Goal: Transaction & Acquisition: Book appointment/travel/reservation

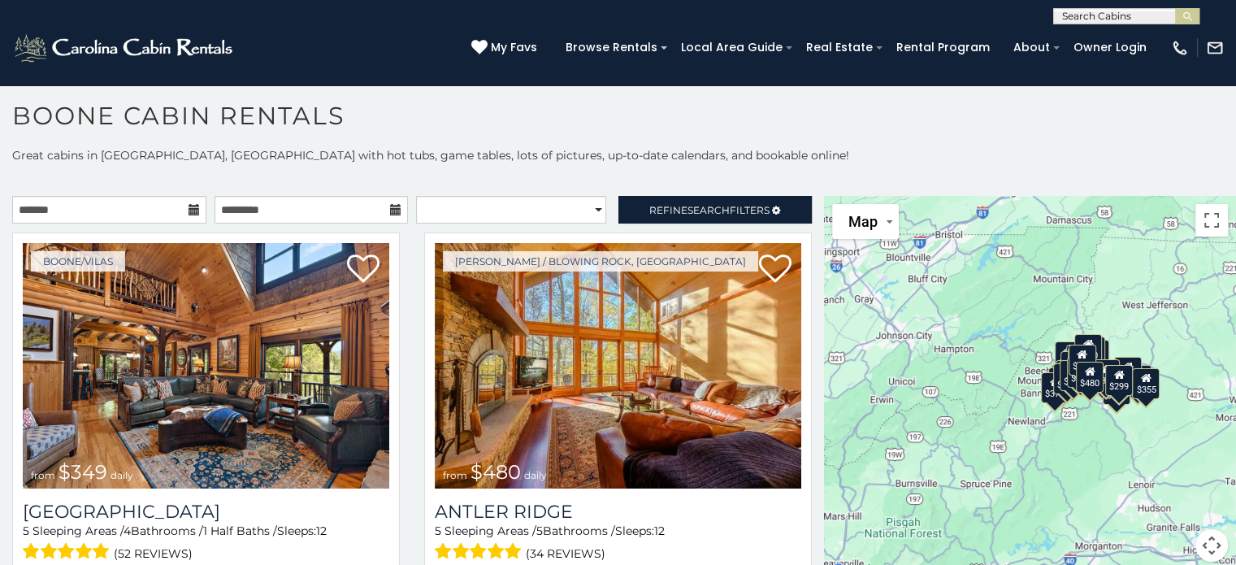
scroll to position [15, 0]
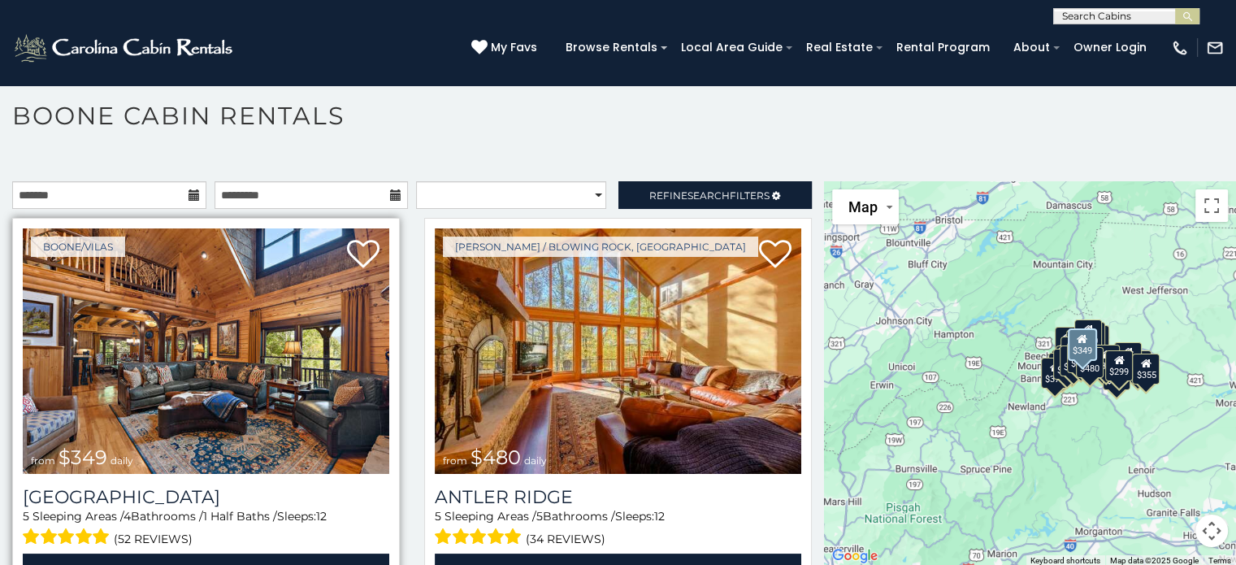
click at [224, 389] on img at bounding box center [206, 351] width 367 height 246
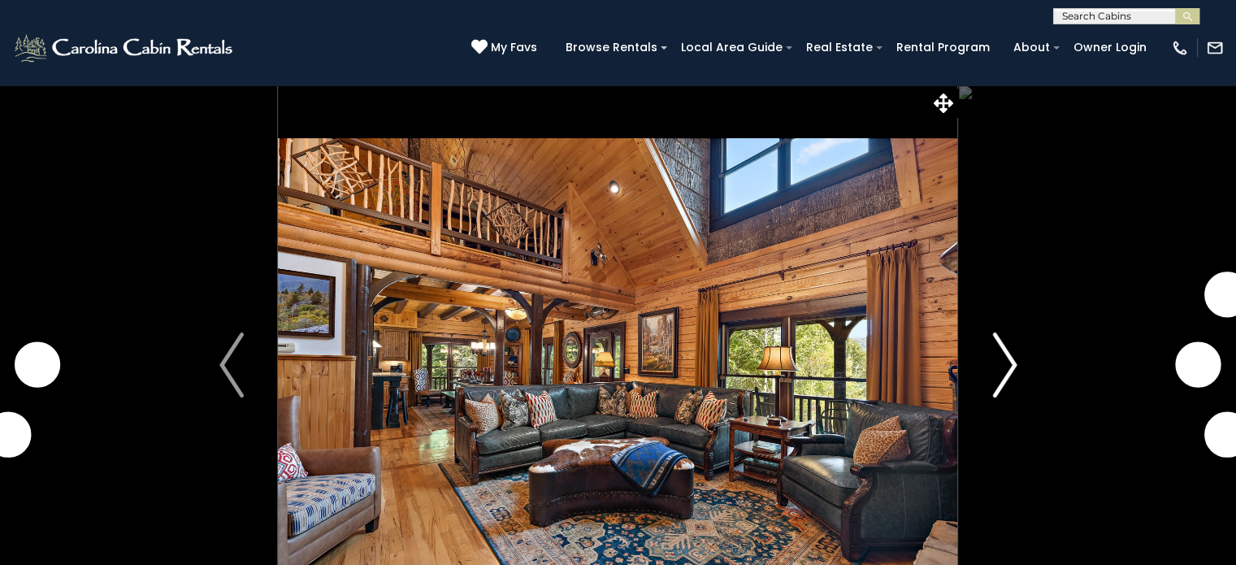
click at [1012, 373] on img "Next" at bounding box center [1005, 364] width 24 height 65
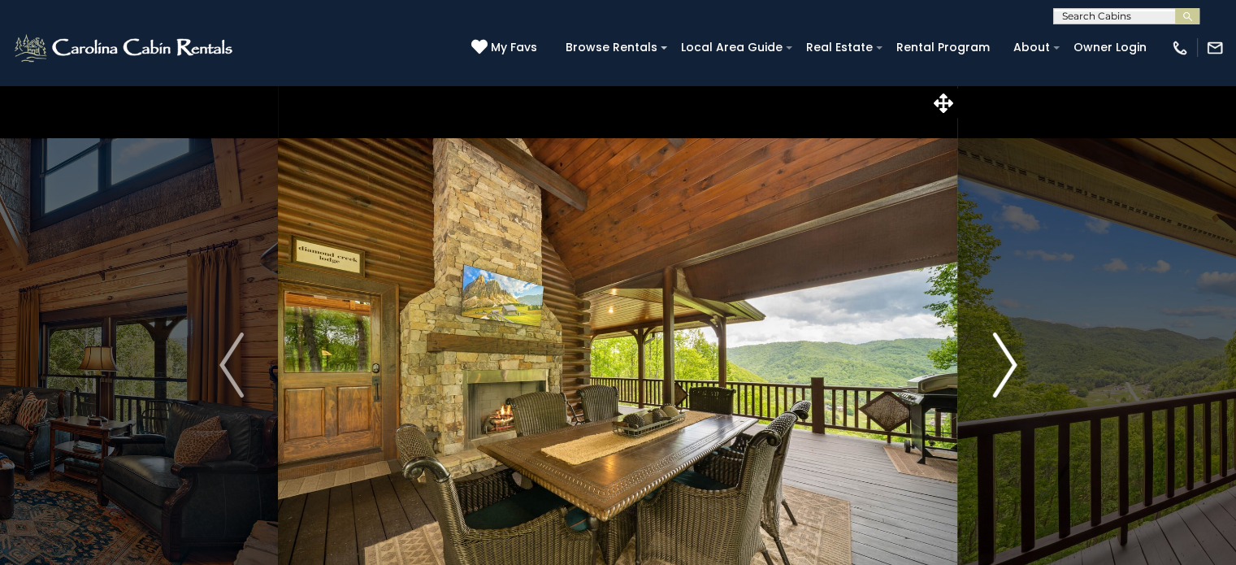
click at [1012, 373] on img "Next" at bounding box center [1005, 364] width 24 height 65
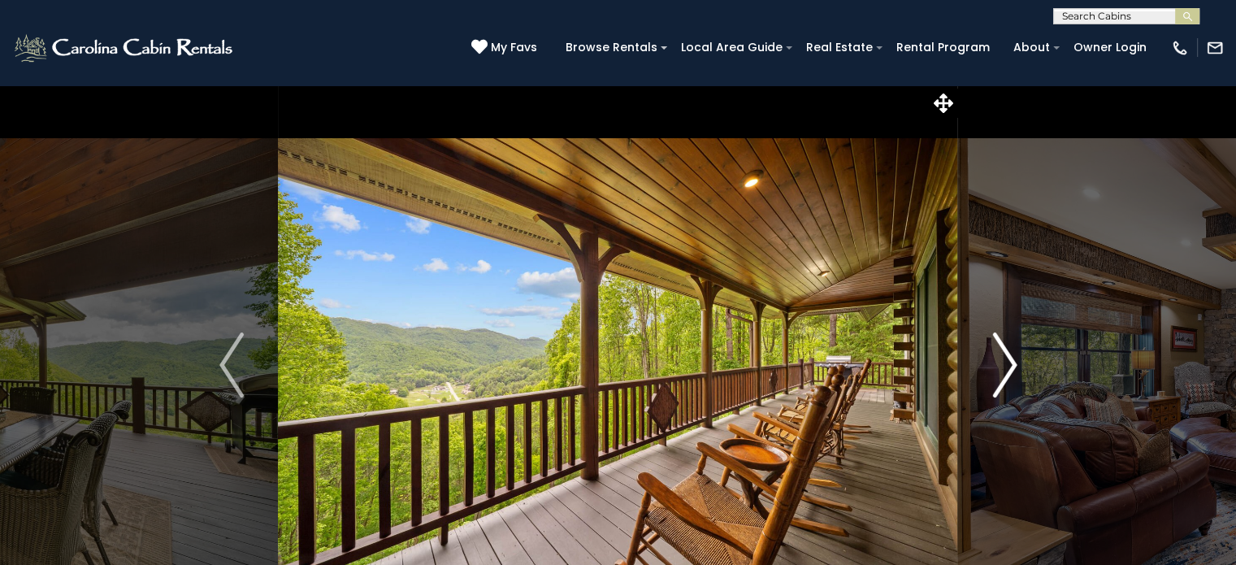
click at [1012, 373] on img "Next" at bounding box center [1005, 364] width 24 height 65
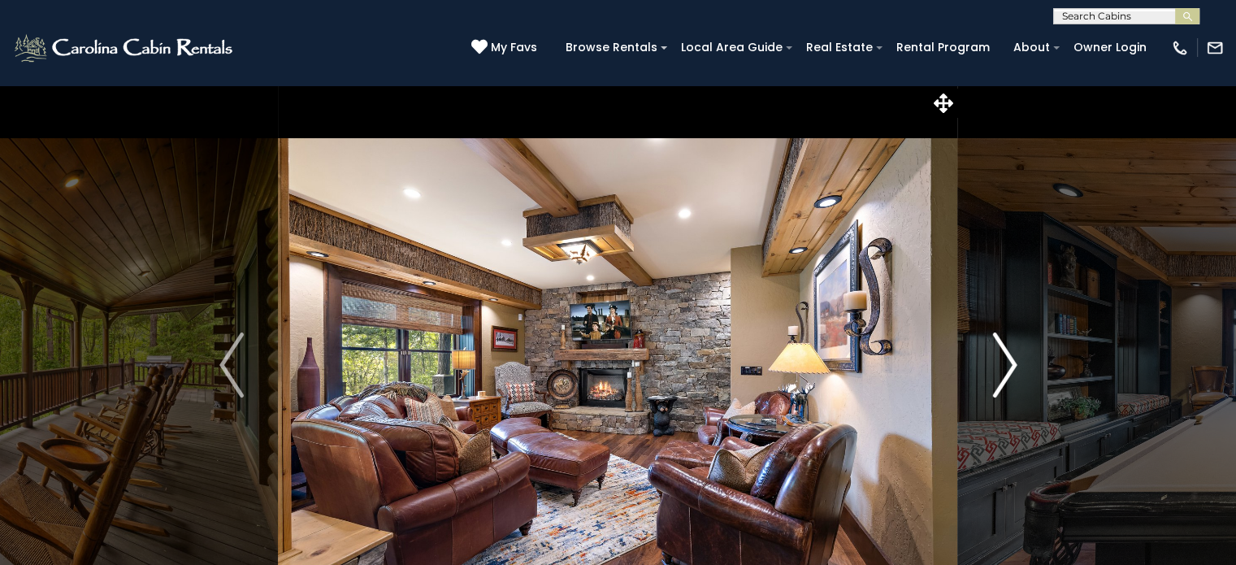
click at [1012, 373] on img "Next" at bounding box center [1005, 364] width 24 height 65
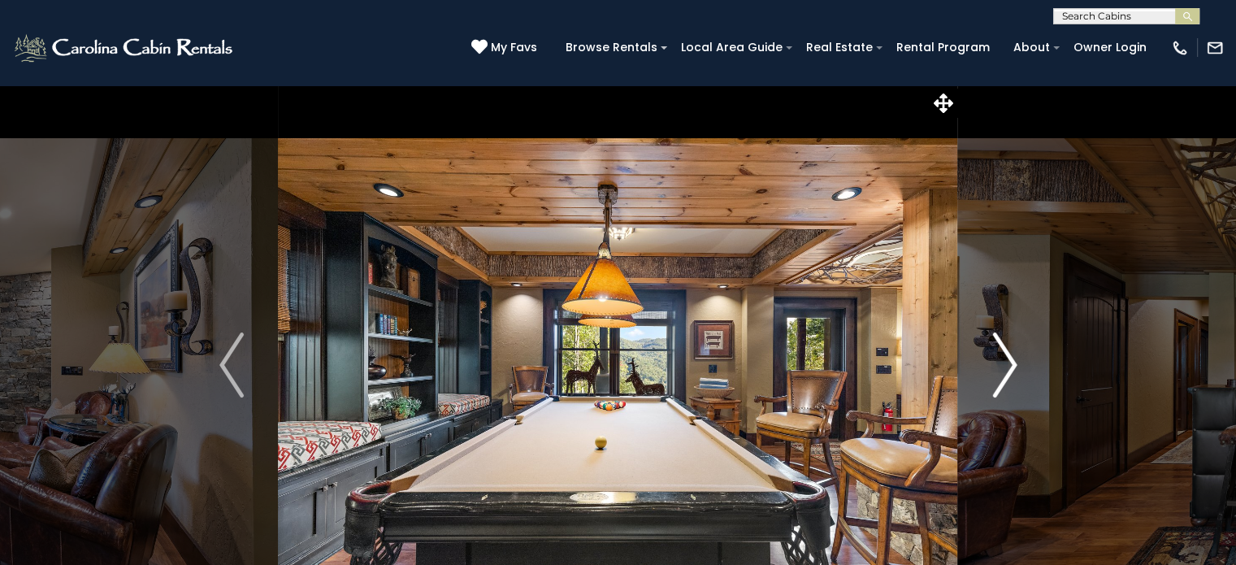
click at [1005, 364] on img "Next" at bounding box center [1005, 364] width 24 height 65
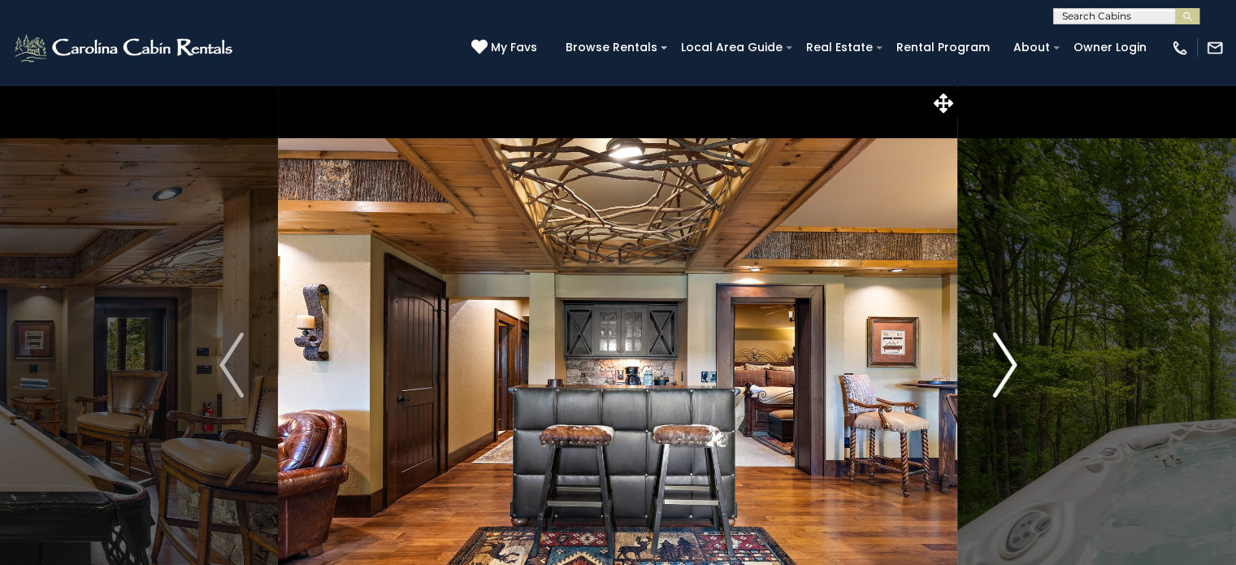
click at [1005, 364] on img "Next" at bounding box center [1005, 364] width 24 height 65
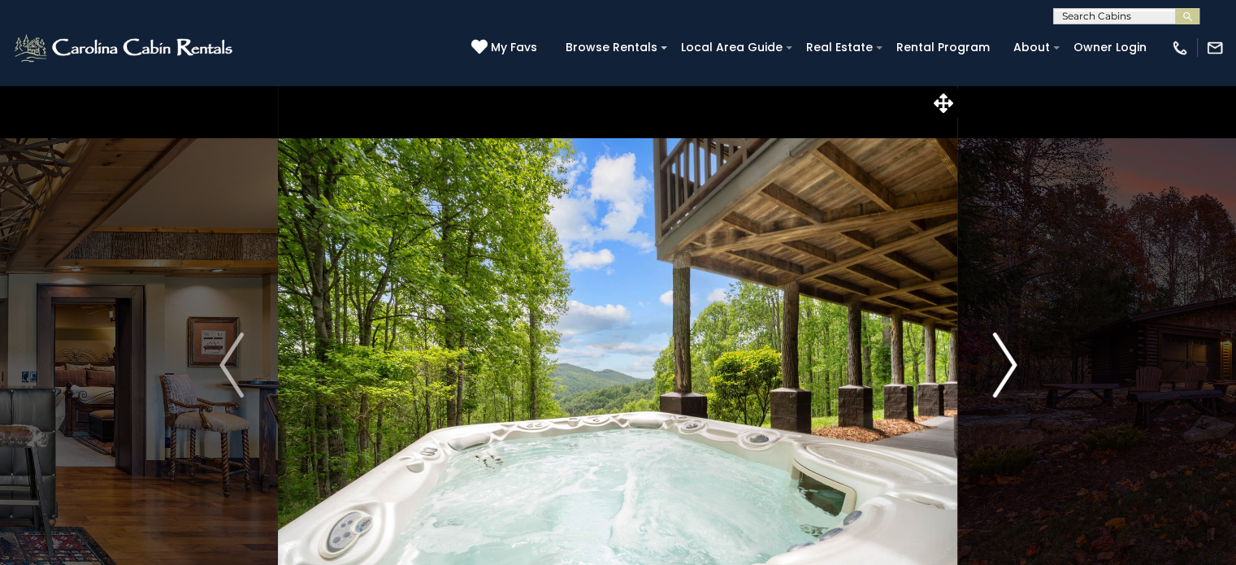
click at [1005, 364] on img "Next" at bounding box center [1005, 364] width 24 height 65
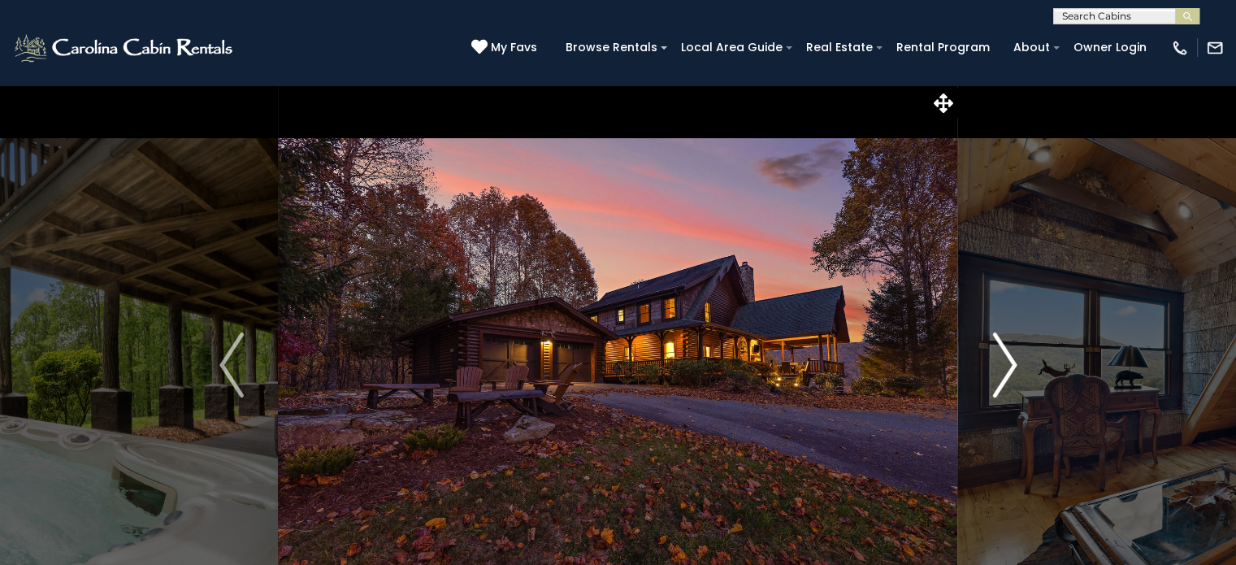
click at [1005, 364] on img "Next" at bounding box center [1005, 364] width 24 height 65
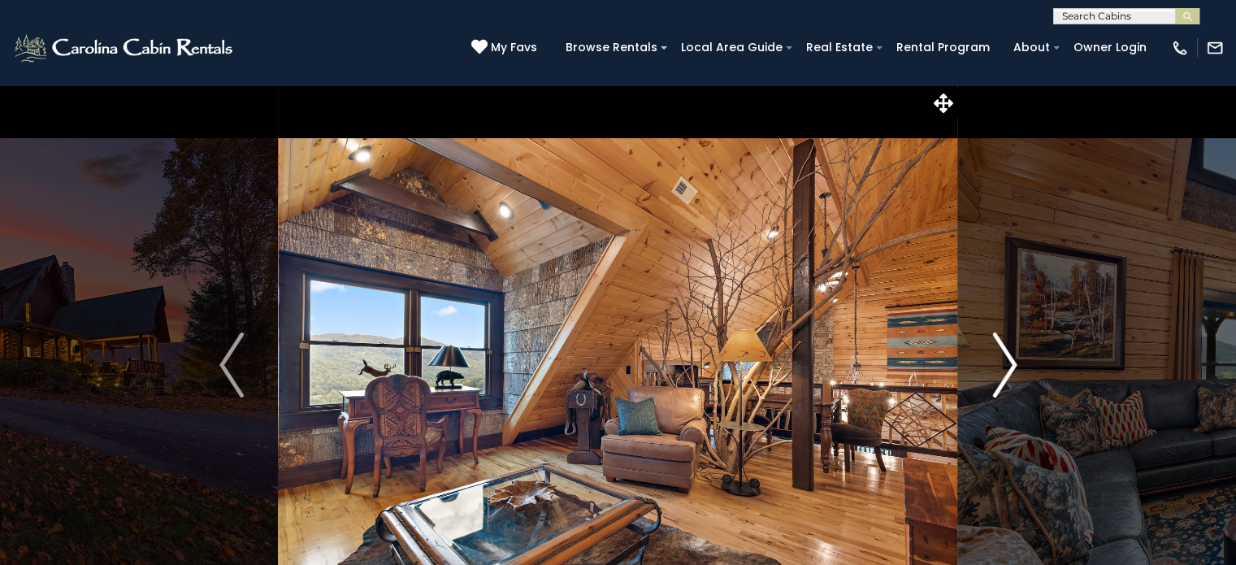
click at [1005, 364] on img "Next" at bounding box center [1005, 364] width 24 height 65
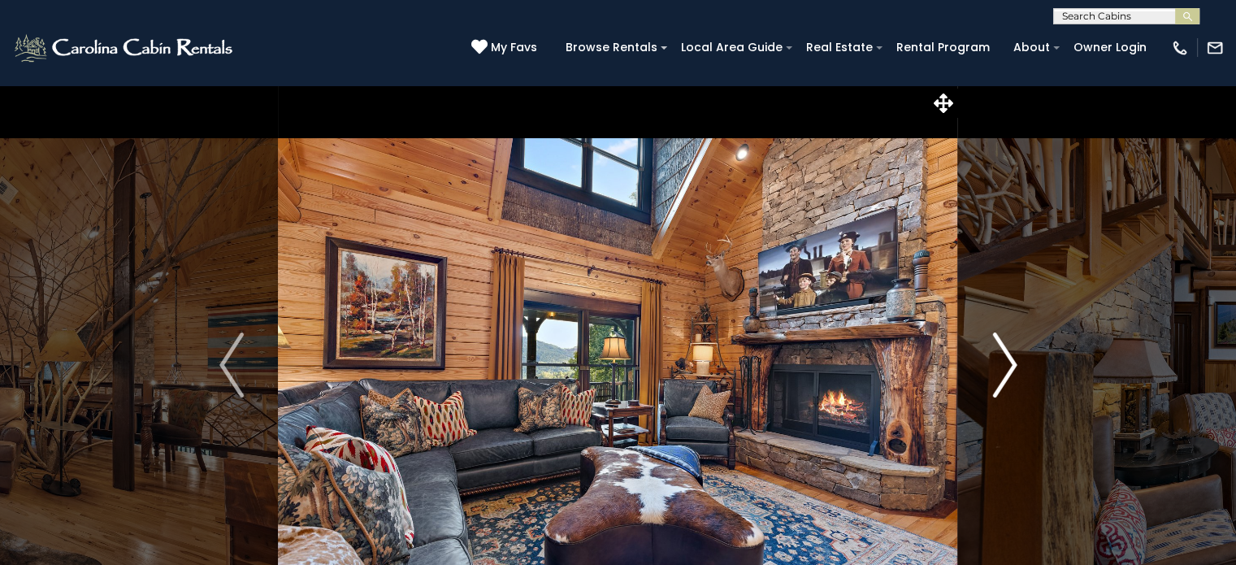
click at [1005, 364] on img "Next" at bounding box center [1005, 364] width 24 height 65
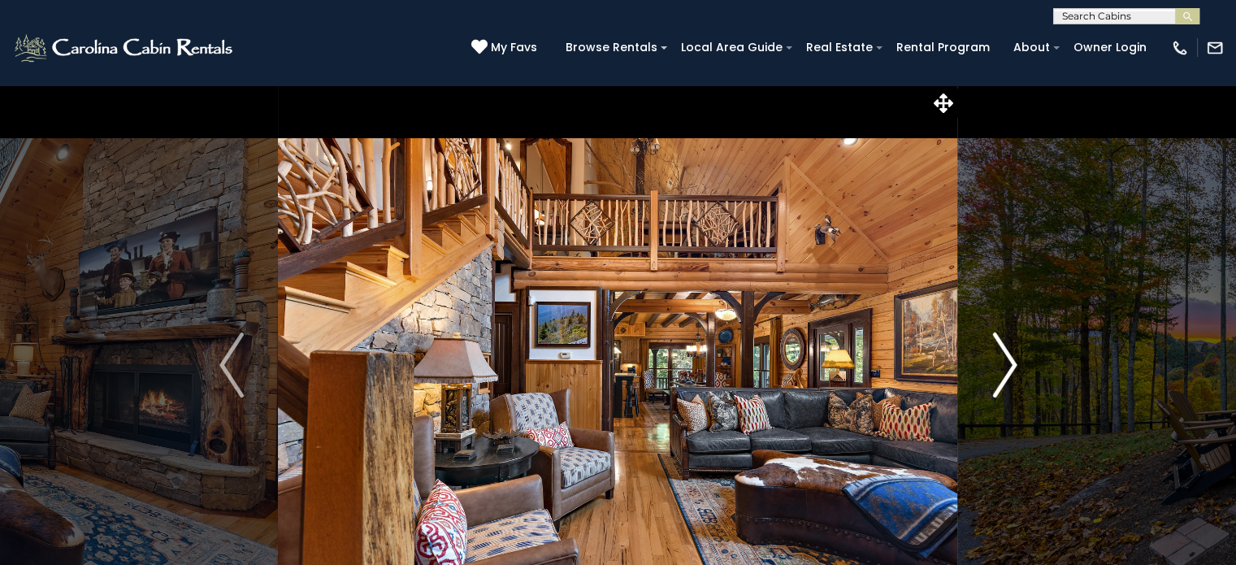
click at [1005, 364] on img "Next" at bounding box center [1005, 364] width 24 height 65
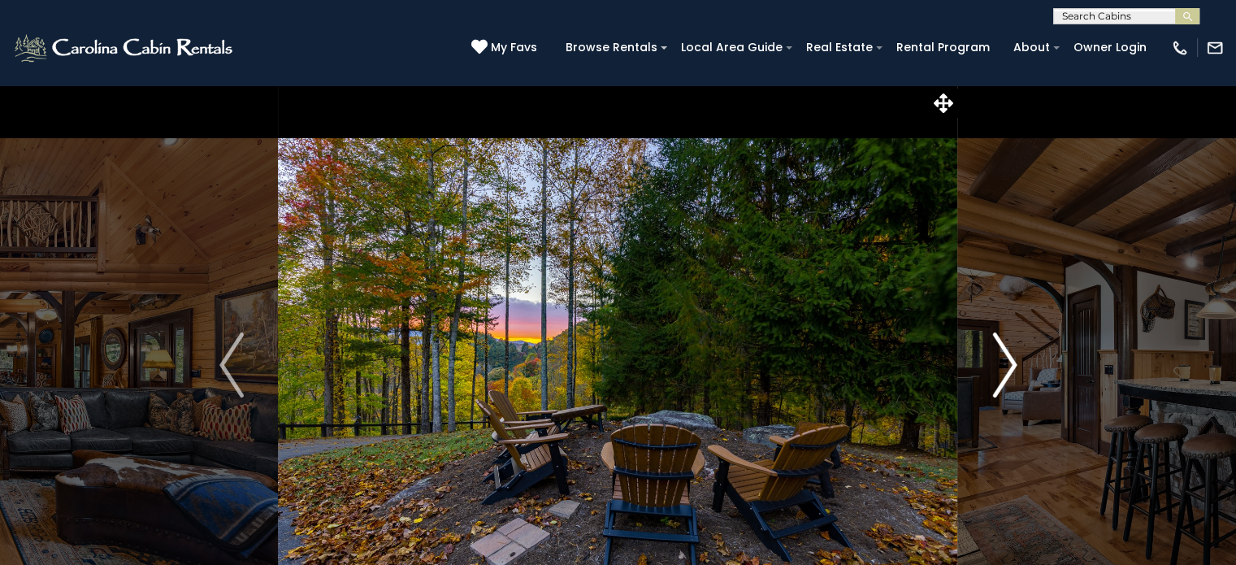
click at [1005, 364] on img "Next" at bounding box center [1005, 364] width 24 height 65
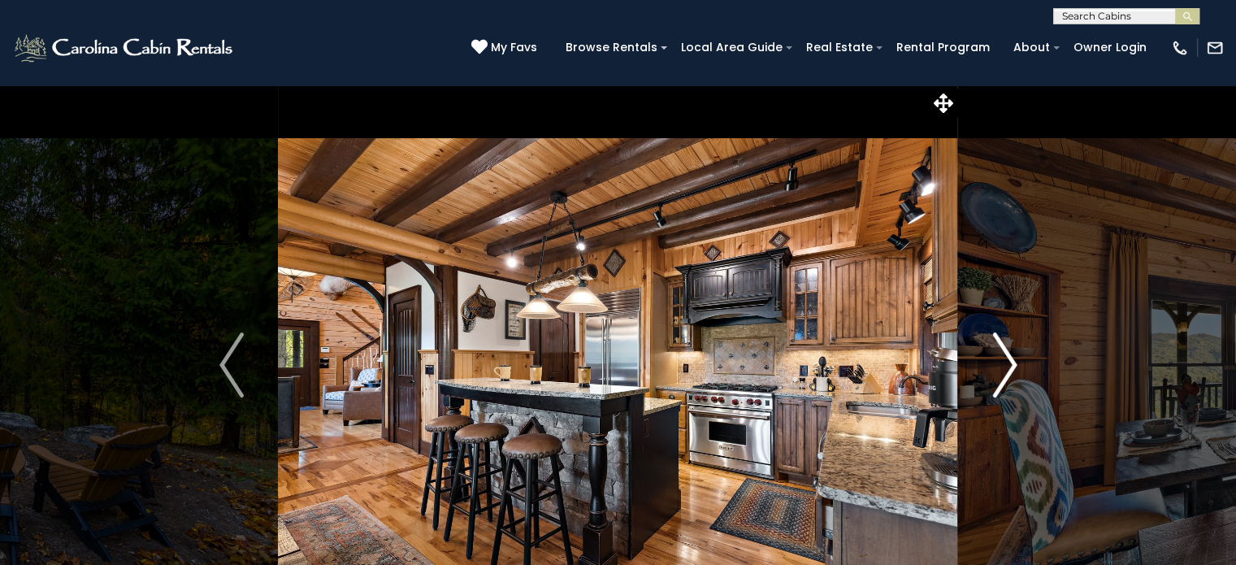
click at [1005, 364] on img "Next" at bounding box center [1005, 364] width 24 height 65
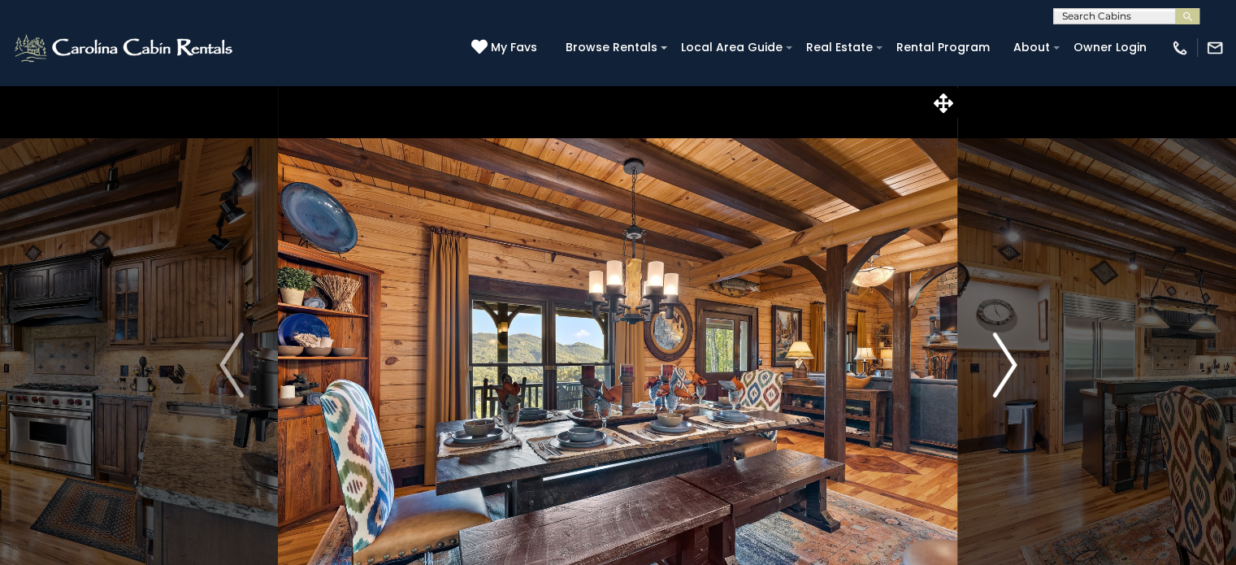
click at [1005, 364] on img "Next" at bounding box center [1005, 364] width 24 height 65
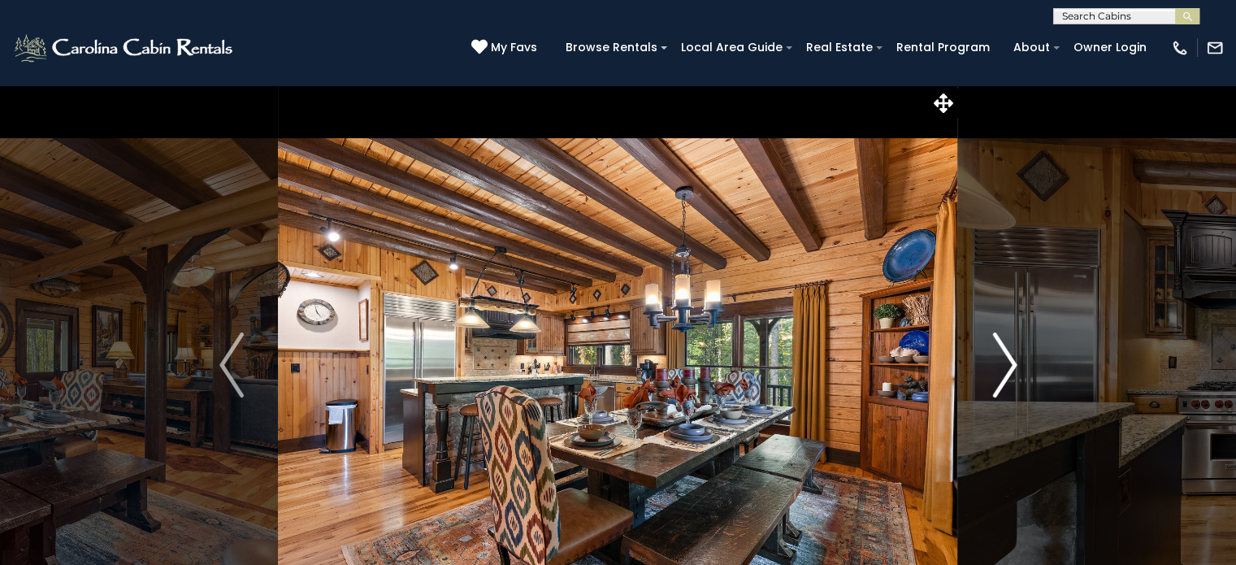
click at [1005, 364] on img "Next" at bounding box center [1005, 364] width 24 height 65
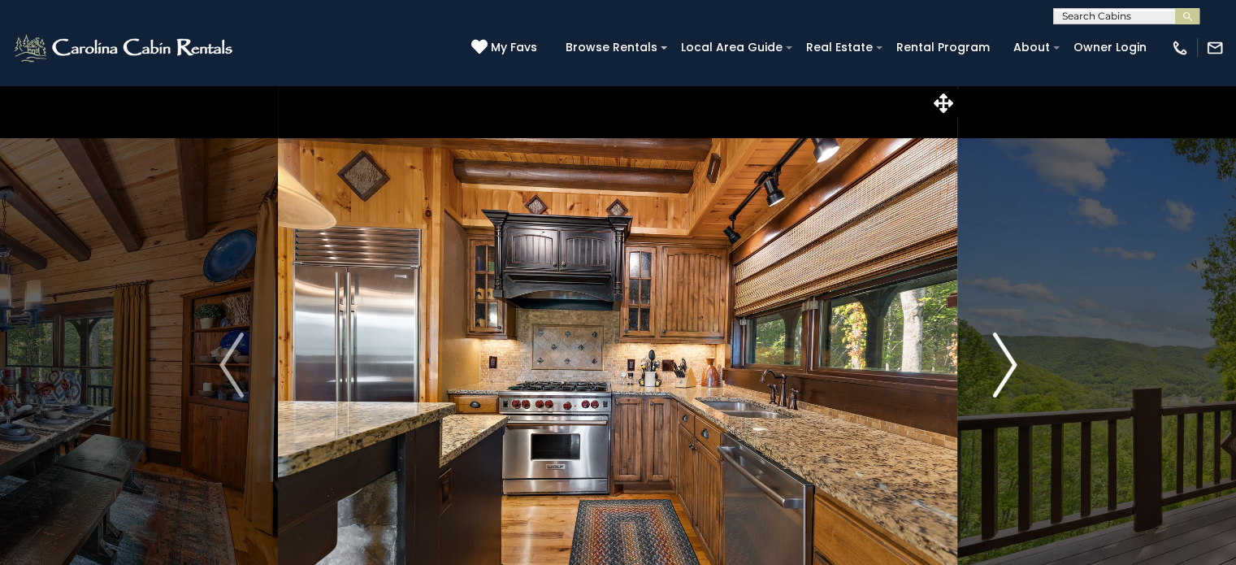
click at [1005, 364] on img "Next" at bounding box center [1005, 364] width 24 height 65
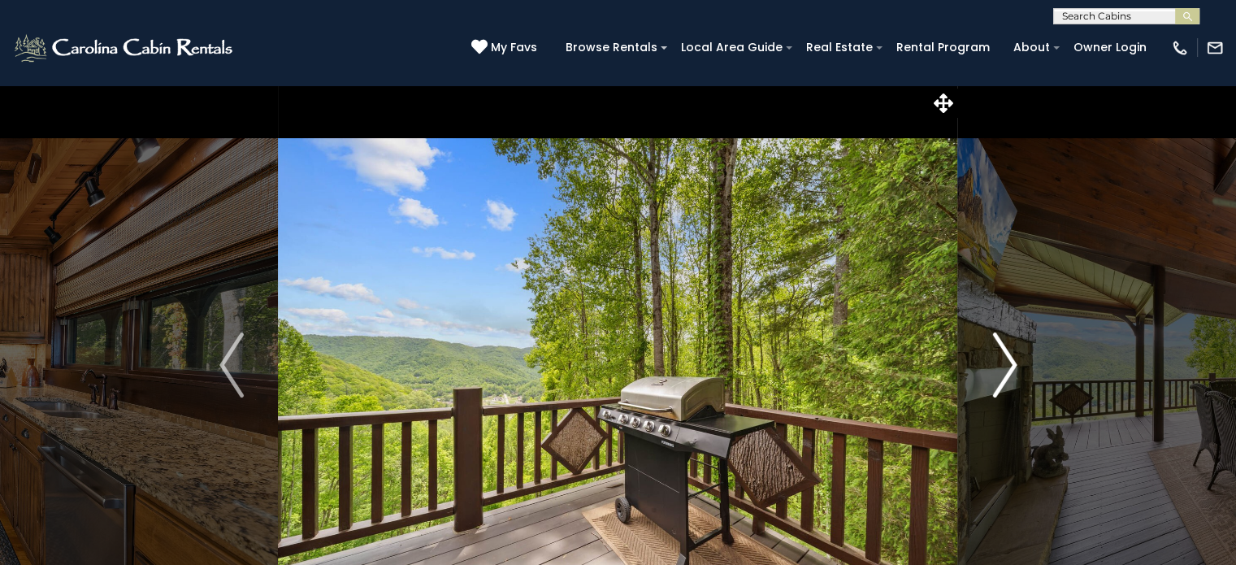
click at [1005, 364] on img "Next" at bounding box center [1005, 364] width 24 height 65
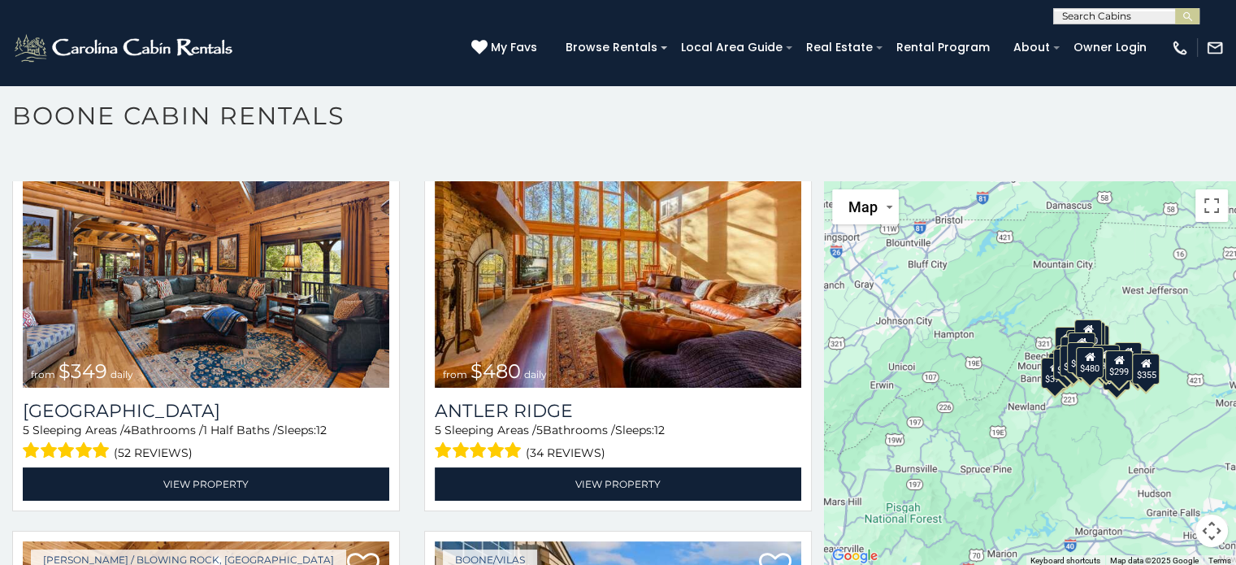
scroll to position [85, 0]
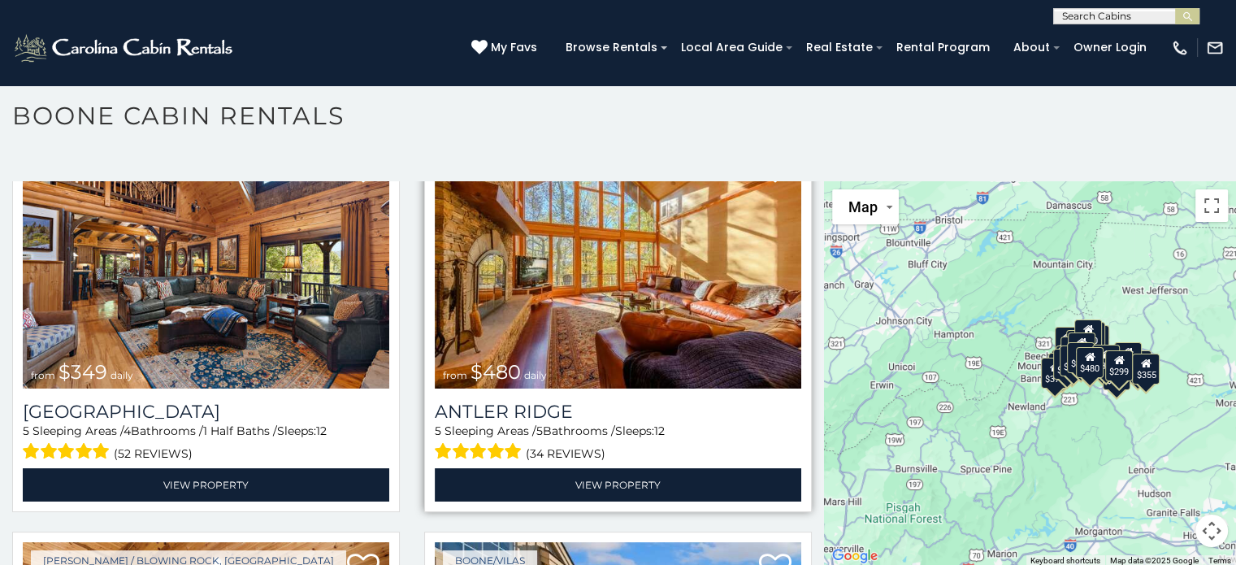
click at [629, 280] on img at bounding box center [618, 266] width 367 height 246
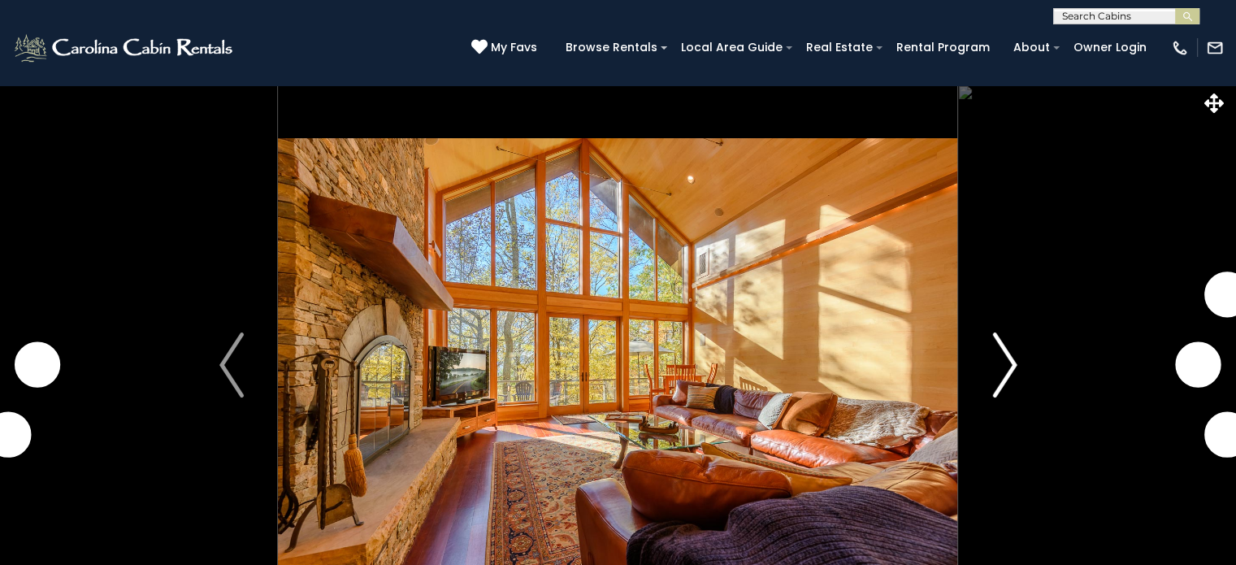
click at [1013, 360] on img "Next" at bounding box center [1005, 364] width 24 height 65
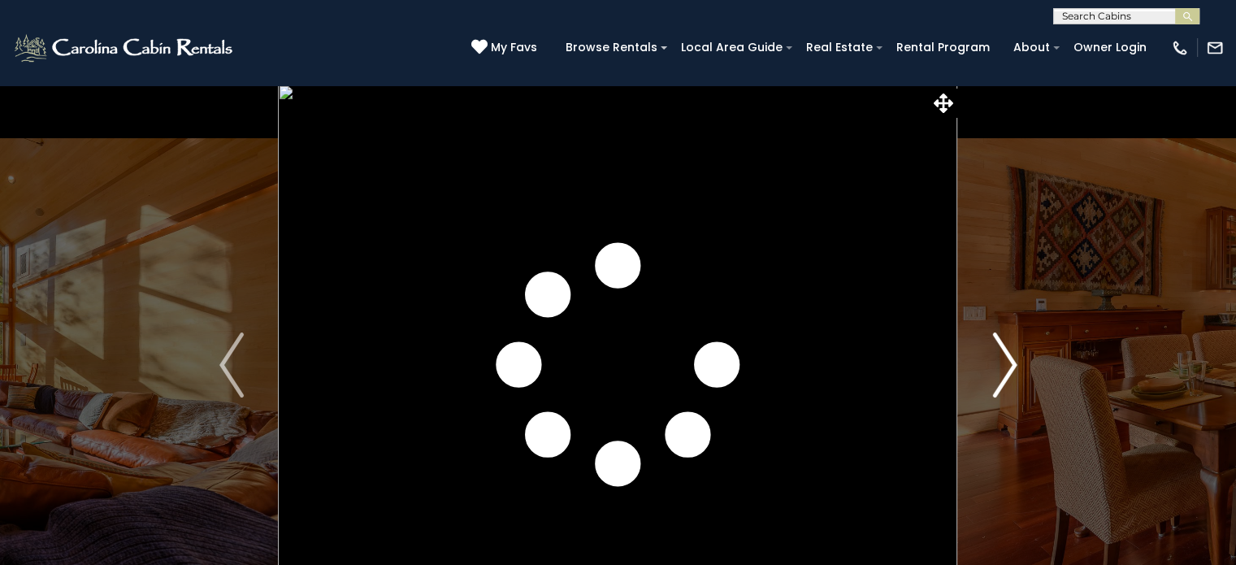
click at [1013, 360] on img "Next" at bounding box center [1005, 364] width 24 height 65
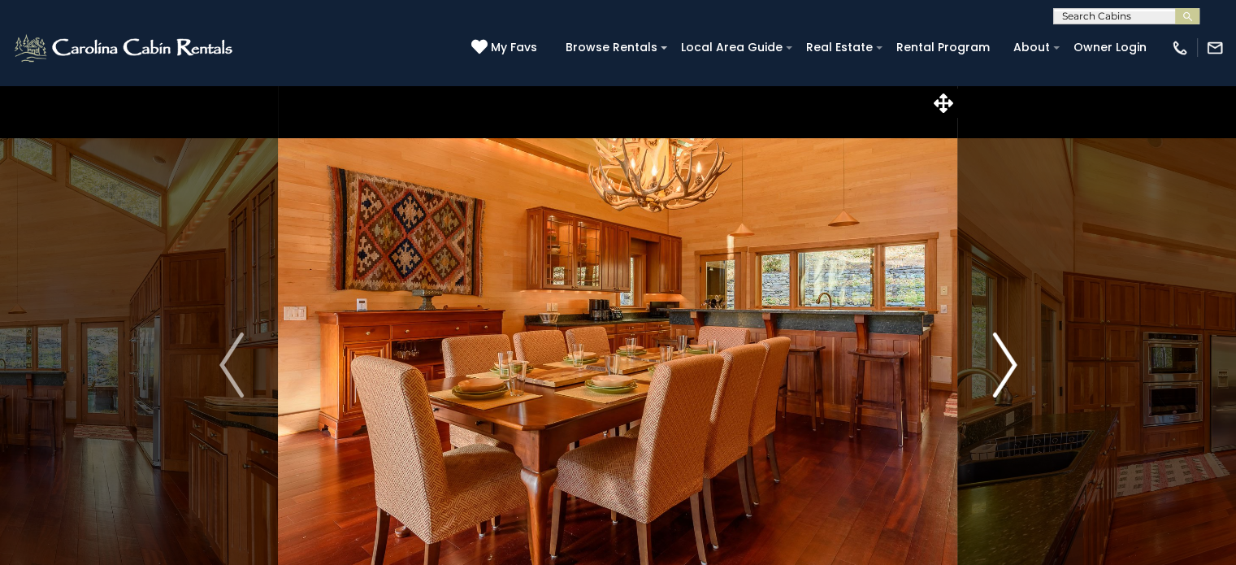
click at [1013, 360] on img "Next" at bounding box center [1005, 364] width 24 height 65
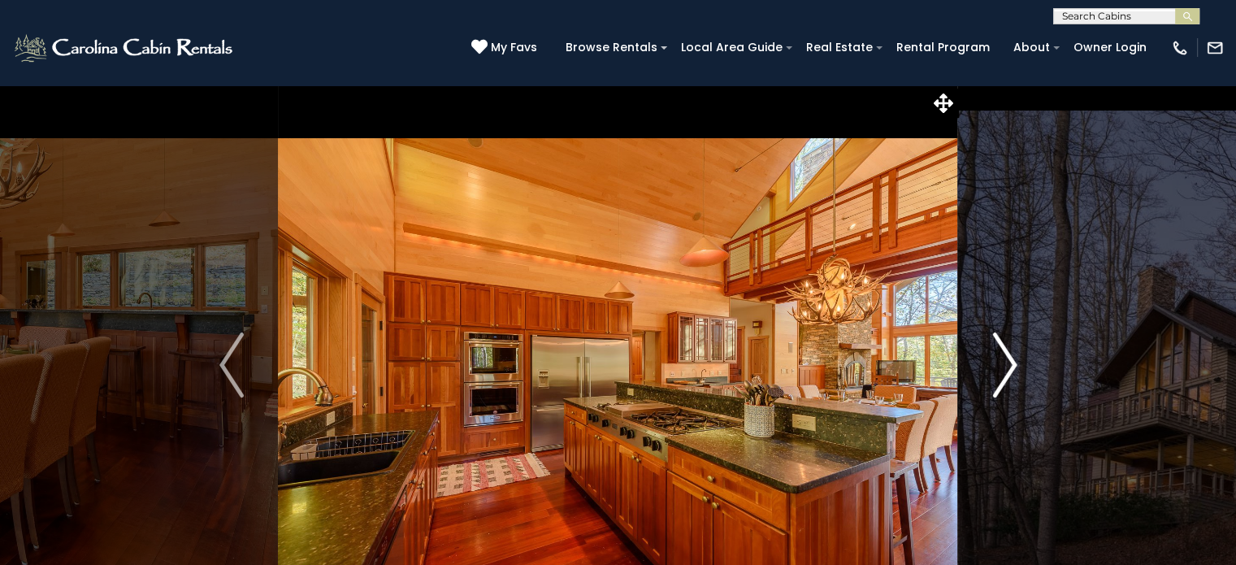
click at [1013, 360] on img "Next" at bounding box center [1005, 364] width 24 height 65
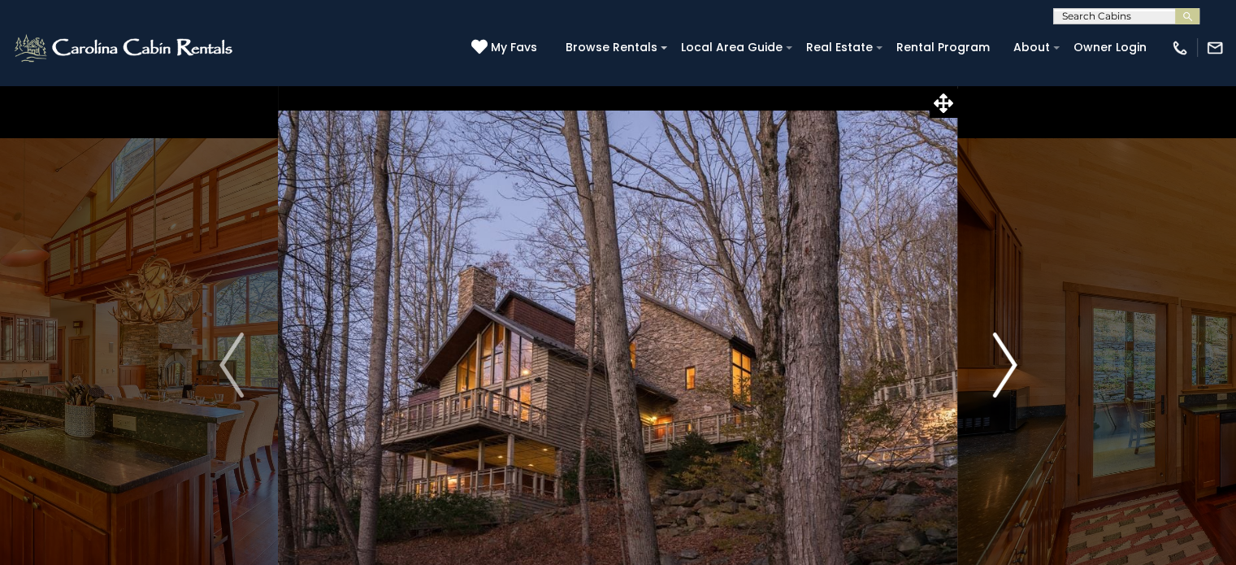
click at [1013, 360] on img "Next" at bounding box center [1005, 364] width 24 height 65
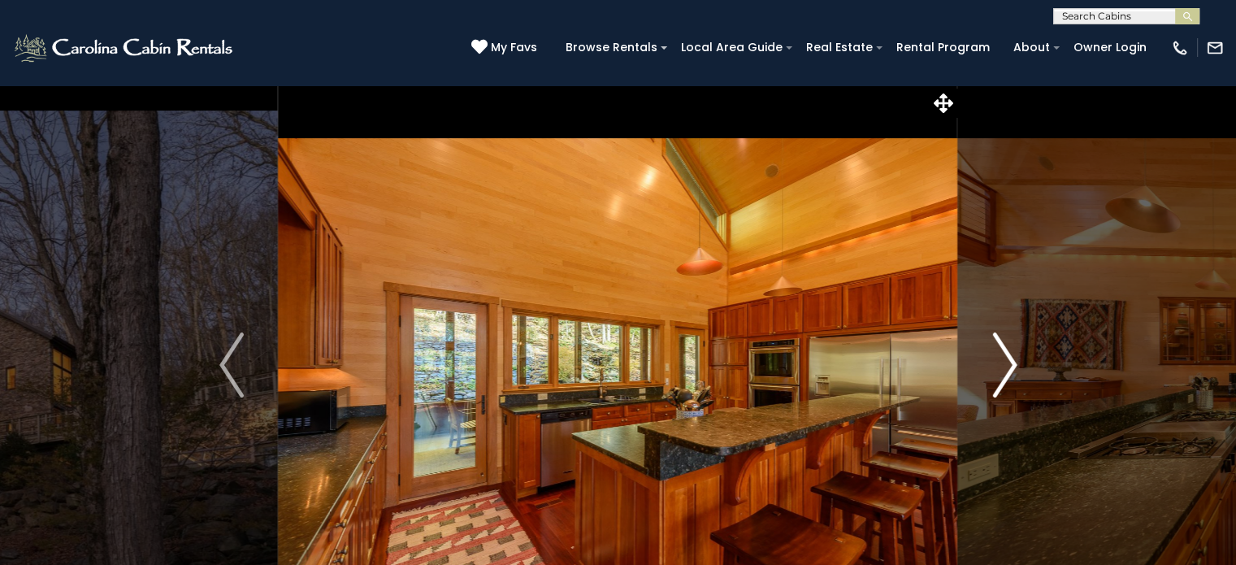
click at [1013, 360] on img "Next" at bounding box center [1005, 364] width 24 height 65
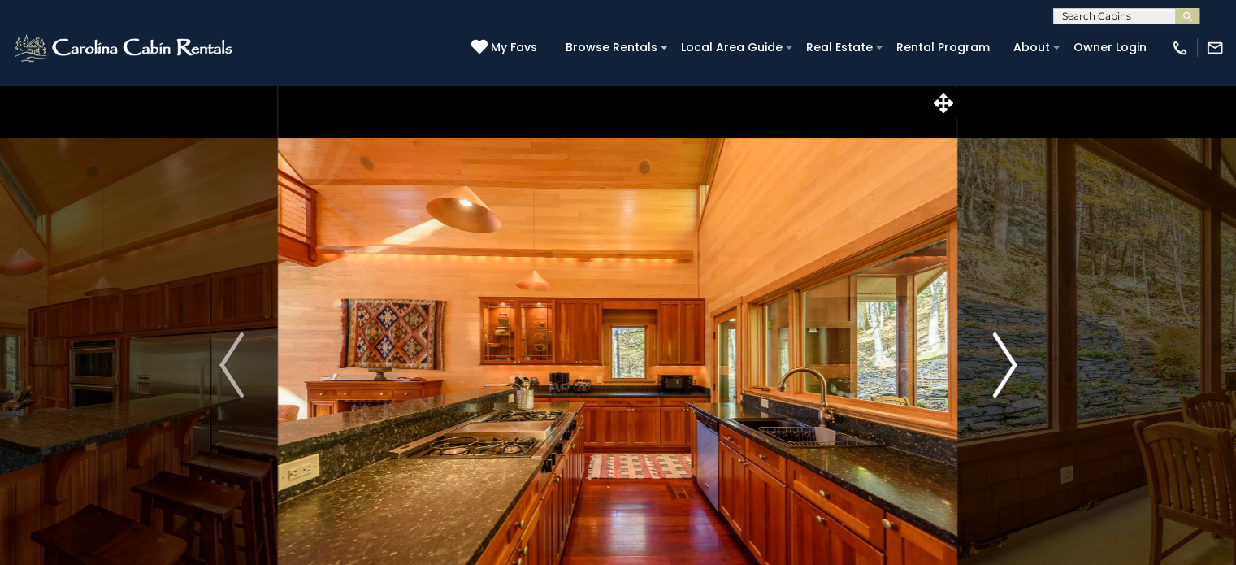
click at [1013, 360] on img "Next" at bounding box center [1005, 364] width 24 height 65
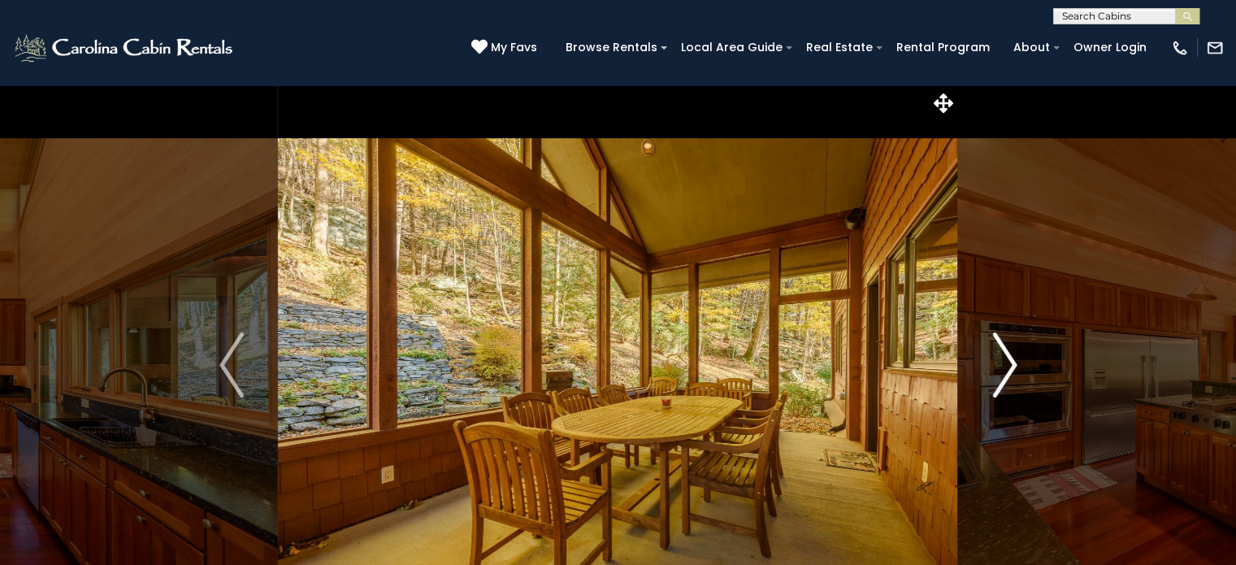
click at [1013, 360] on img "Next" at bounding box center [1005, 364] width 24 height 65
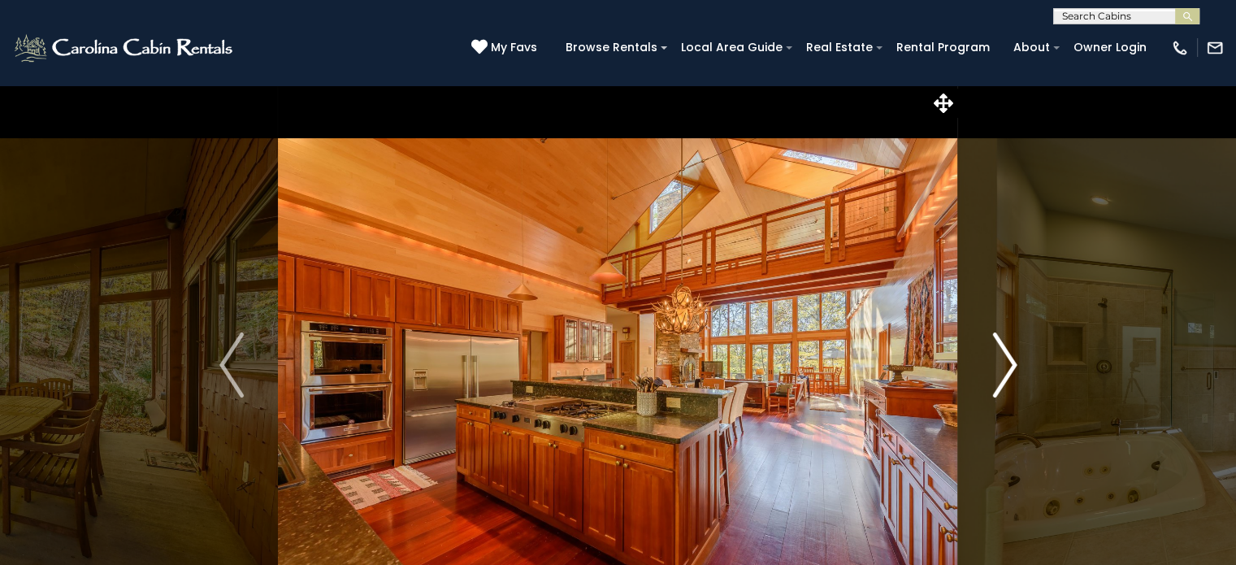
click at [1013, 360] on img "Next" at bounding box center [1005, 364] width 24 height 65
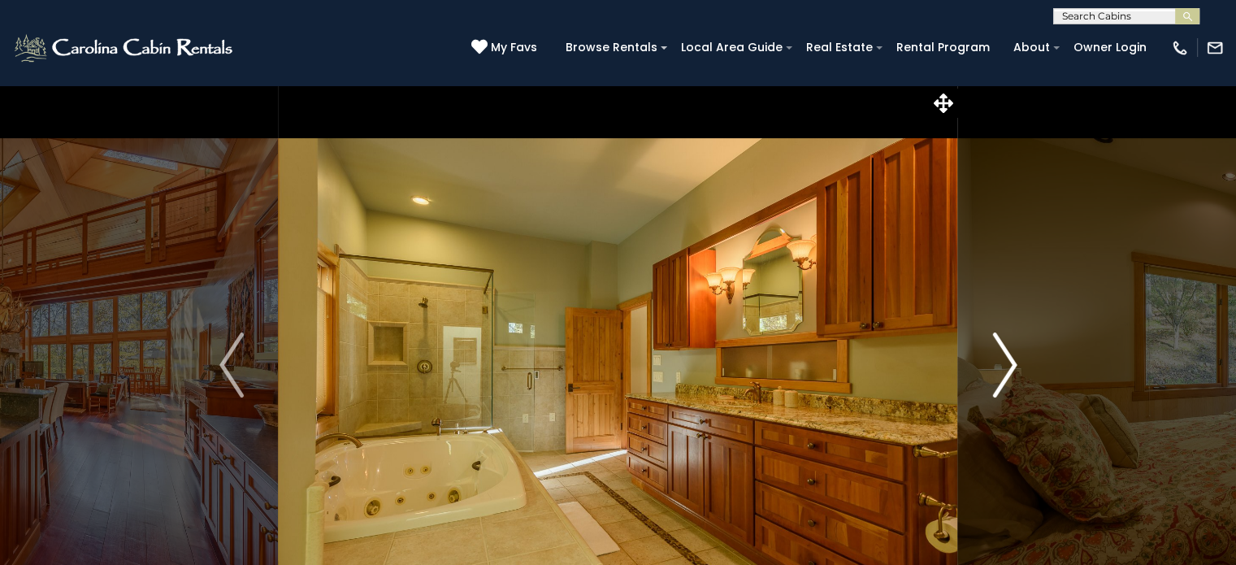
click at [1013, 360] on img "Next" at bounding box center [1005, 364] width 24 height 65
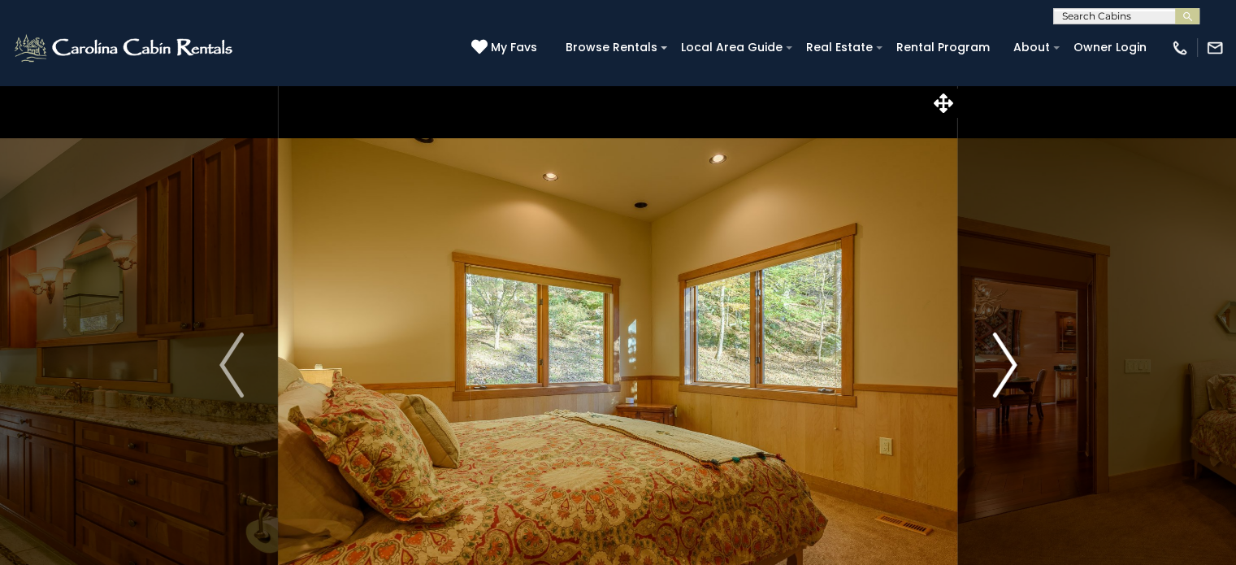
click at [1013, 360] on img "Next" at bounding box center [1005, 364] width 24 height 65
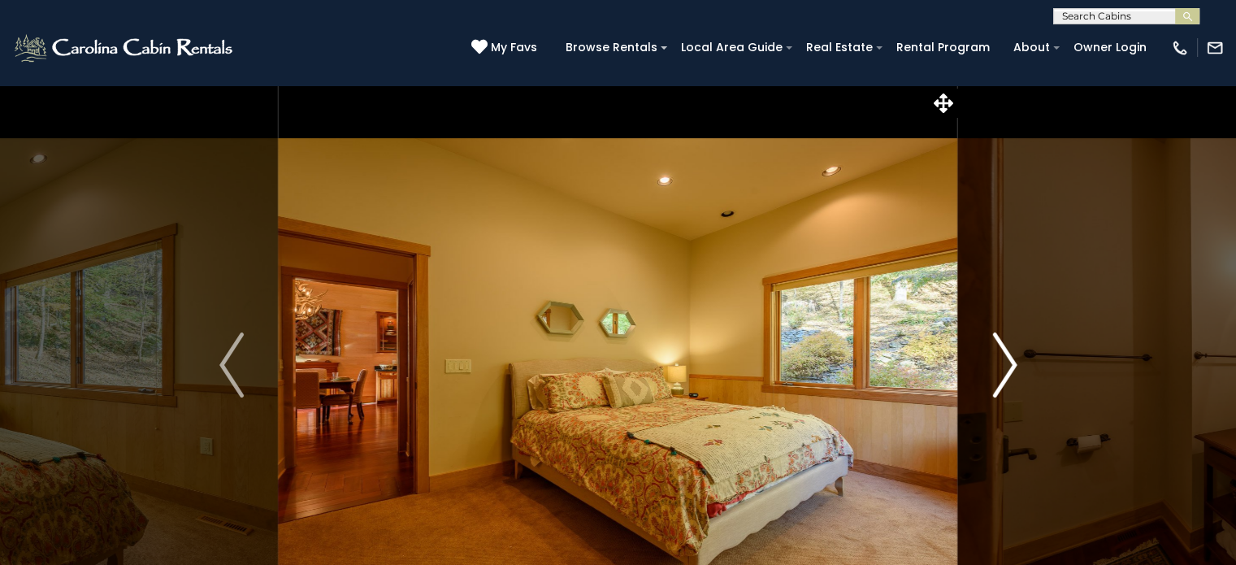
click at [1013, 360] on img "Next" at bounding box center [1005, 364] width 24 height 65
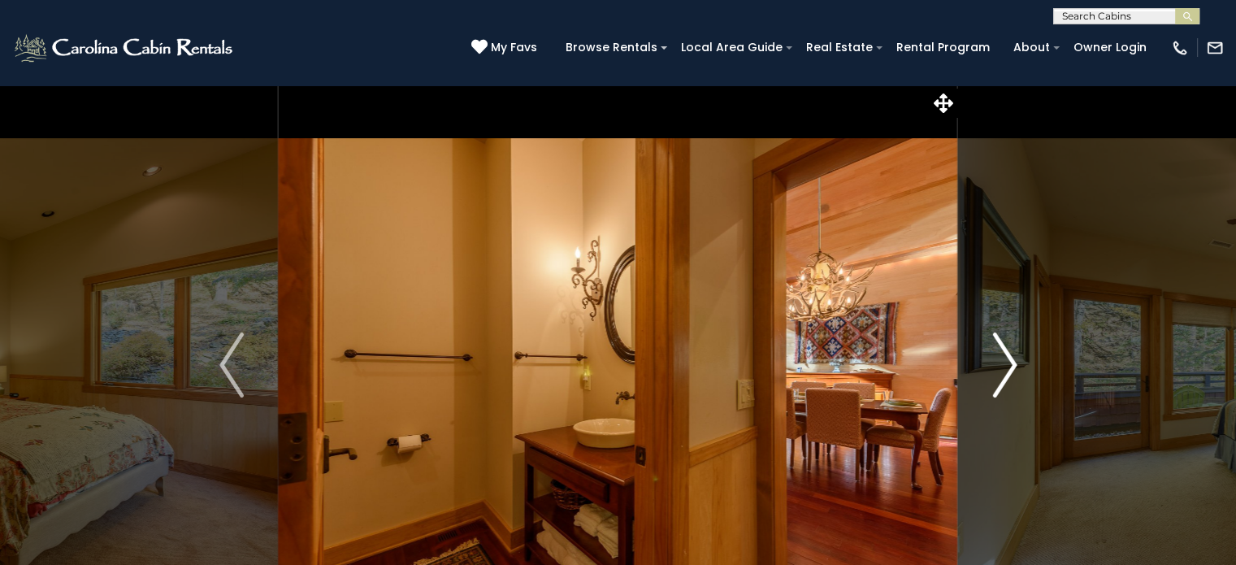
click at [1013, 360] on img "Next" at bounding box center [1005, 364] width 24 height 65
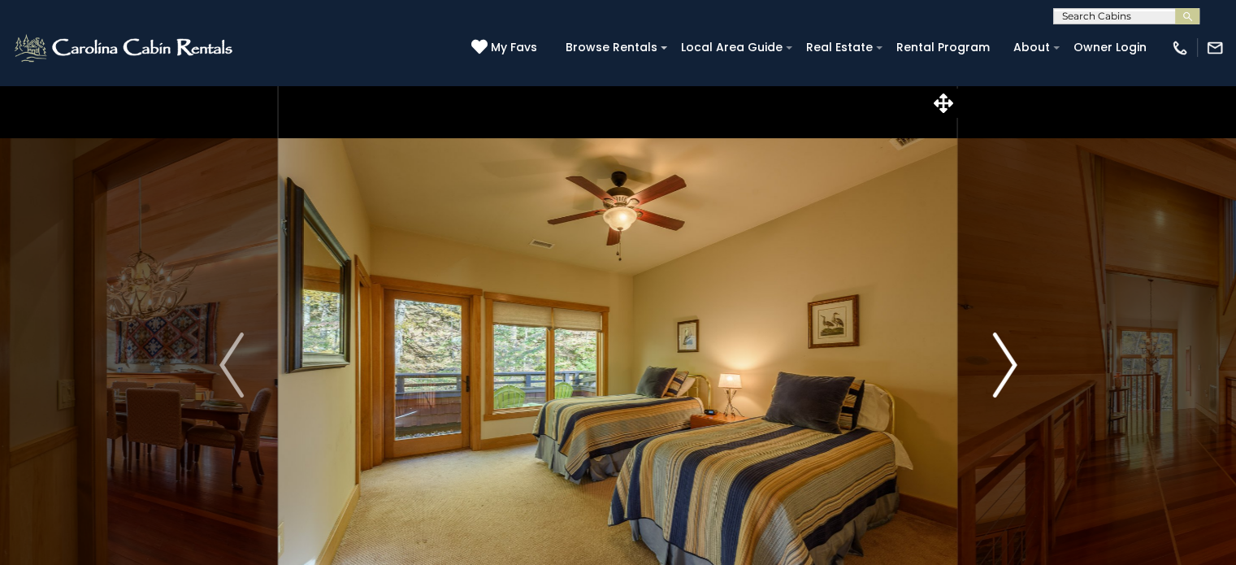
click at [1013, 360] on img "Next" at bounding box center [1005, 364] width 24 height 65
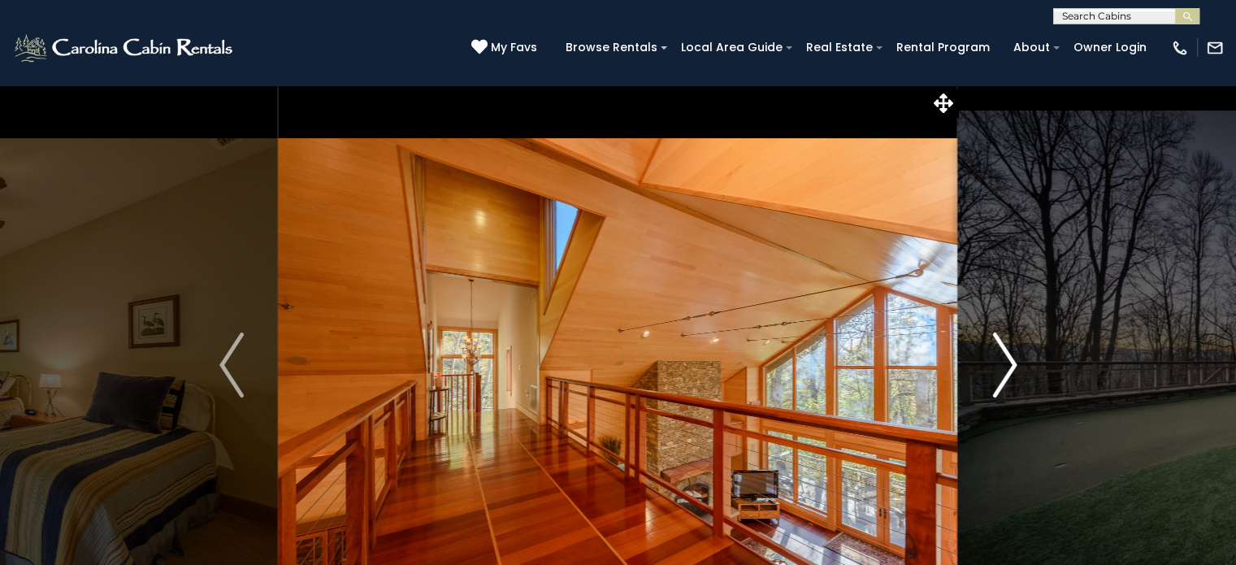
click at [1013, 360] on img "Next" at bounding box center [1005, 364] width 24 height 65
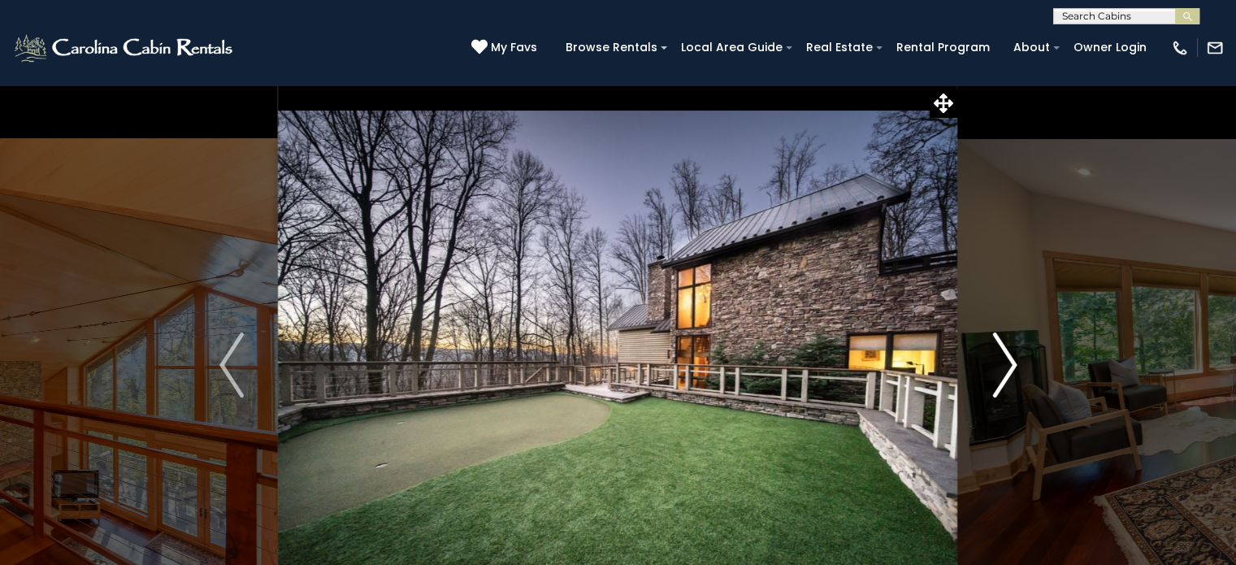
click at [1008, 368] on img "Next" at bounding box center [1005, 364] width 24 height 65
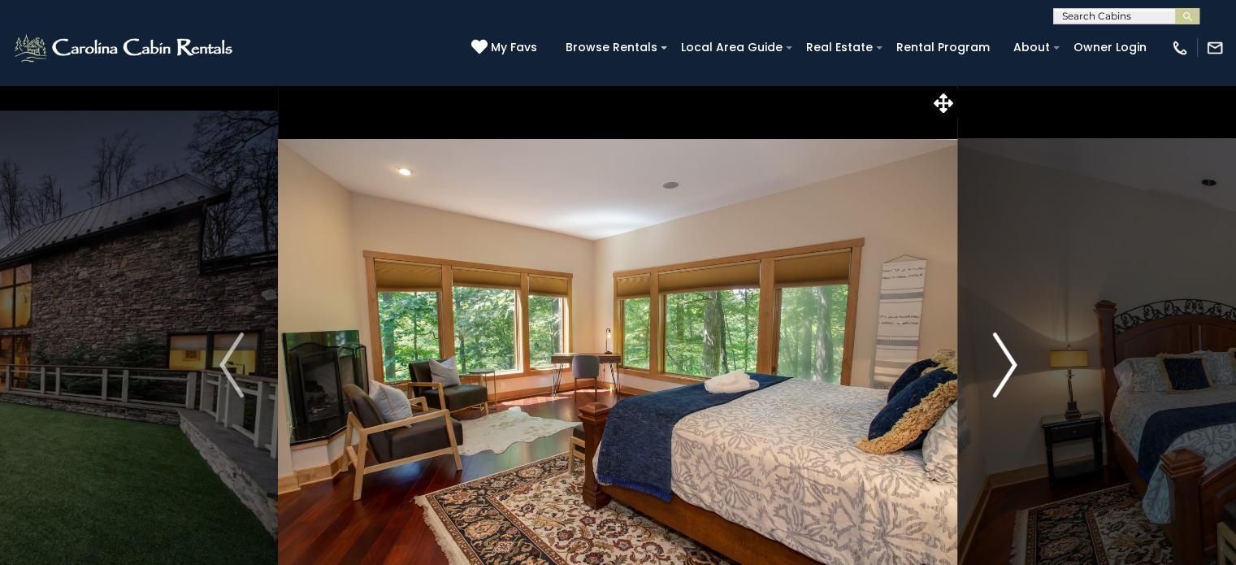
click at [1008, 368] on img "Next" at bounding box center [1005, 364] width 24 height 65
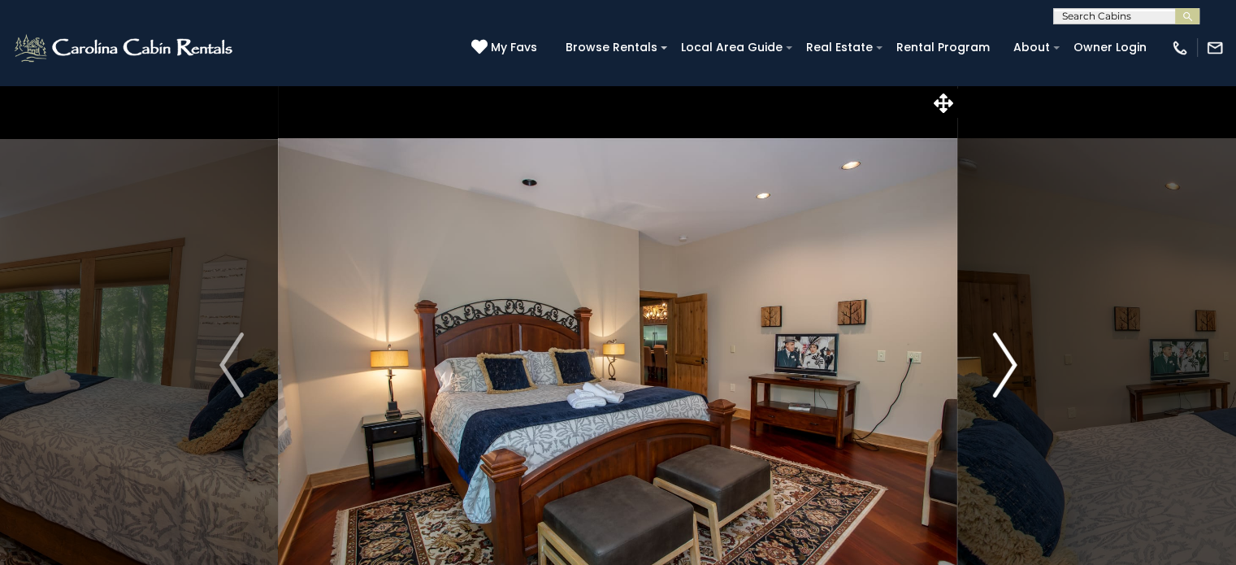
click at [1008, 368] on img "Next" at bounding box center [1005, 364] width 24 height 65
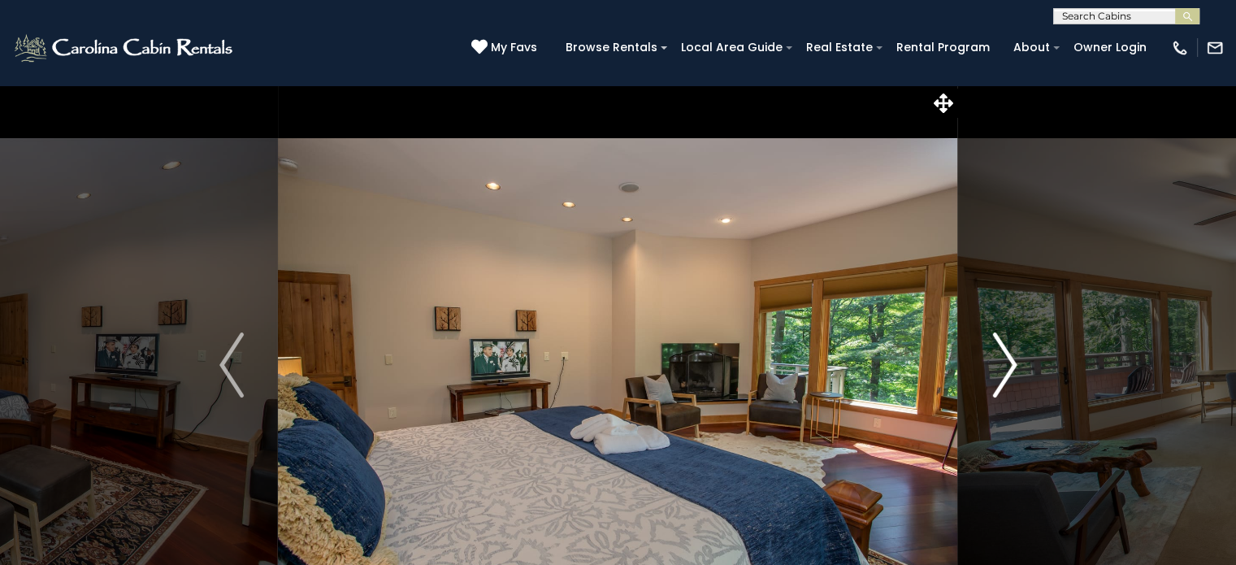
click at [1008, 368] on img "Next" at bounding box center [1005, 364] width 24 height 65
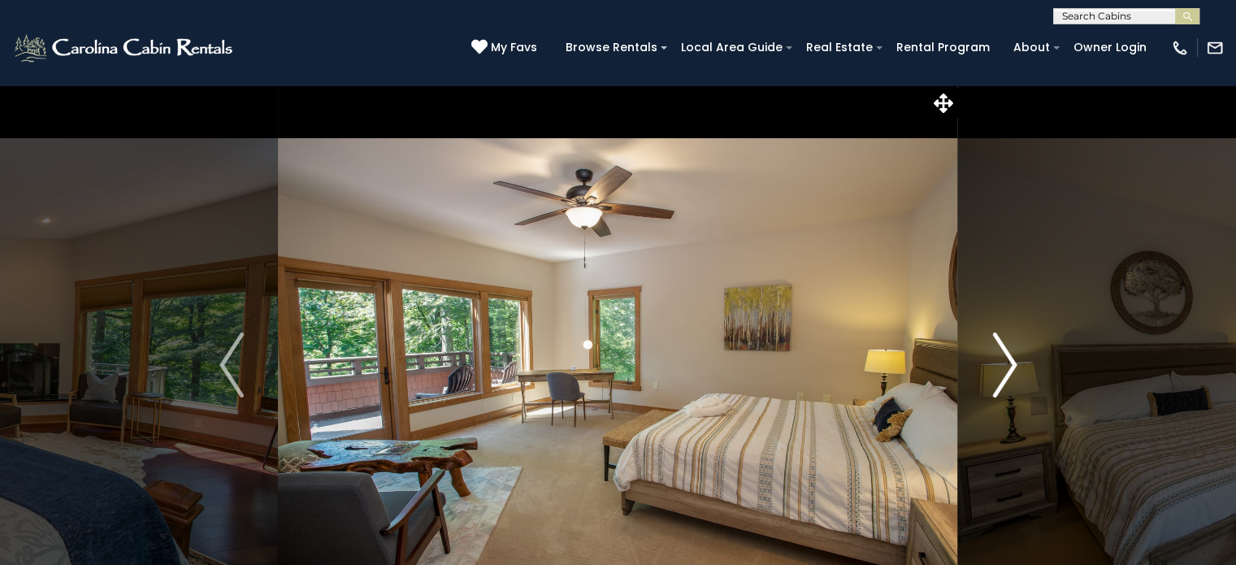
click at [1008, 368] on img "Next" at bounding box center [1005, 364] width 24 height 65
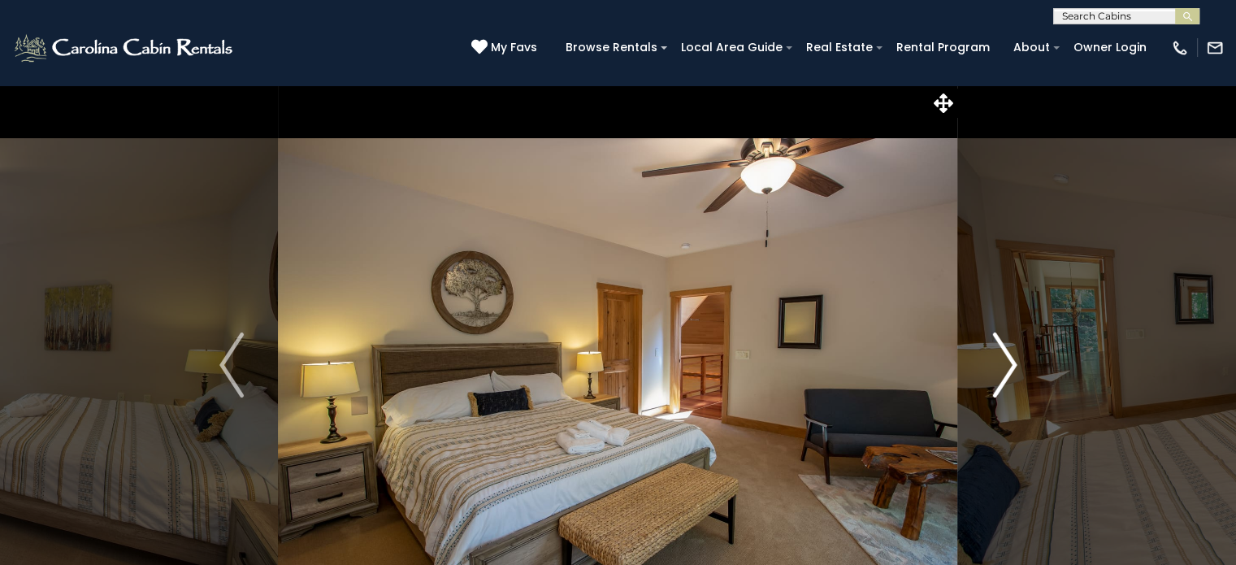
click at [1008, 368] on img "Next" at bounding box center [1005, 364] width 24 height 65
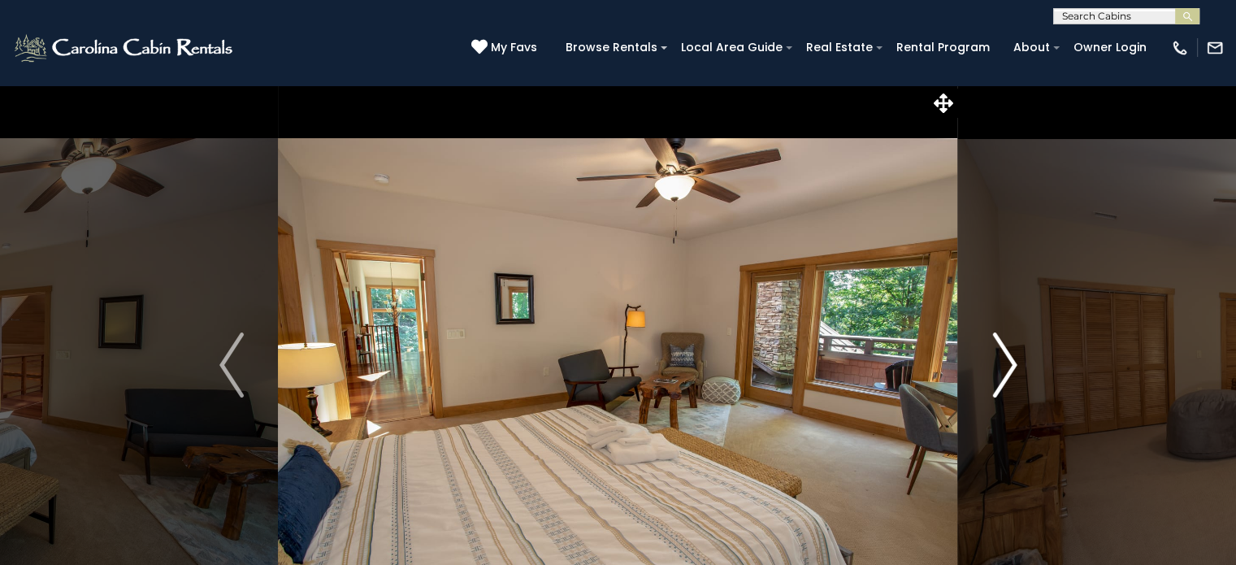
click at [1008, 368] on img "Next" at bounding box center [1005, 364] width 24 height 65
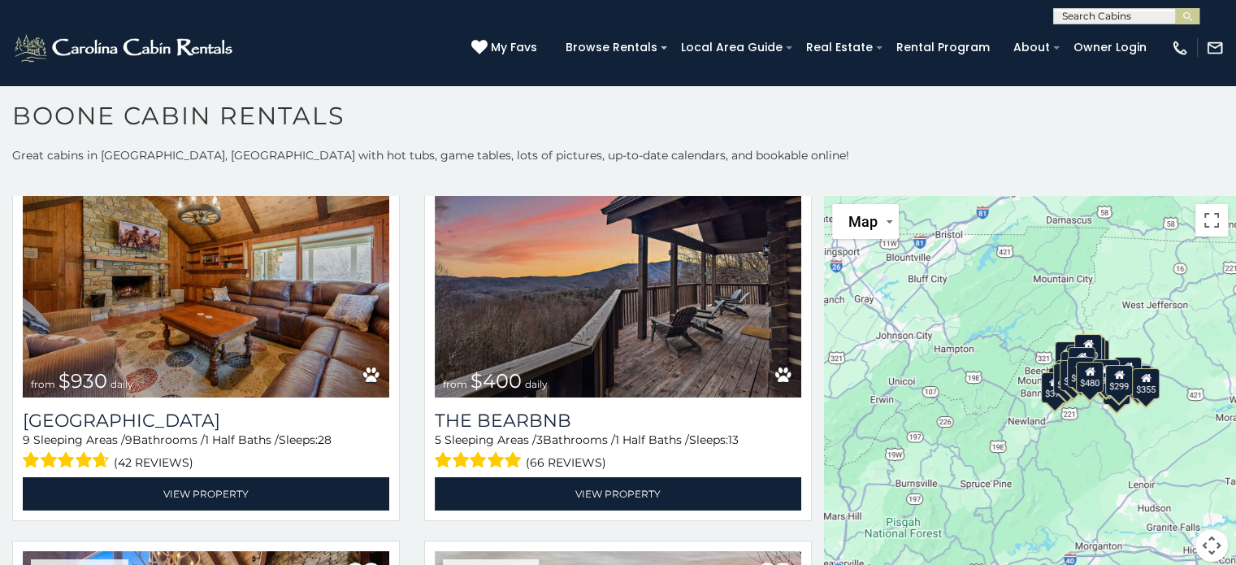
scroll to position [1686, 0]
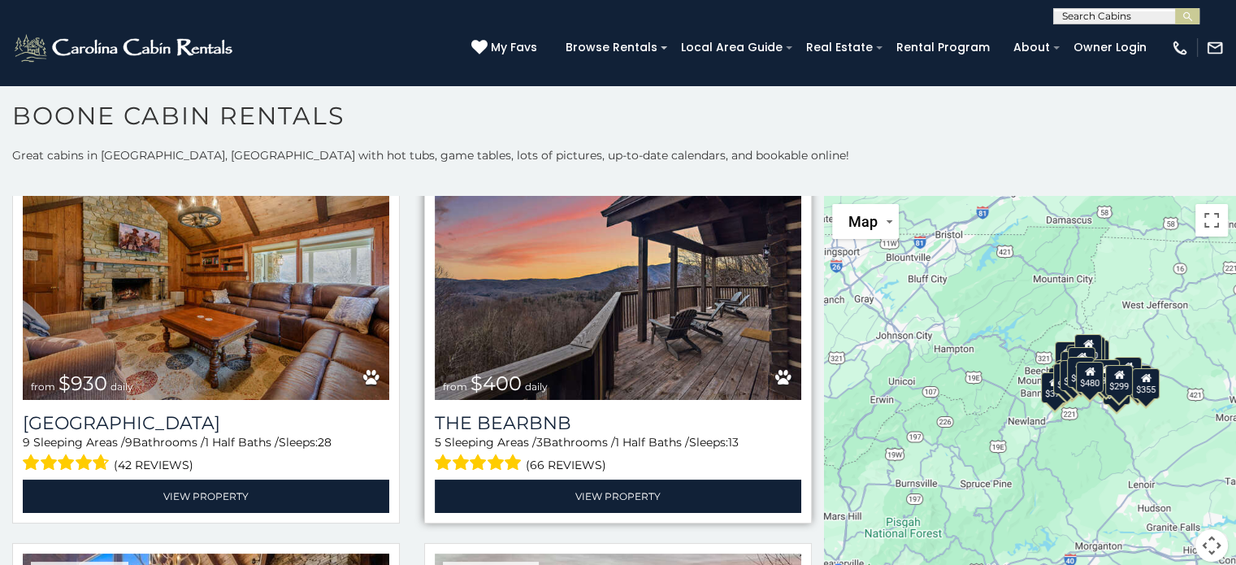
click at [607, 260] on img at bounding box center [618, 277] width 367 height 246
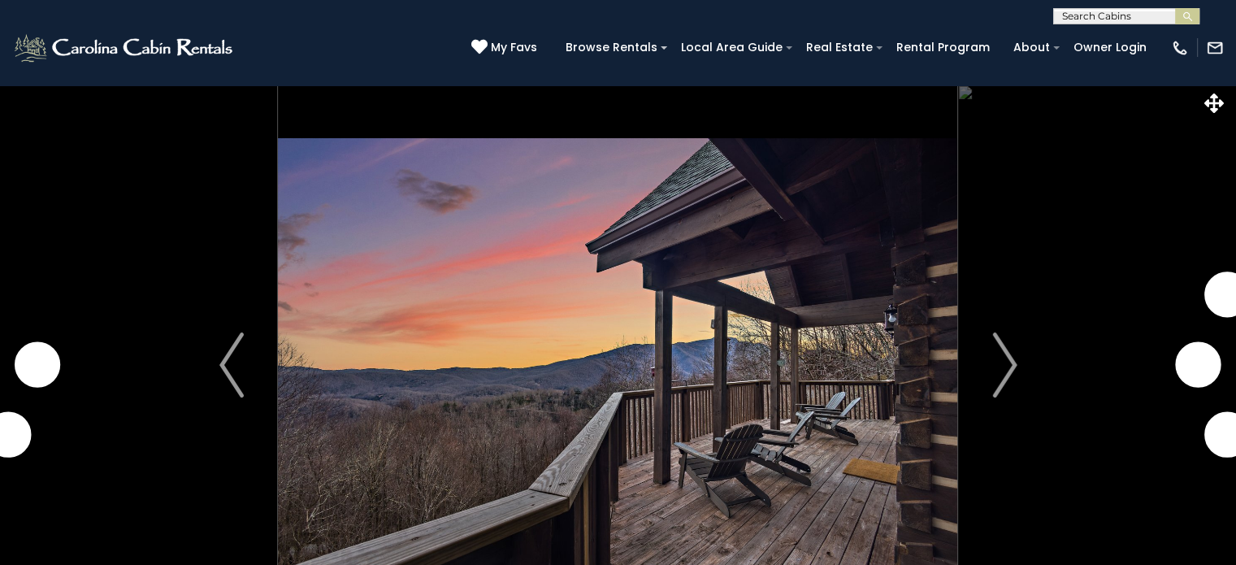
click at [516, 405] on img at bounding box center [618, 365] width 680 height 561
click at [1010, 367] on img "Next" at bounding box center [1005, 364] width 24 height 65
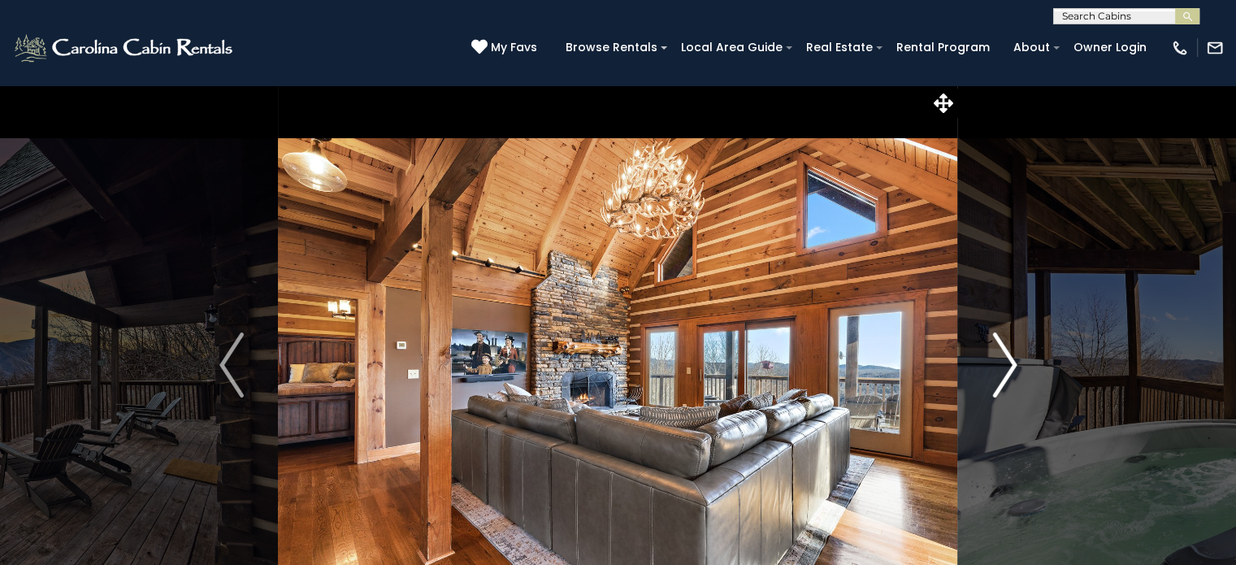
click at [1011, 367] on img "Next" at bounding box center [1005, 364] width 24 height 65
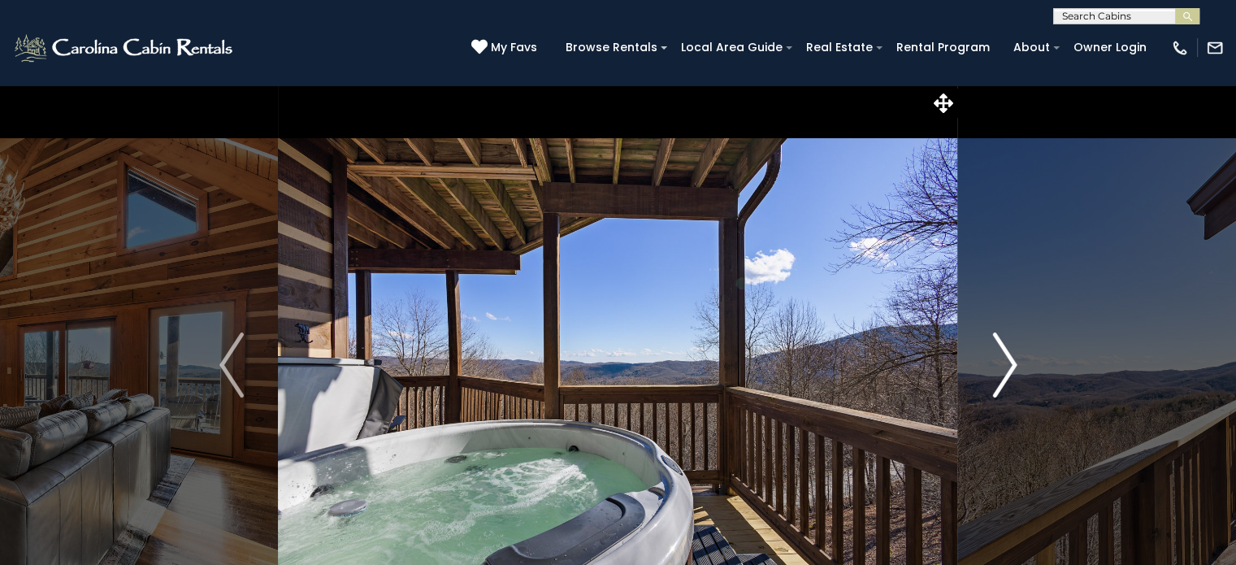
click at [1011, 367] on img "Next" at bounding box center [1005, 364] width 24 height 65
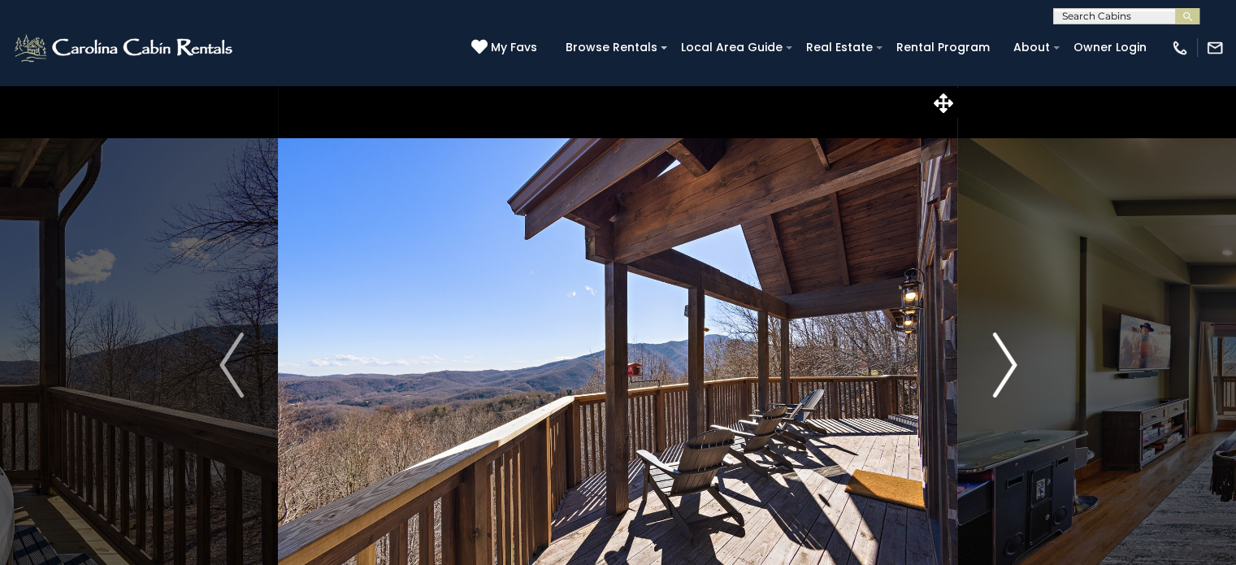
click at [1011, 367] on img "Next" at bounding box center [1005, 364] width 24 height 65
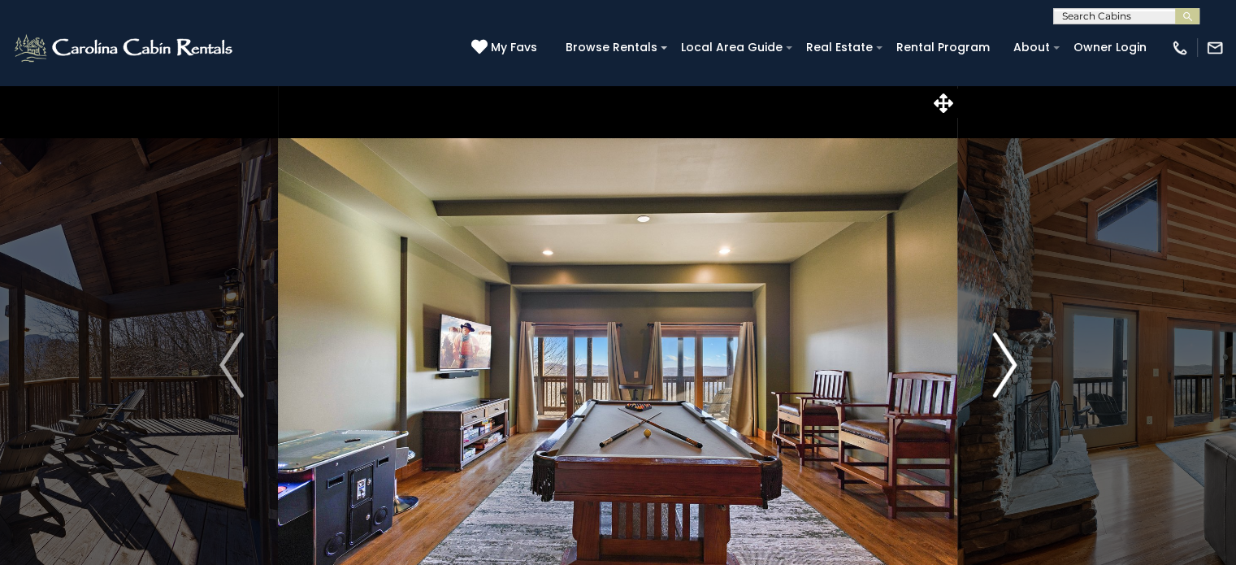
click at [1011, 367] on img "Next" at bounding box center [1005, 364] width 24 height 65
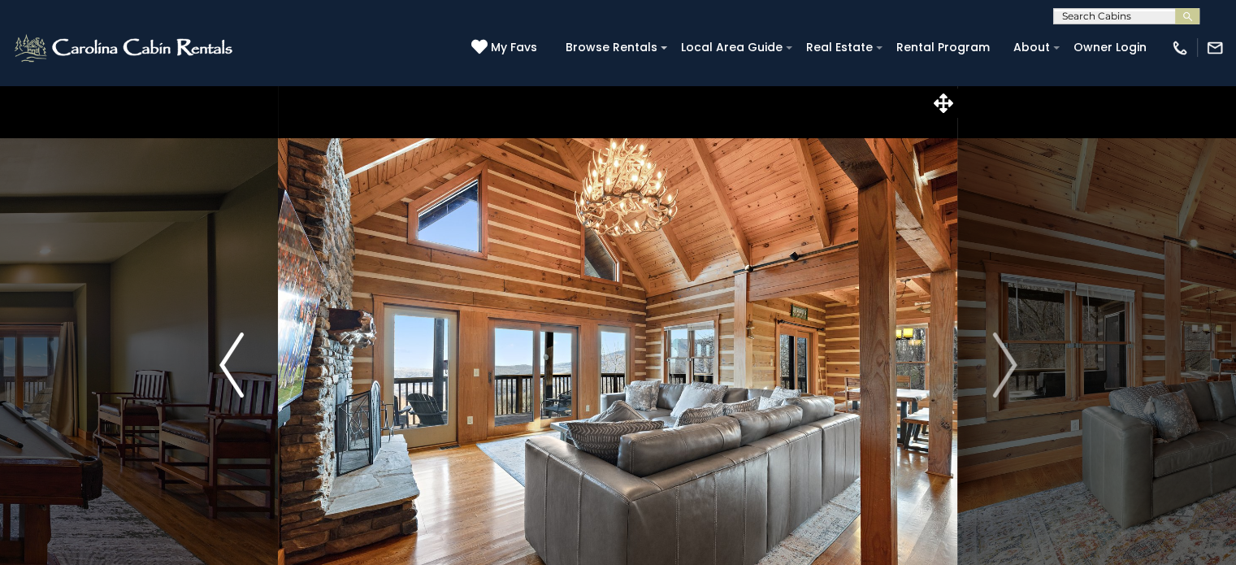
click at [226, 375] on img "Previous" at bounding box center [231, 364] width 24 height 65
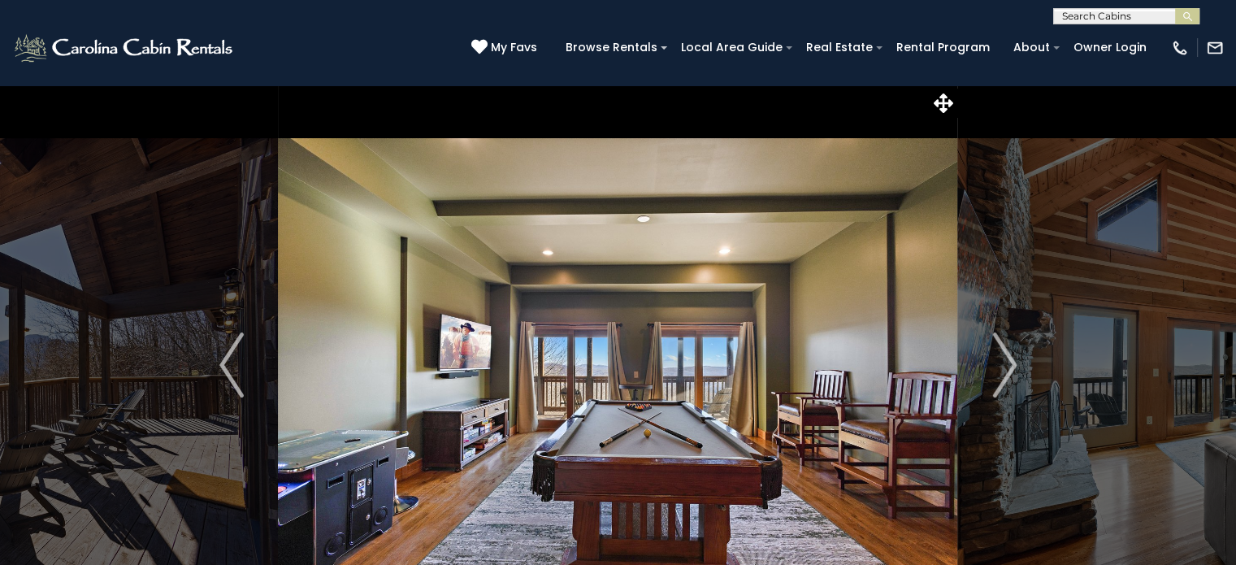
click at [407, 455] on img at bounding box center [618, 365] width 680 height 561
click at [1011, 367] on img "Next" at bounding box center [1005, 364] width 24 height 65
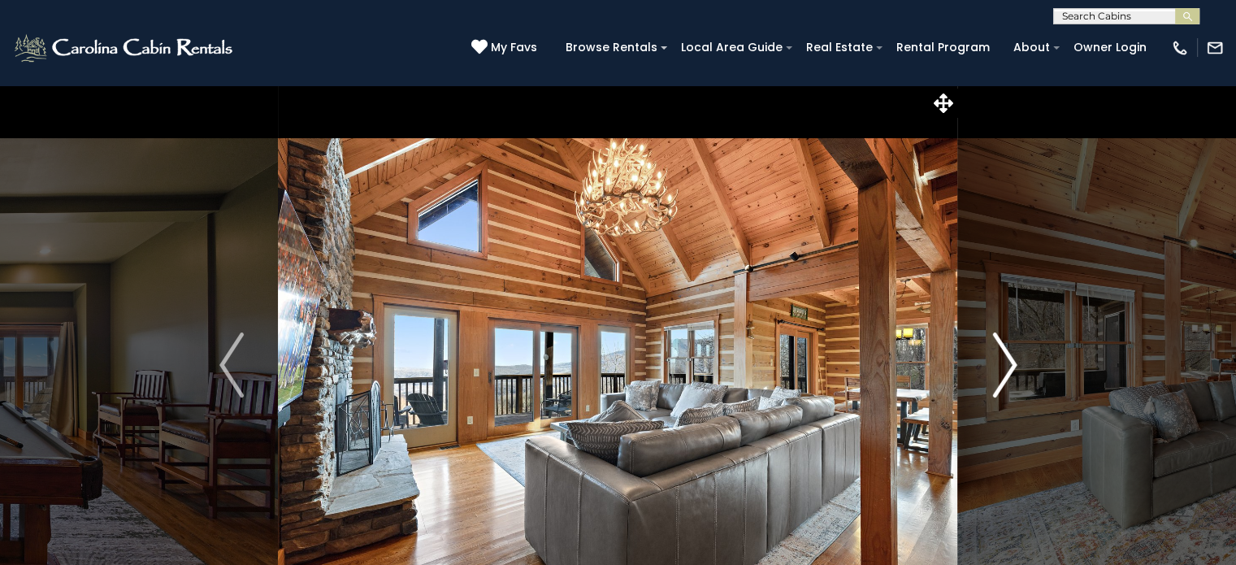
click at [1011, 367] on img "Next" at bounding box center [1005, 364] width 24 height 65
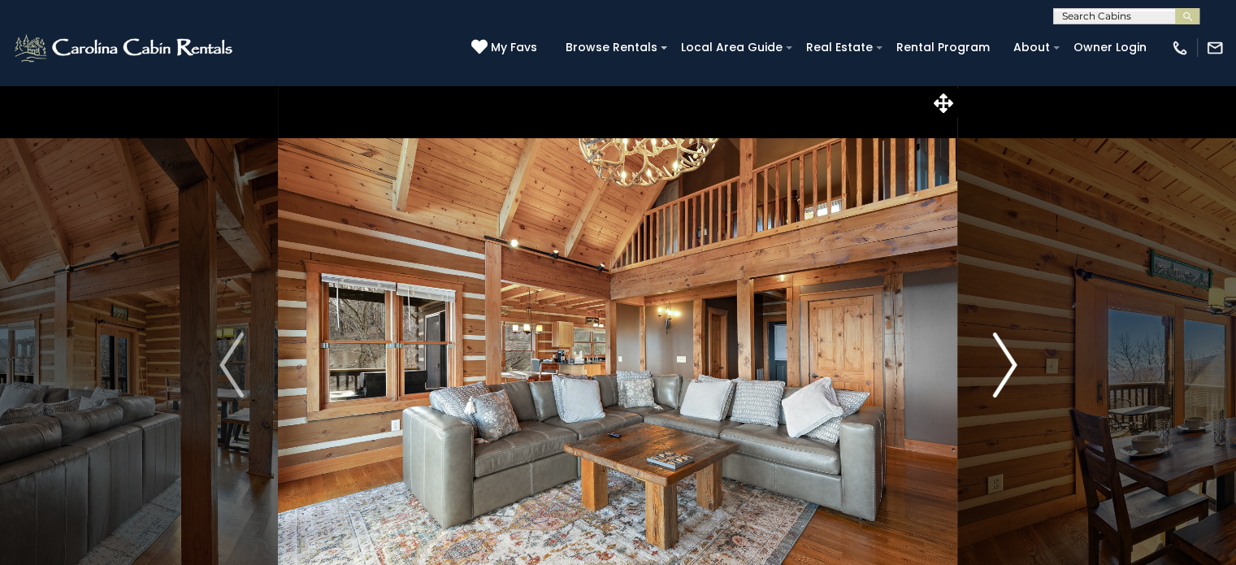
click at [1011, 367] on img "Next" at bounding box center [1005, 364] width 24 height 65
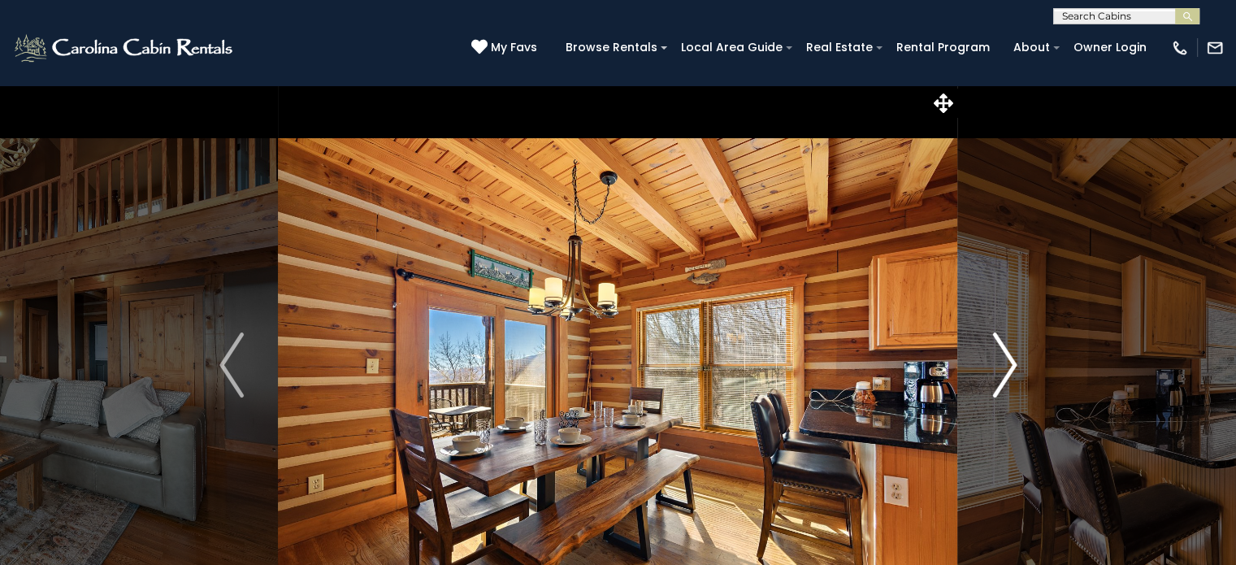
click at [1011, 367] on img "Next" at bounding box center [1005, 364] width 24 height 65
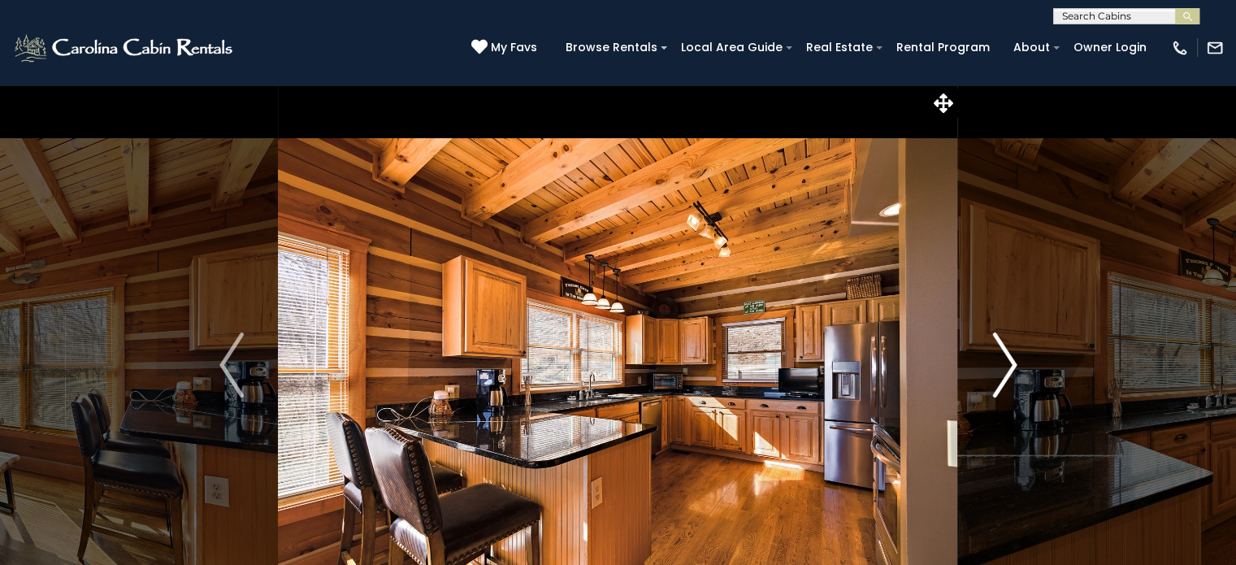
click at [1011, 367] on img "Next" at bounding box center [1005, 364] width 24 height 65
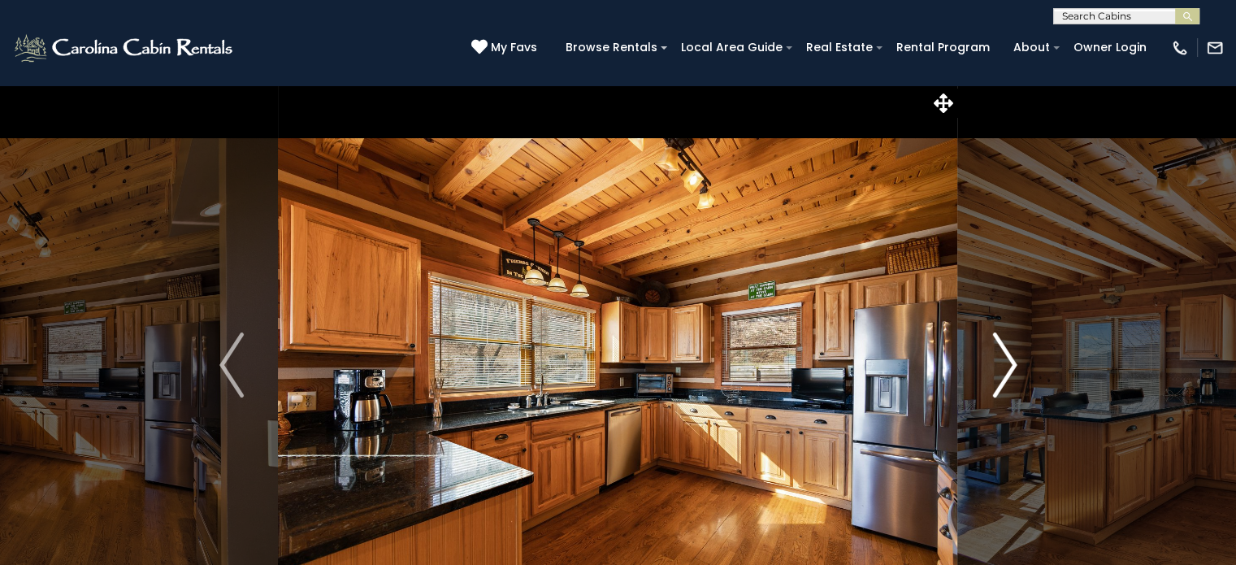
click at [1011, 367] on img "Next" at bounding box center [1005, 364] width 24 height 65
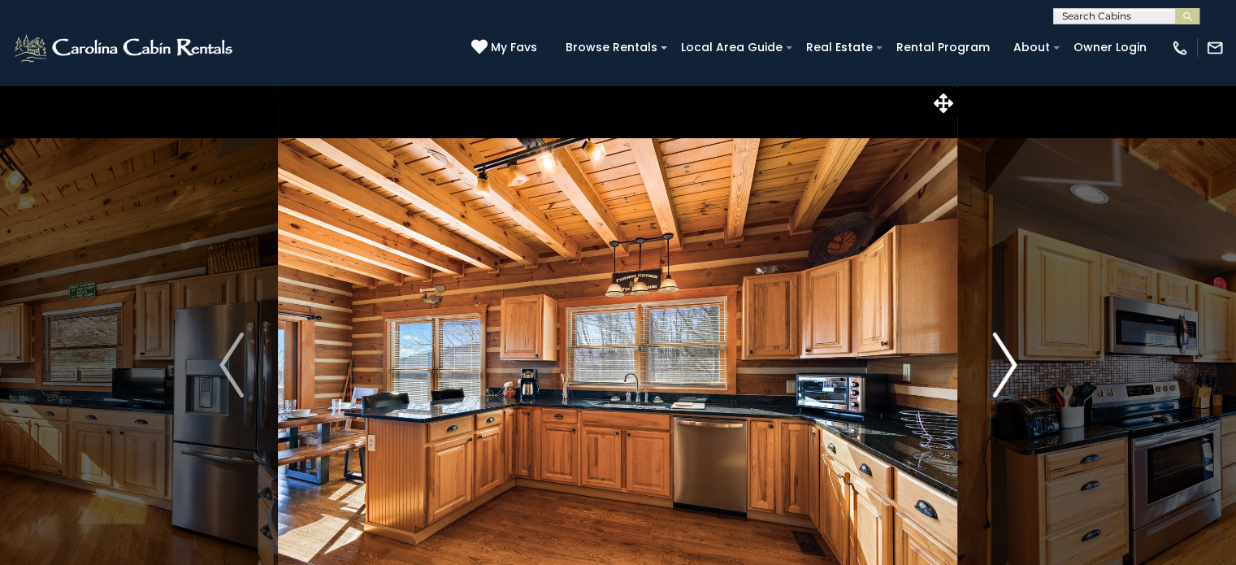
click at [1011, 367] on img "Next" at bounding box center [1005, 364] width 24 height 65
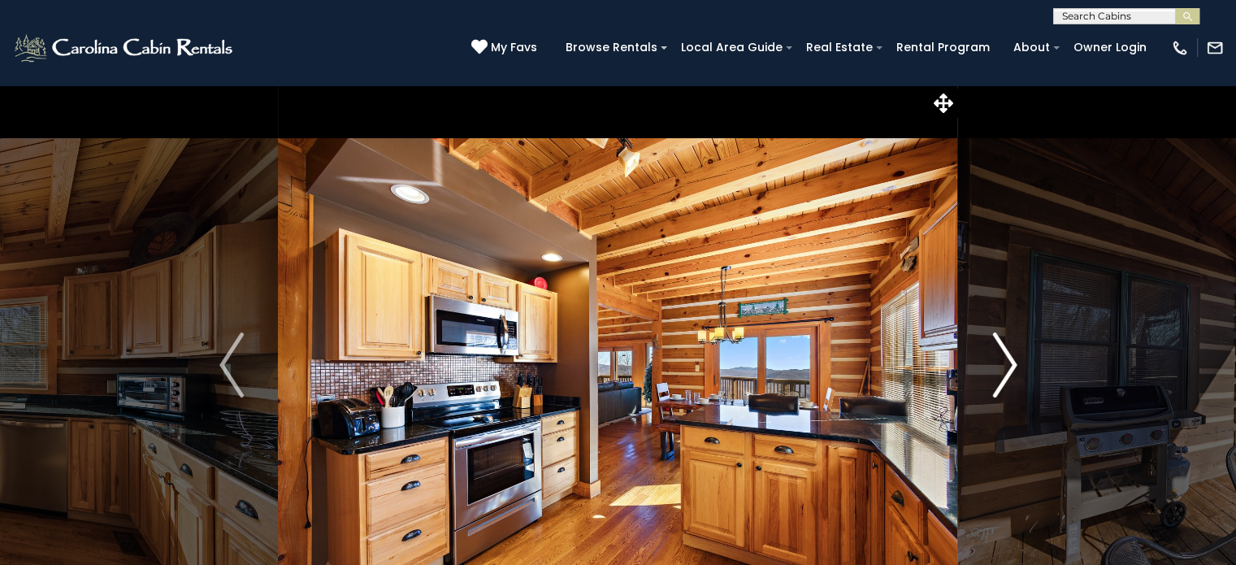
click at [1011, 367] on img "Next" at bounding box center [1005, 364] width 24 height 65
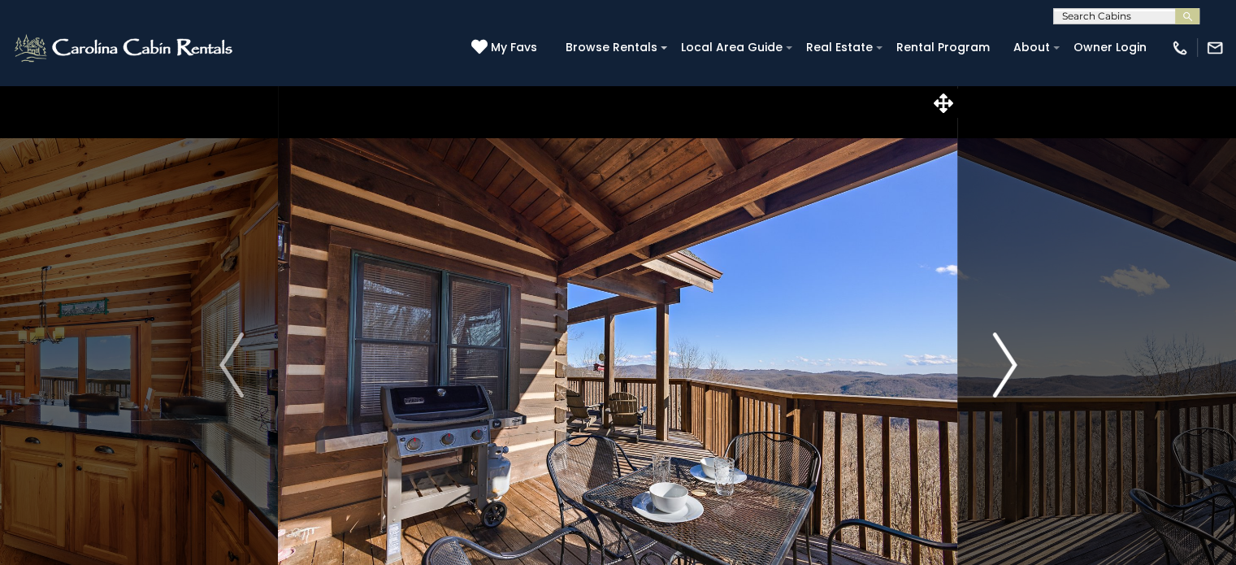
click at [1011, 367] on img "Next" at bounding box center [1005, 364] width 24 height 65
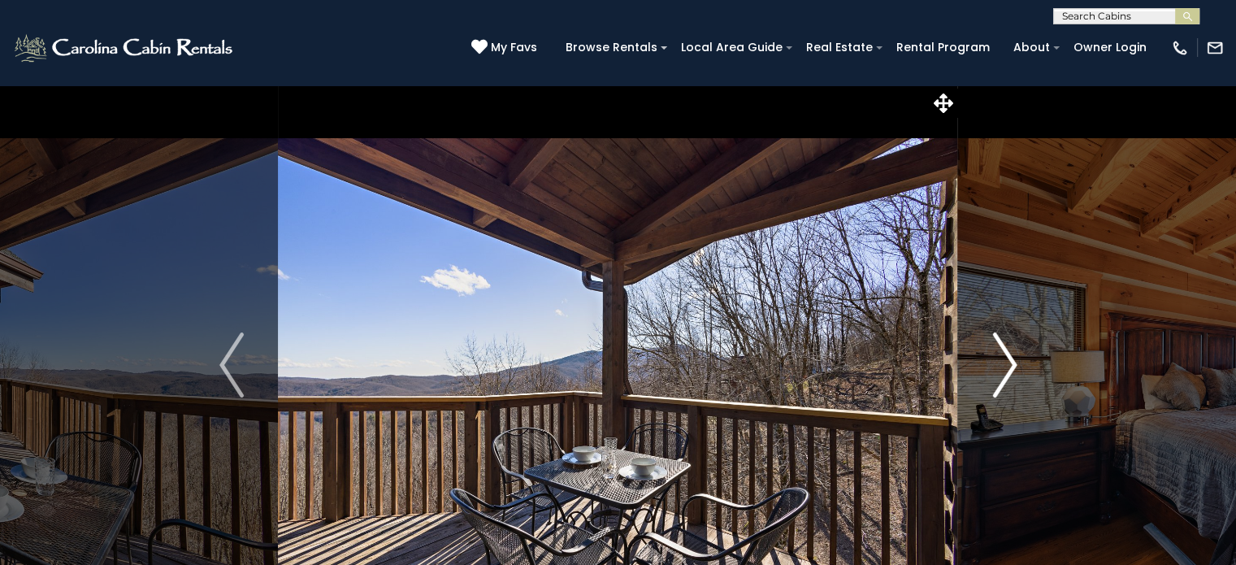
click at [1011, 367] on img "Next" at bounding box center [1005, 364] width 24 height 65
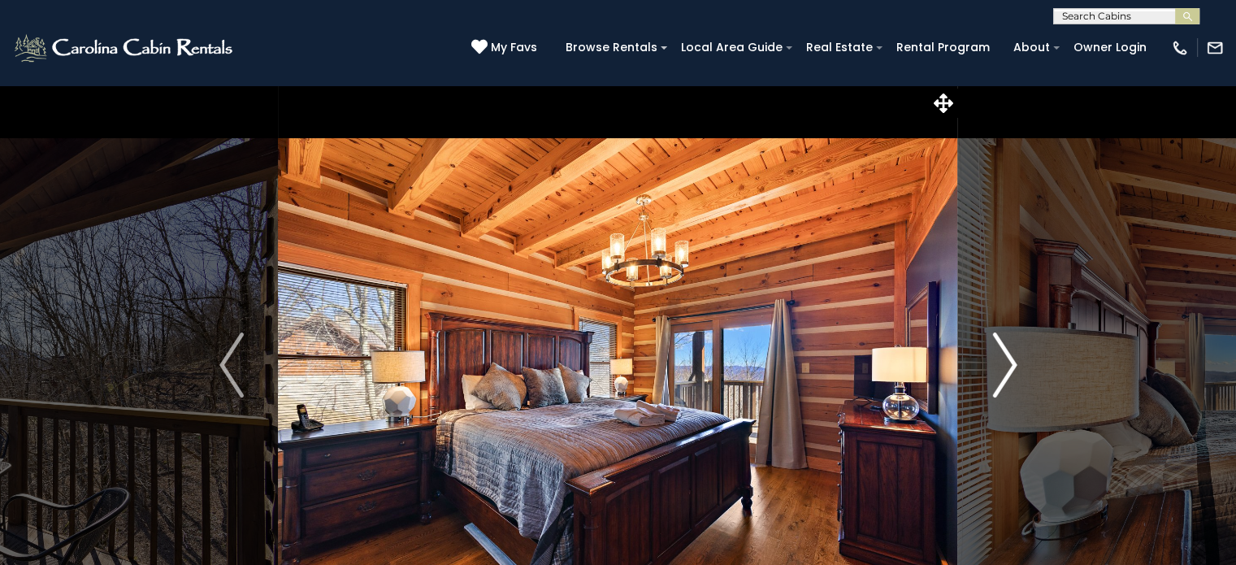
click at [1011, 367] on img "Next" at bounding box center [1005, 364] width 24 height 65
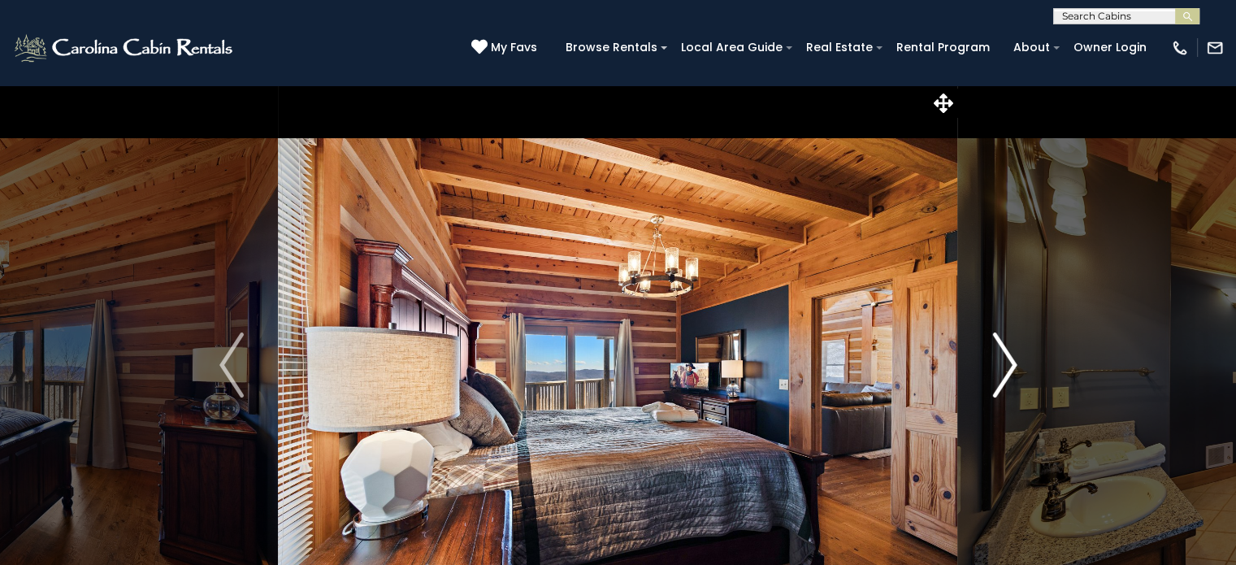
click at [1011, 367] on img "Next" at bounding box center [1005, 364] width 24 height 65
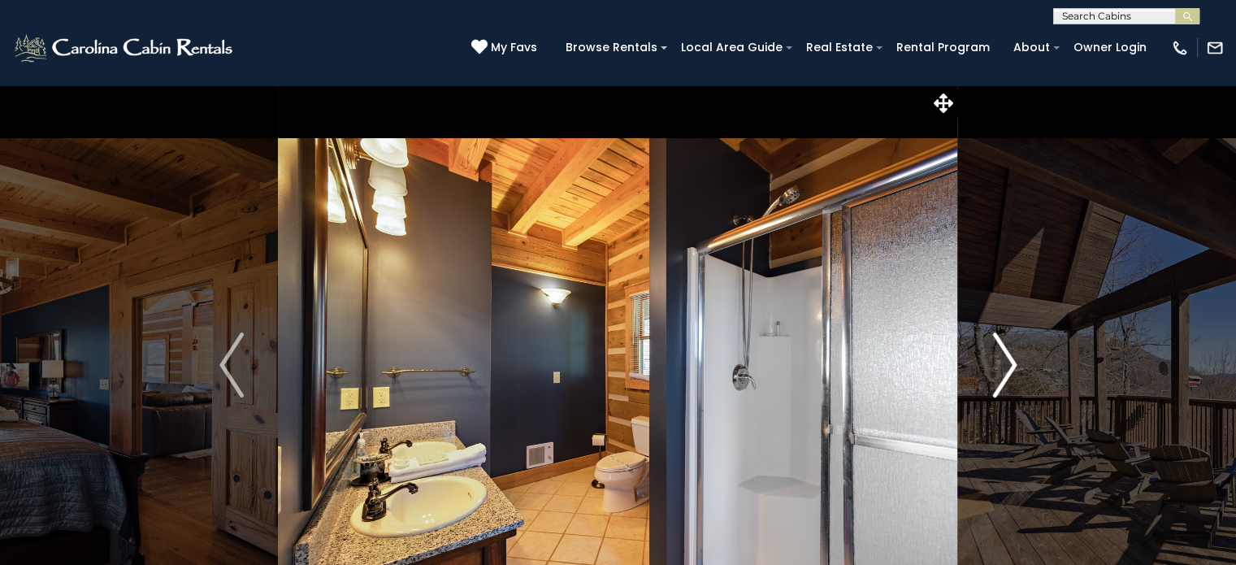
click at [1011, 367] on img "Next" at bounding box center [1005, 364] width 24 height 65
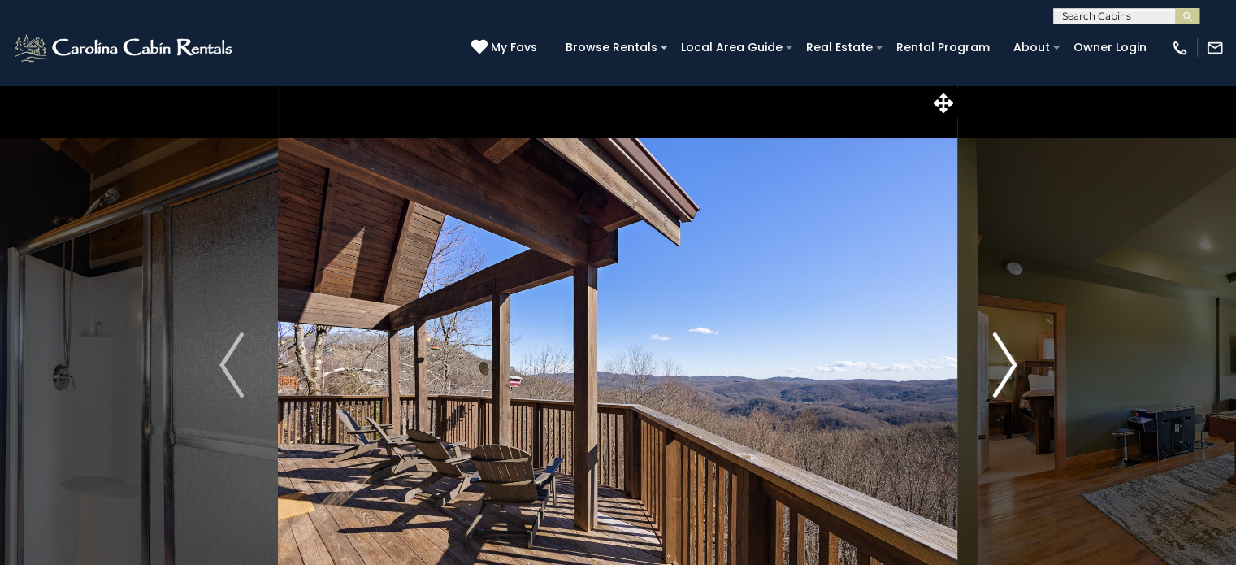
click at [1012, 364] on img "Next" at bounding box center [1005, 364] width 24 height 65
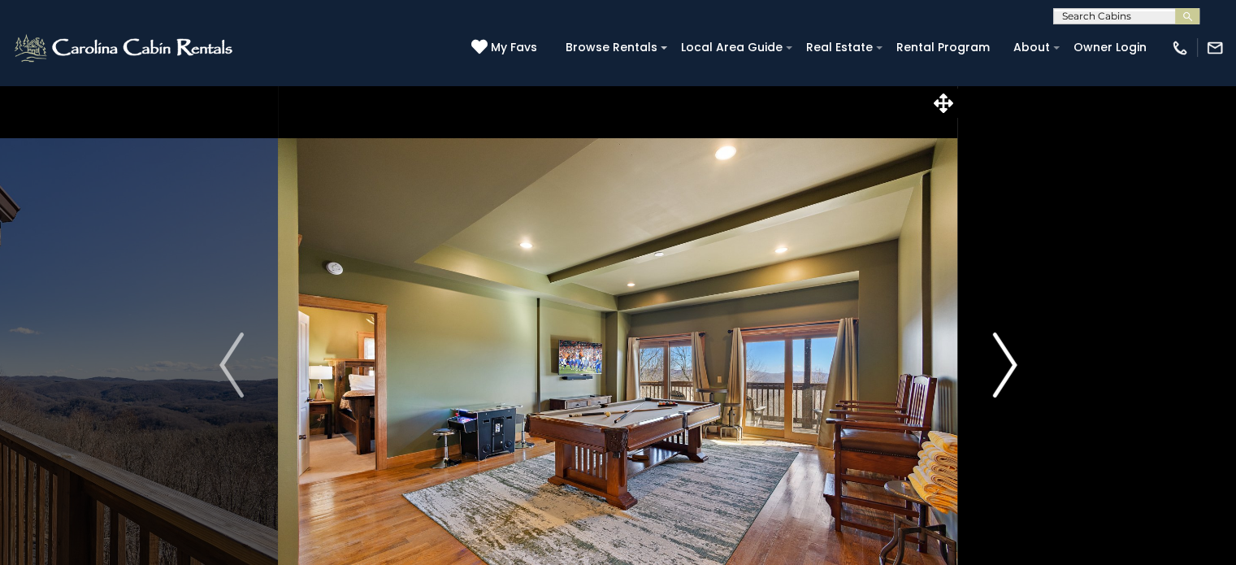
click at [1012, 364] on img "Next" at bounding box center [1005, 364] width 24 height 65
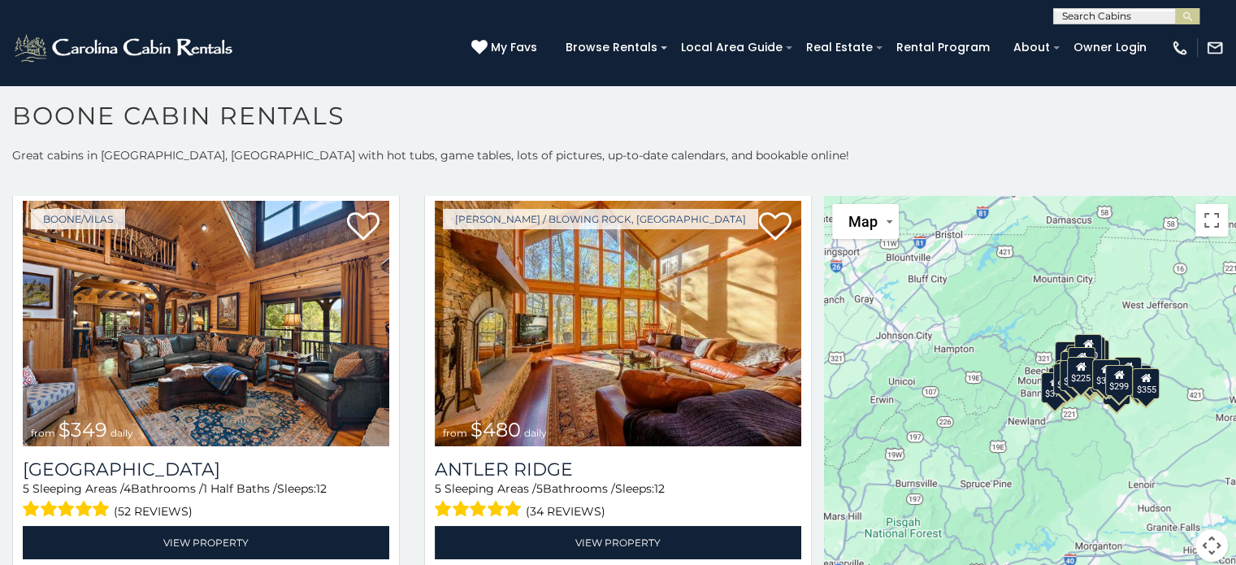
scroll to position [37, 0]
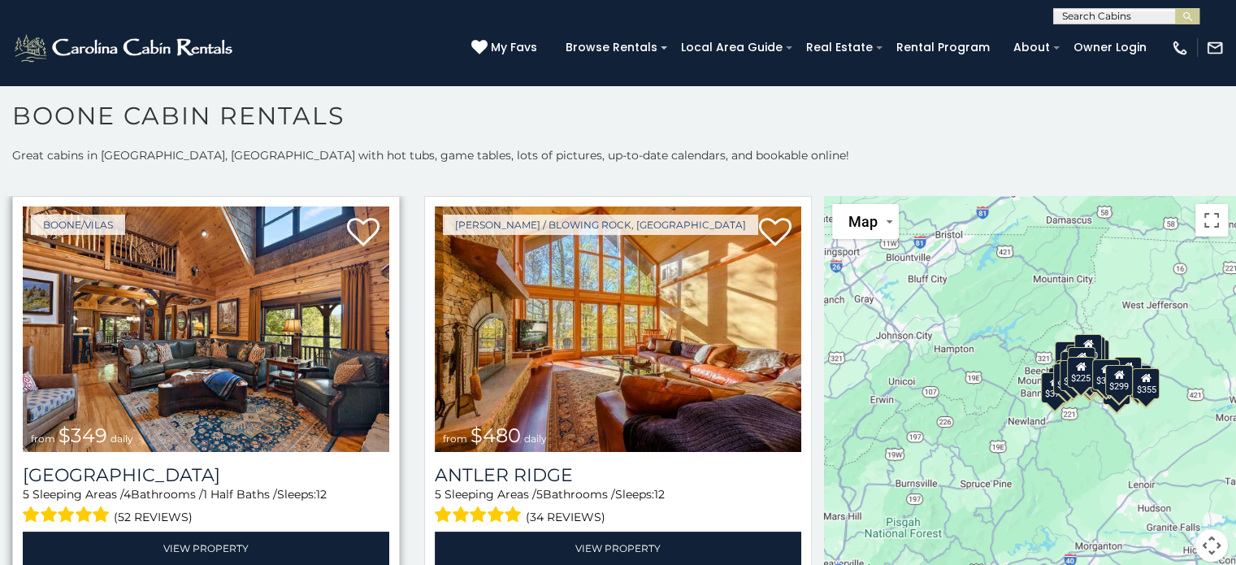
click at [169, 342] on img at bounding box center [206, 329] width 367 height 246
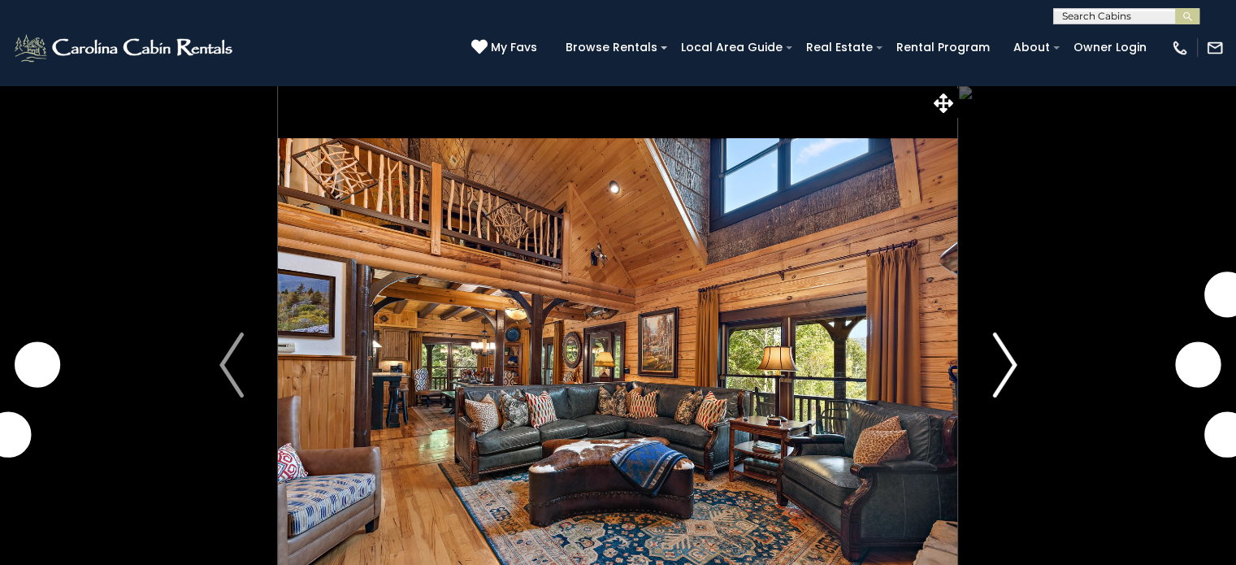
click at [1005, 371] on img "Next" at bounding box center [1005, 364] width 24 height 65
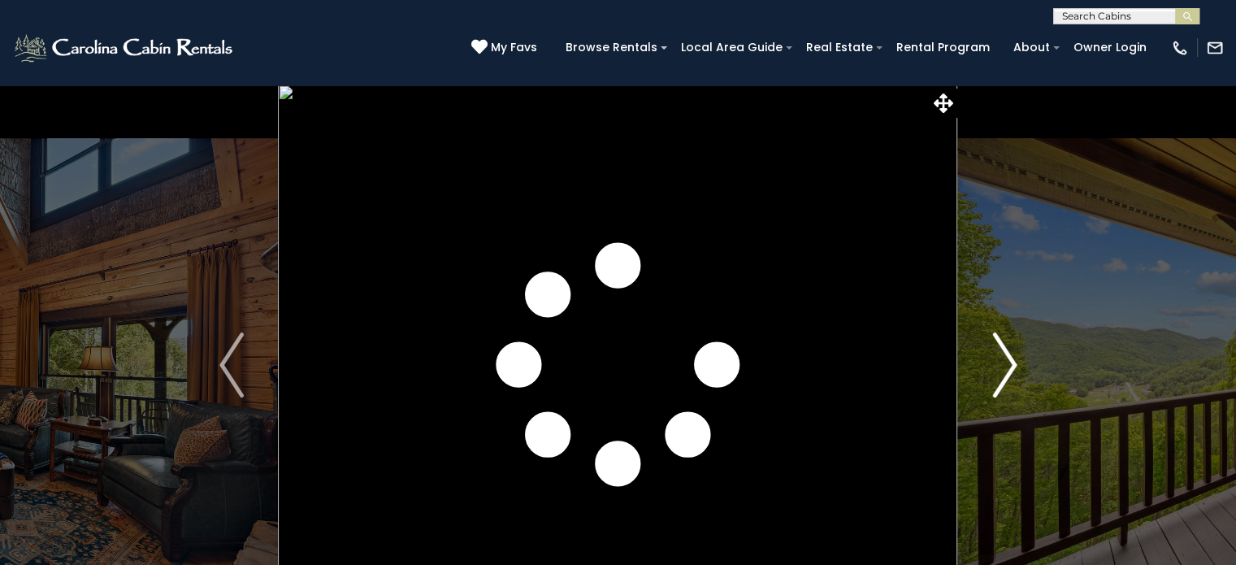
click at [1005, 371] on img "Next" at bounding box center [1005, 364] width 24 height 65
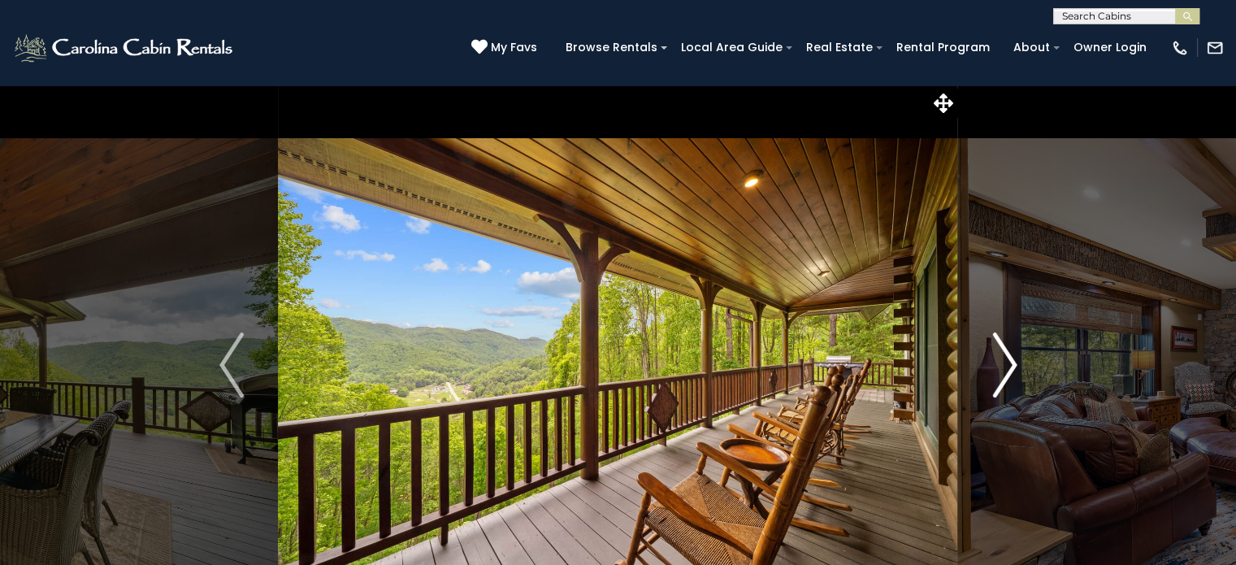
click at [1005, 371] on img "Next" at bounding box center [1005, 364] width 24 height 65
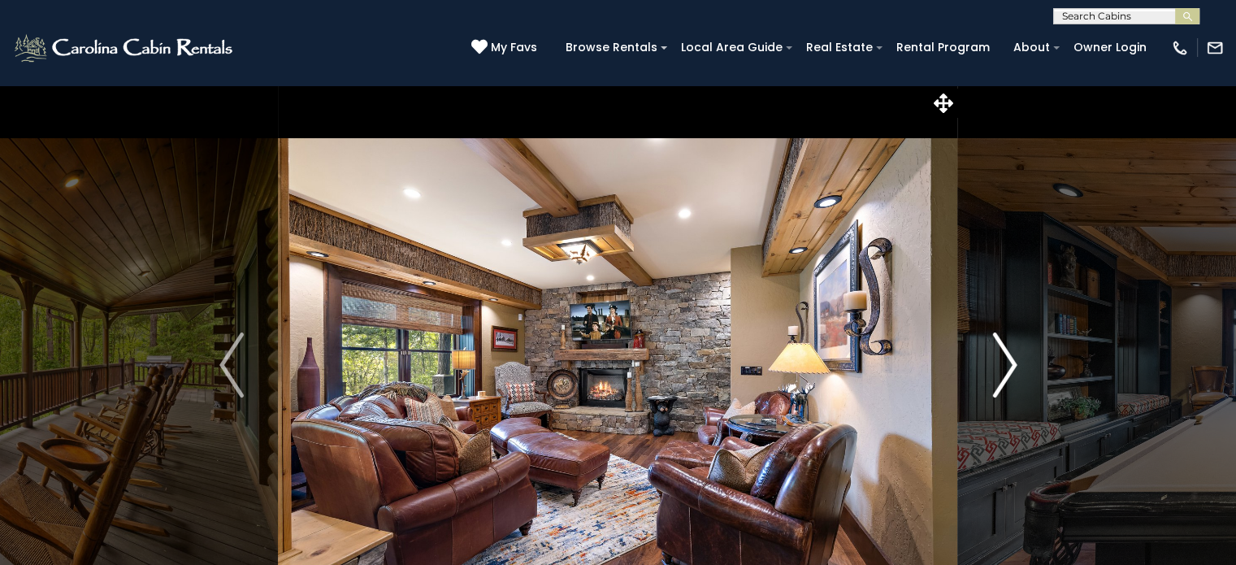
click at [1005, 371] on img "Next" at bounding box center [1005, 364] width 24 height 65
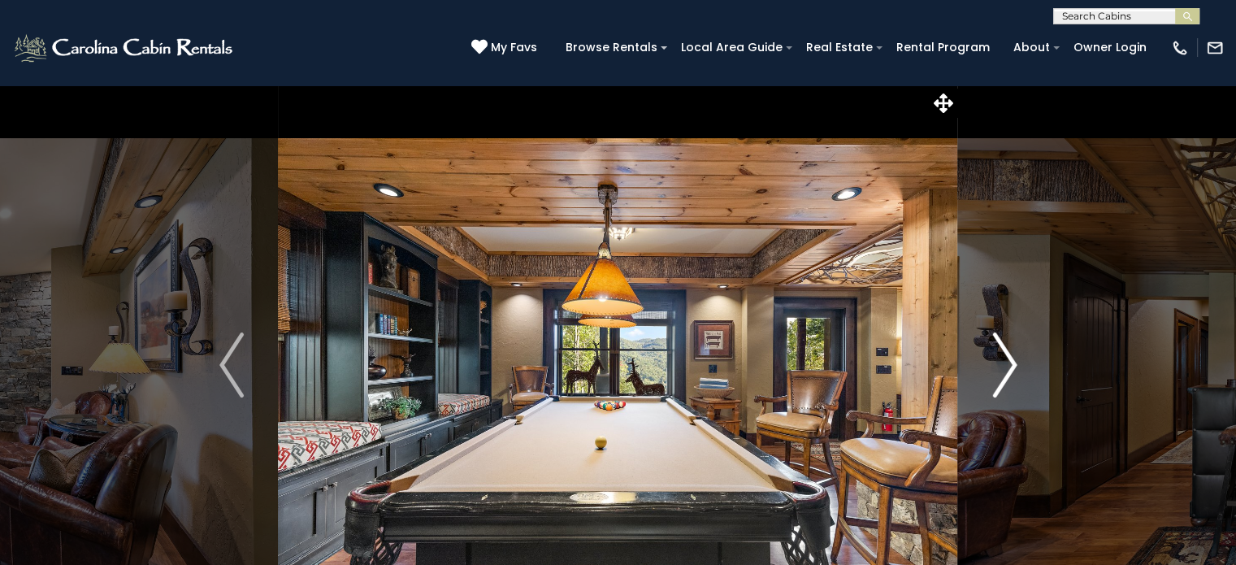
click at [1005, 371] on img "Next" at bounding box center [1005, 364] width 24 height 65
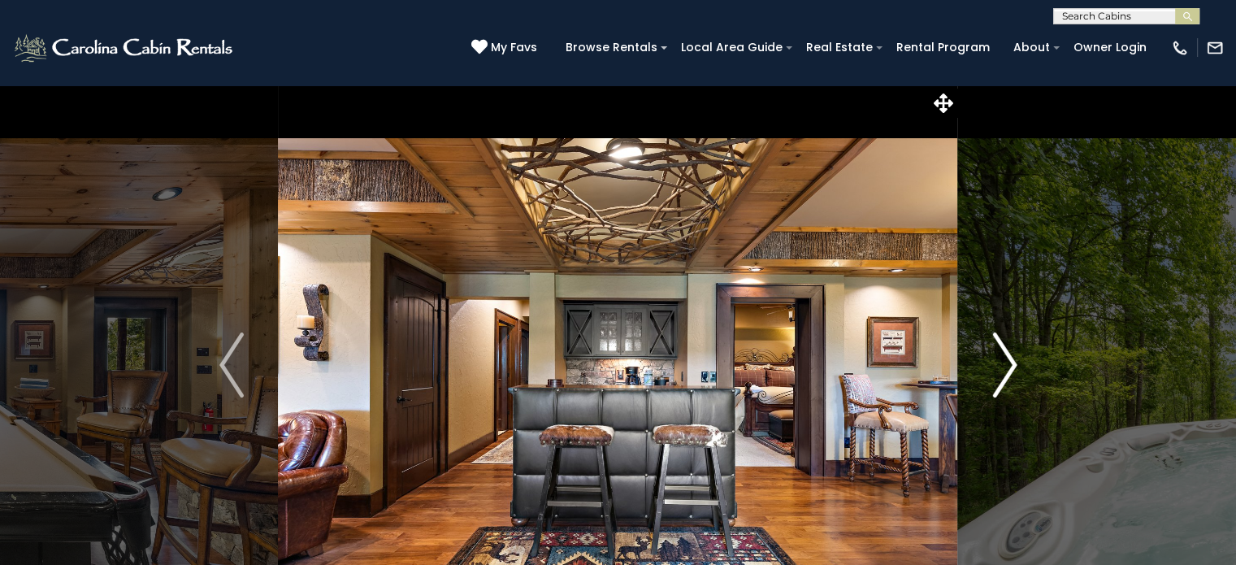
click at [1005, 371] on img "Next" at bounding box center [1005, 364] width 24 height 65
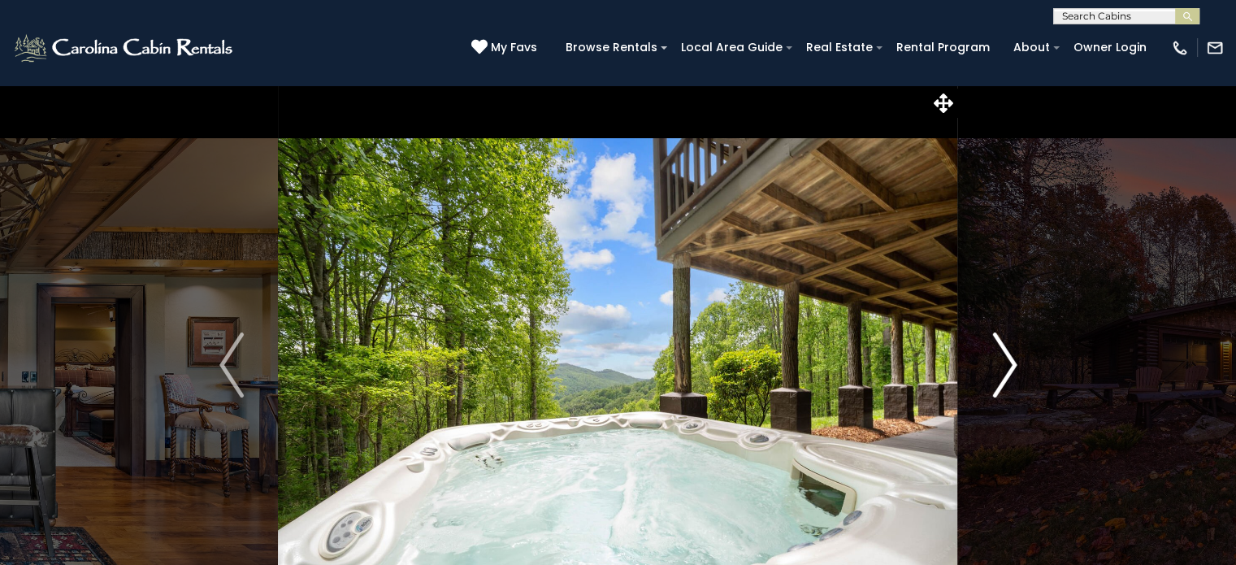
click at [1005, 371] on img "Next" at bounding box center [1005, 364] width 24 height 65
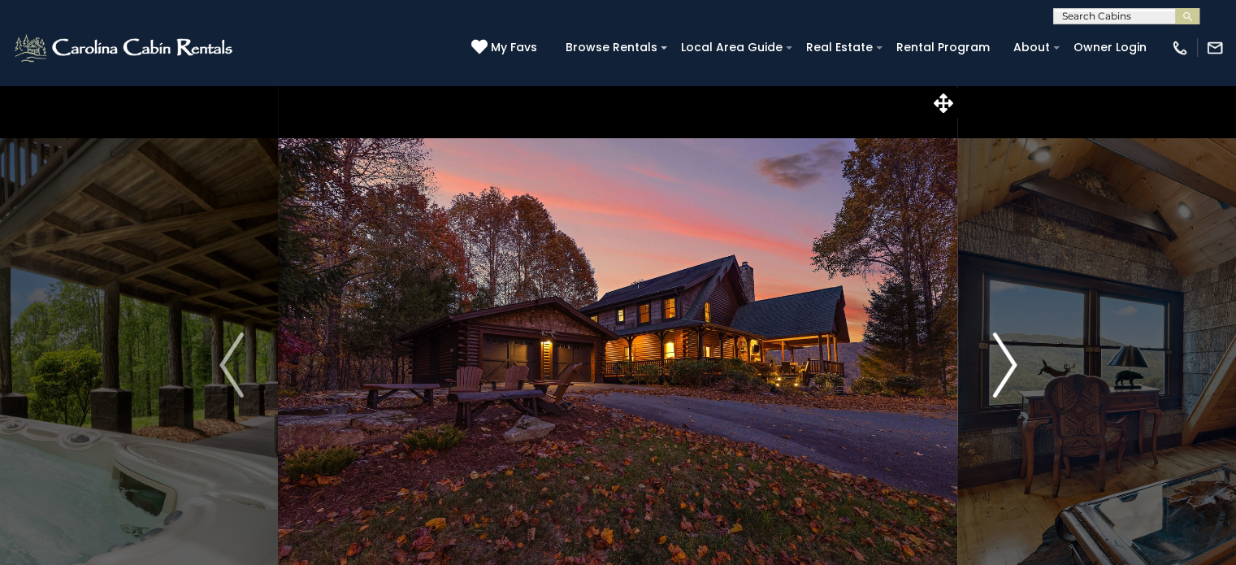
click at [1005, 371] on img "Next" at bounding box center [1005, 364] width 24 height 65
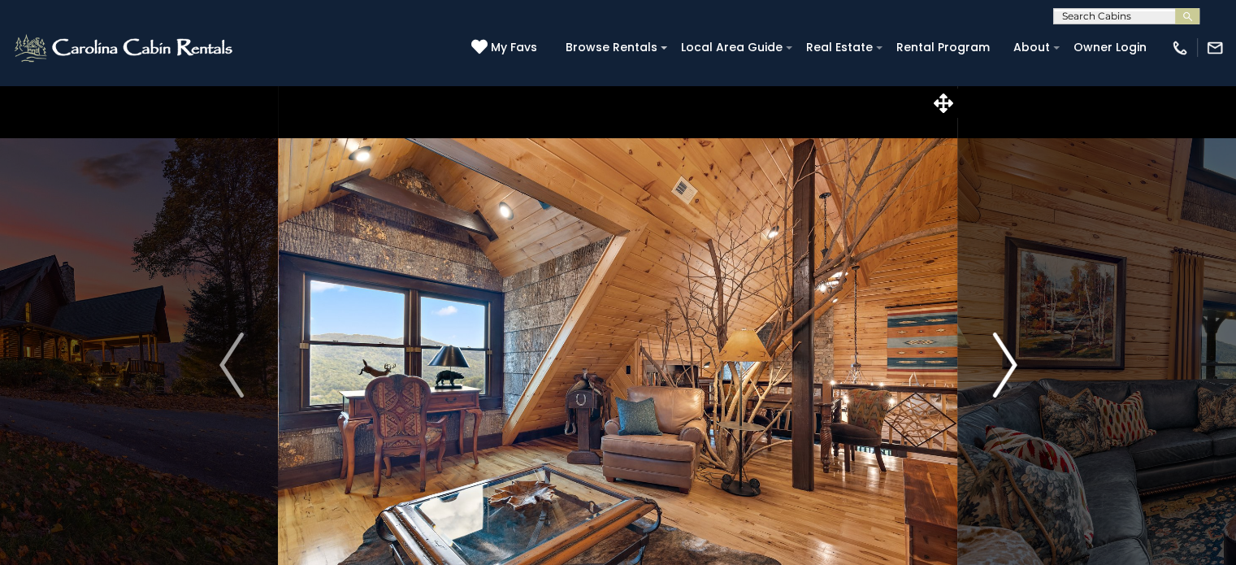
click at [1005, 371] on img "Next" at bounding box center [1005, 364] width 24 height 65
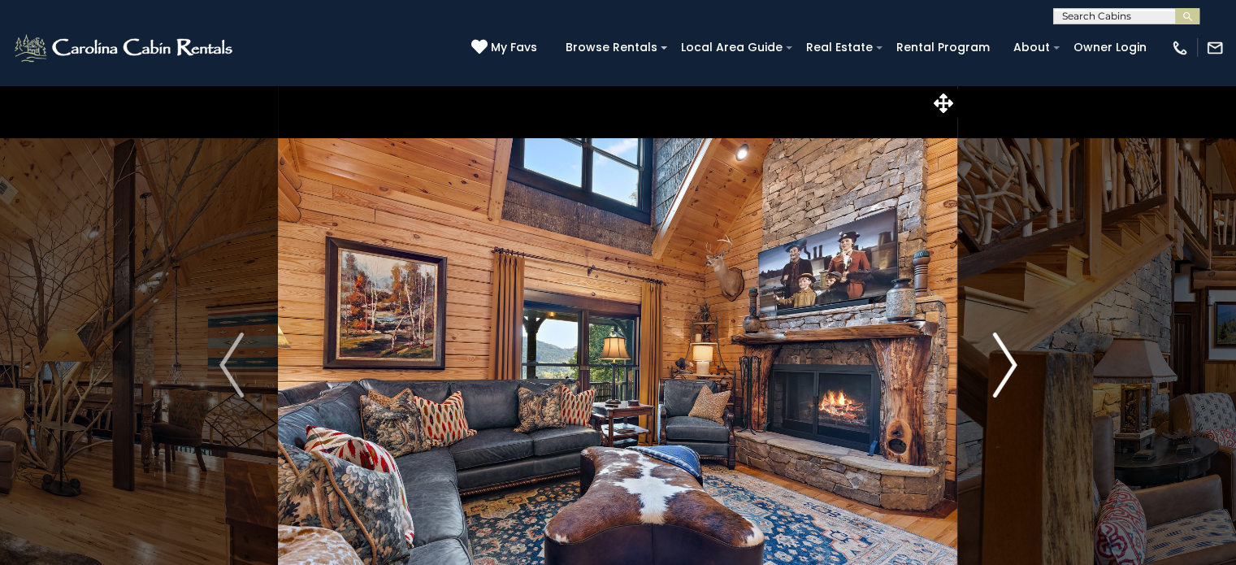
click at [1003, 367] on img "Next" at bounding box center [1005, 364] width 24 height 65
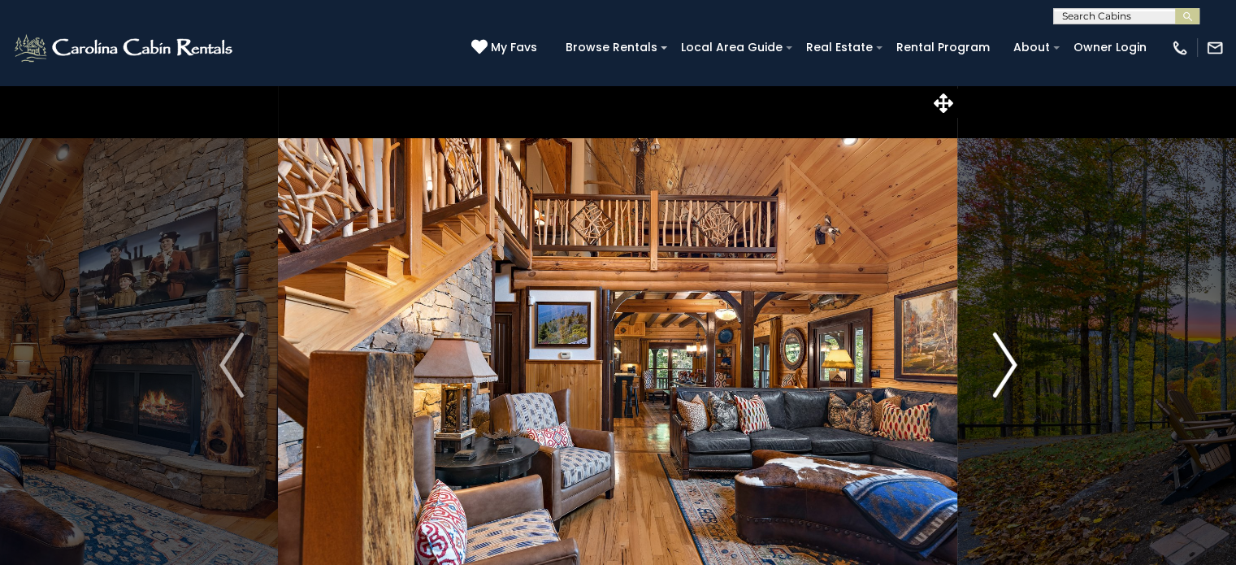
click at [1003, 367] on img "Next" at bounding box center [1005, 364] width 24 height 65
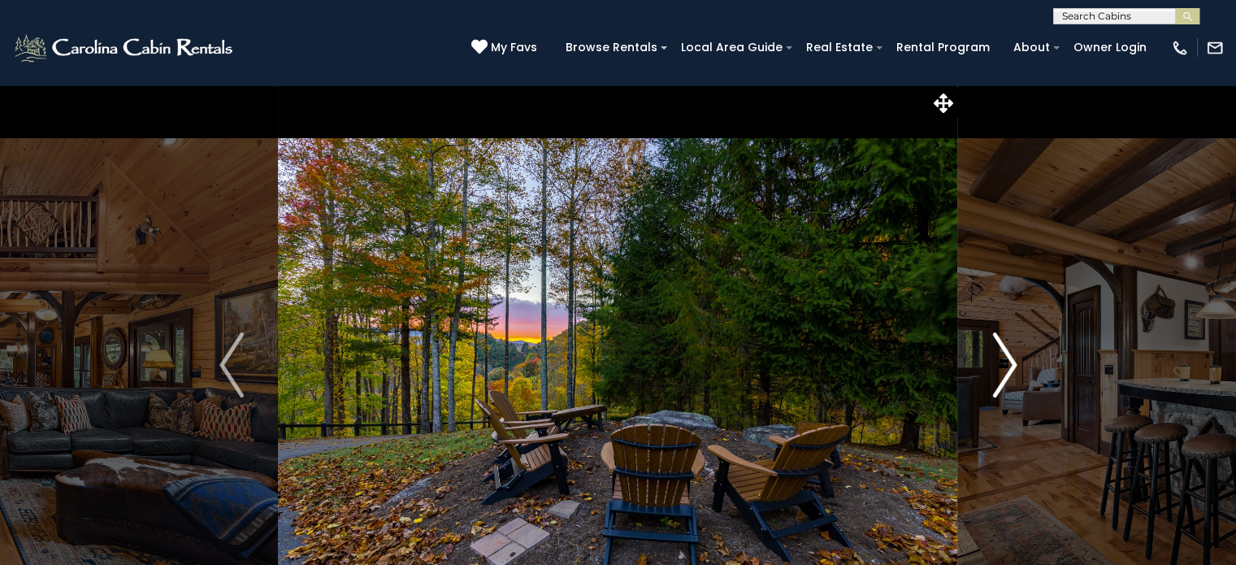
click at [1015, 363] on img "Next" at bounding box center [1005, 364] width 24 height 65
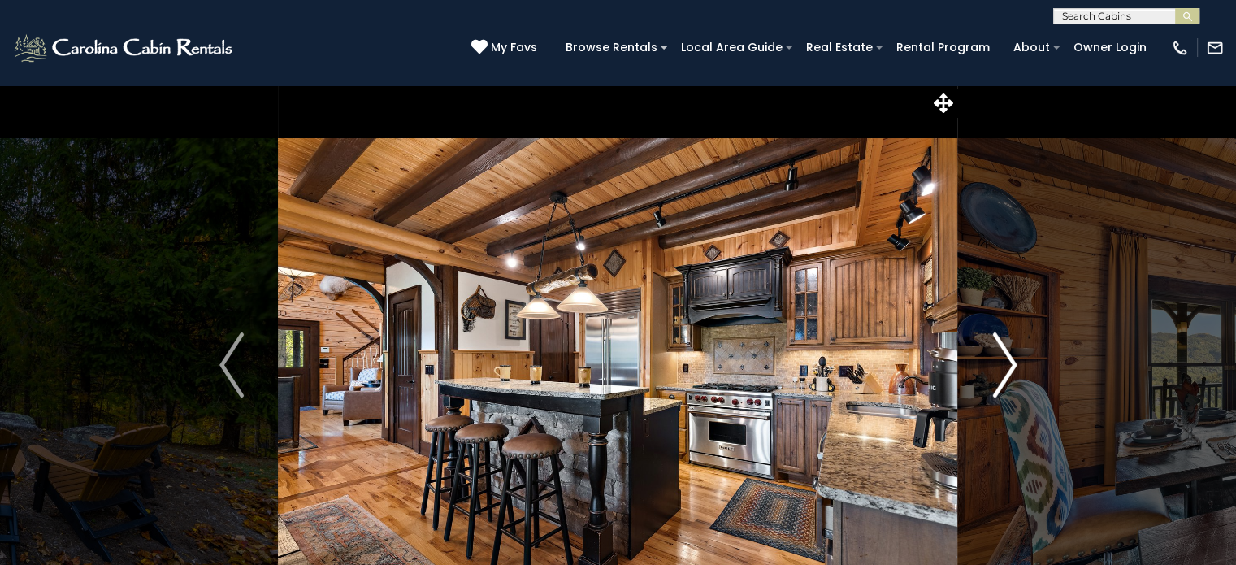
click at [1007, 372] on img "Next" at bounding box center [1005, 364] width 24 height 65
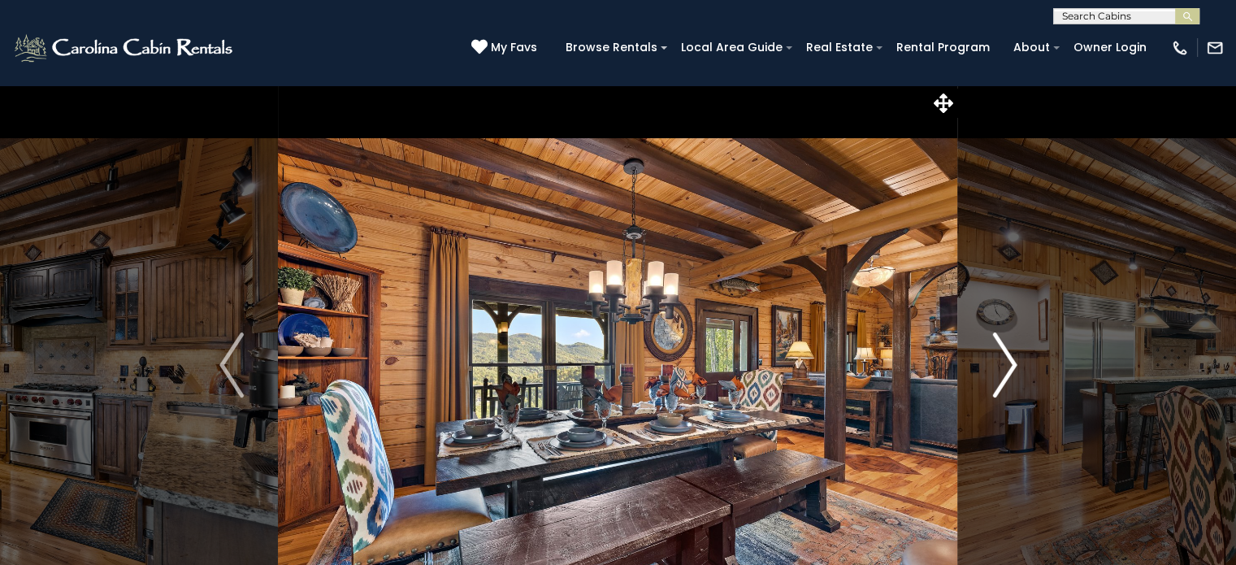
click at [1007, 372] on img "Next" at bounding box center [1005, 364] width 24 height 65
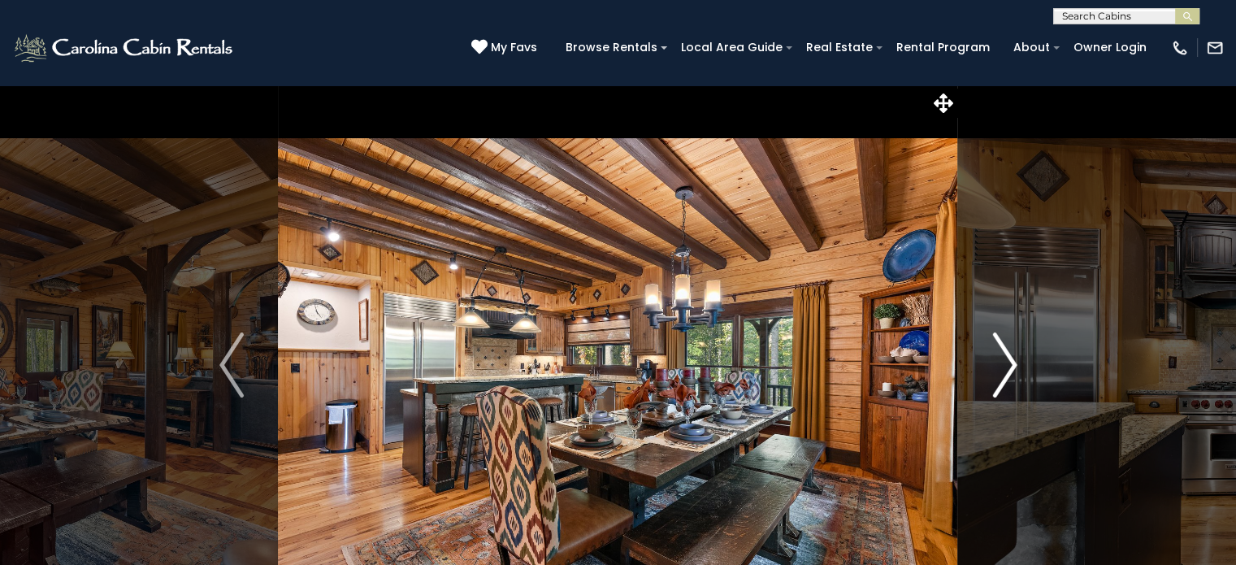
click at [1010, 373] on img "Next" at bounding box center [1005, 364] width 24 height 65
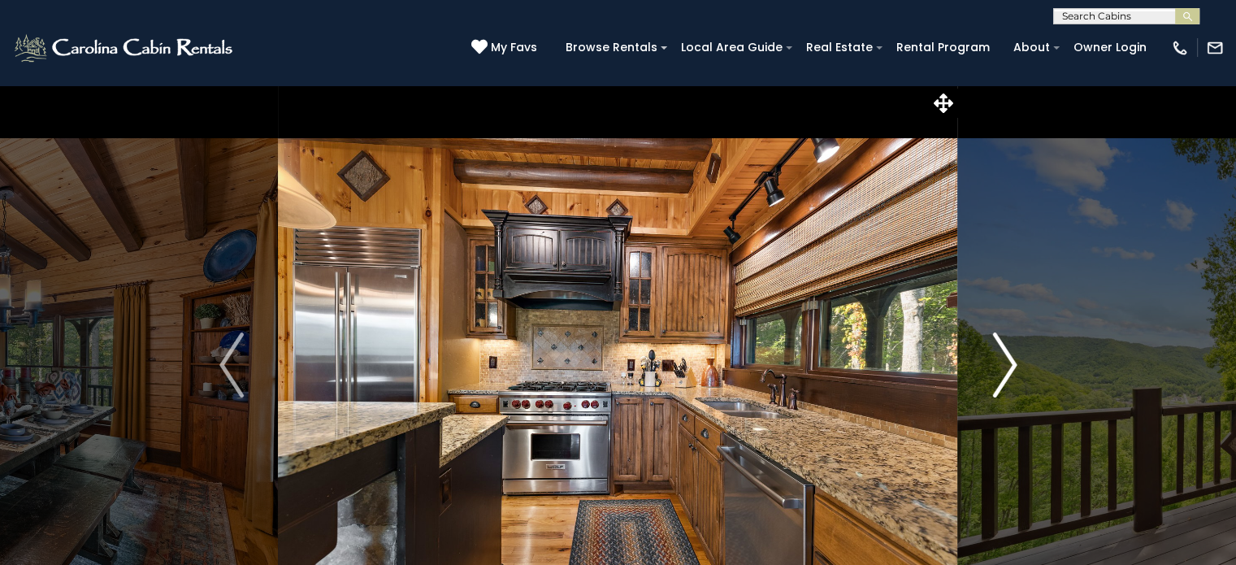
click at [1010, 373] on img "Next" at bounding box center [1005, 364] width 24 height 65
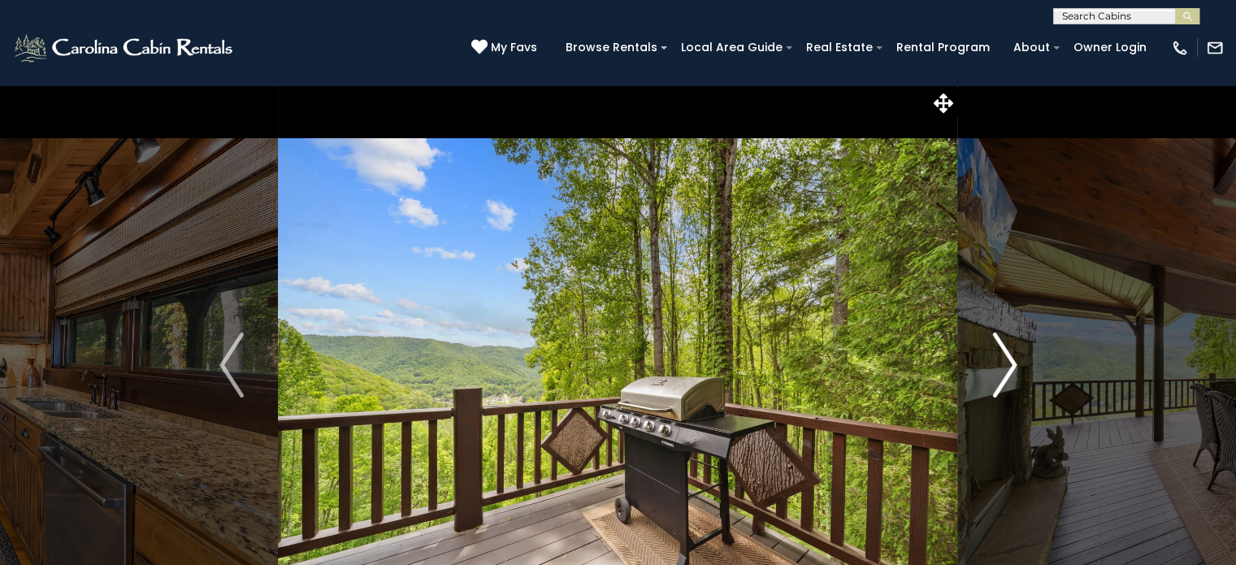
click at [1010, 373] on img "Next" at bounding box center [1005, 364] width 24 height 65
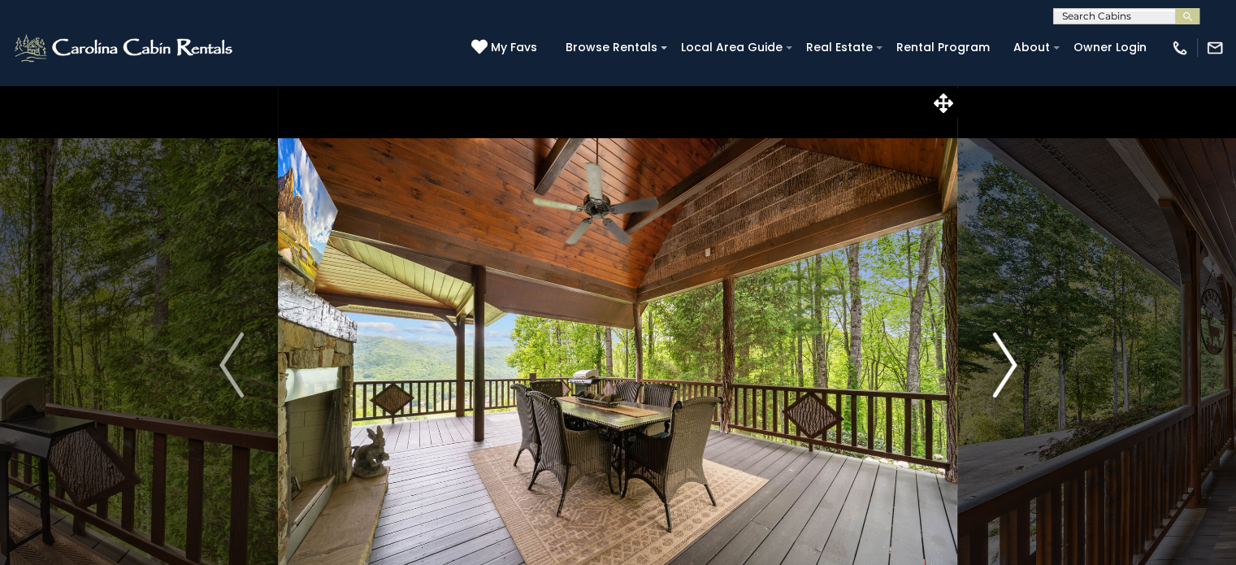
click at [1010, 373] on img "Next" at bounding box center [1005, 364] width 24 height 65
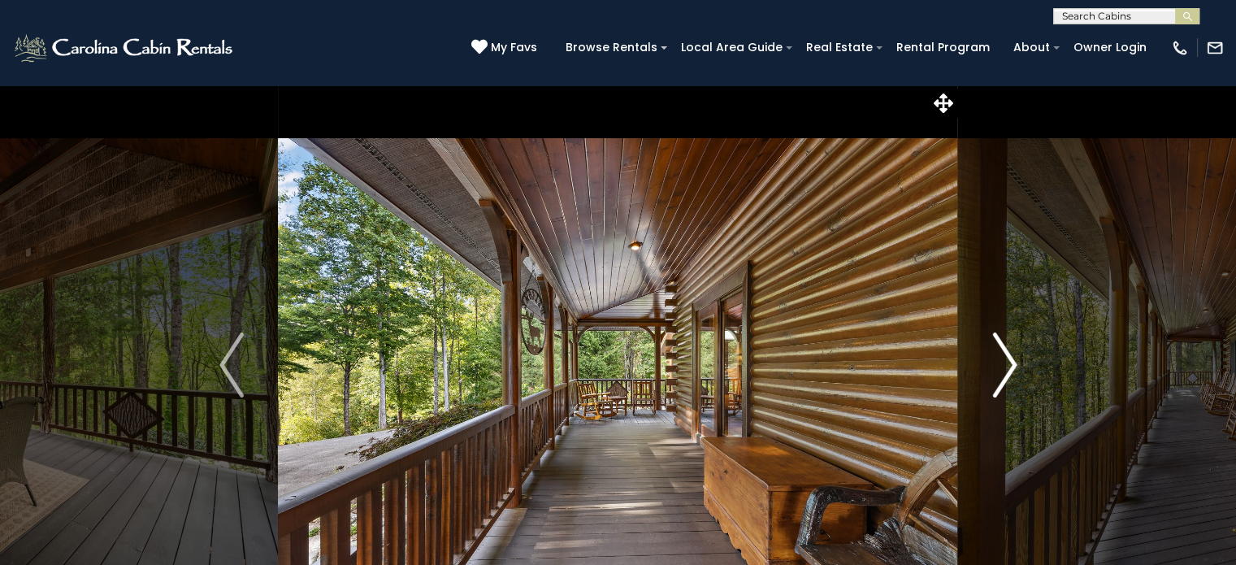
click at [1010, 373] on img "Next" at bounding box center [1005, 364] width 24 height 65
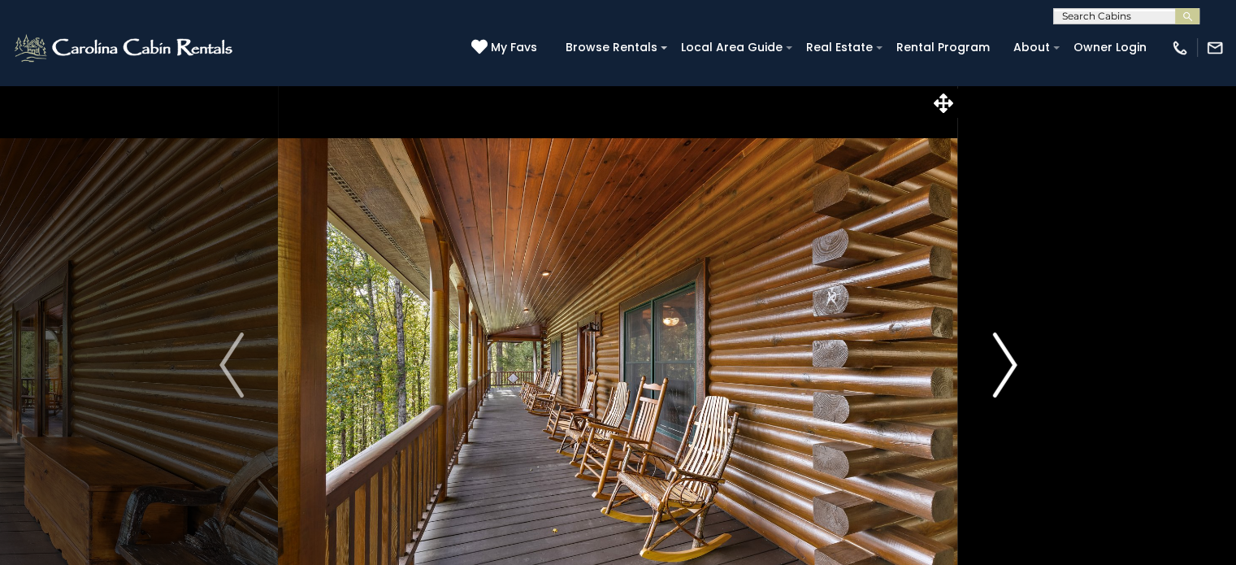
click at [1013, 363] on img "Next" at bounding box center [1005, 364] width 24 height 65
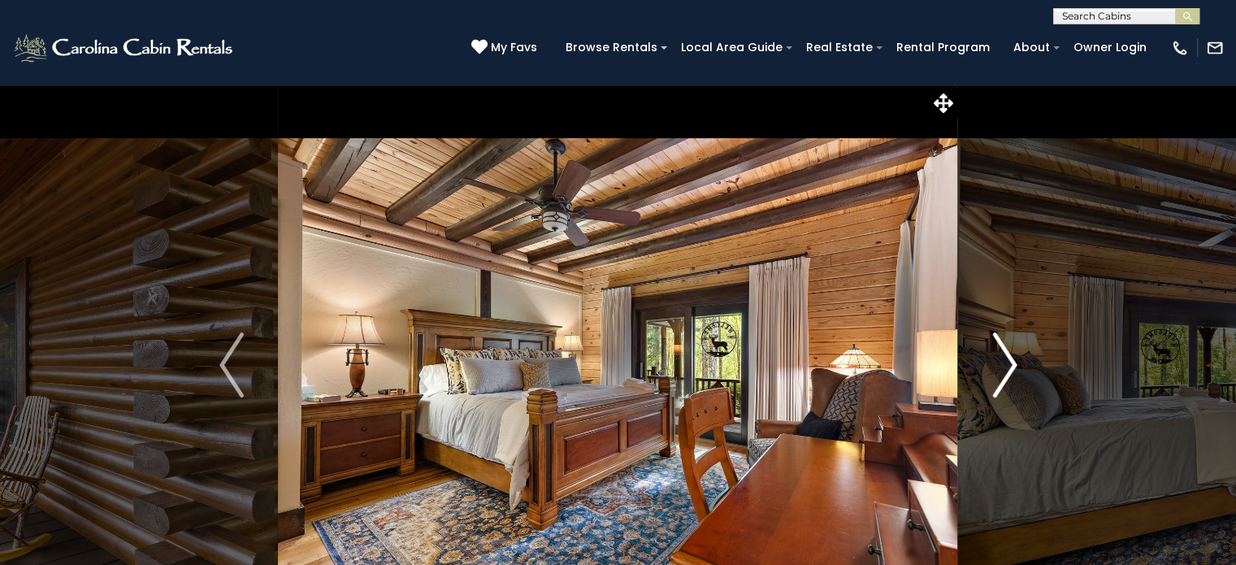
click at [1013, 363] on img "Next" at bounding box center [1005, 364] width 24 height 65
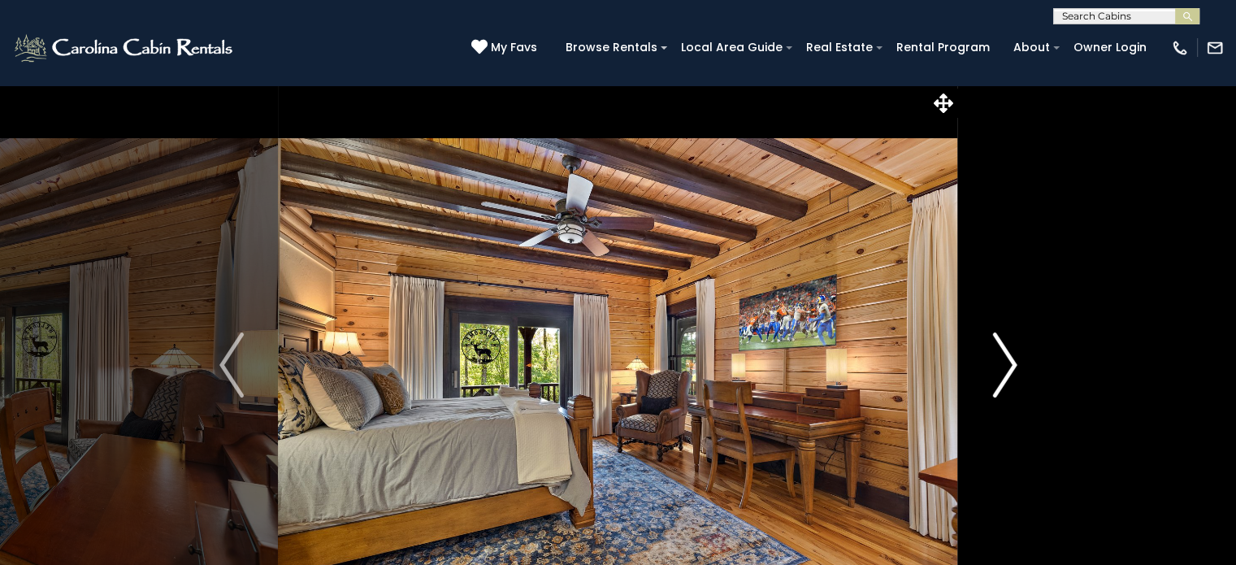
click at [1013, 363] on img "Next" at bounding box center [1005, 364] width 24 height 65
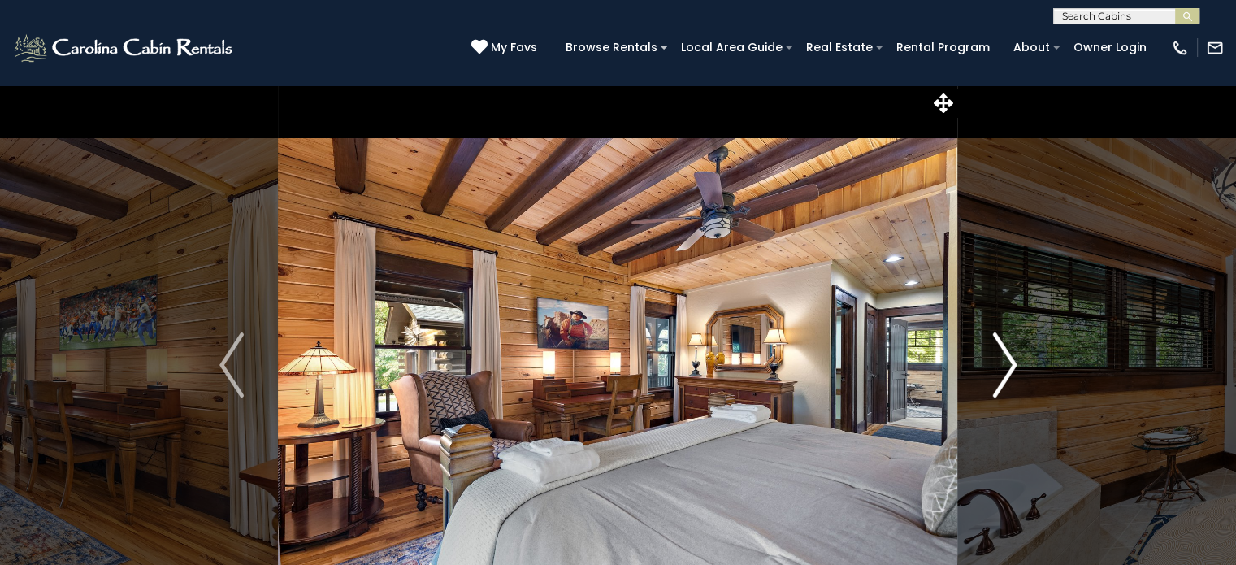
click at [1013, 363] on img "Next" at bounding box center [1005, 364] width 24 height 65
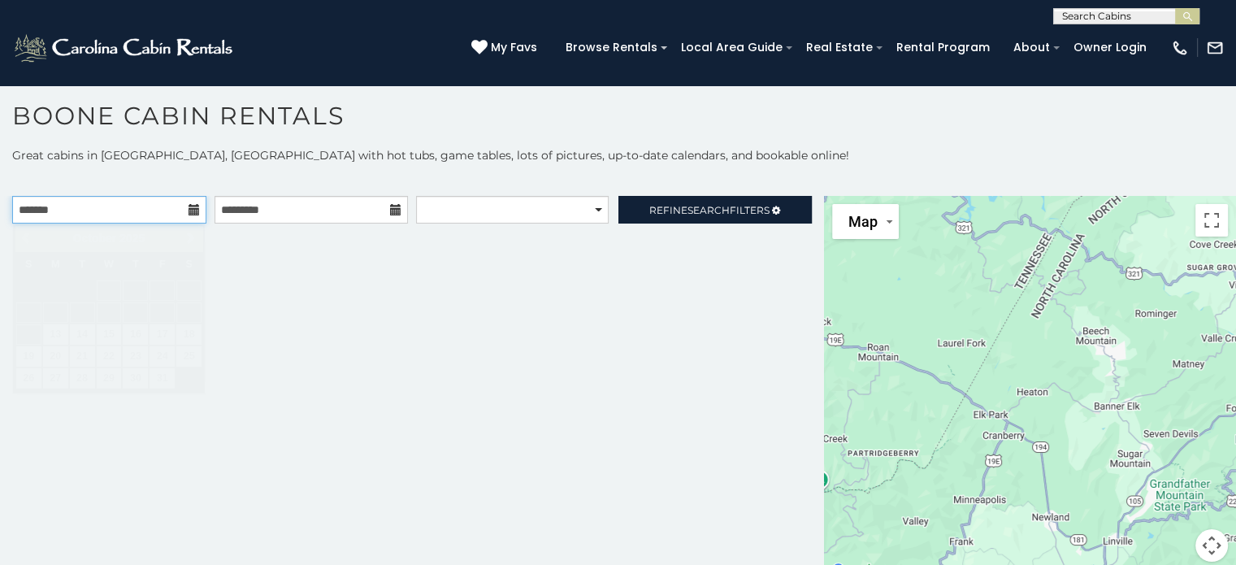
click at [192, 201] on input "text" at bounding box center [109, 210] width 194 height 28
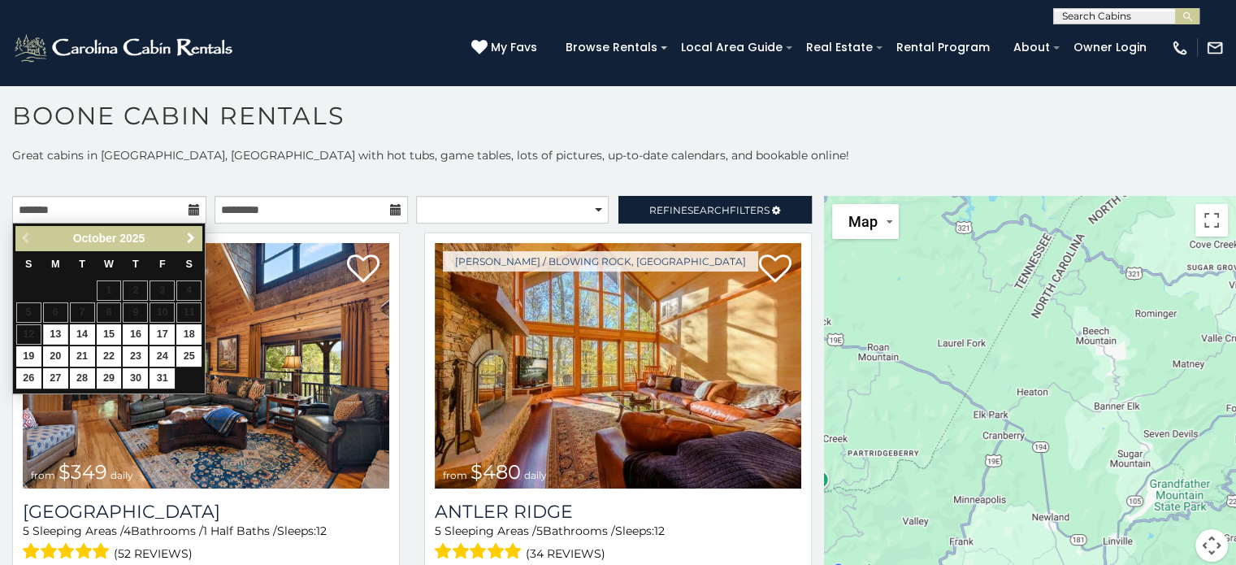
click at [189, 237] on span "Next" at bounding box center [191, 238] width 13 height 13
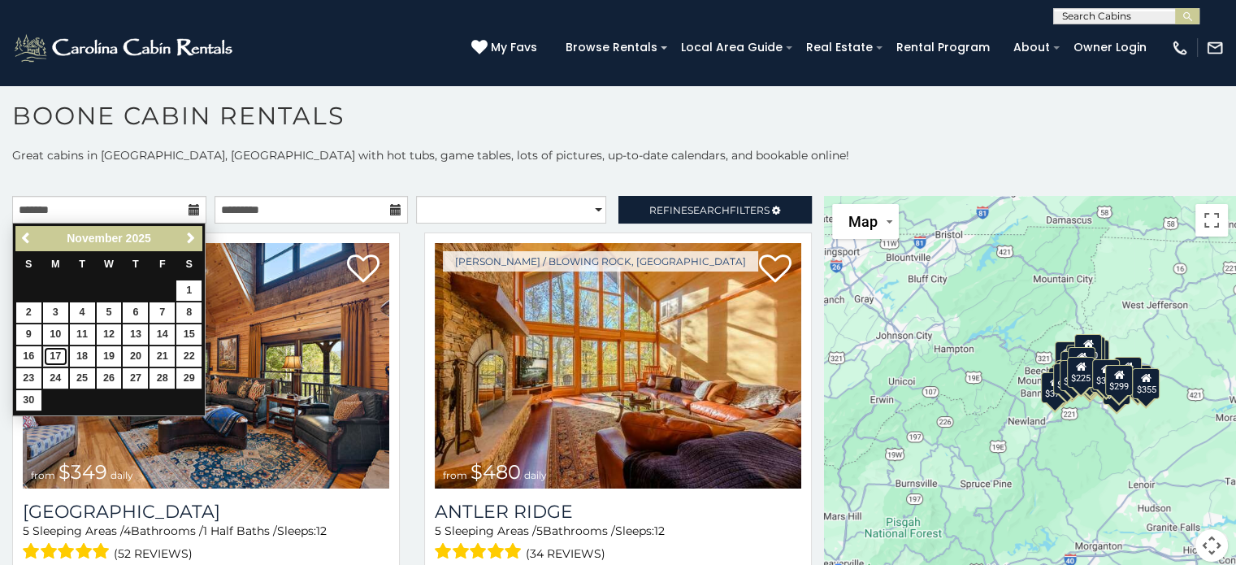
click at [59, 350] on link "17" at bounding box center [55, 356] width 25 height 20
type input "**********"
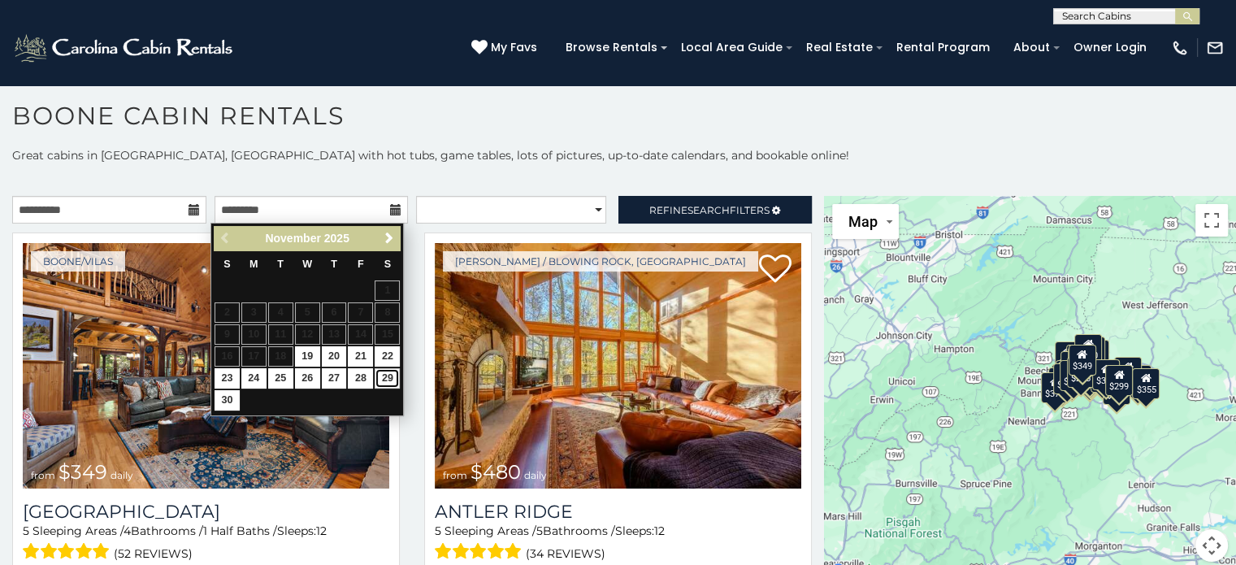
click at [390, 372] on link "29" at bounding box center [387, 378] width 25 height 20
type input "**********"
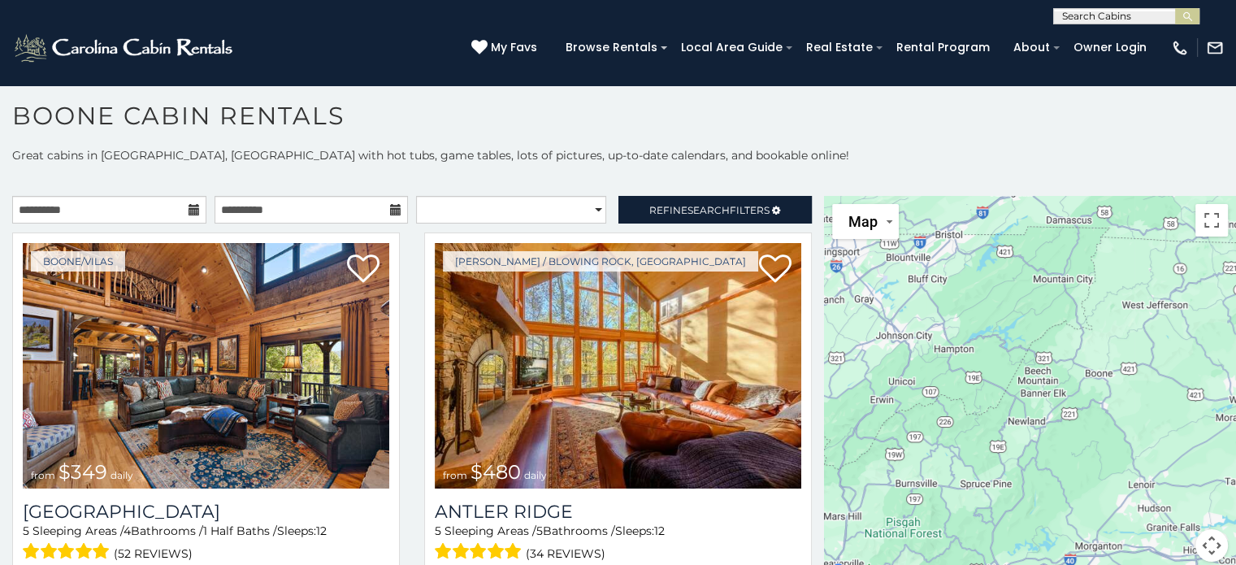
click at [189, 209] on icon at bounding box center [194, 209] width 11 height 11
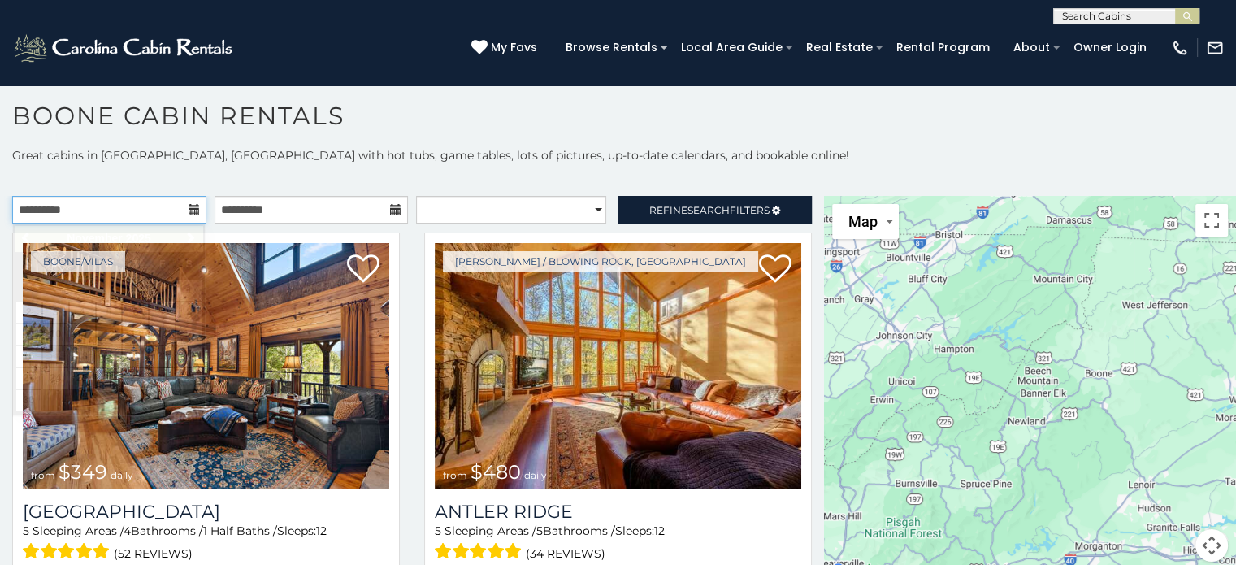
click at [124, 201] on input "**********" at bounding box center [109, 210] width 194 height 28
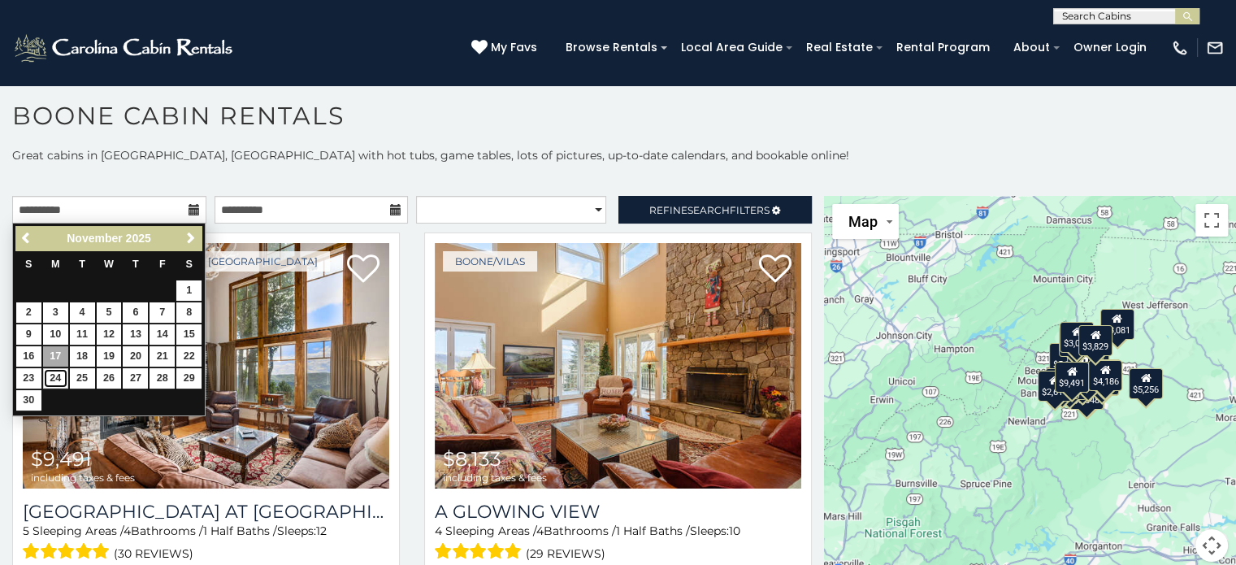
click at [54, 370] on link "24" at bounding box center [55, 378] width 25 height 20
type input "**********"
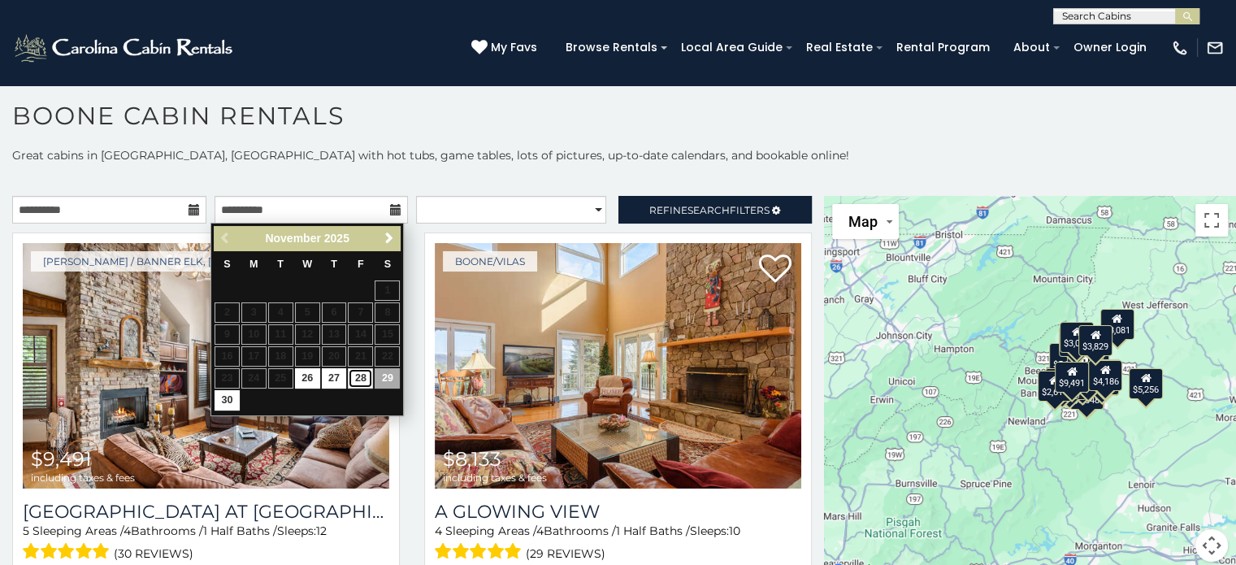
click at [363, 376] on link "28" at bounding box center [360, 378] width 25 height 20
type input "**********"
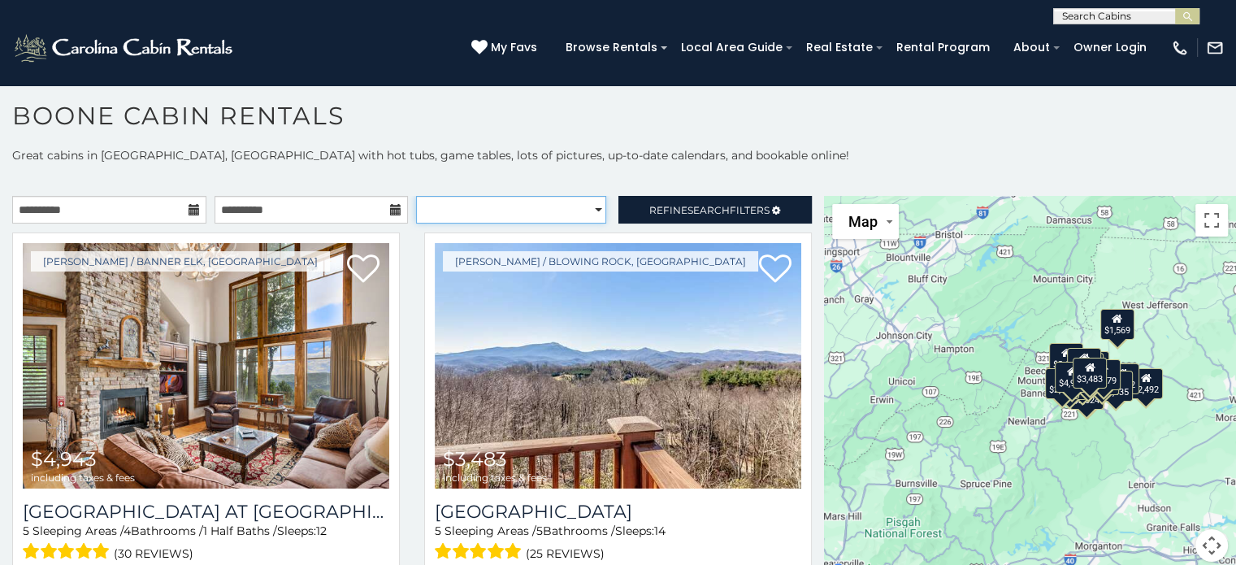
click at [588, 211] on select "**********" at bounding box center [511, 210] width 190 height 28
select select "*********"
click at [416, 196] on select "**********" at bounding box center [511, 210] width 190 height 28
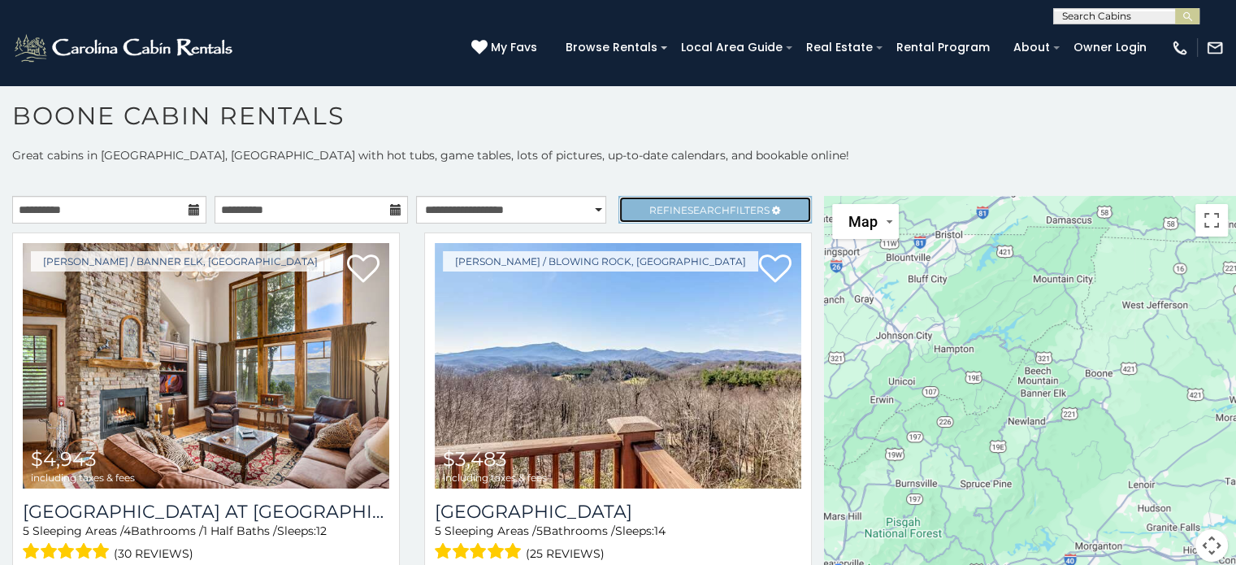
click at [697, 207] on span "Search" at bounding box center [709, 210] width 42 height 12
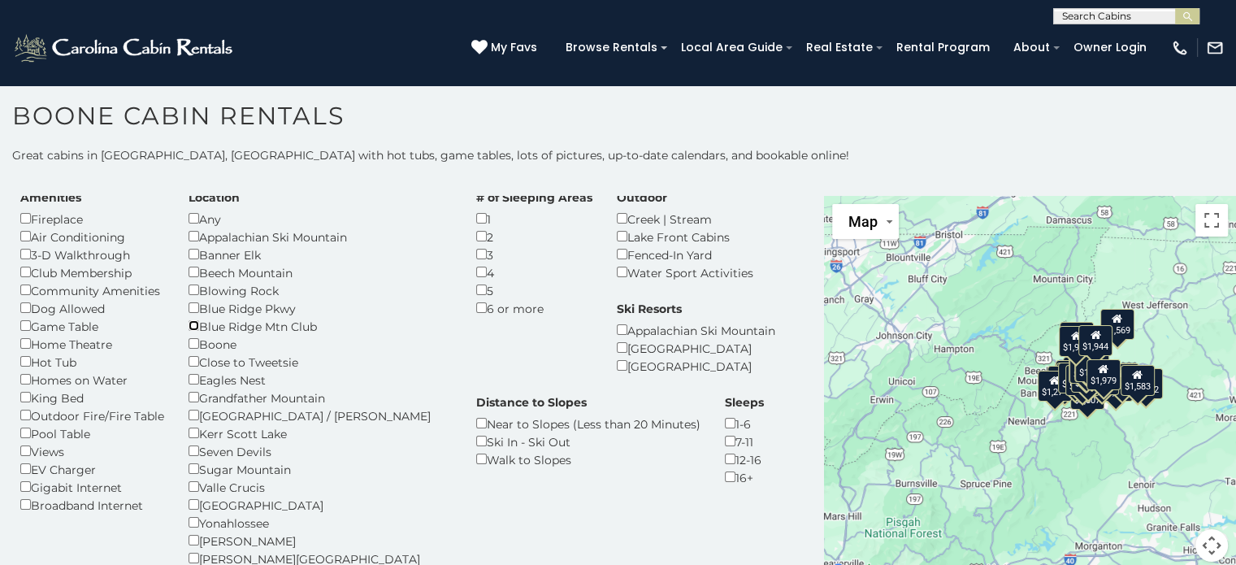
scroll to position [52, 0]
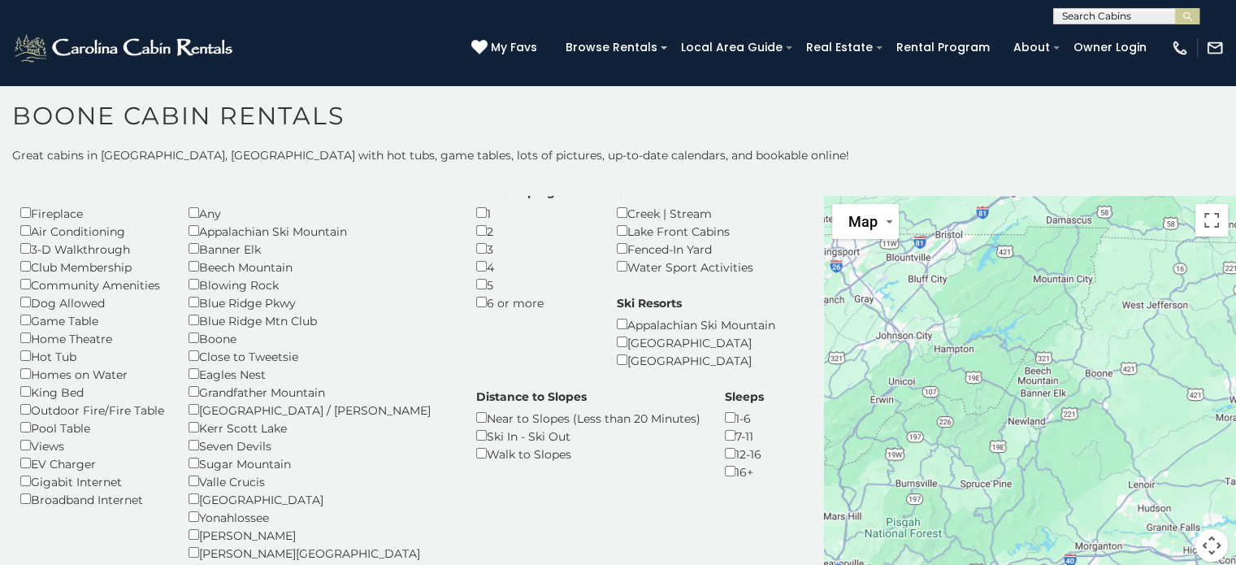
click at [195, 204] on div "Any" at bounding box center [320, 213] width 263 height 18
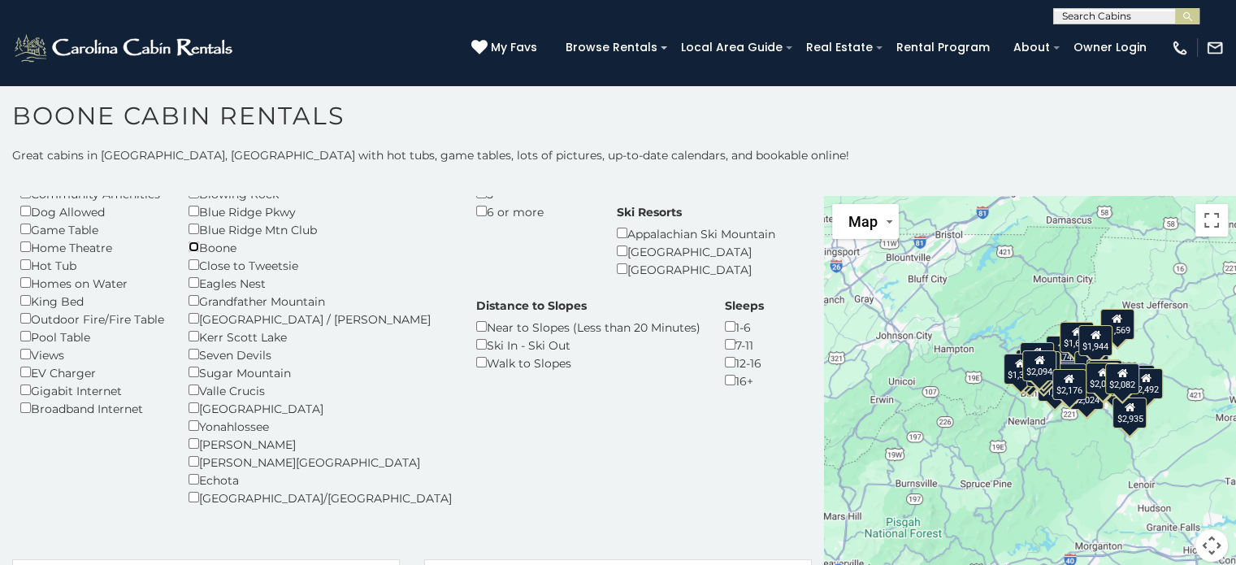
scroll to position [144, 0]
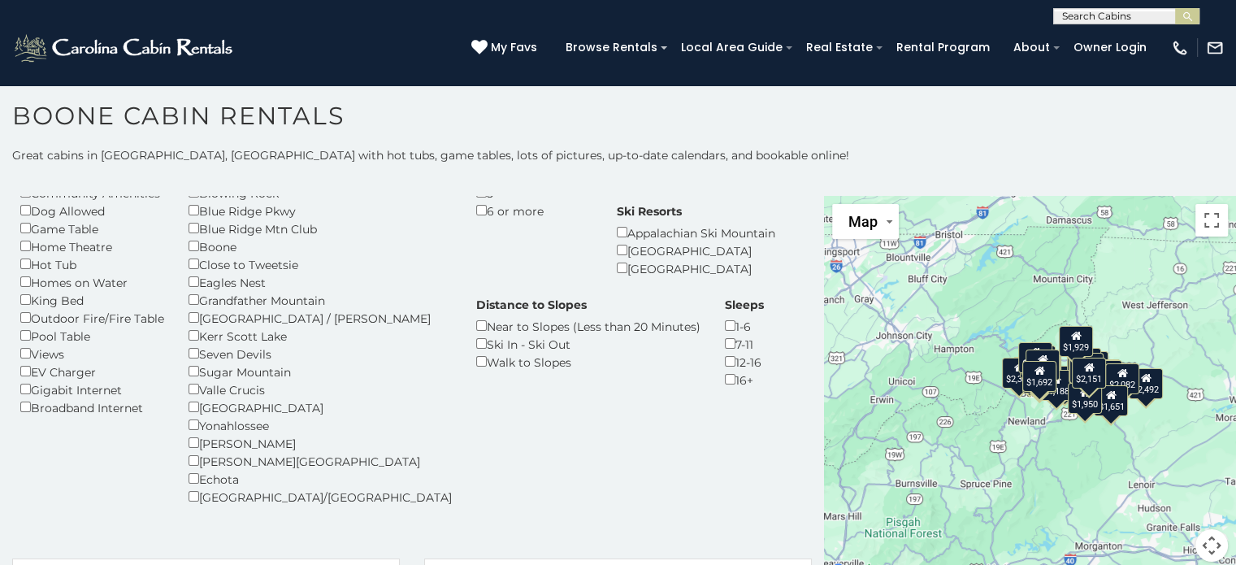
click at [1034, 384] on div "$1,692" at bounding box center [1040, 376] width 34 height 31
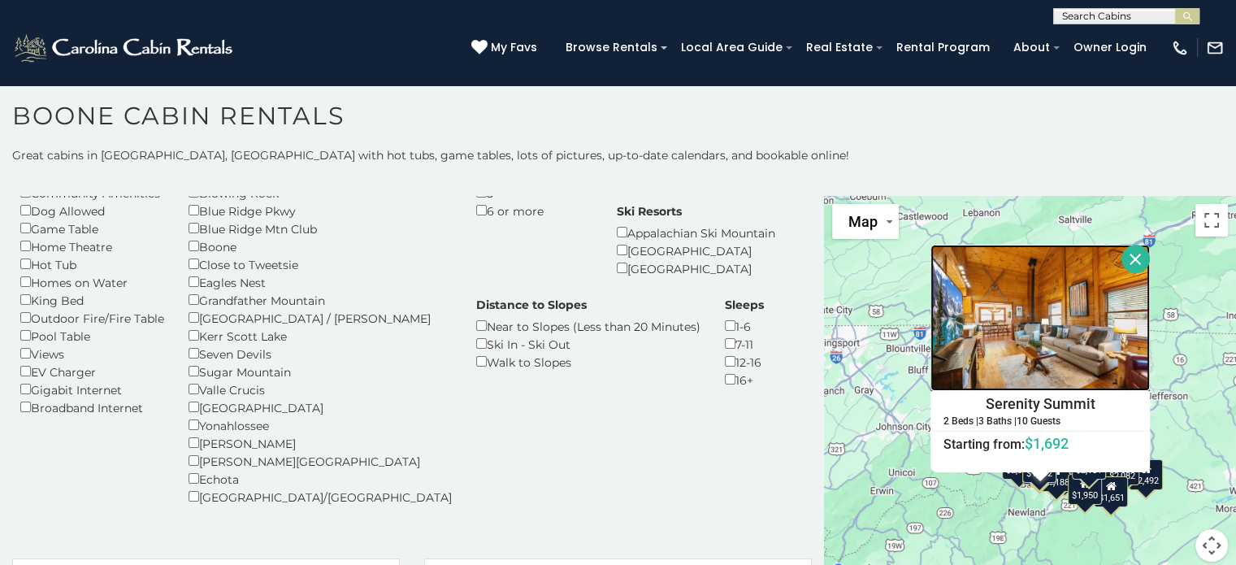
click at [1029, 311] on img at bounding box center [1040, 318] width 219 height 146
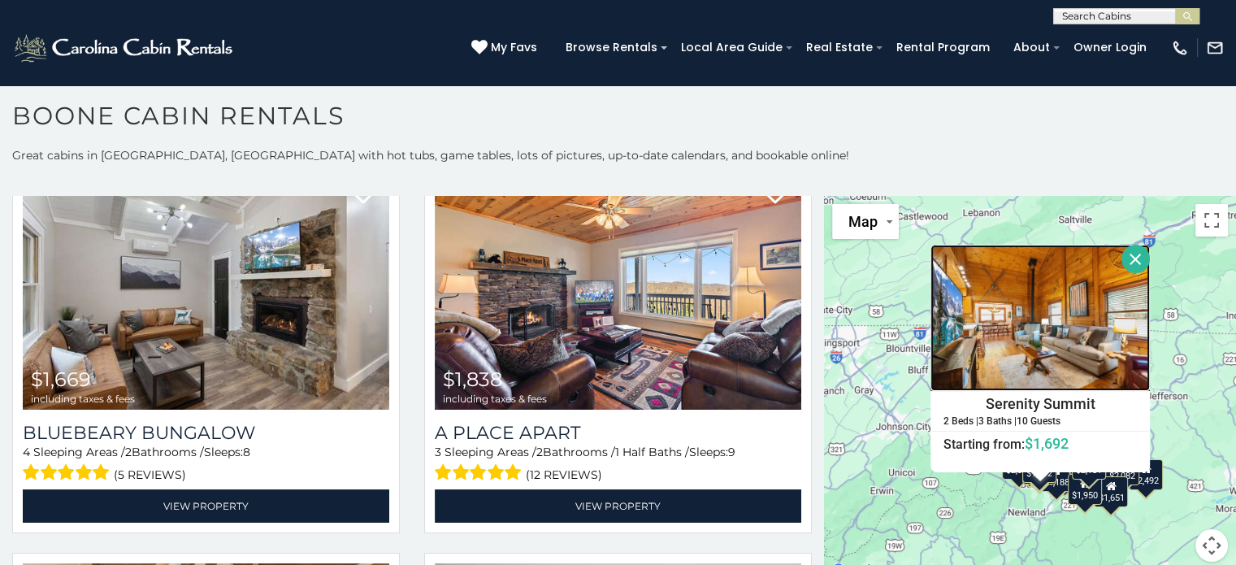
scroll to position [1349, 0]
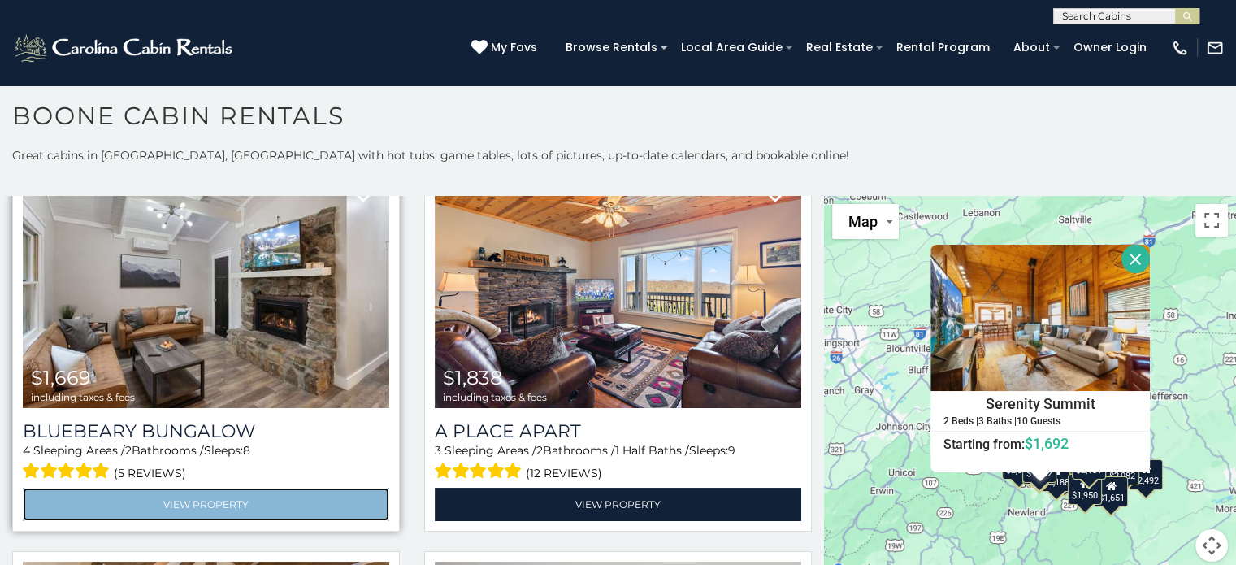
click at [156, 488] on link "View Property" at bounding box center [206, 504] width 367 height 33
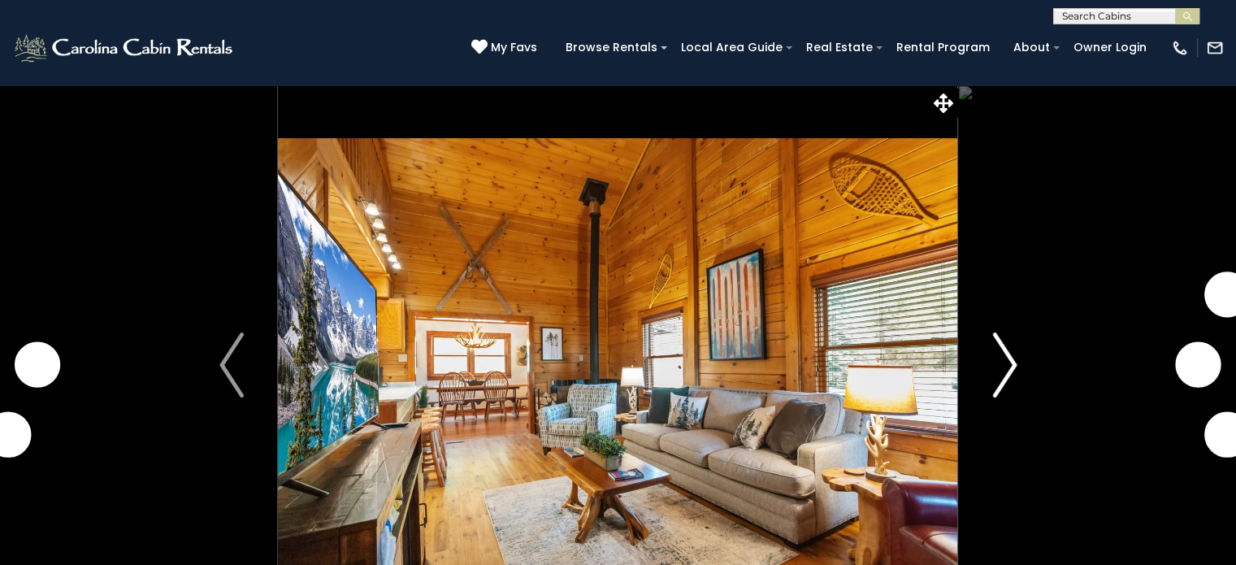
click at [1013, 370] on img "Next" at bounding box center [1005, 364] width 24 height 65
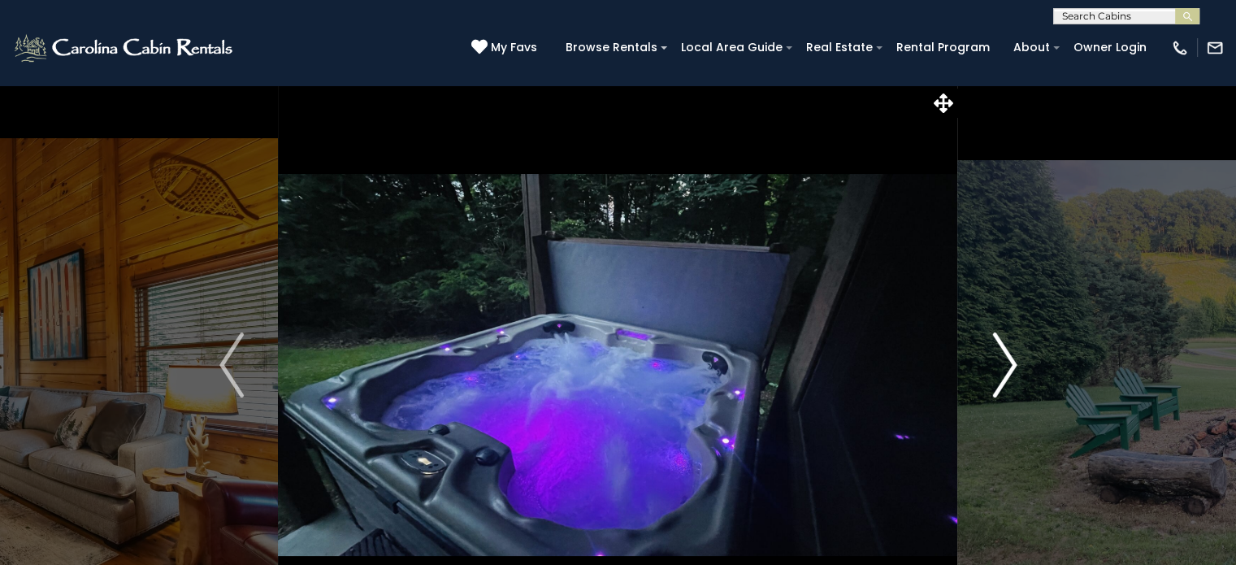
click at [1013, 370] on img "Next" at bounding box center [1005, 364] width 24 height 65
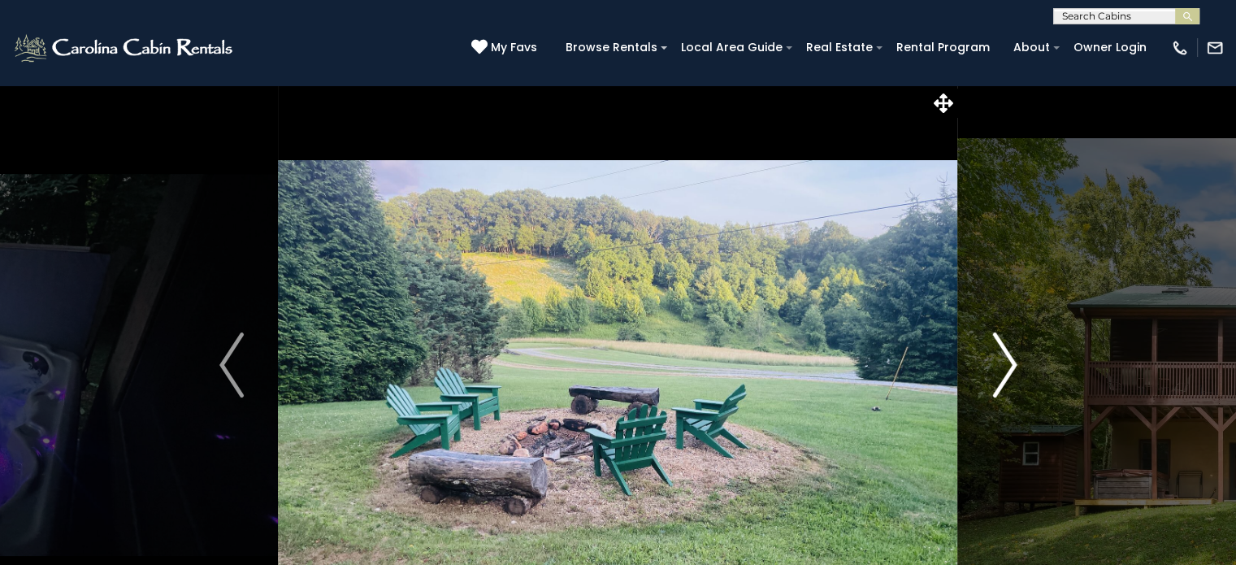
click at [1013, 370] on img "Next" at bounding box center [1005, 364] width 24 height 65
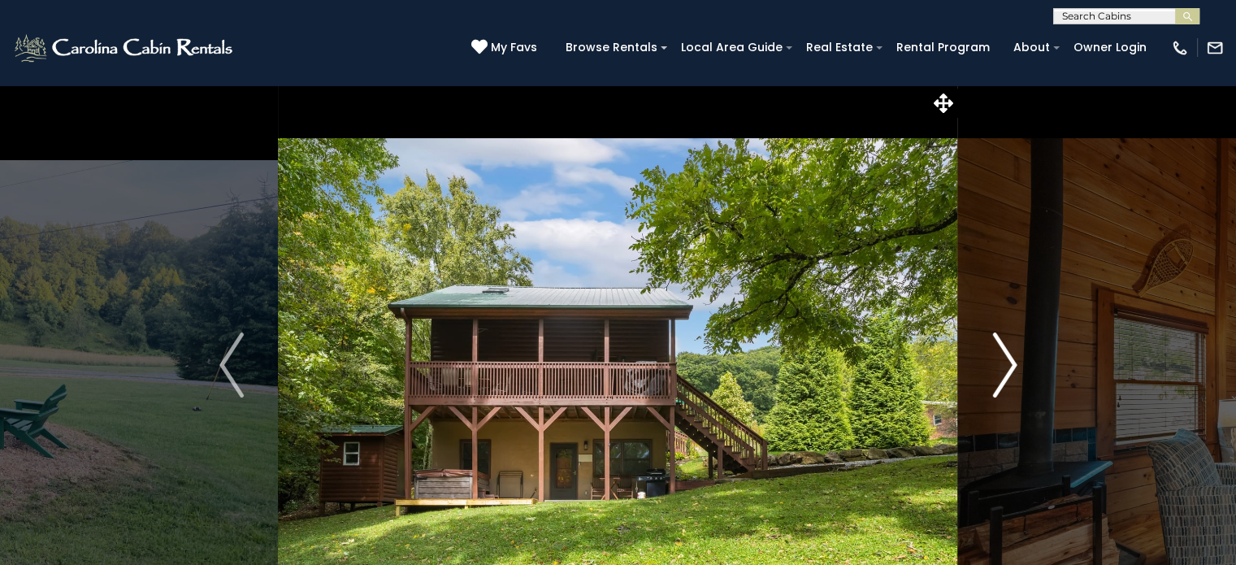
click at [1013, 370] on img "Next" at bounding box center [1005, 364] width 24 height 65
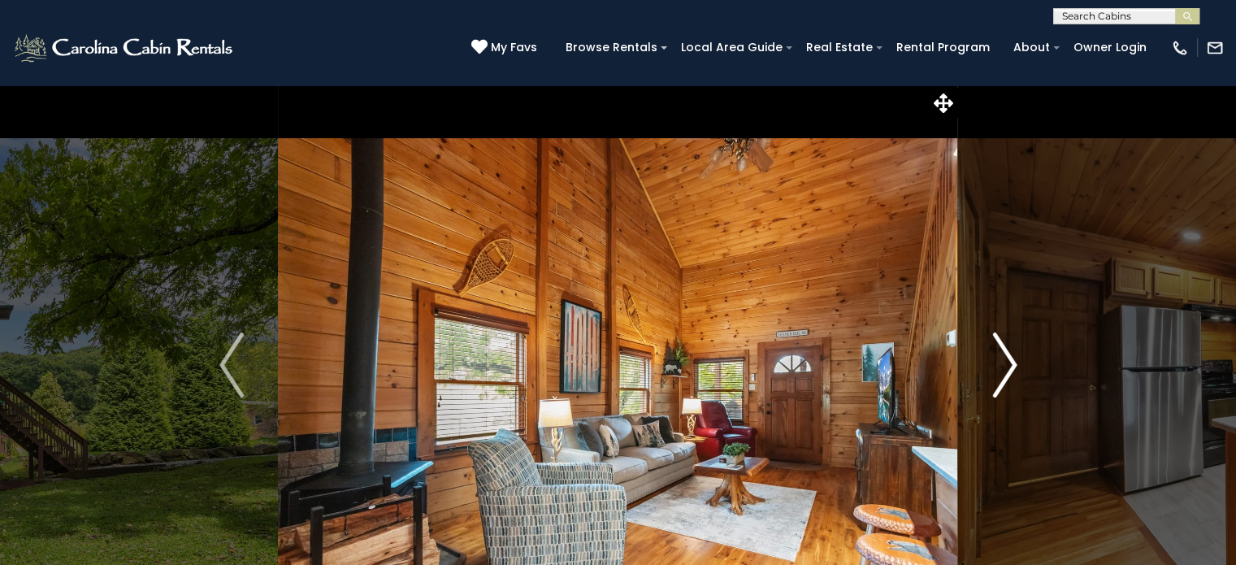
click at [1013, 370] on img "Next" at bounding box center [1005, 364] width 24 height 65
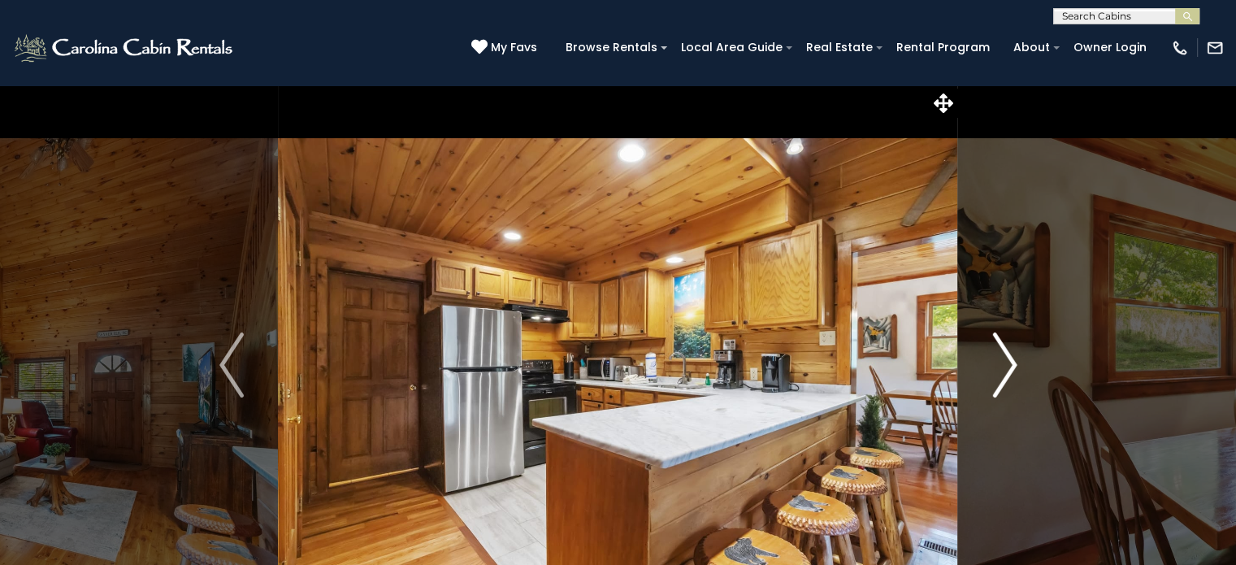
click at [1013, 370] on img "Next" at bounding box center [1005, 364] width 24 height 65
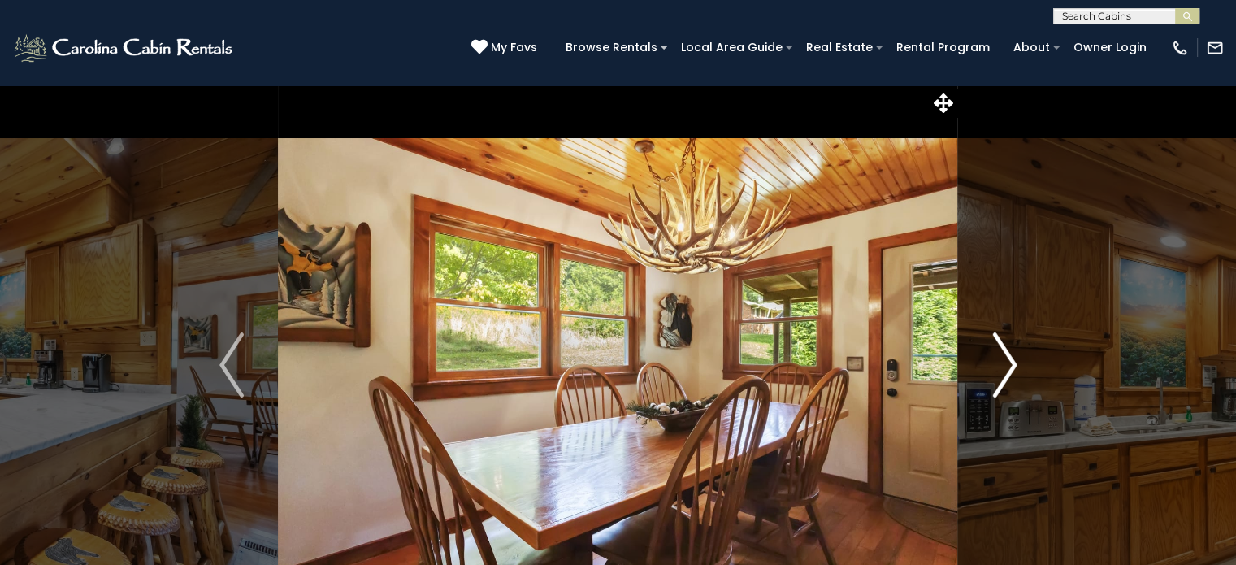
click at [1013, 370] on img "Next" at bounding box center [1005, 364] width 24 height 65
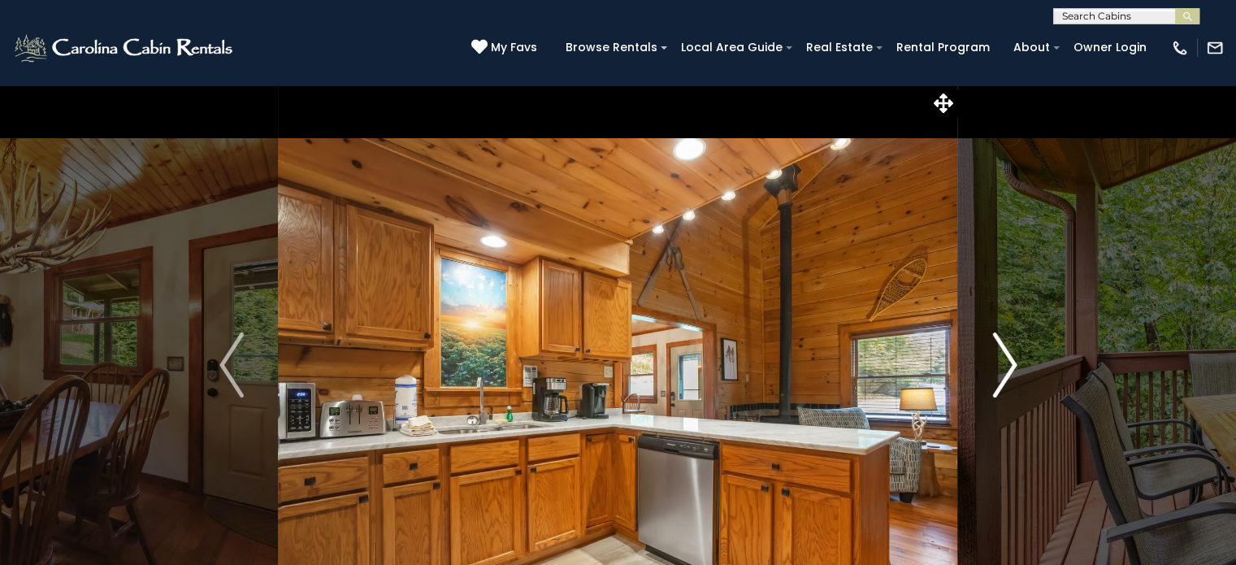
click at [1013, 370] on img "Next" at bounding box center [1005, 364] width 24 height 65
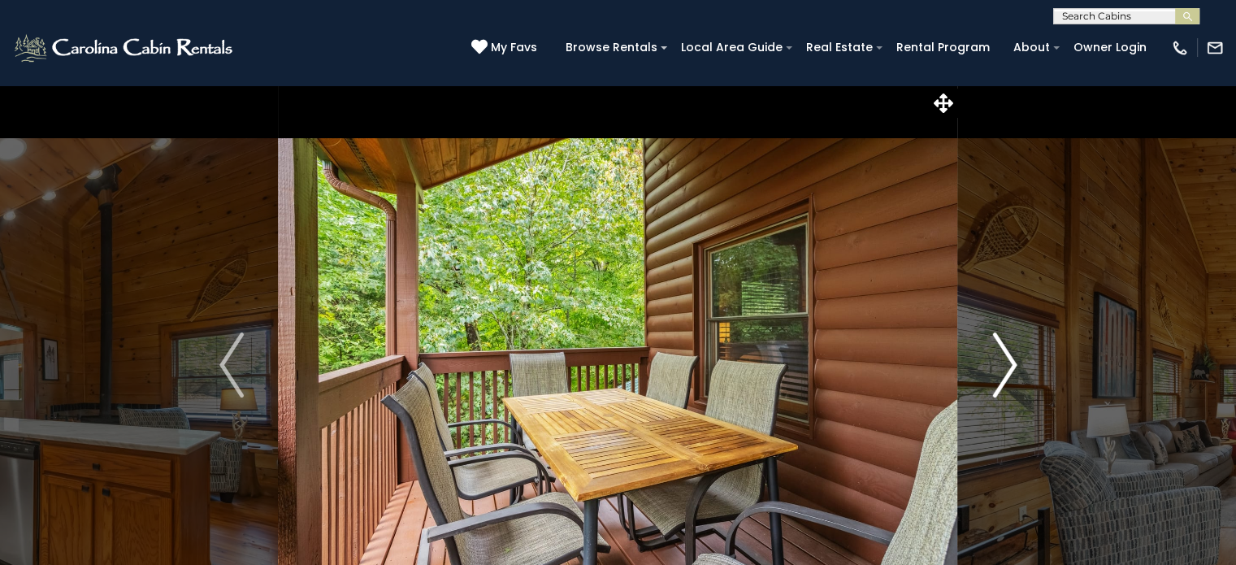
click at [1013, 370] on img "Next" at bounding box center [1005, 364] width 24 height 65
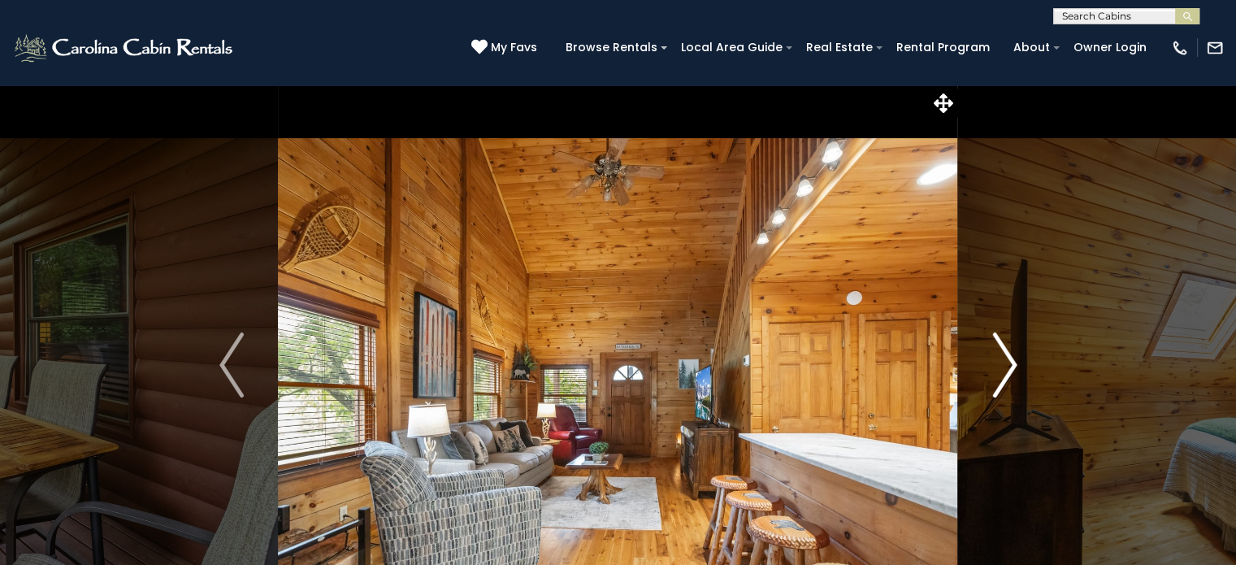
click at [1013, 370] on img "Next" at bounding box center [1005, 364] width 24 height 65
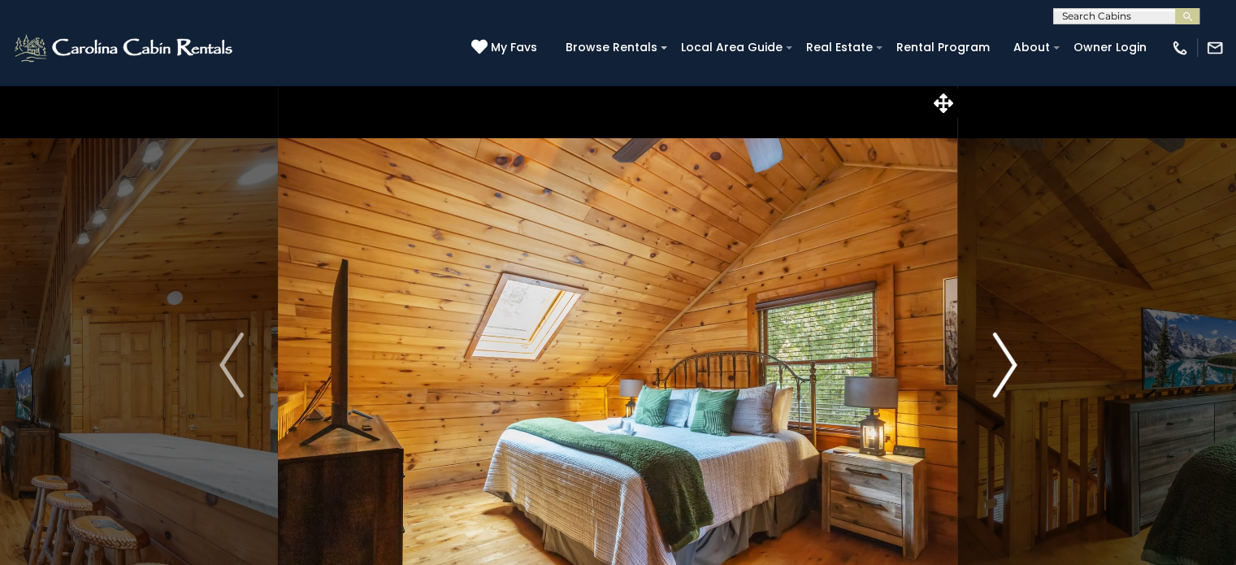
click at [1013, 370] on img "Next" at bounding box center [1005, 364] width 24 height 65
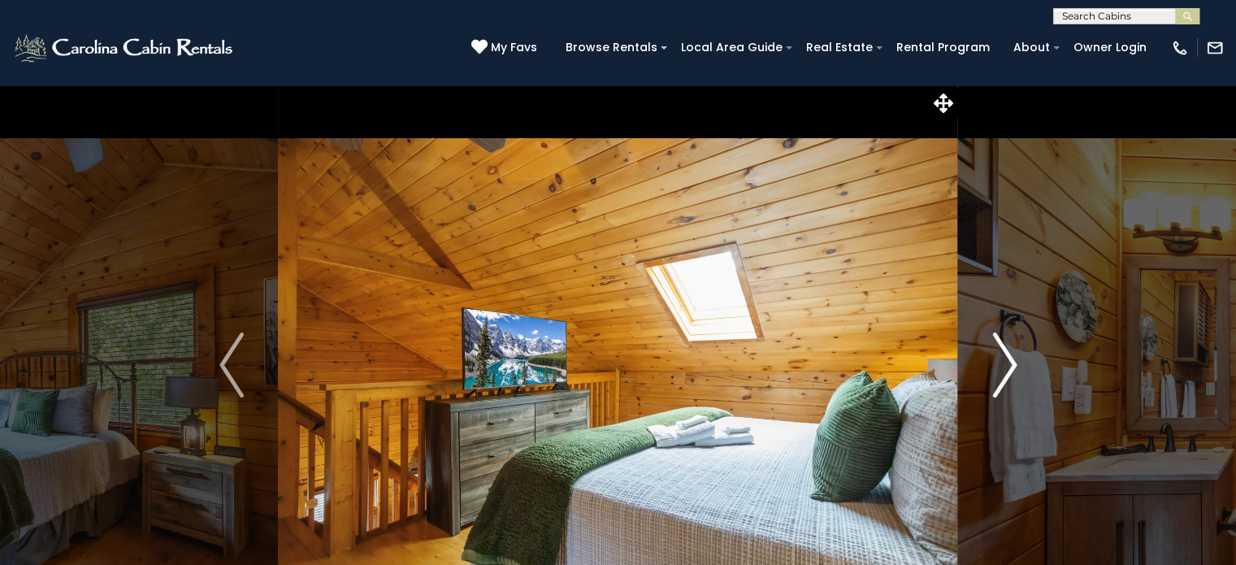
click at [1013, 370] on img "Next" at bounding box center [1005, 364] width 24 height 65
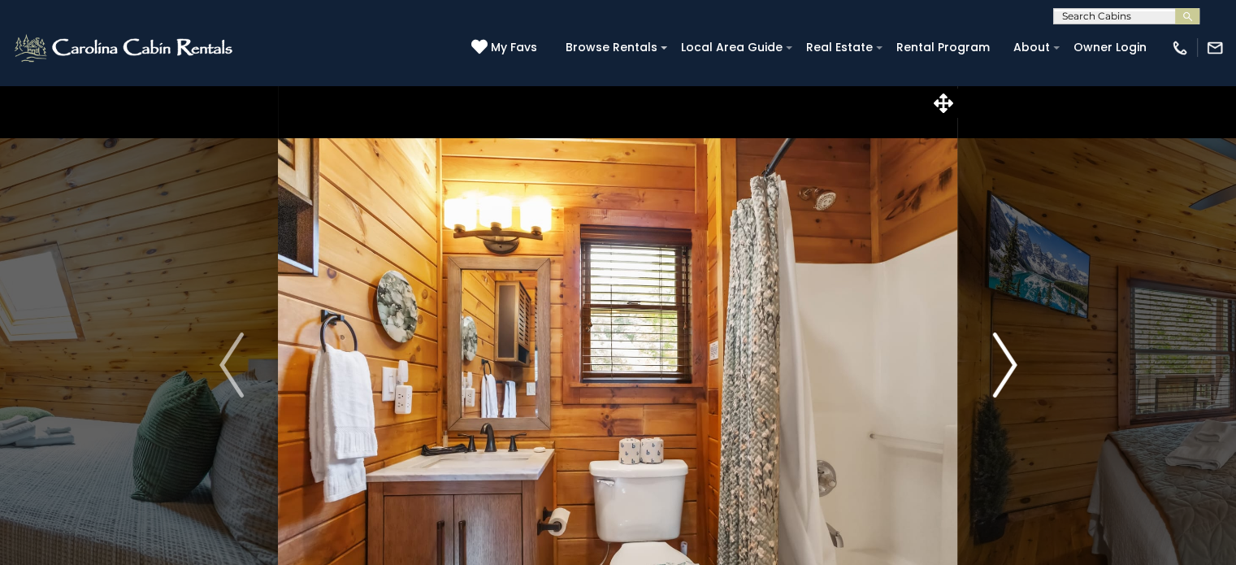
click at [1013, 370] on img "Next" at bounding box center [1005, 364] width 24 height 65
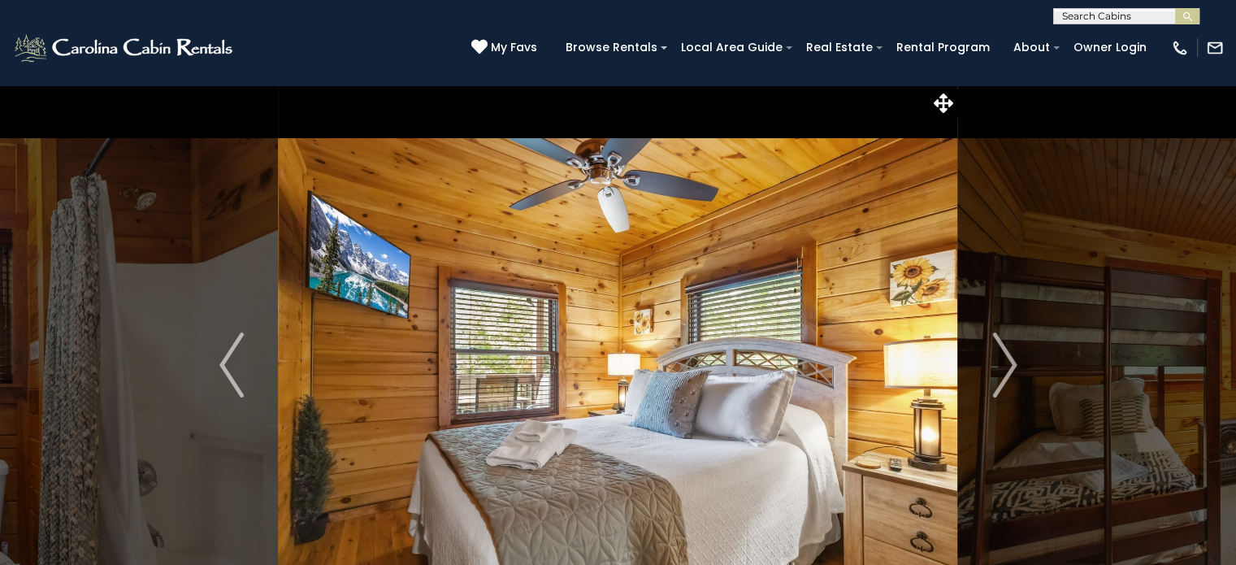
click at [1058, 12] on input "text" at bounding box center [1125, 19] width 142 height 16
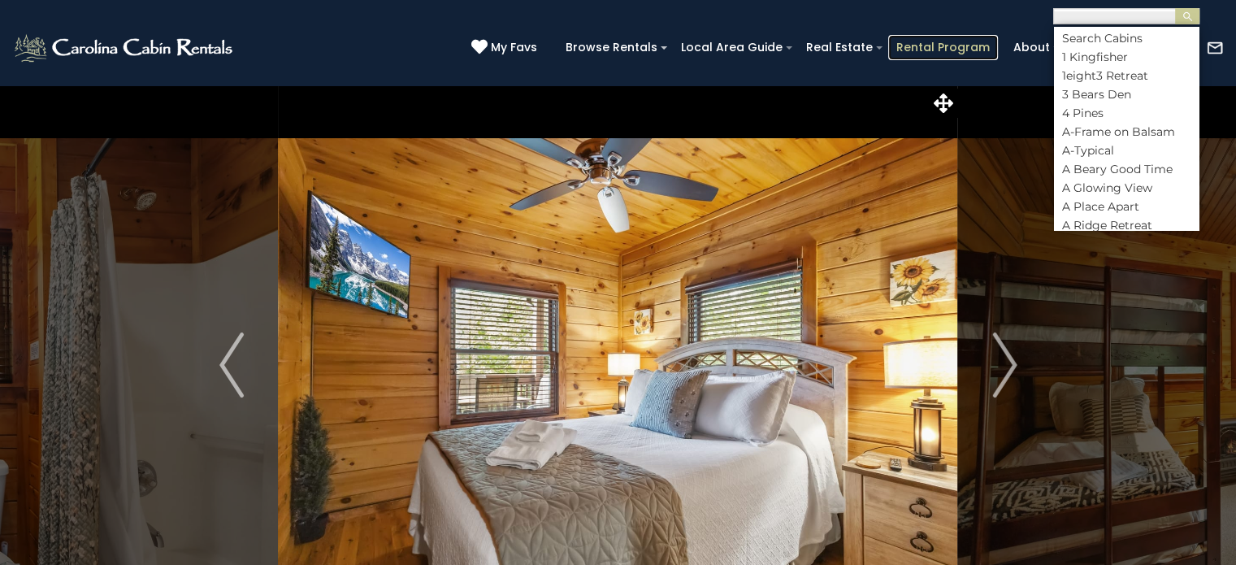
click at [953, 37] on link "Rental Program" at bounding box center [944, 47] width 110 height 25
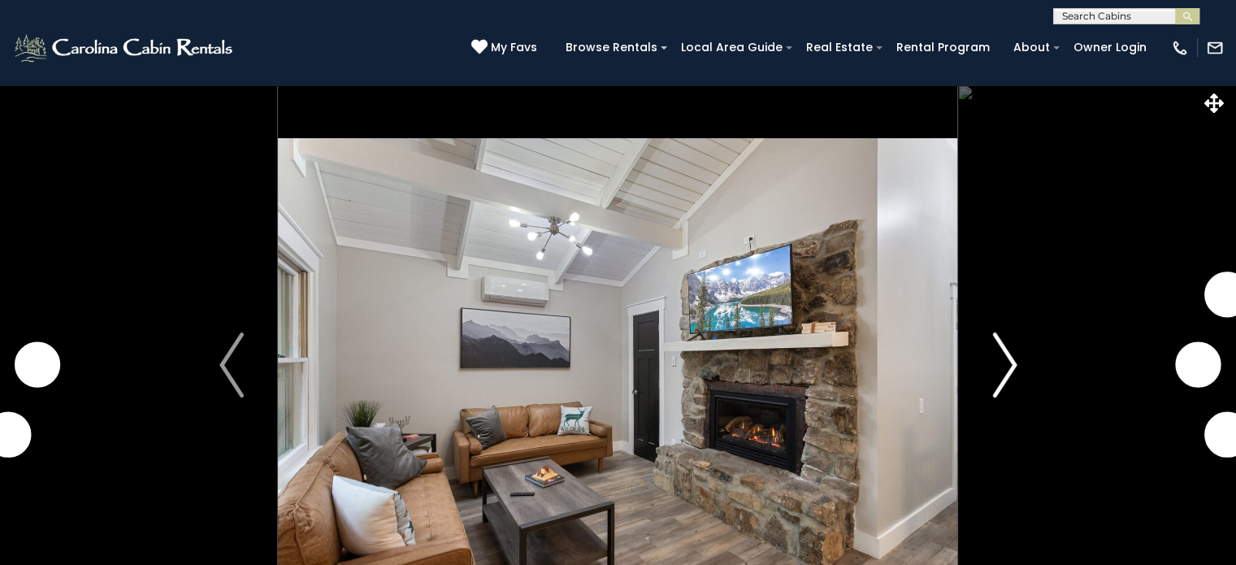
click at [1002, 376] on img "Next" at bounding box center [1005, 364] width 24 height 65
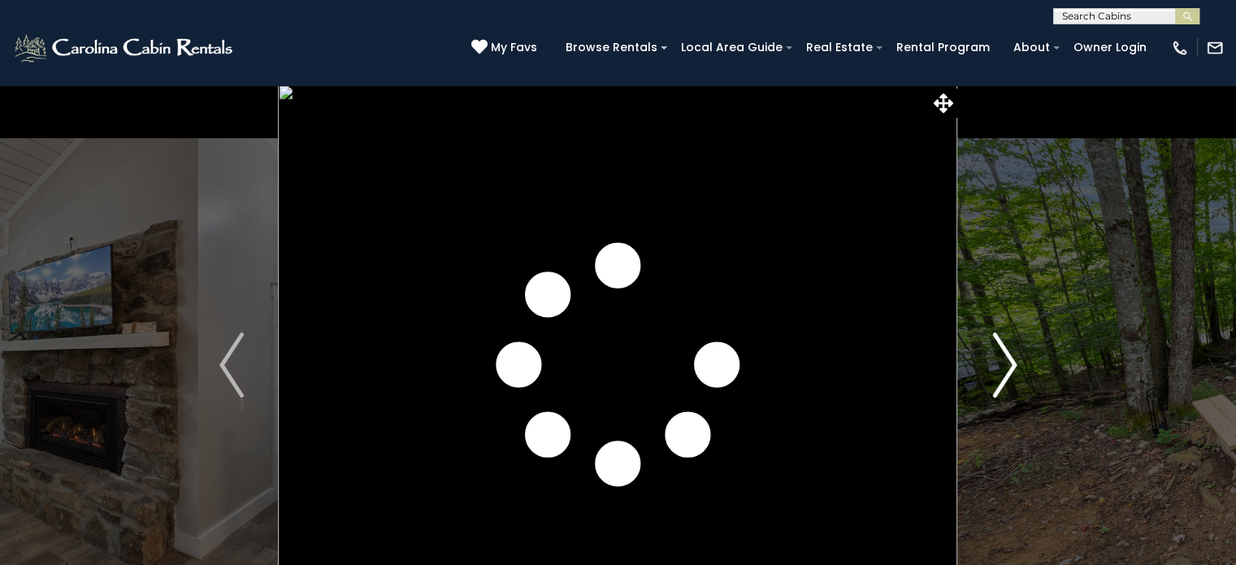
click at [1013, 352] on img "Next" at bounding box center [1005, 364] width 24 height 65
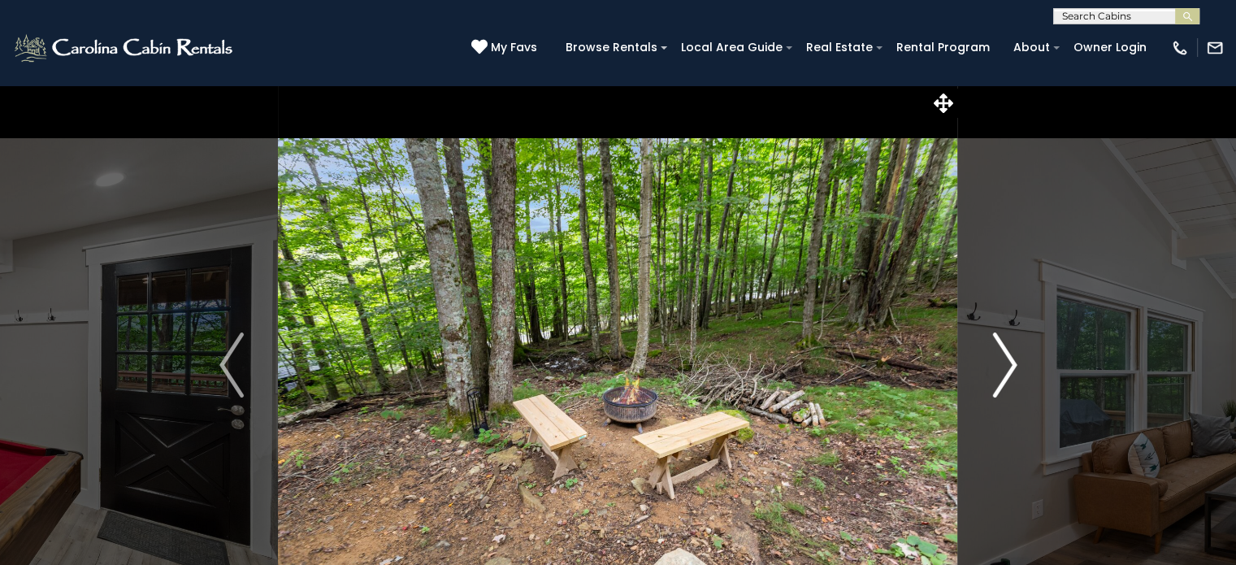
click at [1005, 373] on img "Next" at bounding box center [1005, 364] width 24 height 65
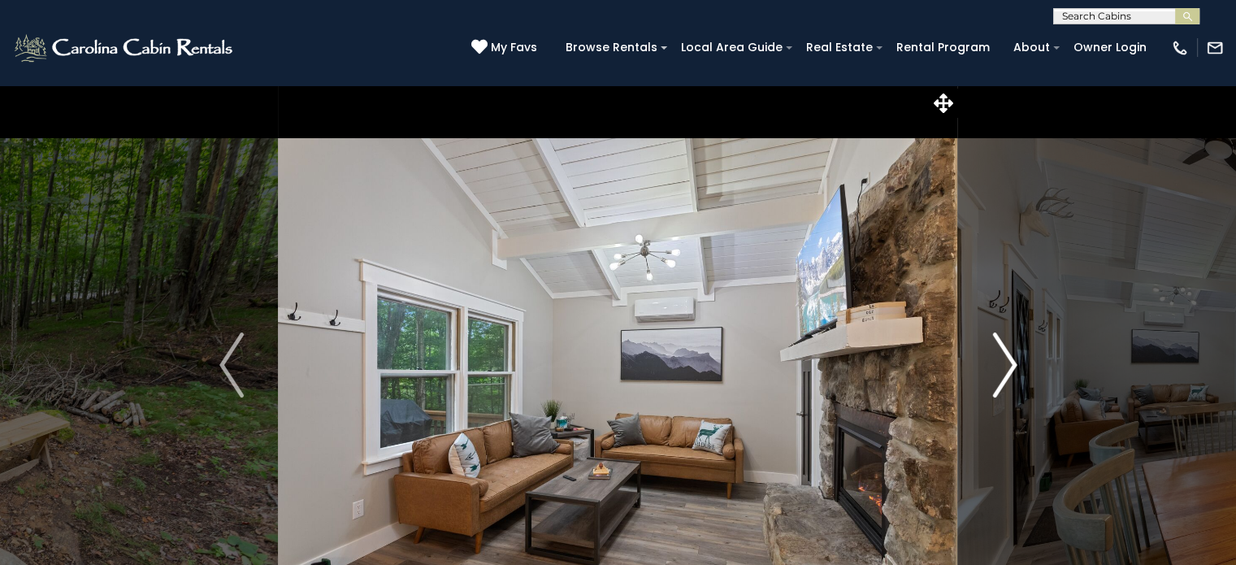
click at [1012, 370] on img "Next" at bounding box center [1005, 364] width 24 height 65
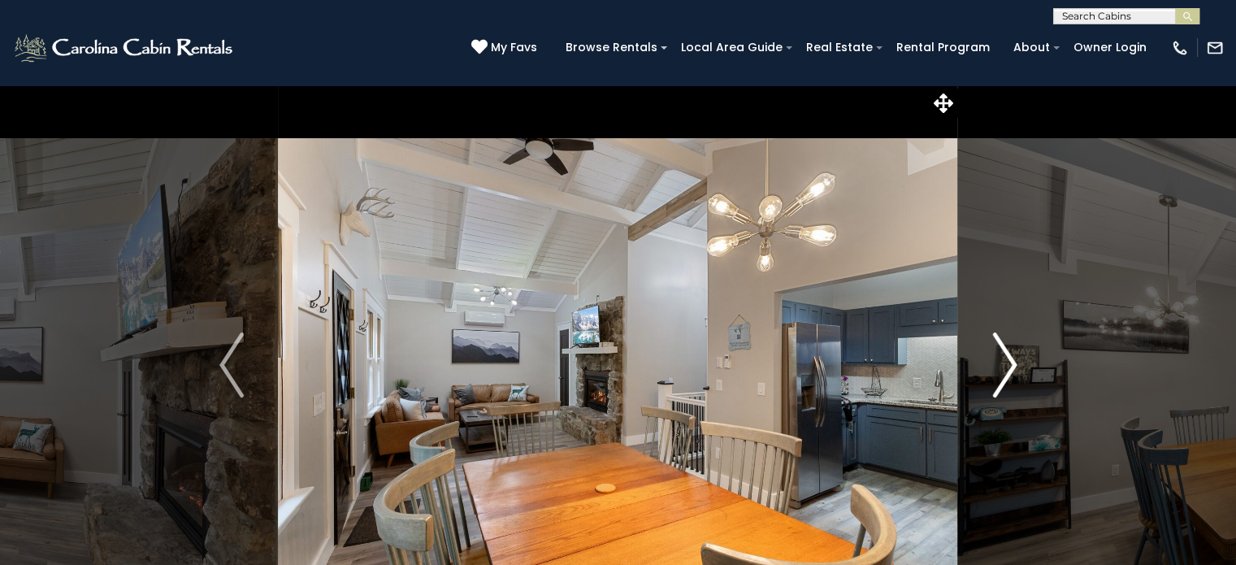
click at [1003, 374] on img "Next" at bounding box center [1005, 364] width 24 height 65
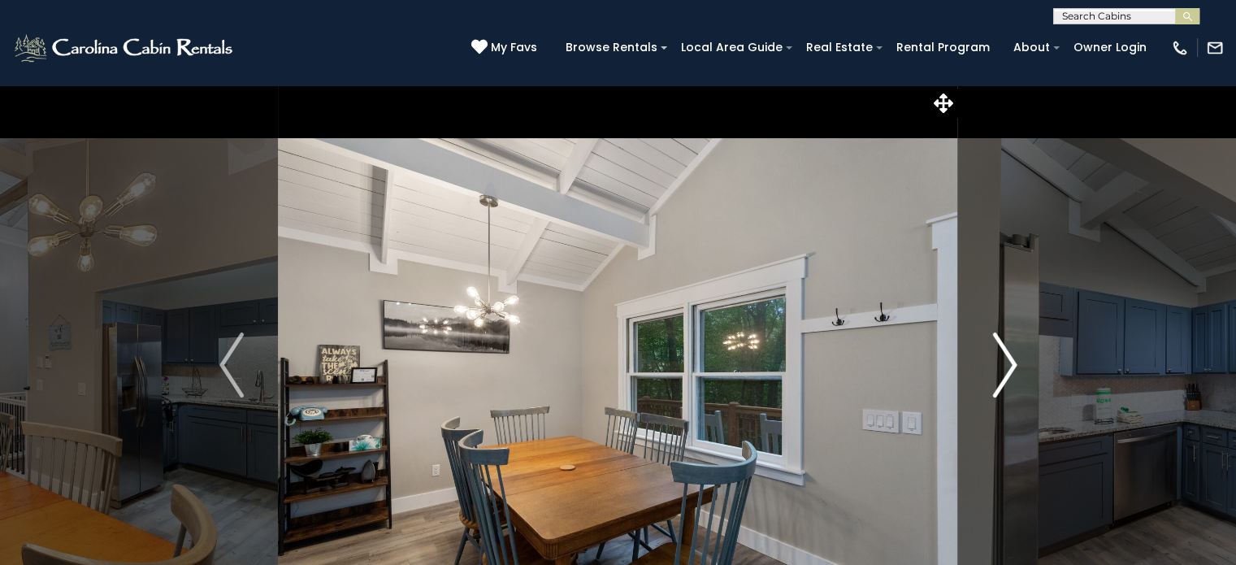
click at [1011, 364] on img "Next" at bounding box center [1005, 364] width 24 height 65
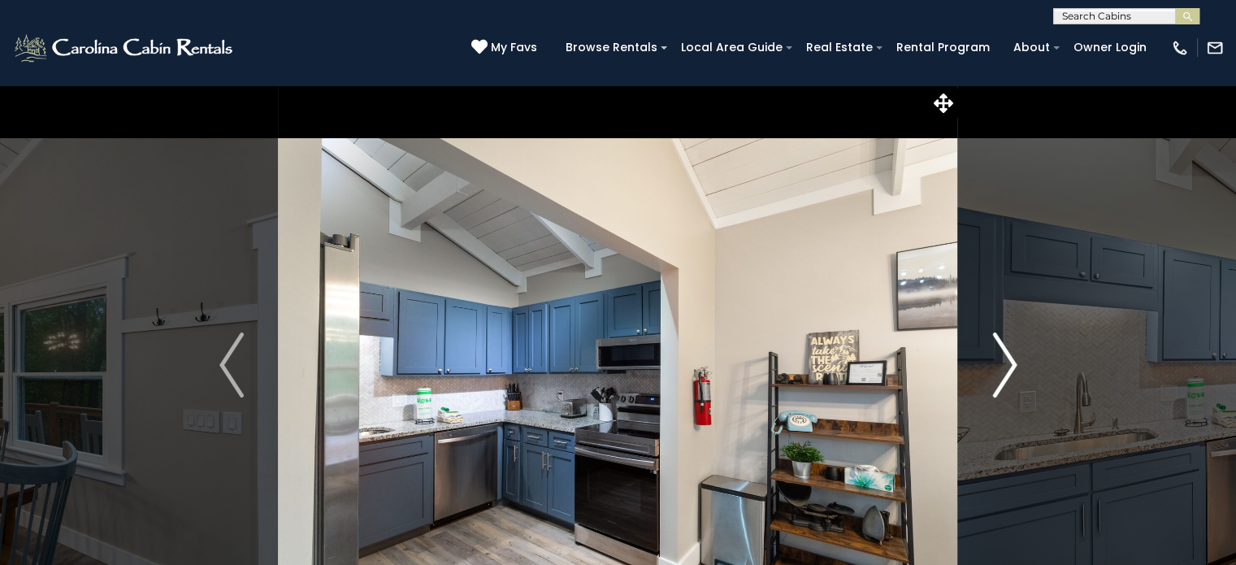
click at [995, 379] on img "Next" at bounding box center [1005, 364] width 24 height 65
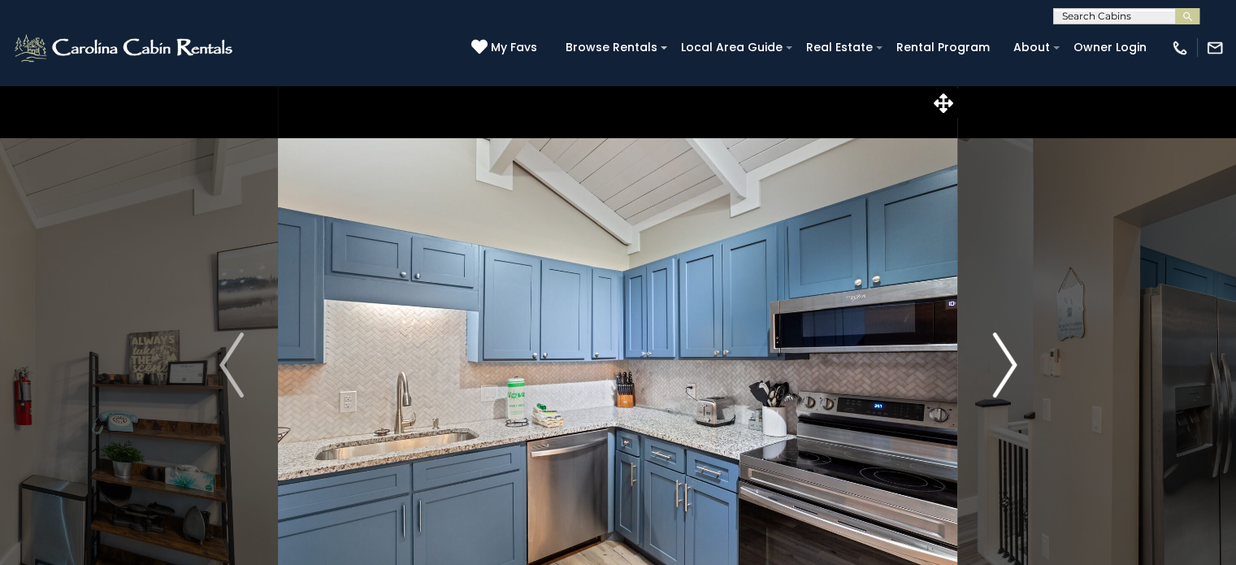
click at [995, 358] on img "Next" at bounding box center [1005, 364] width 24 height 65
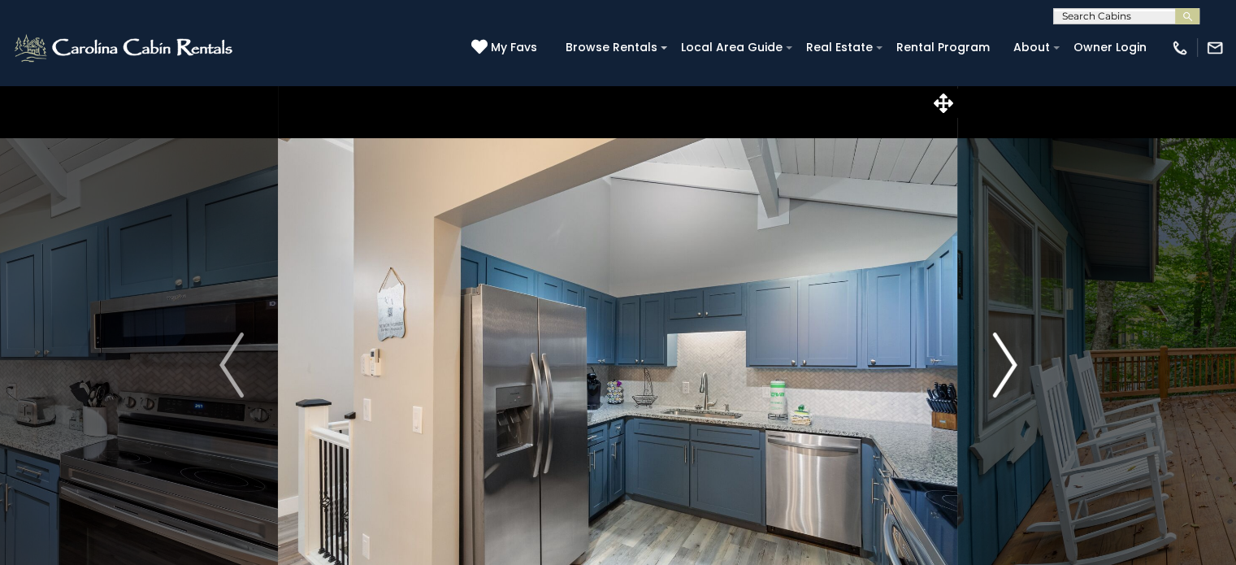
click at [991, 366] on button "Next" at bounding box center [1004, 365] width 93 height 561
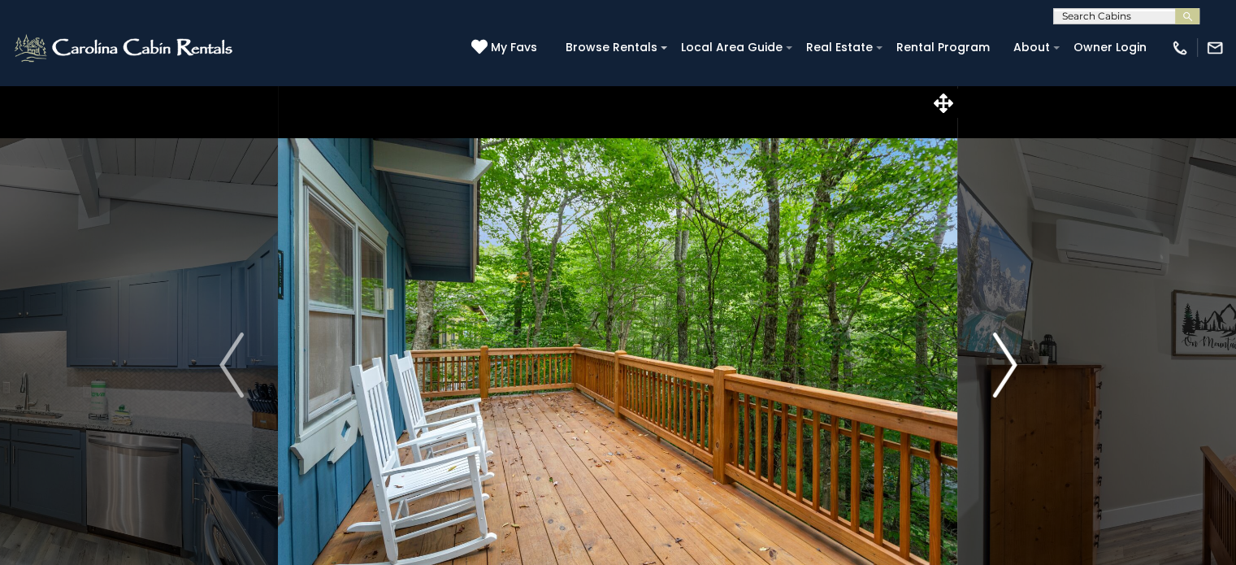
click at [1005, 365] on img "Next" at bounding box center [1005, 364] width 24 height 65
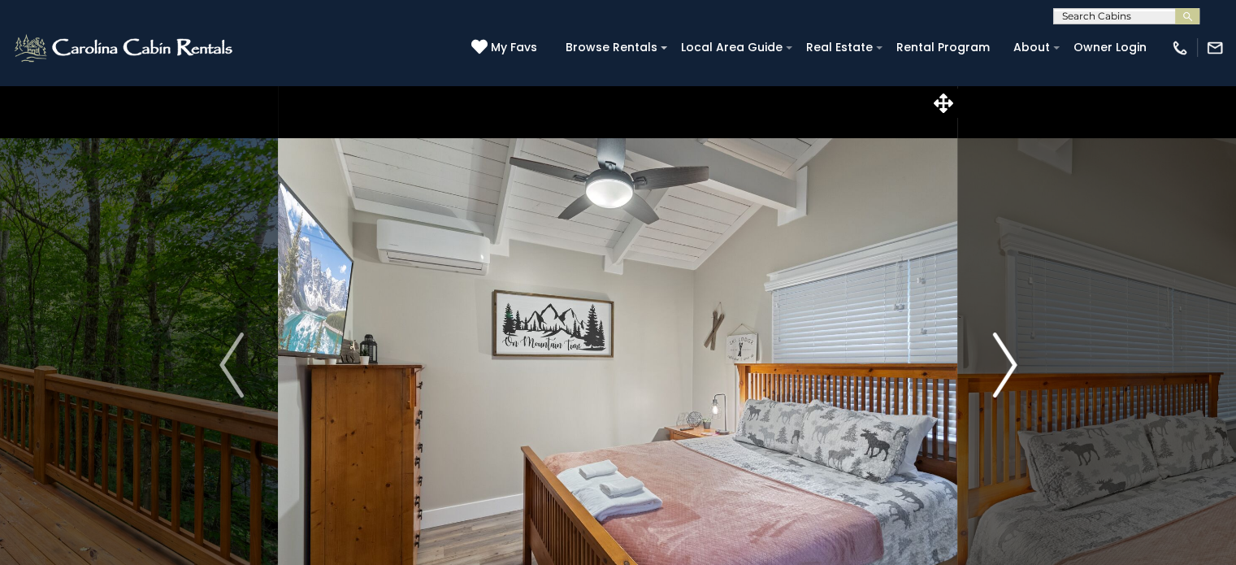
click at [993, 366] on img "Next" at bounding box center [1005, 364] width 24 height 65
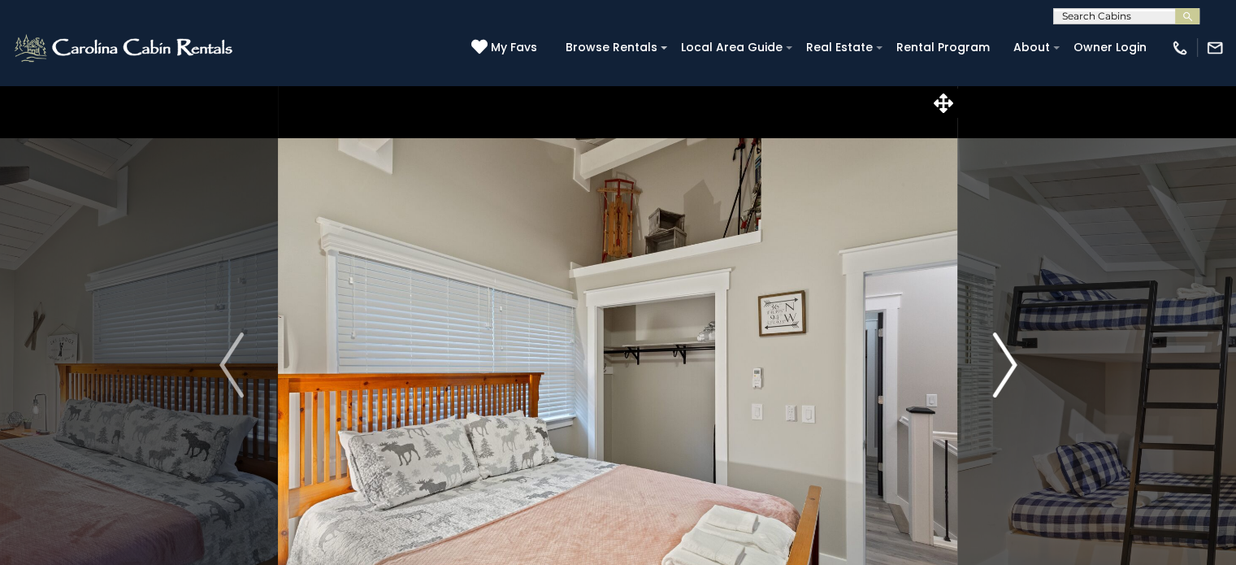
click at [1009, 364] on img "Next" at bounding box center [1005, 364] width 24 height 65
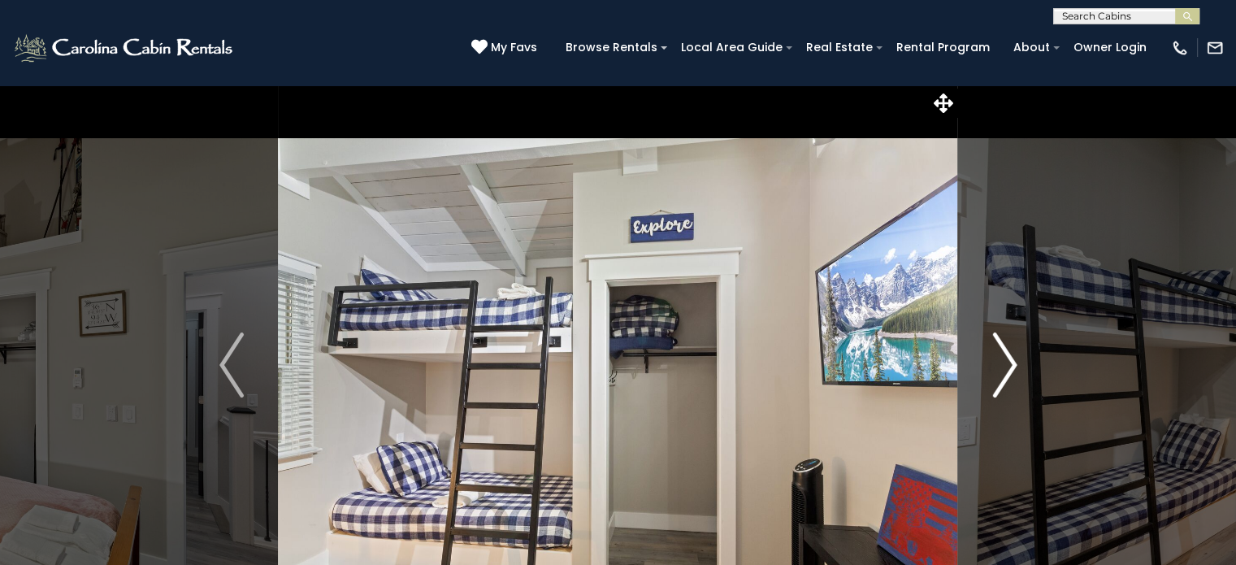
click at [1008, 373] on img "Next" at bounding box center [1005, 364] width 24 height 65
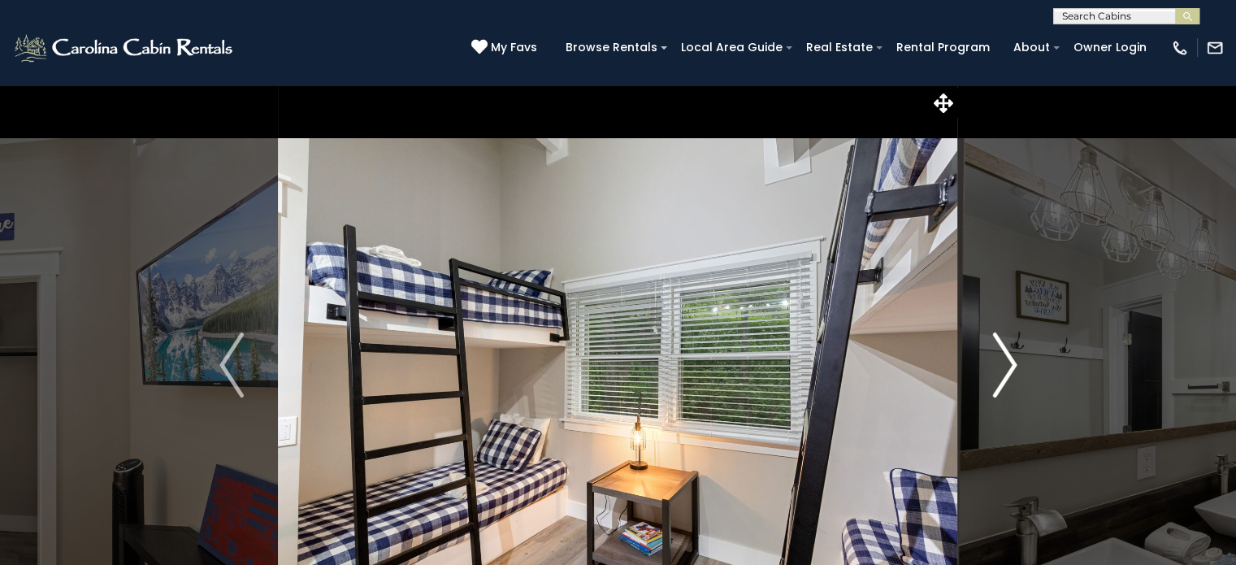
click at [1015, 369] on img "Next" at bounding box center [1005, 364] width 24 height 65
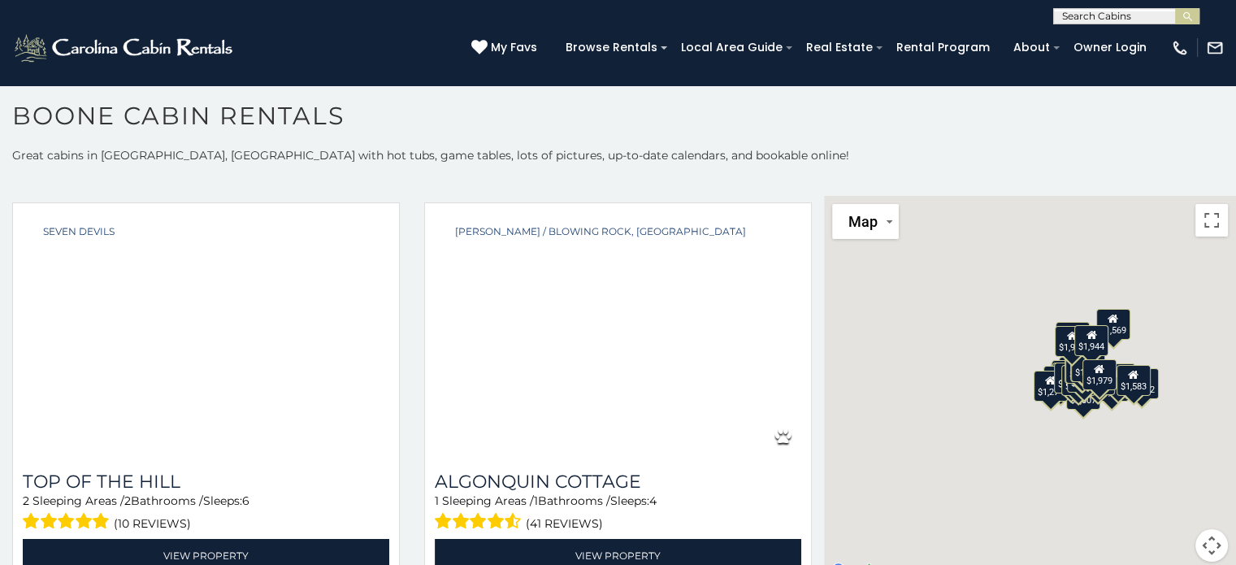
scroll to position [2827, 0]
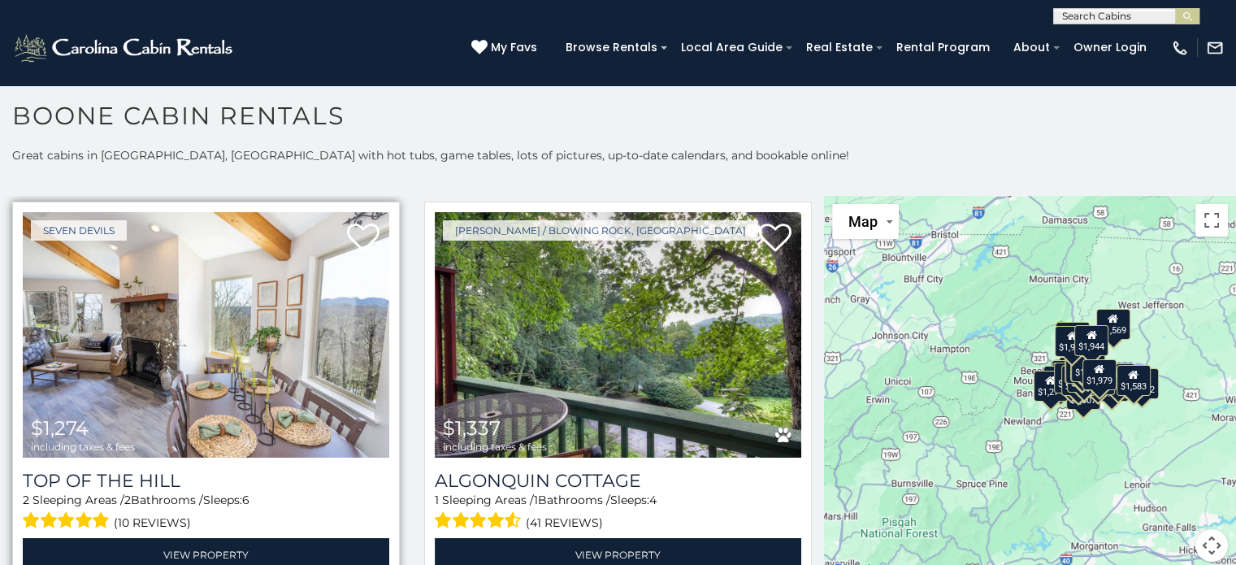
click at [179, 293] on img at bounding box center [206, 335] width 367 height 246
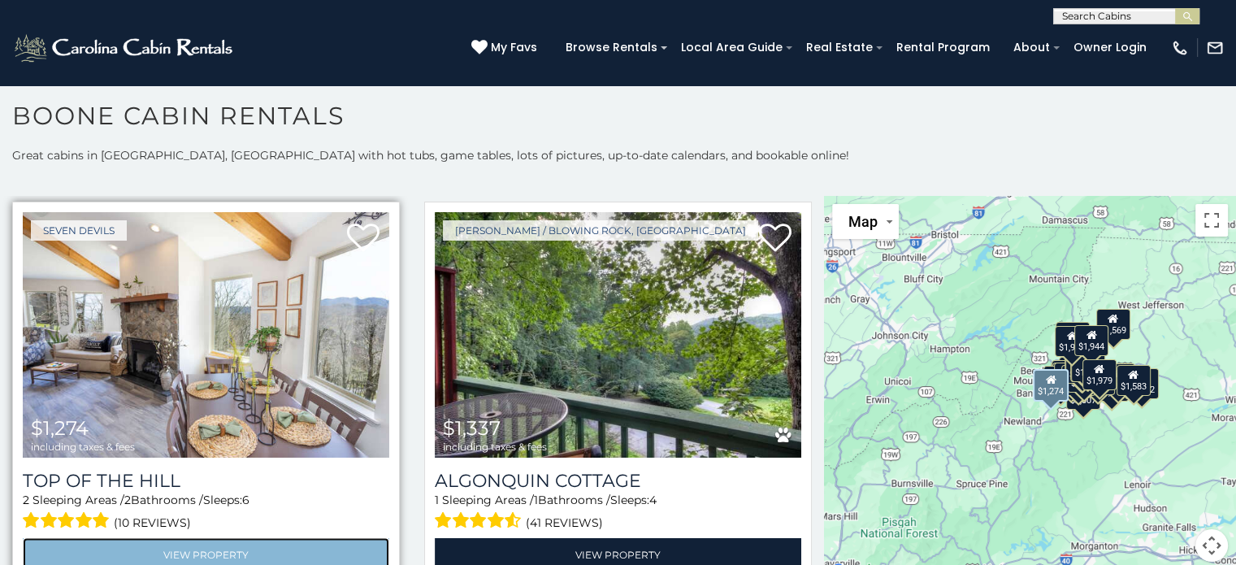
click at [195, 537] on link "View Property" at bounding box center [206, 553] width 367 height 33
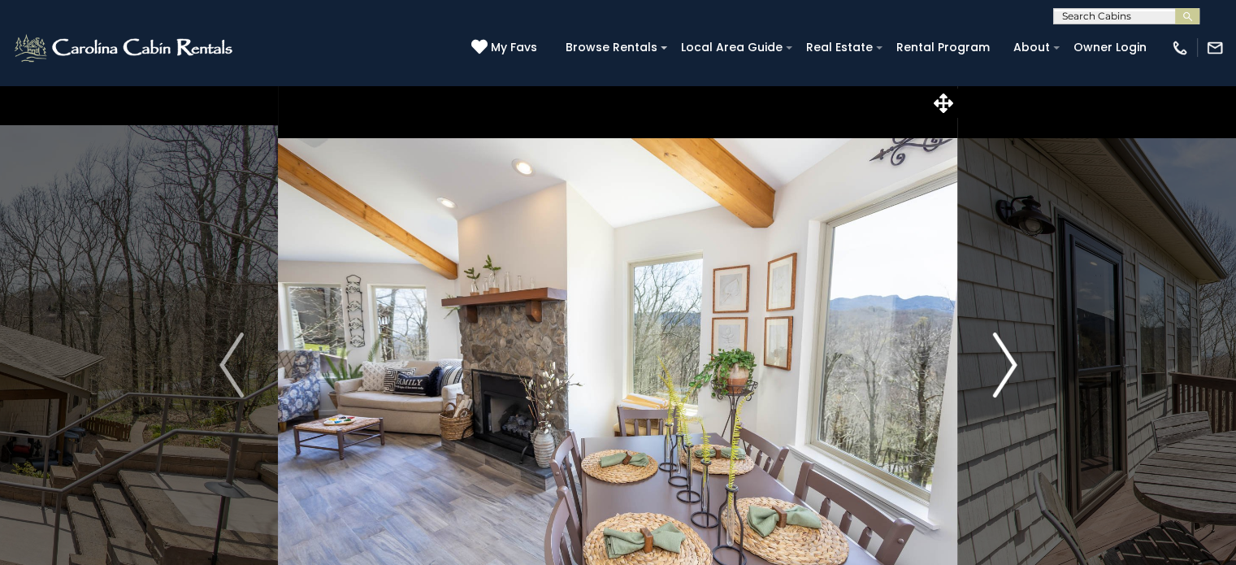
click at [1003, 371] on img "Next" at bounding box center [1005, 364] width 24 height 65
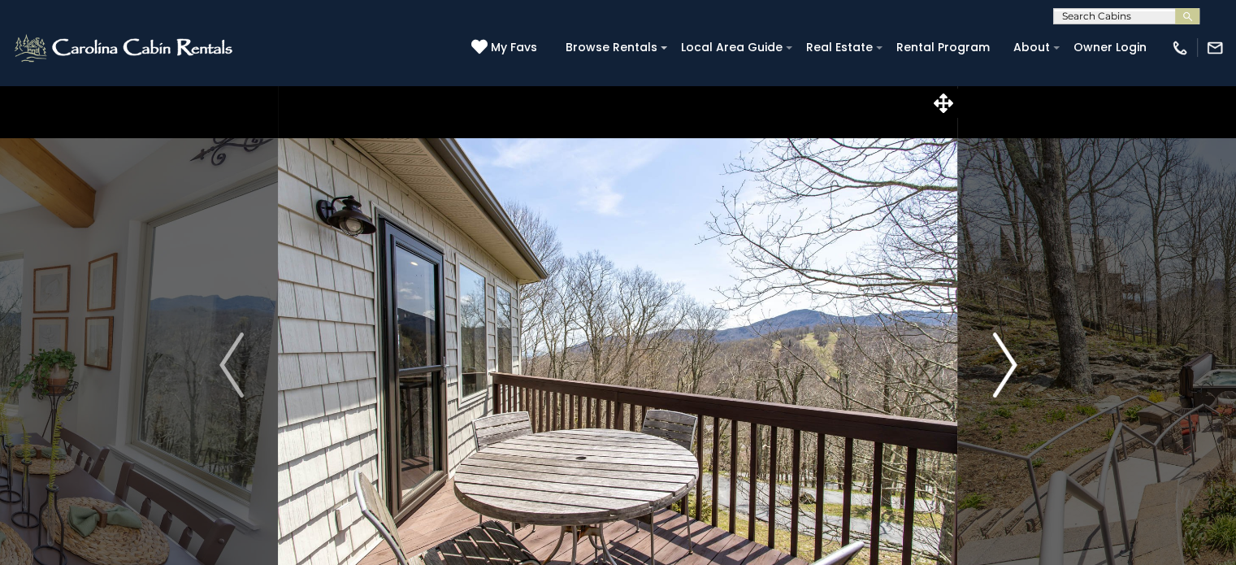
click at [1010, 374] on img "Next" at bounding box center [1005, 364] width 24 height 65
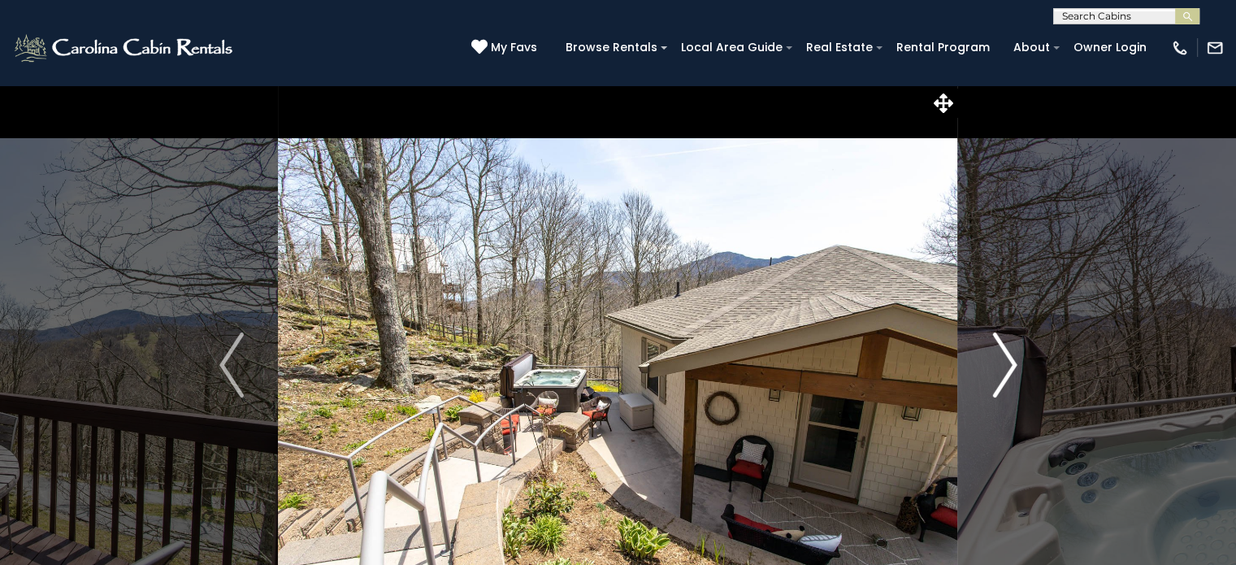
click at [1008, 374] on img "Next" at bounding box center [1005, 364] width 24 height 65
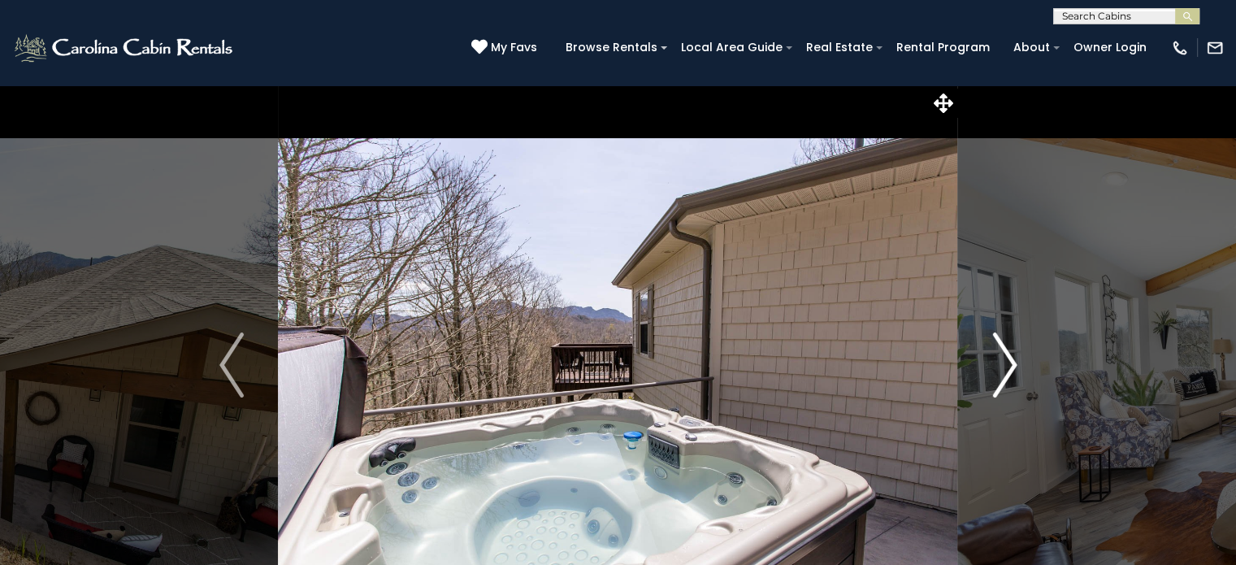
click at [1011, 376] on img "Next" at bounding box center [1005, 364] width 24 height 65
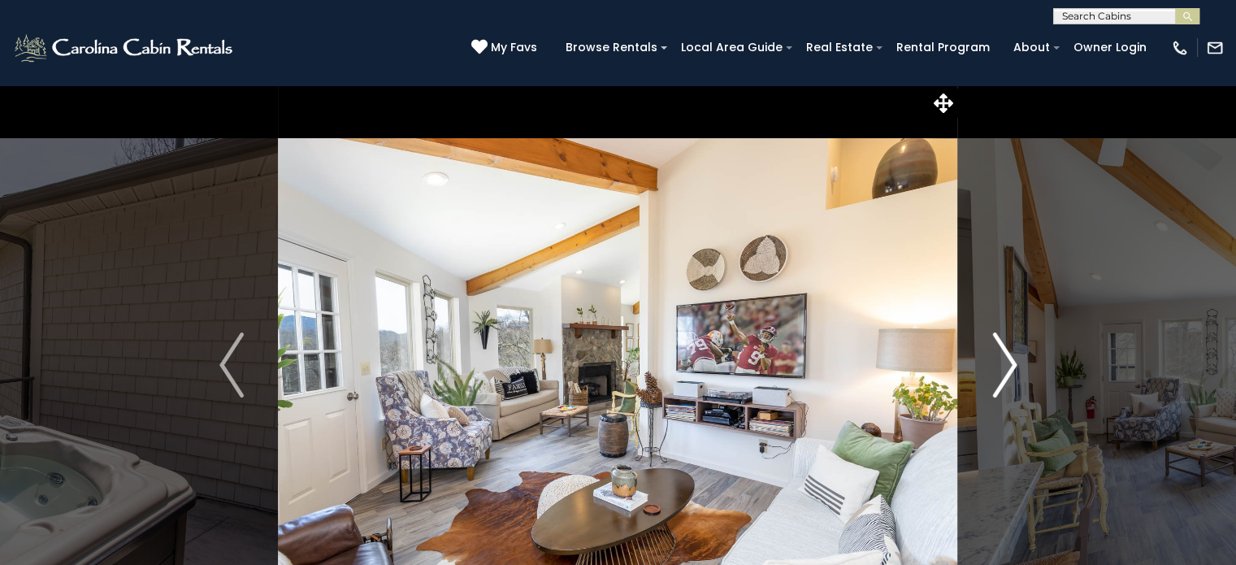
click at [1012, 376] on img "Next" at bounding box center [1005, 364] width 24 height 65
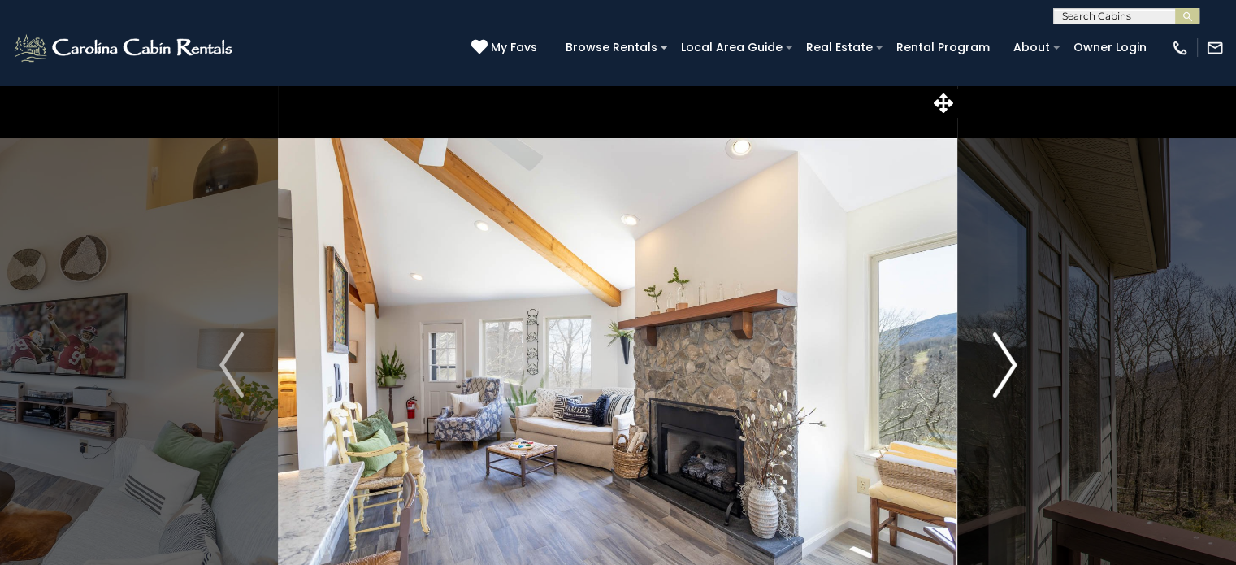
click at [1002, 371] on img "Next" at bounding box center [1005, 364] width 24 height 65
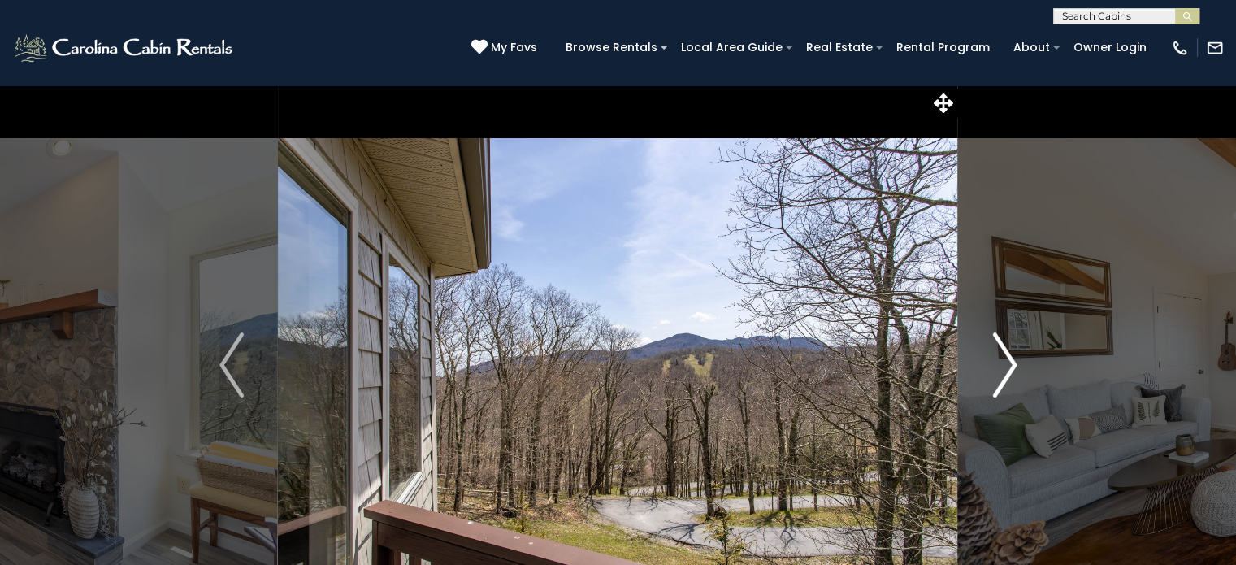
click at [1005, 367] on img "Next" at bounding box center [1005, 364] width 24 height 65
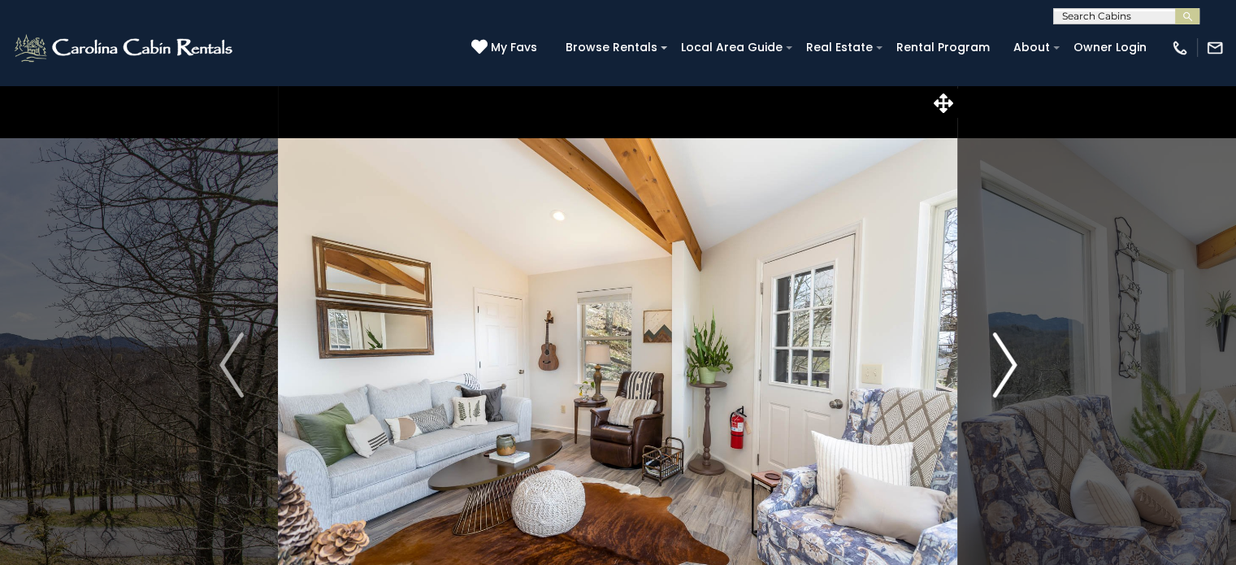
click at [1008, 375] on img "Next" at bounding box center [1005, 364] width 24 height 65
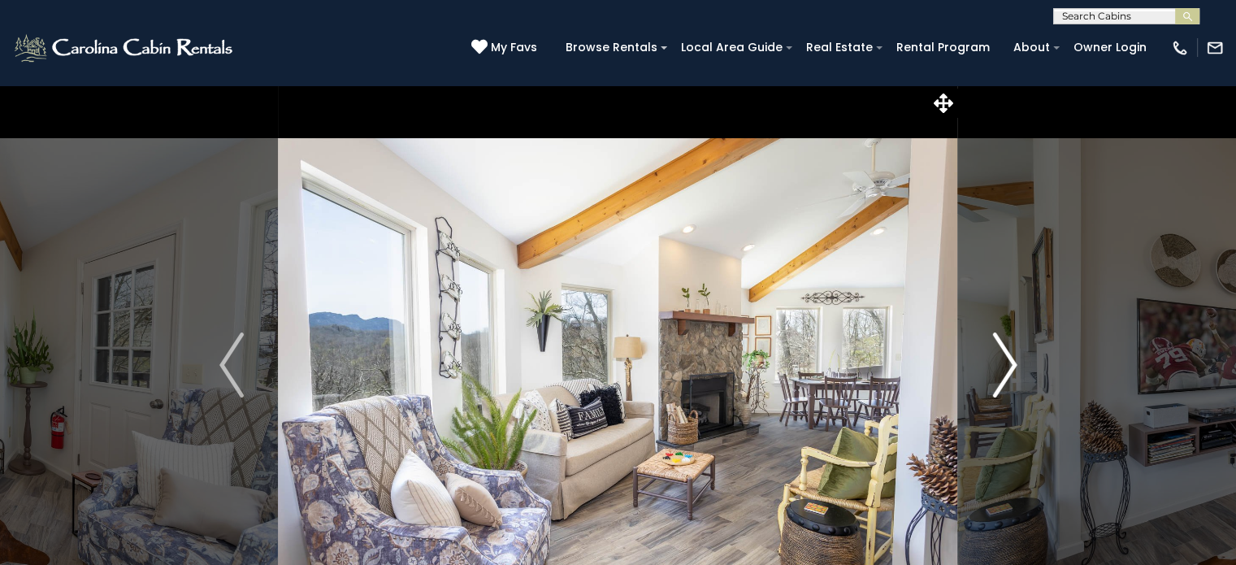
click at [1015, 378] on img "Next" at bounding box center [1005, 364] width 24 height 65
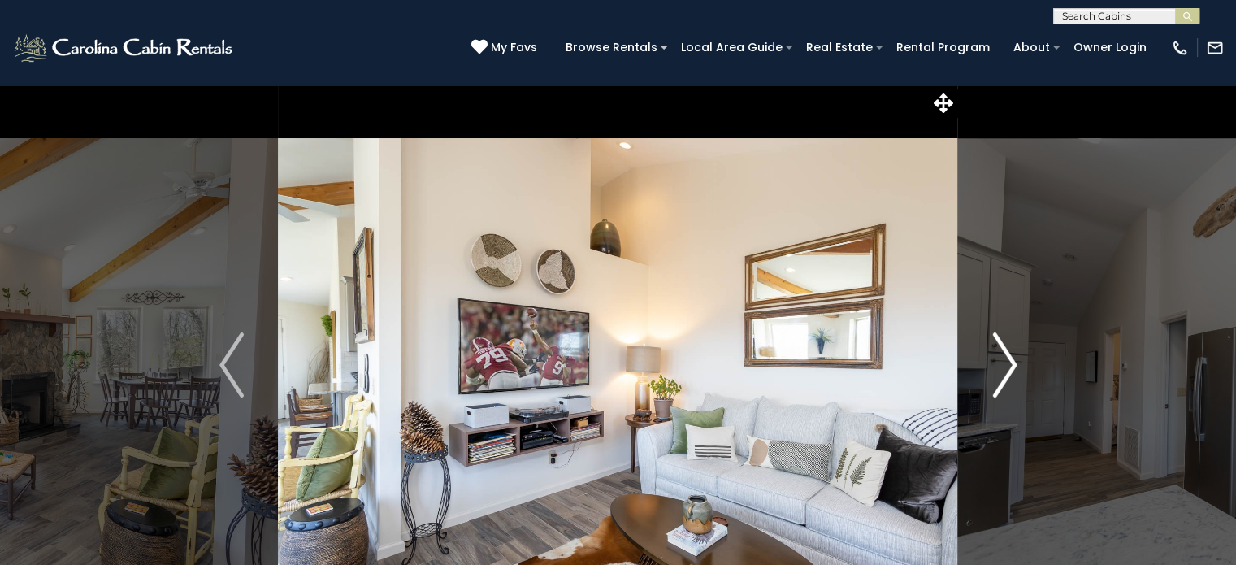
click at [1003, 376] on img "Next" at bounding box center [1005, 364] width 24 height 65
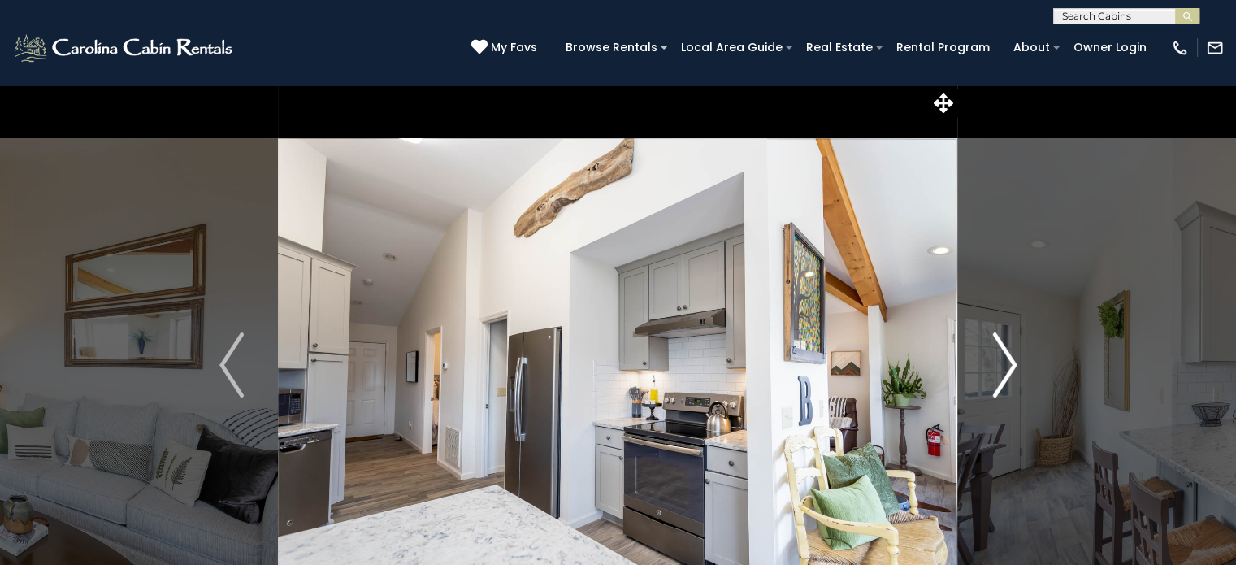
click at [1005, 377] on img "Next" at bounding box center [1005, 364] width 24 height 65
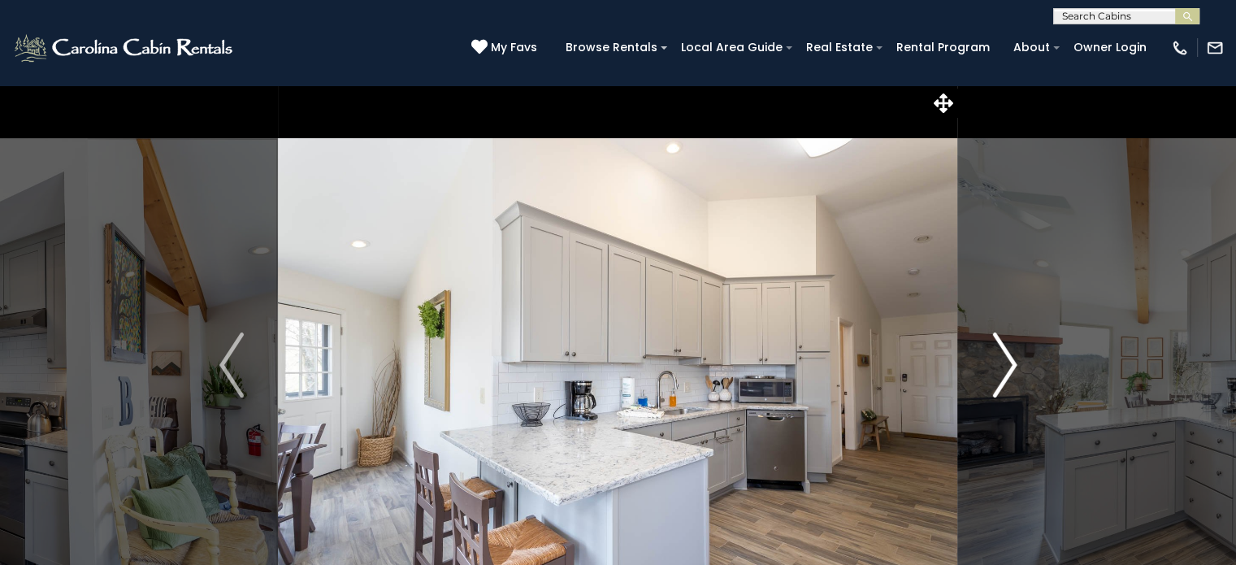
click at [1005, 387] on img "Next" at bounding box center [1005, 364] width 24 height 65
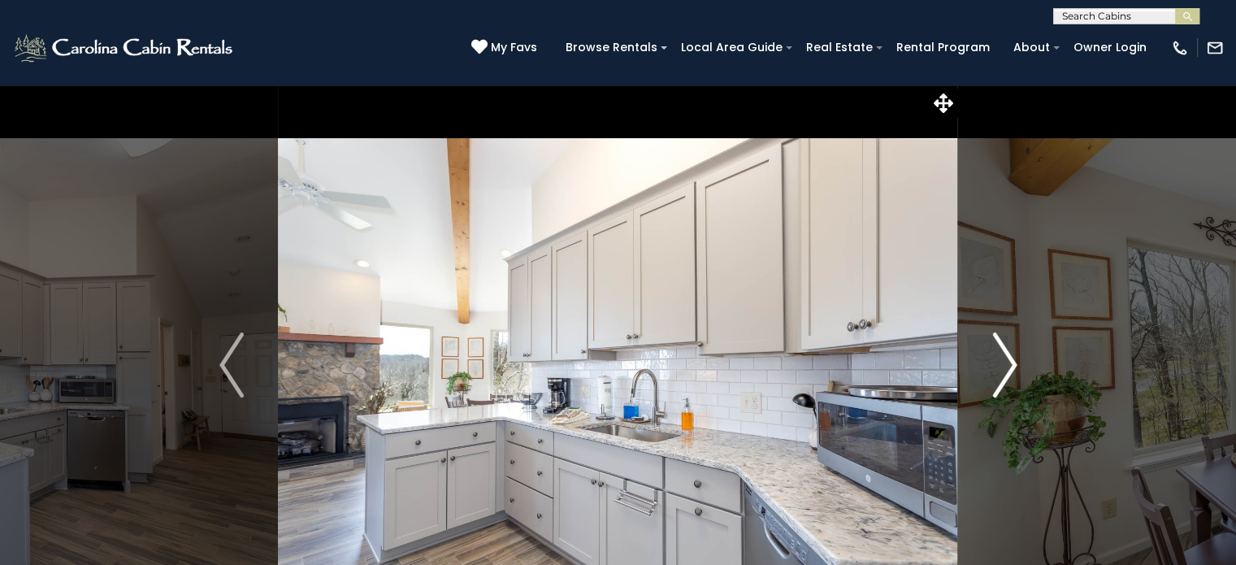
click at [1006, 377] on img "Next" at bounding box center [1005, 364] width 24 height 65
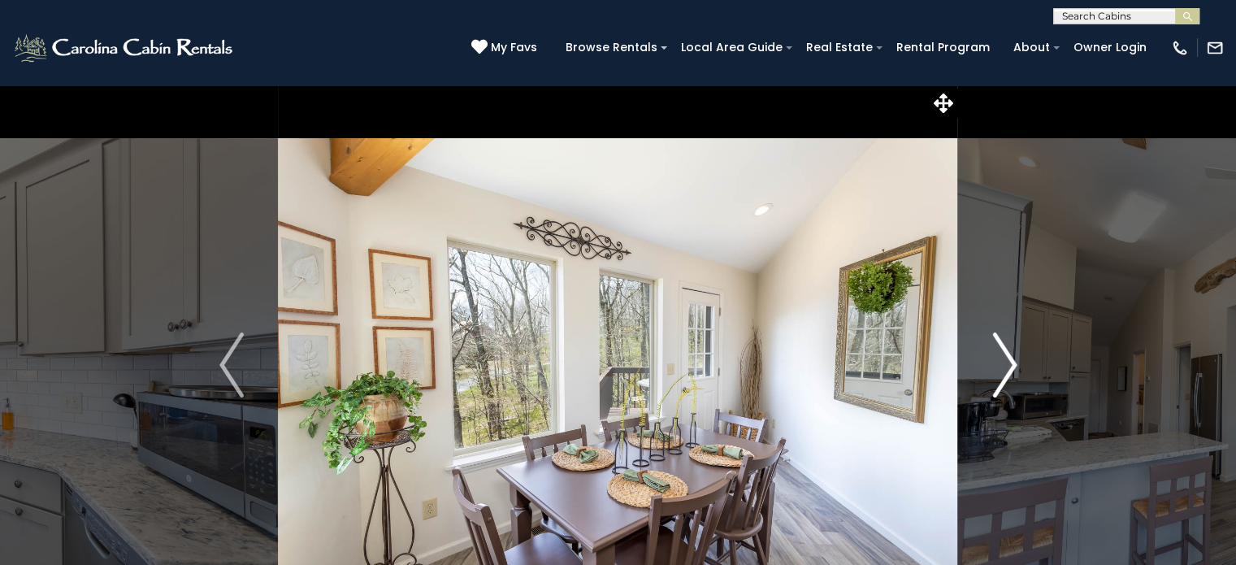
click at [1007, 376] on img "Next" at bounding box center [1005, 364] width 24 height 65
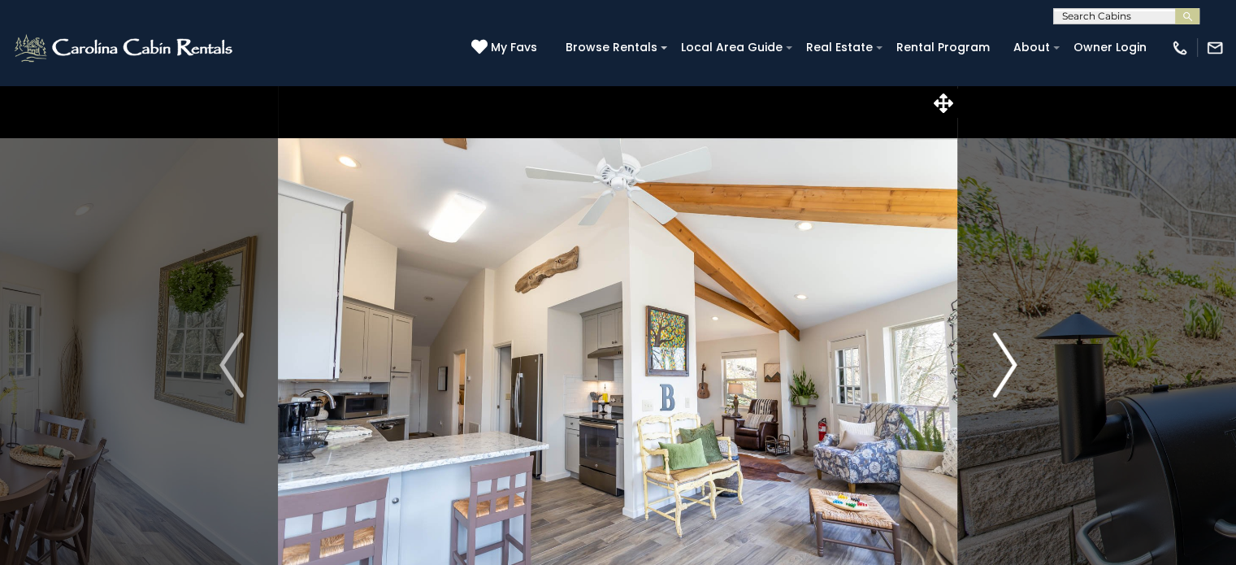
click at [1010, 380] on img "Next" at bounding box center [1005, 364] width 24 height 65
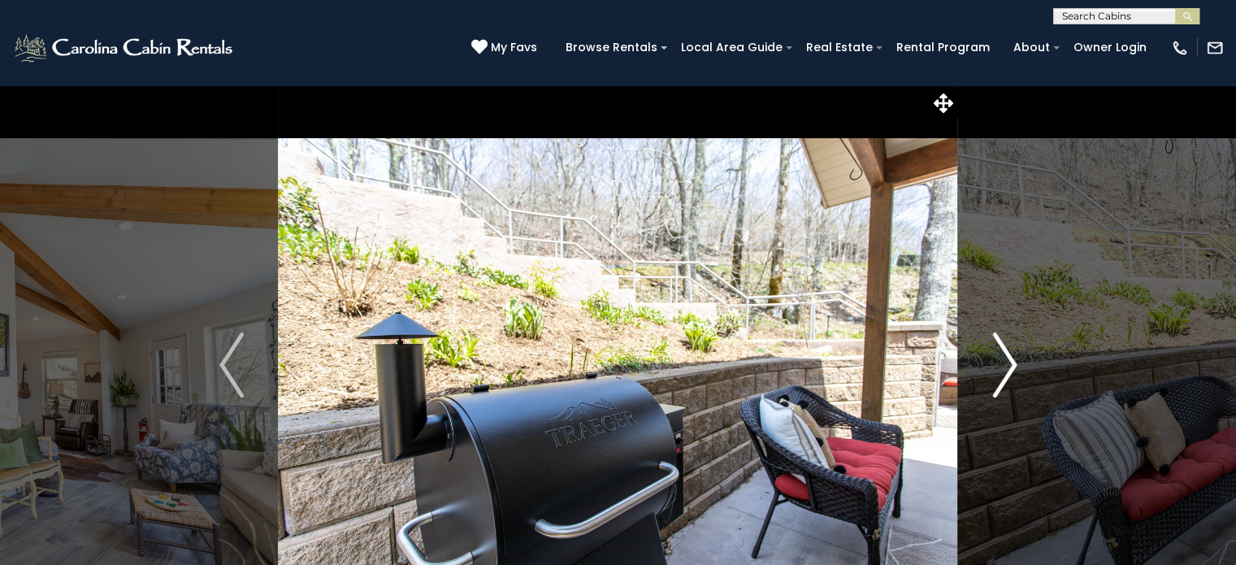
click at [1006, 378] on img "Next" at bounding box center [1005, 364] width 24 height 65
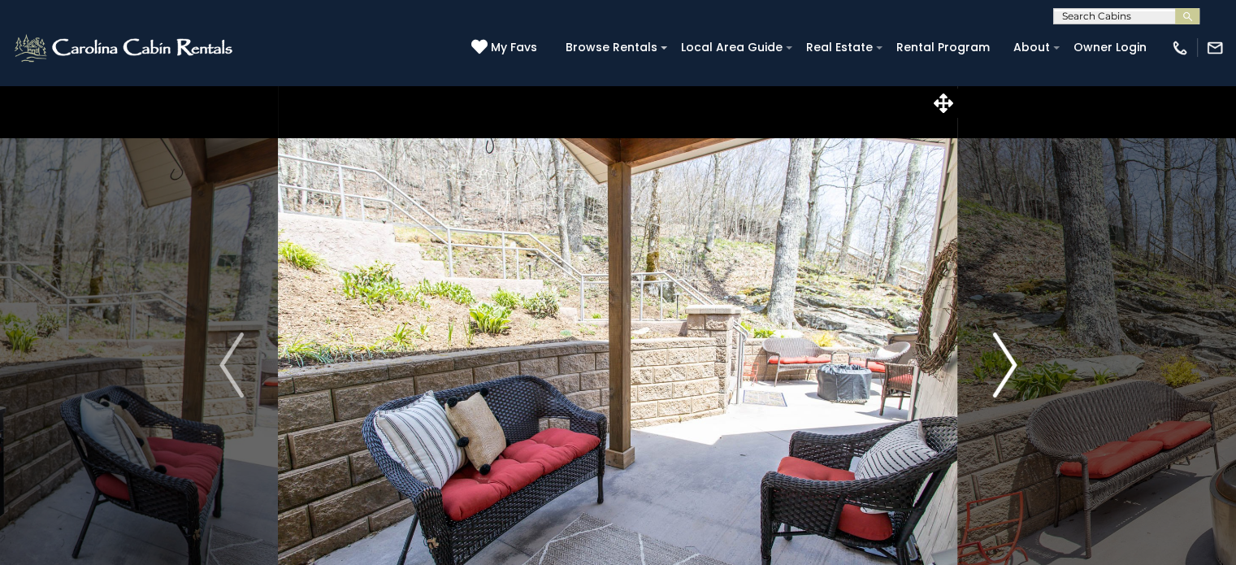
click at [1015, 377] on img "Next" at bounding box center [1005, 364] width 24 height 65
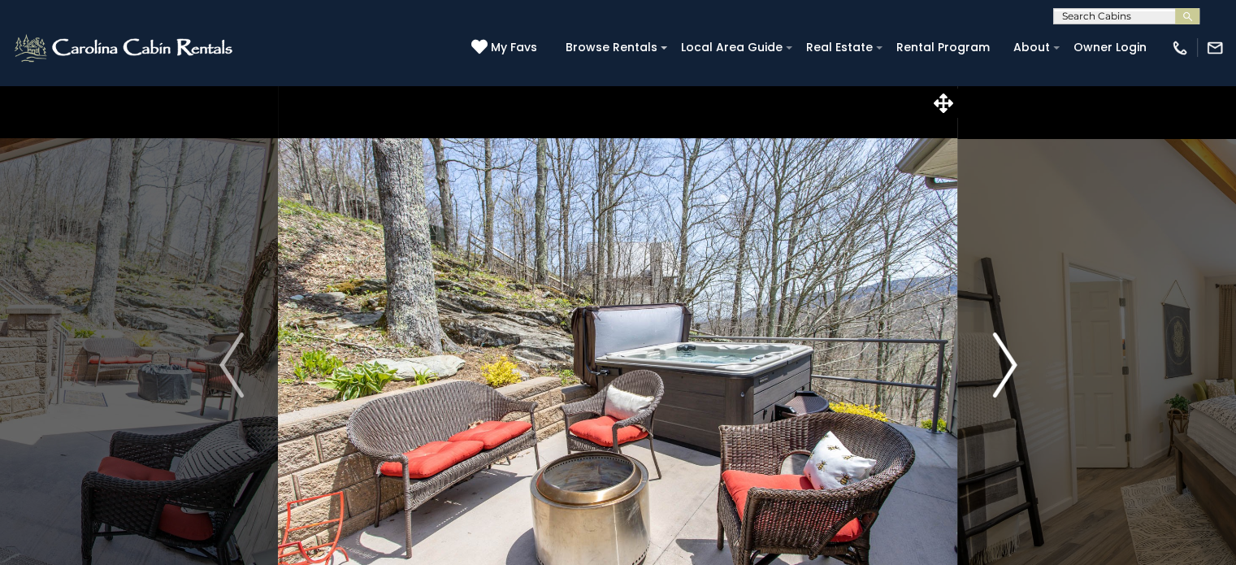
click at [1010, 380] on img "Next" at bounding box center [1005, 364] width 24 height 65
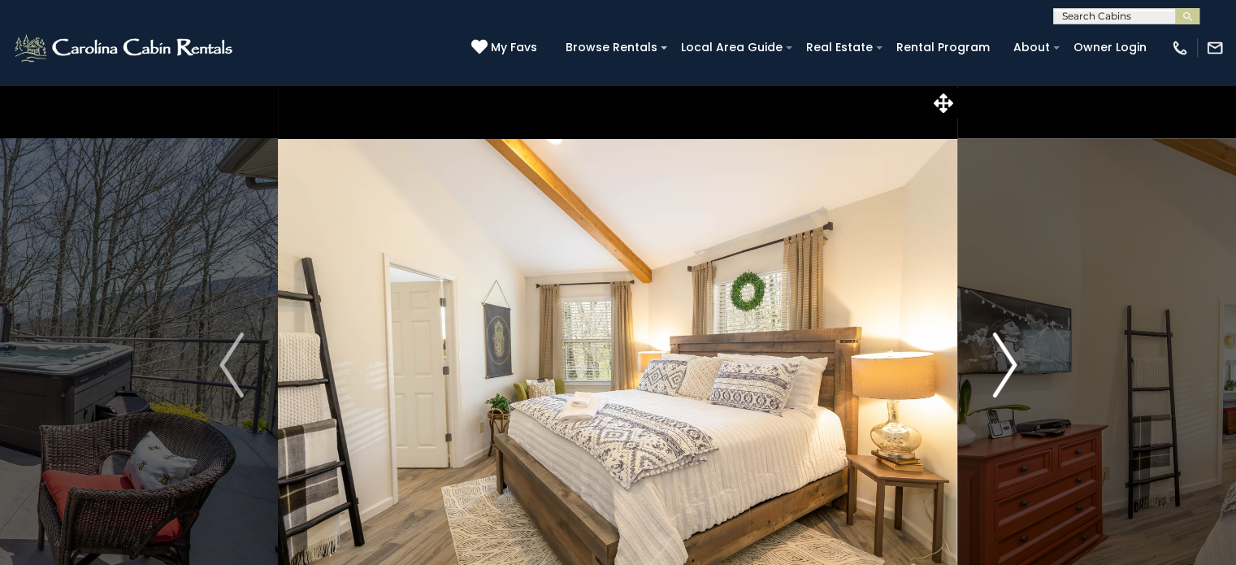
click at [1009, 379] on img "Next" at bounding box center [1005, 364] width 24 height 65
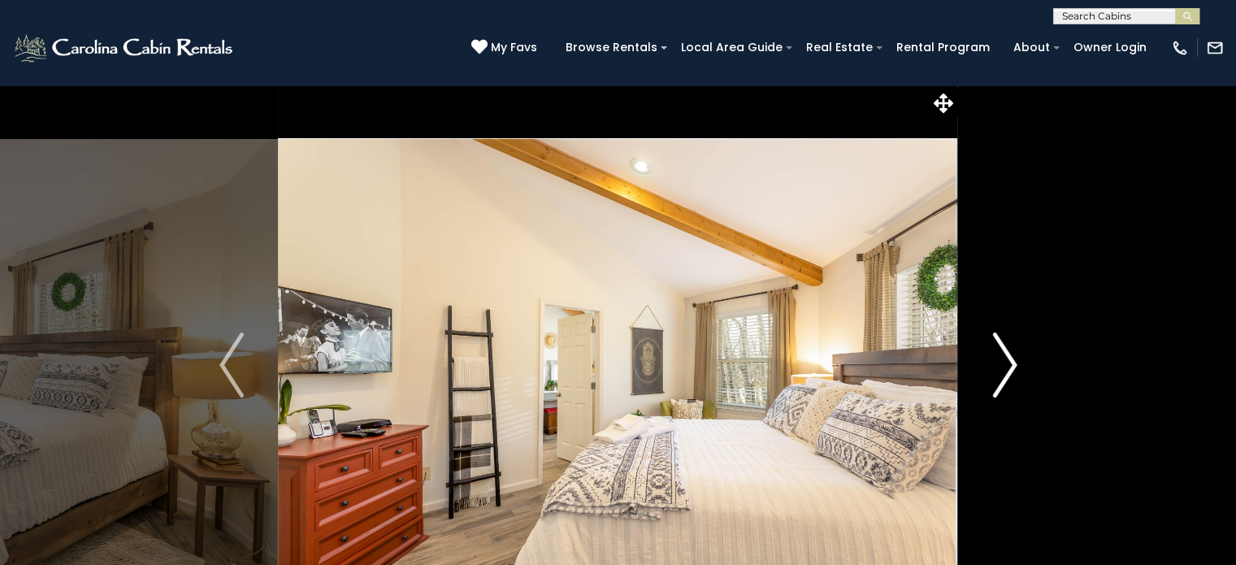
click at [1016, 375] on img "Next" at bounding box center [1005, 364] width 24 height 65
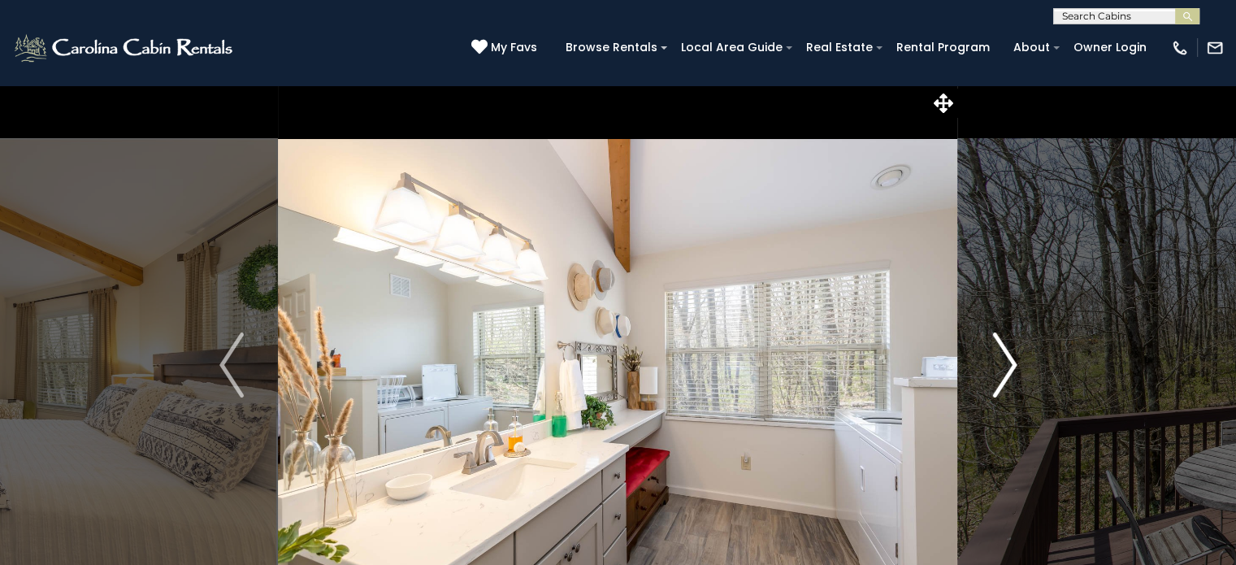
click at [1011, 370] on img "Next" at bounding box center [1005, 364] width 24 height 65
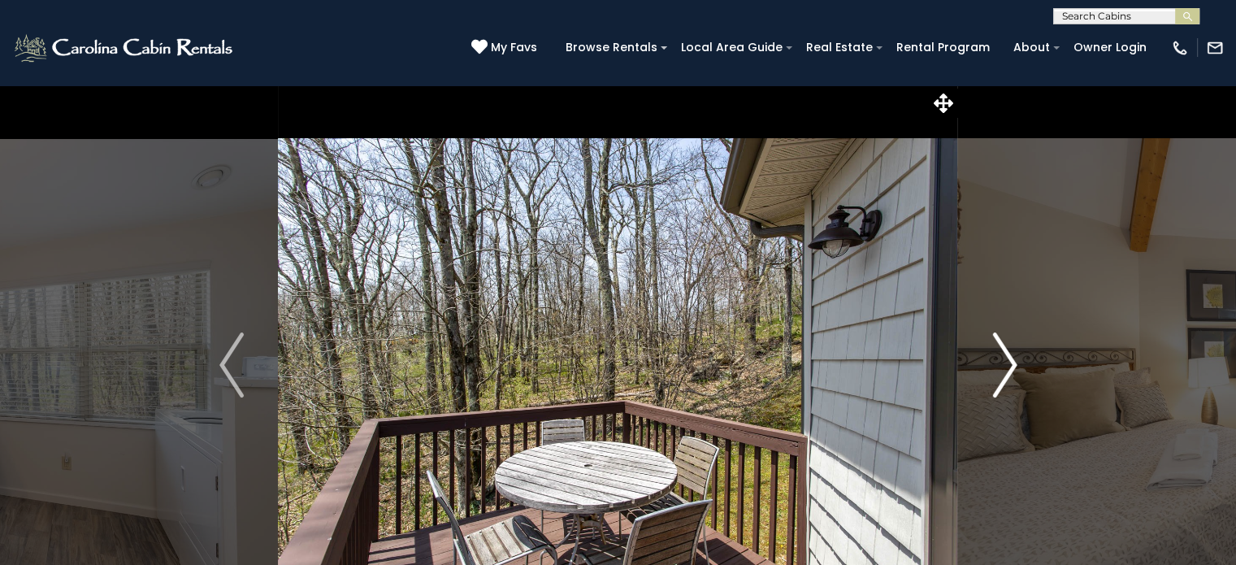
click at [1010, 387] on img "Next" at bounding box center [1005, 364] width 24 height 65
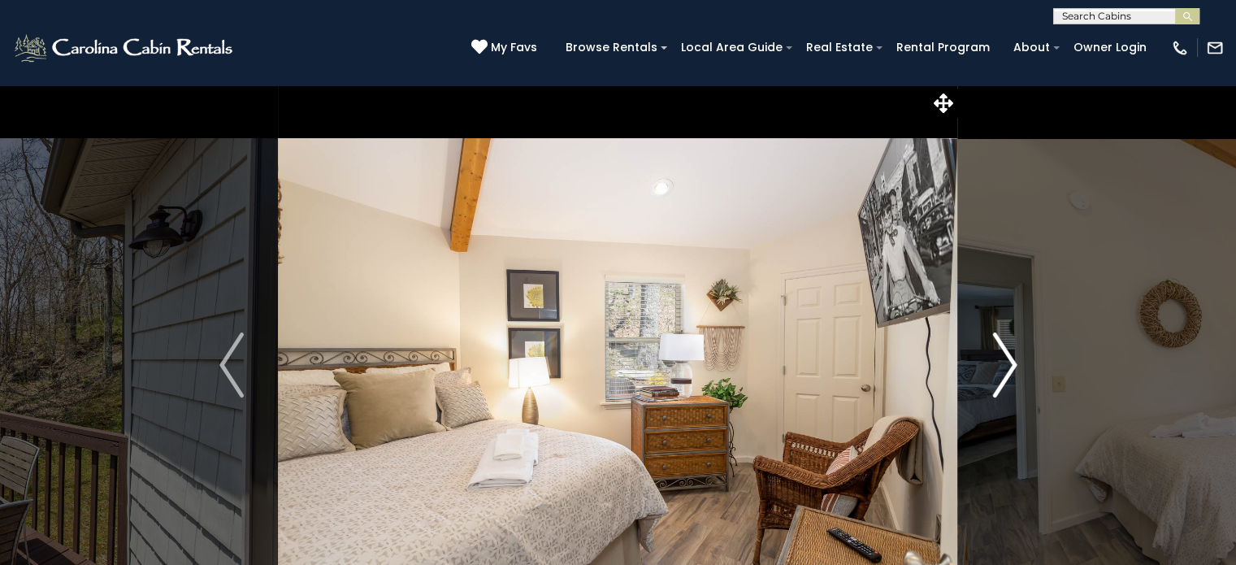
click at [1009, 384] on img "Next" at bounding box center [1005, 364] width 24 height 65
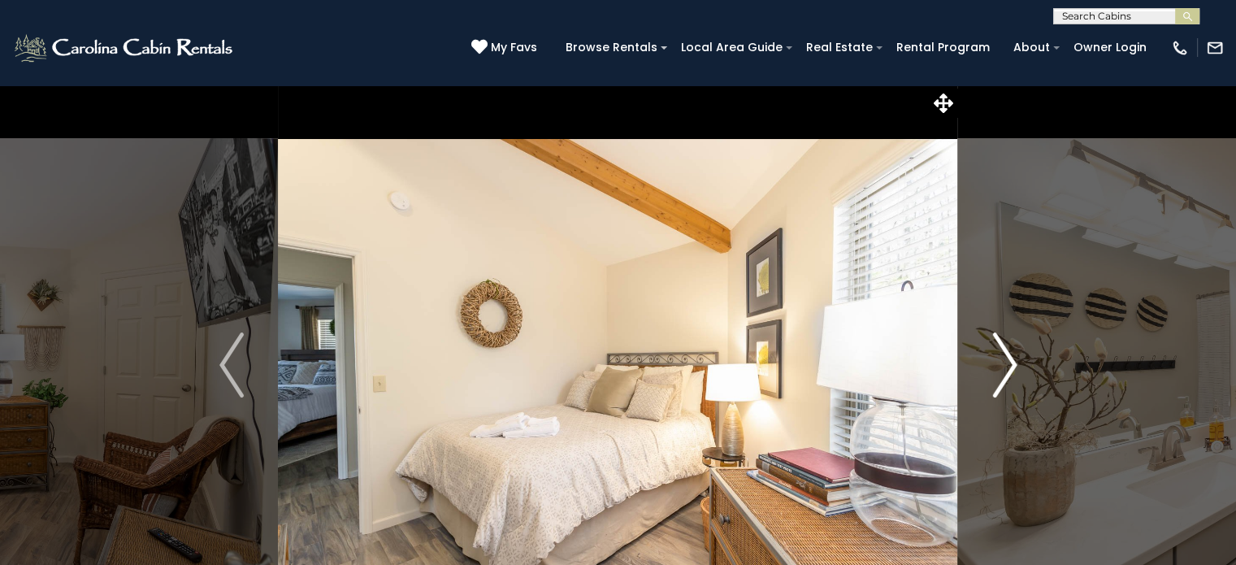
click at [1008, 383] on img "Next" at bounding box center [1005, 364] width 24 height 65
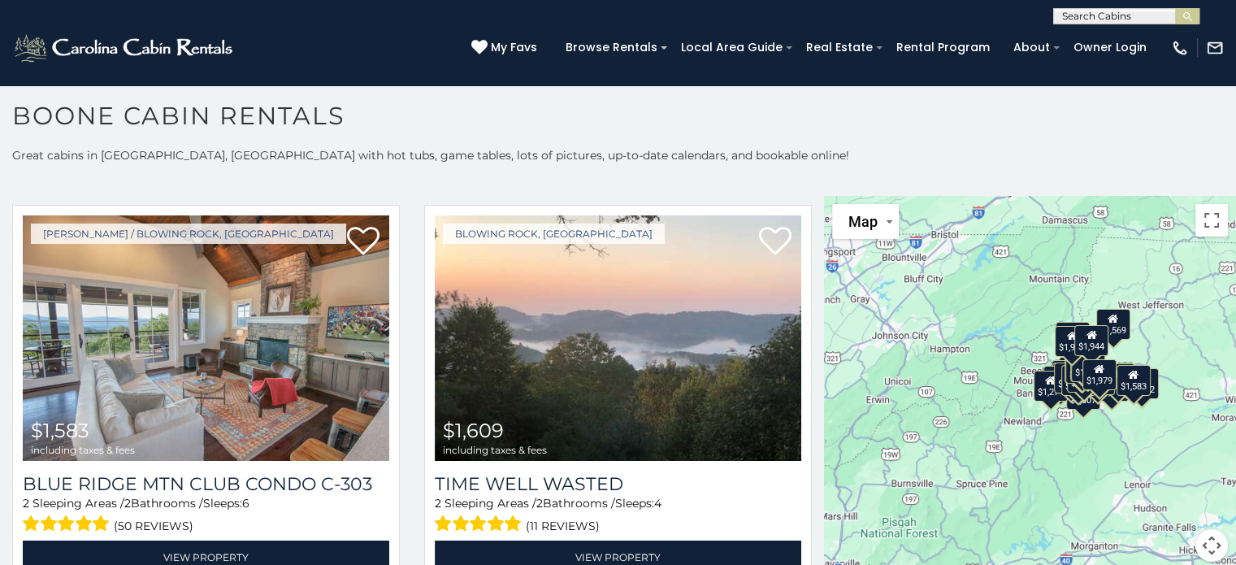
scroll to position [3626, 0]
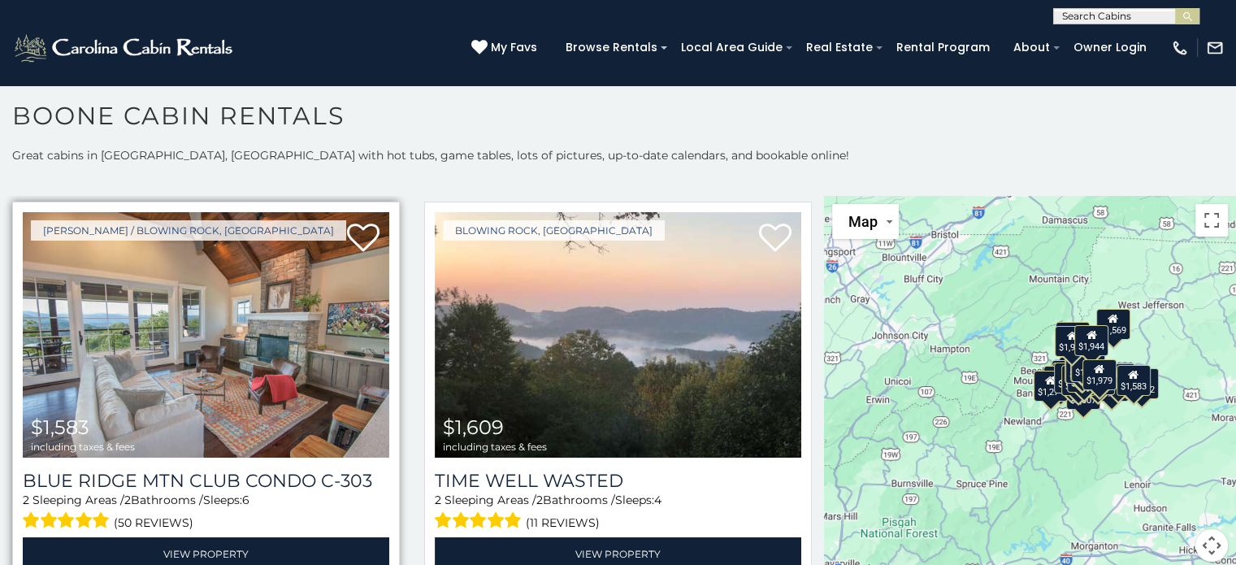
click at [185, 317] on img at bounding box center [206, 335] width 367 height 246
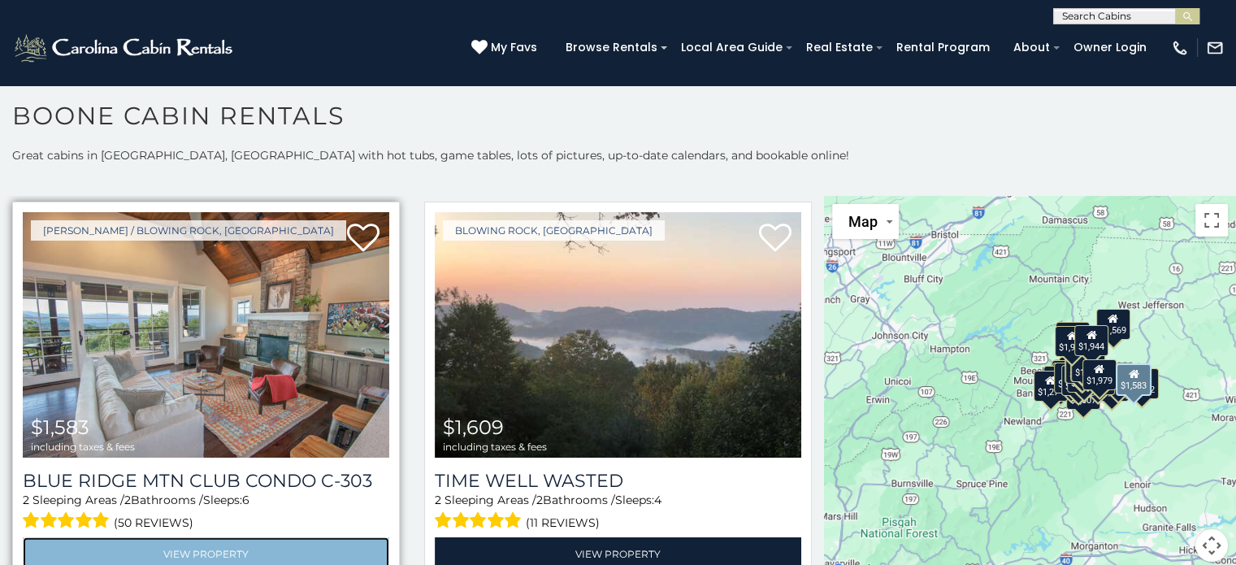
click at [61, 537] on link "View Property" at bounding box center [206, 553] width 367 height 33
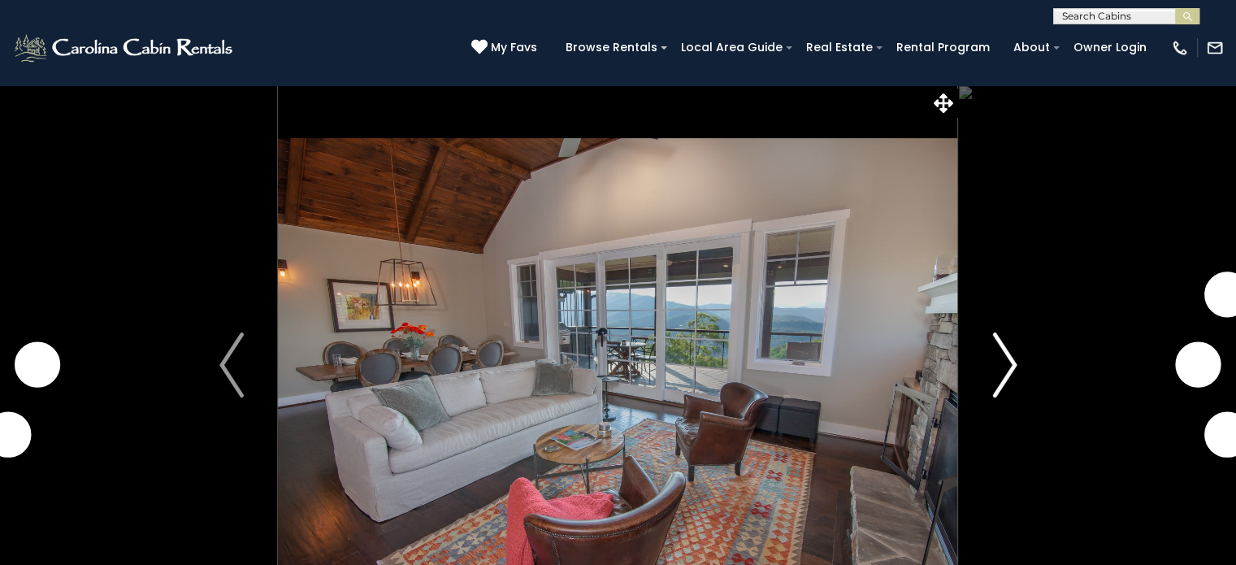
click at [996, 368] on img "Next" at bounding box center [1005, 364] width 24 height 65
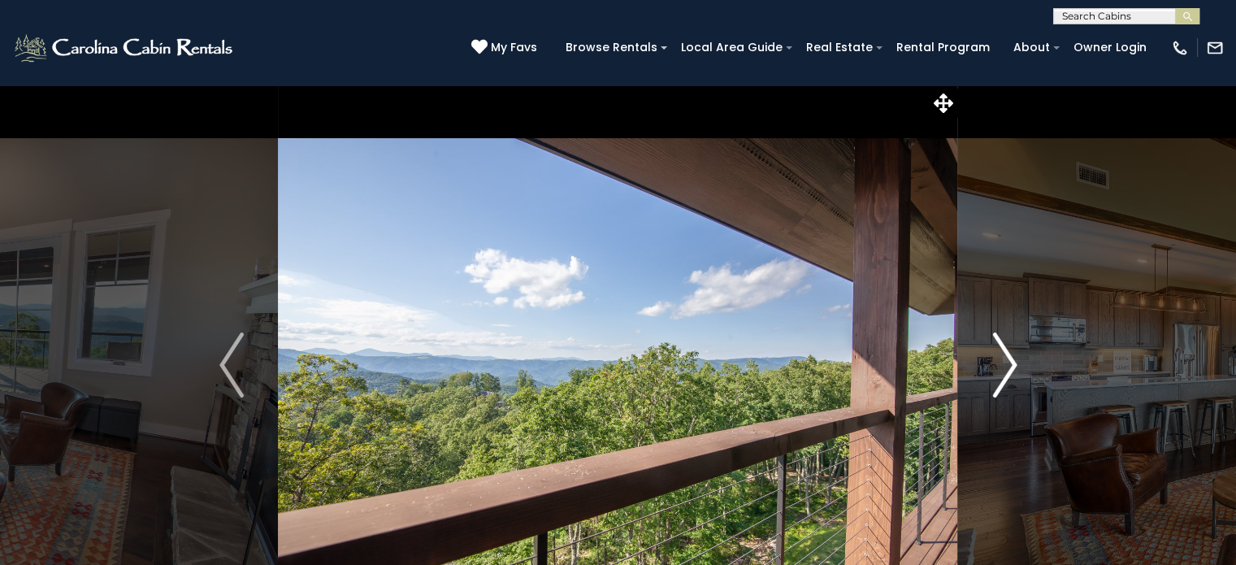
click at [1009, 367] on img "Next" at bounding box center [1005, 364] width 24 height 65
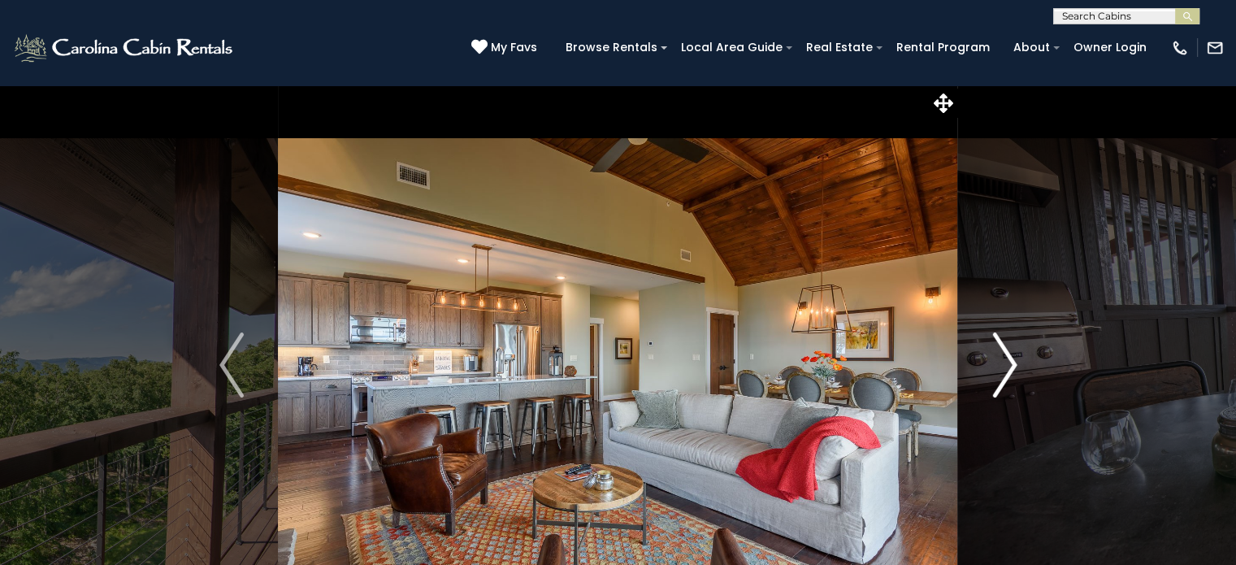
click at [1007, 374] on img "Next" at bounding box center [1005, 364] width 24 height 65
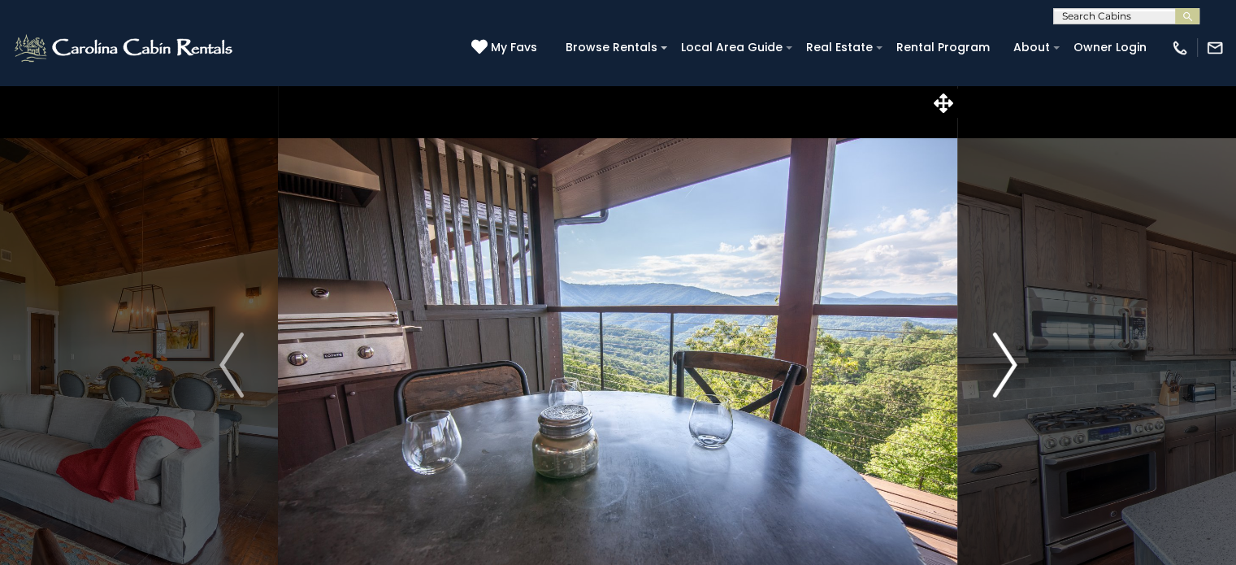
click at [1009, 374] on img "Next" at bounding box center [1005, 364] width 24 height 65
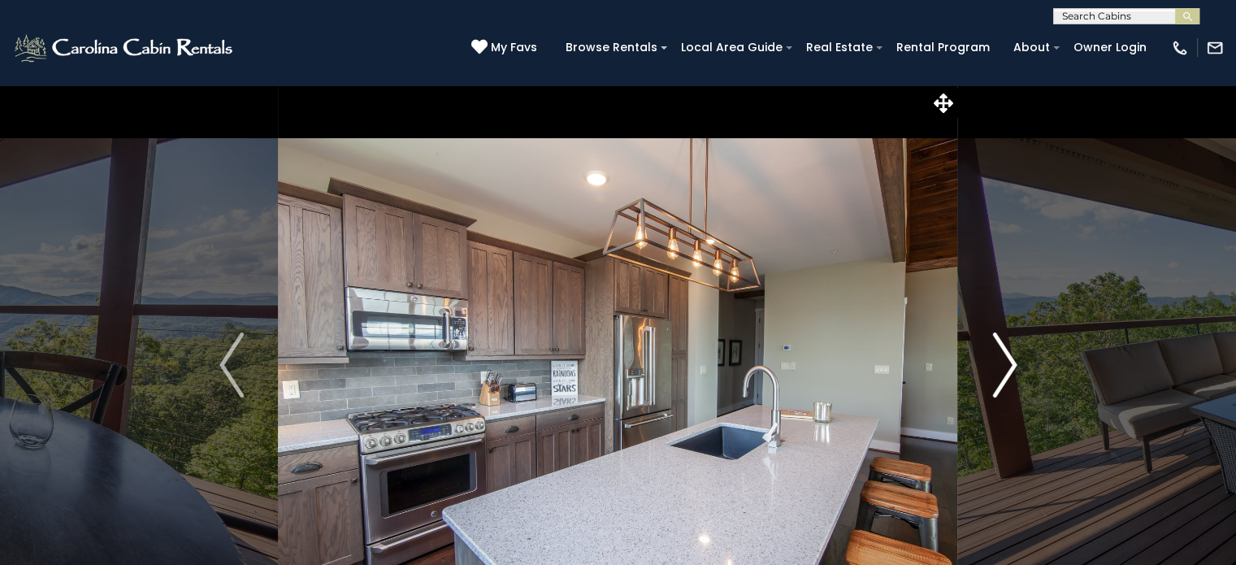
click at [1010, 377] on img "Next" at bounding box center [1005, 364] width 24 height 65
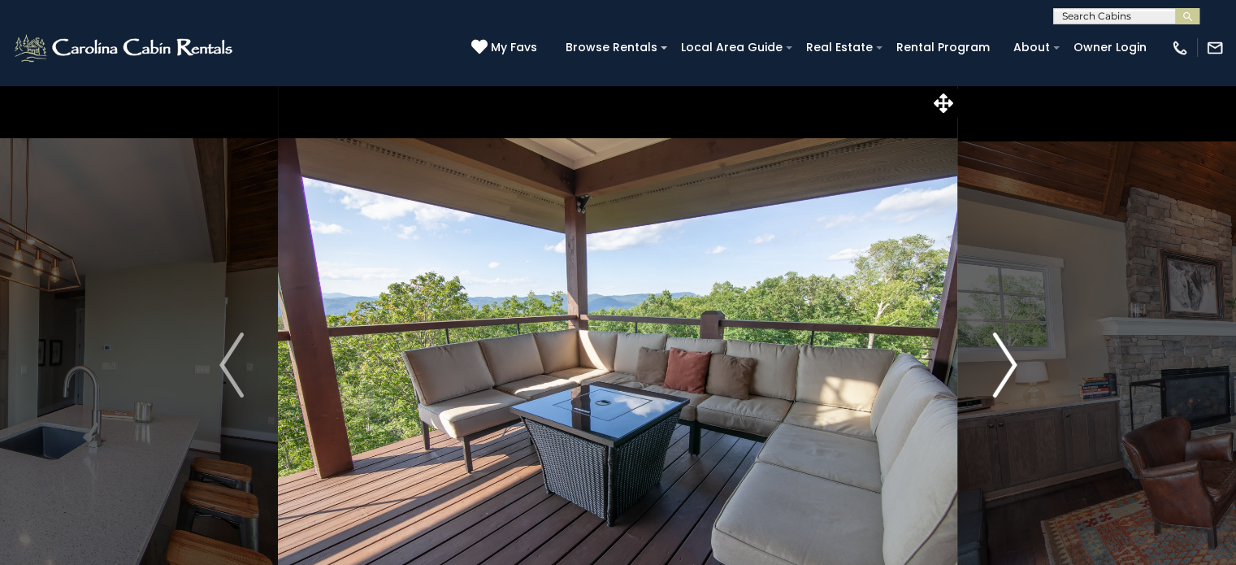
click at [1006, 373] on img "Next" at bounding box center [1005, 364] width 24 height 65
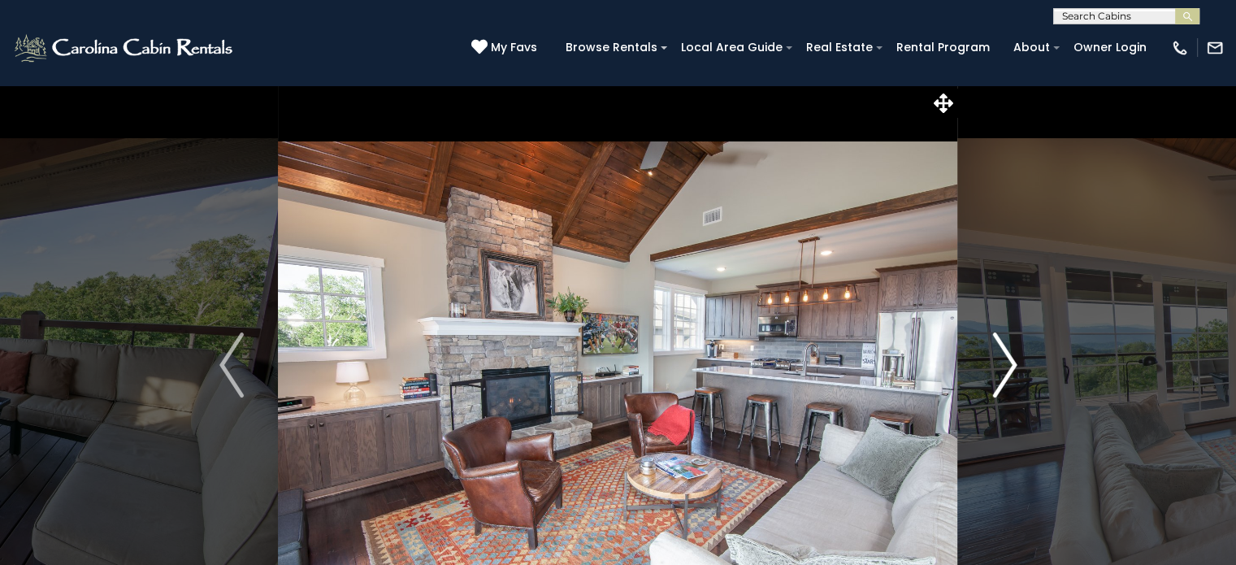
click at [1009, 377] on img "Next" at bounding box center [1005, 364] width 24 height 65
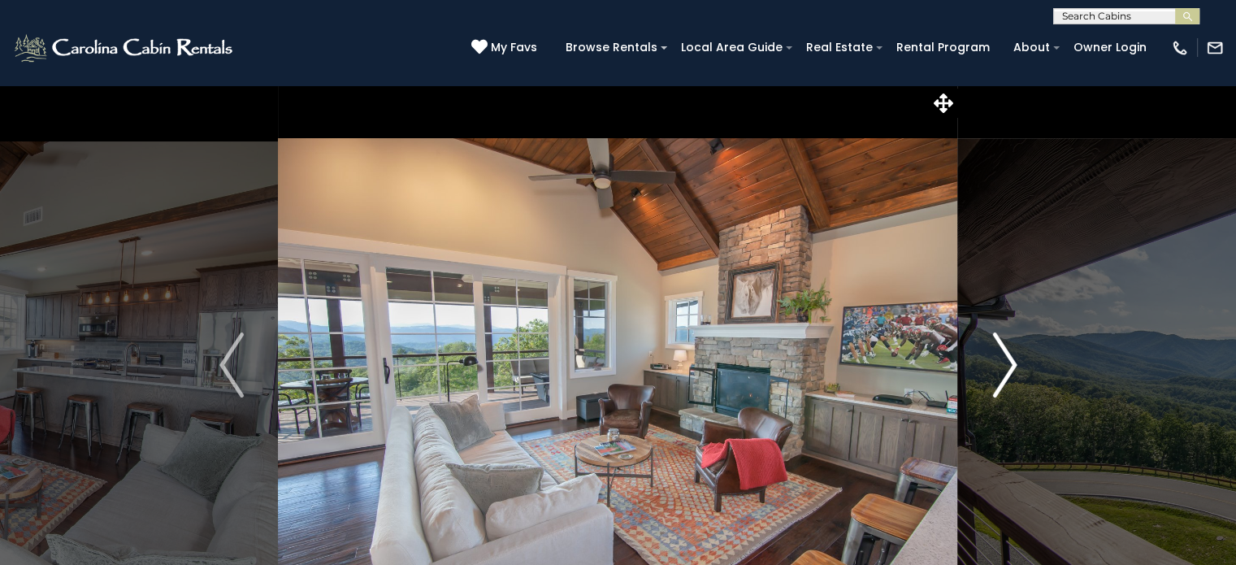
click at [1008, 365] on img "Next" at bounding box center [1005, 364] width 24 height 65
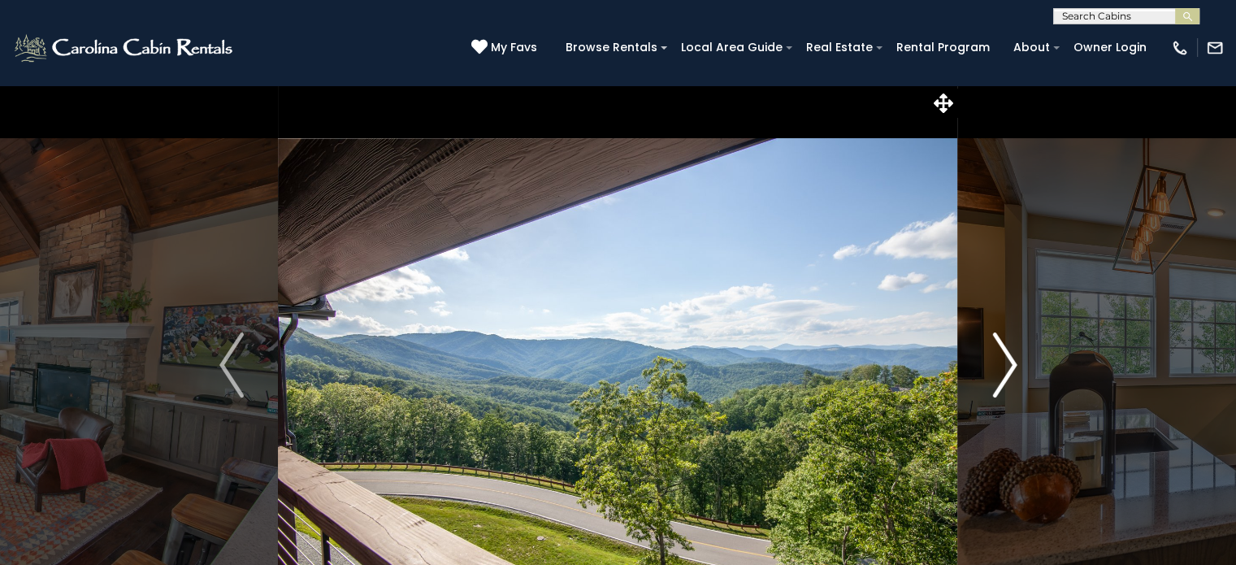
click at [1024, 368] on button "Next" at bounding box center [1004, 365] width 93 height 561
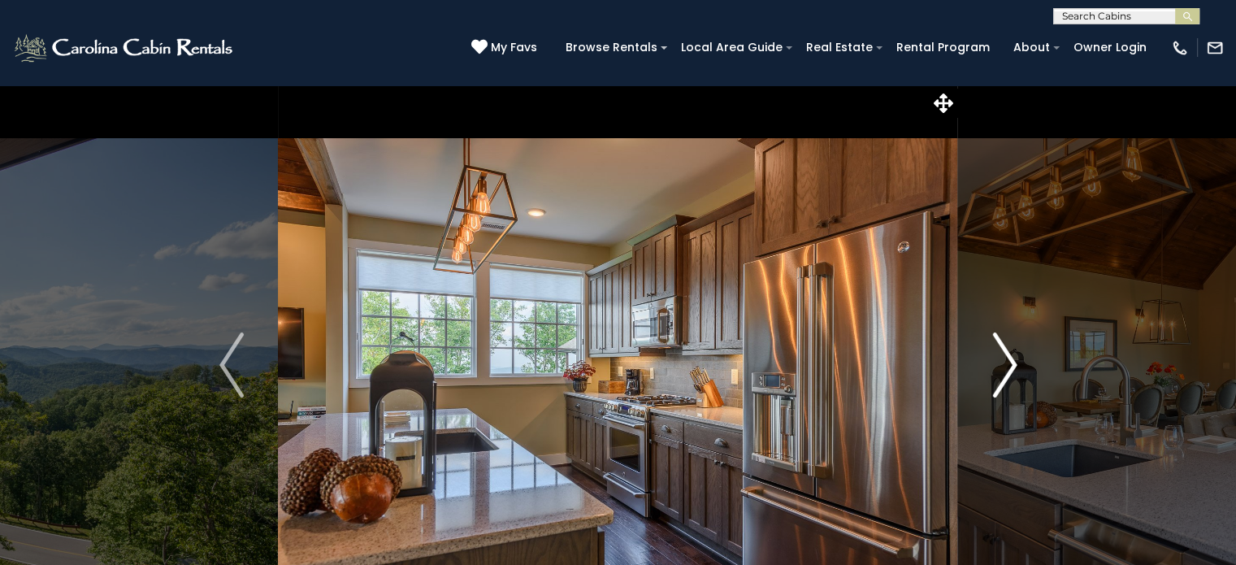
click at [1006, 377] on img "Next" at bounding box center [1005, 364] width 24 height 65
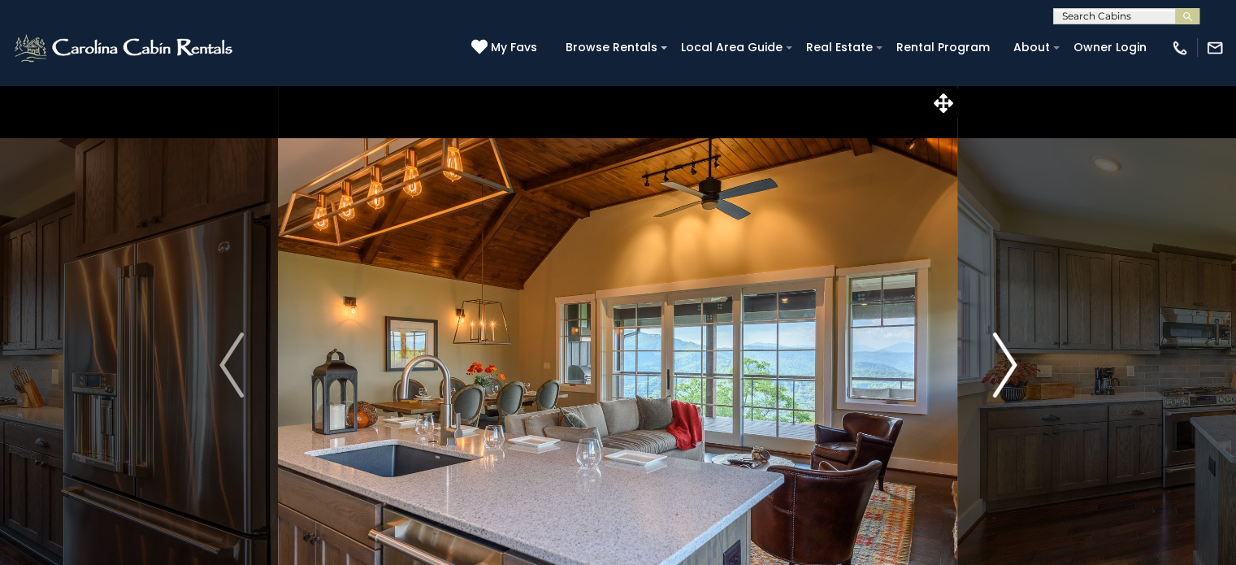
click at [1000, 371] on img "Next" at bounding box center [1005, 364] width 24 height 65
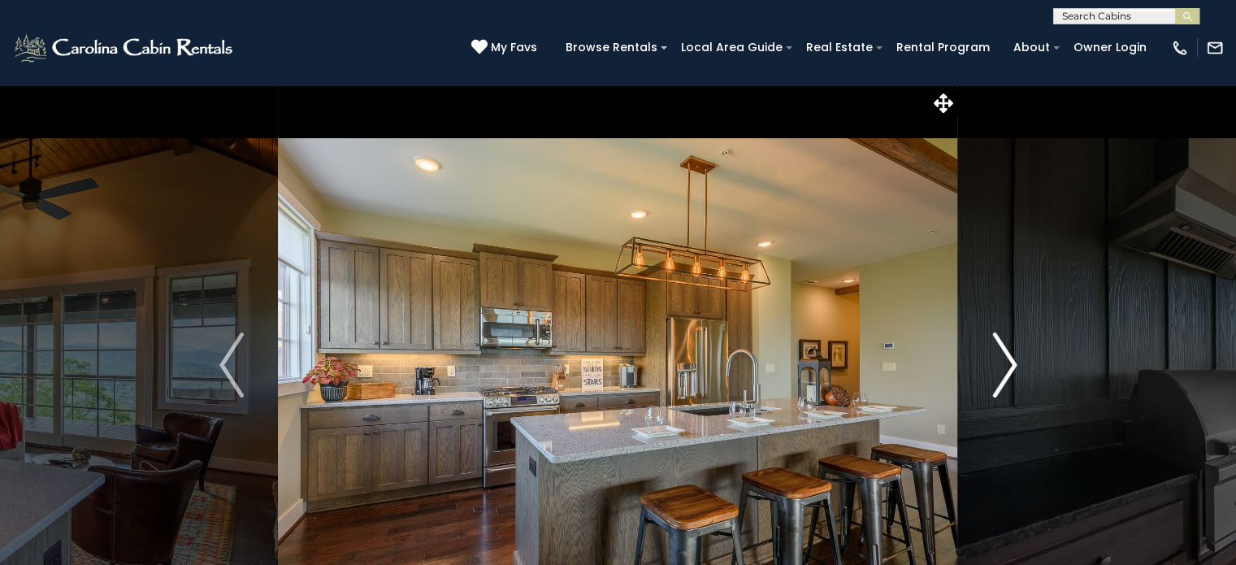
click at [1007, 371] on img "Next" at bounding box center [1005, 364] width 24 height 65
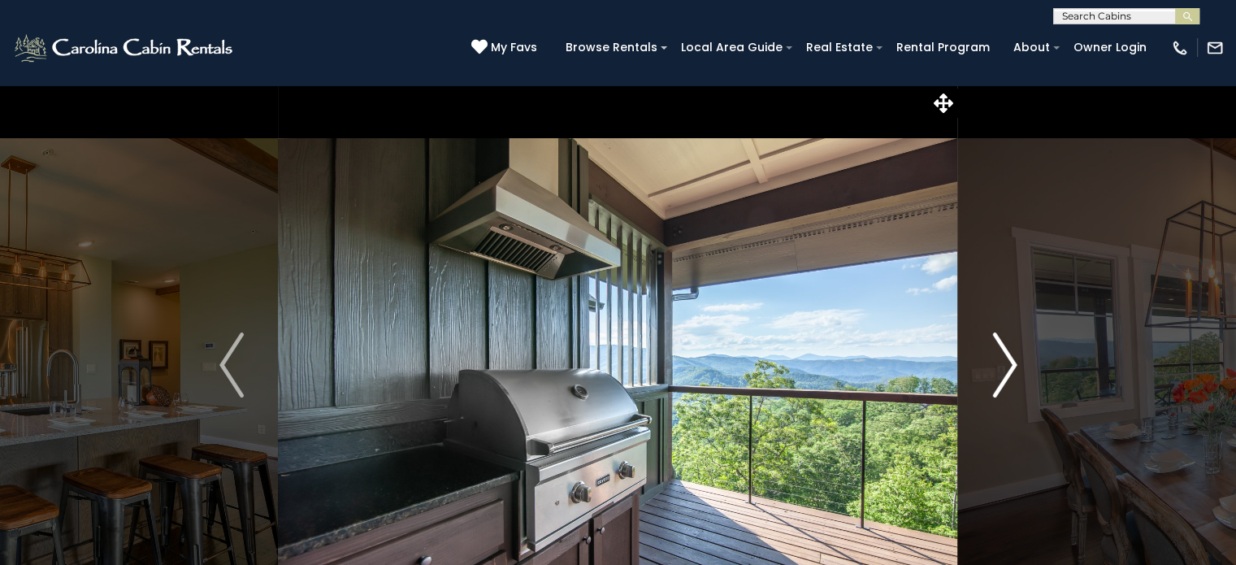
click at [1008, 374] on img "Next" at bounding box center [1005, 364] width 24 height 65
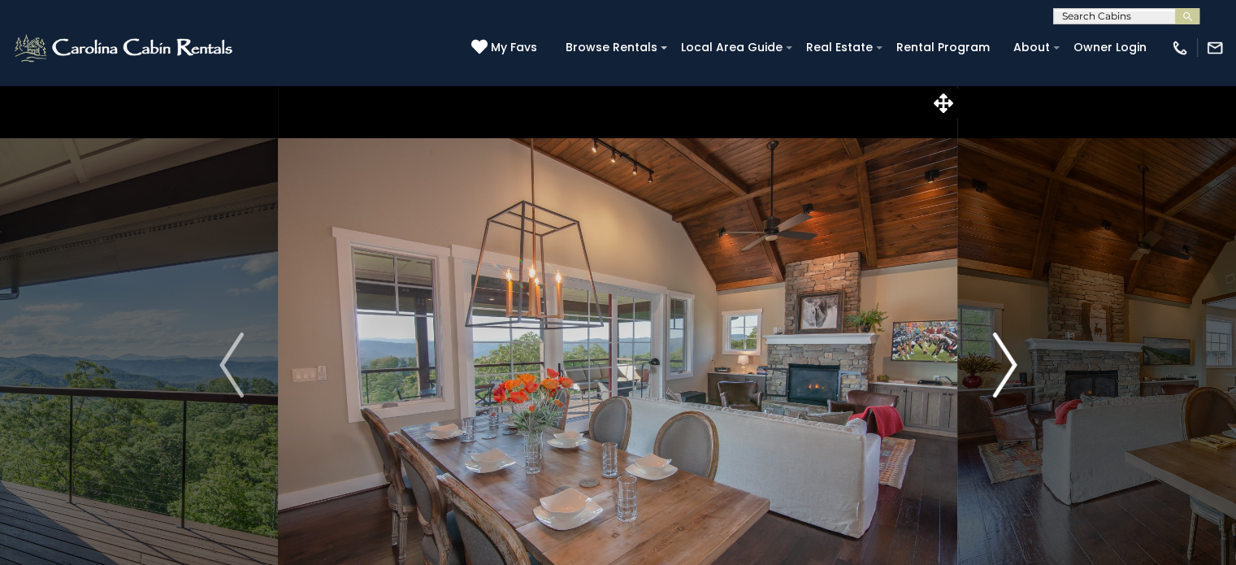
click at [1011, 384] on img "Next" at bounding box center [1005, 364] width 24 height 65
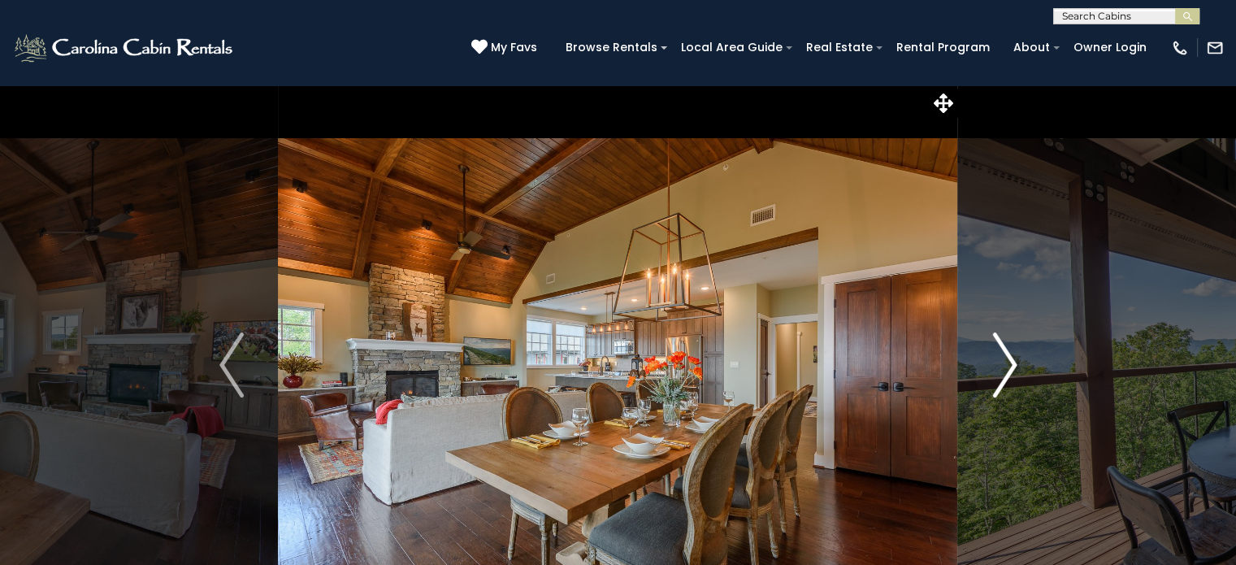
click at [1005, 376] on img "Next" at bounding box center [1005, 364] width 24 height 65
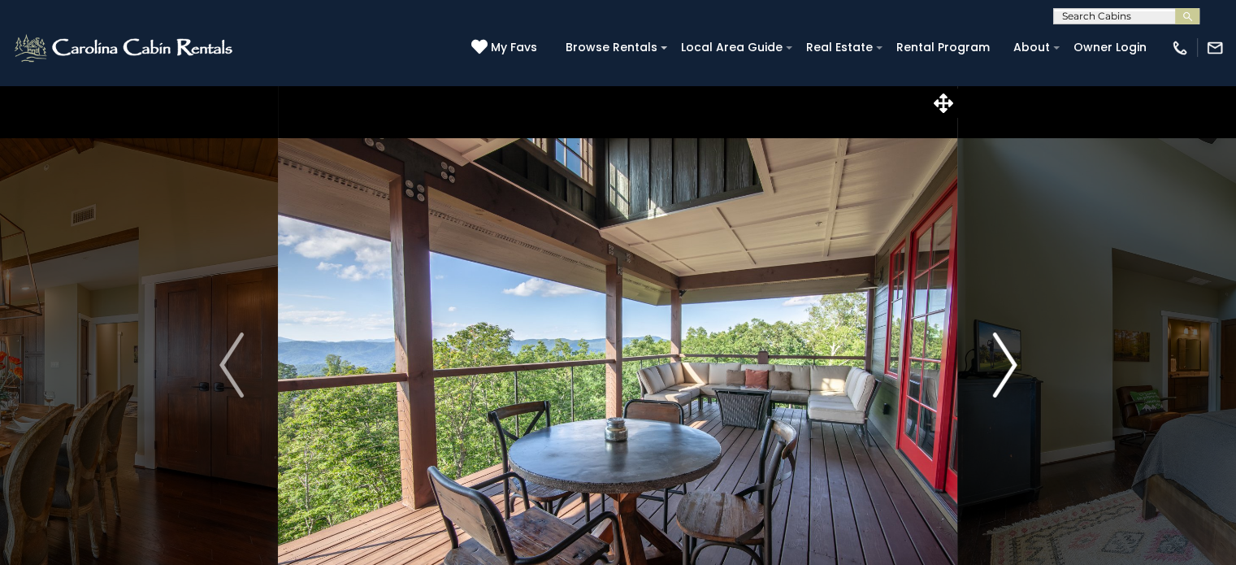
click at [1010, 376] on img "Next" at bounding box center [1005, 364] width 24 height 65
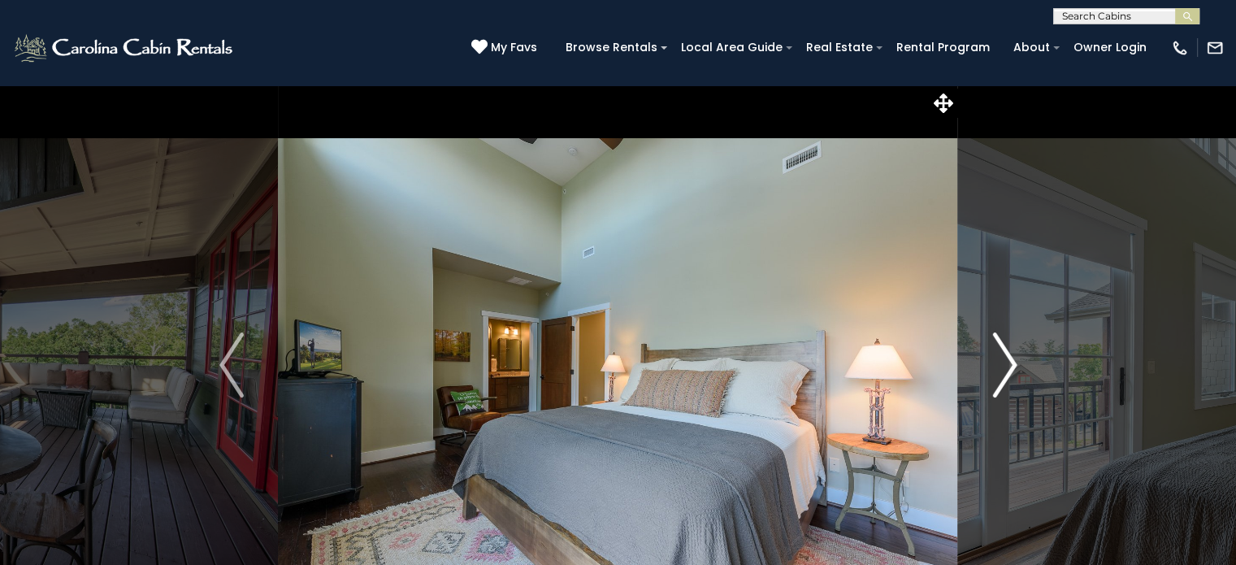
click at [1014, 371] on img "Next" at bounding box center [1005, 364] width 24 height 65
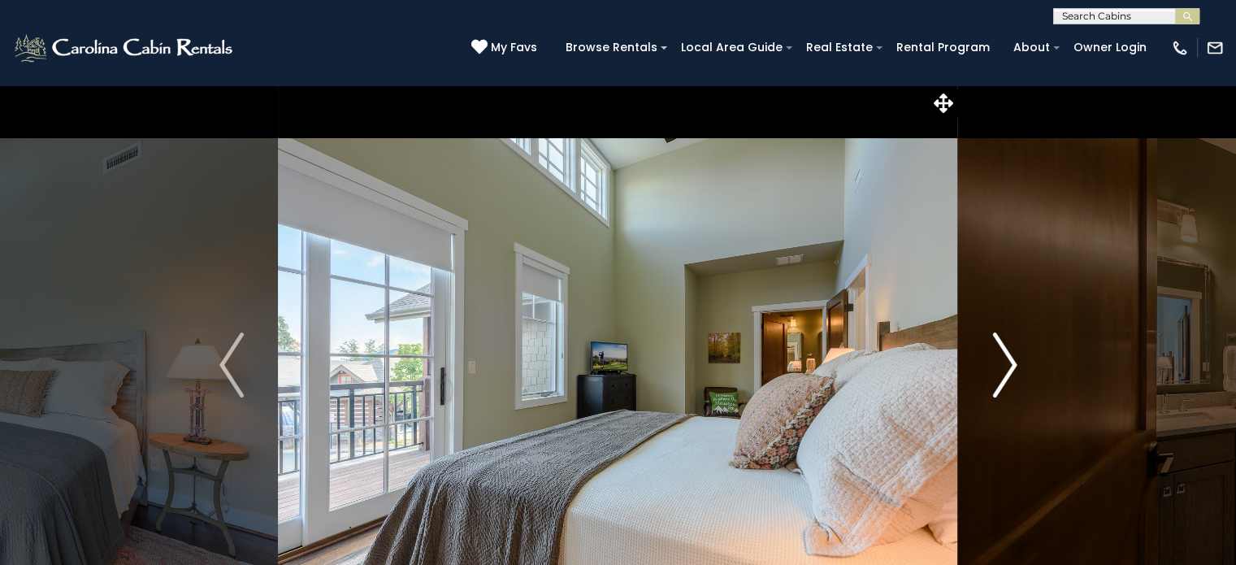
click at [1008, 374] on img "Next" at bounding box center [1005, 364] width 24 height 65
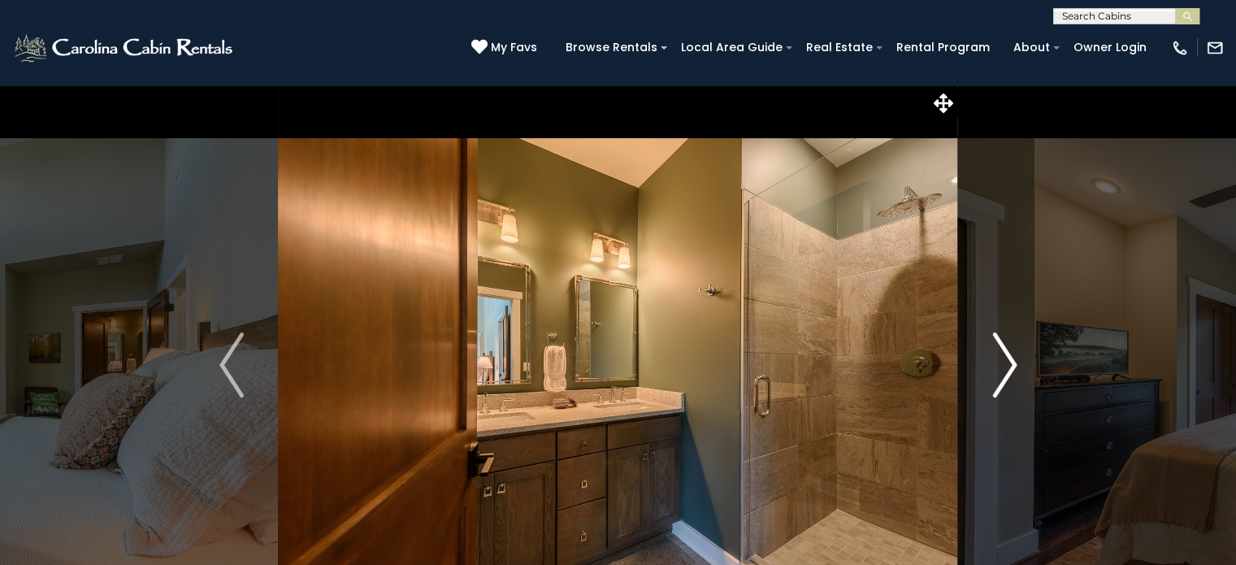
click at [1015, 372] on img "Next" at bounding box center [1005, 364] width 24 height 65
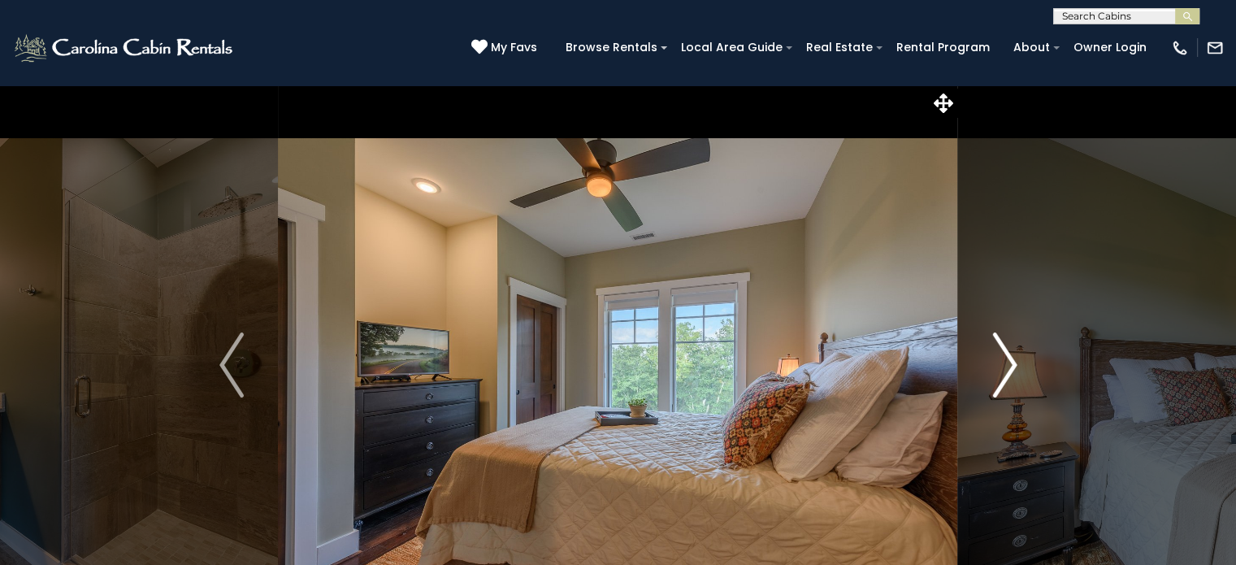
click at [1017, 372] on button "Next" at bounding box center [1004, 365] width 93 height 561
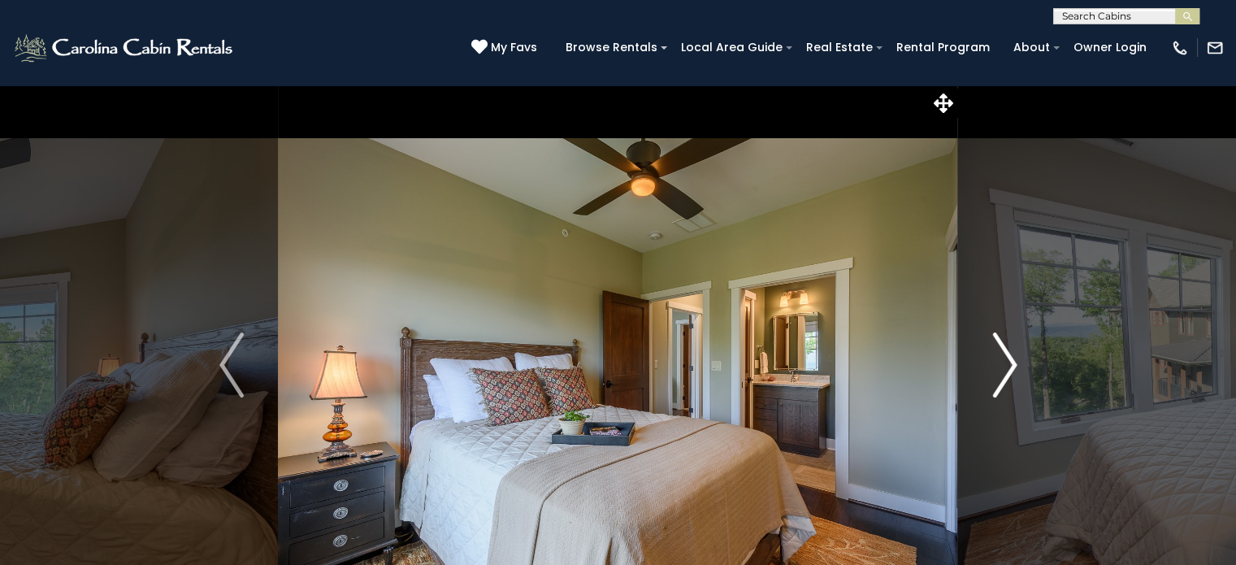
click at [1016, 374] on img "Next" at bounding box center [1005, 364] width 24 height 65
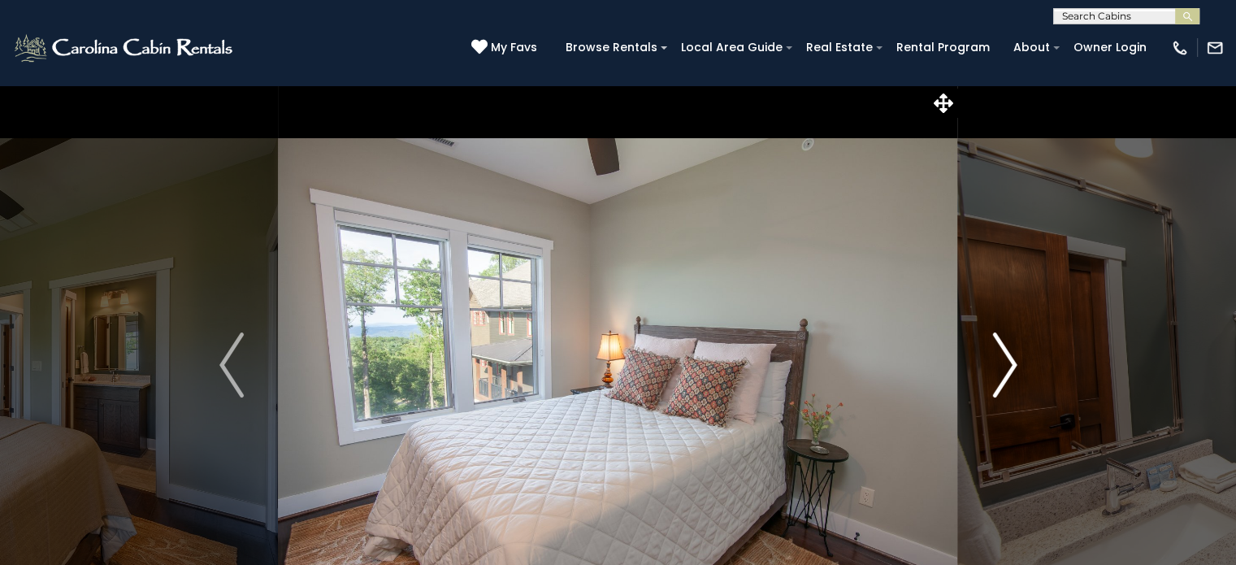
click at [1018, 376] on button "Next" at bounding box center [1004, 365] width 93 height 561
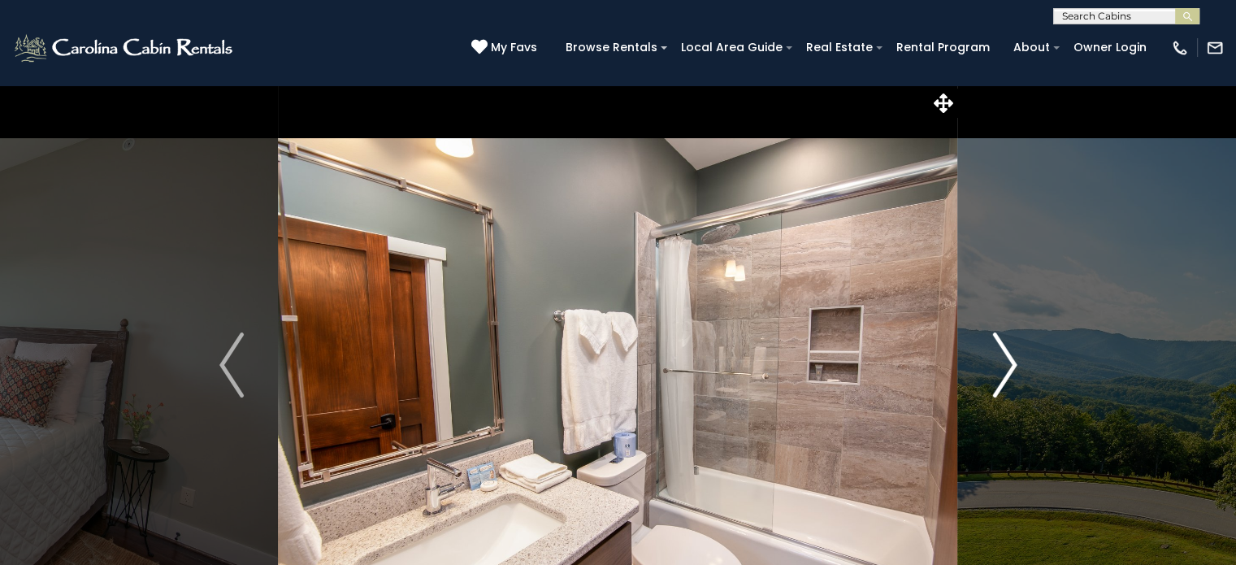
click at [1010, 373] on img "Next" at bounding box center [1005, 364] width 24 height 65
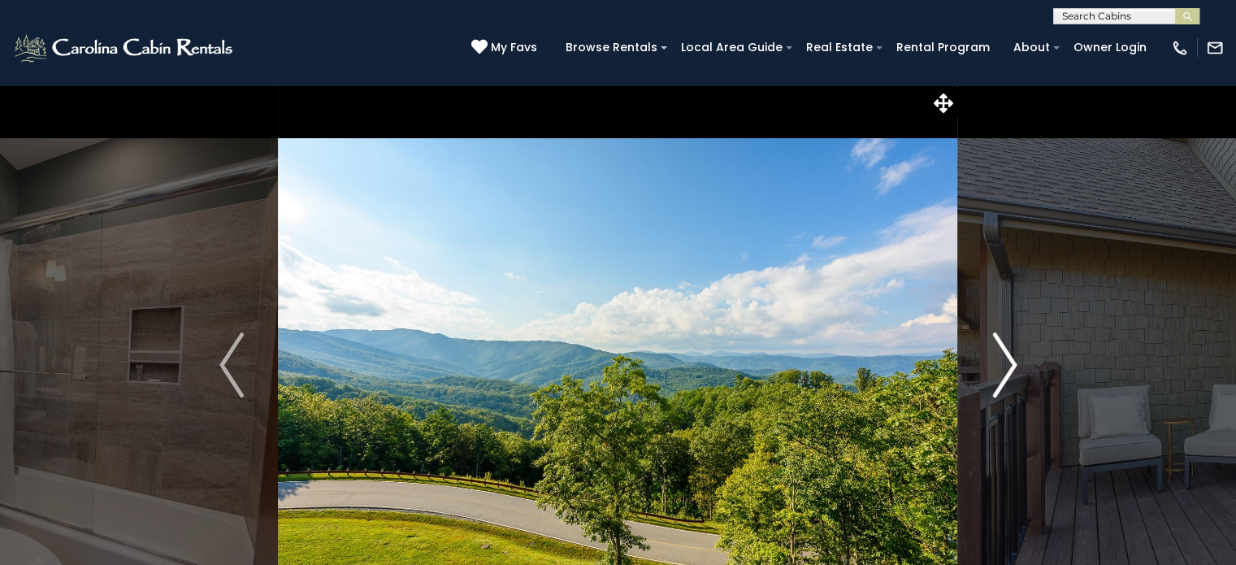
click at [1015, 373] on img "Next" at bounding box center [1005, 364] width 24 height 65
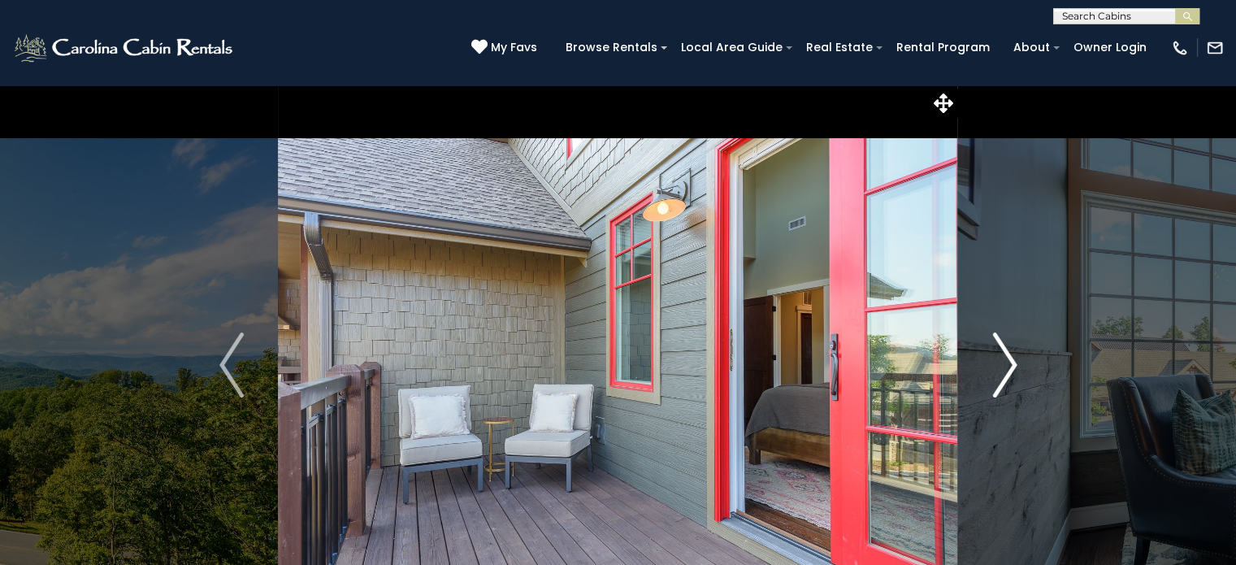
click at [1015, 380] on img "Next" at bounding box center [1005, 364] width 24 height 65
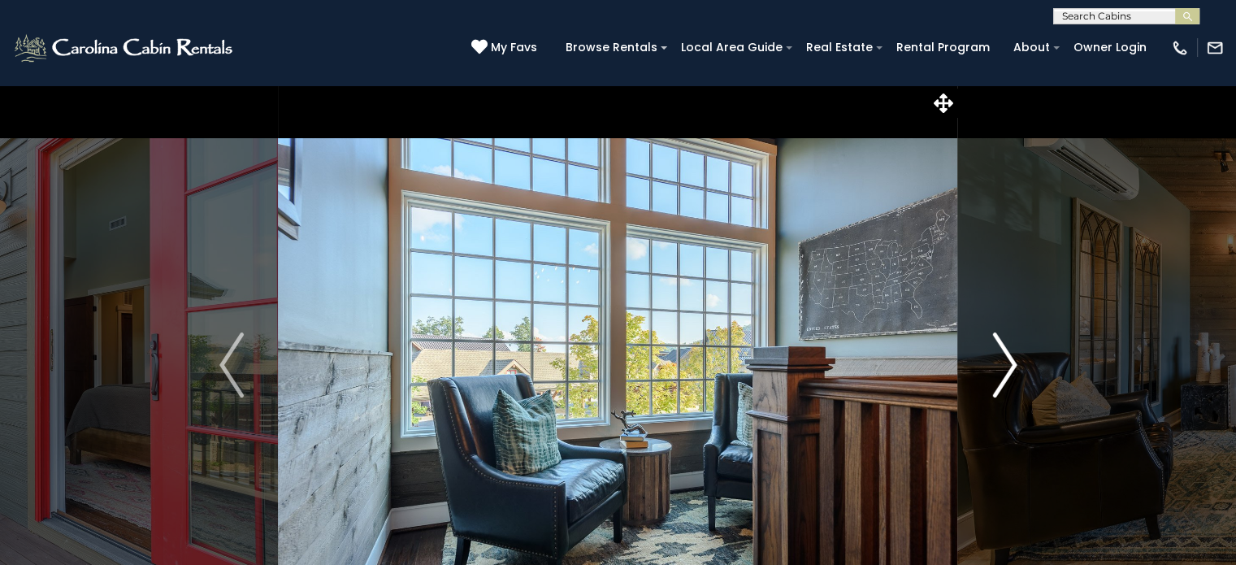
click at [1010, 378] on img "Next" at bounding box center [1005, 364] width 24 height 65
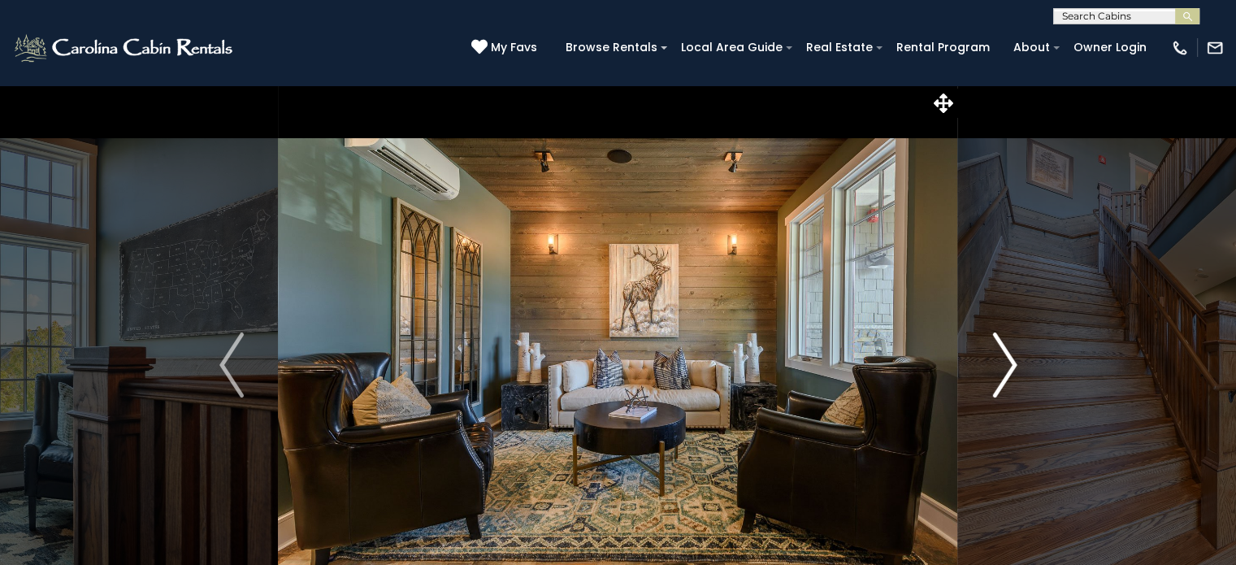
click at [1009, 371] on img "Next" at bounding box center [1005, 364] width 24 height 65
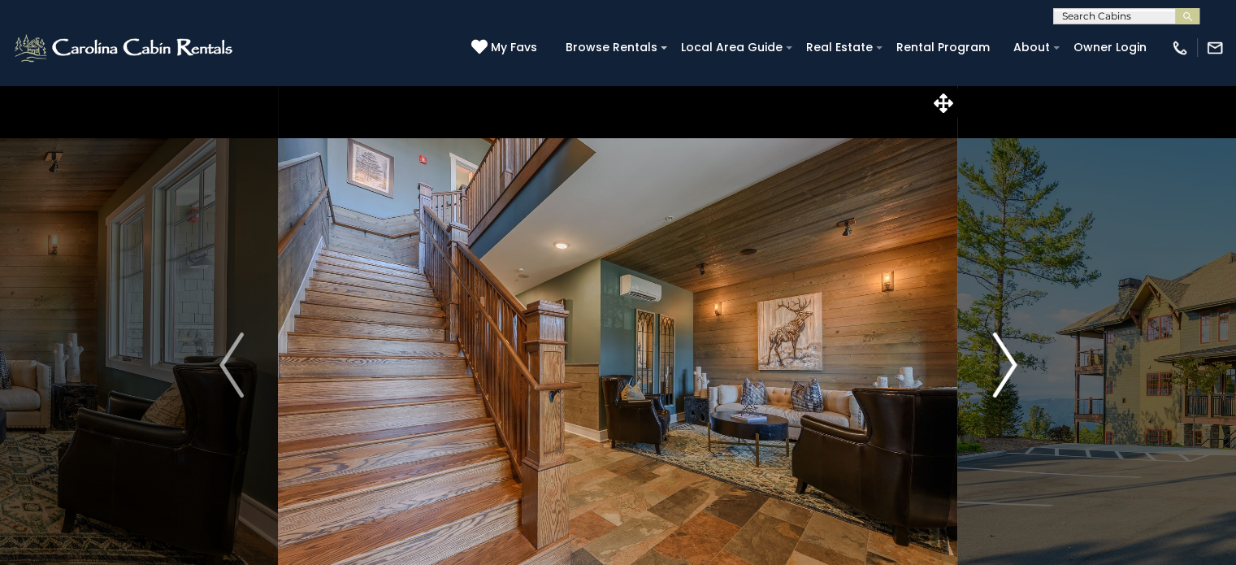
click at [1004, 374] on img "Next" at bounding box center [1005, 364] width 24 height 65
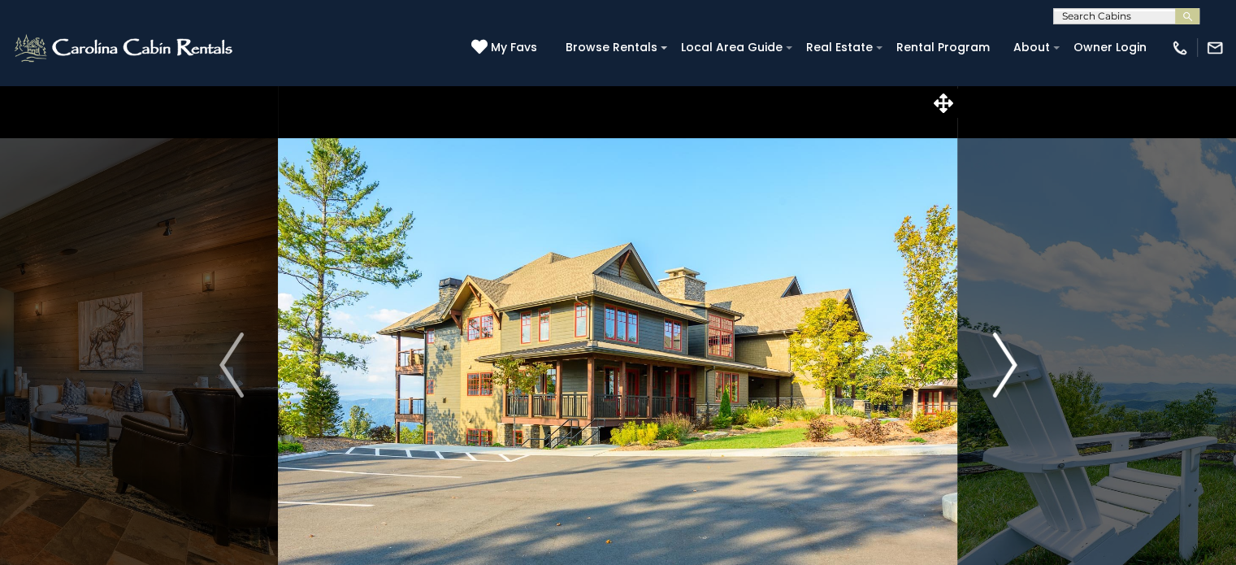
click at [1008, 376] on img "Next" at bounding box center [1005, 364] width 24 height 65
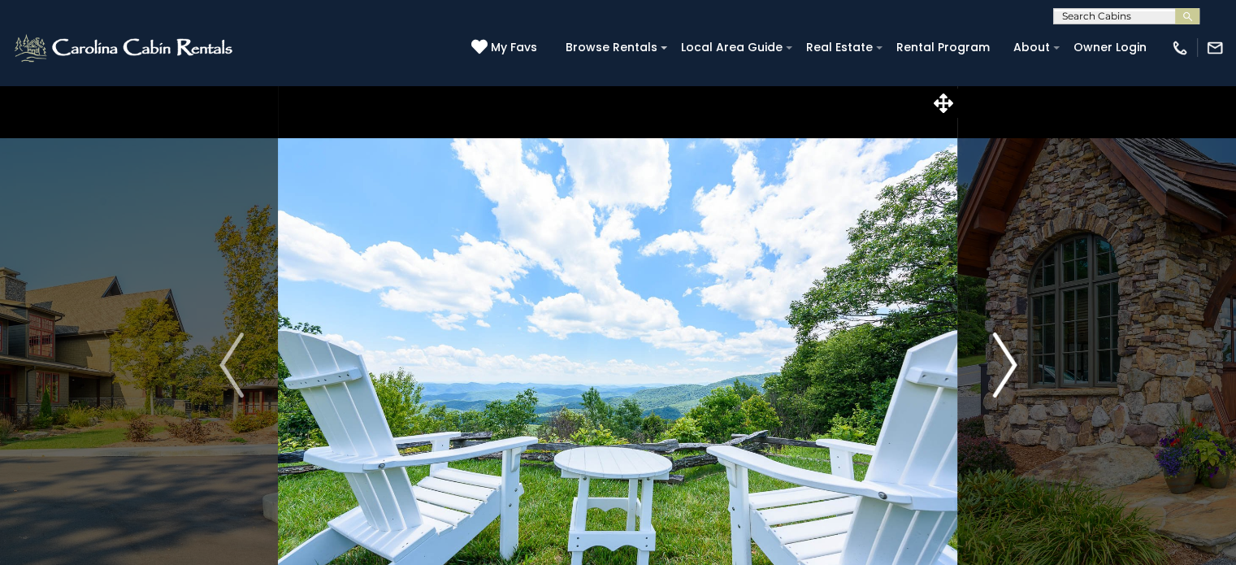
click at [1004, 364] on img "Next" at bounding box center [1005, 364] width 24 height 65
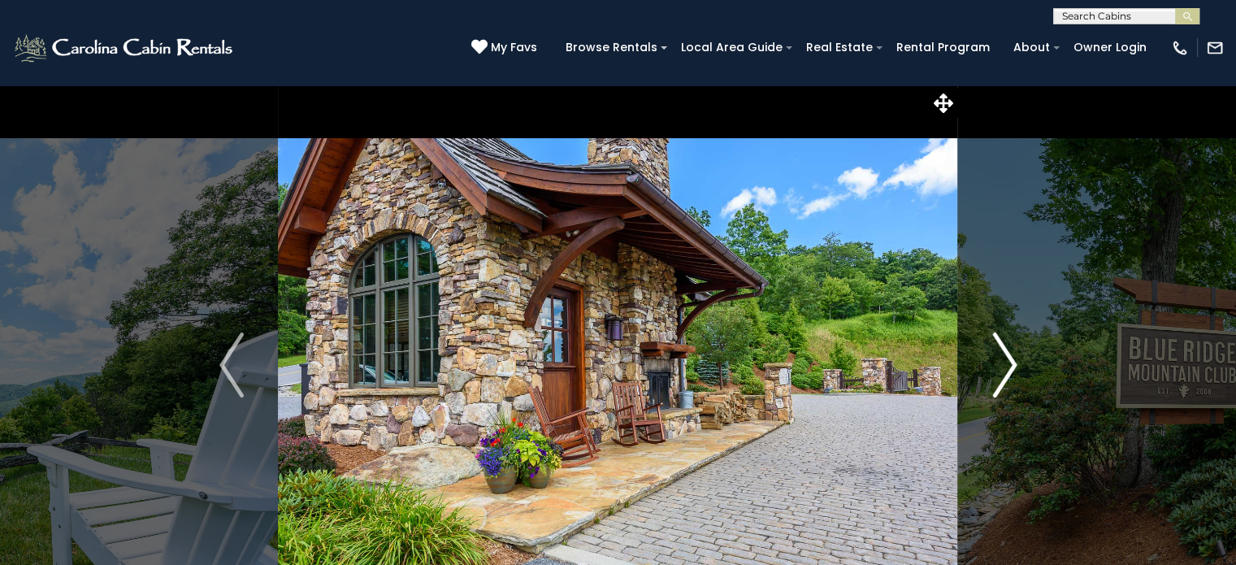
click at [1004, 374] on img "Next" at bounding box center [1005, 364] width 24 height 65
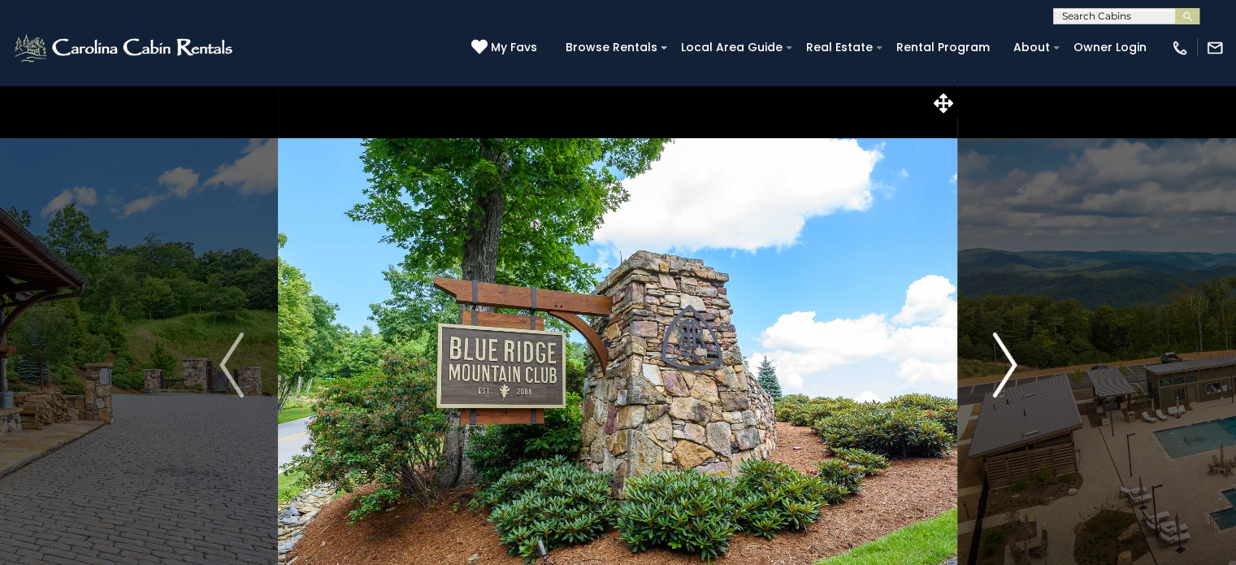
click at [1005, 374] on img "Next" at bounding box center [1005, 364] width 24 height 65
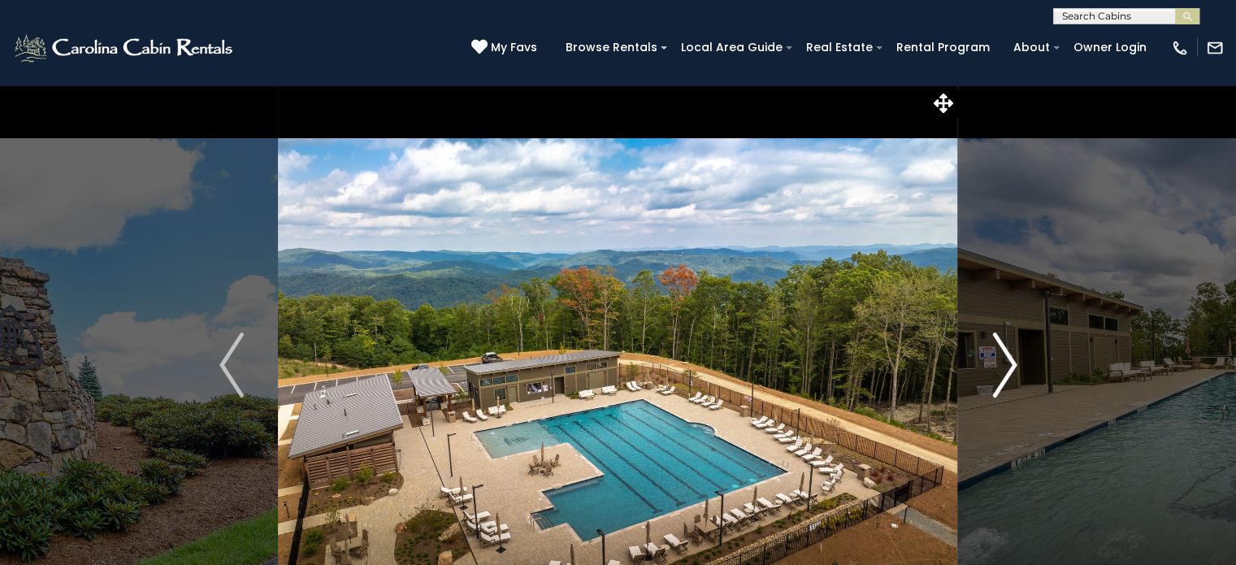
click at [1002, 368] on img "Next" at bounding box center [1005, 364] width 24 height 65
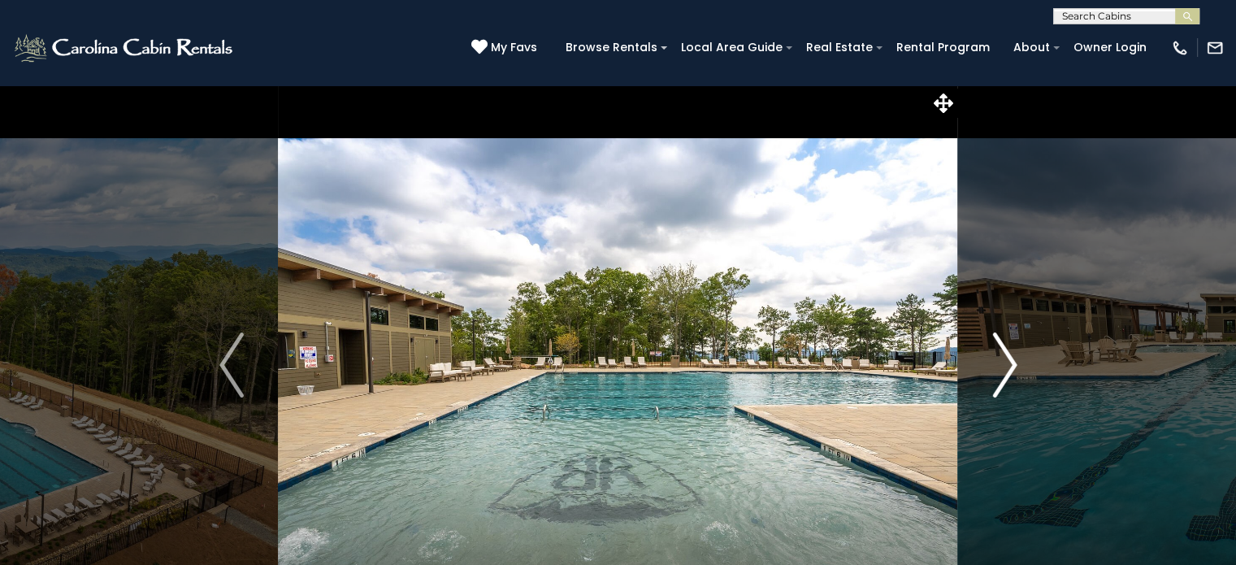
click at [1007, 378] on img "Next" at bounding box center [1005, 364] width 24 height 65
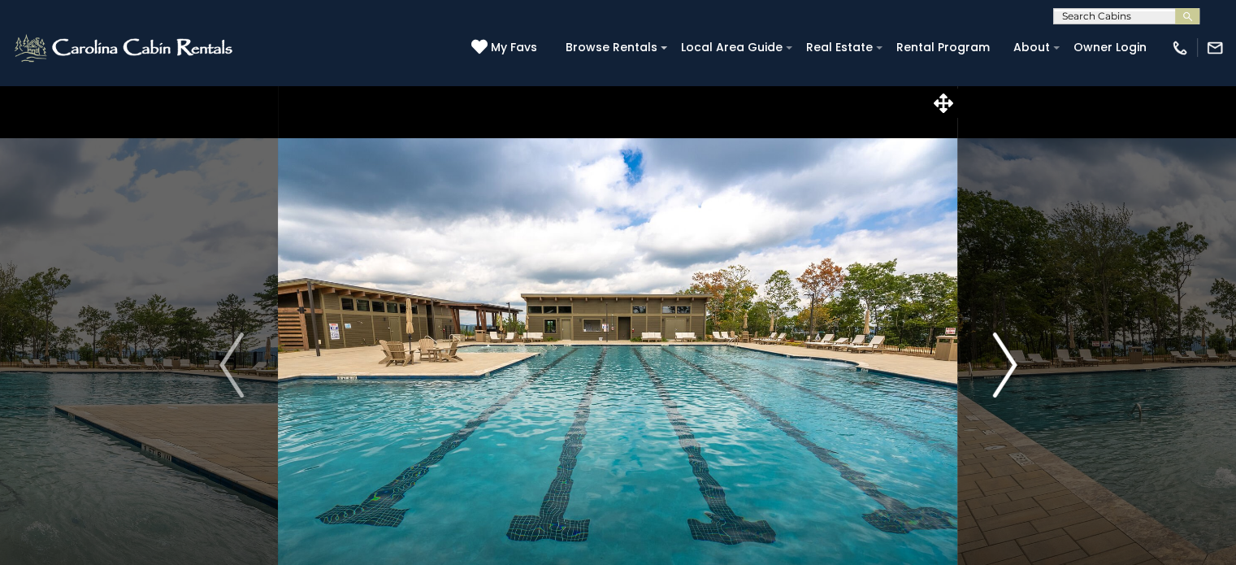
click at [1006, 363] on img "Next" at bounding box center [1005, 364] width 24 height 65
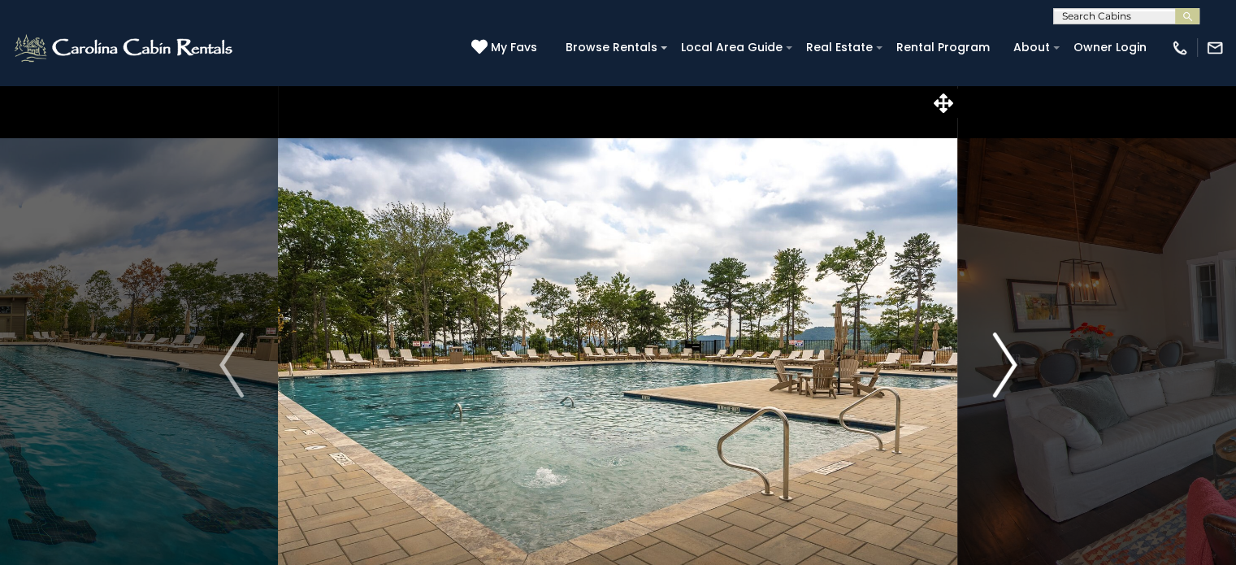
click at [1002, 374] on img "Next" at bounding box center [1005, 364] width 24 height 65
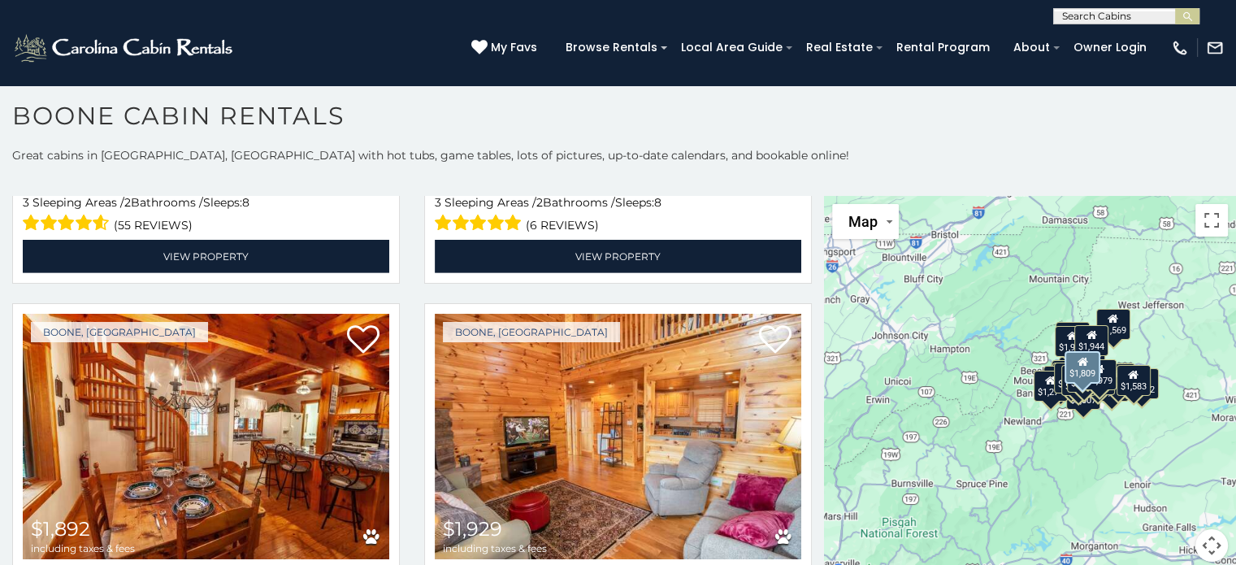
scroll to position [5186, 0]
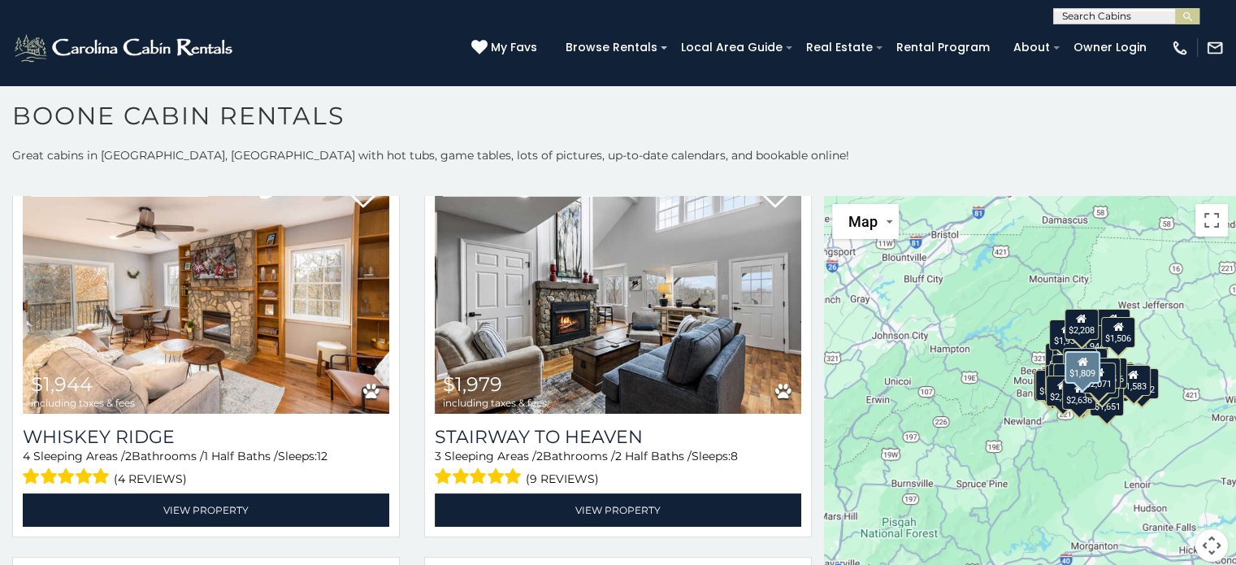
scroll to position [5664, 0]
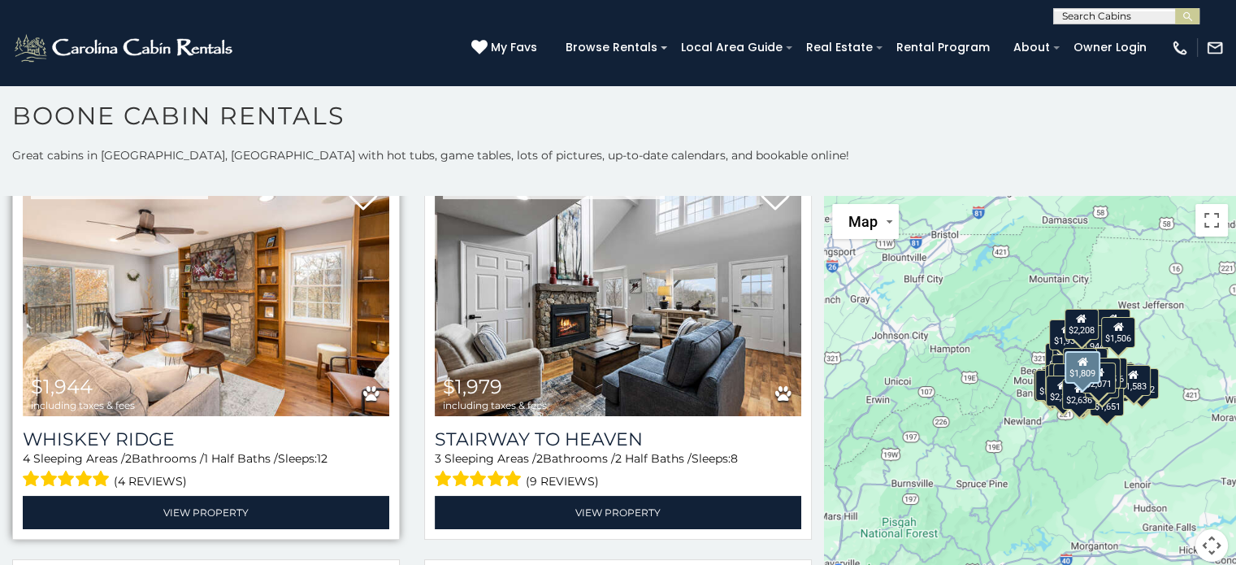
click at [195, 270] on img at bounding box center [206, 294] width 367 height 246
click at [323, 269] on img at bounding box center [206, 294] width 367 height 246
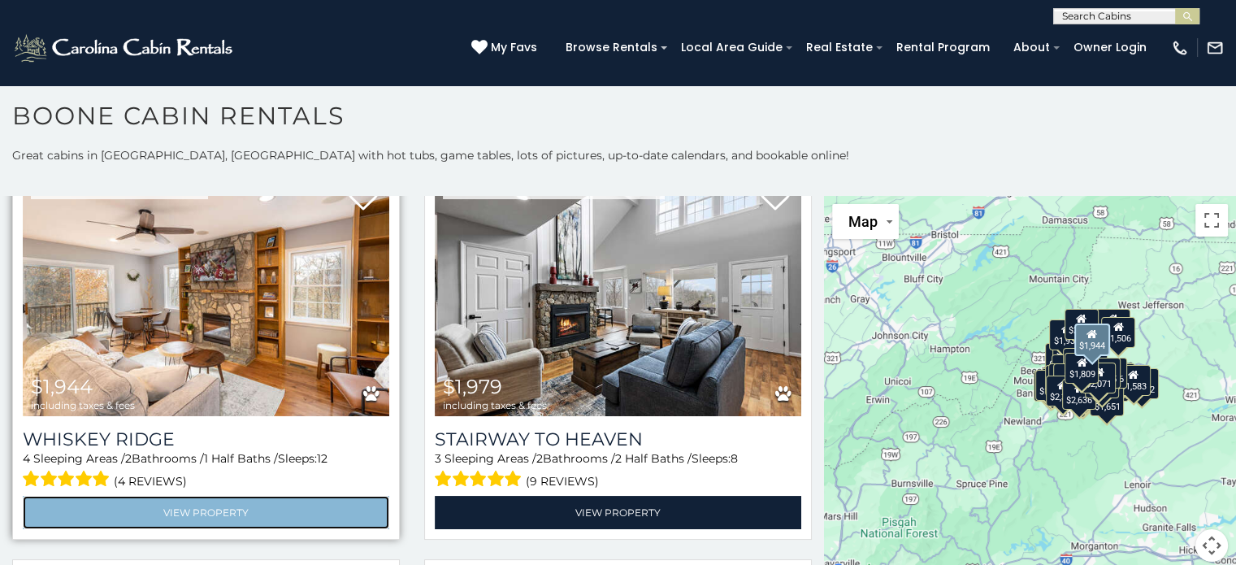
click at [254, 496] on link "View Property" at bounding box center [206, 512] width 367 height 33
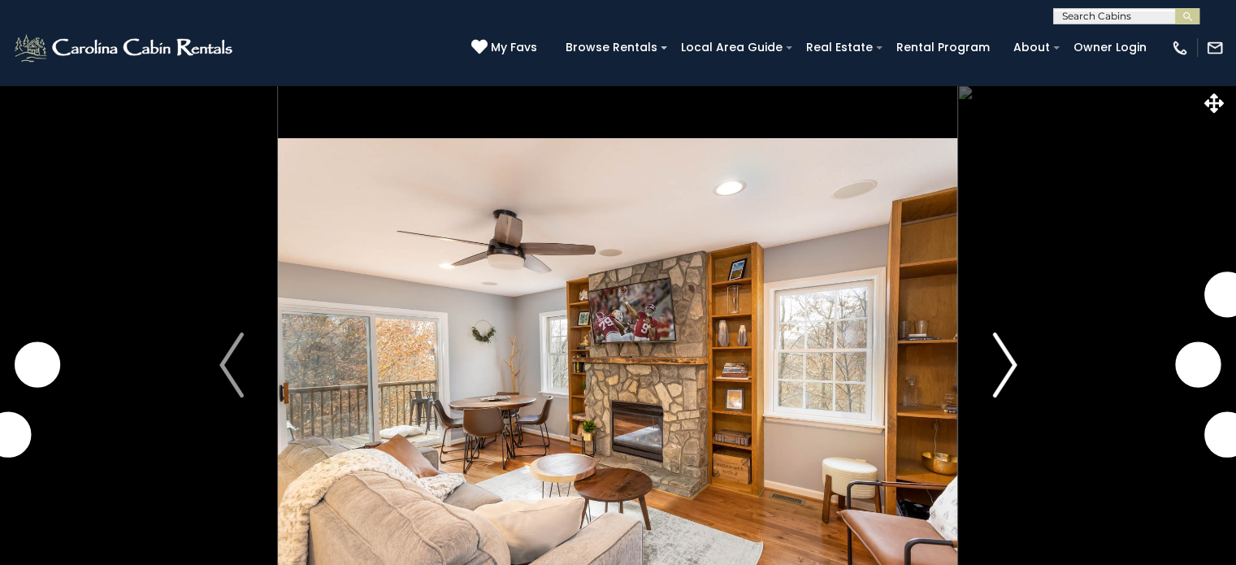
click at [1005, 374] on img "Next" at bounding box center [1005, 364] width 24 height 65
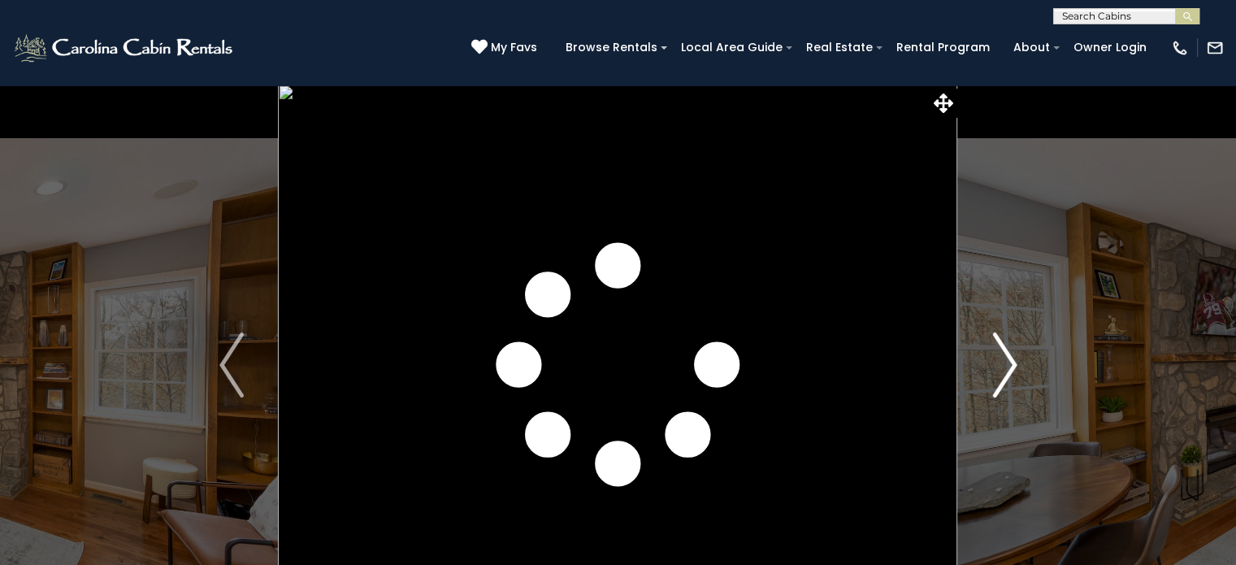
click at [1013, 370] on img "Next" at bounding box center [1005, 364] width 24 height 65
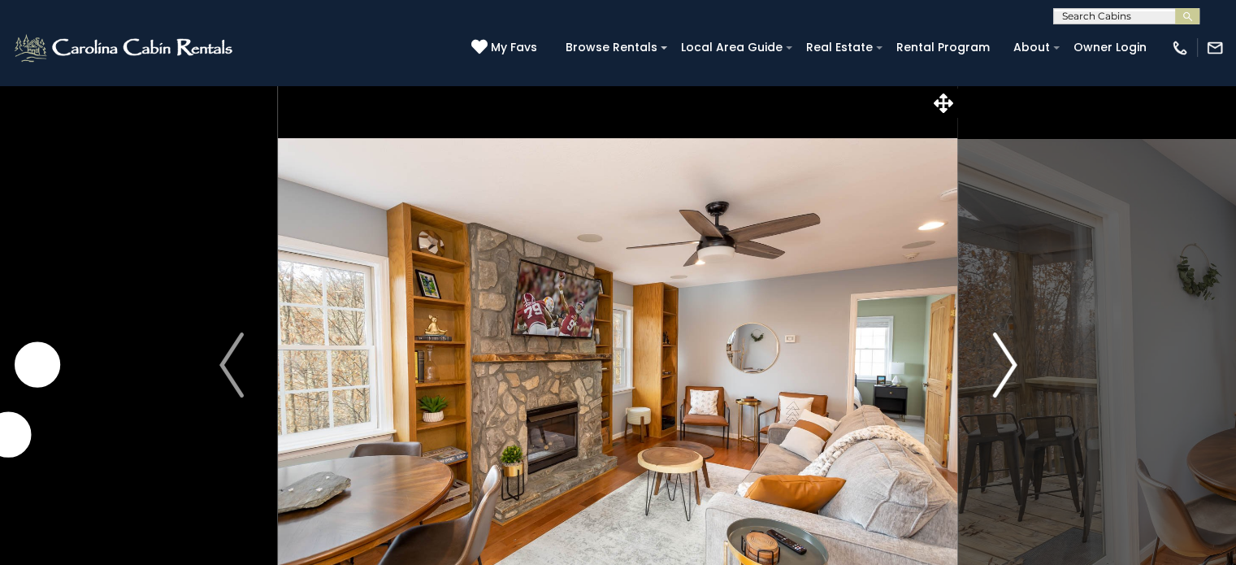
click at [997, 377] on img "Next" at bounding box center [1005, 364] width 24 height 65
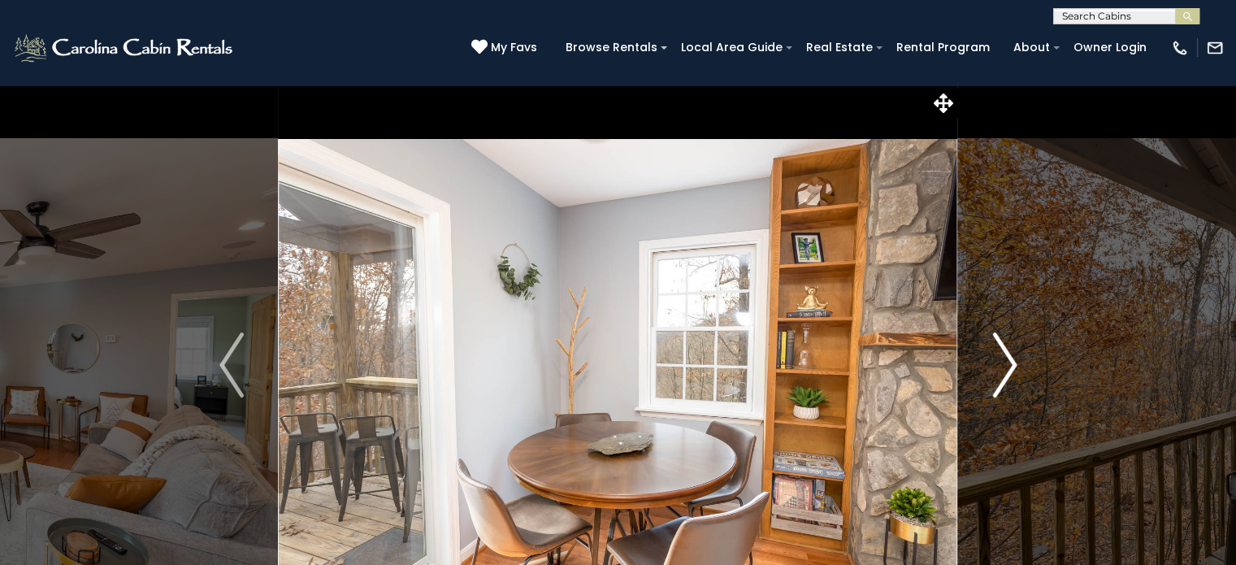
click at [1015, 376] on img "Next" at bounding box center [1005, 364] width 24 height 65
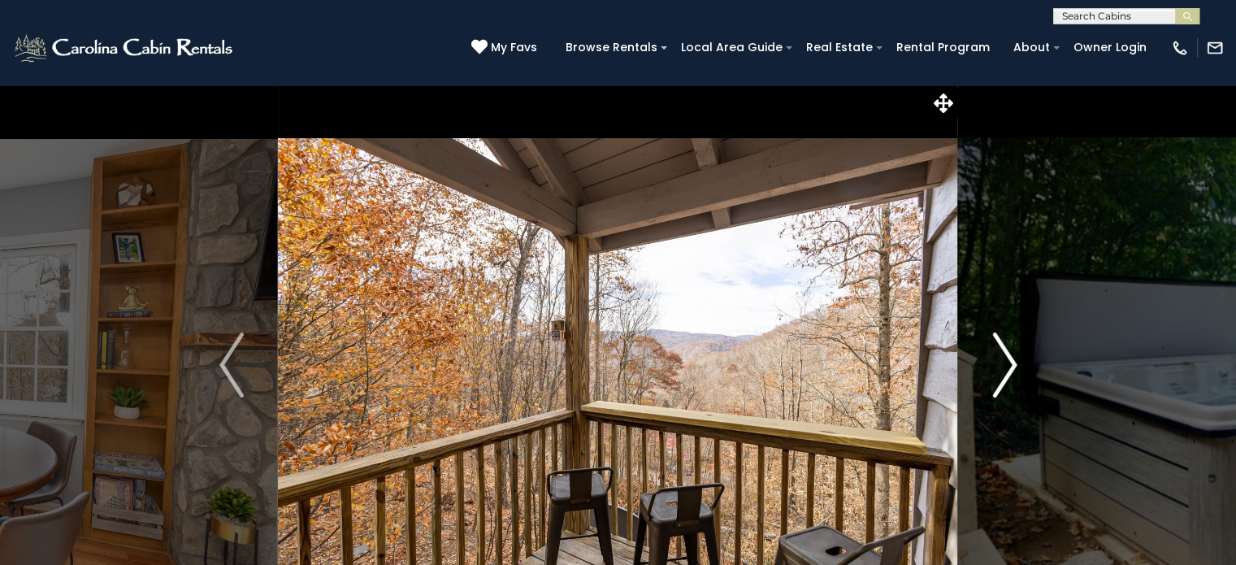
click at [1011, 377] on img "Next" at bounding box center [1005, 364] width 24 height 65
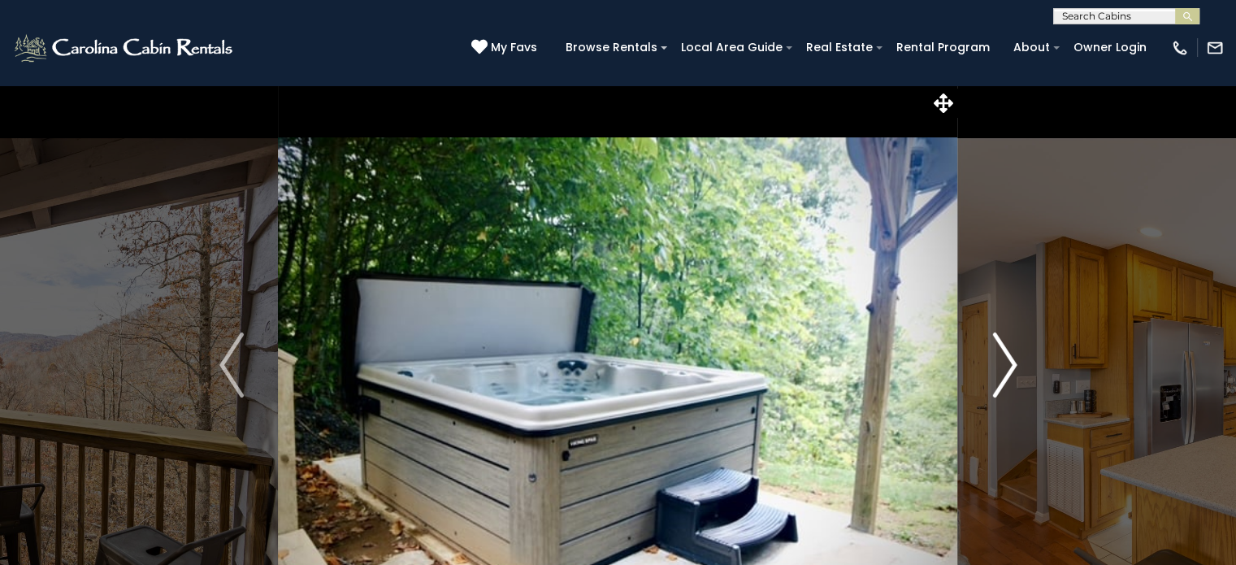
click at [1012, 381] on img "Next" at bounding box center [1005, 364] width 24 height 65
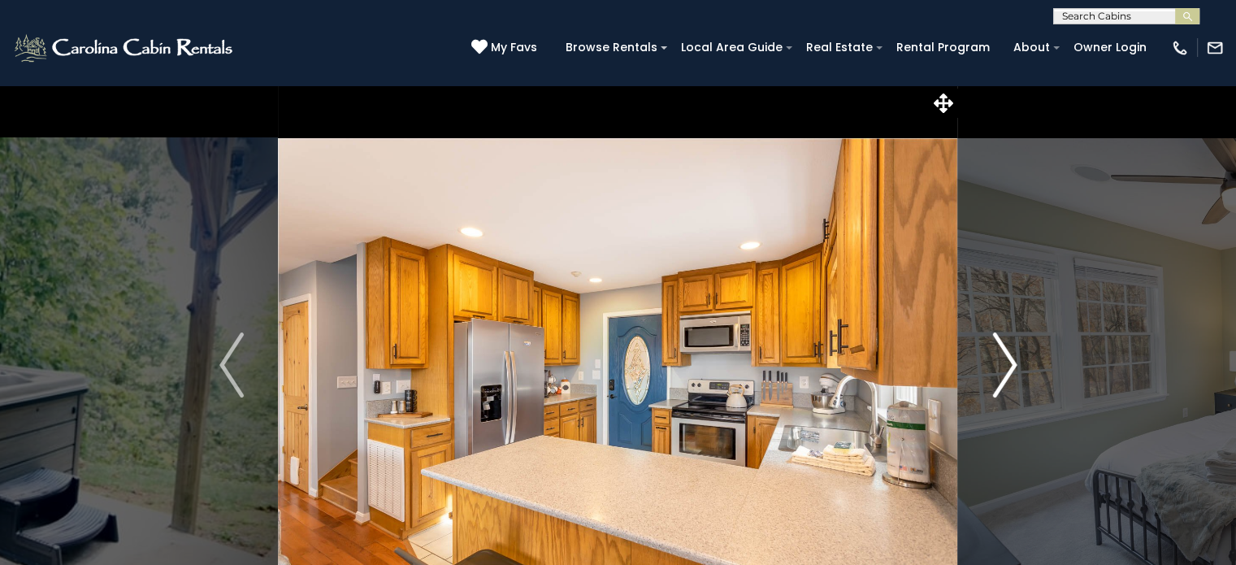
click at [1011, 374] on img "Next" at bounding box center [1005, 364] width 24 height 65
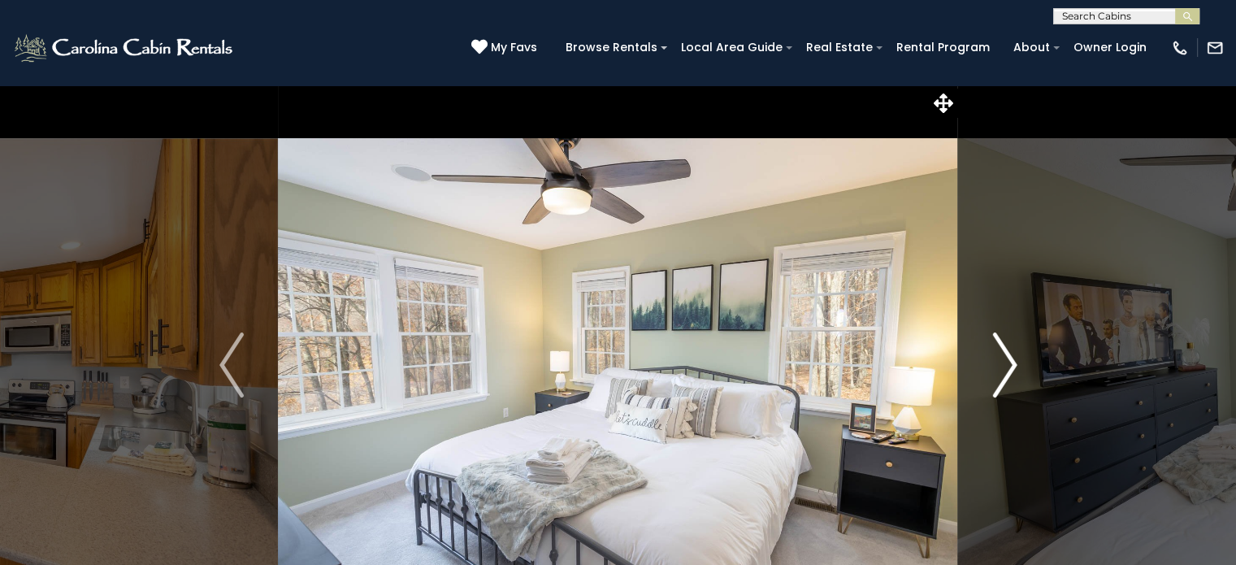
click at [1012, 377] on img "Next" at bounding box center [1005, 364] width 24 height 65
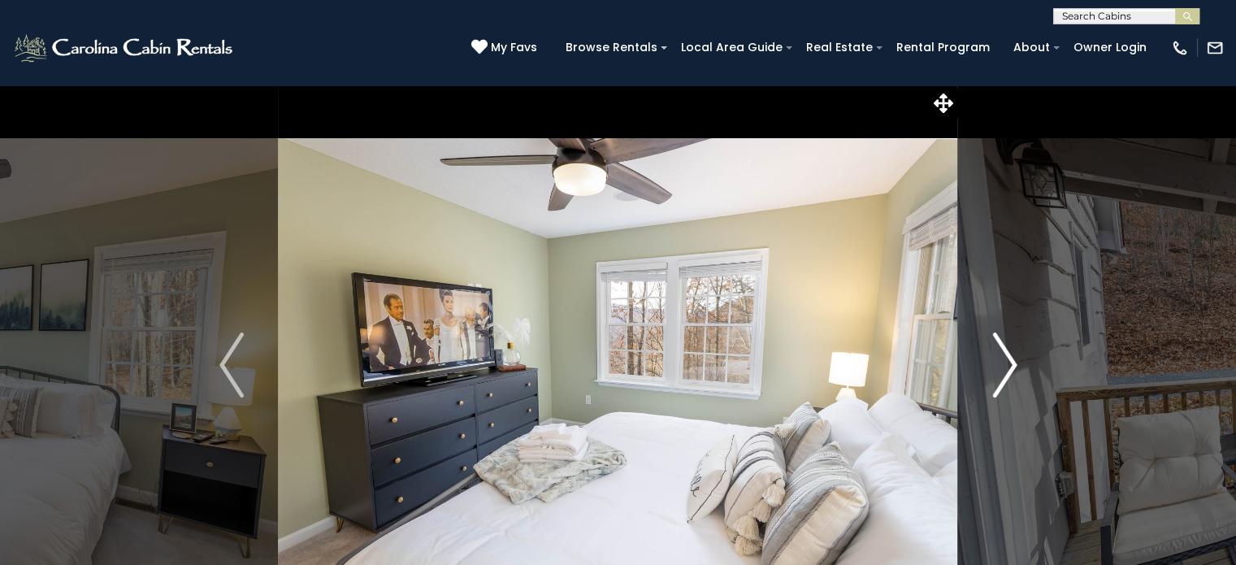
click at [1021, 373] on button "Next" at bounding box center [1004, 365] width 93 height 561
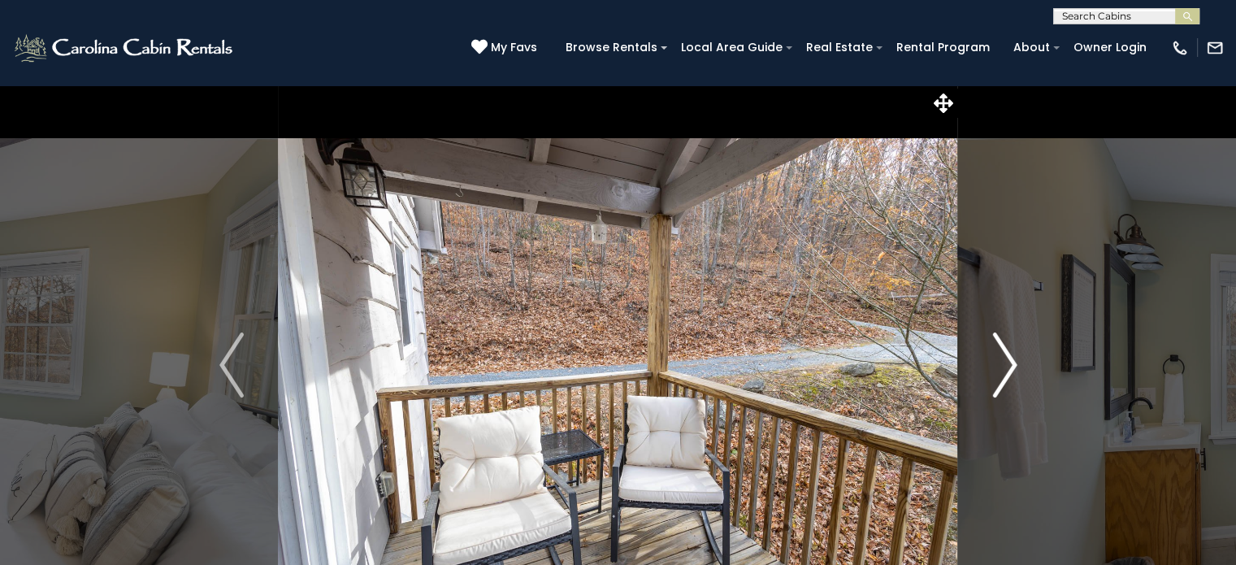
click at [1007, 384] on img "Next" at bounding box center [1005, 364] width 24 height 65
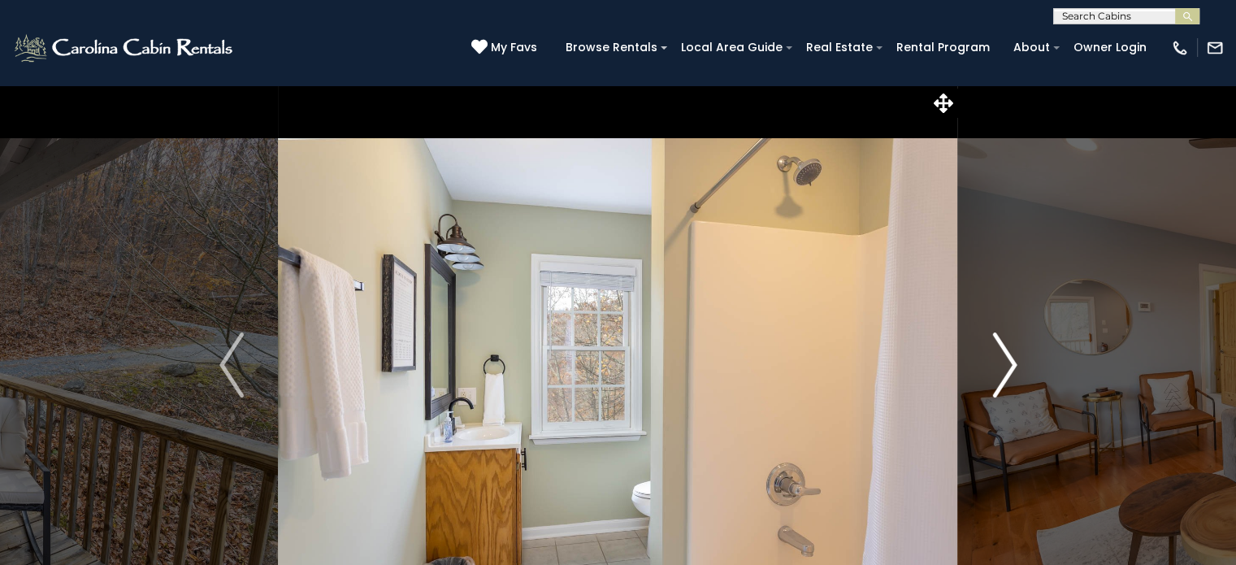
click at [1016, 380] on img "Next" at bounding box center [1005, 364] width 24 height 65
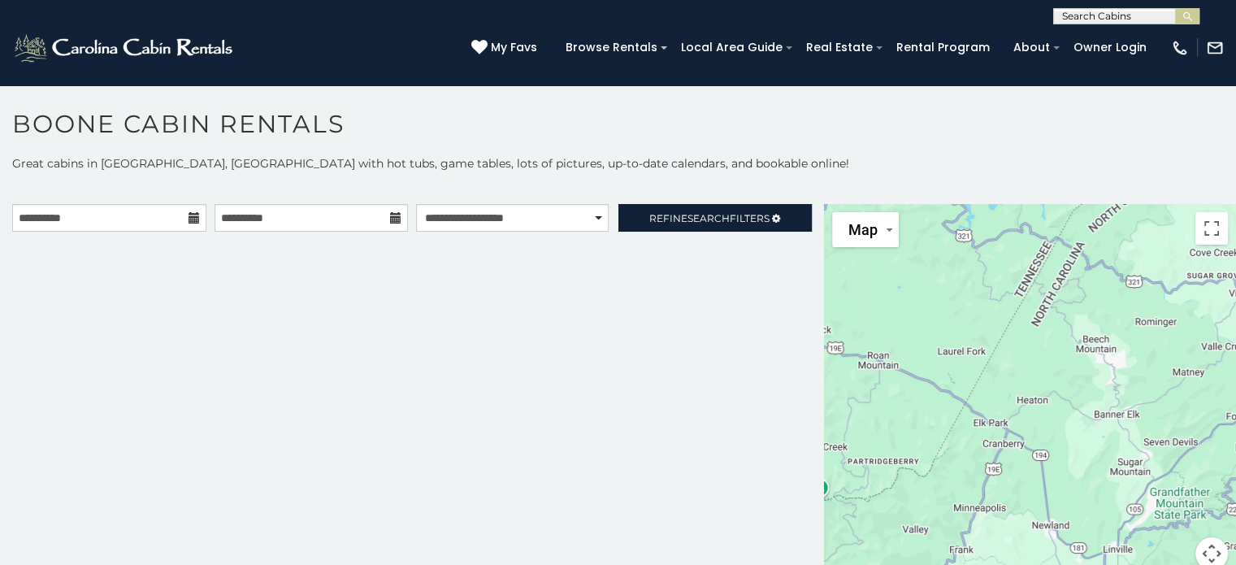
scroll to position [8, 0]
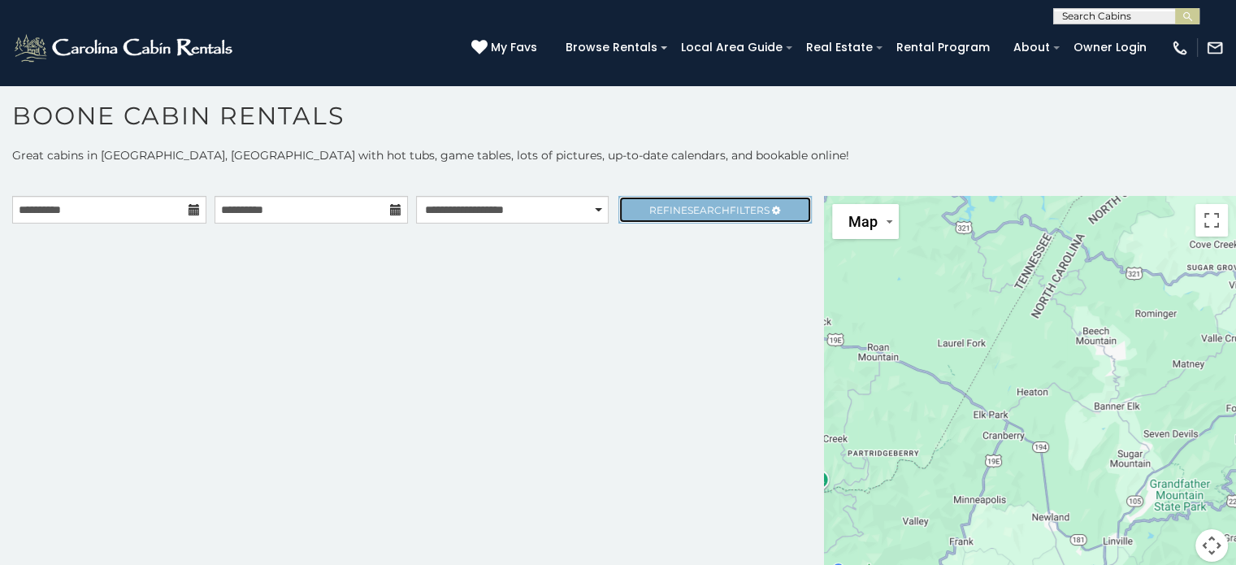
click at [728, 208] on span "Refine Search Filters" at bounding box center [710, 210] width 120 height 12
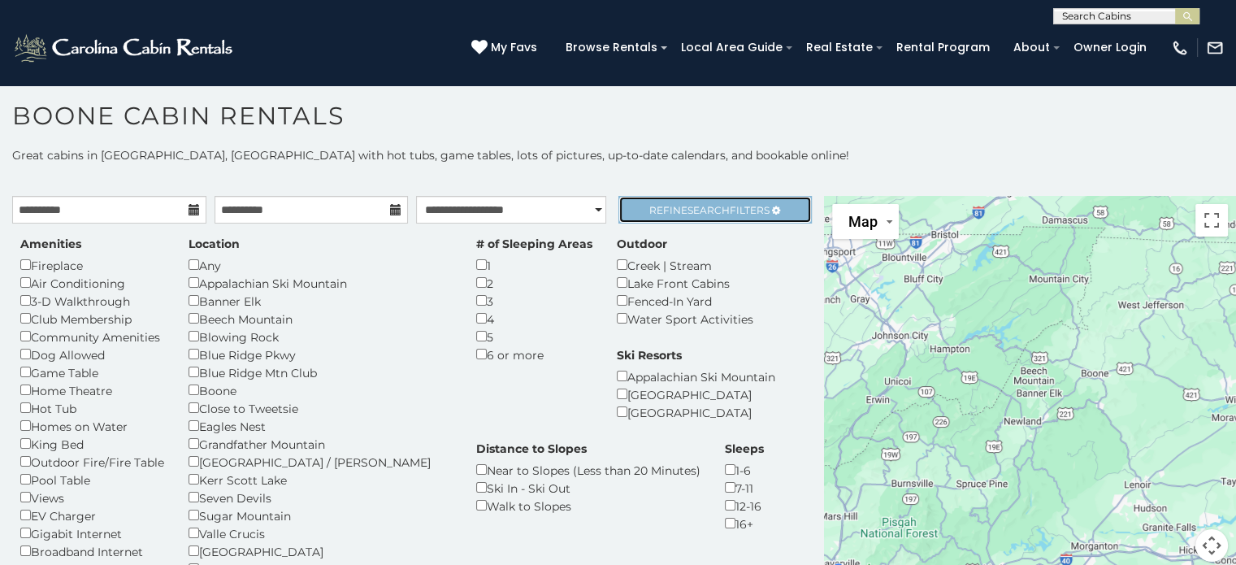
click at [737, 214] on span "Refine Search Filters" at bounding box center [710, 210] width 120 height 12
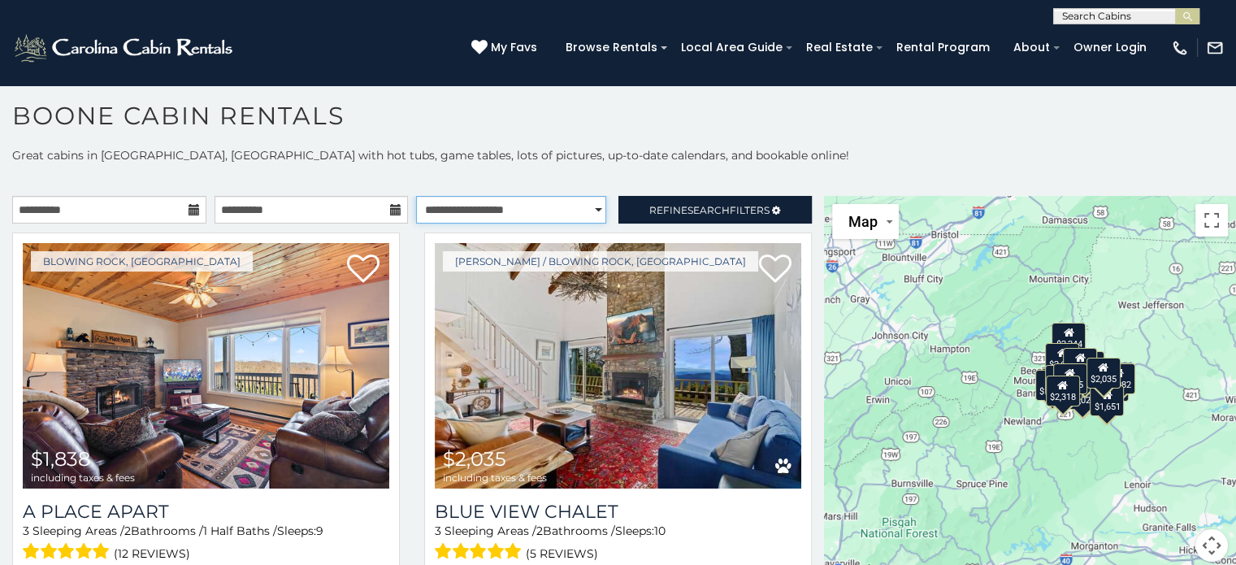
click at [517, 215] on select "**********" at bounding box center [511, 210] width 190 height 28
click at [416, 196] on select "**********" at bounding box center [511, 210] width 190 height 28
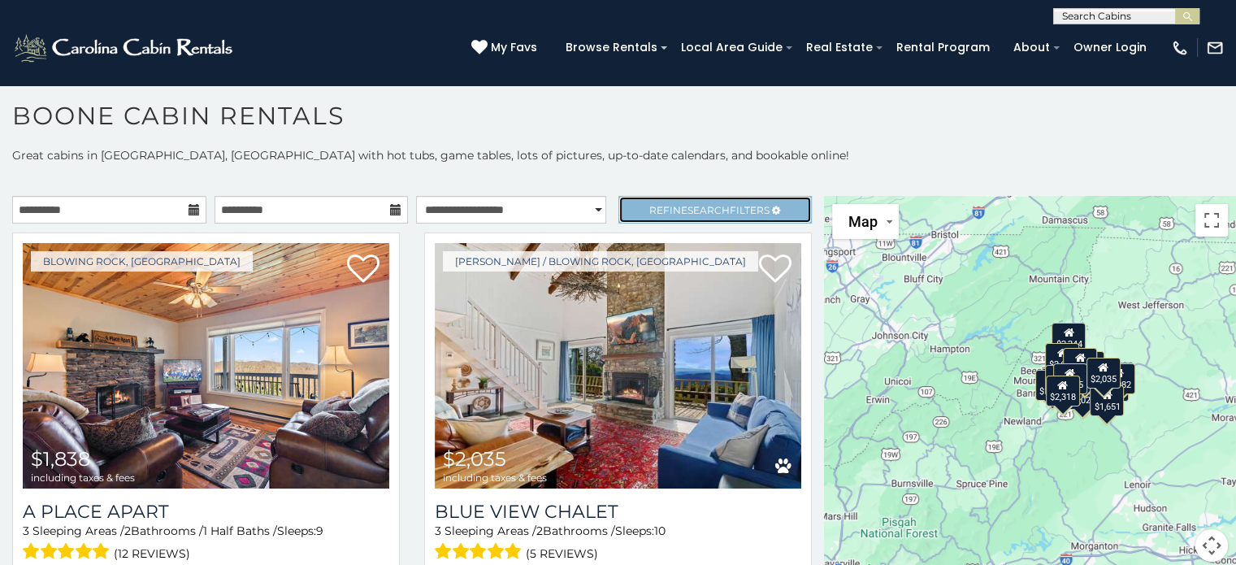
click at [710, 217] on link "Refine Search Filters" at bounding box center [716, 210] width 194 height 28
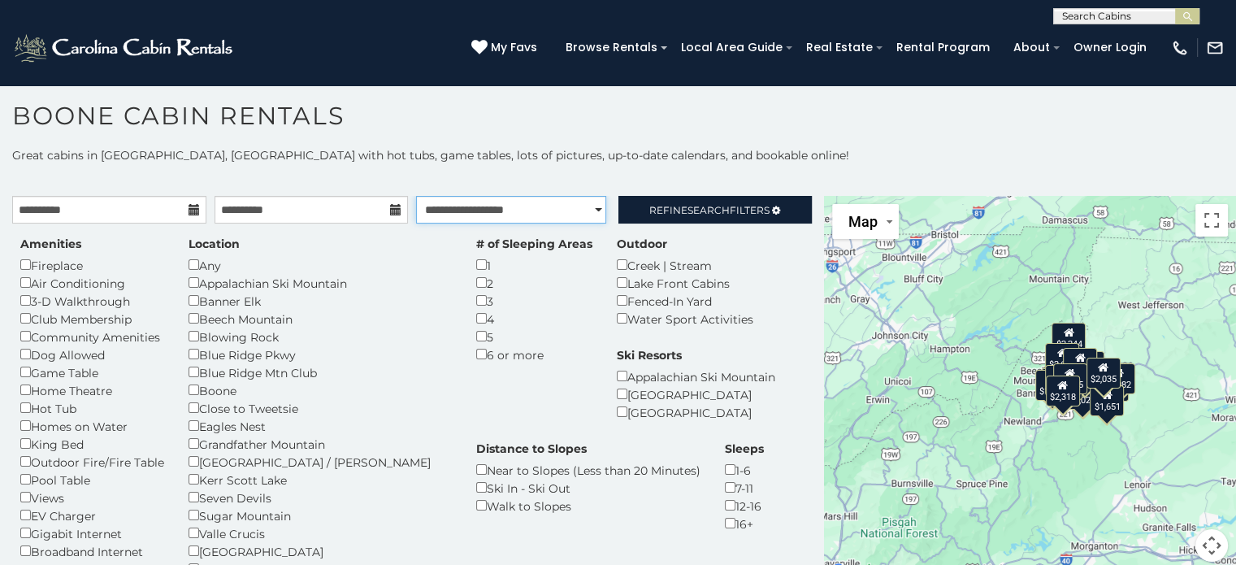
click at [554, 212] on select "**********" at bounding box center [511, 210] width 190 height 28
click at [416, 196] on select "**********" at bounding box center [511, 210] width 190 height 28
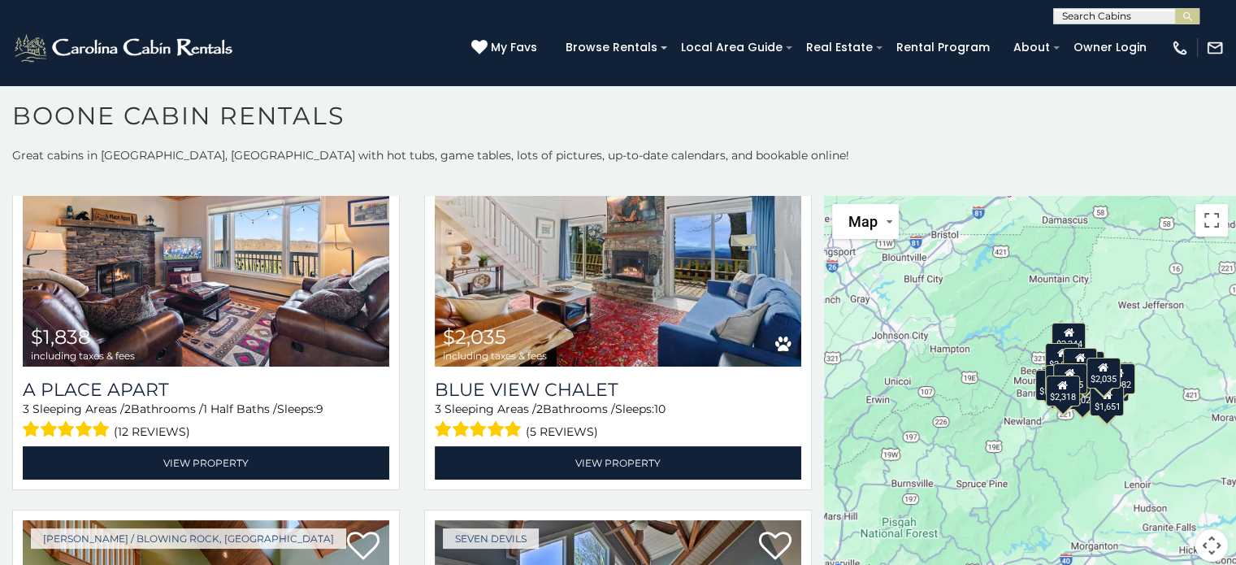
scroll to position [597, 0]
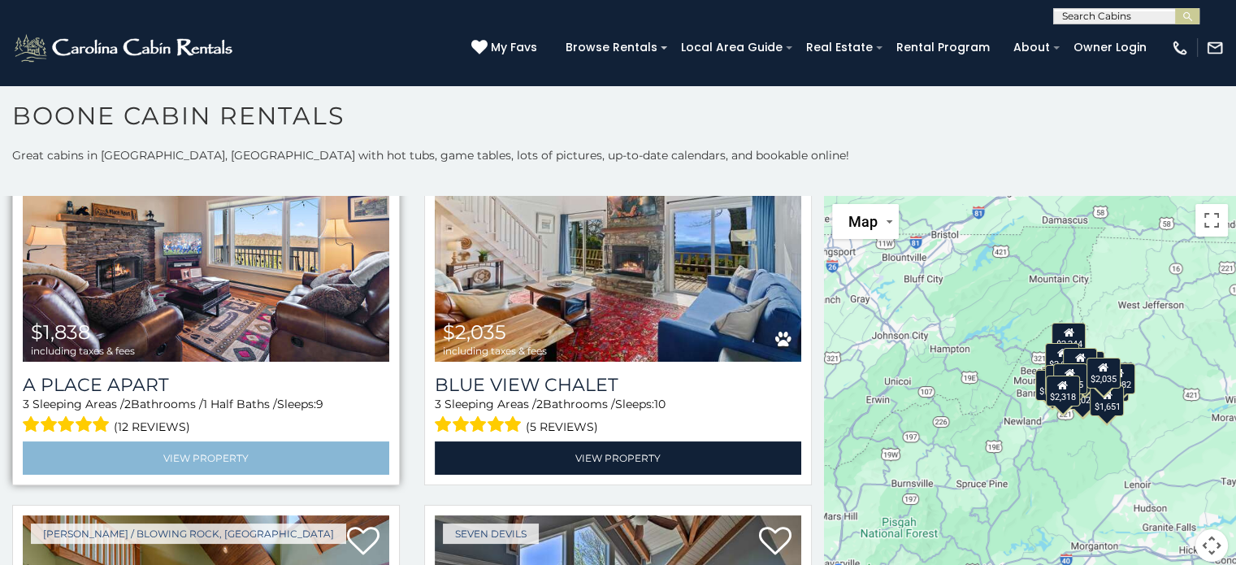
click at [225, 454] on link "View Property" at bounding box center [206, 457] width 367 height 33
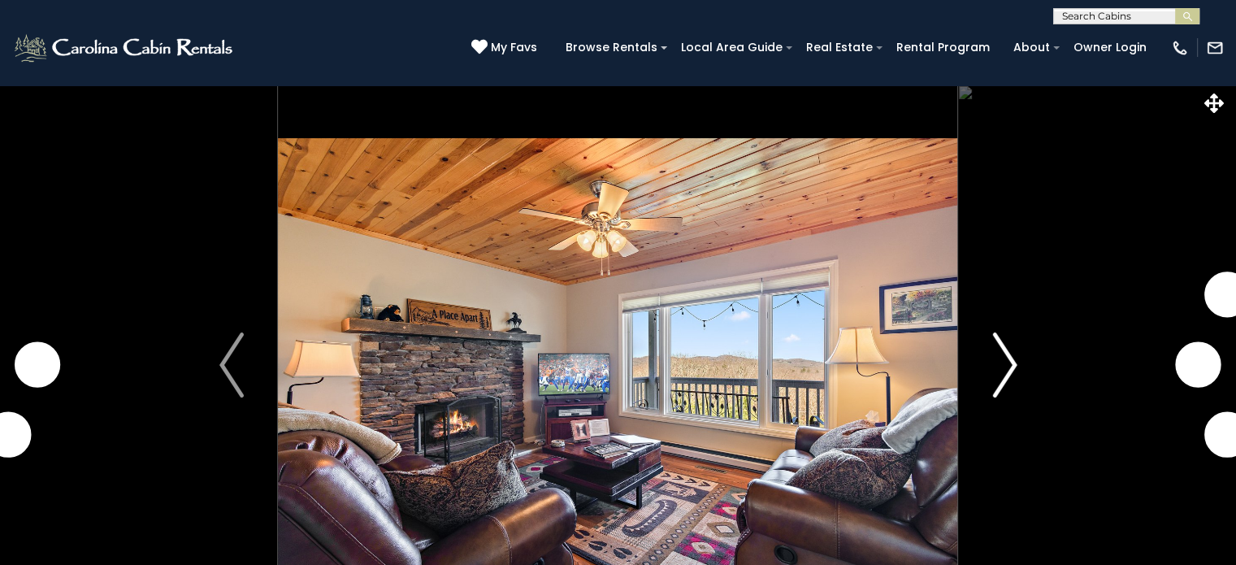
click at [1009, 374] on img "Next" at bounding box center [1005, 364] width 24 height 65
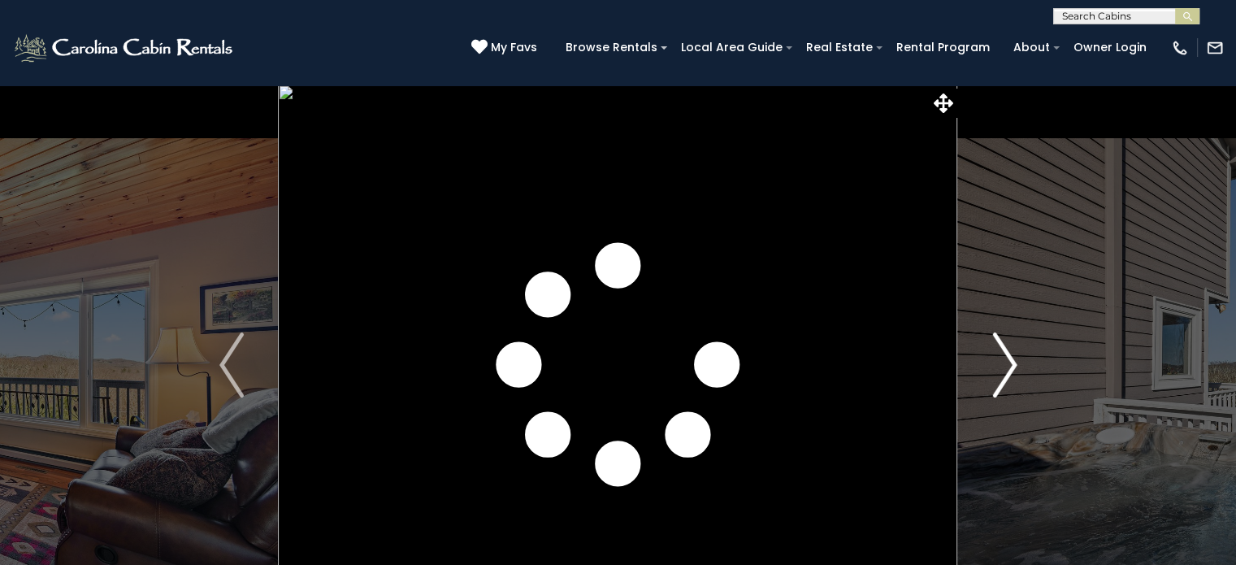
click at [1012, 372] on img "Next" at bounding box center [1005, 364] width 24 height 65
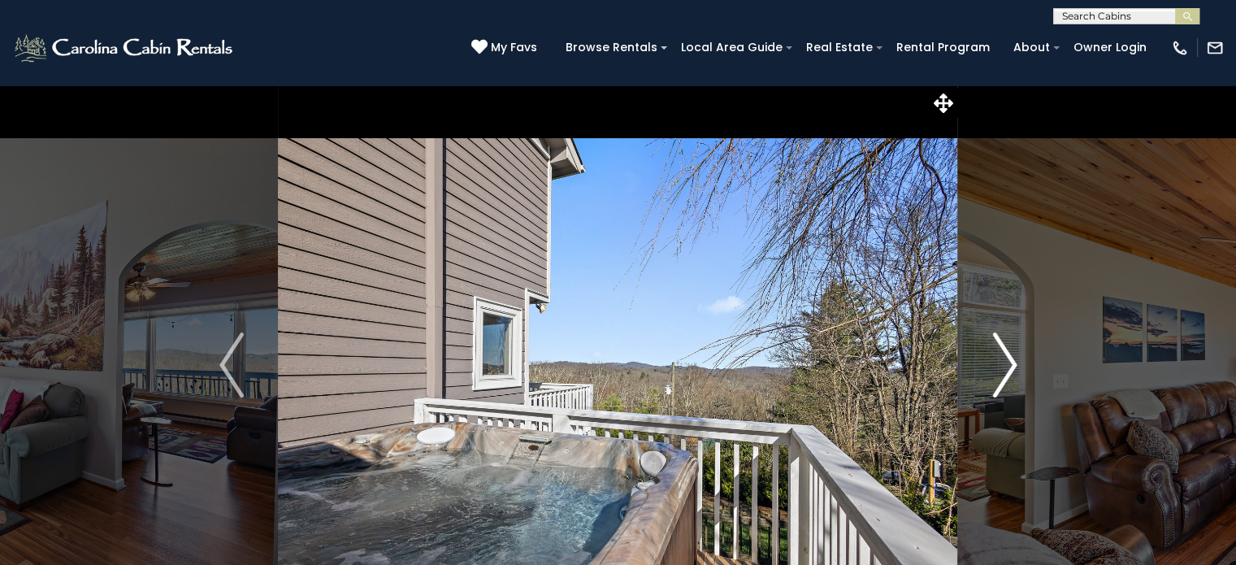
click at [1010, 379] on img "Next" at bounding box center [1005, 364] width 24 height 65
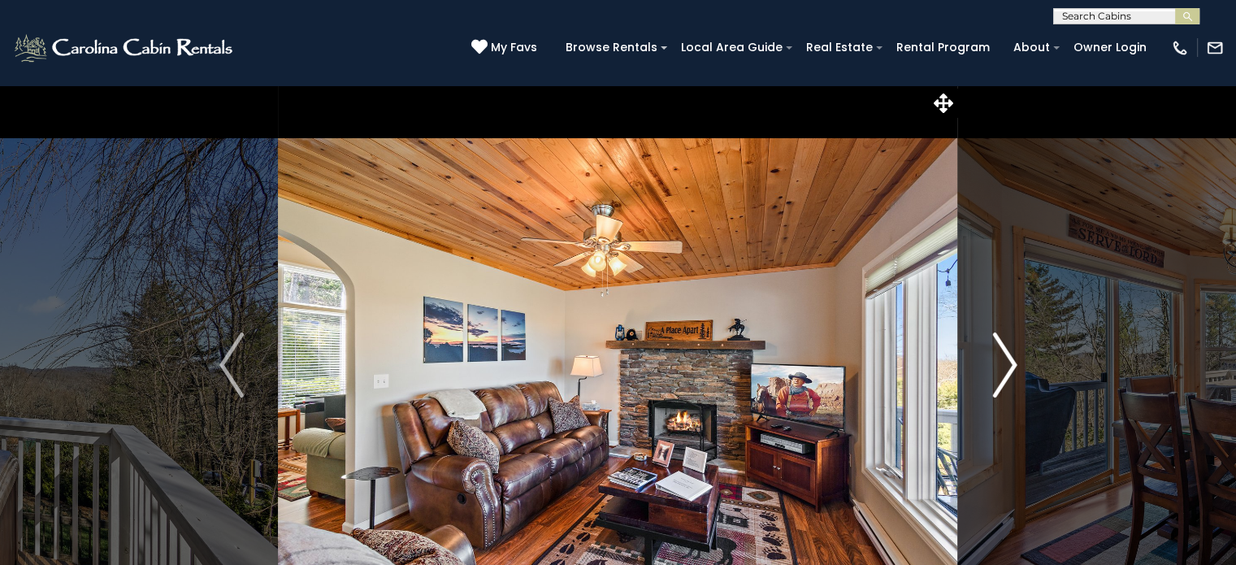
click at [1015, 376] on img "Next" at bounding box center [1005, 364] width 24 height 65
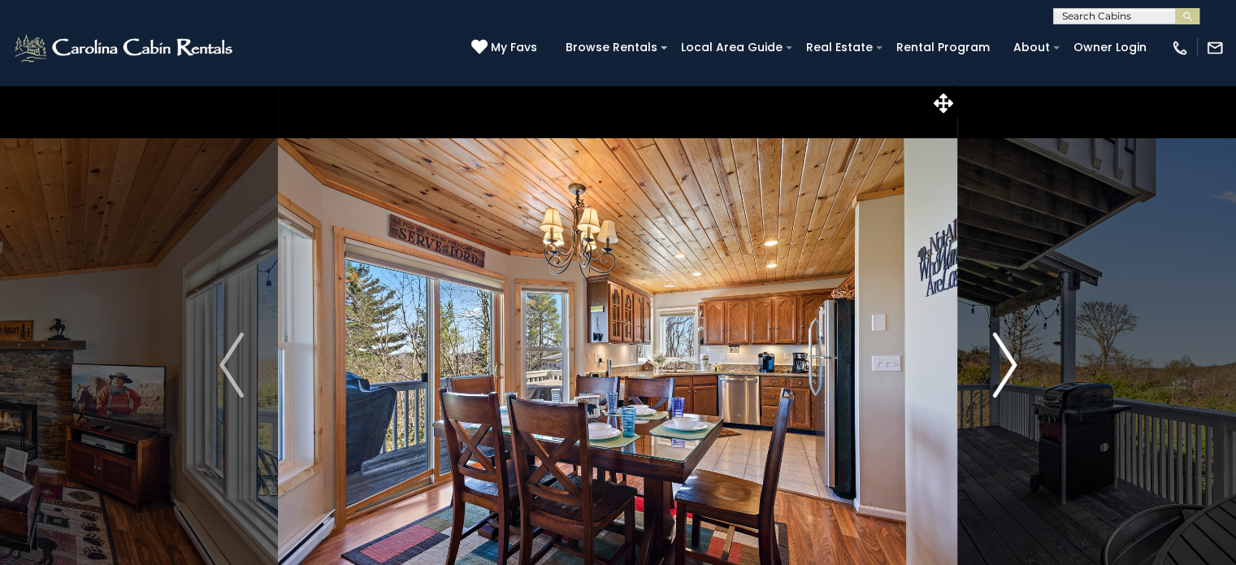
click at [1011, 380] on img "Next" at bounding box center [1005, 364] width 24 height 65
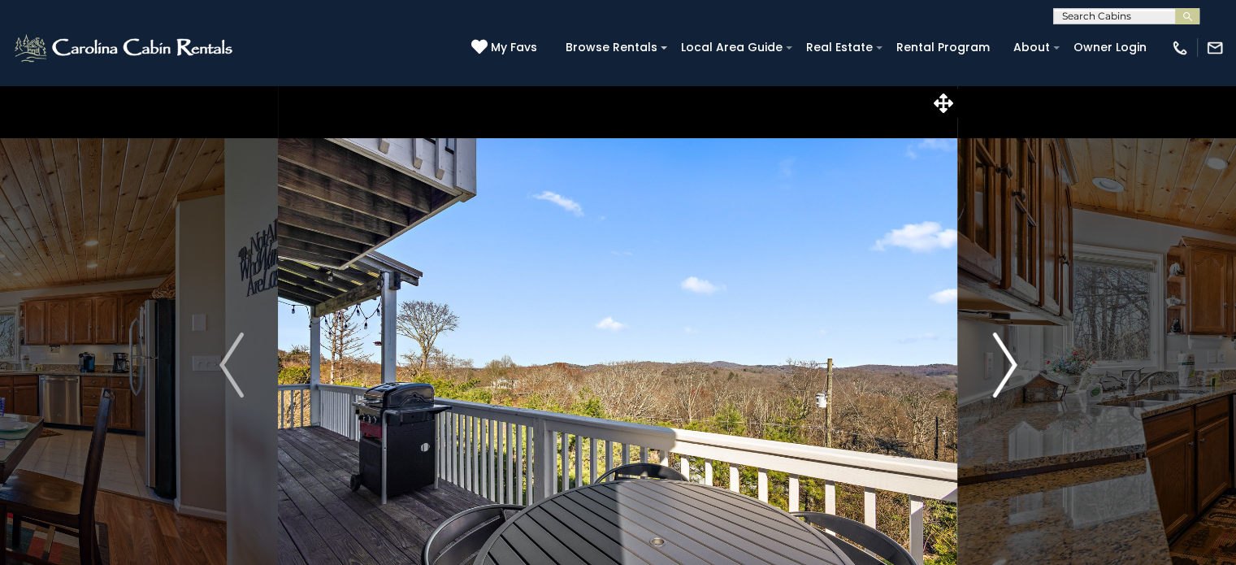
click at [1010, 377] on img "Next" at bounding box center [1005, 364] width 24 height 65
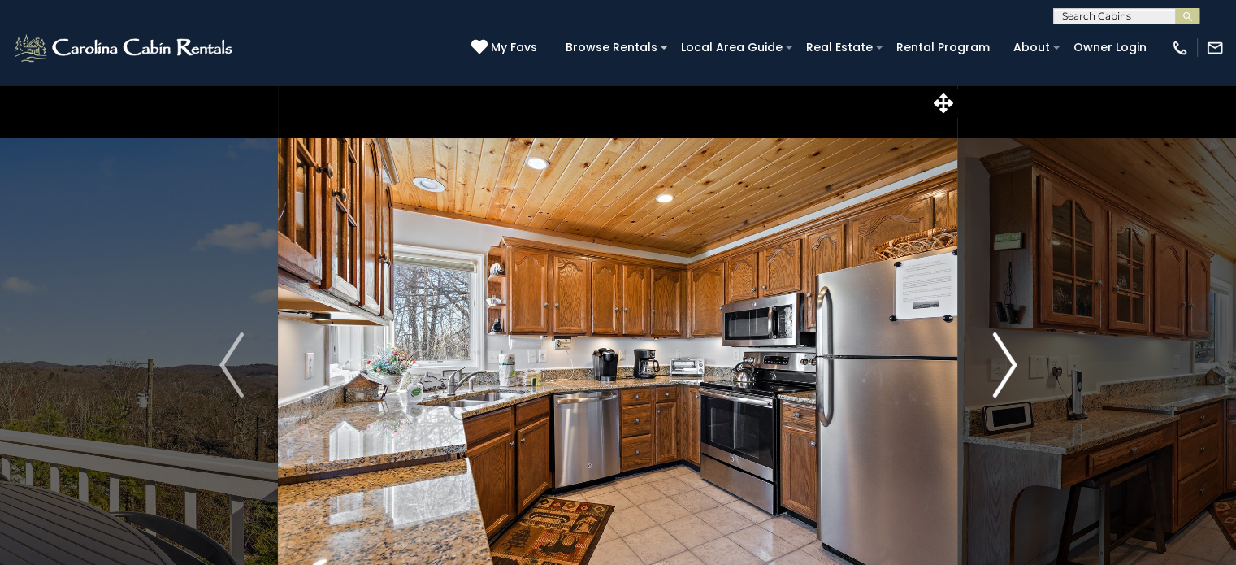
click at [998, 376] on img "Next" at bounding box center [1005, 364] width 24 height 65
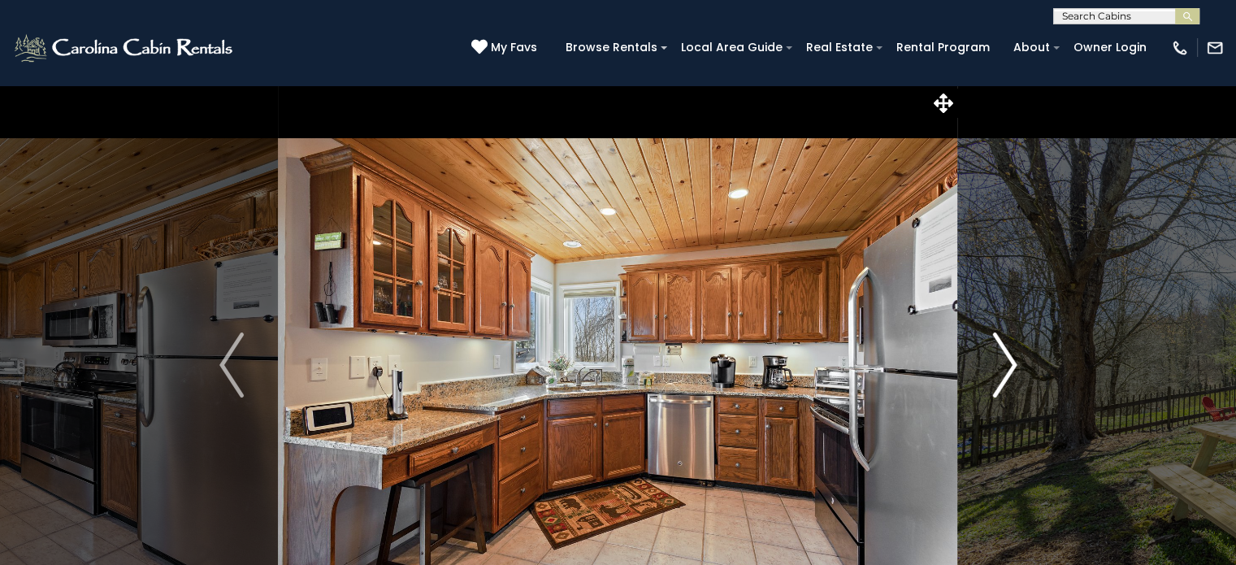
click at [1009, 373] on img "Next" at bounding box center [1005, 364] width 24 height 65
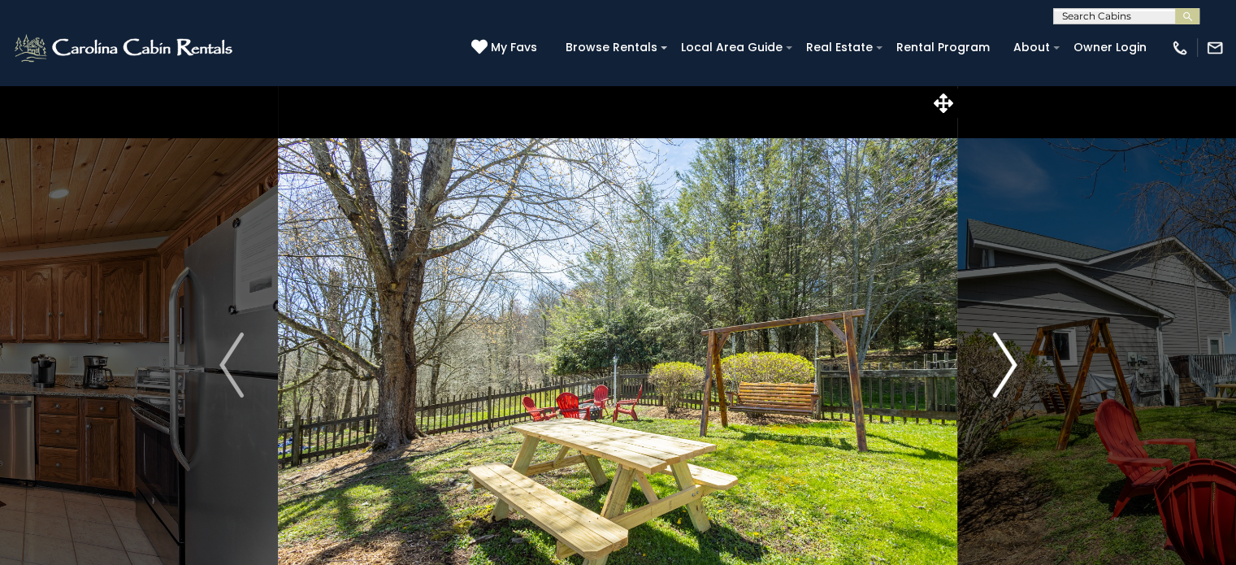
click at [1015, 378] on img "Next" at bounding box center [1005, 364] width 24 height 65
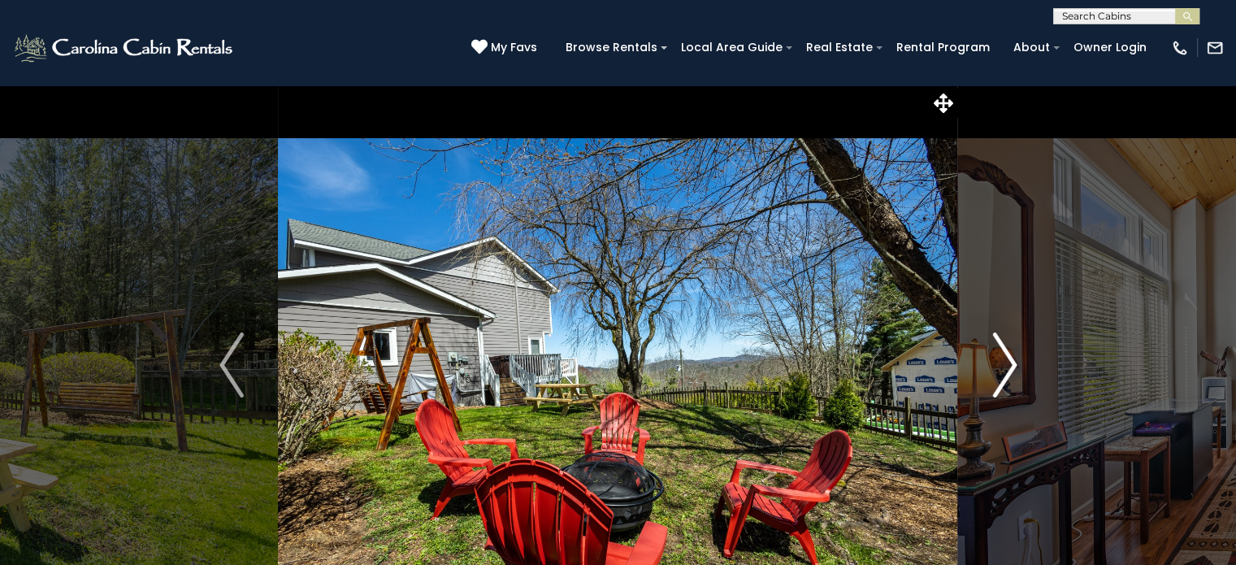
click at [1002, 381] on img "Next" at bounding box center [1005, 364] width 24 height 65
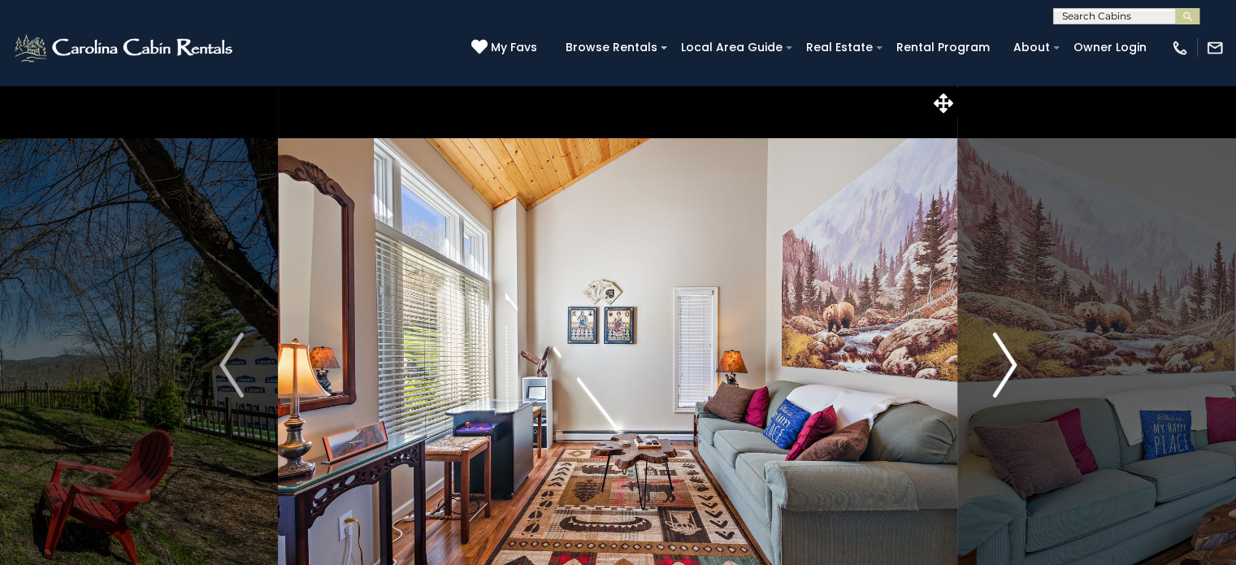
click at [1002, 380] on img "Next" at bounding box center [1005, 364] width 24 height 65
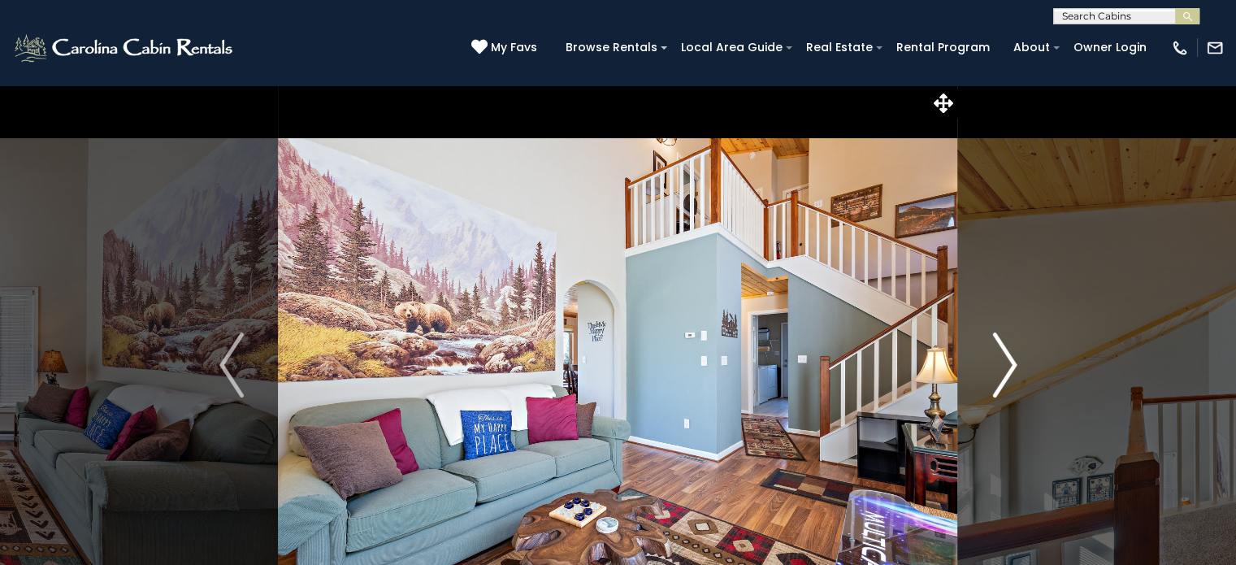
click at [1005, 380] on img "Next" at bounding box center [1005, 364] width 24 height 65
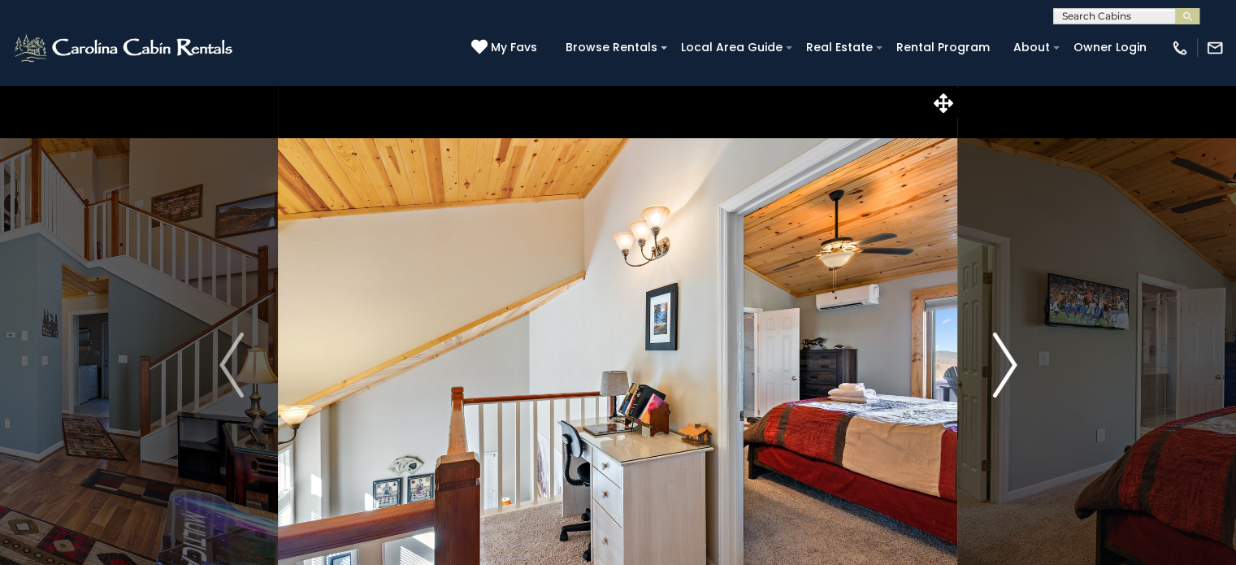
click at [1007, 379] on img "Next" at bounding box center [1005, 364] width 24 height 65
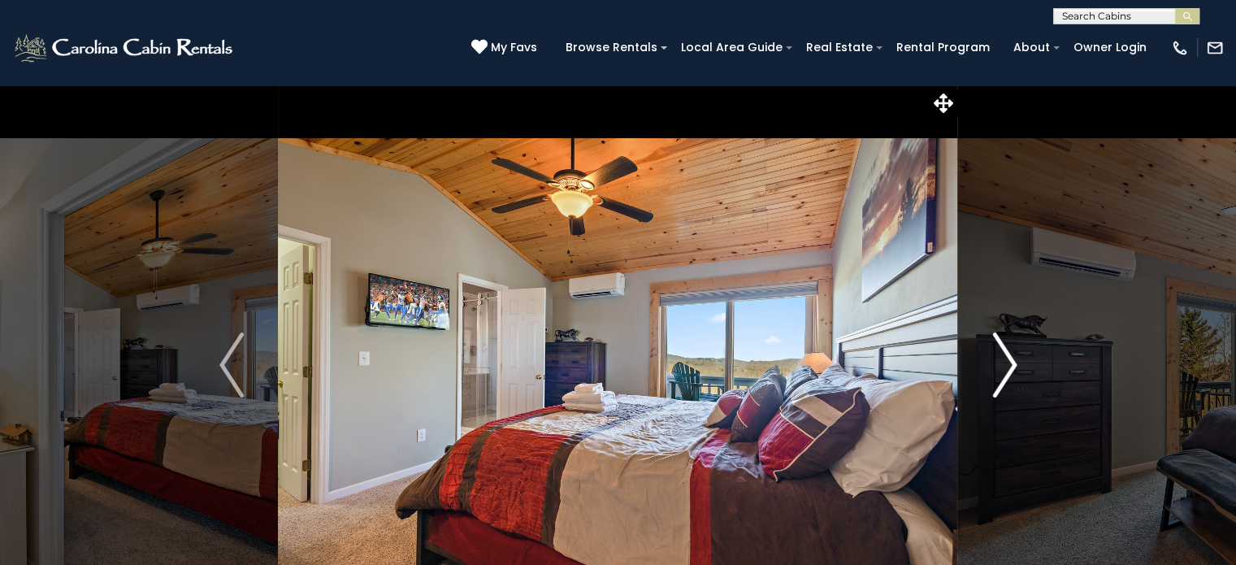
click at [1006, 377] on img "Next" at bounding box center [1005, 364] width 24 height 65
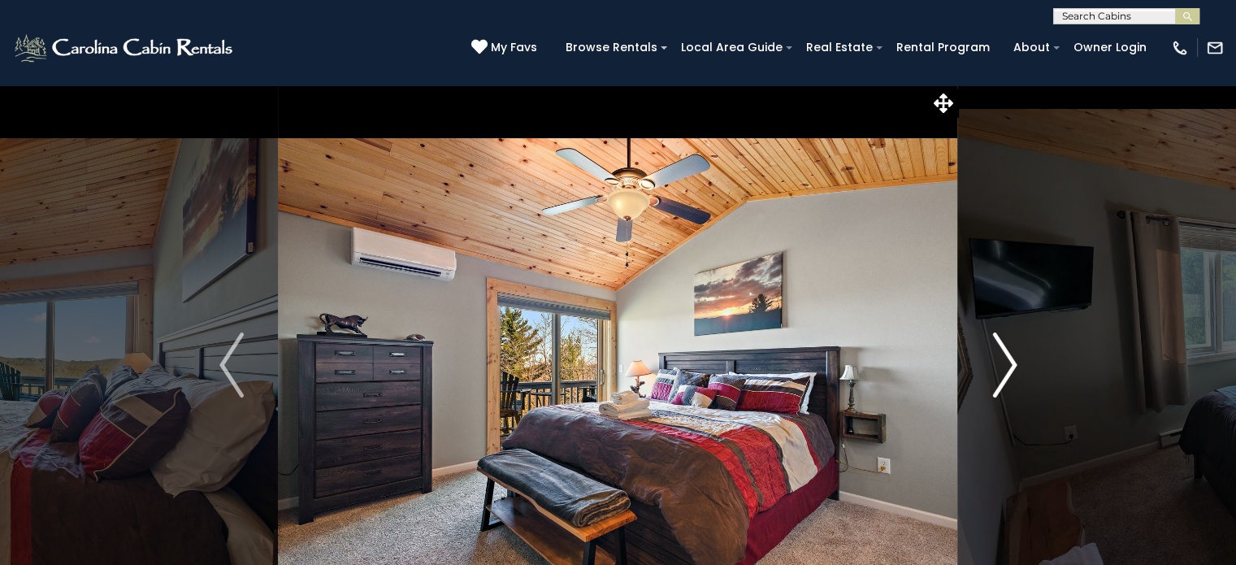
click at [1006, 376] on img "Next" at bounding box center [1005, 364] width 24 height 65
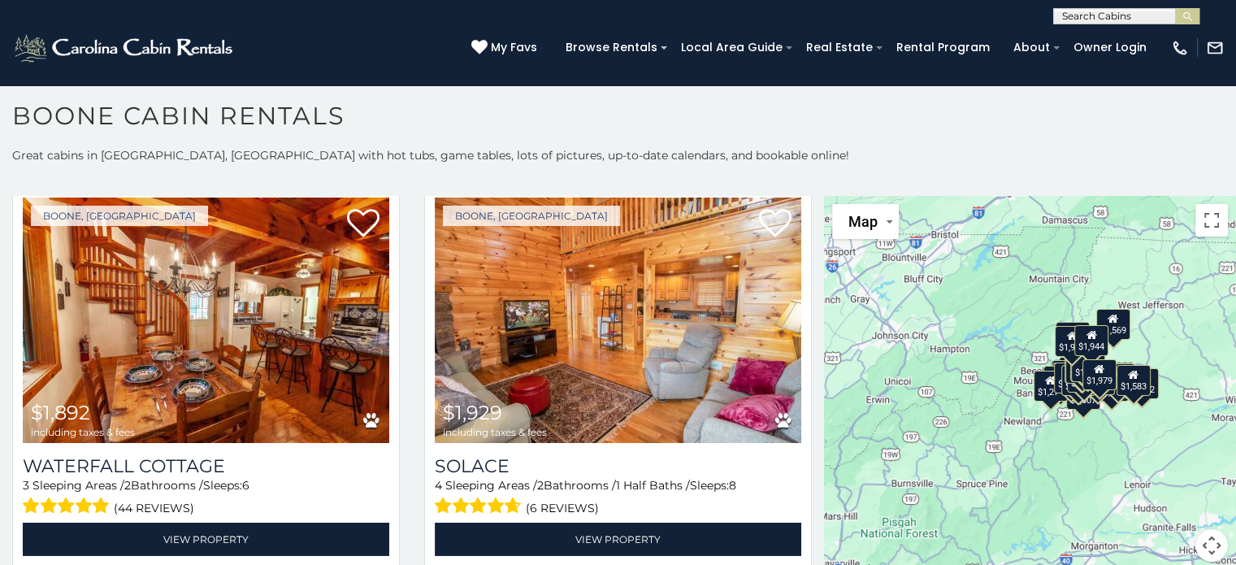
scroll to position [5241, 0]
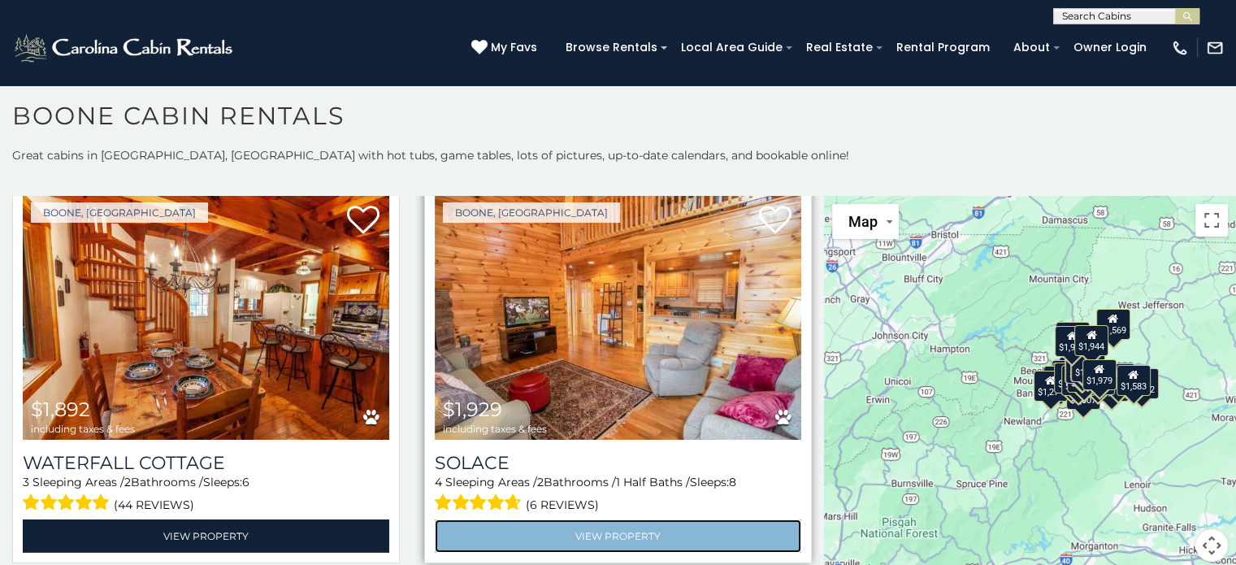
click at [621, 519] on link "View Property" at bounding box center [618, 535] width 367 height 33
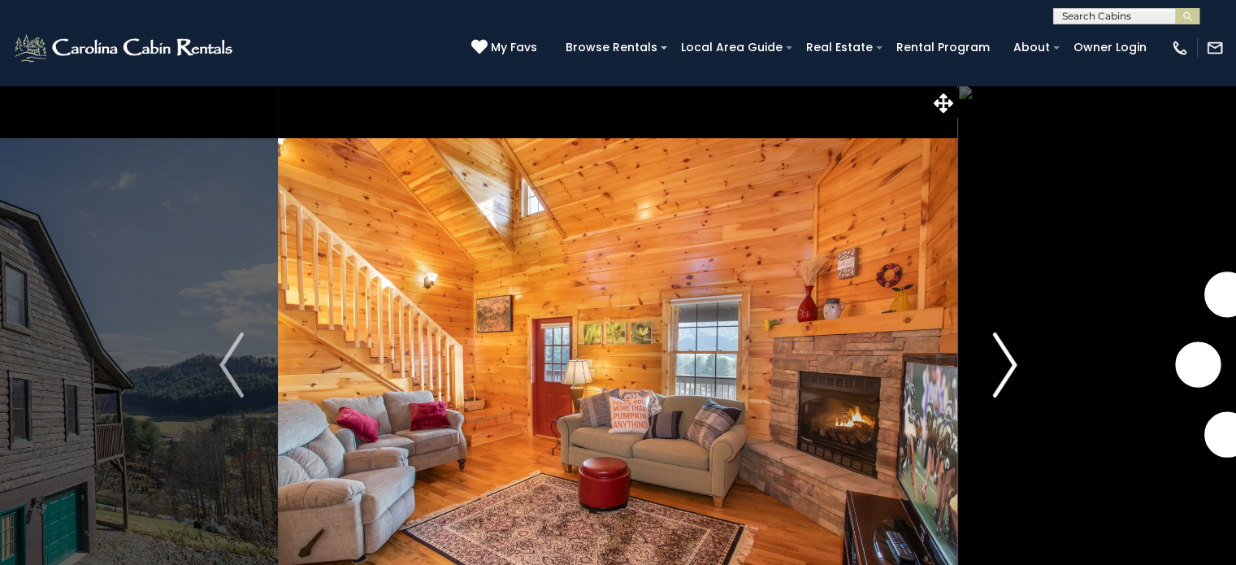
click at [998, 378] on img "Next" at bounding box center [1005, 364] width 24 height 65
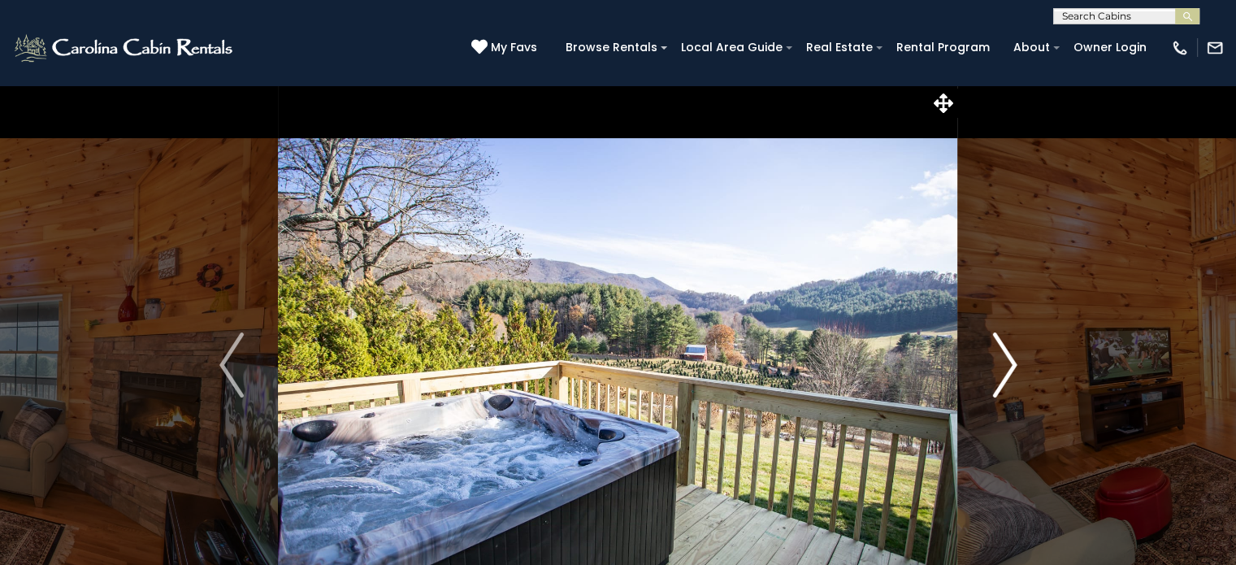
click at [1002, 384] on img "Next" at bounding box center [1005, 364] width 24 height 65
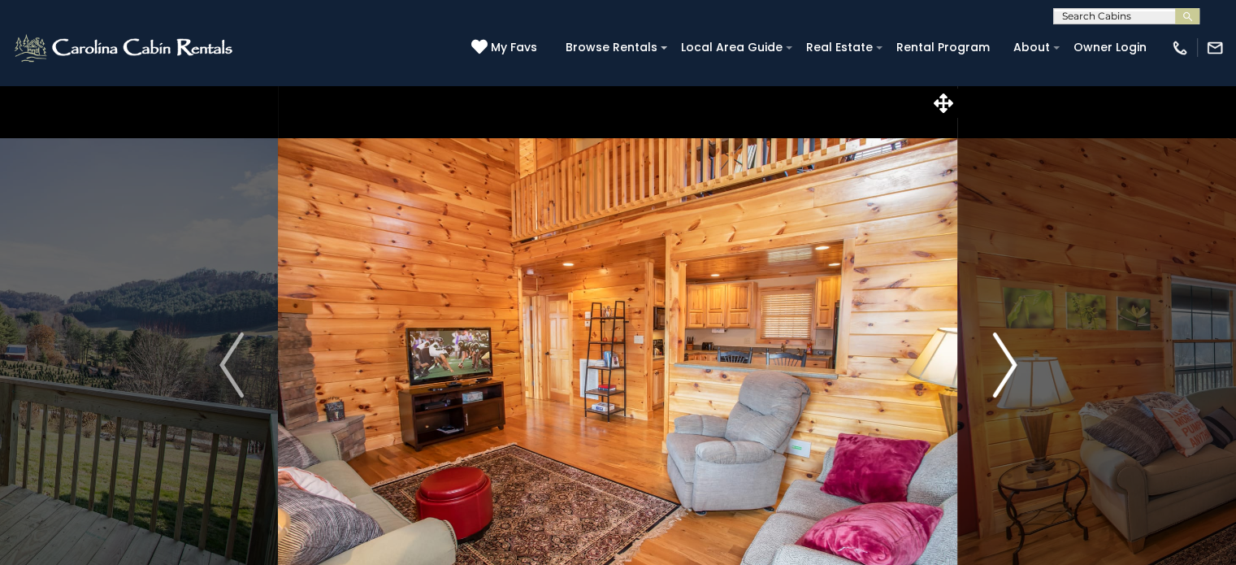
click at [1007, 380] on img "Next" at bounding box center [1005, 364] width 24 height 65
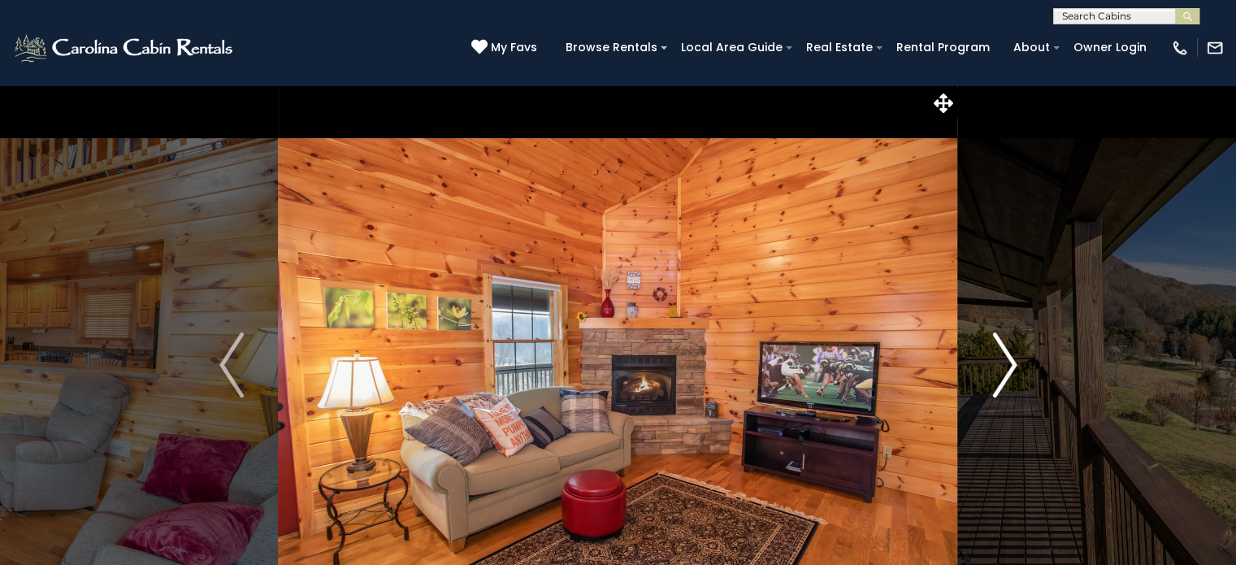
click at [1008, 374] on img "Next" at bounding box center [1005, 364] width 24 height 65
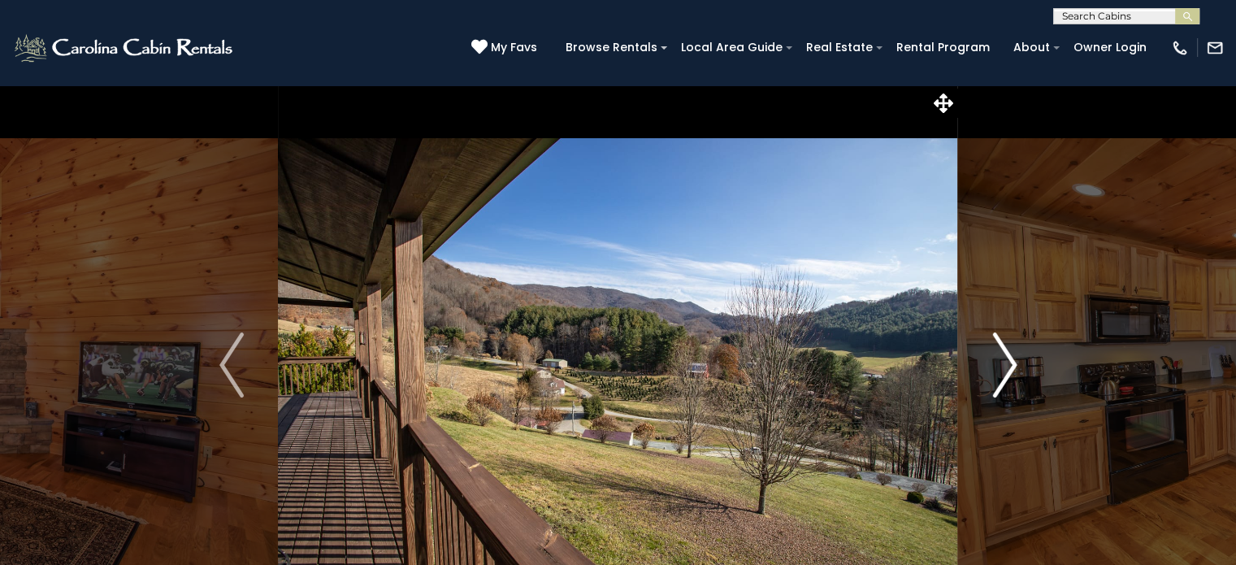
click at [1006, 376] on img "Next" at bounding box center [1005, 364] width 24 height 65
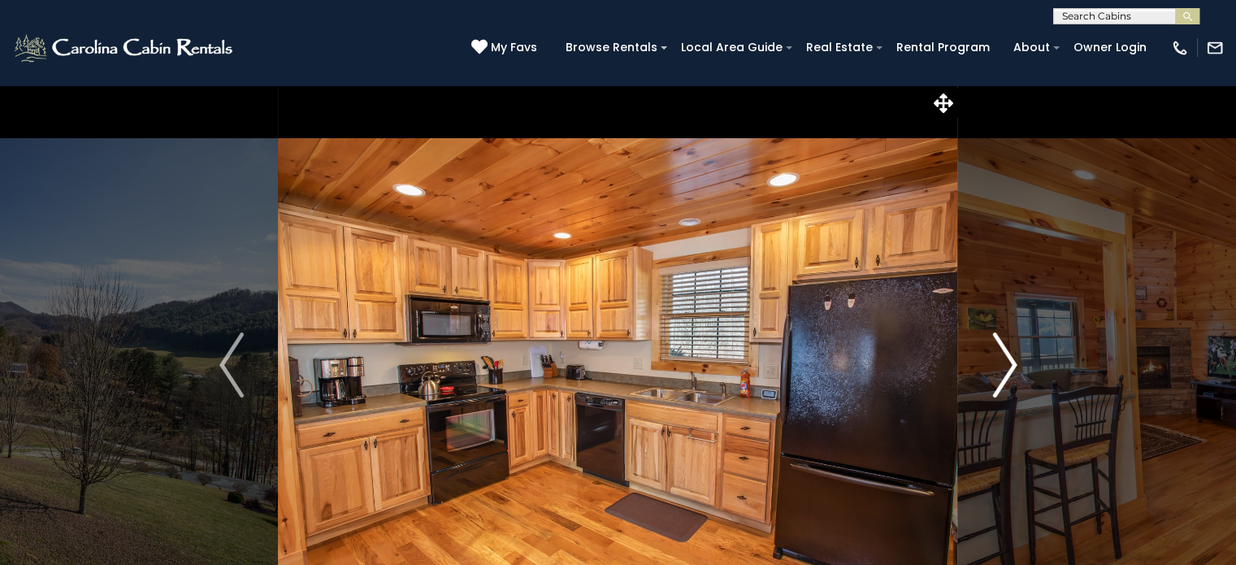
click at [1006, 380] on img "Next" at bounding box center [1005, 364] width 24 height 65
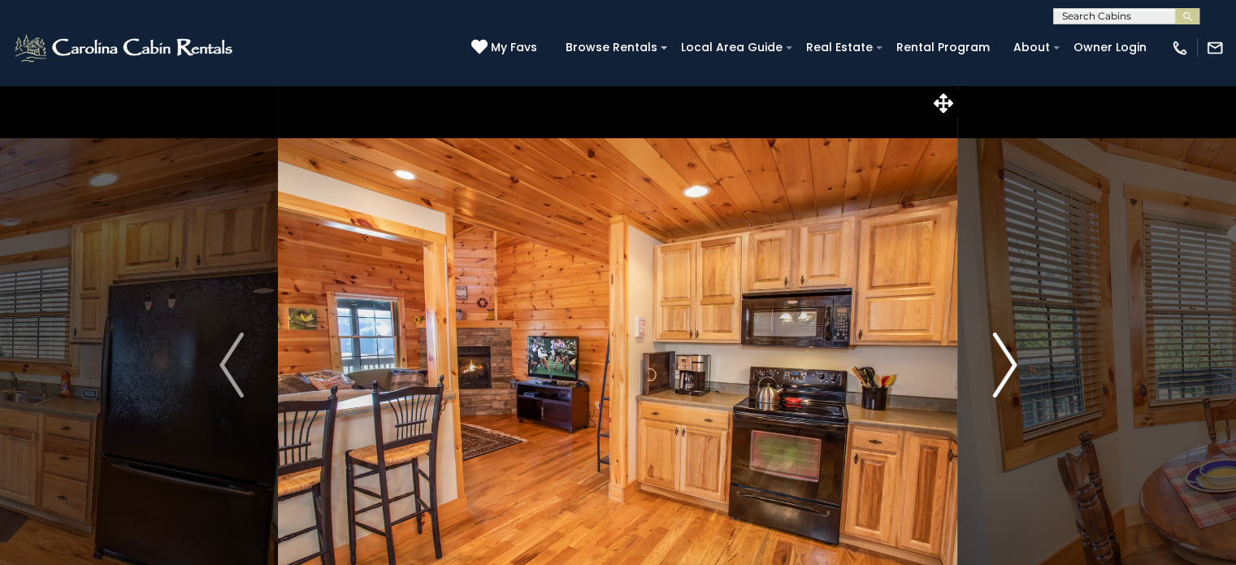
click at [1016, 376] on img "Next" at bounding box center [1005, 364] width 24 height 65
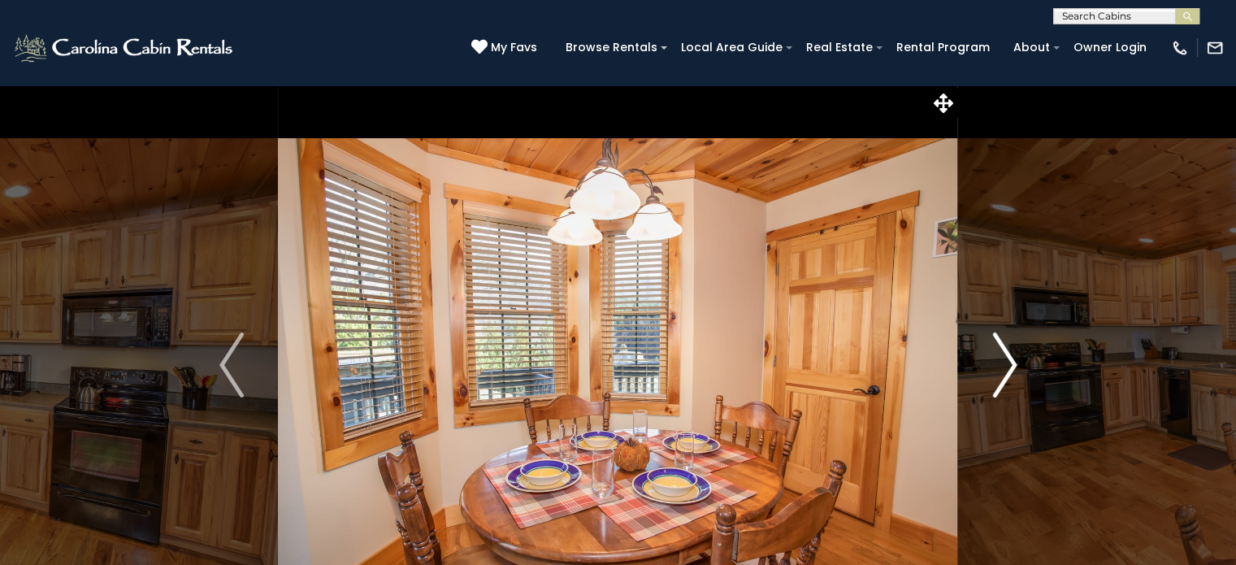
click at [1008, 379] on img "Next" at bounding box center [1005, 364] width 24 height 65
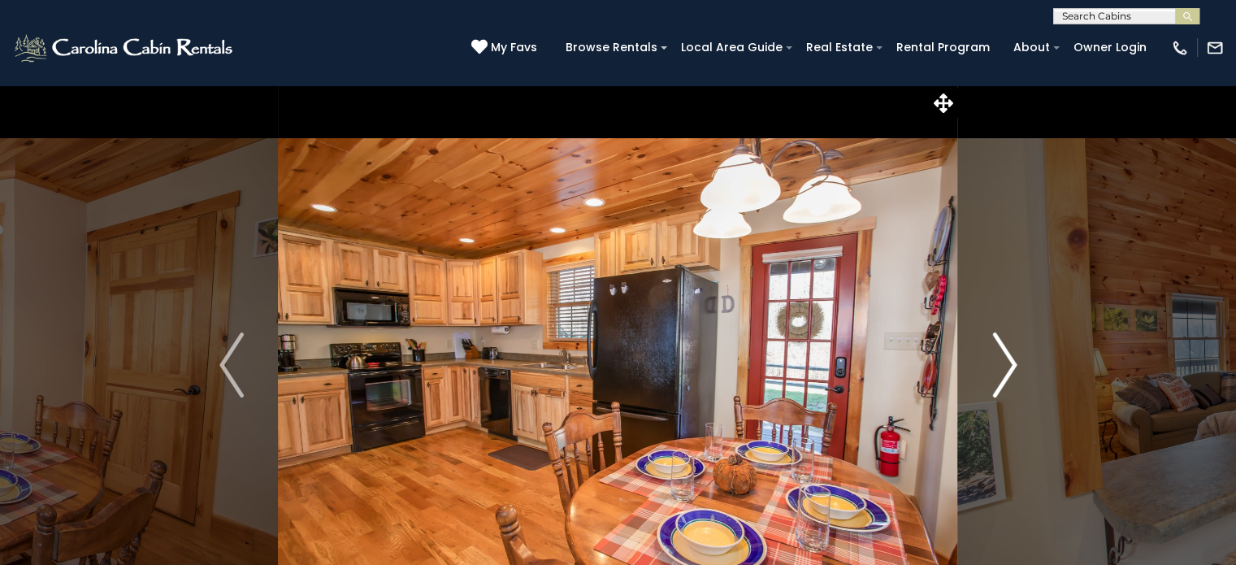
click at [1004, 380] on img "Next" at bounding box center [1005, 364] width 24 height 65
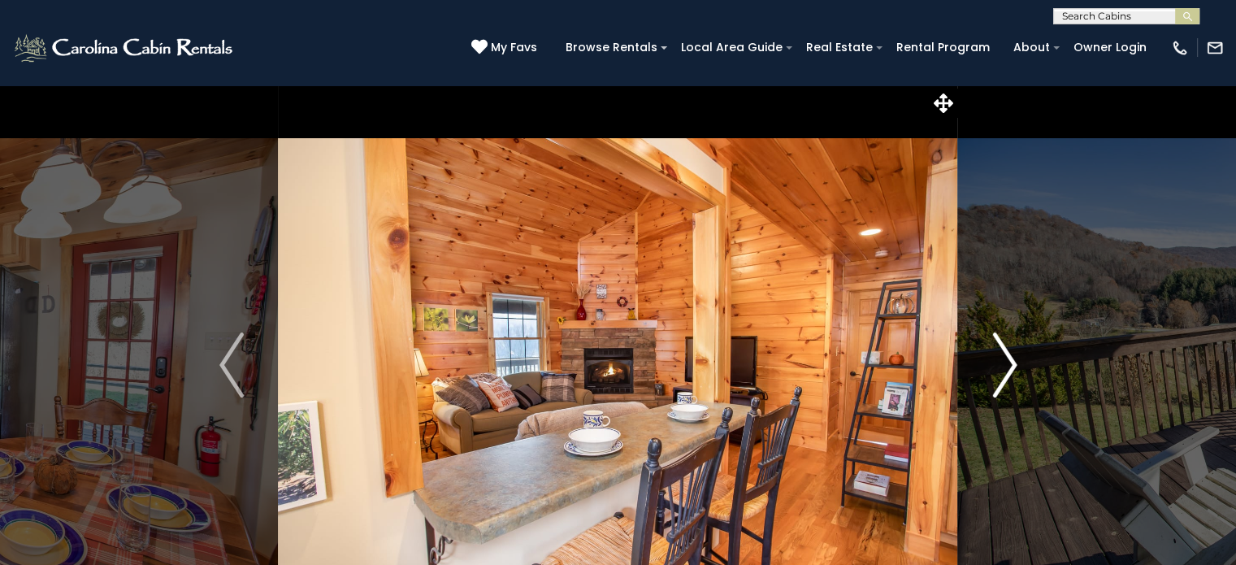
click at [1009, 381] on img "Next" at bounding box center [1005, 364] width 24 height 65
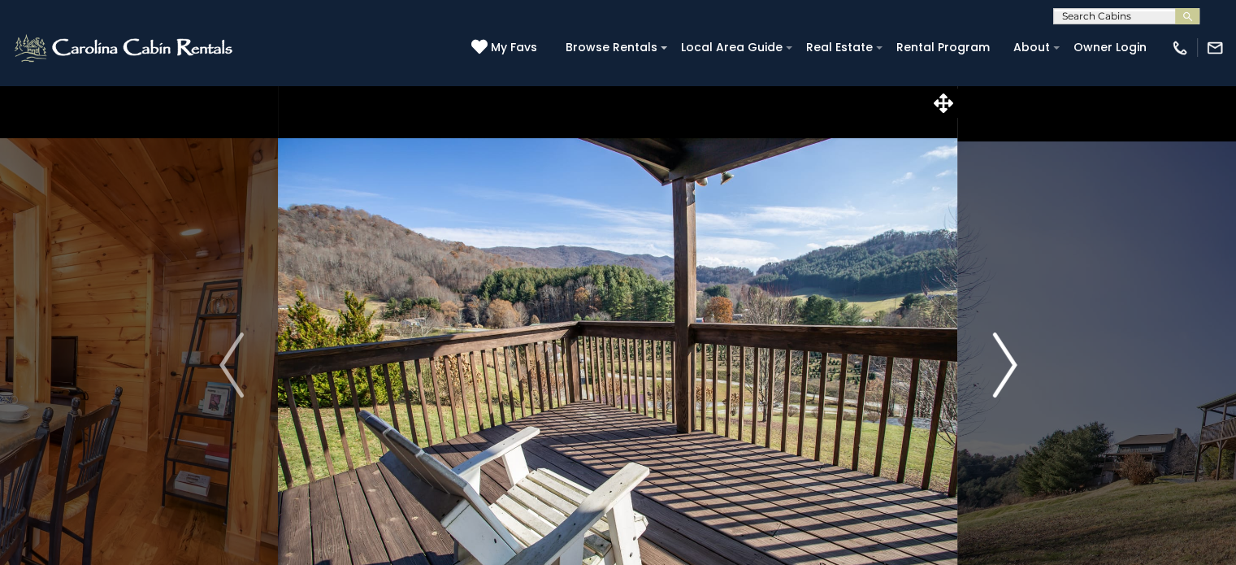
click at [1005, 377] on img "Next" at bounding box center [1005, 364] width 24 height 65
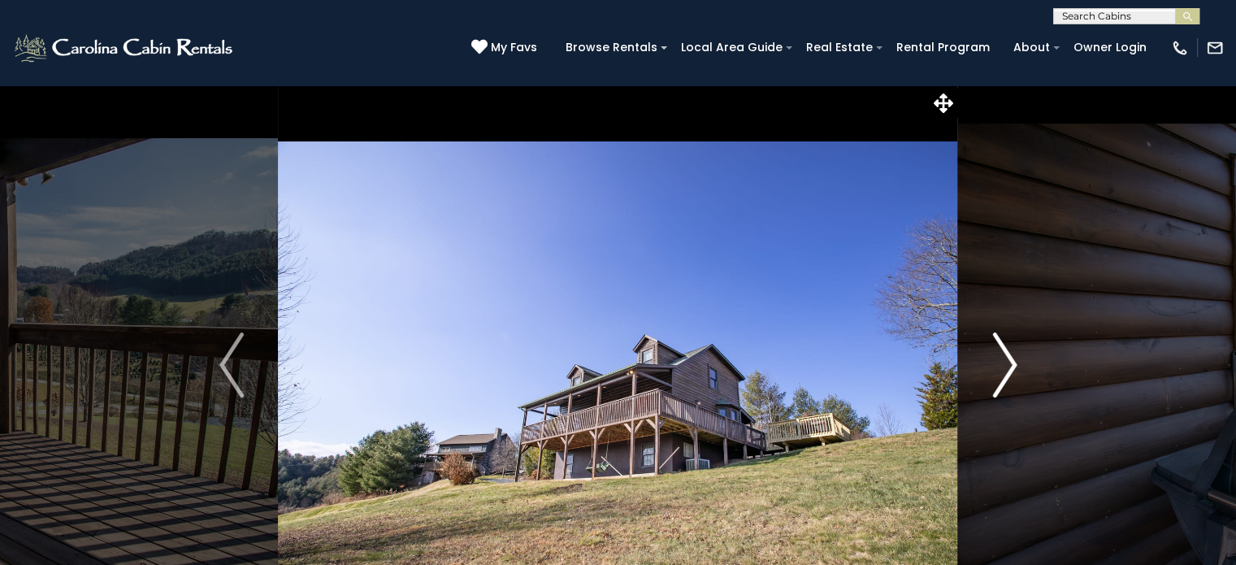
click at [1010, 377] on img "Next" at bounding box center [1005, 364] width 24 height 65
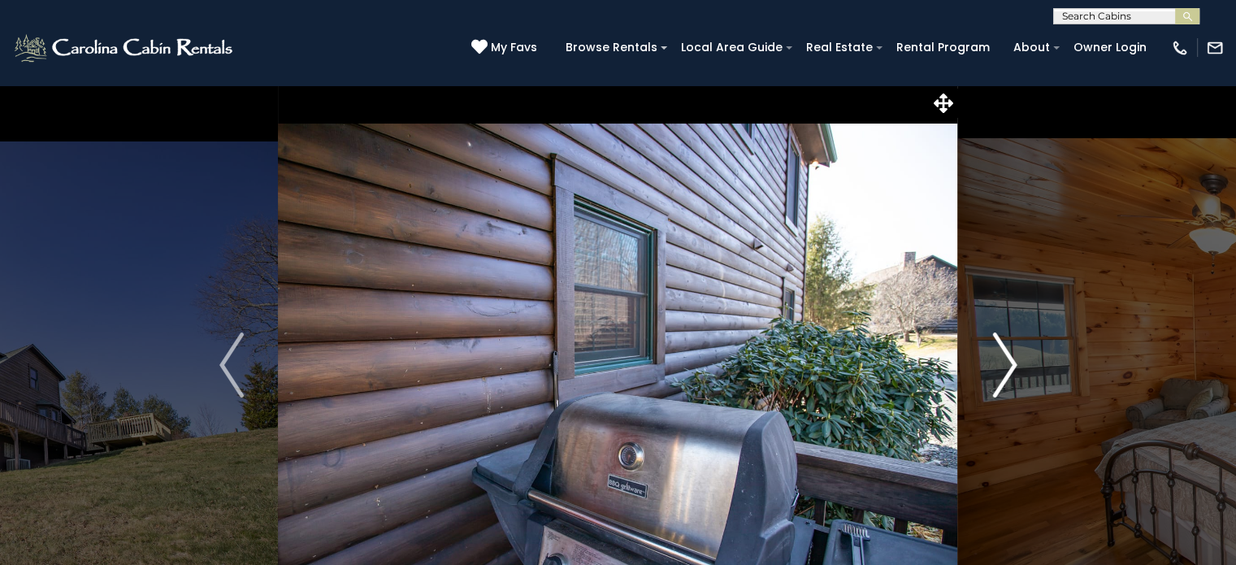
click at [1010, 377] on img "Next" at bounding box center [1005, 364] width 24 height 65
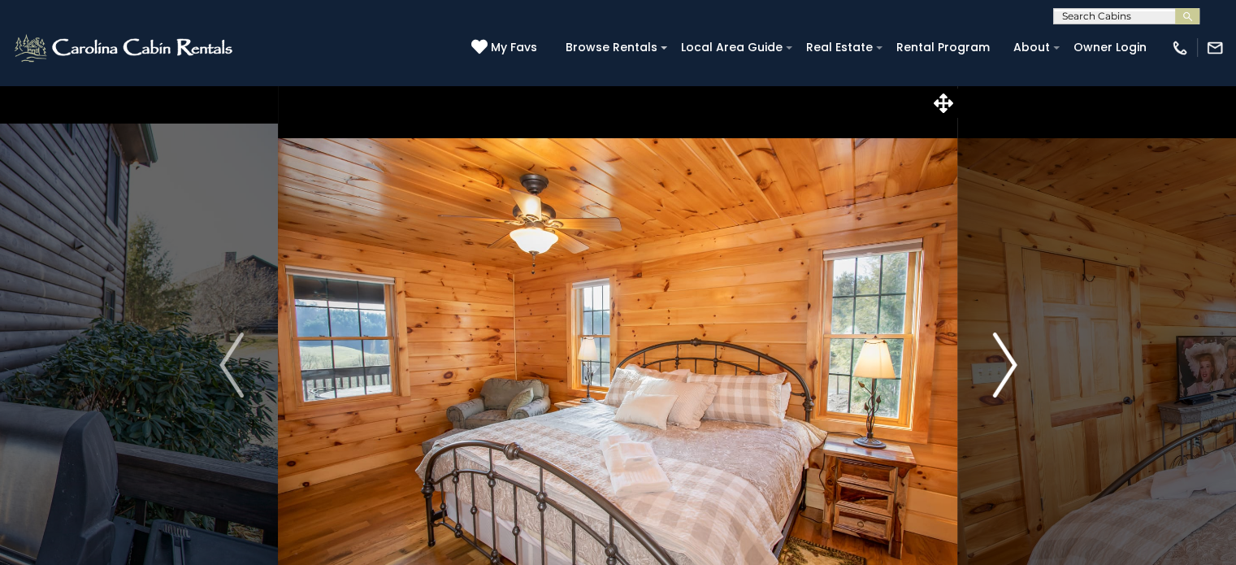
click at [1010, 380] on img "Next" at bounding box center [1005, 364] width 24 height 65
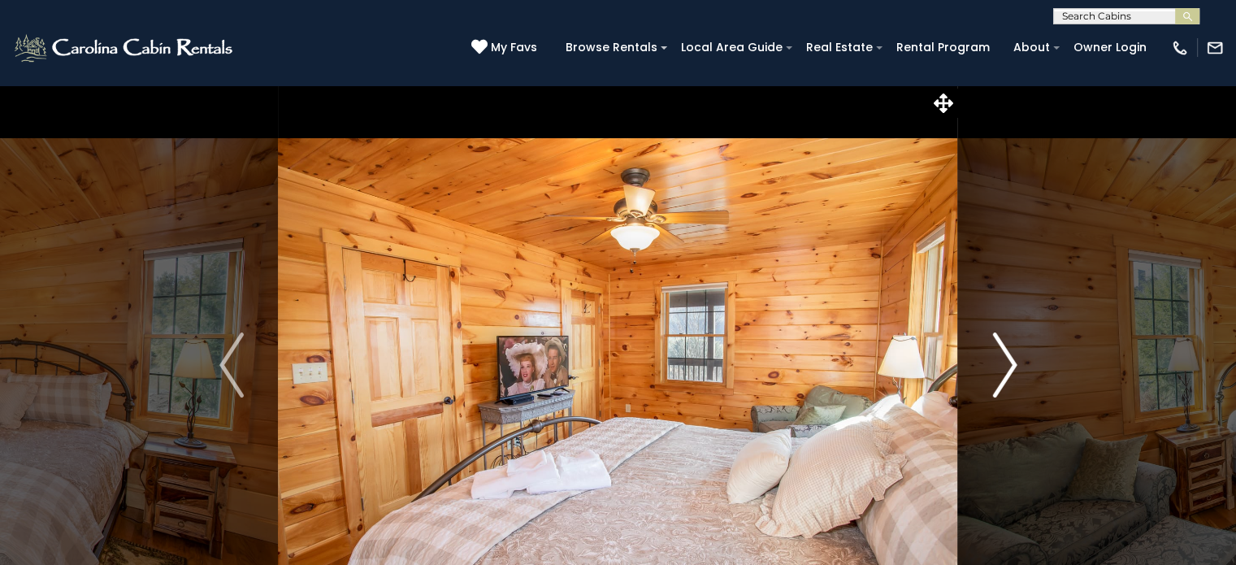
click at [1010, 376] on img "Next" at bounding box center [1005, 364] width 24 height 65
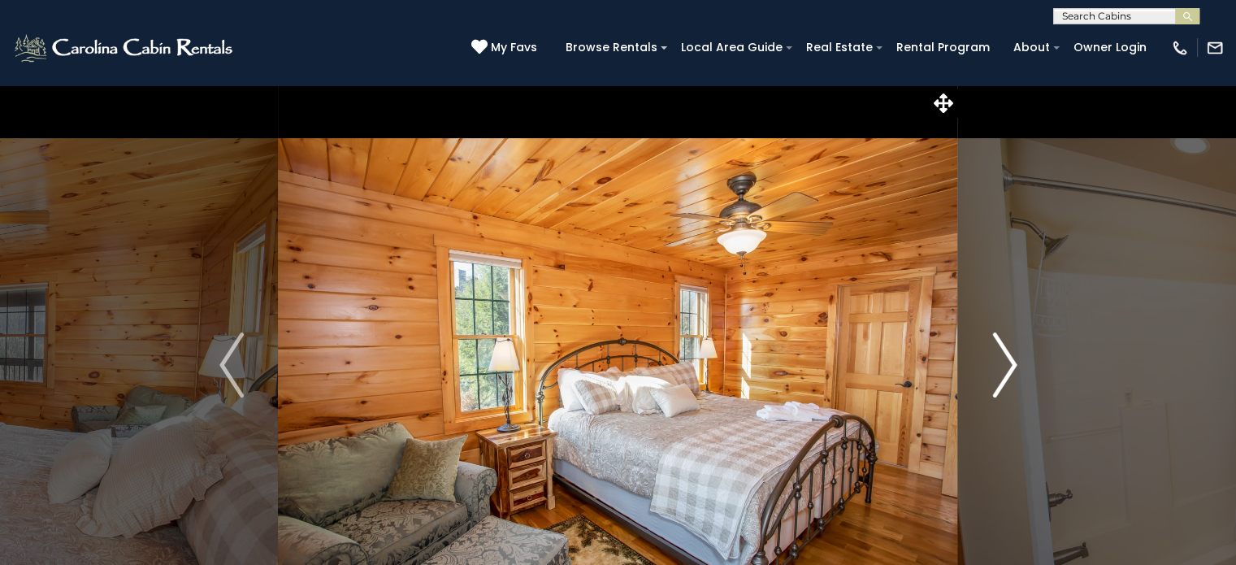
click at [1006, 381] on img "Next" at bounding box center [1005, 364] width 24 height 65
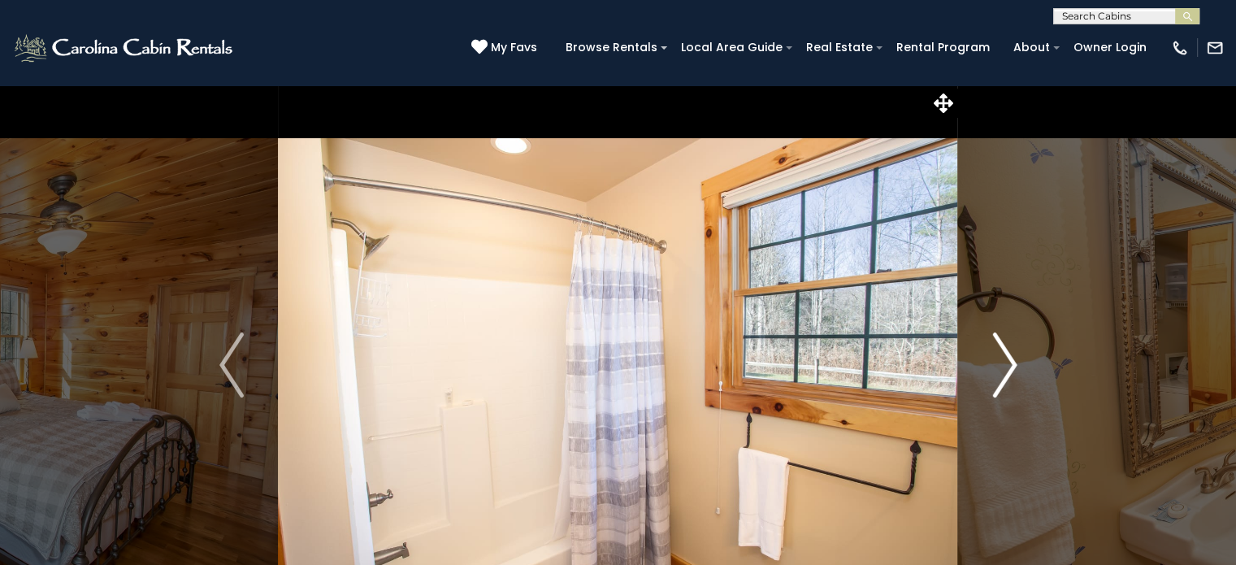
click at [1010, 377] on img "Next" at bounding box center [1005, 364] width 24 height 65
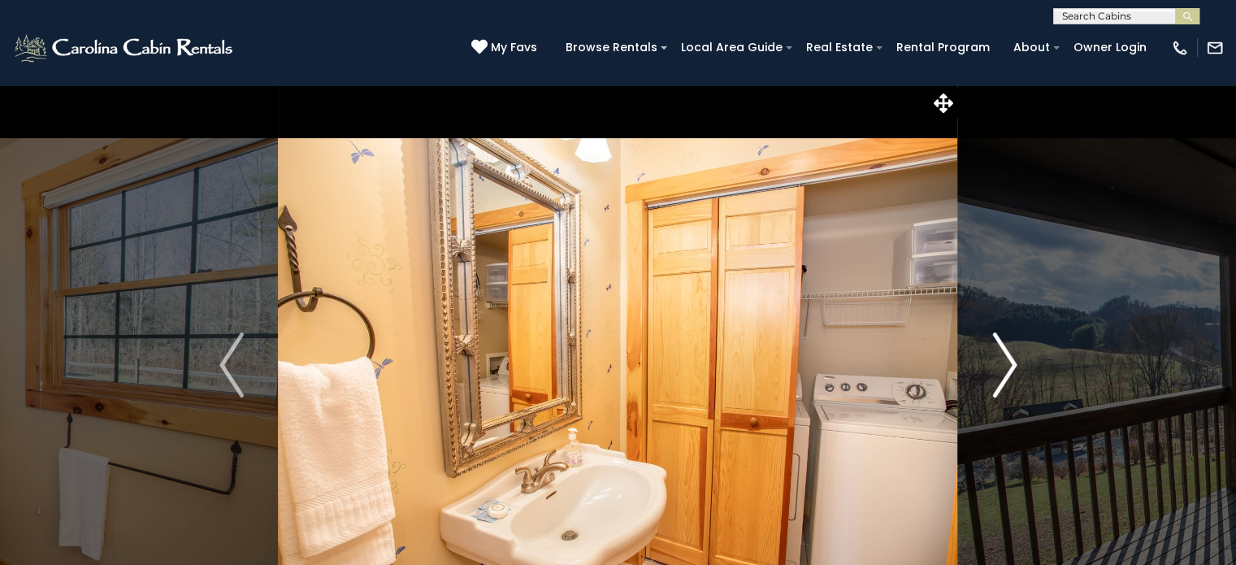
click at [1005, 379] on img "Next" at bounding box center [1005, 364] width 24 height 65
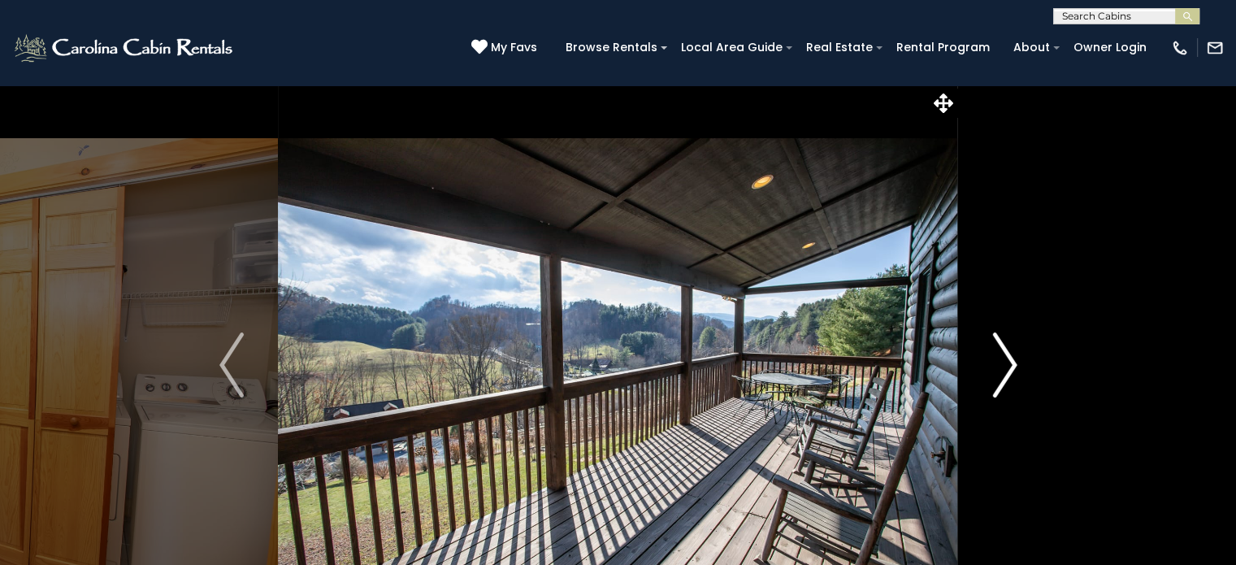
click at [1010, 380] on img "Next" at bounding box center [1005, 364] width 24 height 65
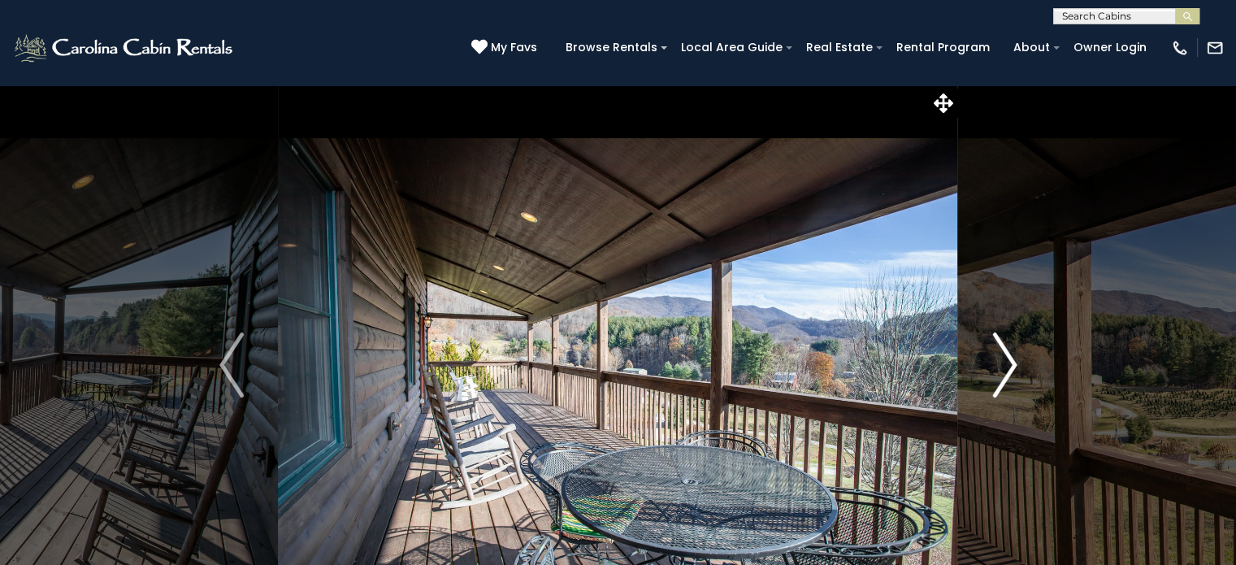
click at [1005, 385] on img "Next" at bounding box center [1005, 364] width 24 height 65
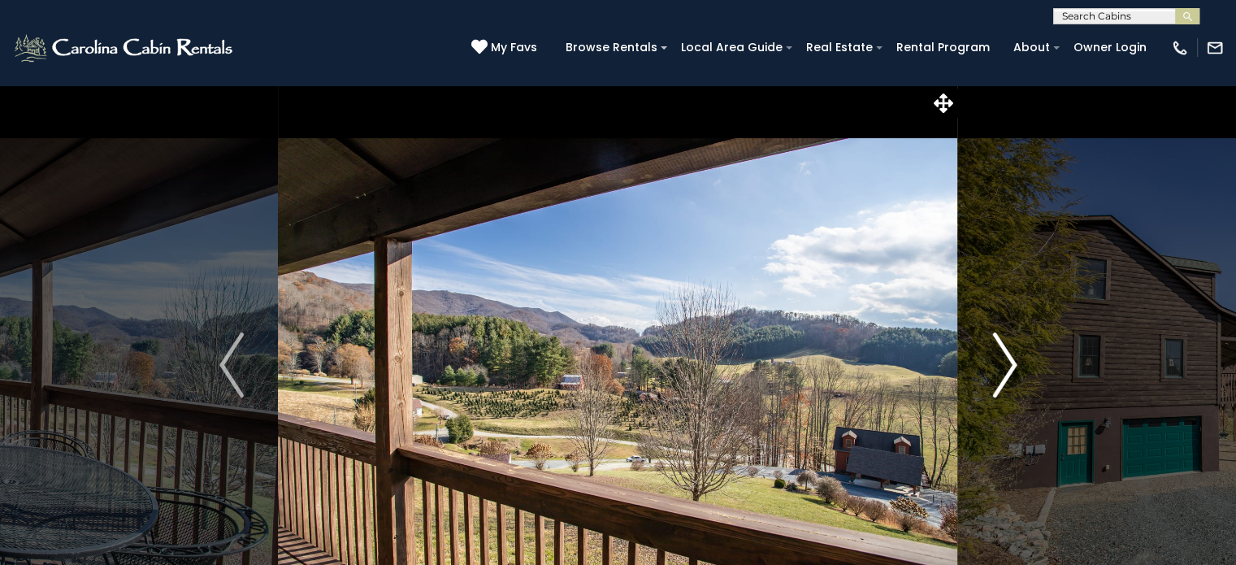
click at [1007, 377] on img "Next" at bounding box center [1005, 364] width 24 height 65
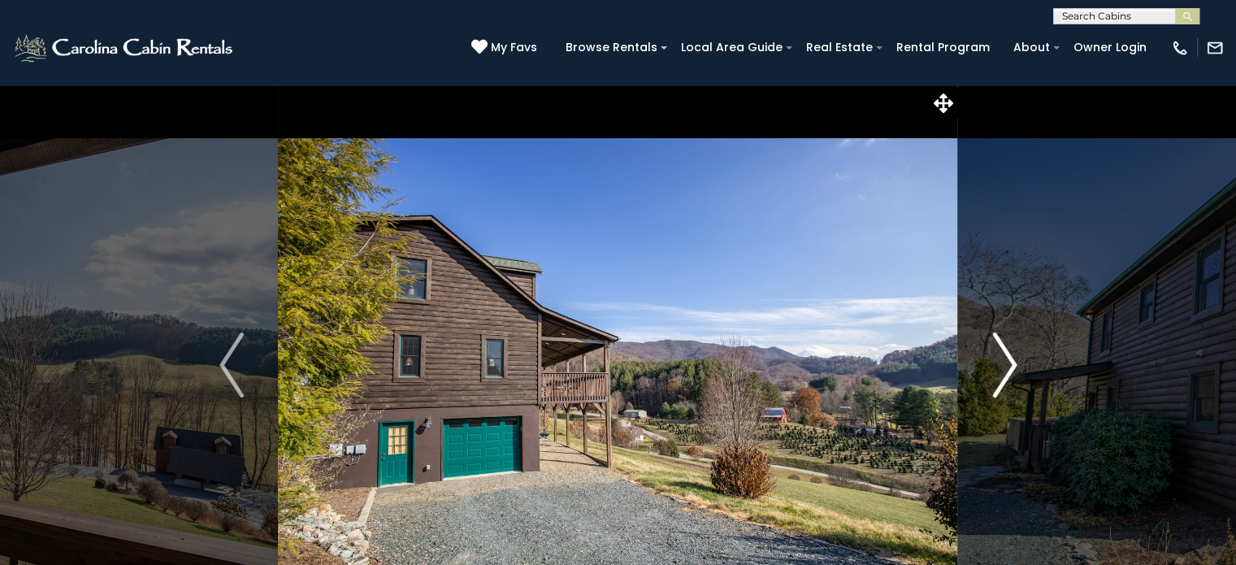
click at [1006, 374] on img "Next" at bounding box center [1005, 364] width 24 height 65
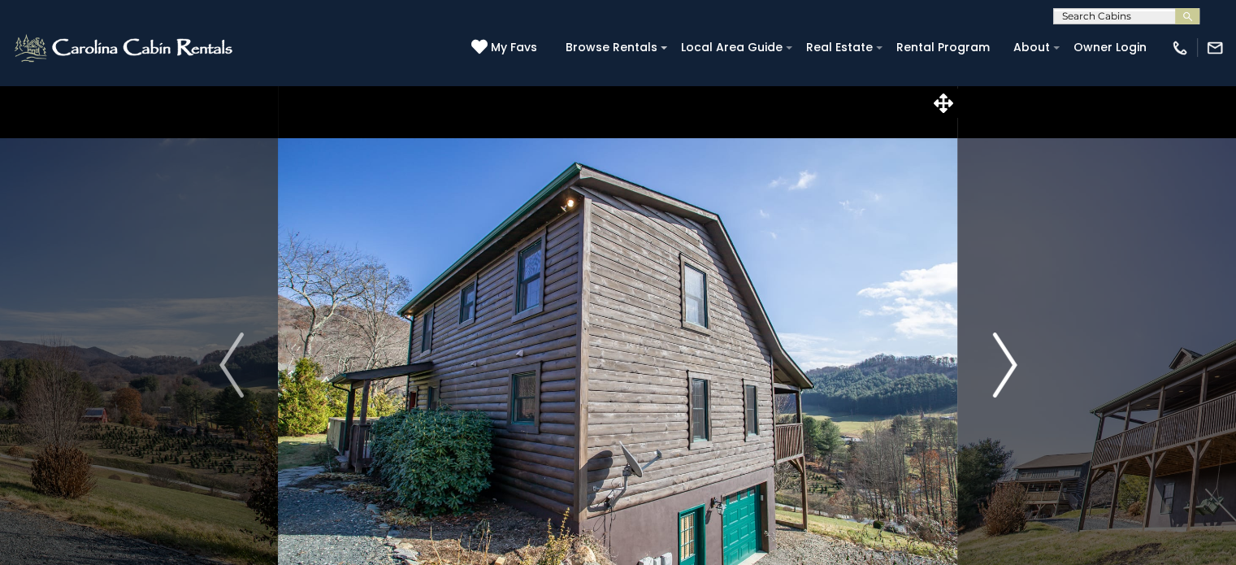
click at [999, 393] on img "Next" at bounding box center [1005, 364] width 24 height 65
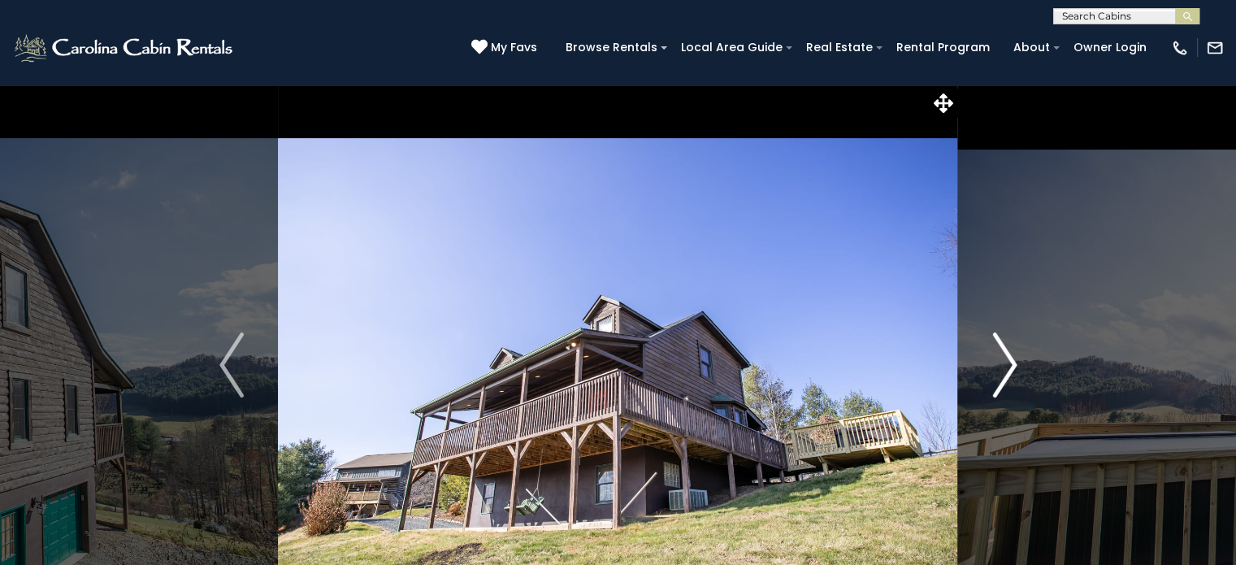
click at [1009, 387] on img "Next" at bounding box center [1005, 364] width 24 height 65
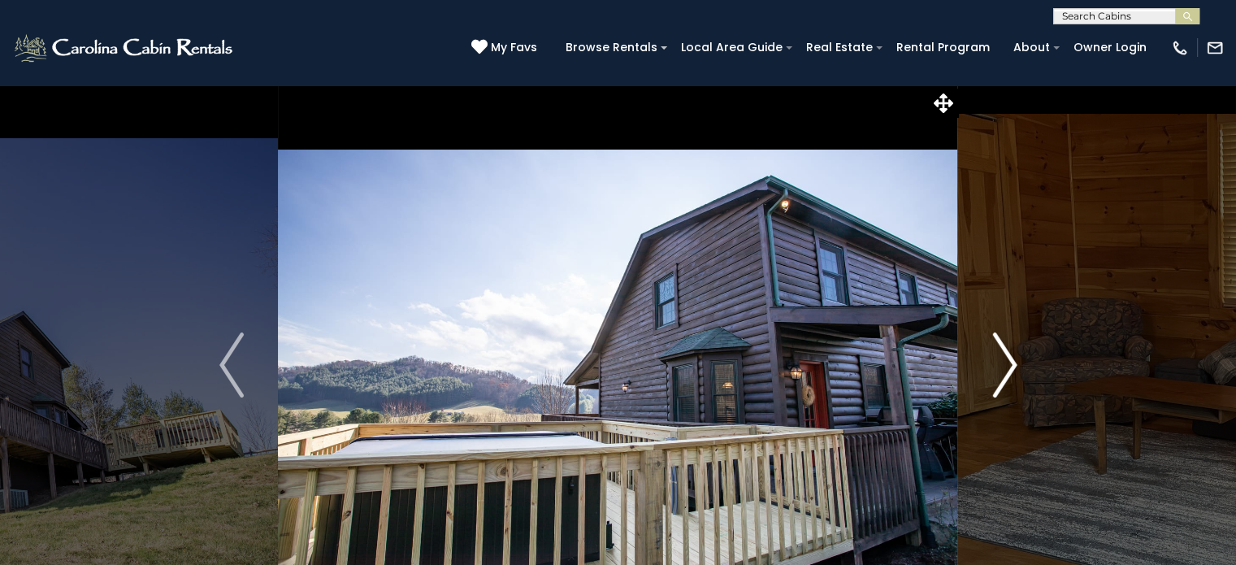
click at [991, 387] on button "Next" at bounding box center [1004, 365] width 93 height 561
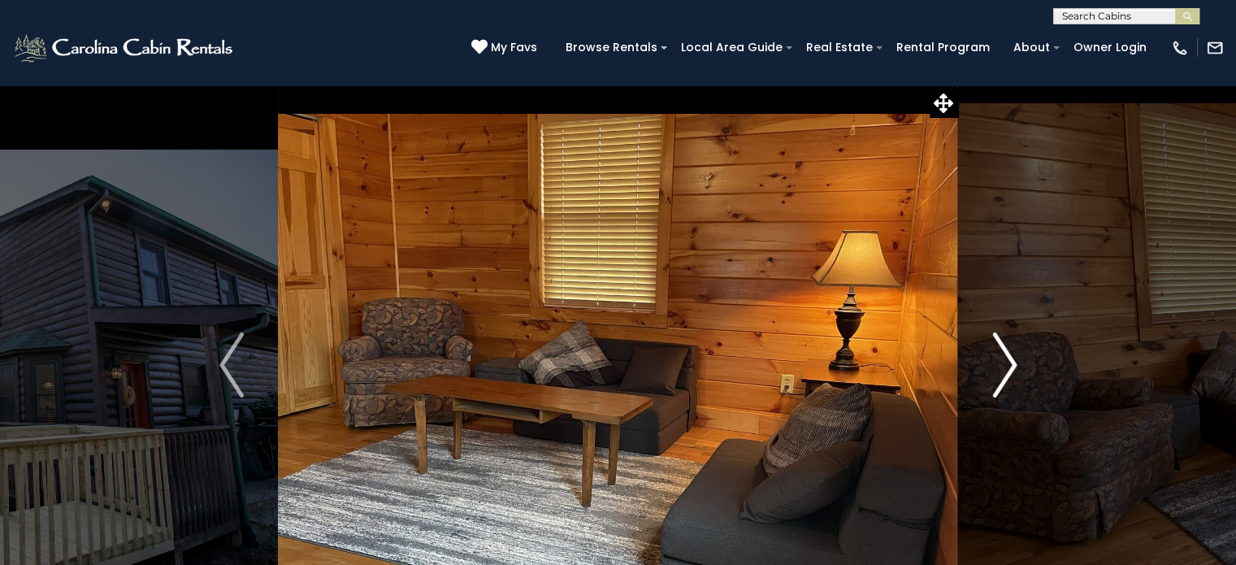
click at [1010, 371] on img "Next" at bounding box center [1005, 364] width 24 height 65
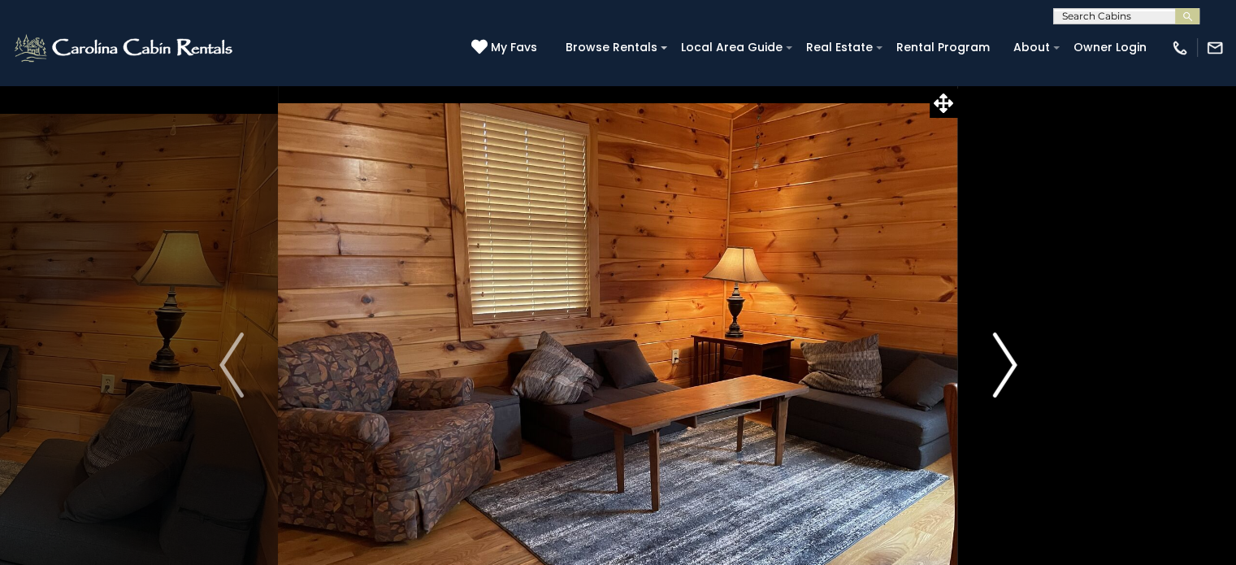
click at [1005, 372] on img "Next" at bounding box center [1005, 364] width 24 height 65
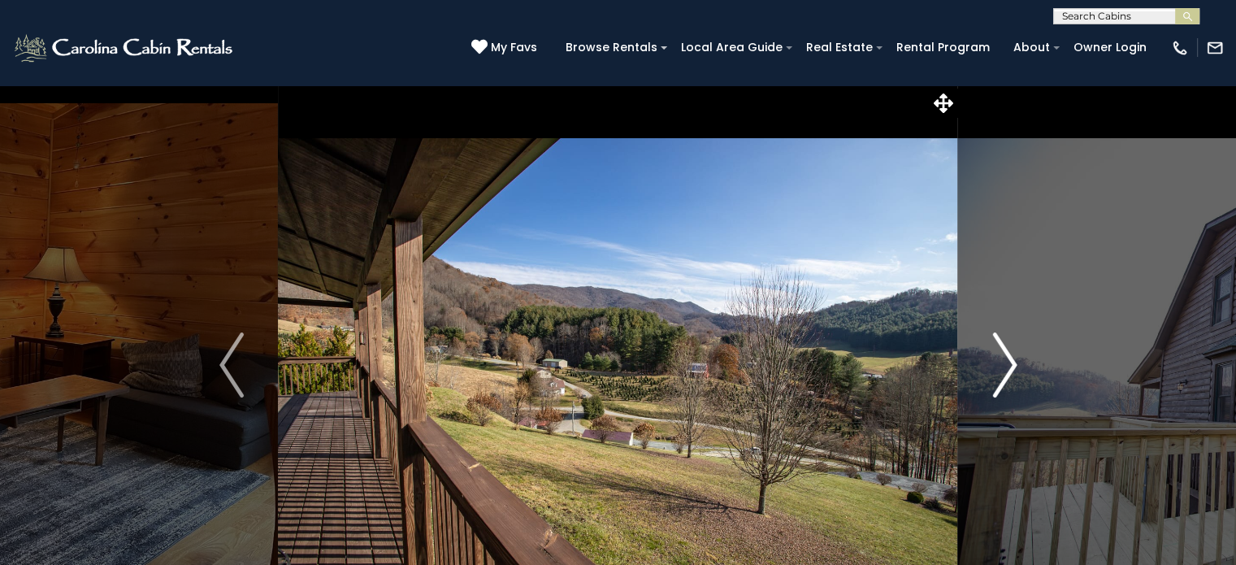
click at [1006, 367] on img "Next" at bounding box center [1005, 364] width 24 height 65
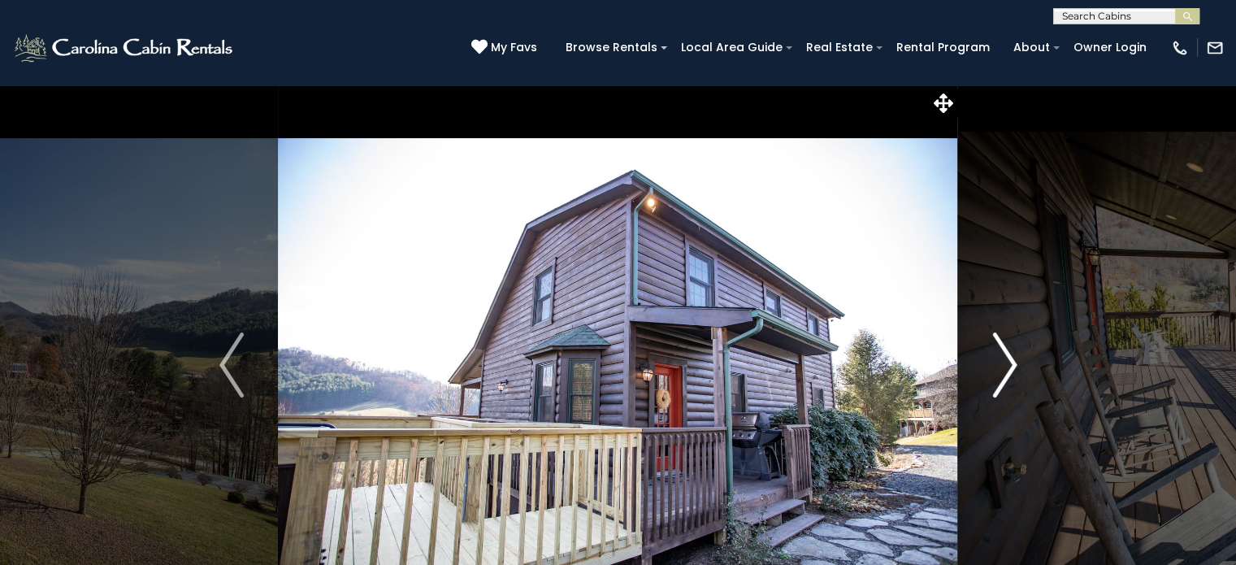
click at [1005, 367] on img "Next" at bounding box center [1005, 364] width 24 height 65
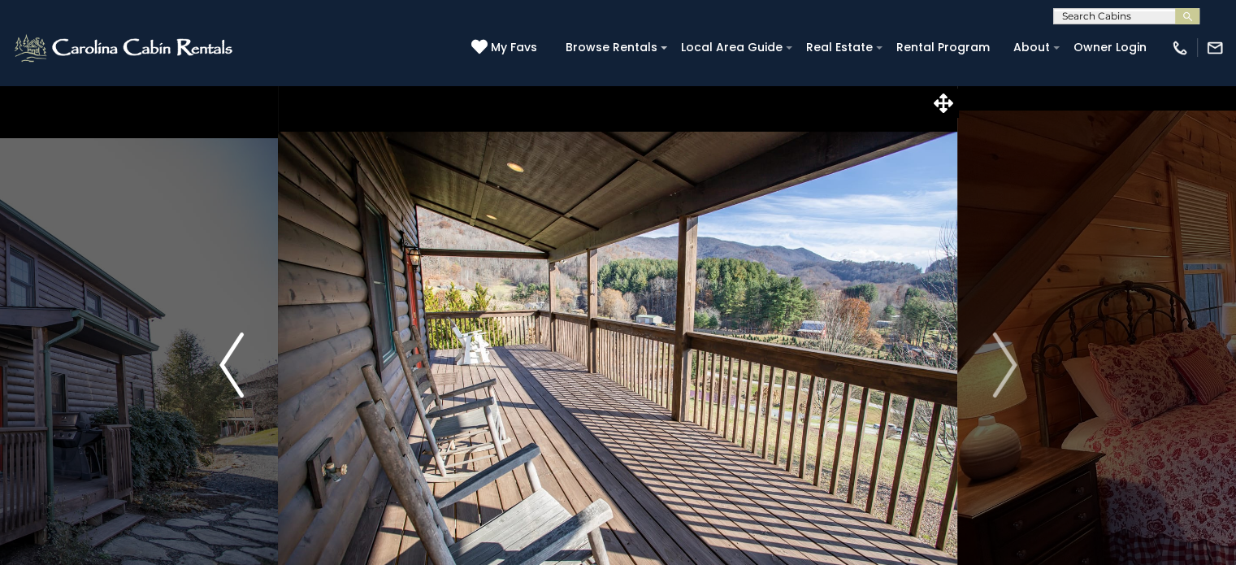
click at [225, 366] on img "Previous" at bounding box center [231, 364] width 24 height 65
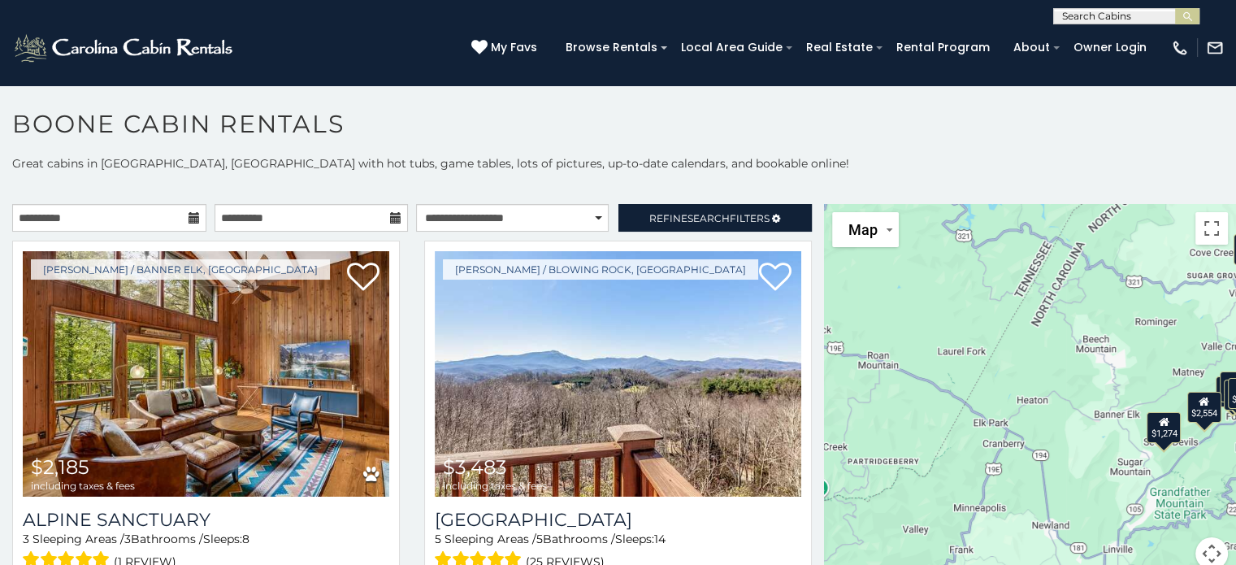
scroll to position [8, 0]
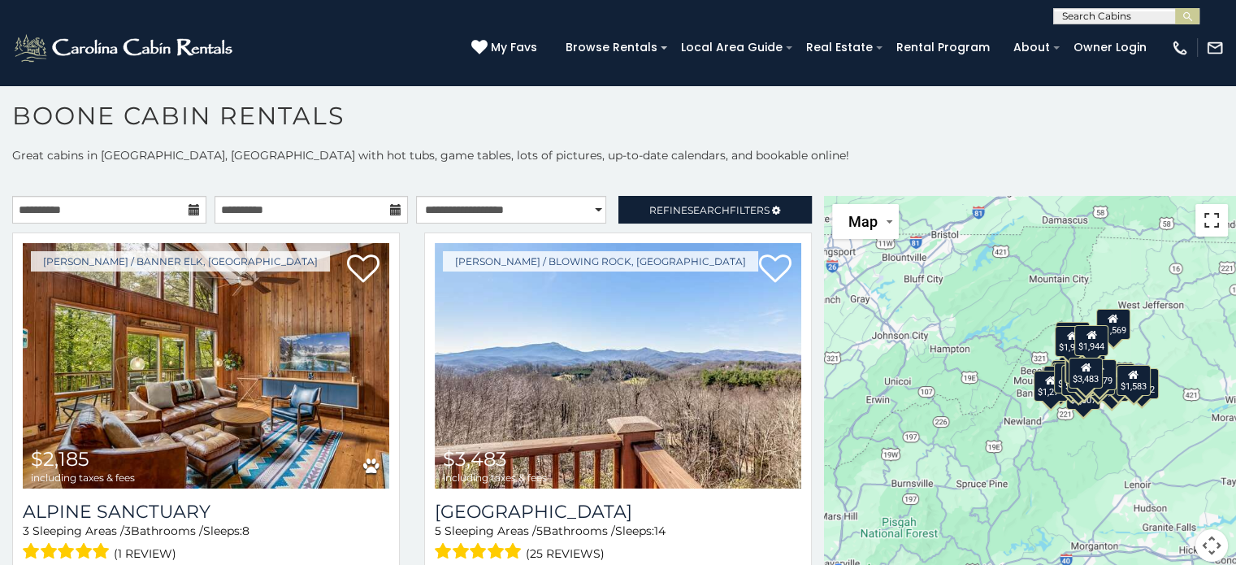
click at [1198, 218] on button "Toggle fullscreen view" at bounding box center [1212, 220] width 33 height 33
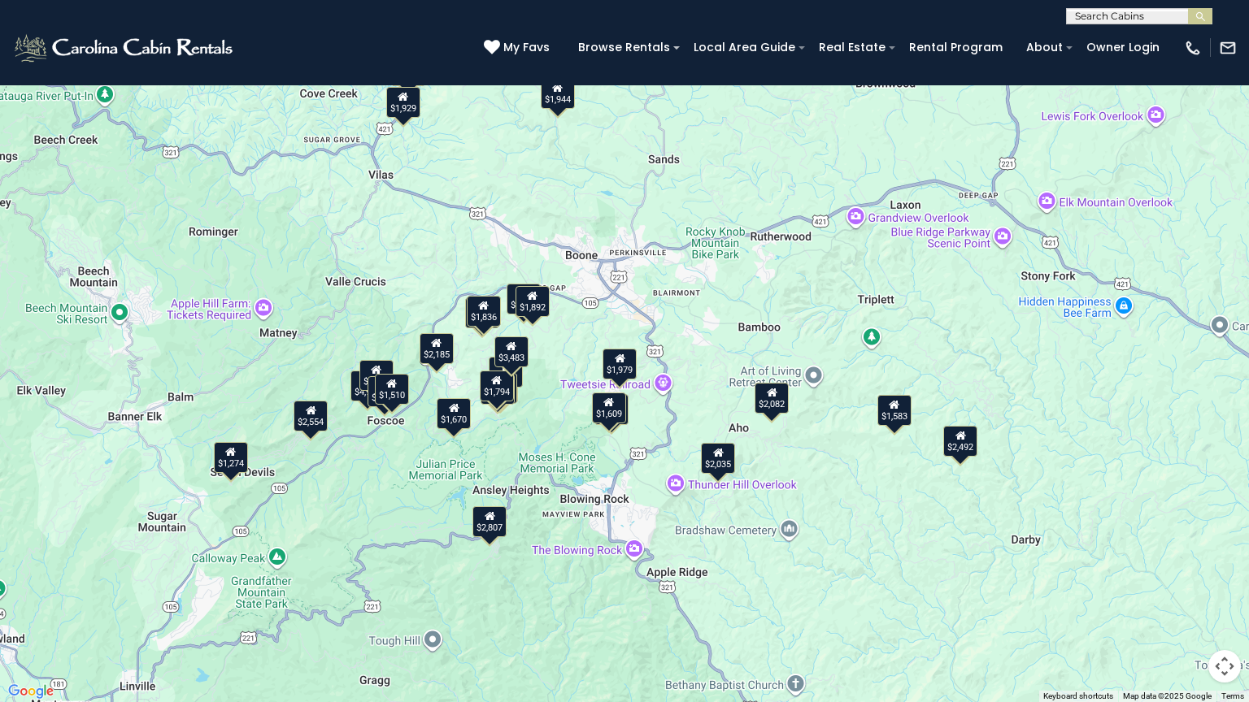
click at [540, 311] on div "$1,892" at bounding box center [532, 301] width 34 height 31
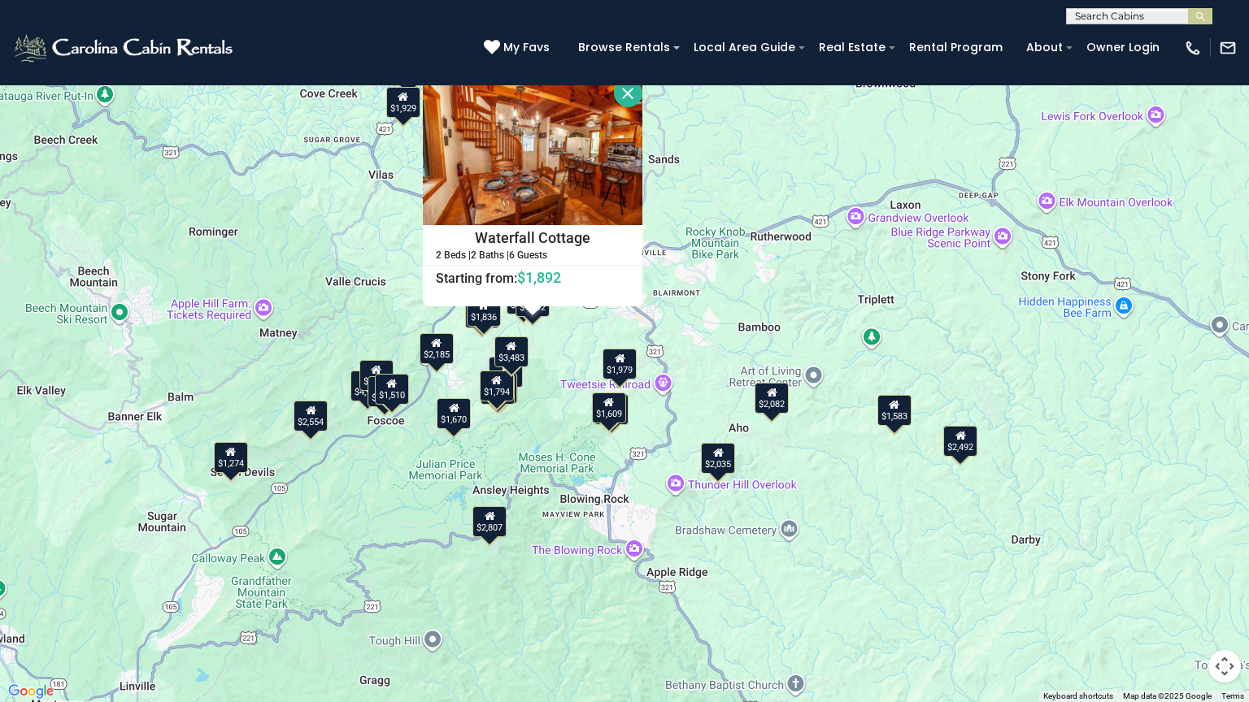
click at [479, 317] on div "$1,836" at bounding box center [484, 311] width 34 height 31
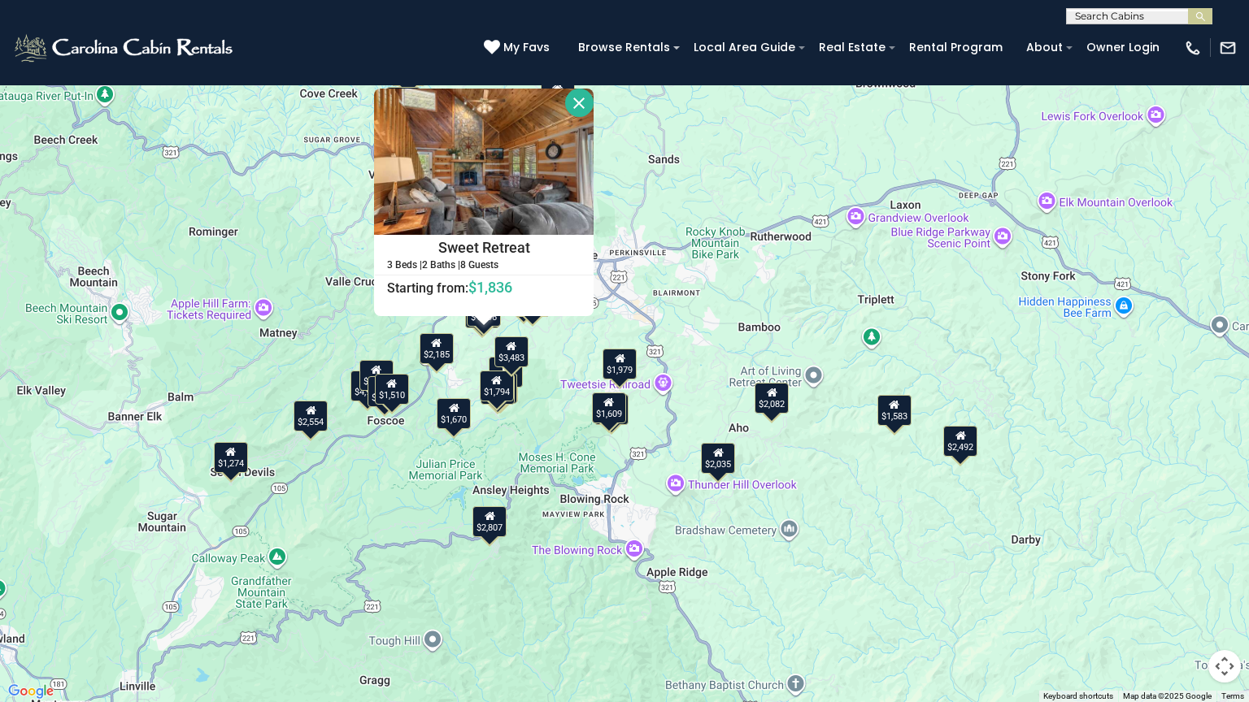
click at [624, 363] on div "$1,979" at bounding box center [619, 364] width 34 height 31
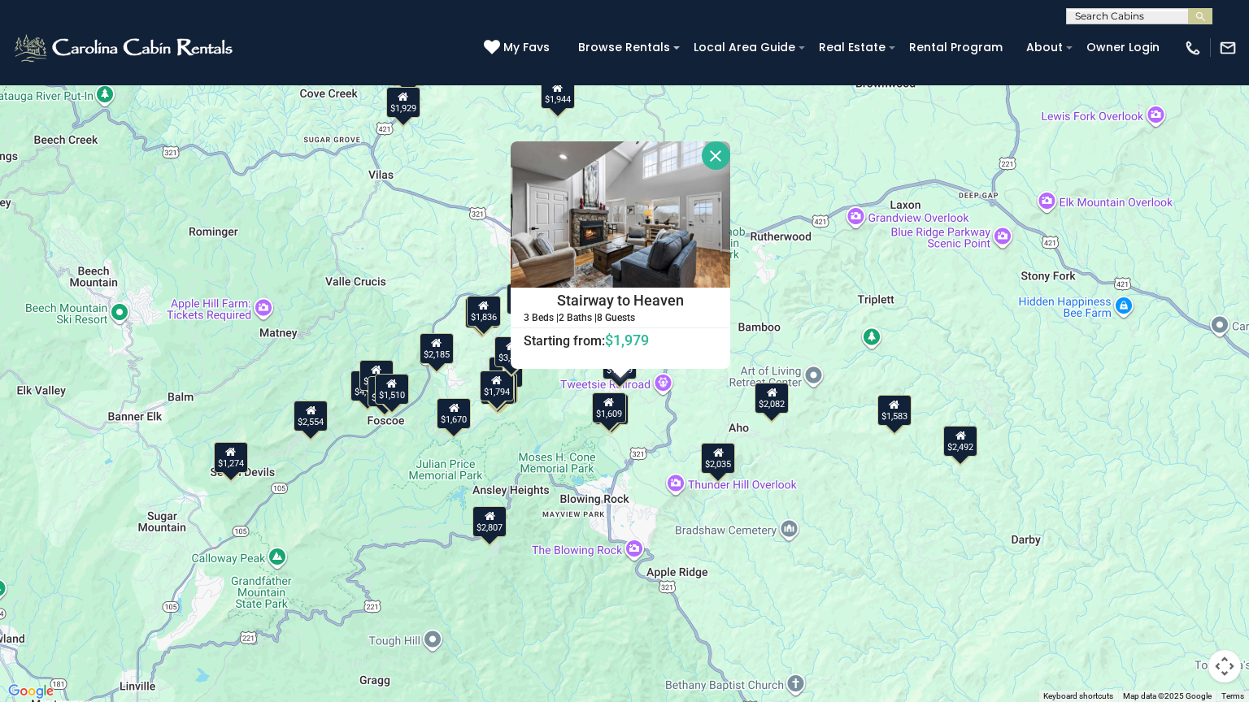
click at [404, 106] on div "$1,929" at bounding box center [403, 102] width 34 height 31
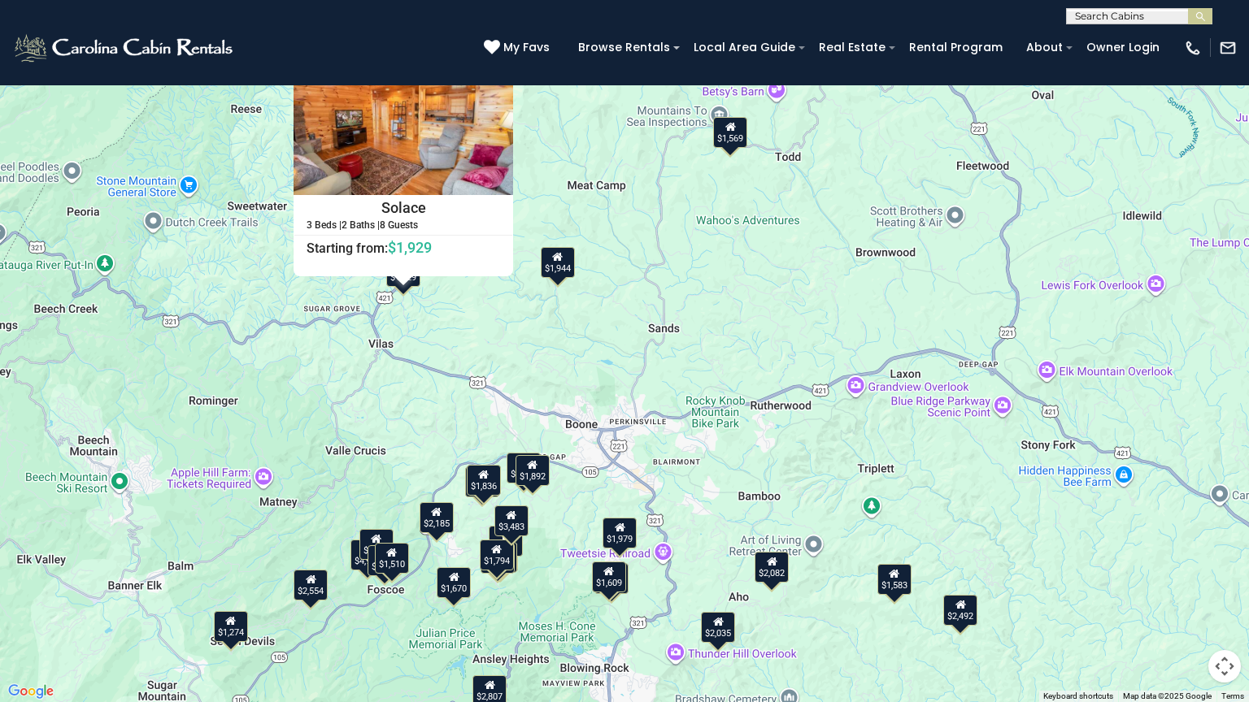
click at [895, 564] on div "$1,583" at bounding box center [894, 579] width 34 height 31
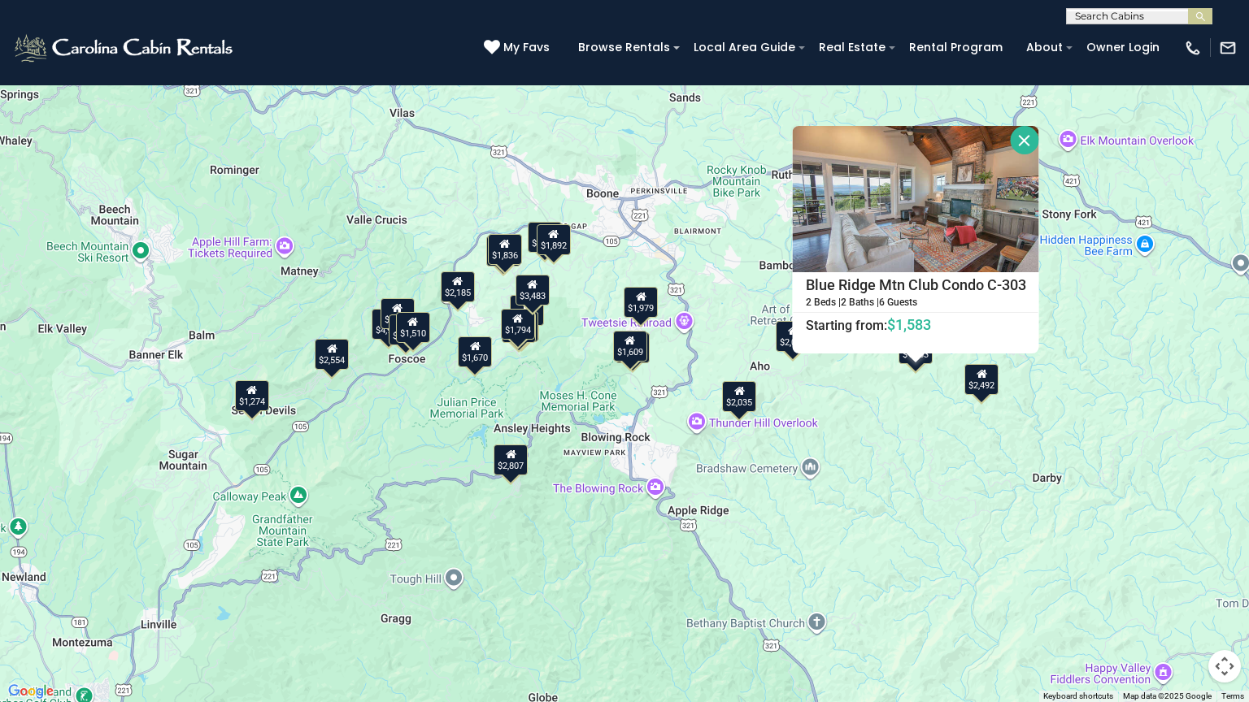
drag, startPoint x: 844, startPoint y: 638, endPoint x: 865, endPoint y: 405, distance: 234.3
click at [865, 405] on div "$2,185 $3,483 $4,943 $5,253 $1,569 $1,838 $2,035 $2,082 $2,405 $2,492 $2,554 $2…" at bounding box center [624, 351] width 1249 height 702
click at [255, 398] on div "$1,274" at bounding box center [252, 395] width 34 height 31
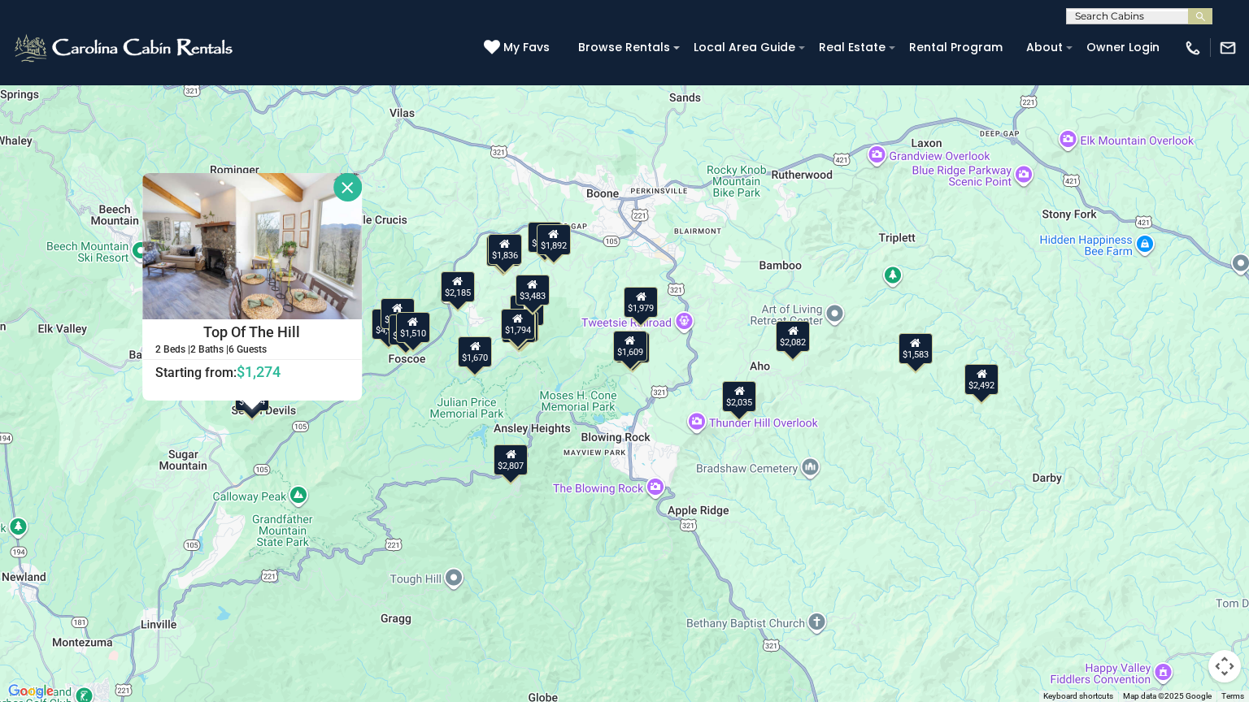
click at [479, 348] on icon at bounding box center [475, 346] width 11 height 11
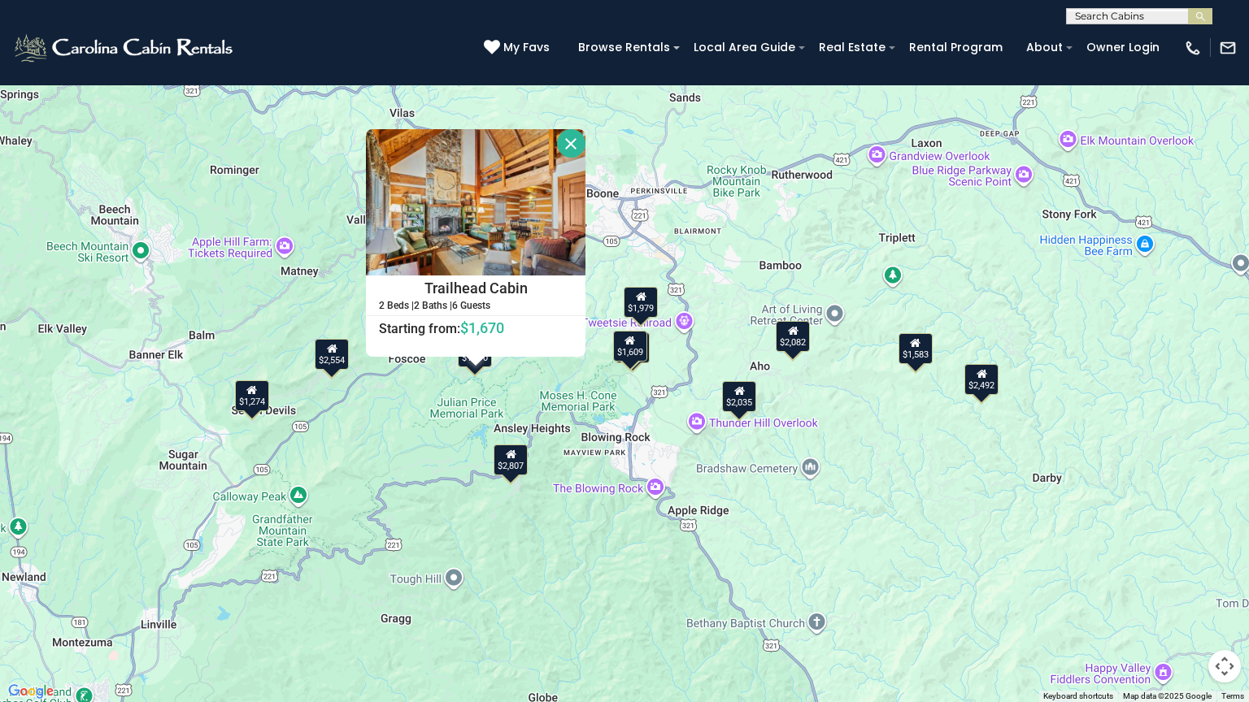
click at [633, 361] on div "$1,838" at bounding box center [632, 347] width 34 height 31
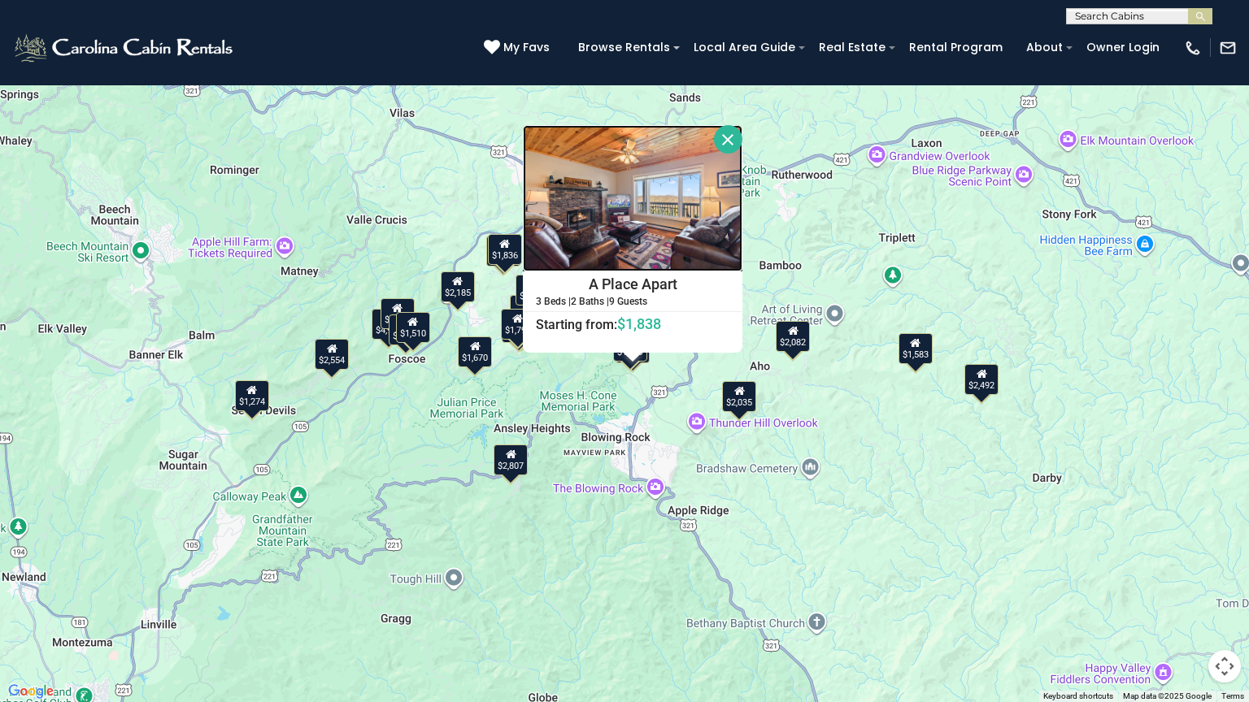
click at [631, 236] on img at bounding box center [632, 198] width 219 height 146
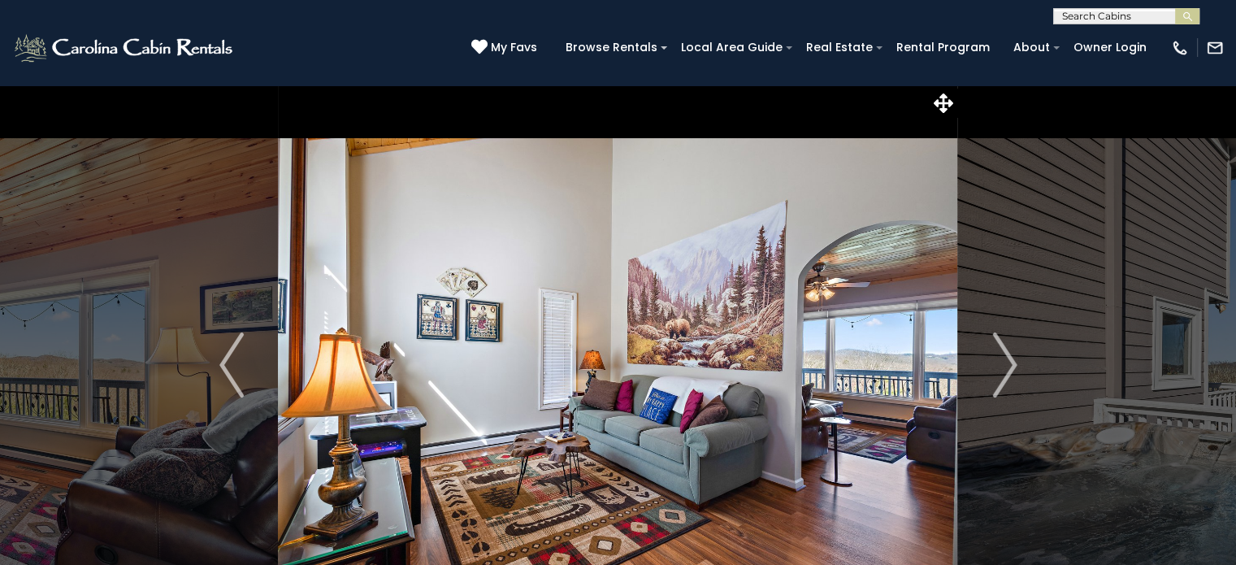
click at [1011, 365] on img "Next" at bounding box center [1005, 364] width 24 height 65
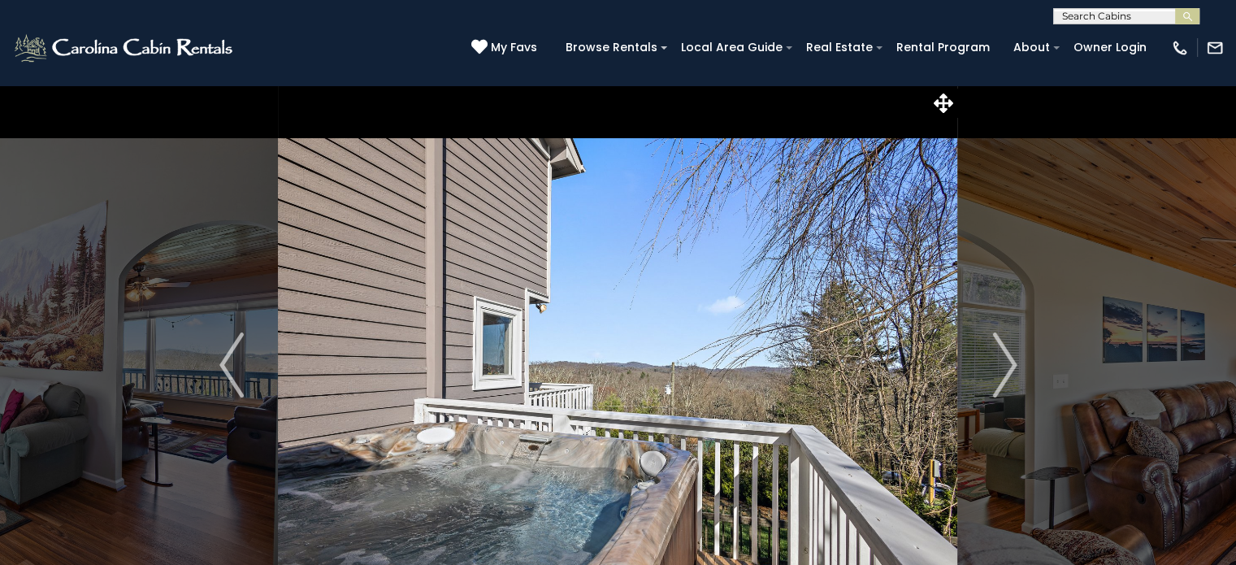
click at [1011, 365] on img "Next" at bounding box center [1005, 364] width 24 height 65
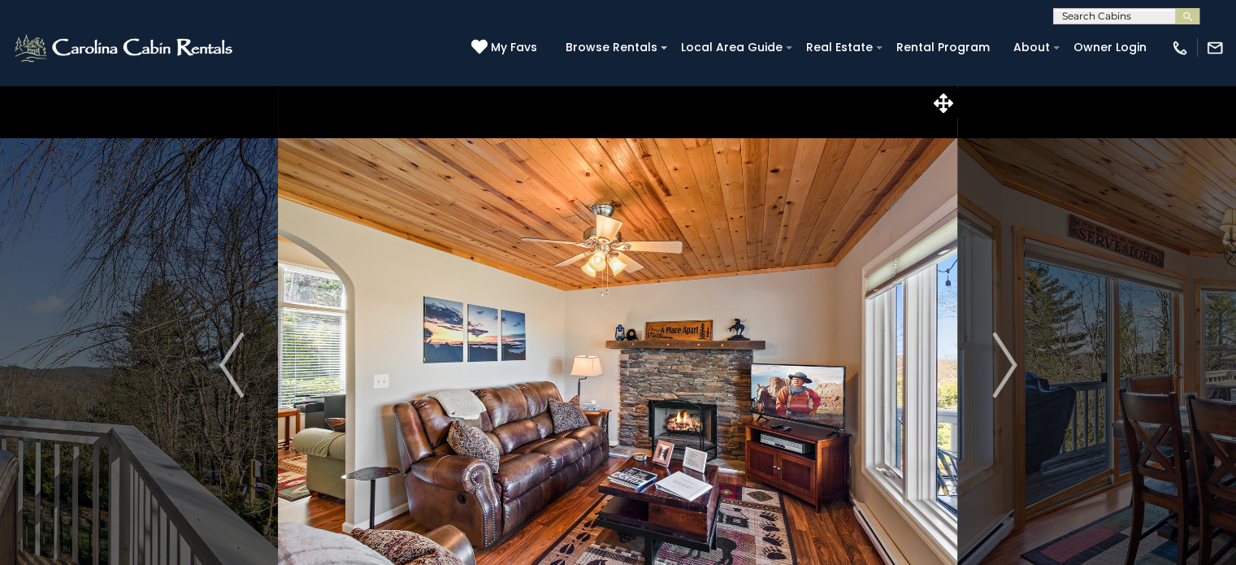
click at [1011, 365] on img "Next" at bounding box center [1005, 364] width 24 height 65
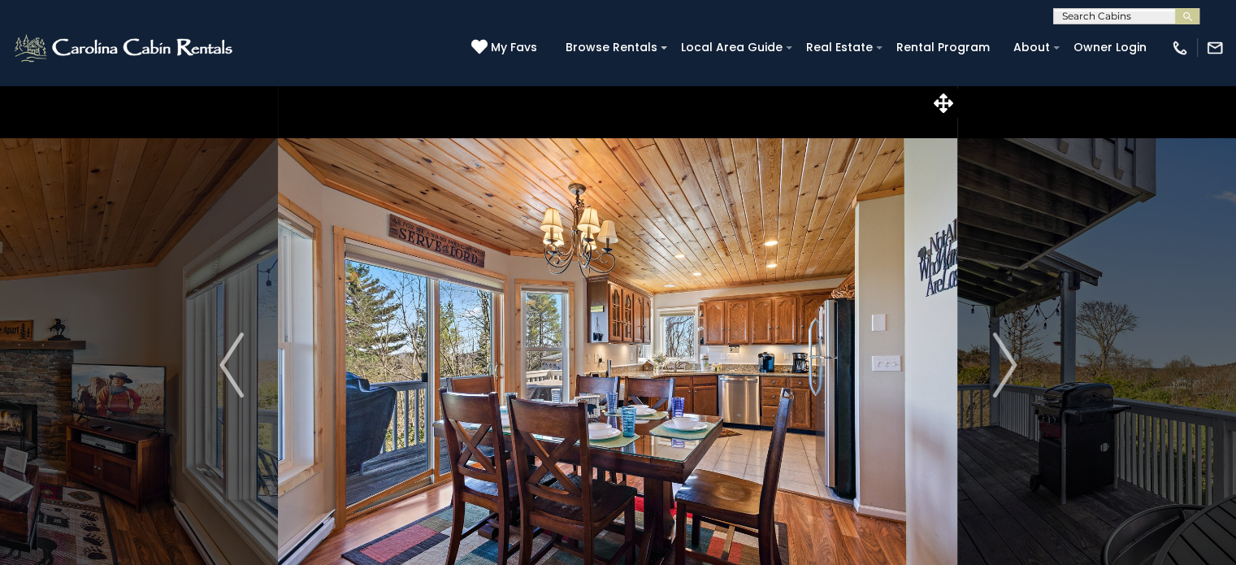
click at [1011, 365] on img "Next" at bounding box center [1005, 364] width 24 height 65
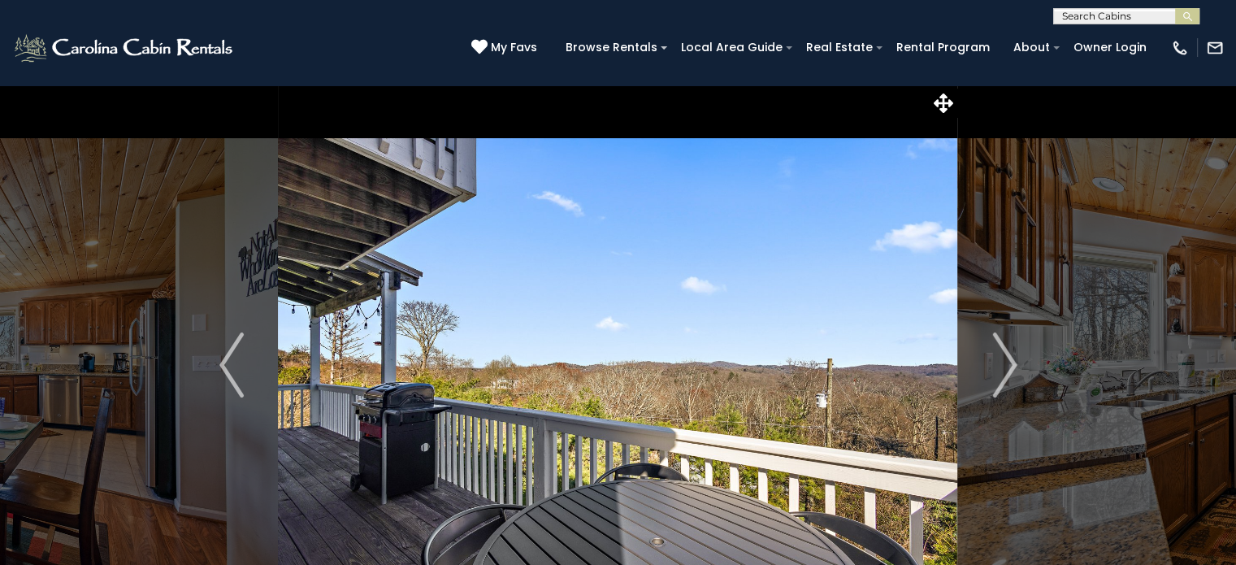
click at [1011, 365] on img "Next" at bounding box center [1005, 364] width 24 height 65
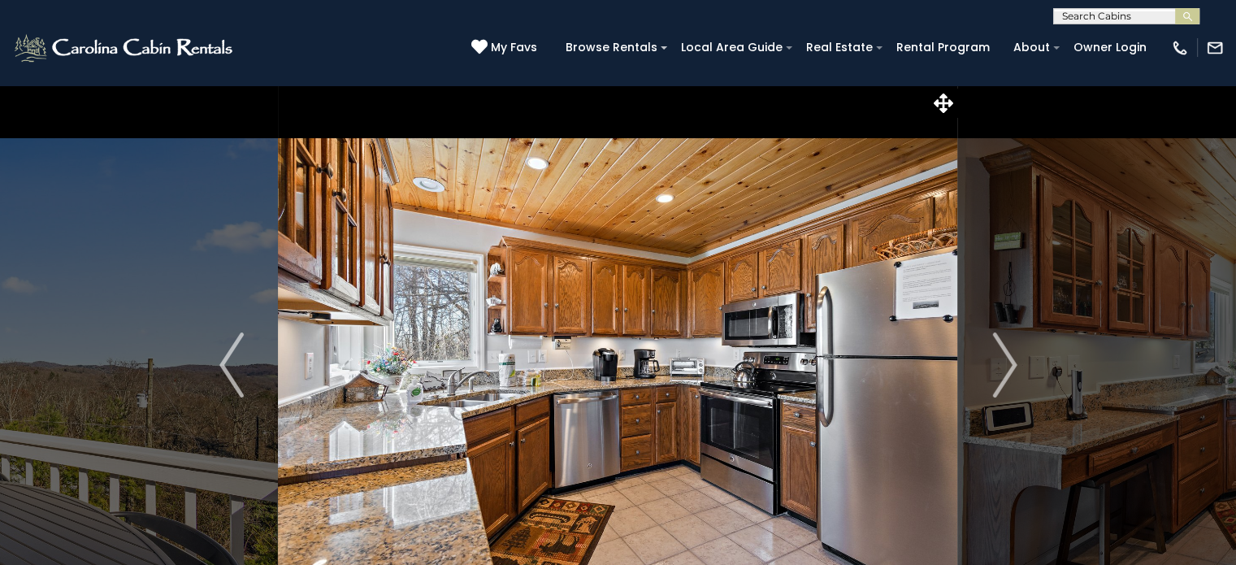
click at [1011, 365] on img "Next" at bounding box center [1005, 364] width 24 height 65
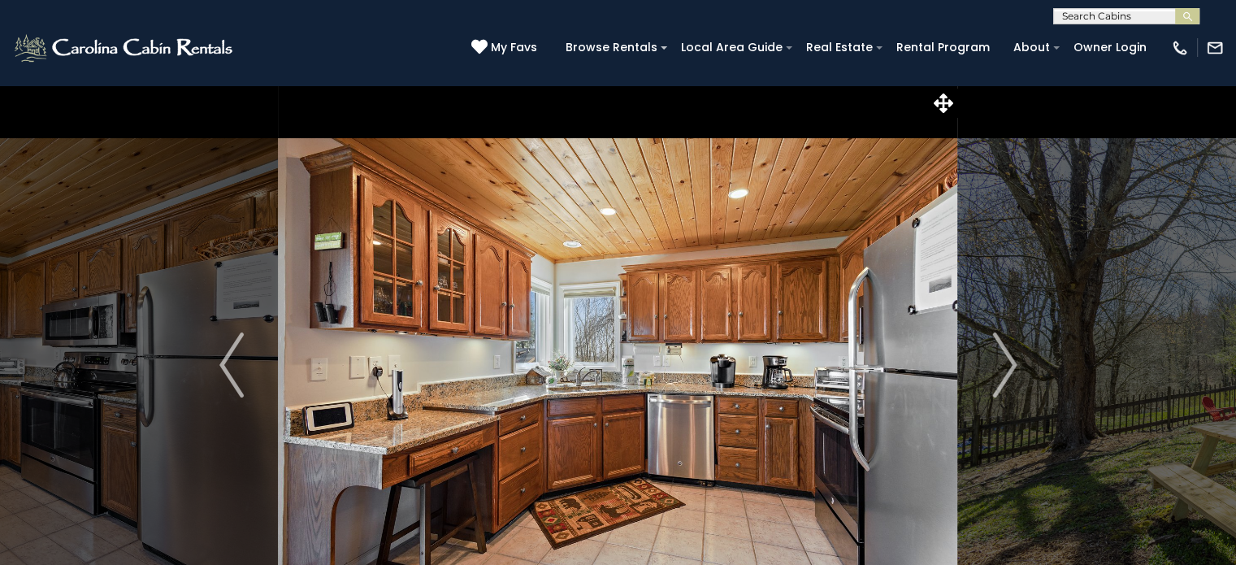
click at [1011, 365] on img "Next" at bounding box center [1005, 364] width 24 height 65
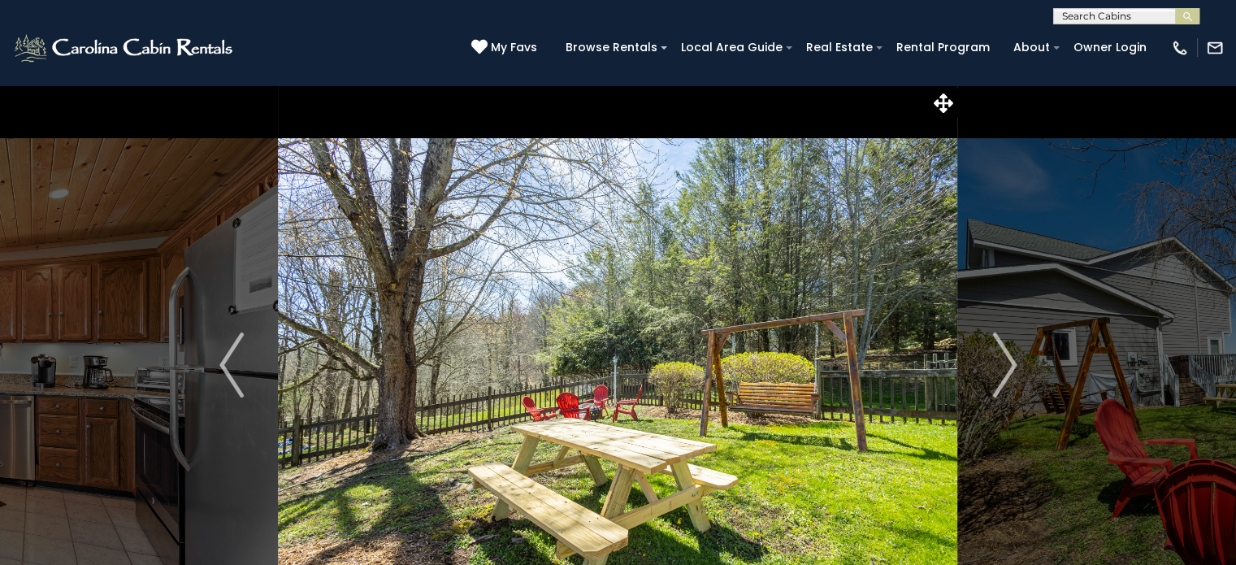
click at [1011, 365] on img "Next" at bounding box center [1005, 364] width 24 height 65
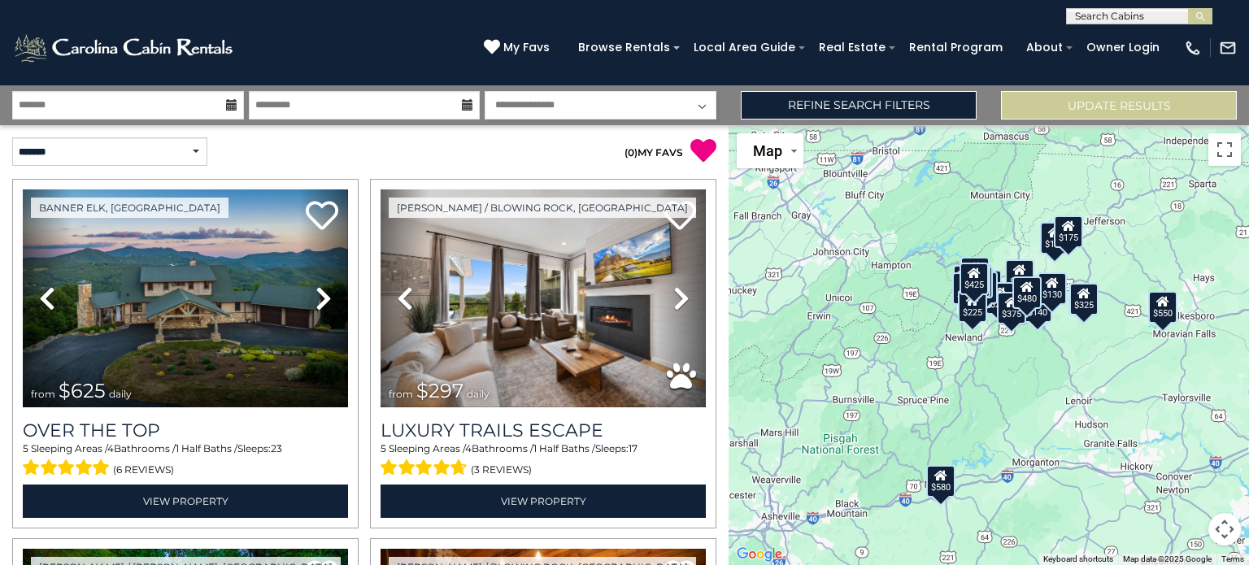
click at [228, 105] on icon at bounding box center [231, 104] width 11 height 11
click at [228, 107] on icon at bounding box center [231, 104] width 11 height 11
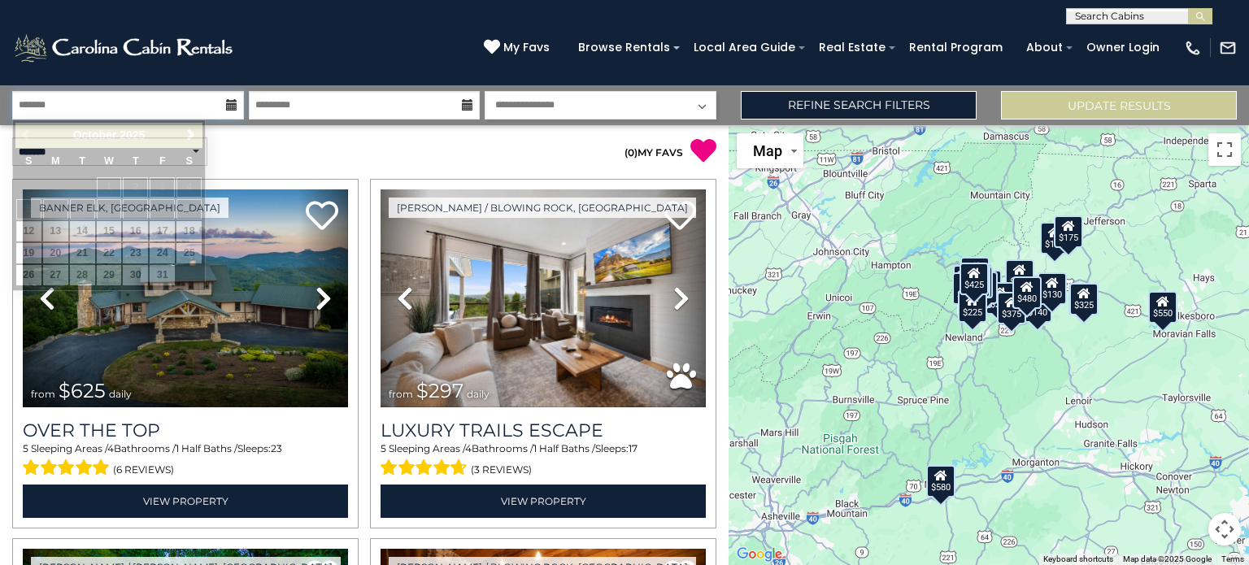
click at [189, 93] on input "text" at bounding box center [128, 105] width 232 height 28
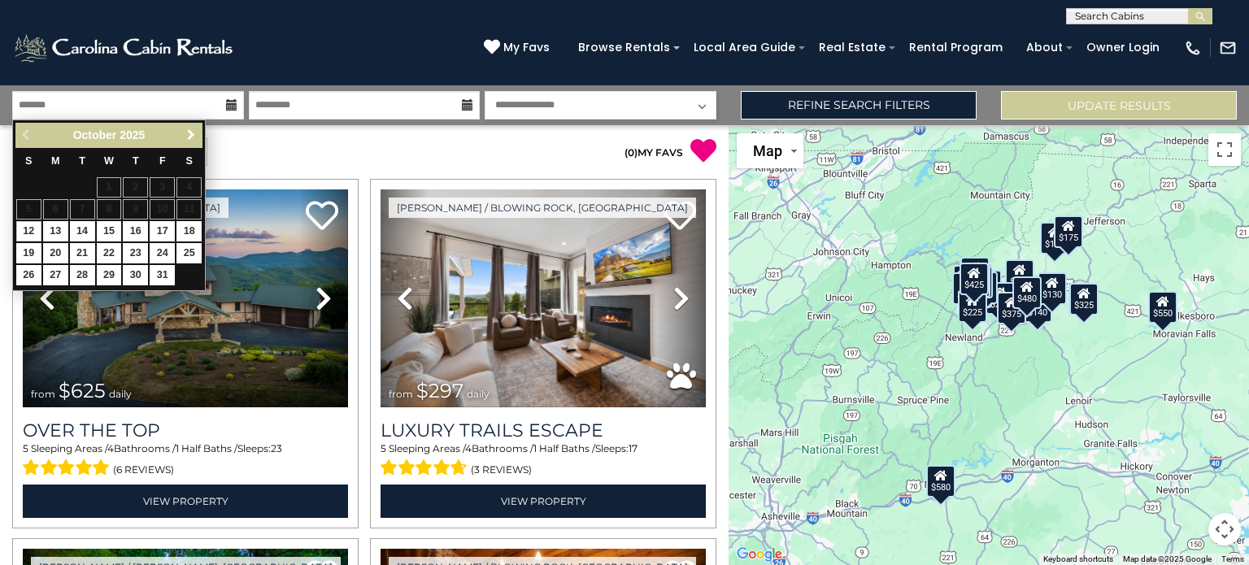
click at [192, 132] on span "Next" at bounding box center [191, 134] width 13 height 13
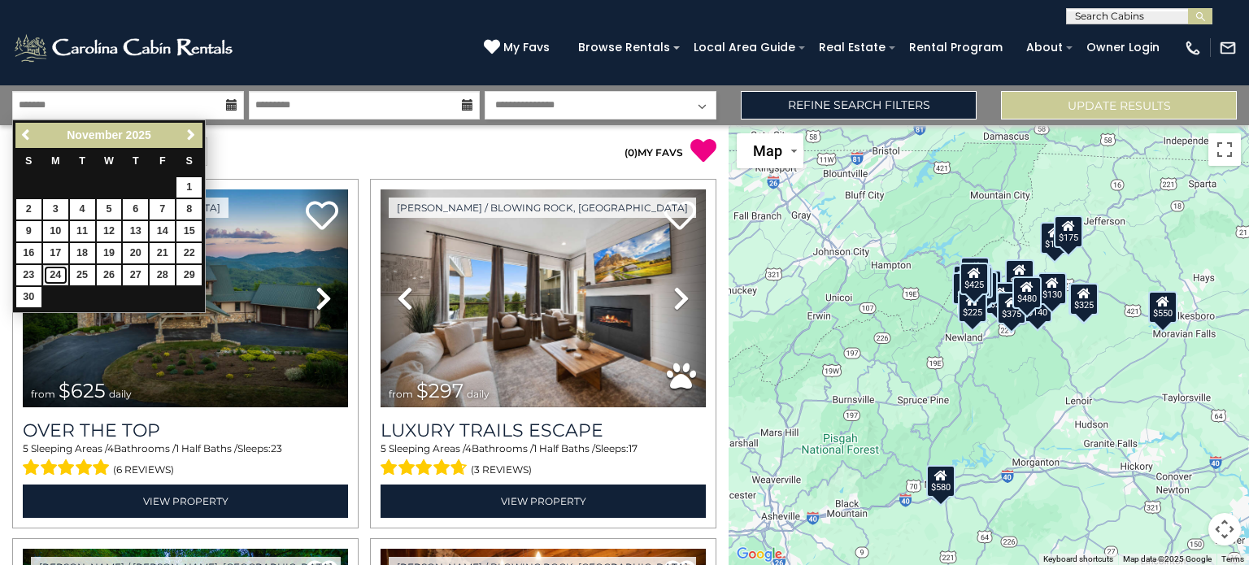
click at [53, 272] on link "24" at bounding box center [55, 275] width 25 height 20
type input "********"
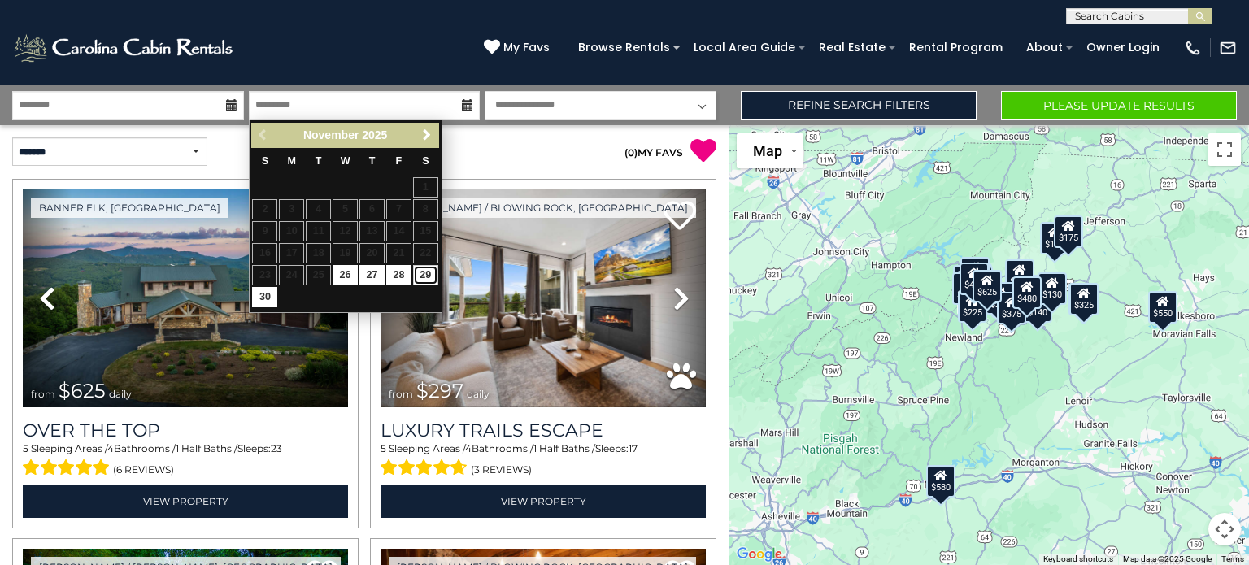
click at [424, 276] on link "29" at bounding box center [425, 275] width 25 height 20
type input "********"
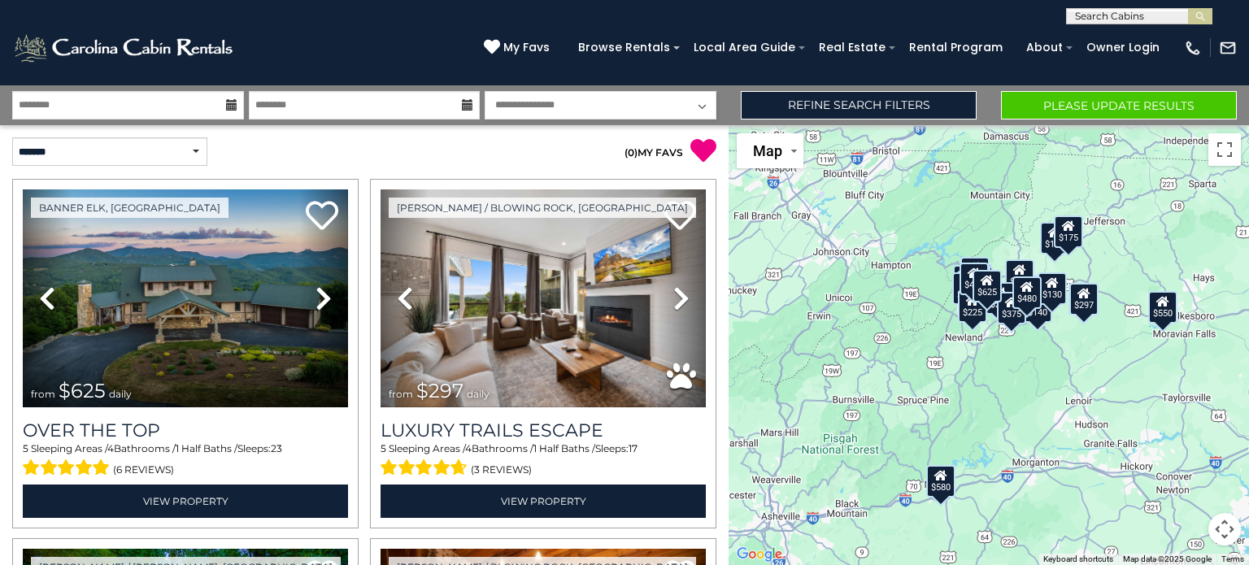
click at [693, 103] on select "**********" at bounding box center [601, 105] width 232 height 28
select select "*"
click at [485, 91] on select "**********" at bounding box center [601, 105] width 232 height 28
click at [191, 149] on select "**********" at bounding box center [109, 151] width 195 height 28
click at [12, 137] on select "**********" at bounding box center [109, 151] width 195 height 28
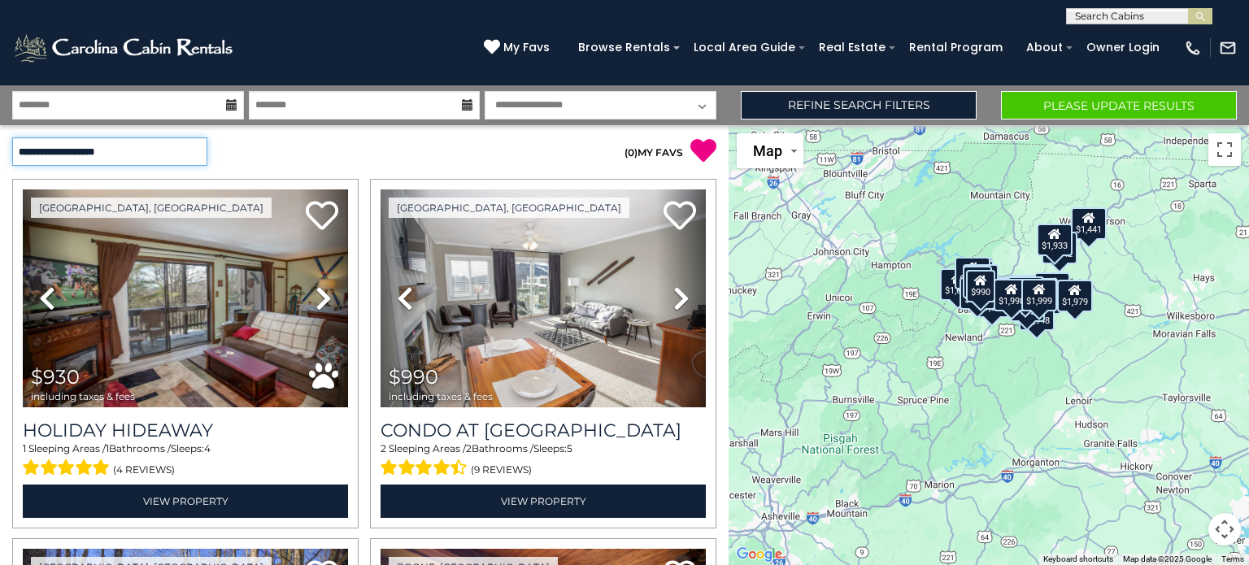
click at [146, 140] on select "**********" at bounding box center [109, 151] width 195 height 28
click at [12, 137] on select "**********" at bounding box center [109, 151] width 195 height 28
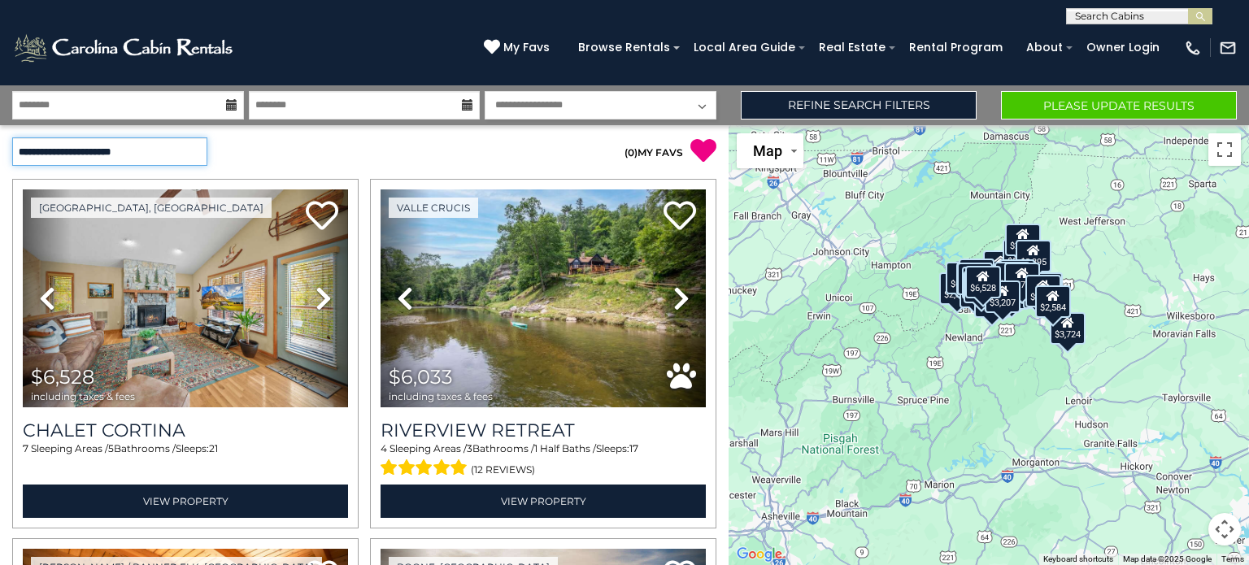
click at [161, 156] on select "**********" at bounding box center [109, 151] width 195 height 28
select select "**********"
click at [12, 137] on select "**********" at bounding box center [109, 151] width 195 height 28
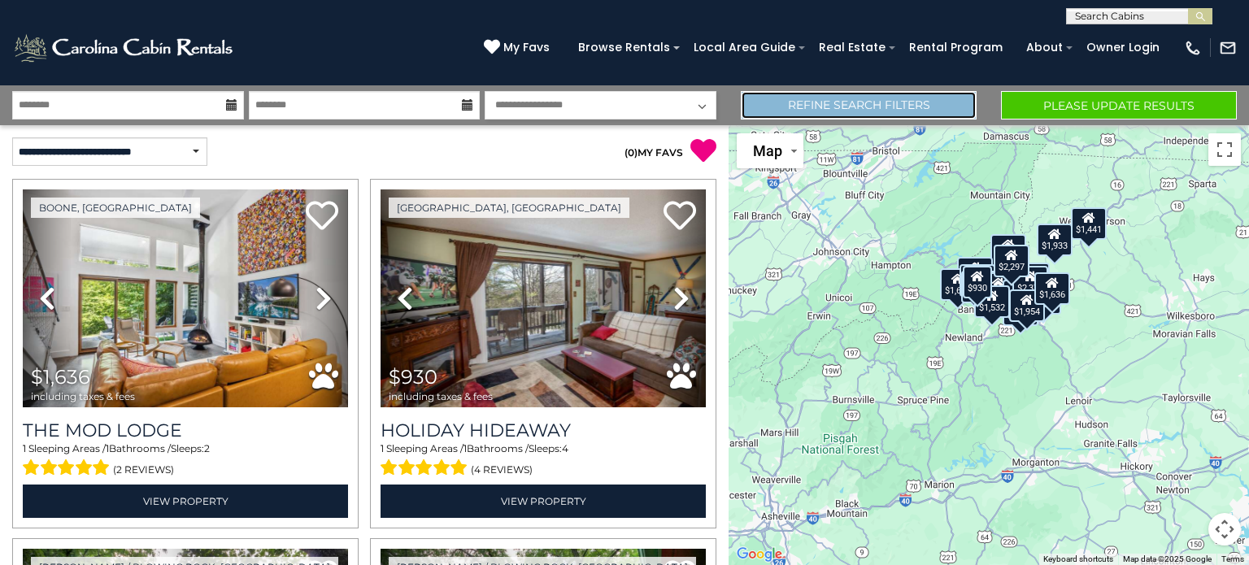
click at [913, 106] on link "Refine Search Filters" at bounding box center [859, 105] width 236 height 28
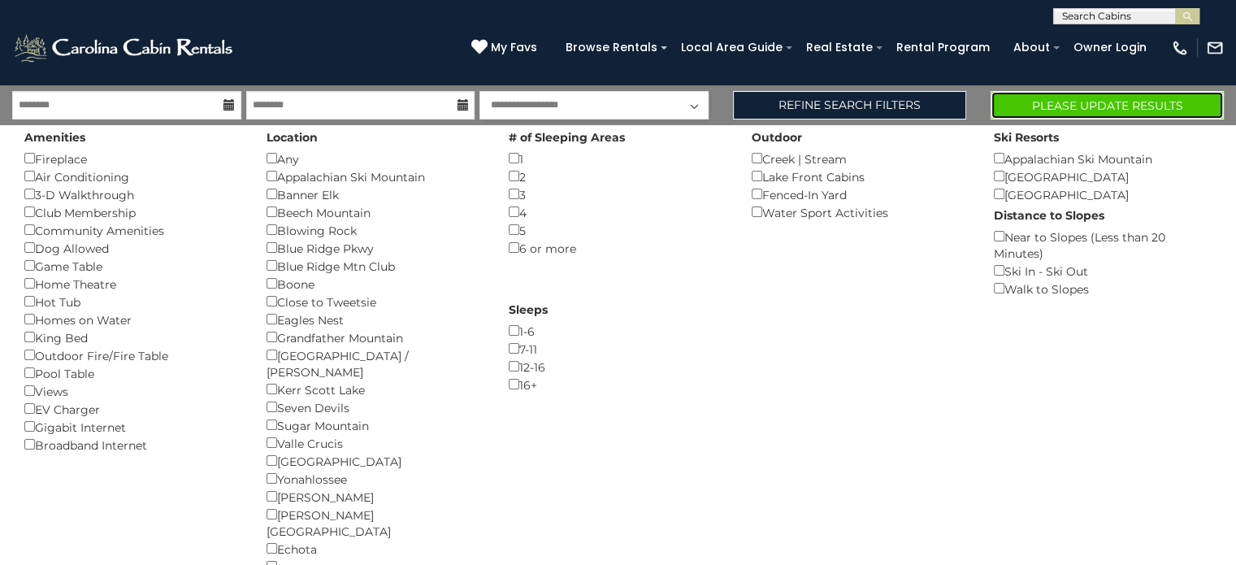
click at [1022, 103] on button "Please Update Results" at bounding box center [1107, 105] width 233 height 28
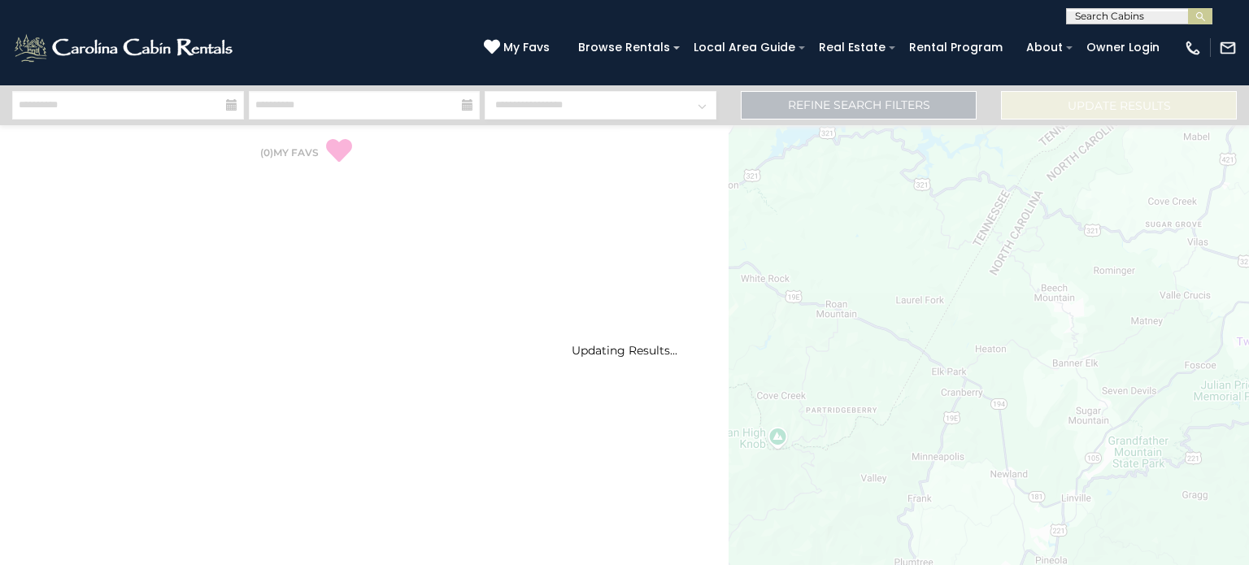
select select "*"
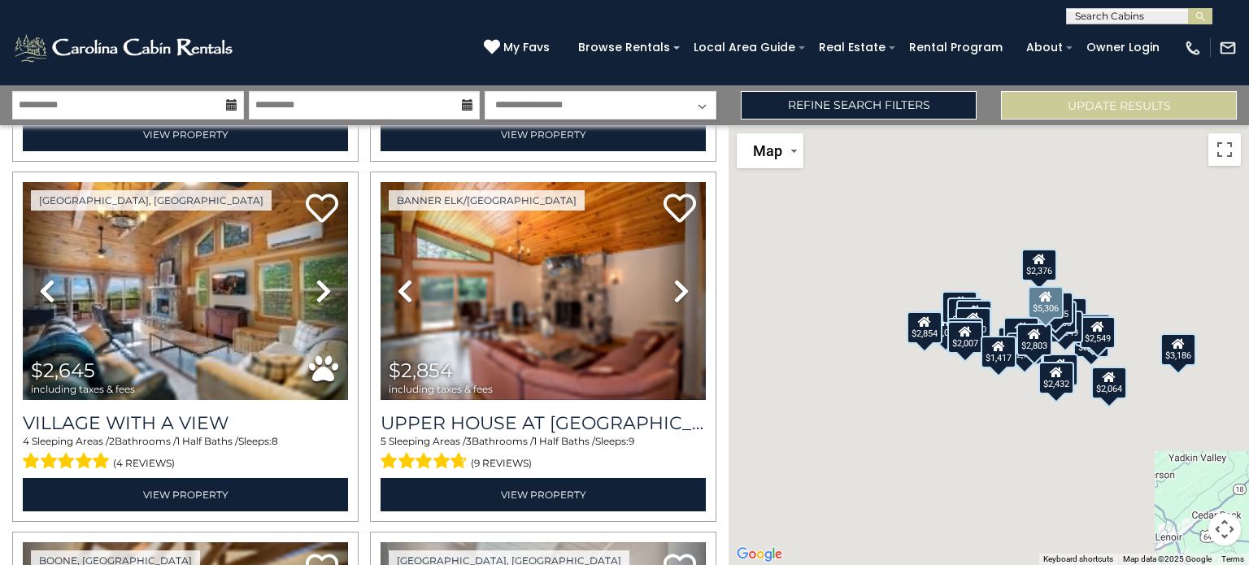
scroll to position [1805, 0]
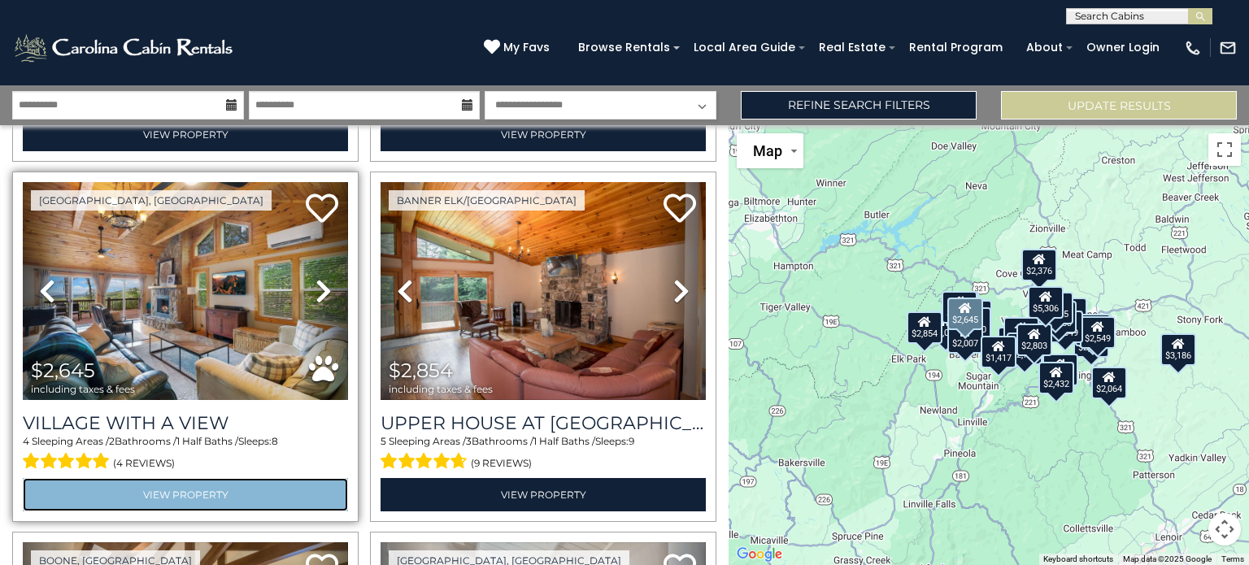
click at [225, 478] on link "View Property" at bounding box center [185, 494] width 325 height 33
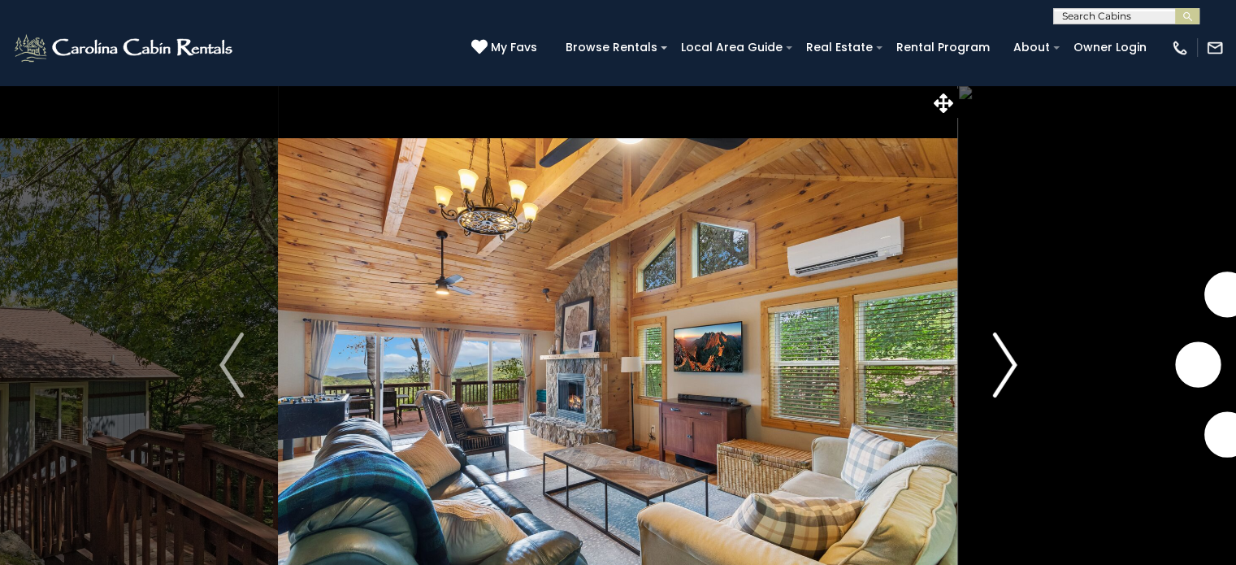
click at [1014, 363] on img "Next" at bounding box center [1005, 364] width 24 height 65
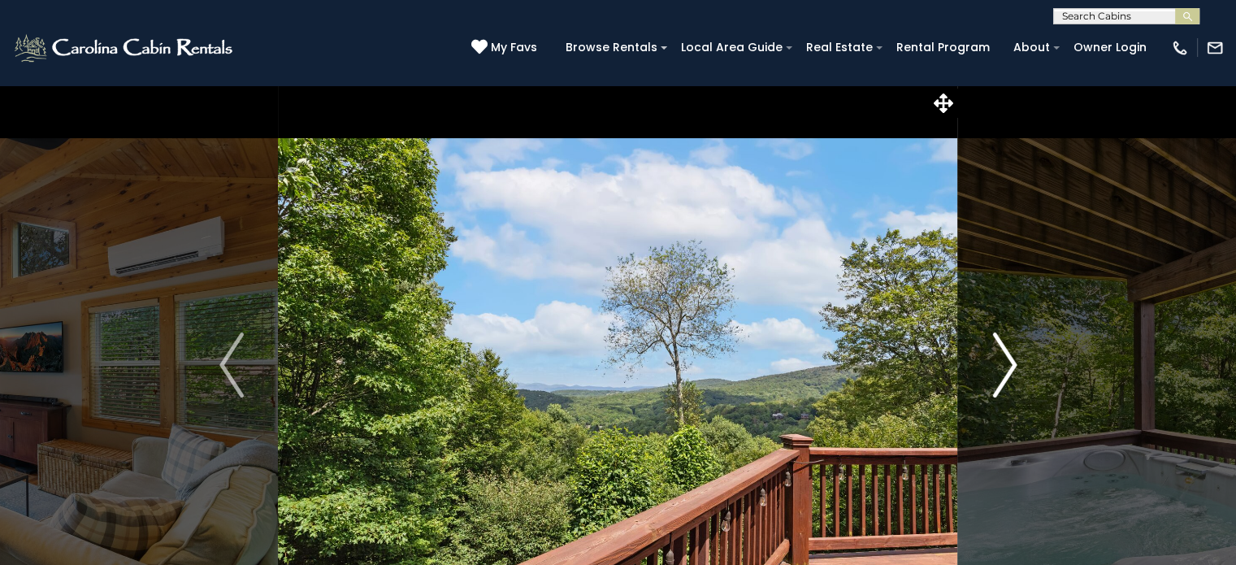
click at [1014, 363] on img "Next" at bounding box center [1005, 364] width 24 height 65
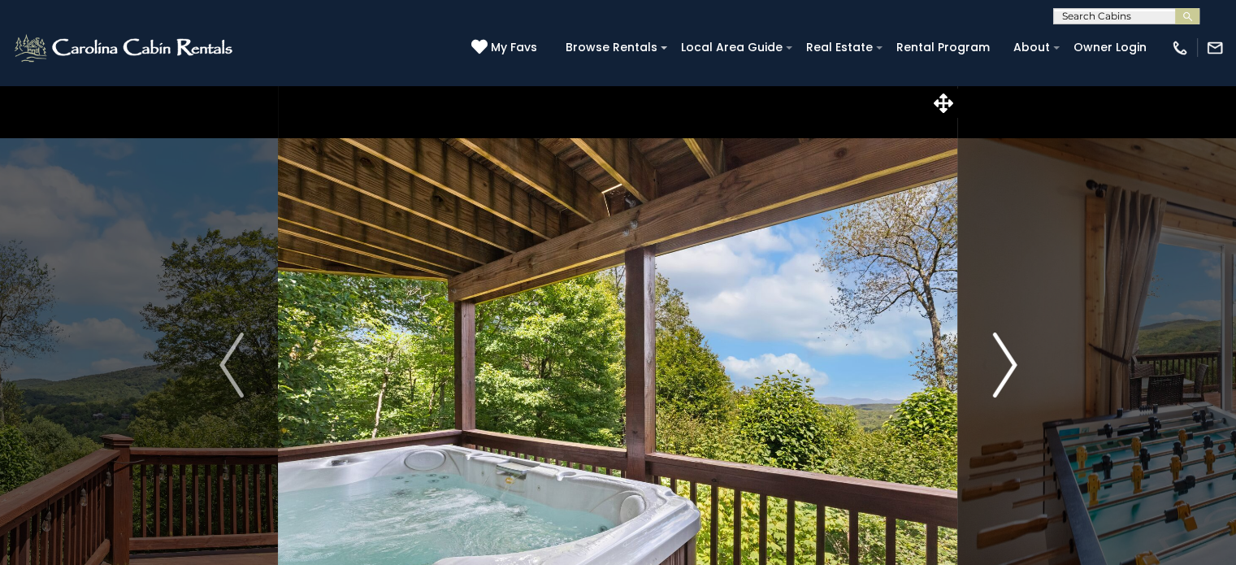
click at [1014, 363] on img "Next" at bounding box center [1005, 364] width 24 height 65
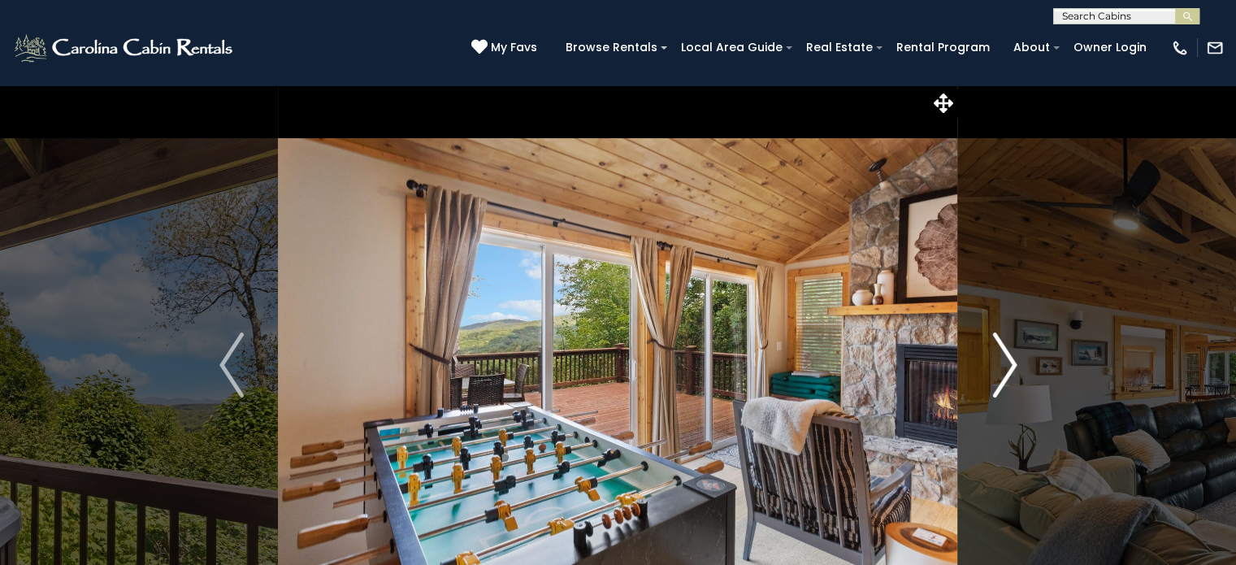
click at [1014, 363] on img "Next" at bounding box center [1005, 364] width 24 height 65
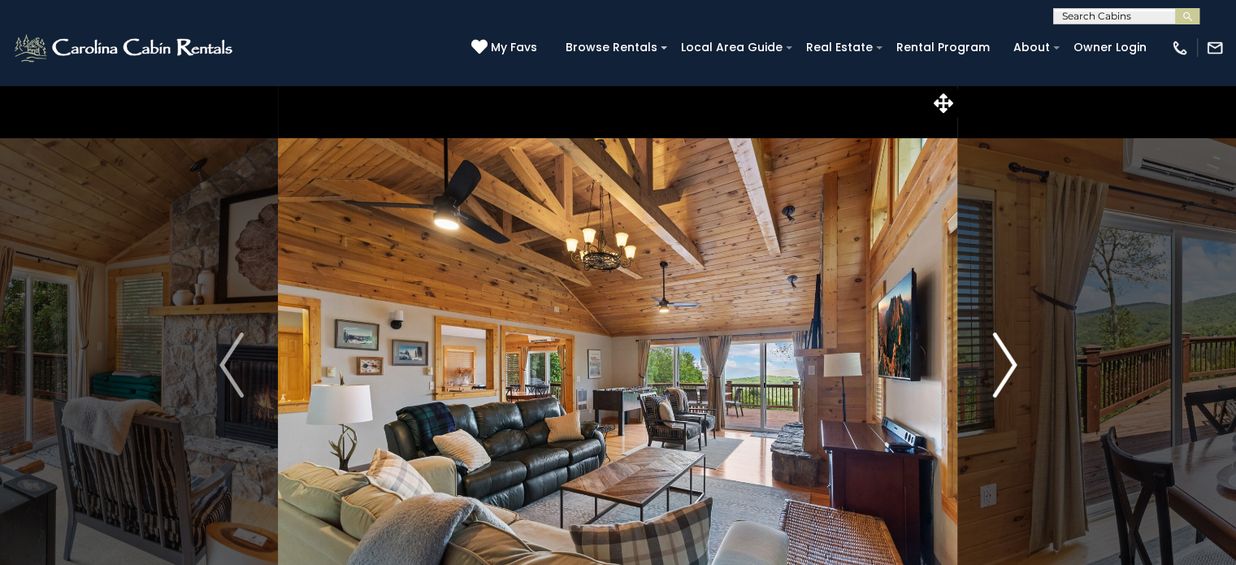
click at [1014, 363] on img "Next" at bounding box center [1005, 364] width 24 height 65
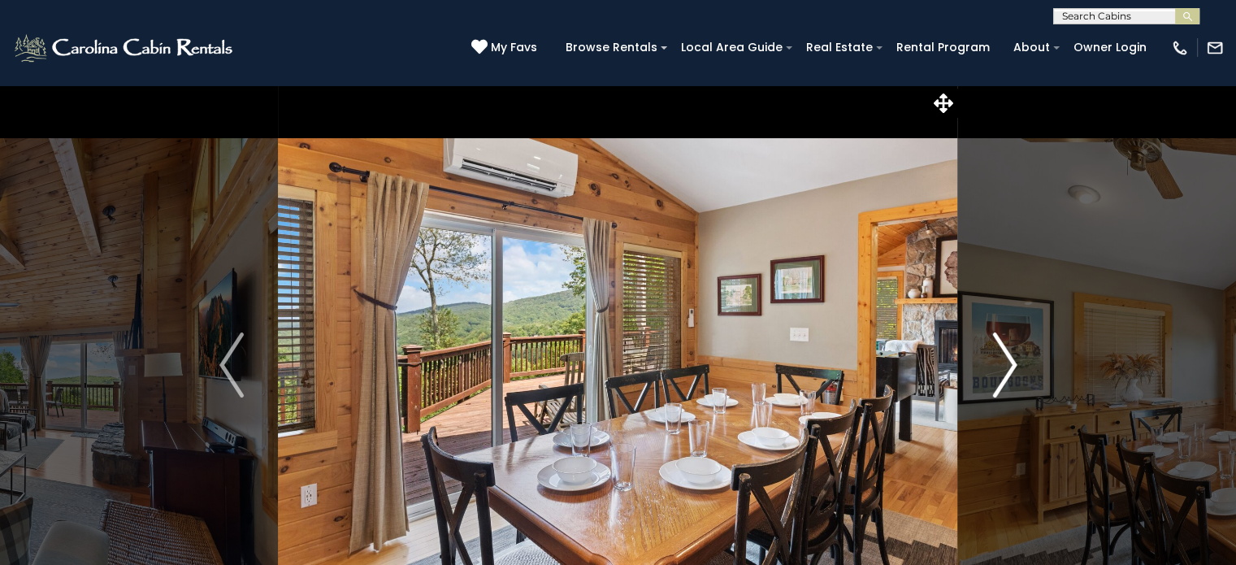
click at [1014, 363] on img "Next" at bounding box center [1005, 364] width 24 height 65
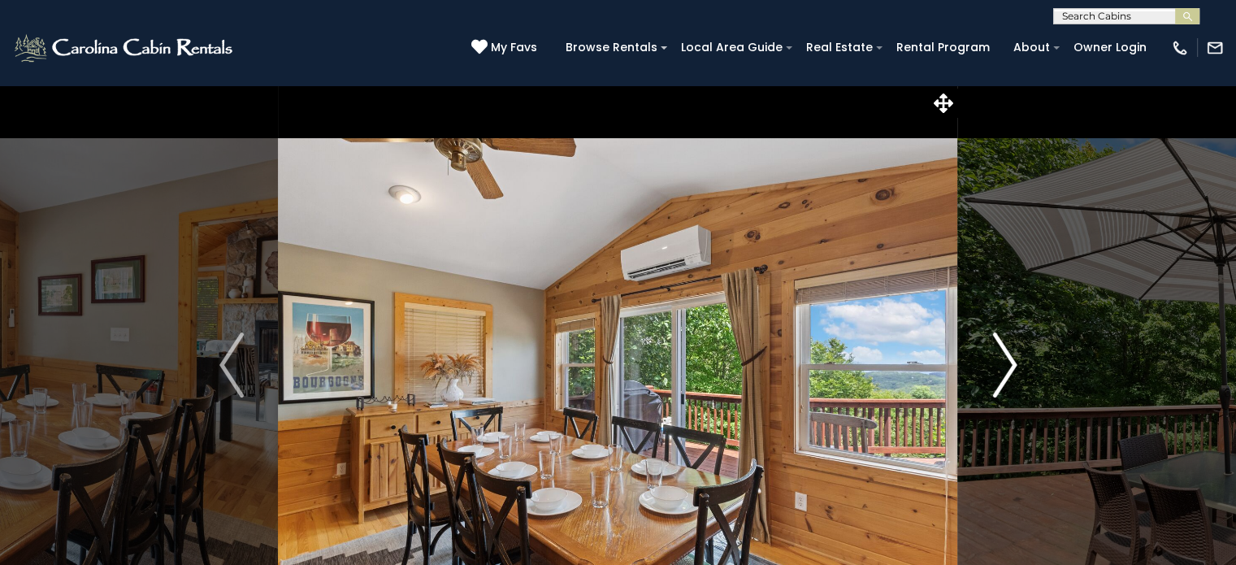
click at [1014, 363] on img "Next" at bounding box center [1005, 364] width 24 height 65
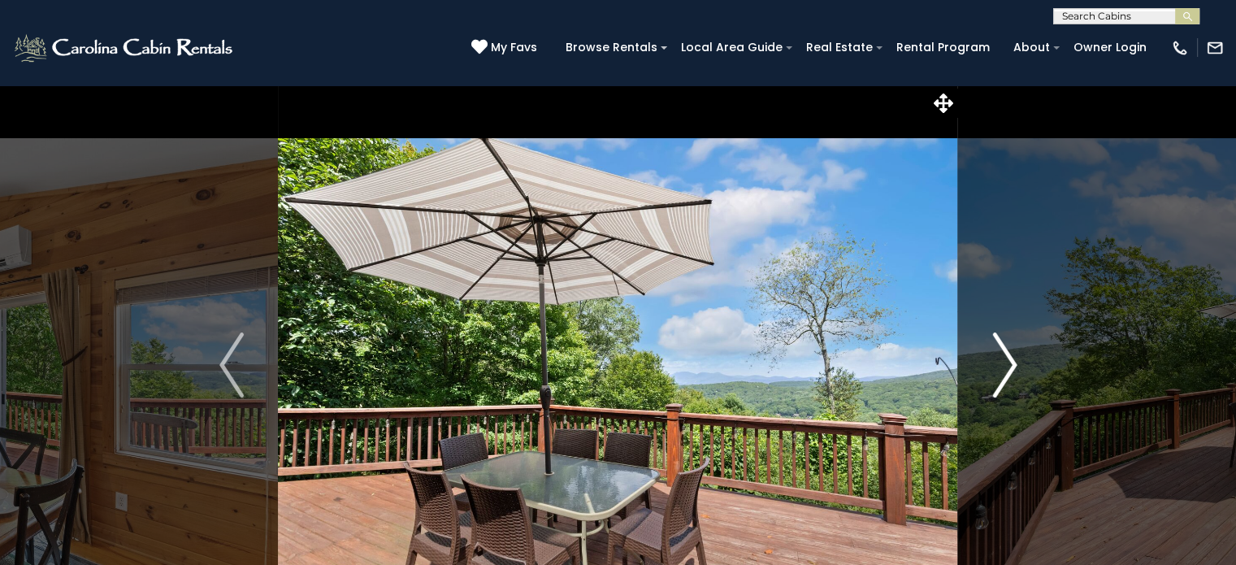
click at [1014, 363] on img "Next" at bounding box center [1005, 364] width 24 height 65
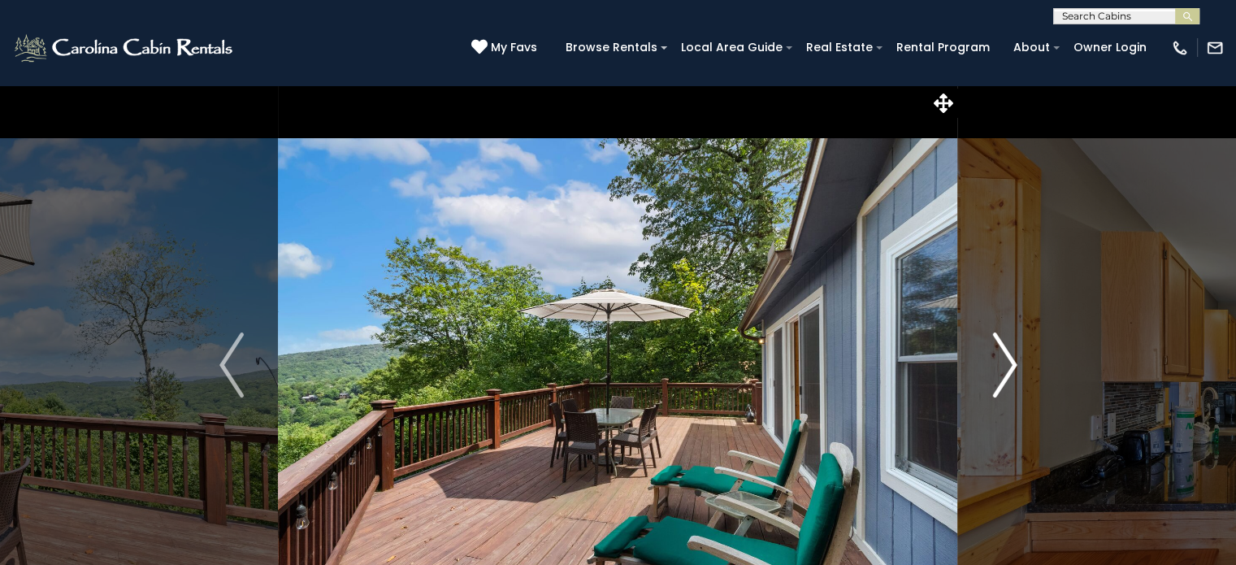
click at [1014, 363] on img "Next" at bounding box center [1005, 364] width 24 height 65
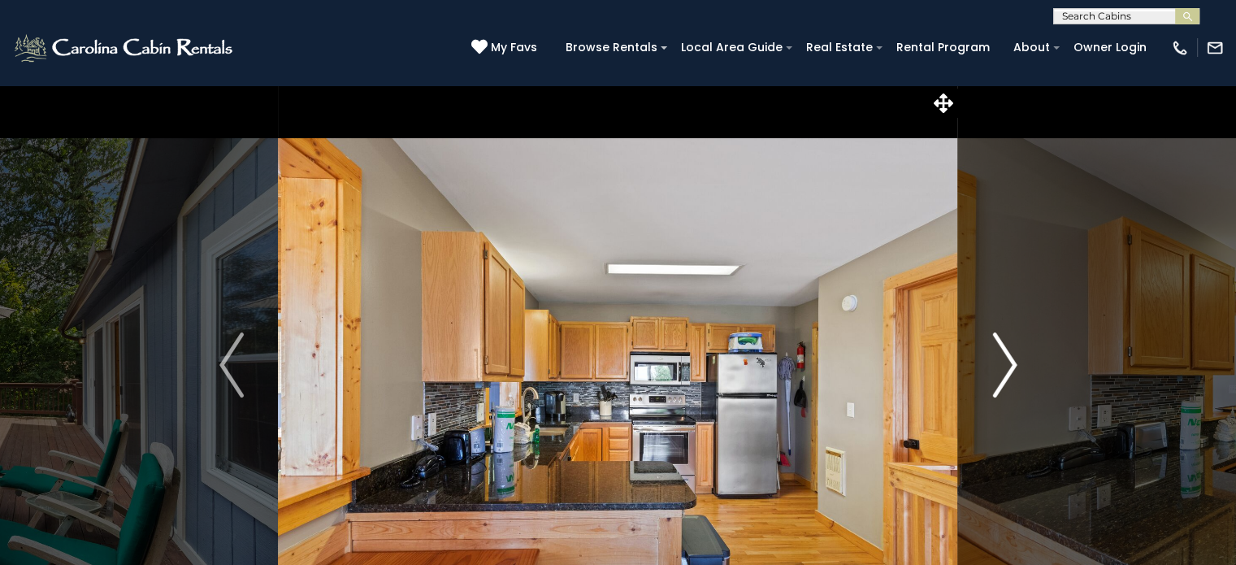
click at [1014, 363] on img "Next" at bounding box center [1005, 364] width 24 height 65
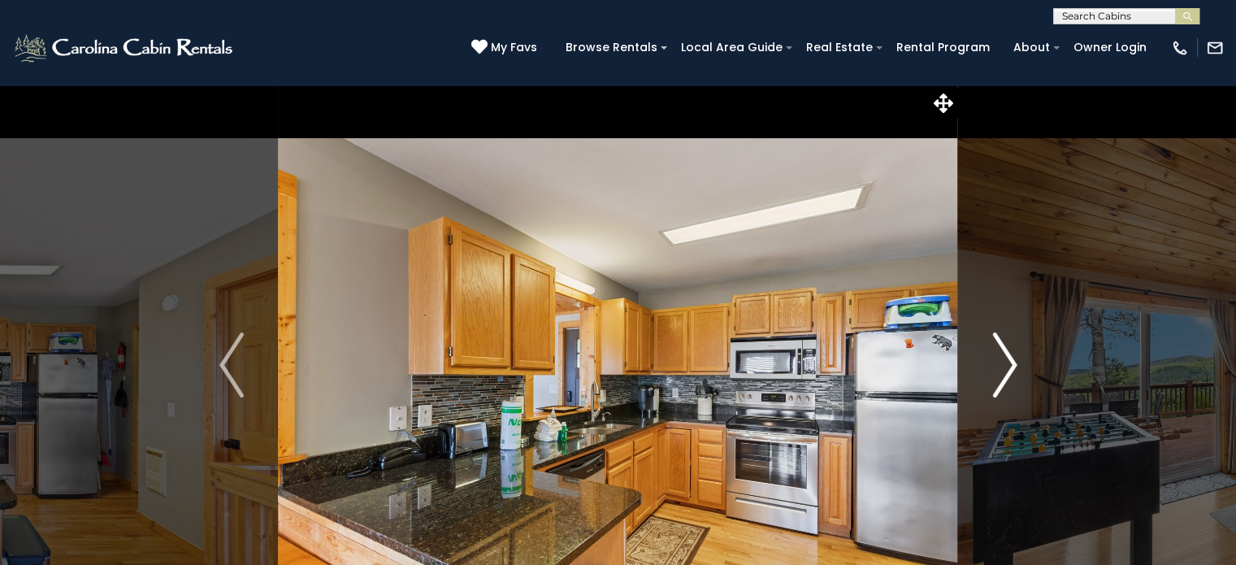
click at [1014, 363] on img "Next" at bounding box center [1005, 364] width 24 height 65
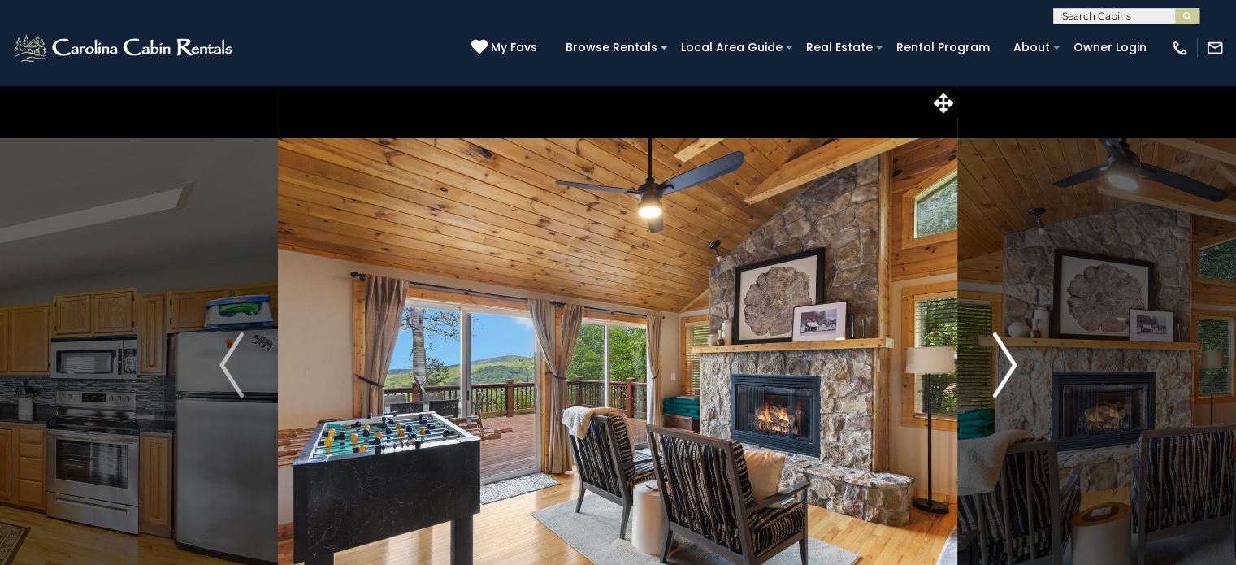
click at [1014, 363] on img "Next" at bounding box center [1005, 364] width 24 height 65
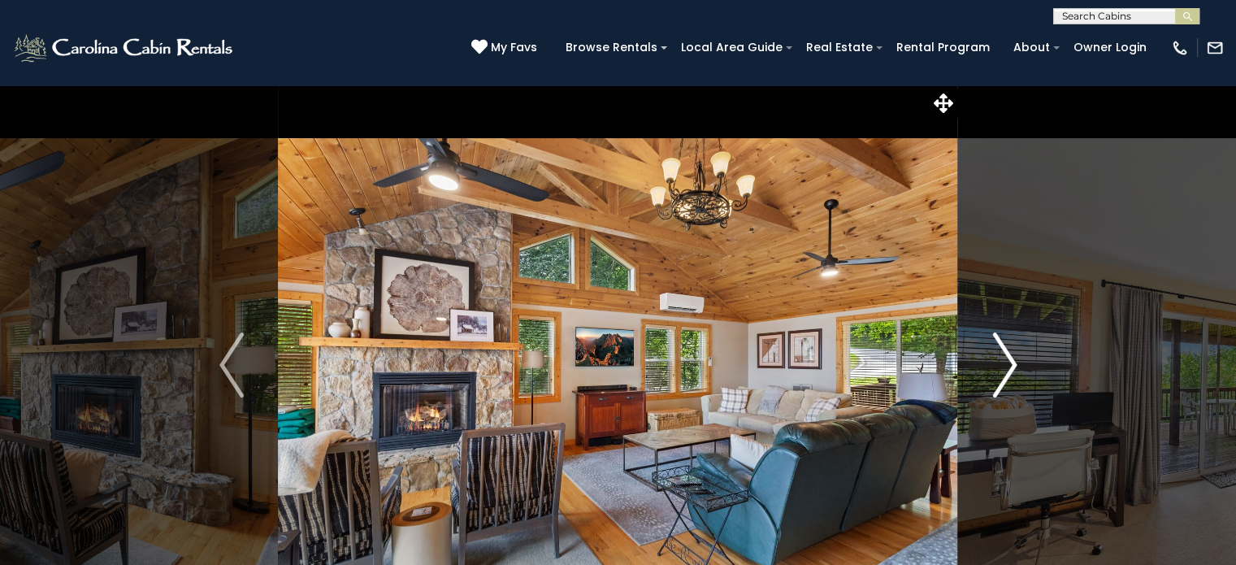
click at [1014, 363] on img "Next" at bounding box center [1005, 364] width 24 height 65
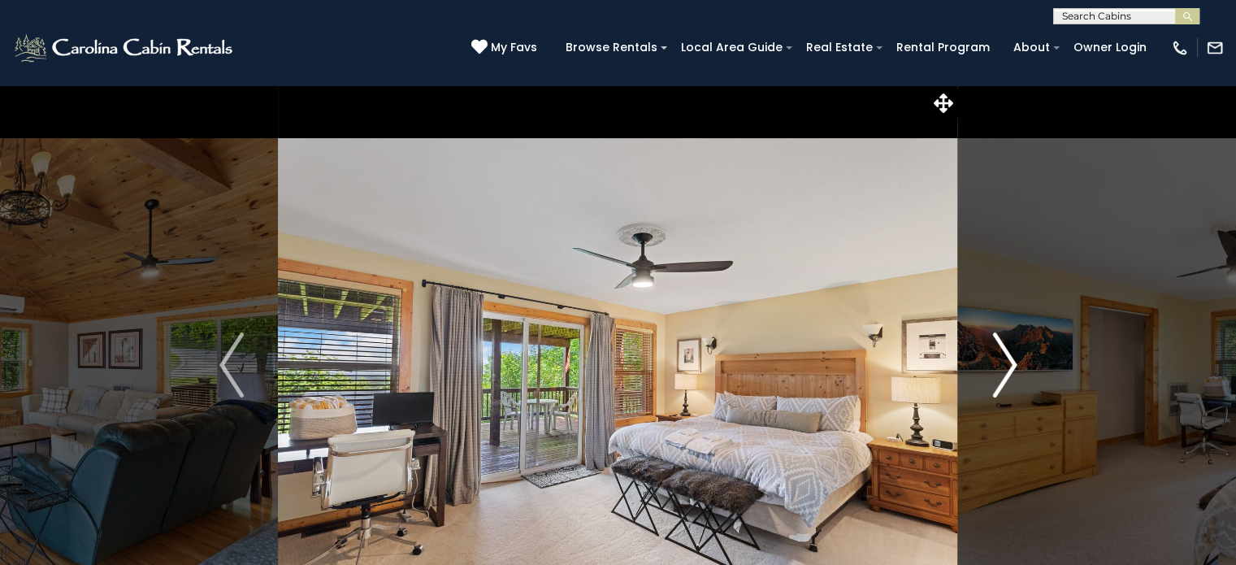
click at [1014, 363] on img "Next" at bounding box center [1005, 364] width 24 height 65
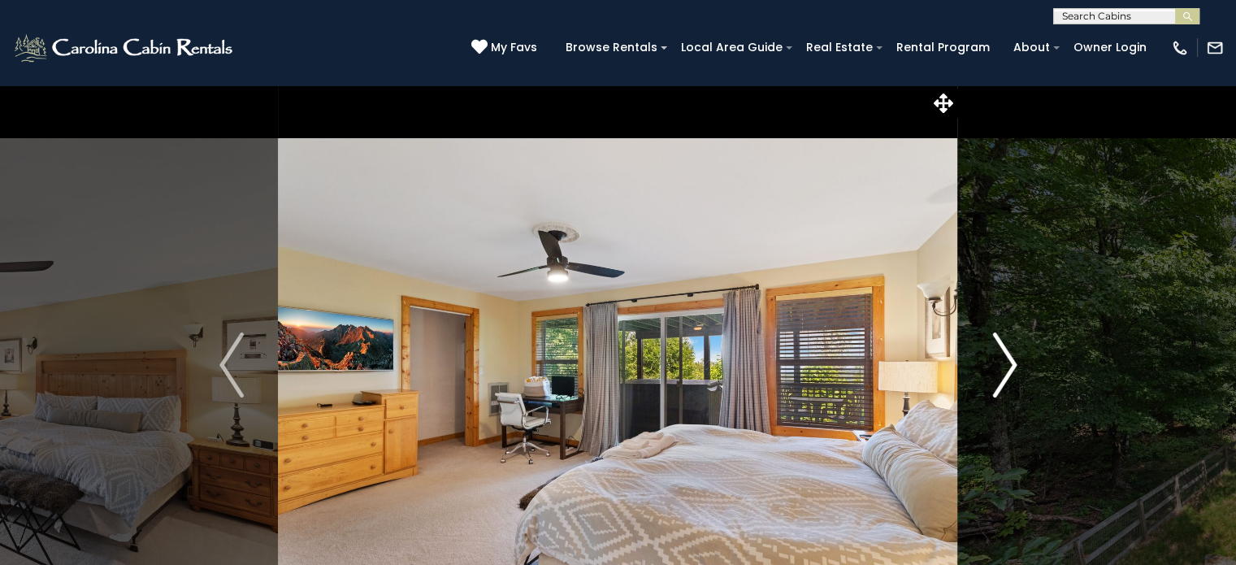
click at [1014, 363] on img "Next" at bounding box center [1005, 364] width 24 height 65
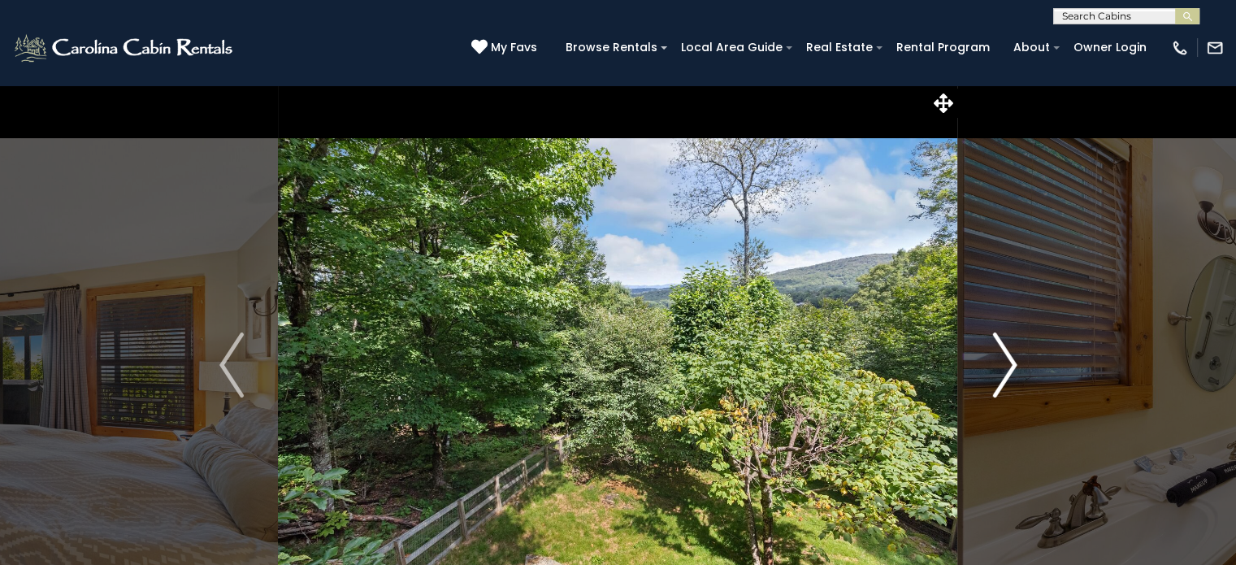
click at [1014, 363] on img "Next" at bounding box center [1005, 364] width 24 height 65
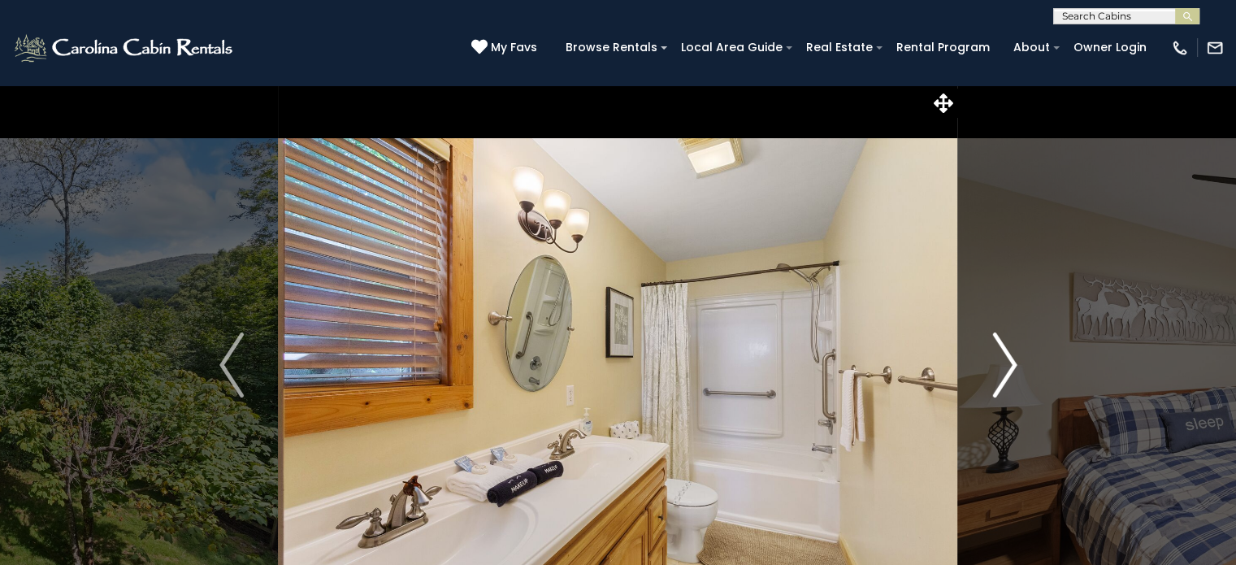
click at [1014, 363] on img "Next" at bounding box center [1005, 364] width 24 height 65
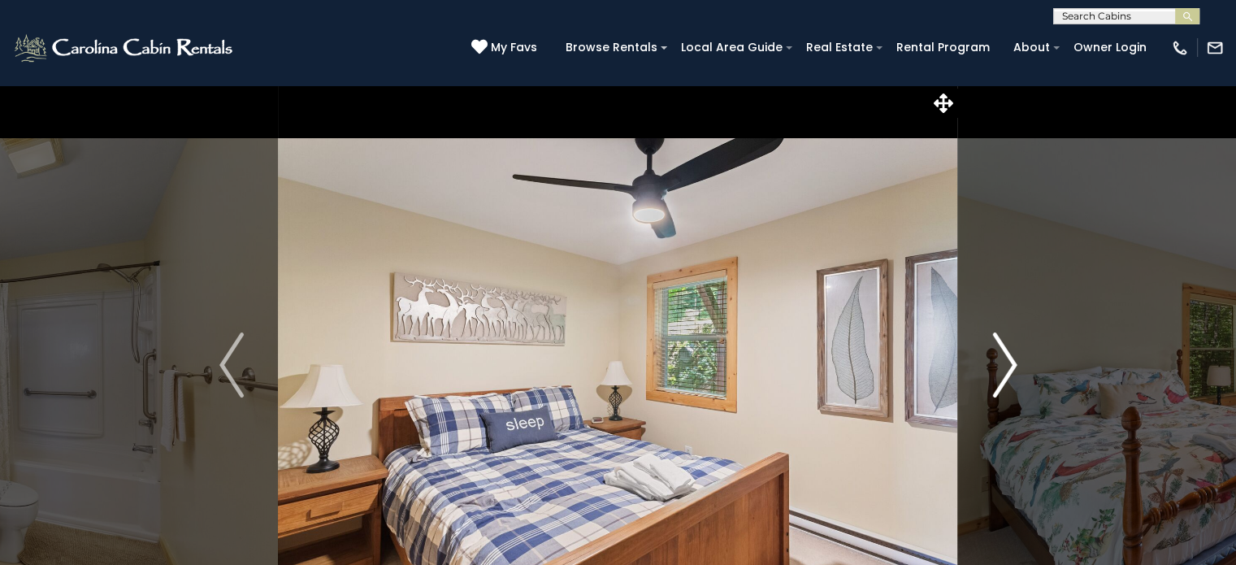
click at [1014, 363] on img "Next" at bounding box center [1005, 364] width 24 height 65
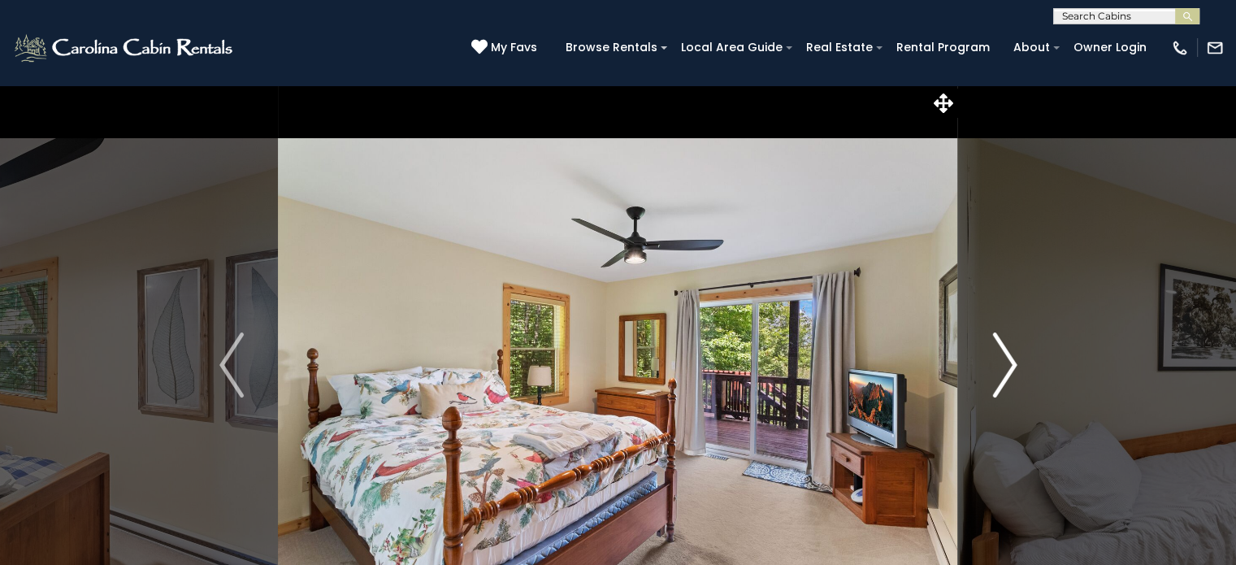
click at [1014, 363] on img "Next" at bounding box center [1005, 364] width 24 height 65
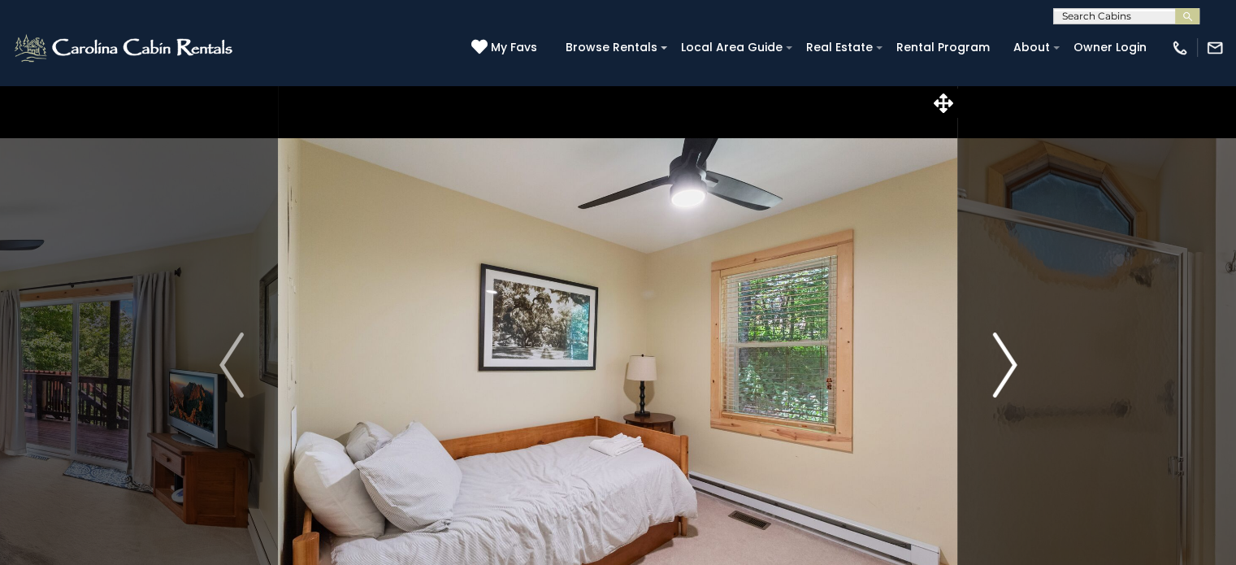
click at [1014, 363] on img "Next" at bounding box center [1005, 364] width 24 height 65
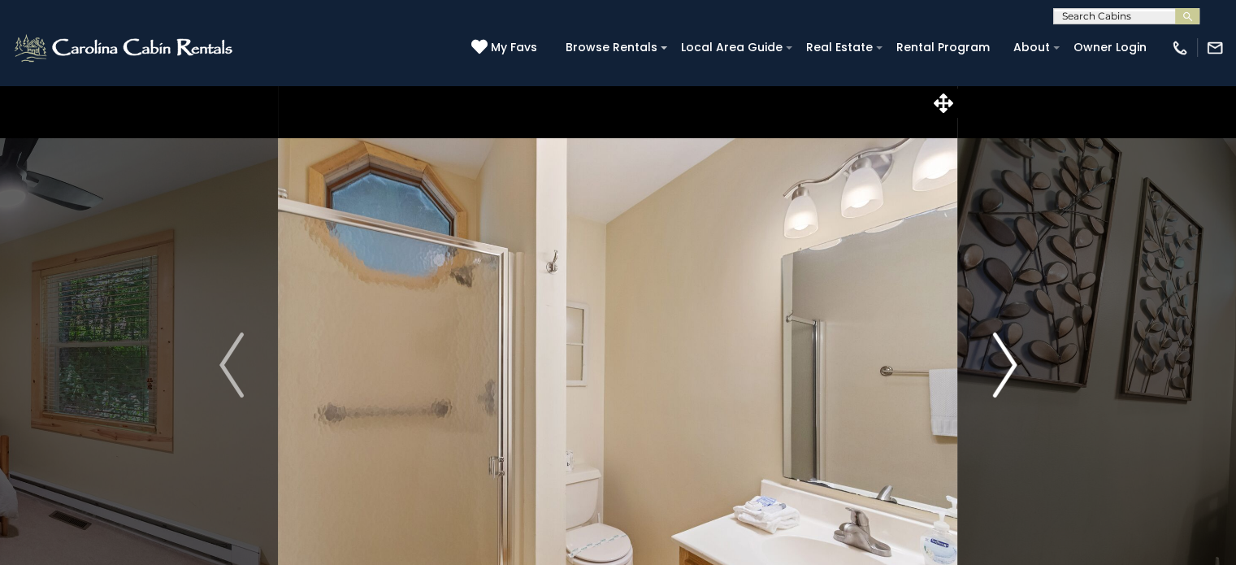
click at [1014, 363] on img "Next" at bounding box center [1005, 364] width 24 height 65
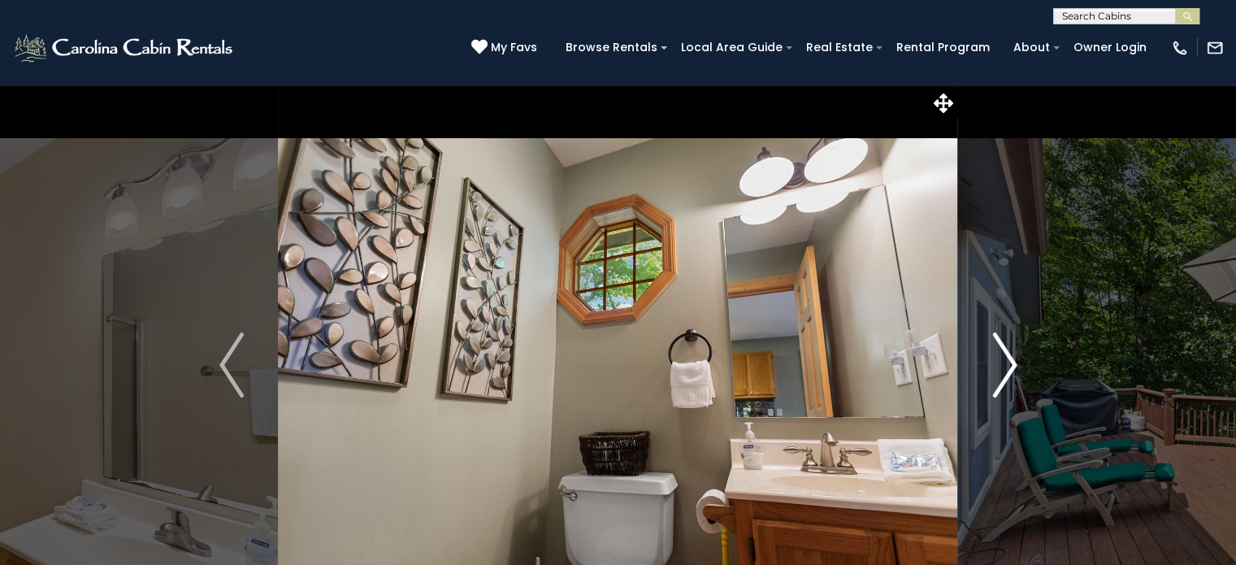
click at [1014, 363] on img "Next" at bounding box center [1005, 364] width 24 height 65
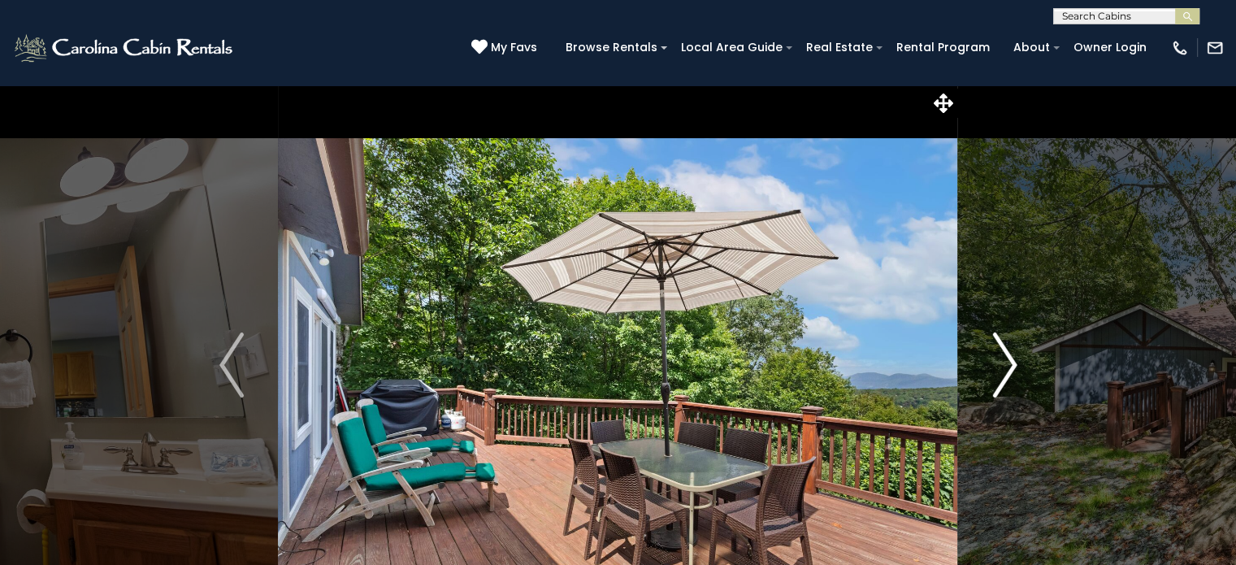
click at [1014, 363] on img "Next" at bounding box center [1005, 364] width 24 height 65
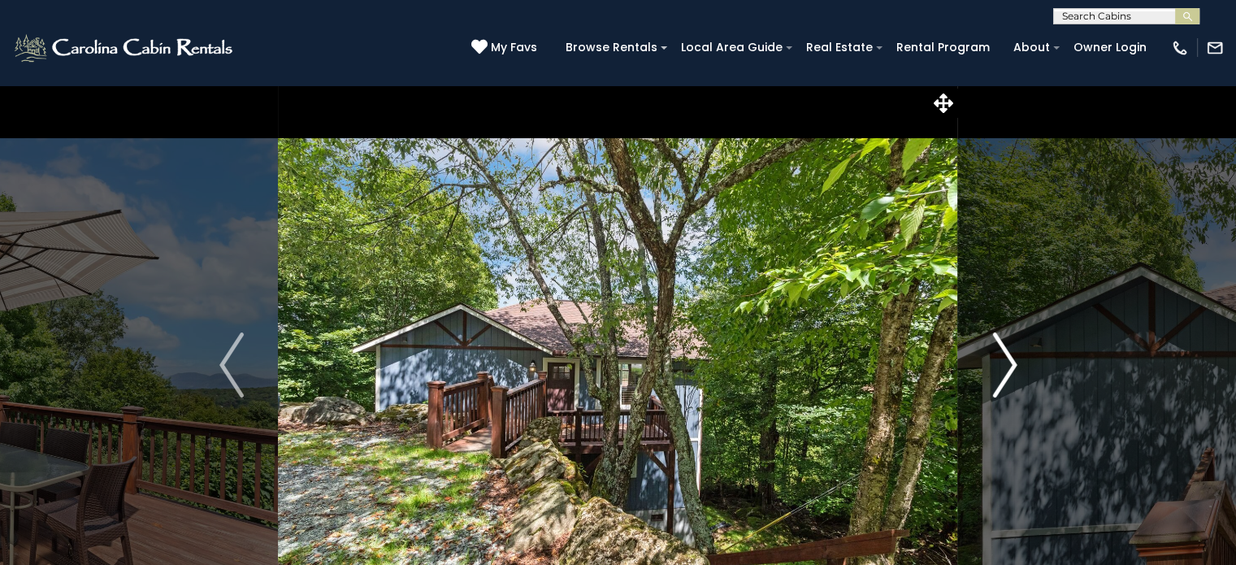
click at [1014, 363] on img "Next" at bounding box center [1005, 364] width 24 height 65
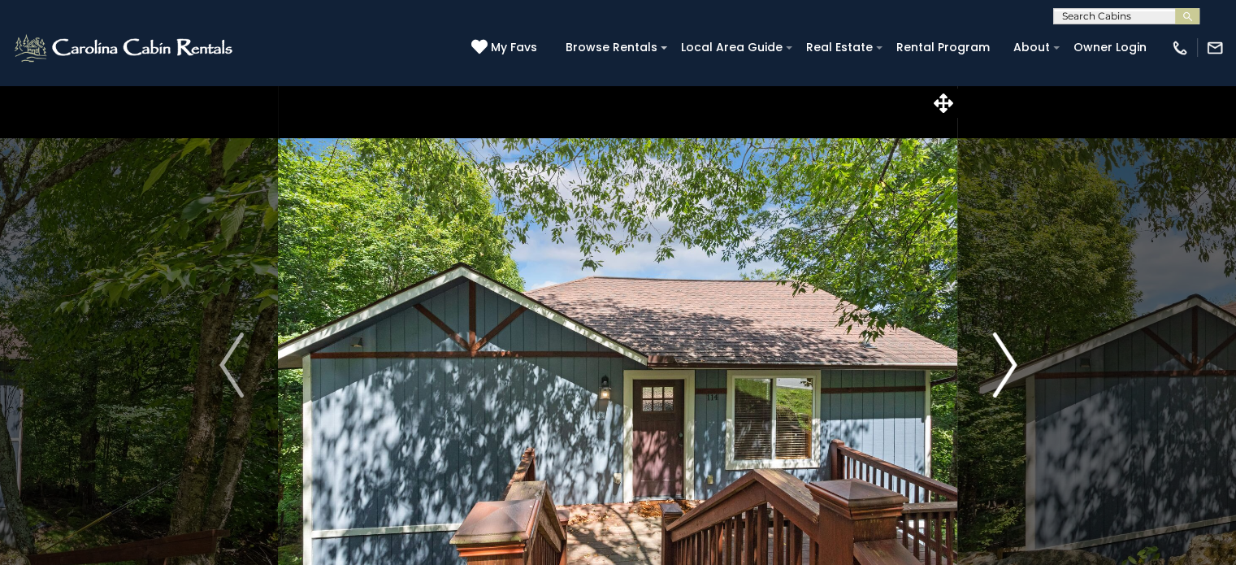
click at [1014, 363] on img "Next" at bounding box center [1005, 364] width 24 height 65
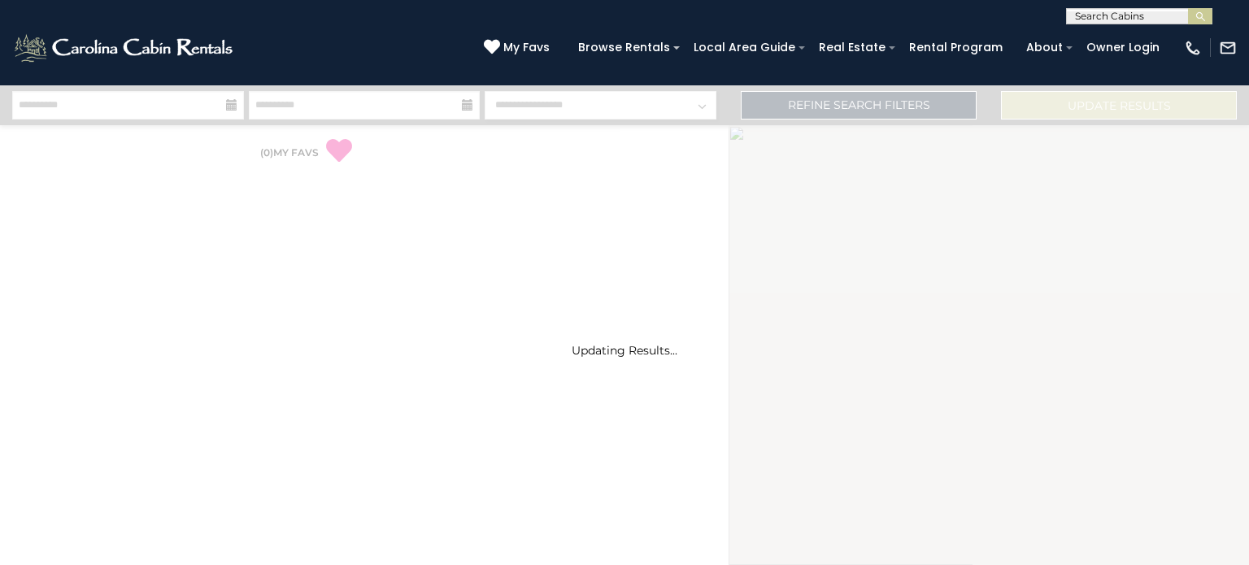
select select "*"
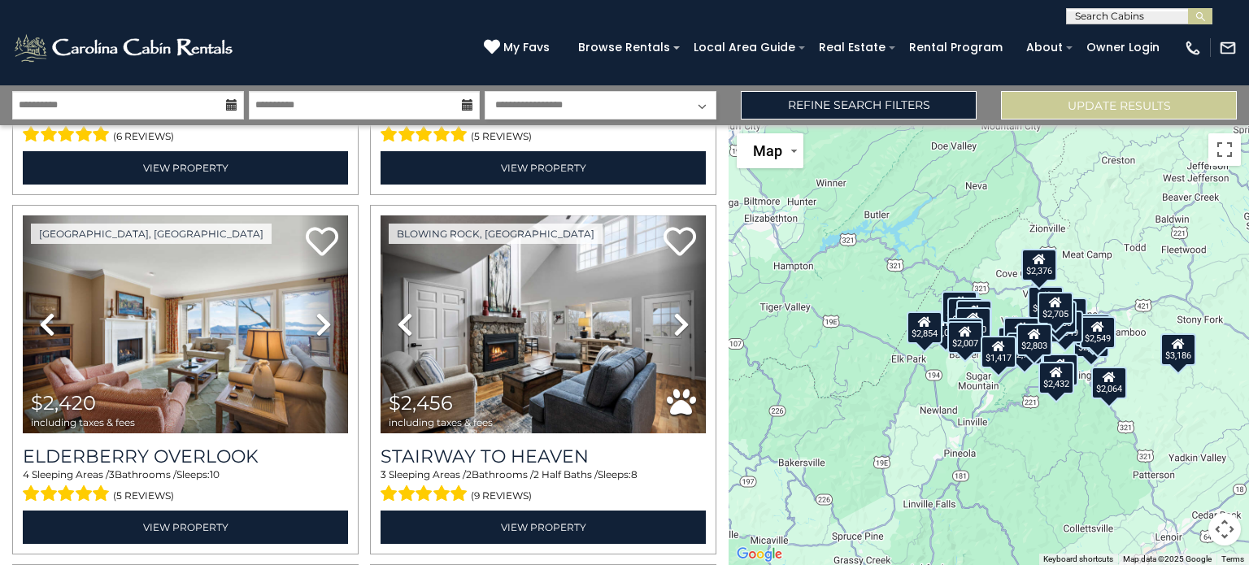
scroll to position [2491, 0]
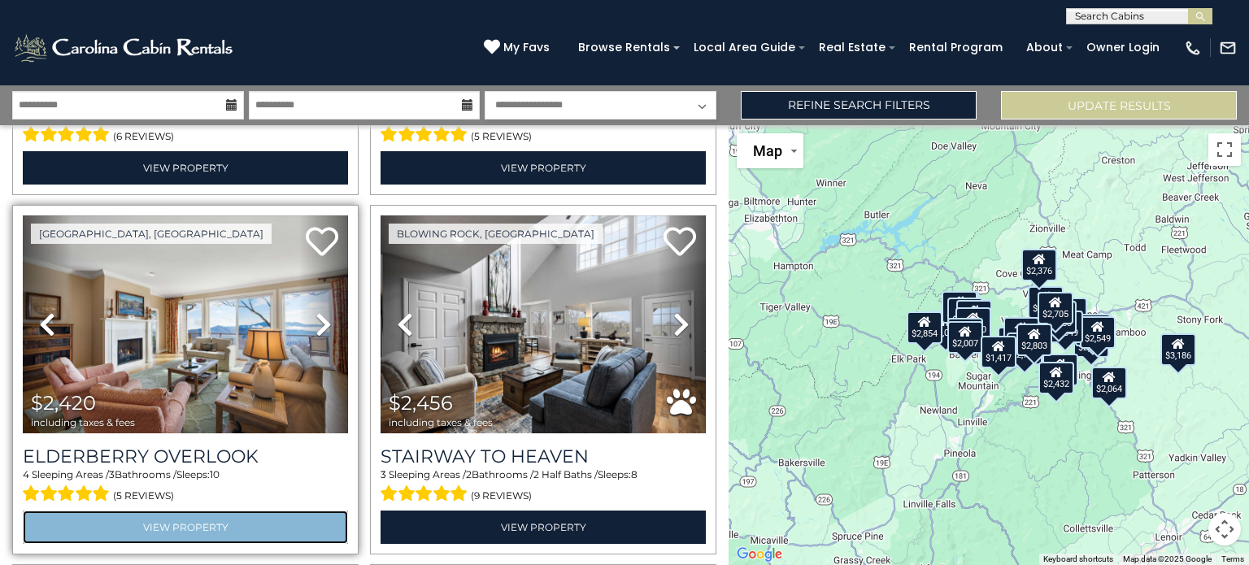
click at [213, 511] on link "View Property" at bounding box center [185, 527] width 325 height 33
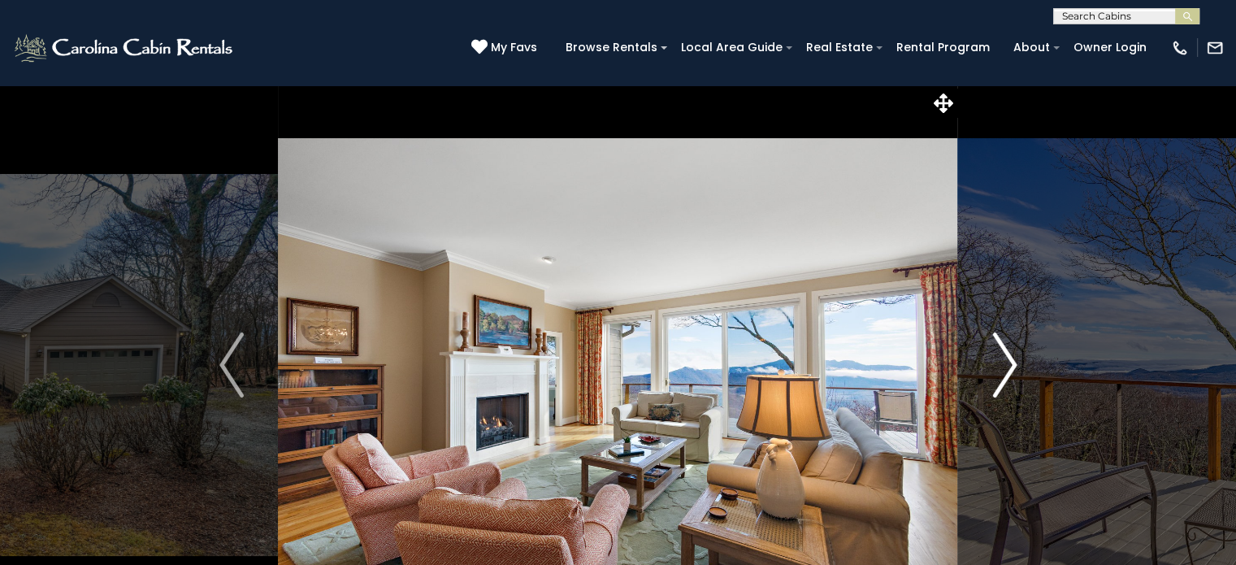
click at [1011, 364] on img "Next" at bounding box center [1005, 364] width 24 height 65
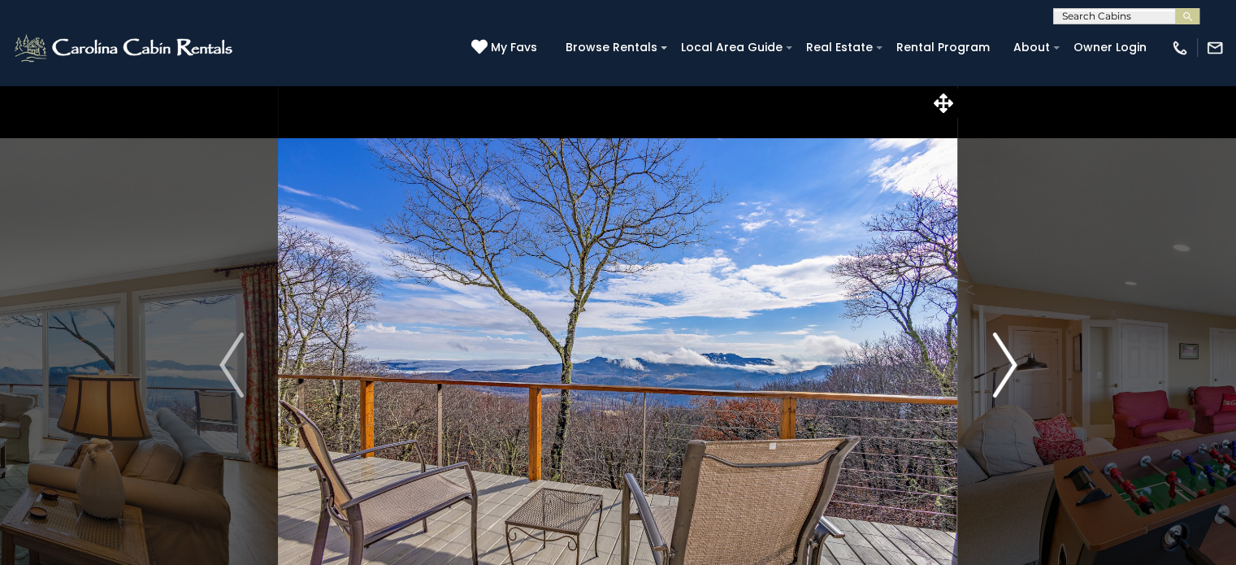
click at [1015, 376] on img "Next" at bounding box center [1005, 364] width 24 height 65
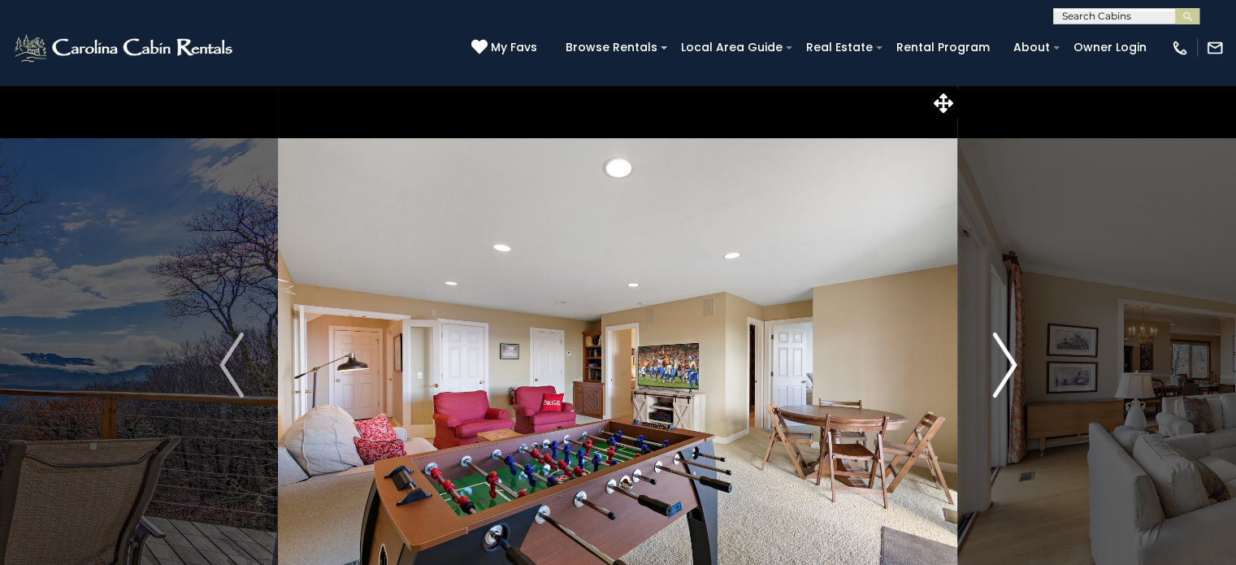
click at [1022, 374] on button "Next" at bounding box center [1004, 365] width 93 height 561
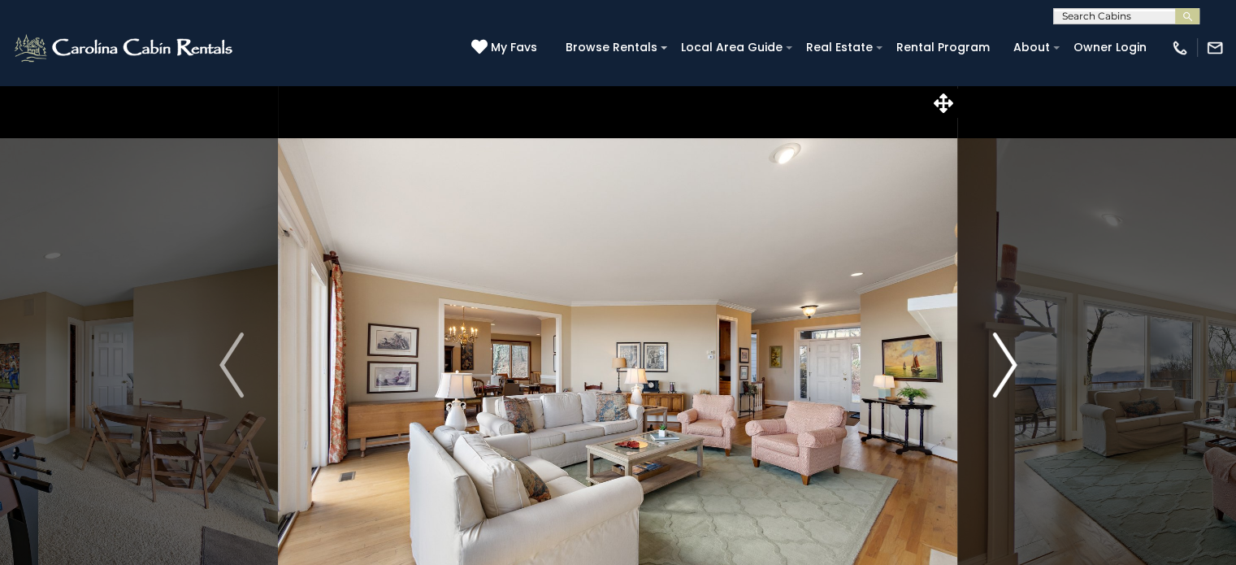
click at [1015, 374] on img "Next" at bounding box center [1005, 364] width 24 height 65
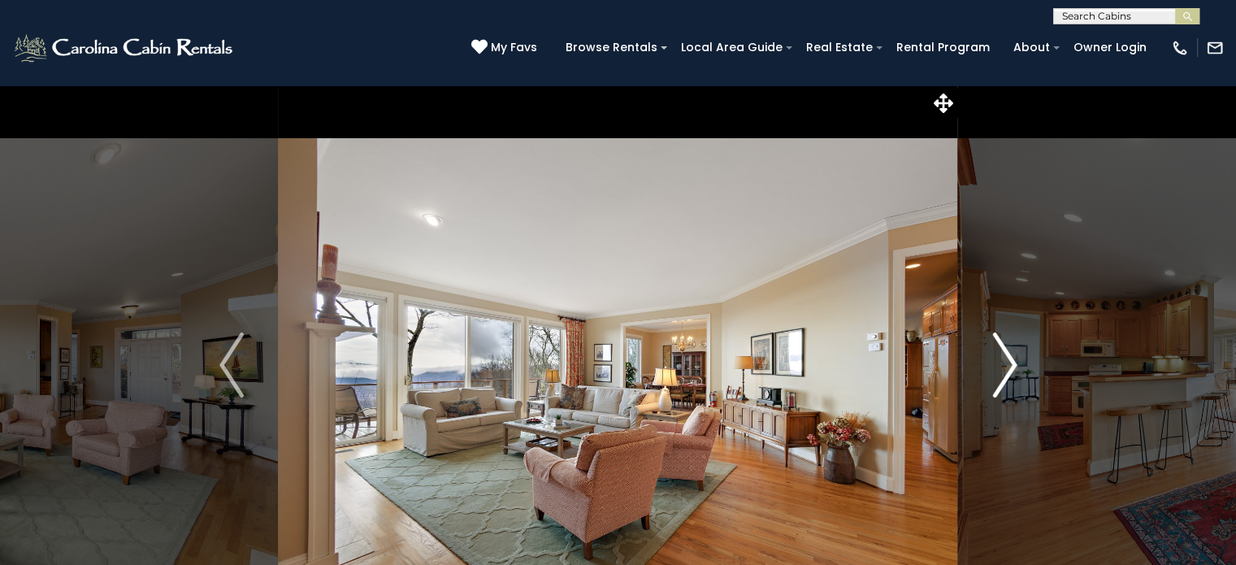
click at [1017, 377] on button "Next" at bounding box center [1004, 365] width 93 height 561
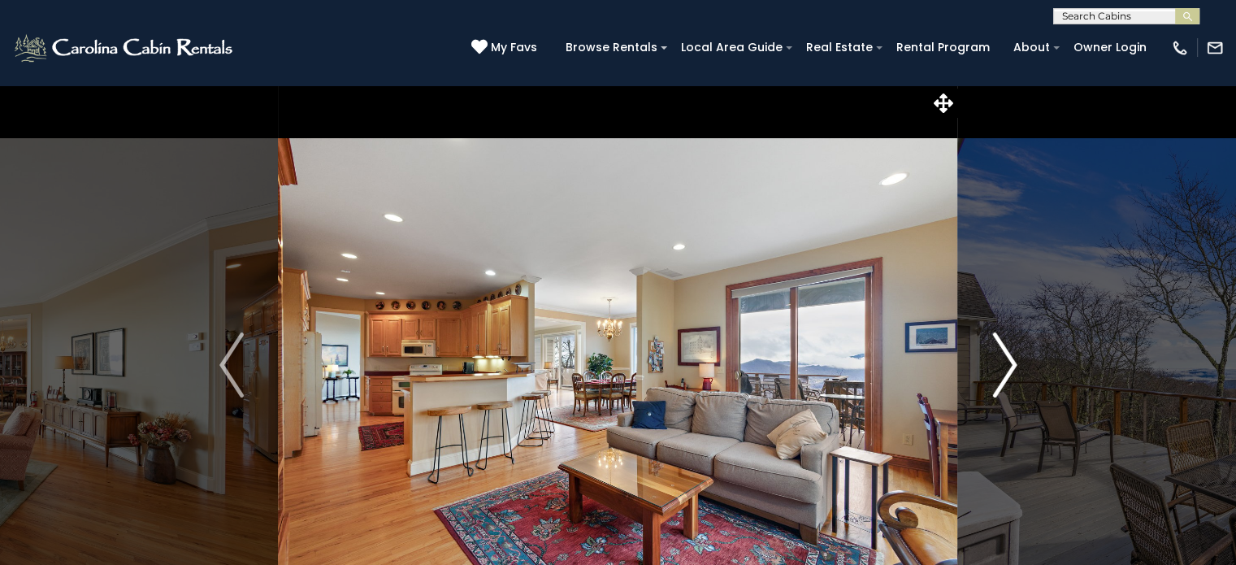
click at [1019, 377] on button "Next" at bounding box center [1004, 365] width 93 height 561
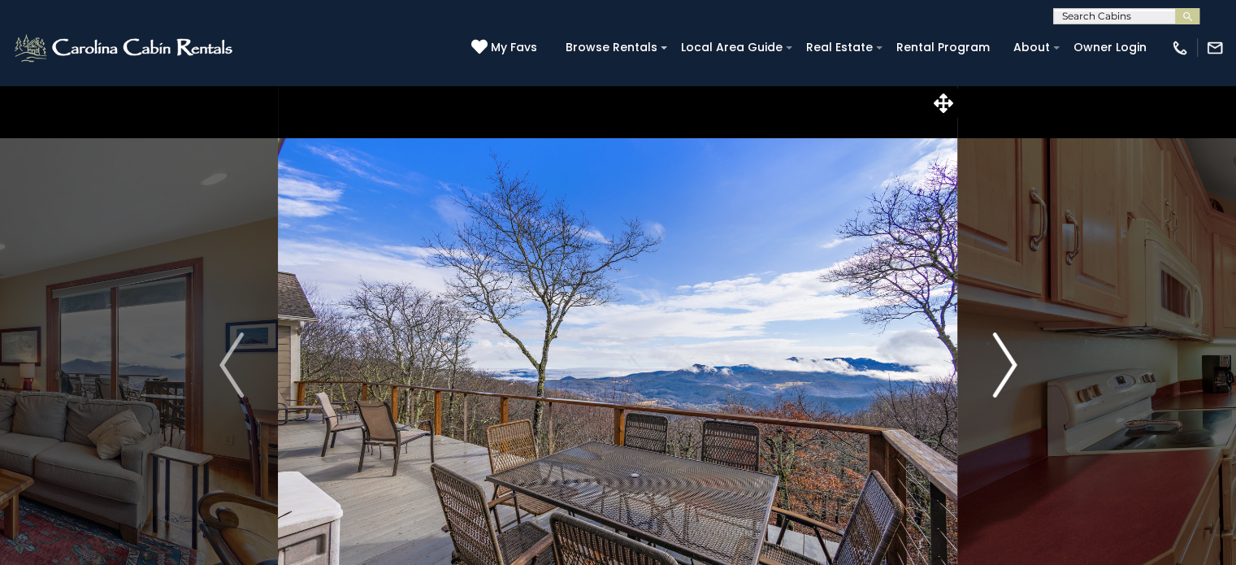
click at [1018, 372] on button "Next" at bounding box center [1004, 365] width 93 height 561
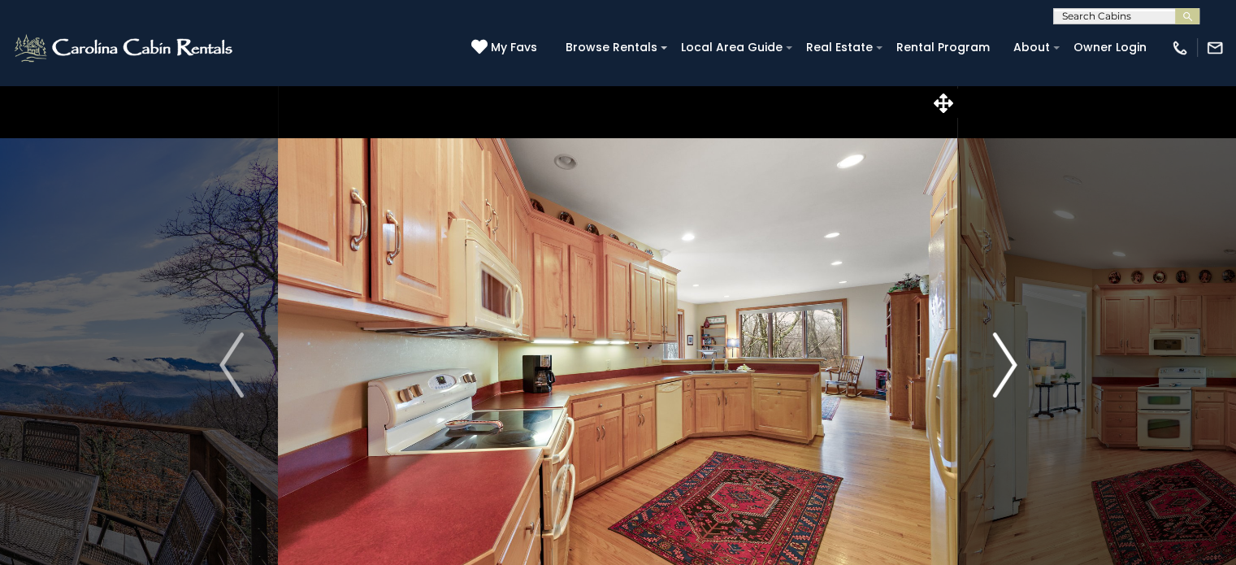
click at [1013, 373] on img "Next" at bounding box center [1005, 364] width 24 height 65
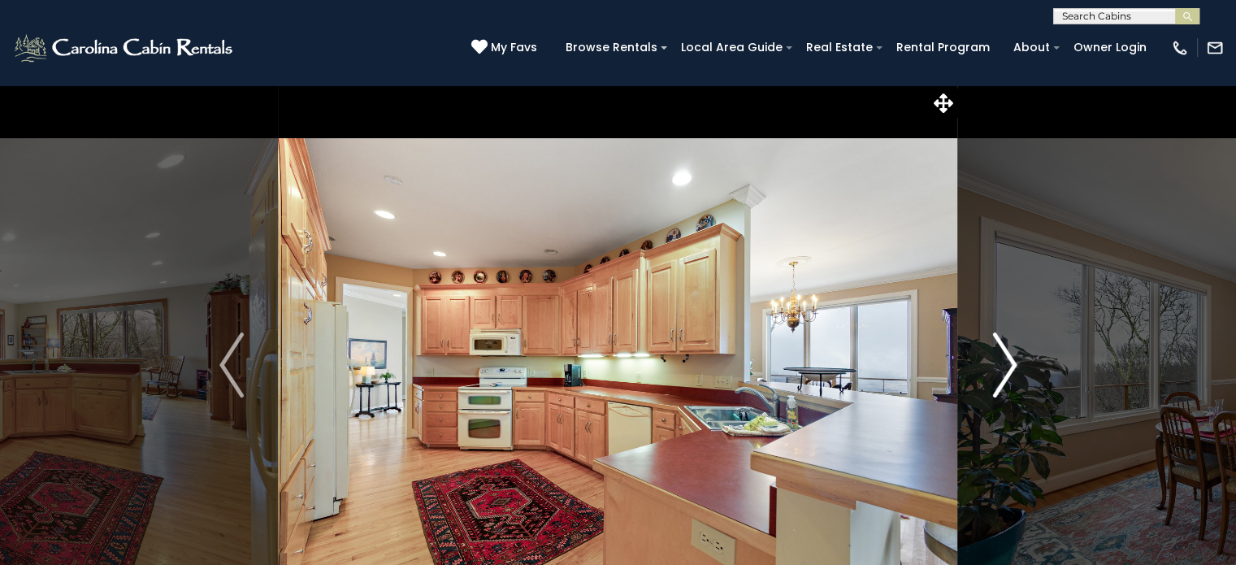
click at [1015, 376] on img "Next" at bounding box center [1005, 364] width 24 height 65
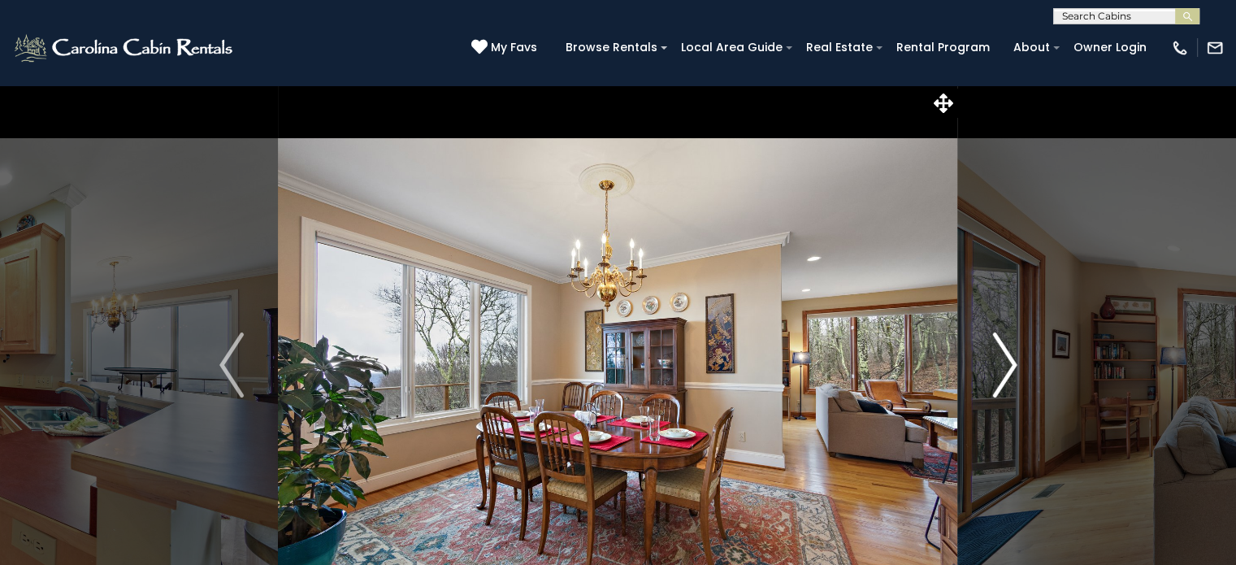
click at [1010, 379] on img "Next" at bounding box center [1005, 364] width 24 height 65
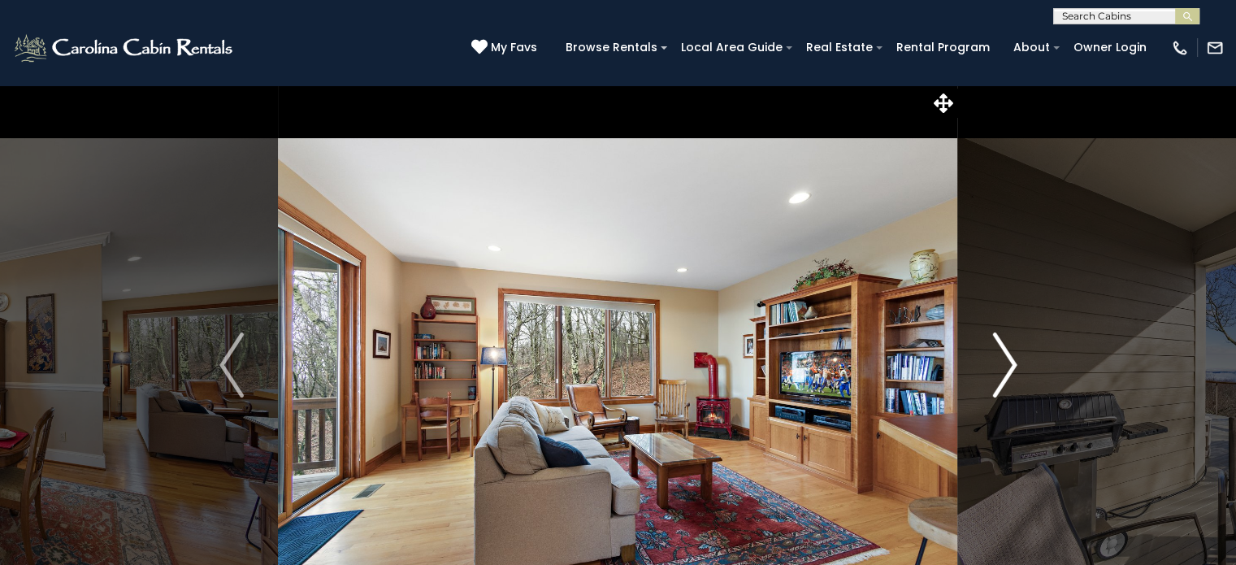
click at [1013, 371] on img "Next" at bounding box center [1005, 364] width 24 height 65
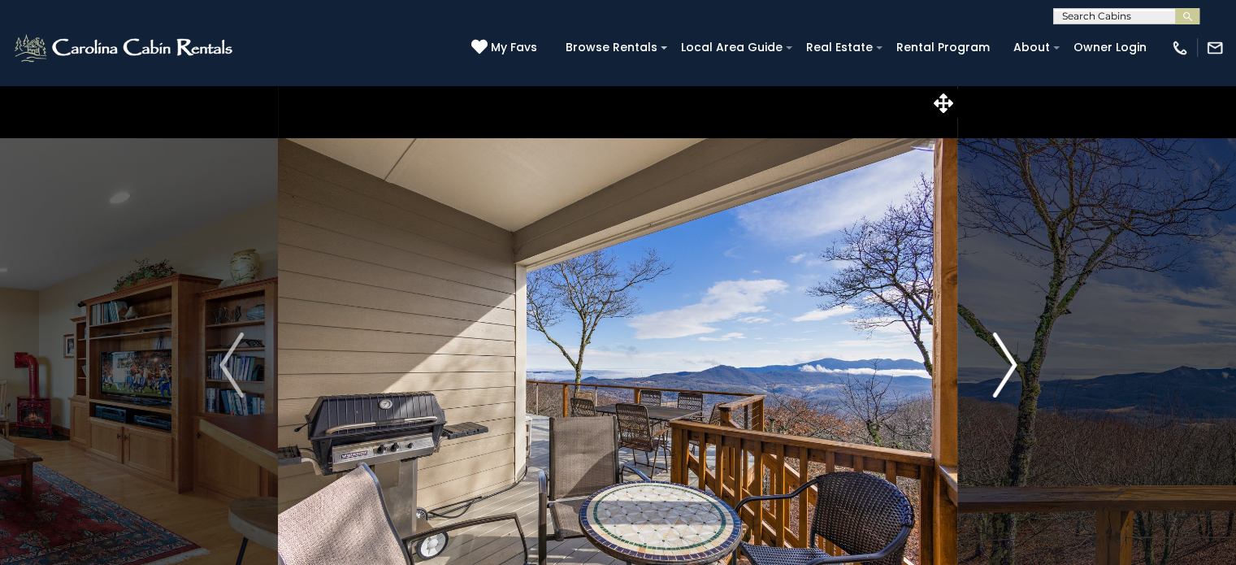
click at [1018, 365] on button "Next" at bounding box center [1004, 365] width 93 height 561
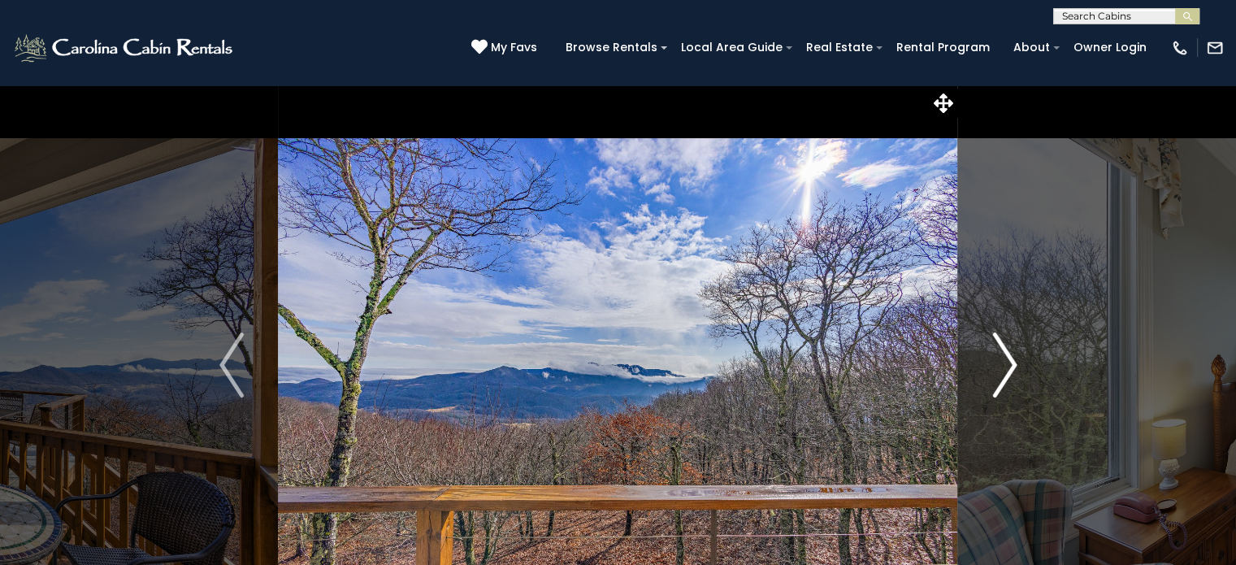
click at [1012, 372] on img "Next" at bounding box center [1005, 364] width 24 height 65
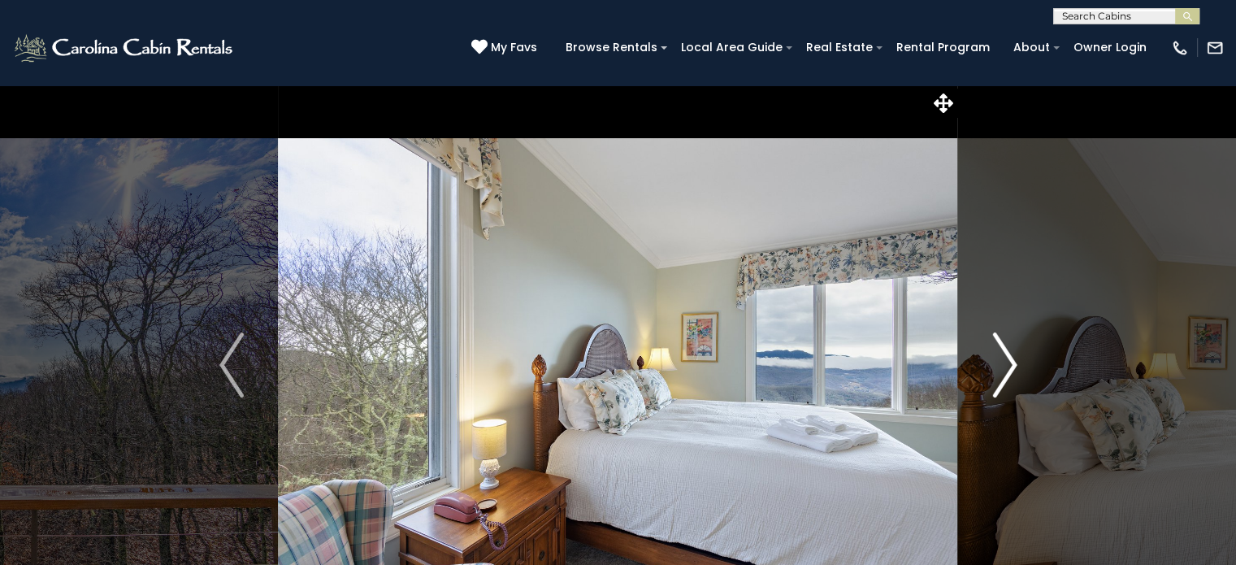
click at [1015, 376] on img "Next" at bounding box center [1005, 364] width 24 height 65
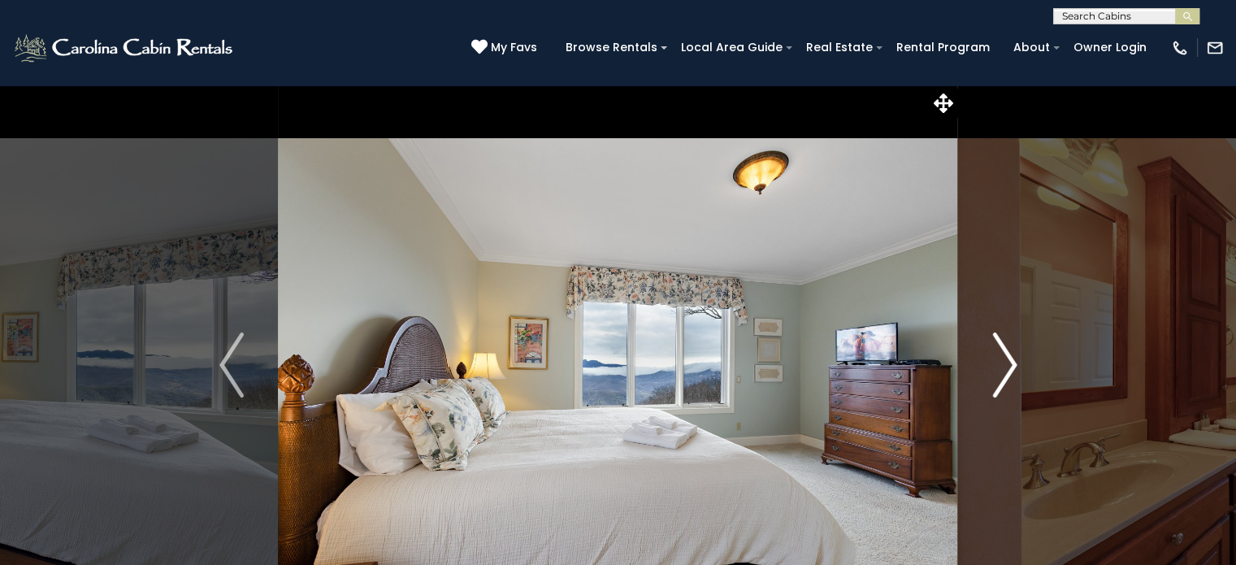
click at [1004, 376] on img "Next" at bounding box center [1005, 364] width 24 height 65
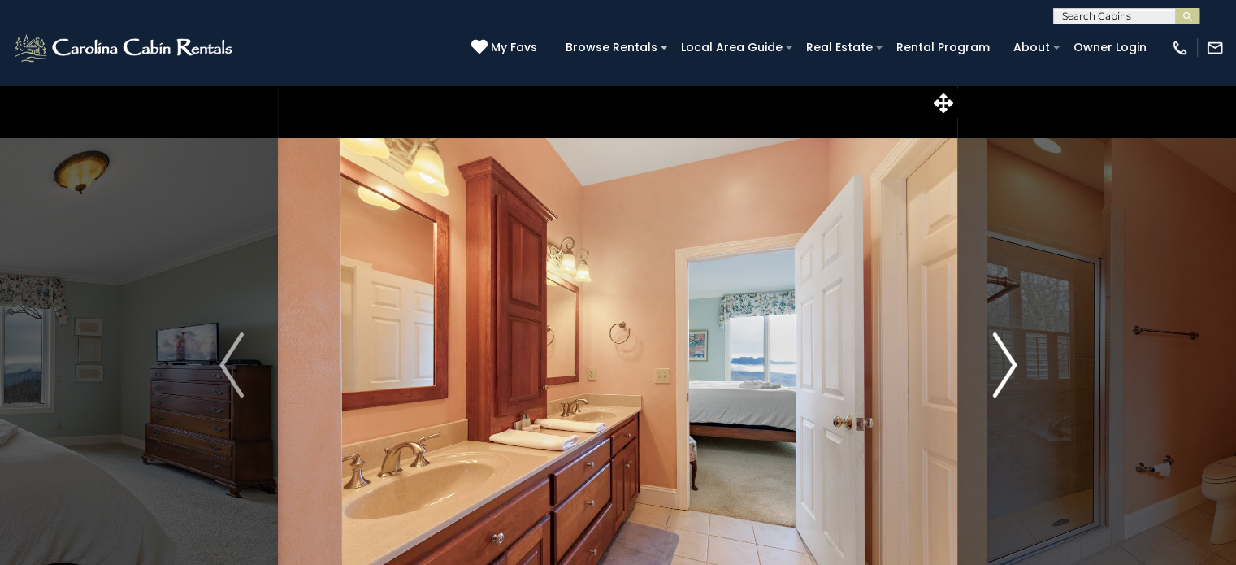
click at [1010, 376] on img "Next" at bounding box center [1005, 364] width 24 height 65
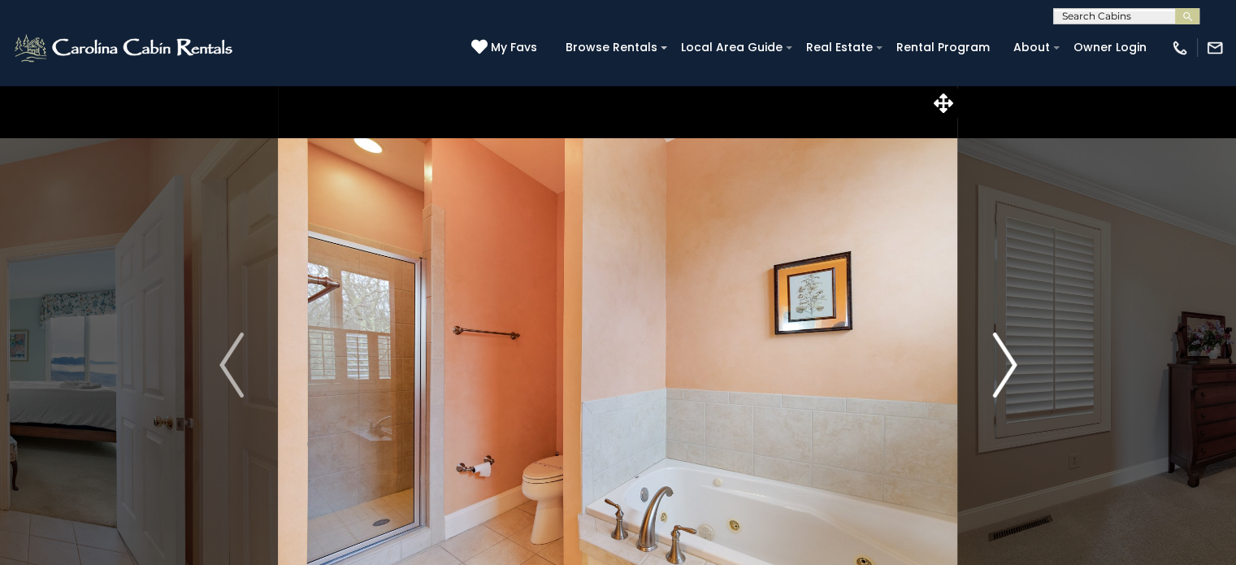
click at [1014, 376] on img "Next" at bounding box center [1005, 364] width 24 height 65
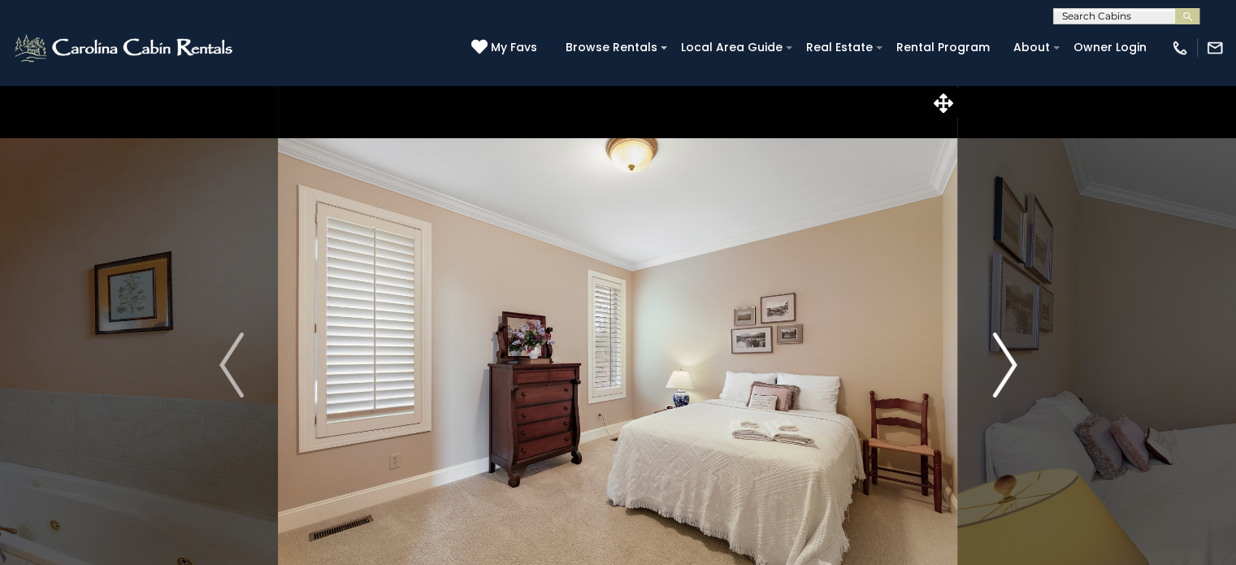
click at [1015, 379] on img "Next" at bounding box center [1005, 364] width 24 height 65
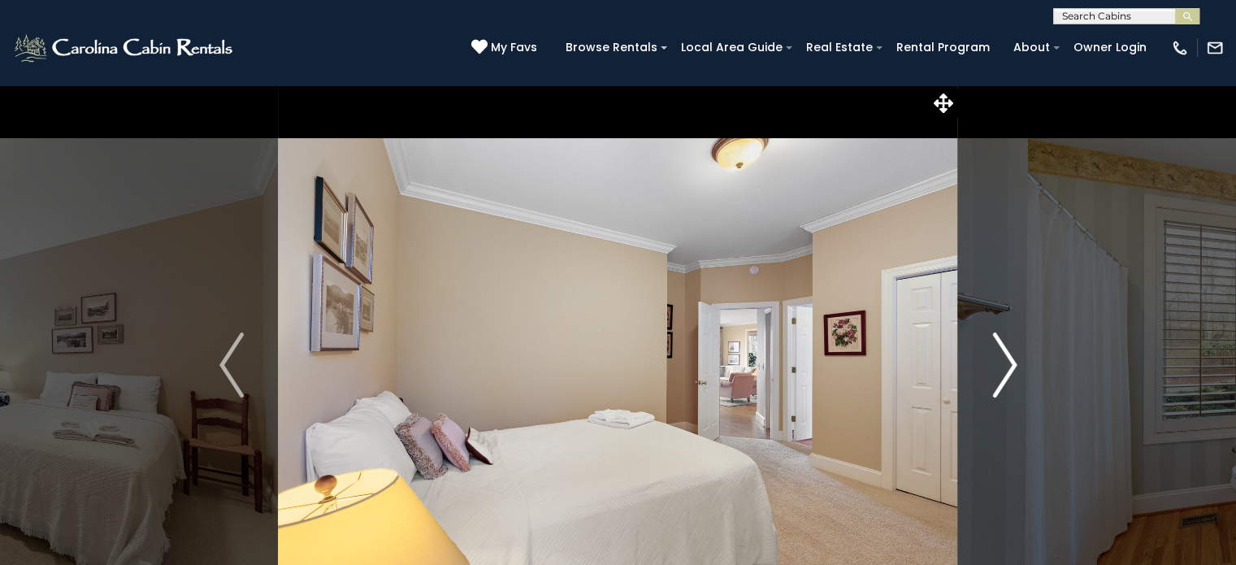
click at [1008, 379] on img "Next" at bounding box center [1005, 364] width 24 height 65
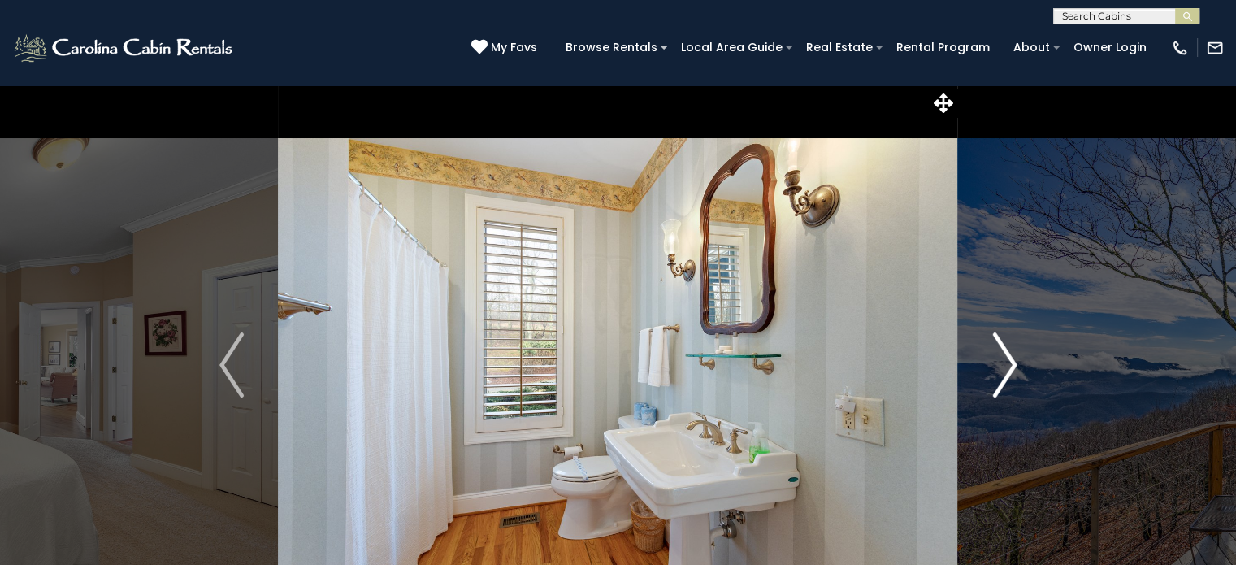
click at [1007, 378] on img "Next" at bounding box center [1005, 364] width 24 height 65
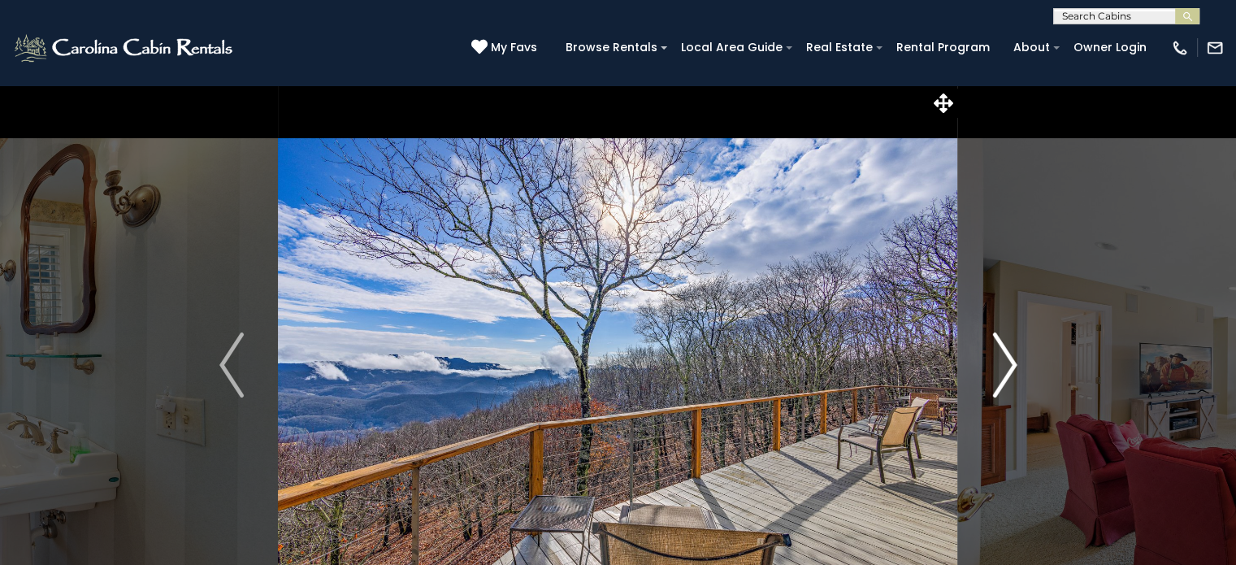
click at [1009, 380] on img "Next" at bounding box center [1005, 364] width 24 height 65
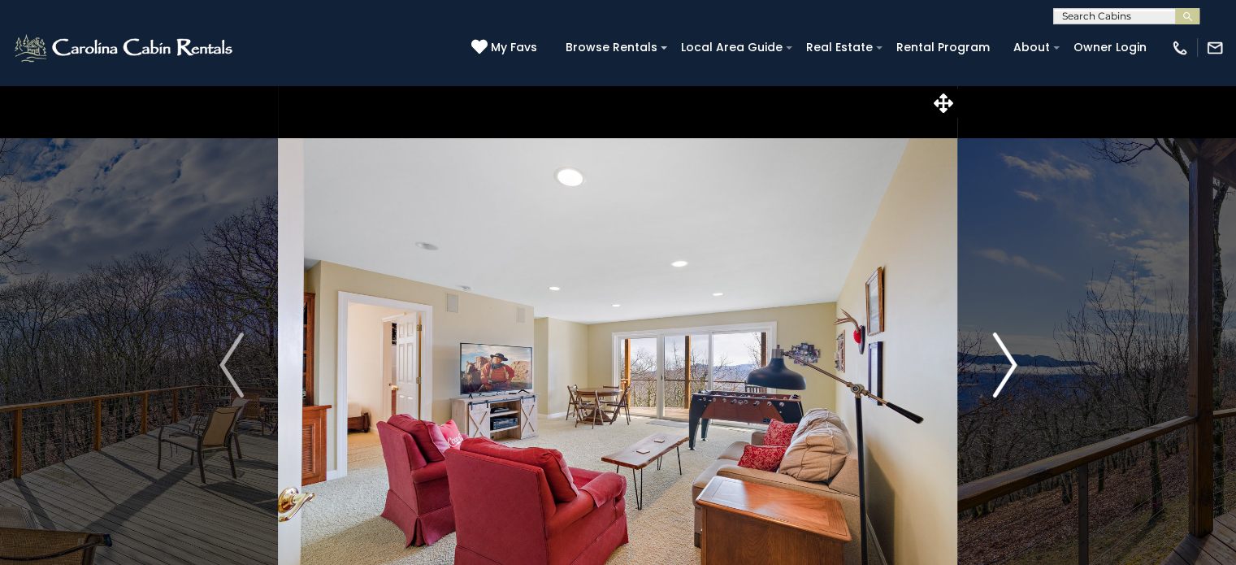
click at [1015, 384] on img "Next" at bounding box center [1005, 364] width 24 height 65
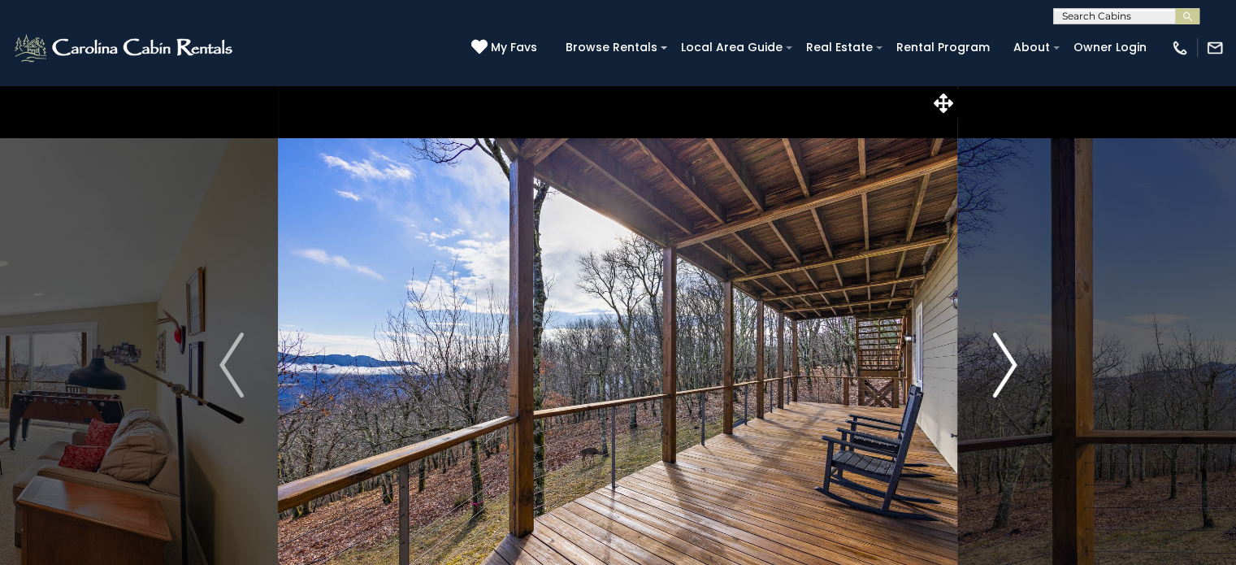
click at [1008, 368] on img "Next" at bounding box center [1005, 364] width 24 height 65
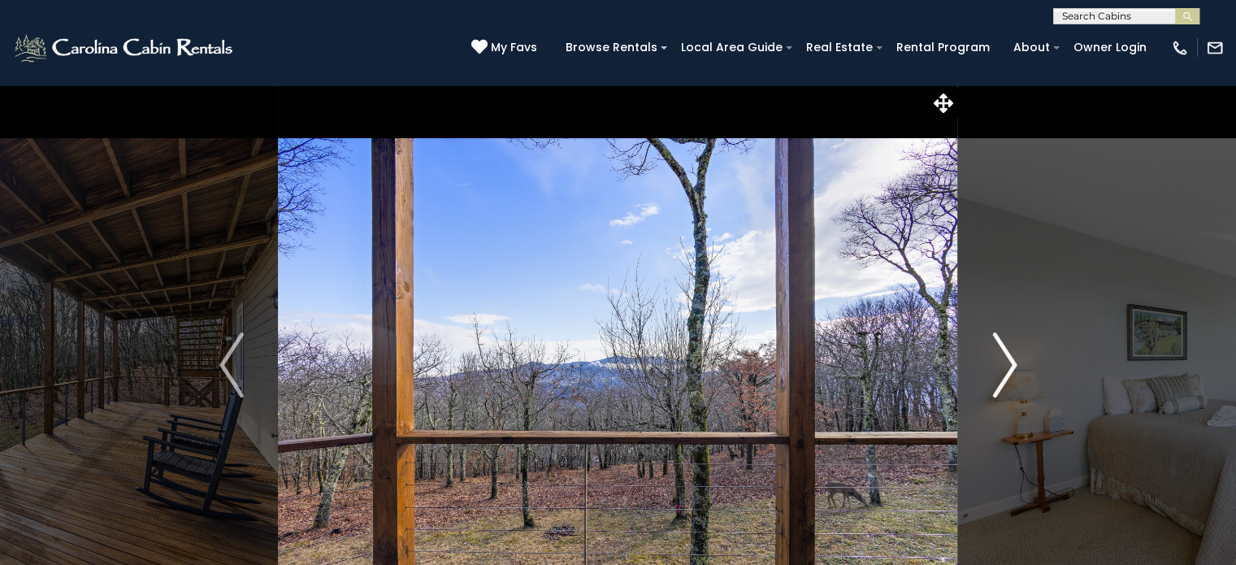
click at [1008, 380] on img "Next" at bounding box center [1005, 364] width 24 height 65
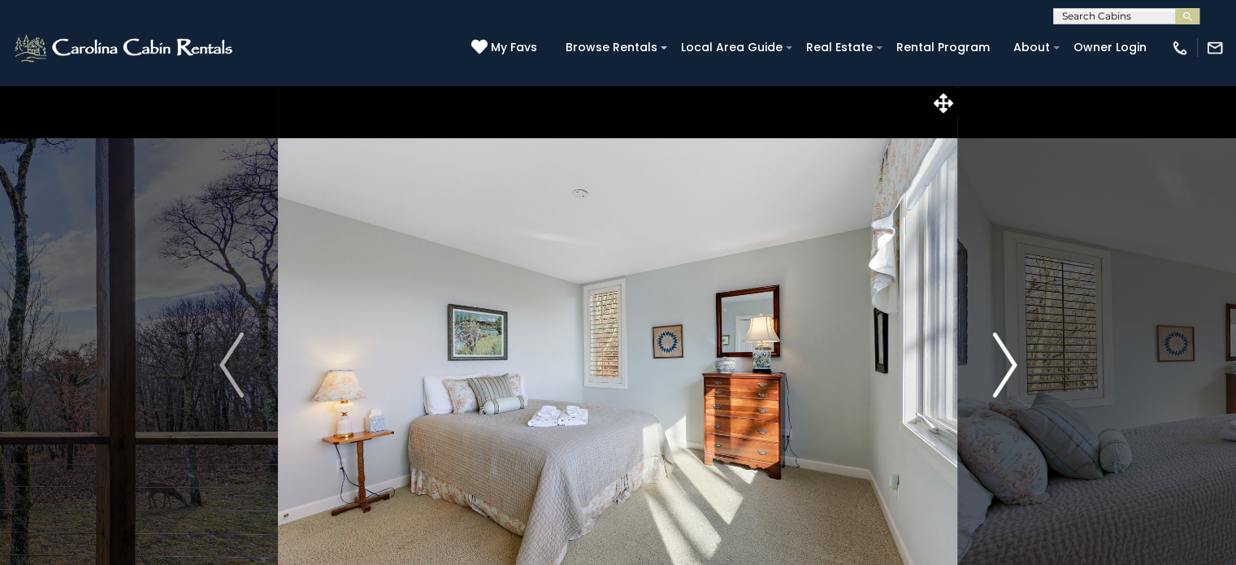
click at [1015, 370] on img "Next" at bounding box center [1005, 364] width 24 height 65
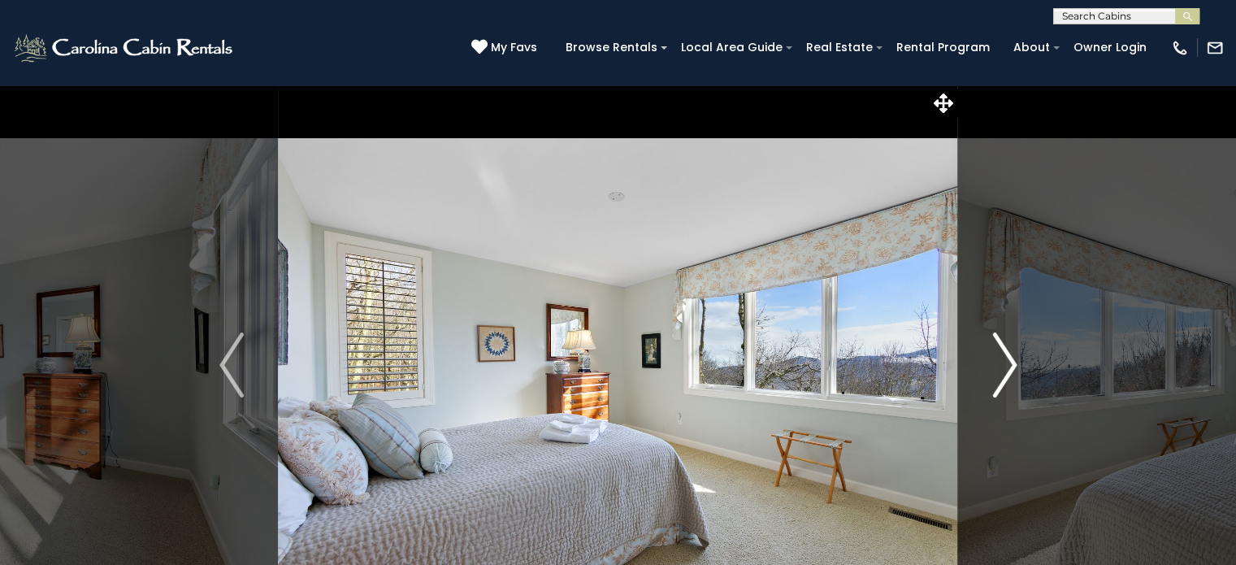
click at [1010, 380] on img "Next" at bounding box center [1005, 364] width 24 height 65
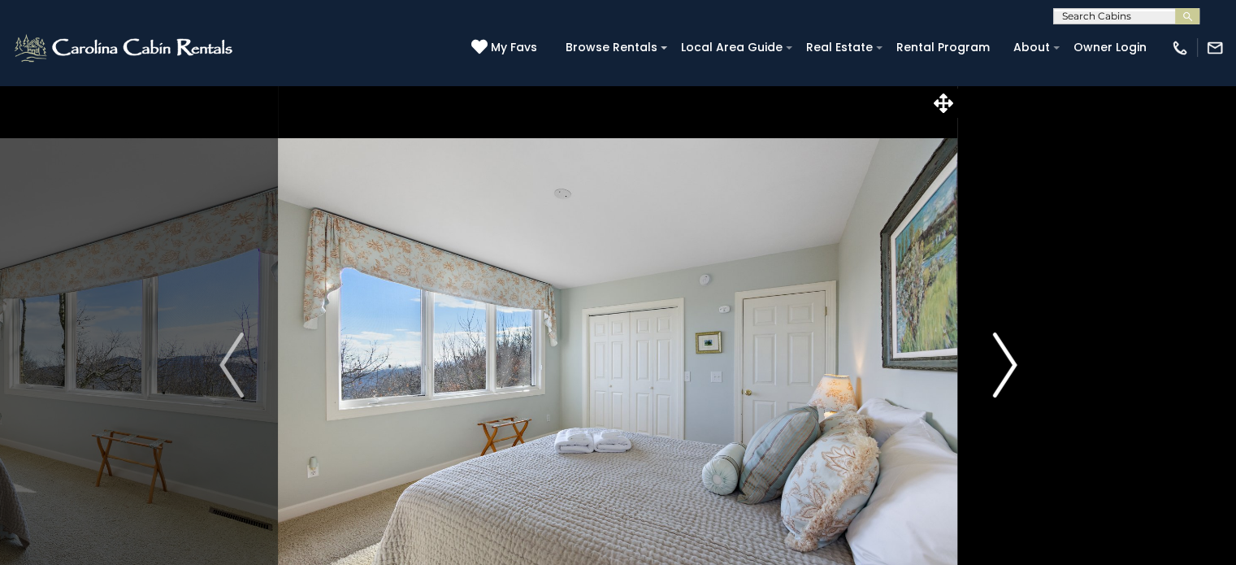
click at [1009, 378] on img "Next" at bounding box center [1005, 364] width 24 height 65
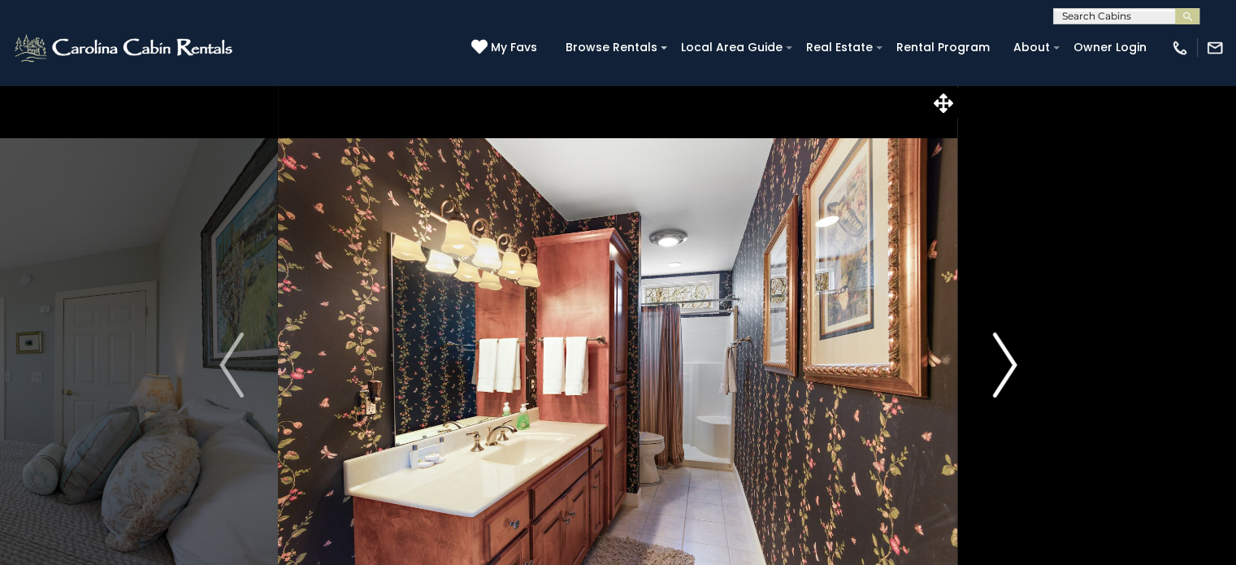
click at [1014, 370] on img "Next" at bounding box center [1005, 364] width 24 height 65
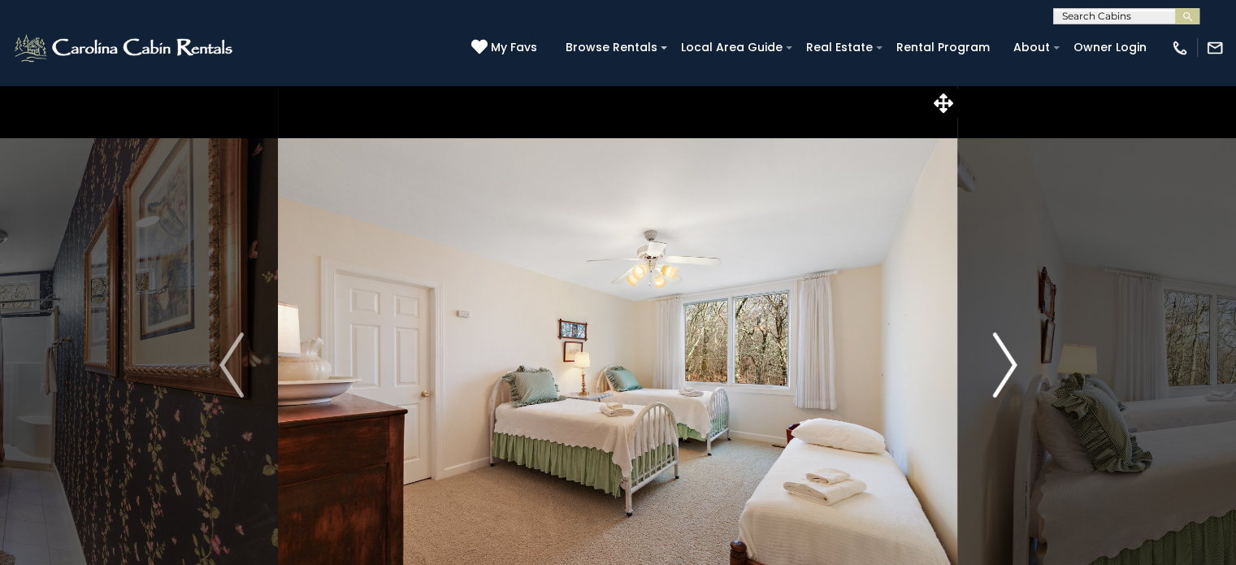
click at [1012, 375] on img "Next" at bounding box center [1005, 364] width 24 height 65
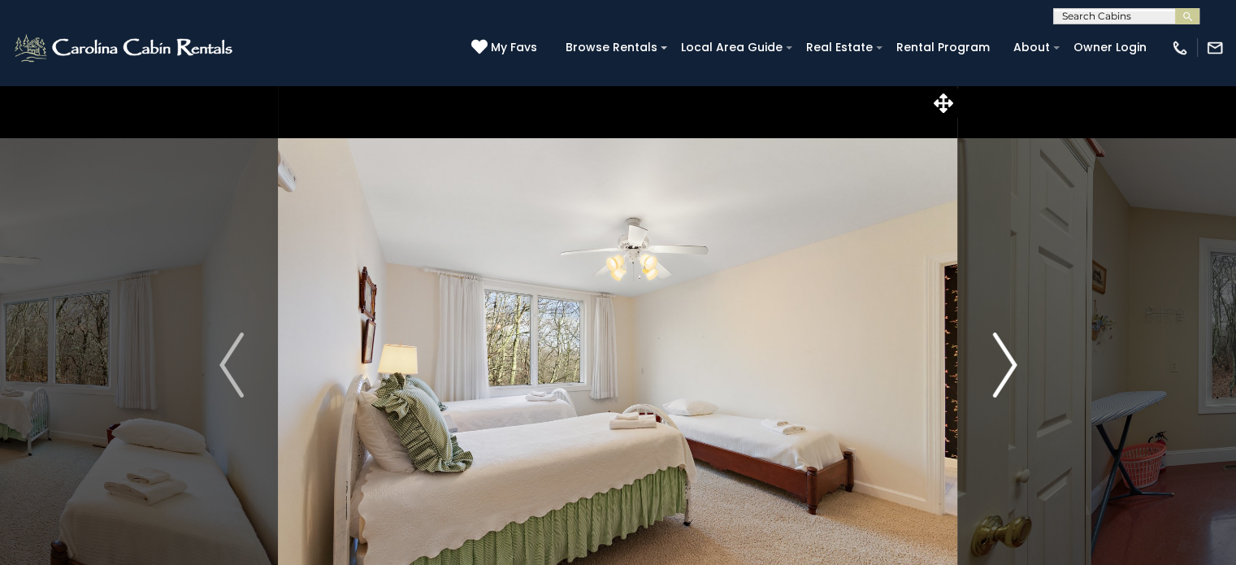
click at [1015, 376] on img "Next" at bounding box center [1005, 364] width 24 height 65
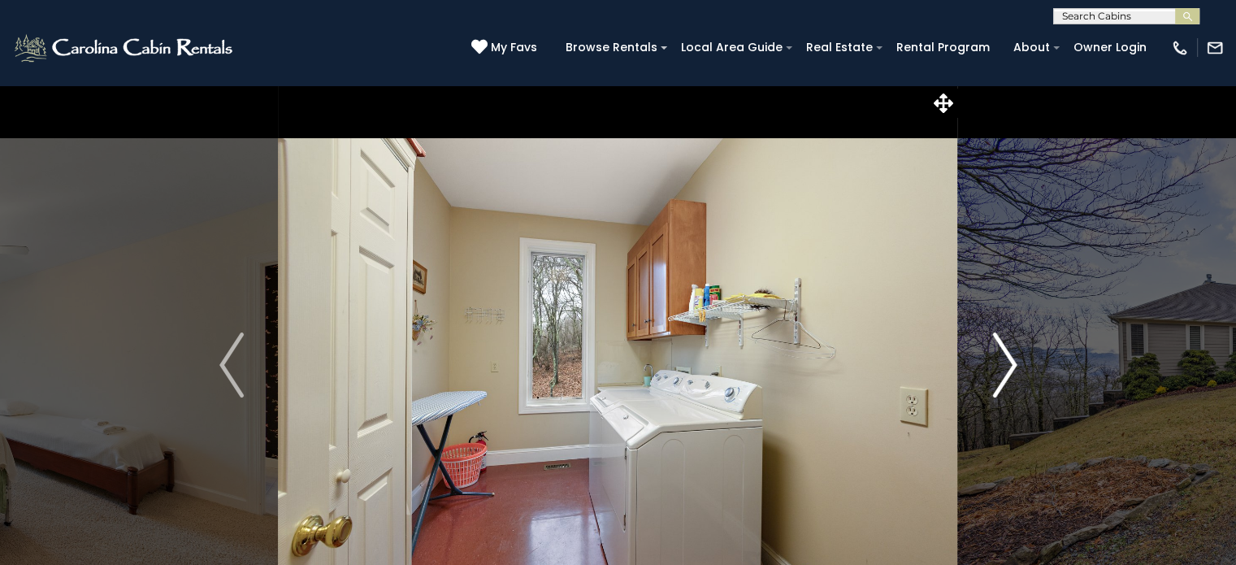
click at [1007, 385] on img "Next" at bounding box center [1005, 364] width 24 height 65
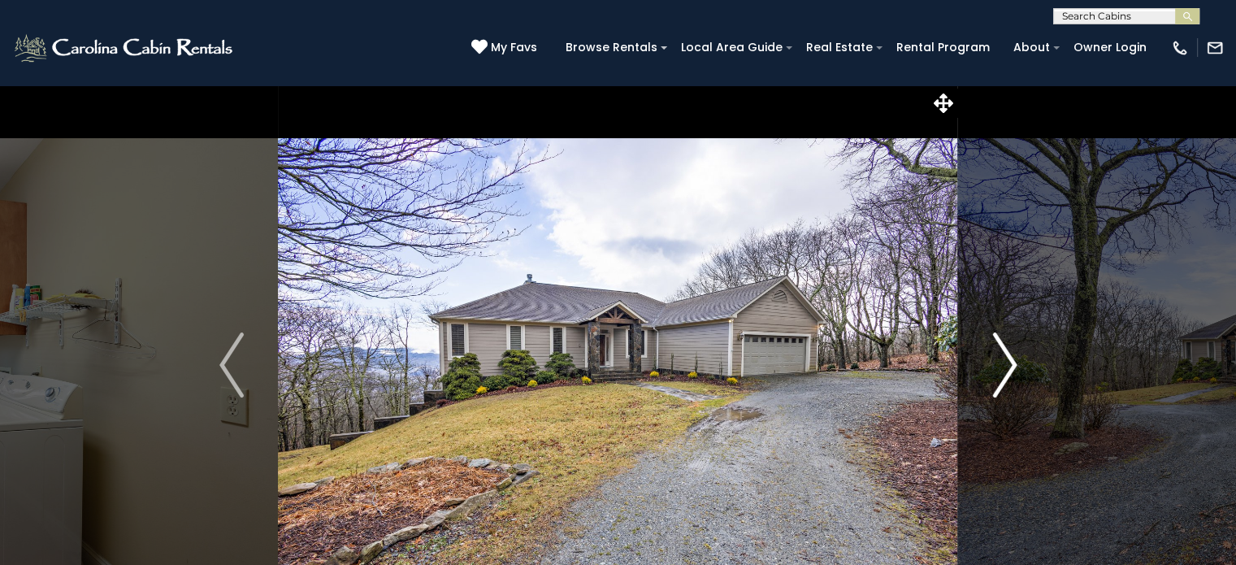
click at [1012, 374] on img "Next" at bounding box center [1005, 364] width 24 height 65
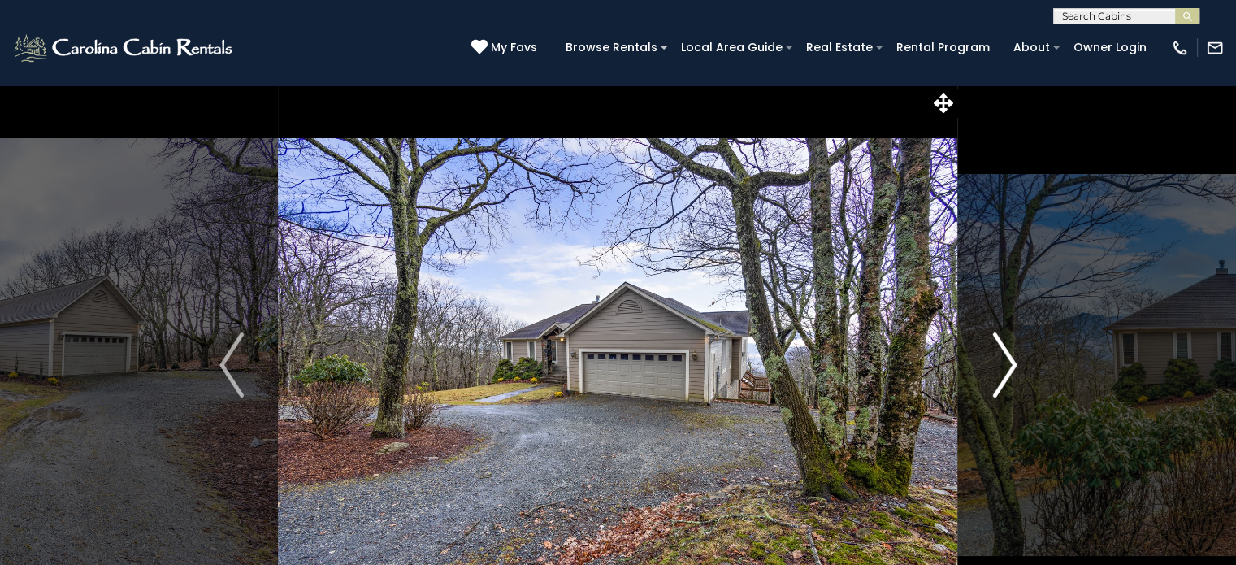
click at [1012, 384] on img "Next" at bounding box center [1005, 364] width 24 height 65
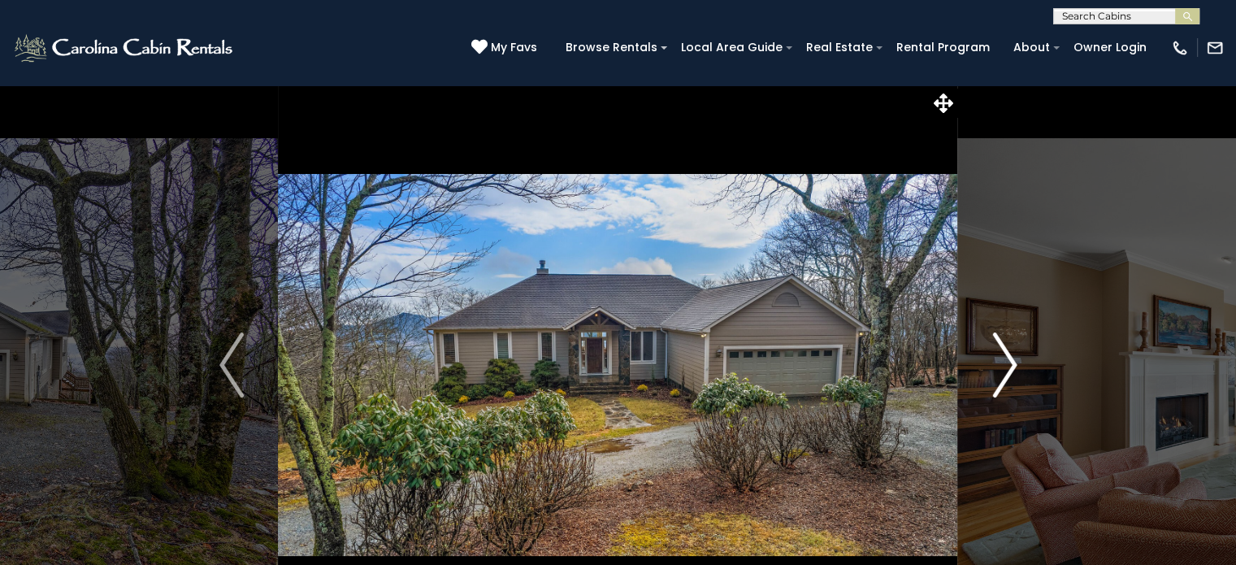
click at [1006, 374] on img "Next" at bounding box center [1005, 364] width 24 height 65
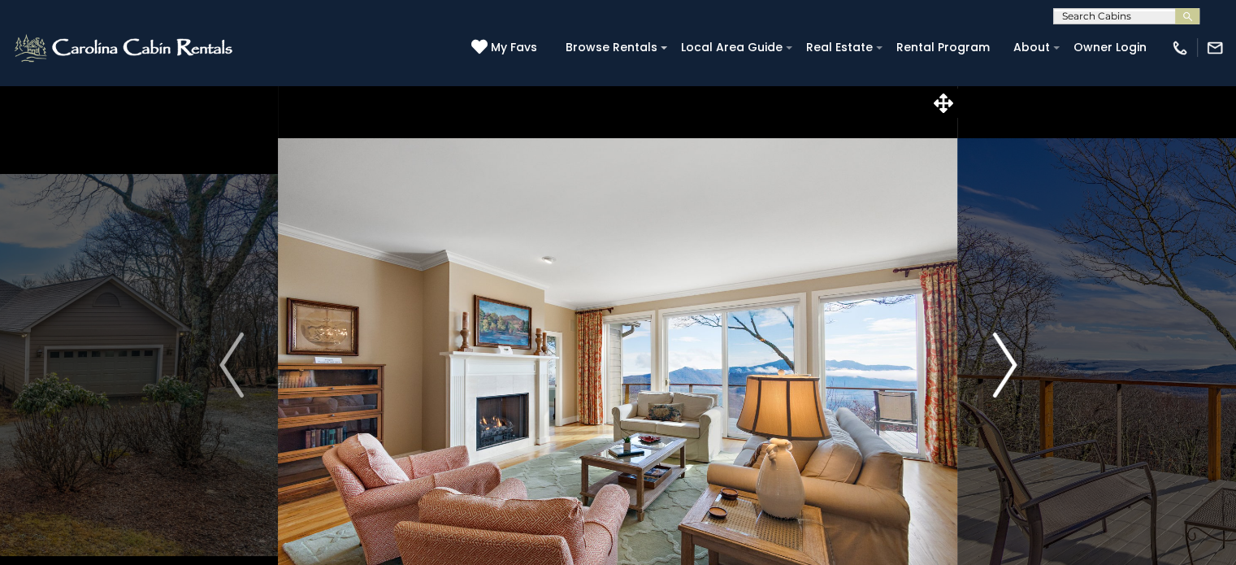
click at [1011, 375] on img "Next" at bounding box center [1005, 364] width 24 height 65
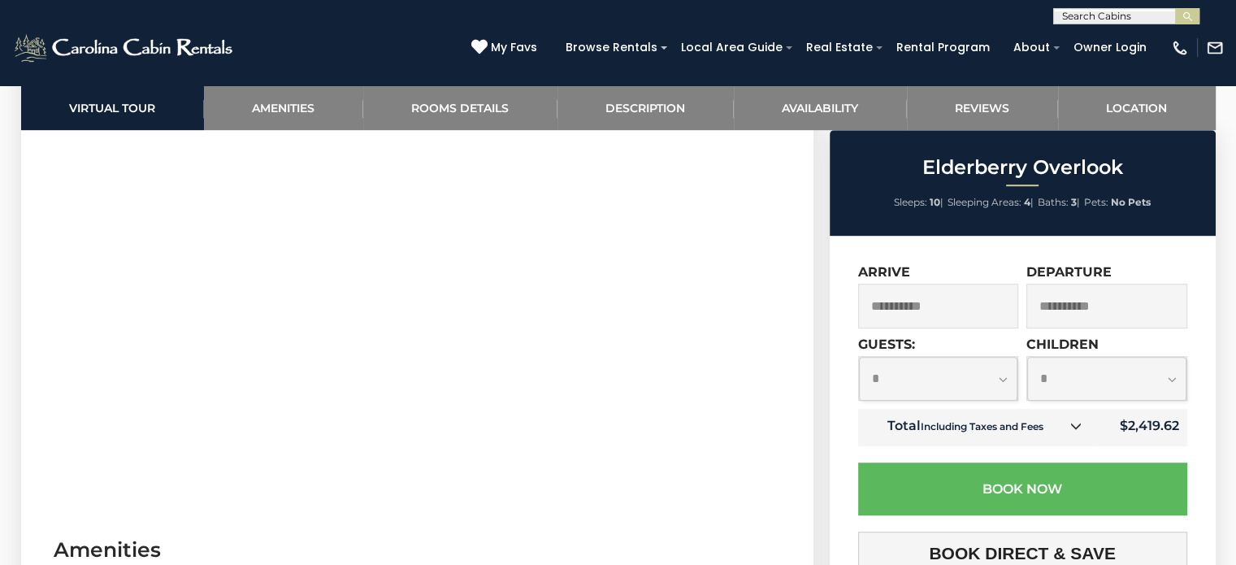
scroll to position [904, 0]
click at [1001, 384] on select "**********" at bounding box center [938, 378] width 159 height 43
select select "*"
click at [859, 358] on select "**********" at bounding box center [938, 378] width 159 height 43
click at [1157, 389] on select "**********" at bounding box center [1107, 378] width 159 height 43
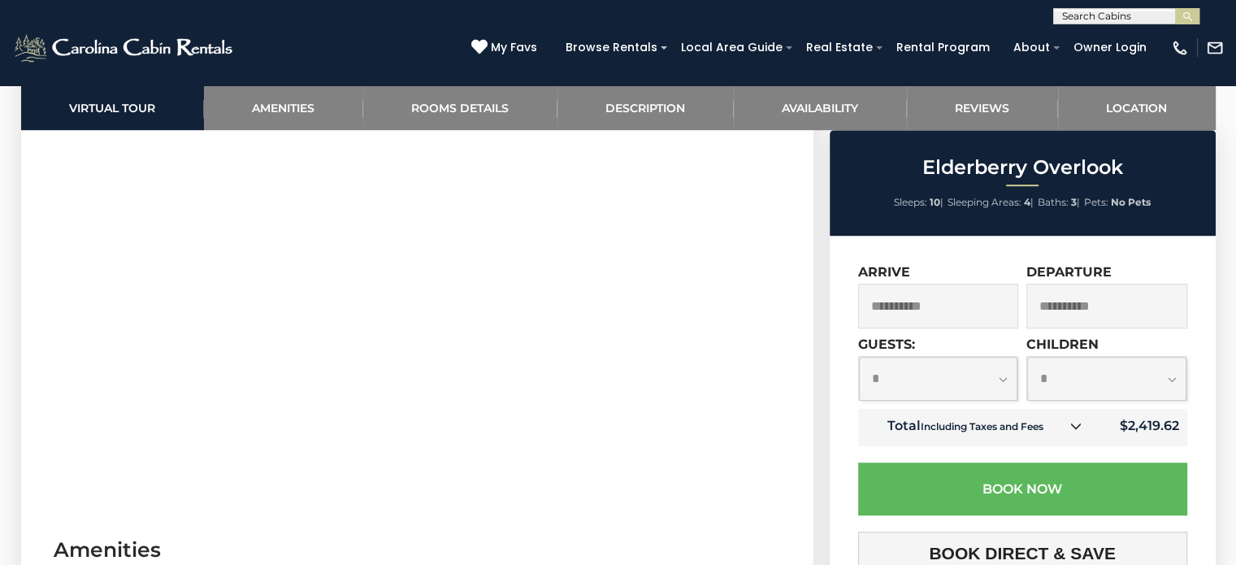
select select "*"
click at [1028, 358] on select "**********" at bounding box center [1107, 378] width 159 height 43
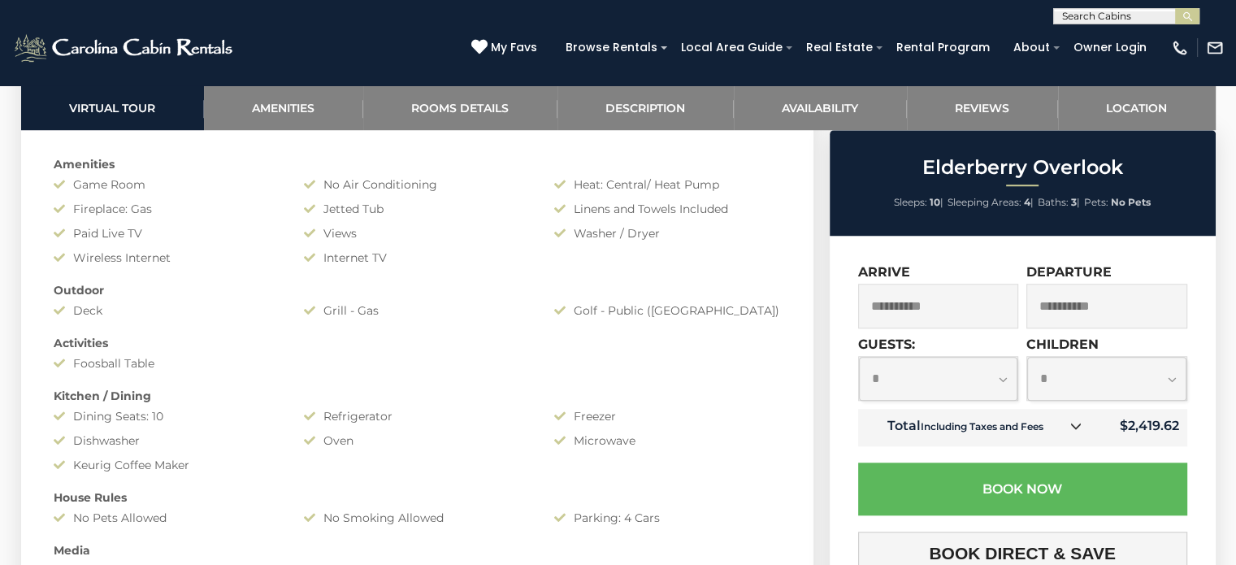
scroll to position [1338, 0]
click at [1126, 549] on h3 "BOOK DIRECT & SAVE" at bounding box center [1023, 554] width 305 height 20
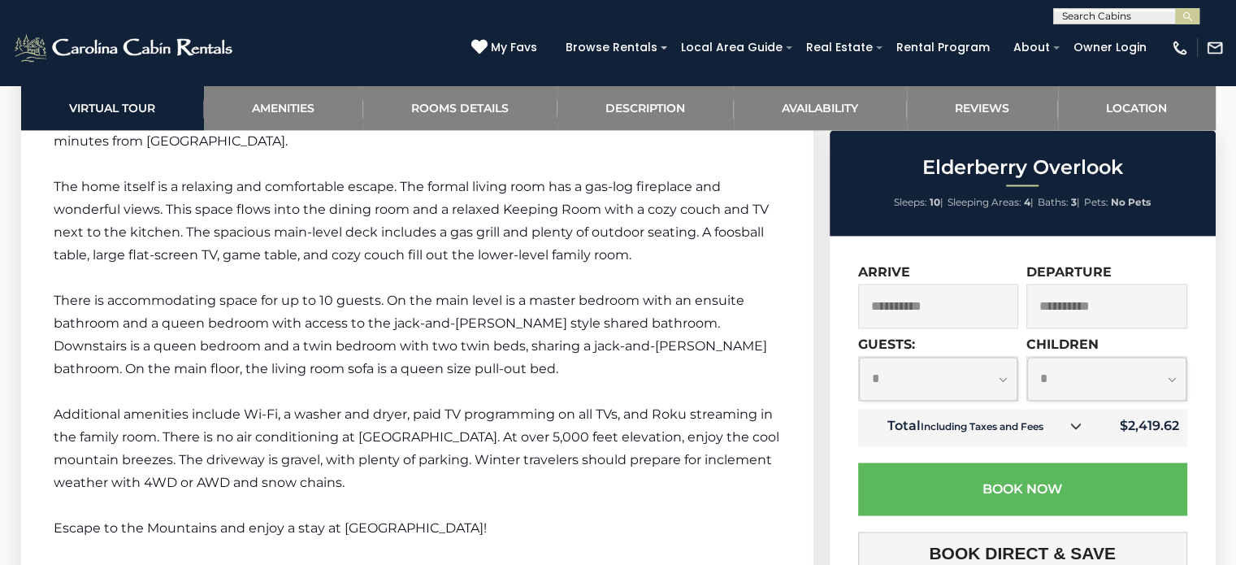
scroll to position [2517, 0]
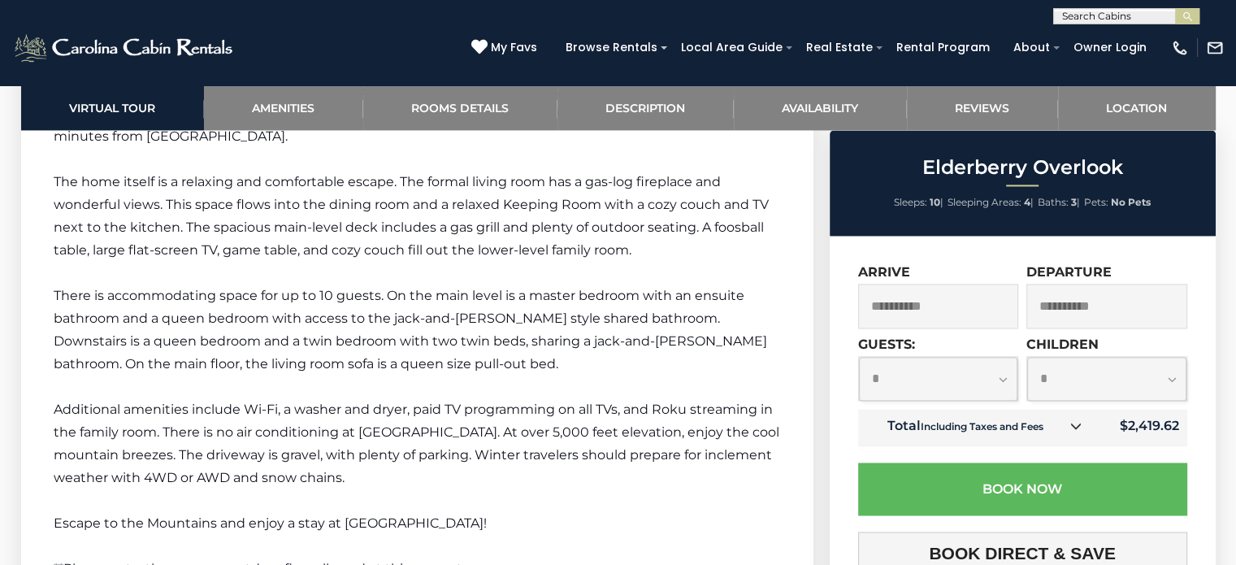
click at [1097, 551] on h3 "BOOK DIRECT & SAVE" at bounding box center [1023, 554] width 305 height 20
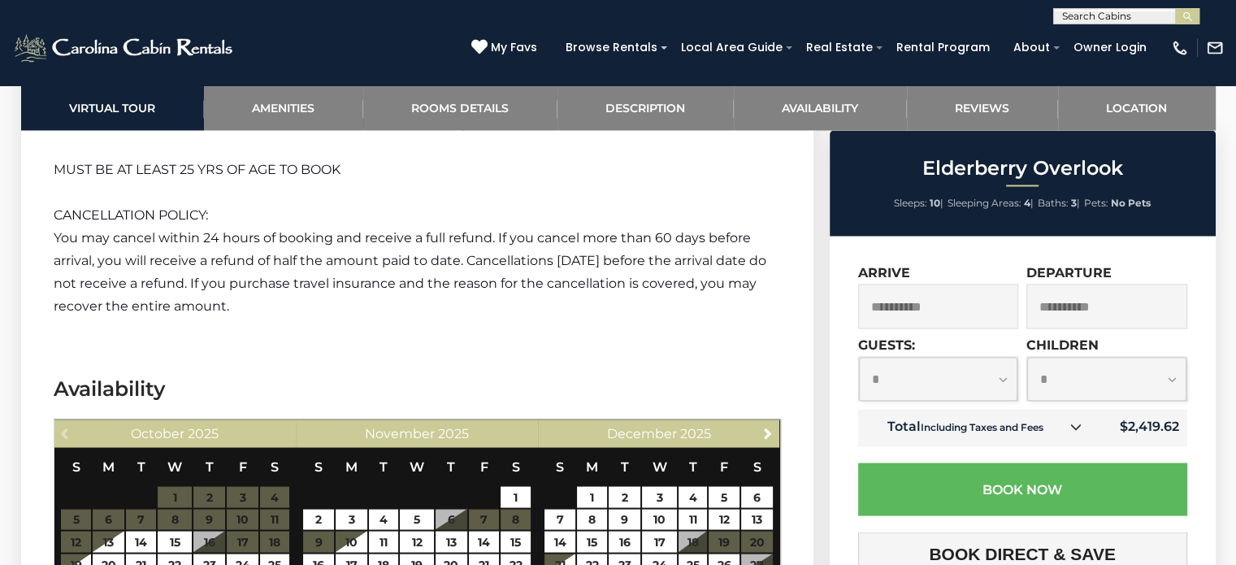
scroll to position [3057, 0]
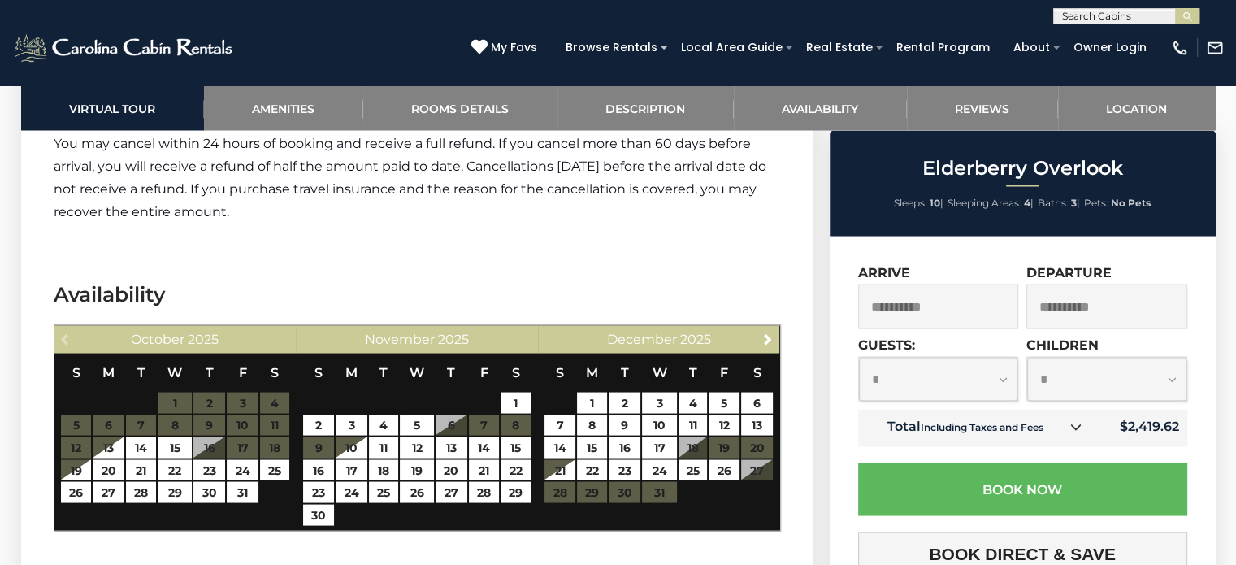
drag, startPoint x: 1202, startPoint y: 454, endPoint x: 1203, endPoint y: 499, distance: 44.7
drag, startPoint x: 1203, startPoint y: 499, endPoint x: 1183, endPoint y: 381, distance: 119.6
click at [1037, 550] on h3 "BOOK DIRECT & SAVE" at bounding box center [1023, 554] width 305 height 20
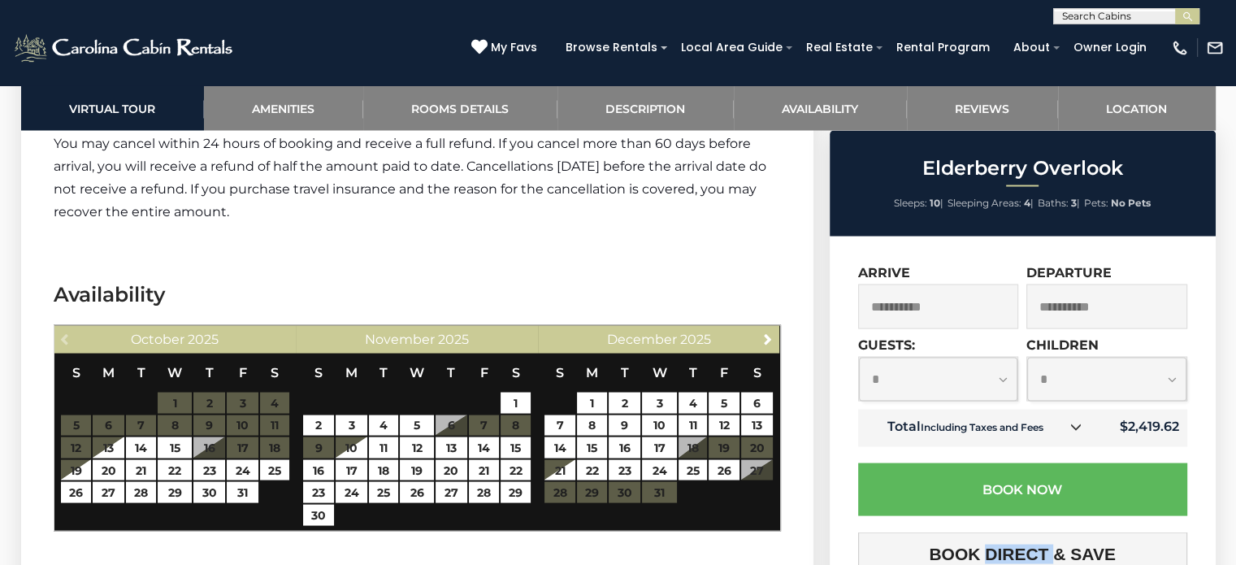
click at [1037, 550] on h3 "BOOK DIRECT & SAVE" at bounding box center [1023, 554] width 305 height 20
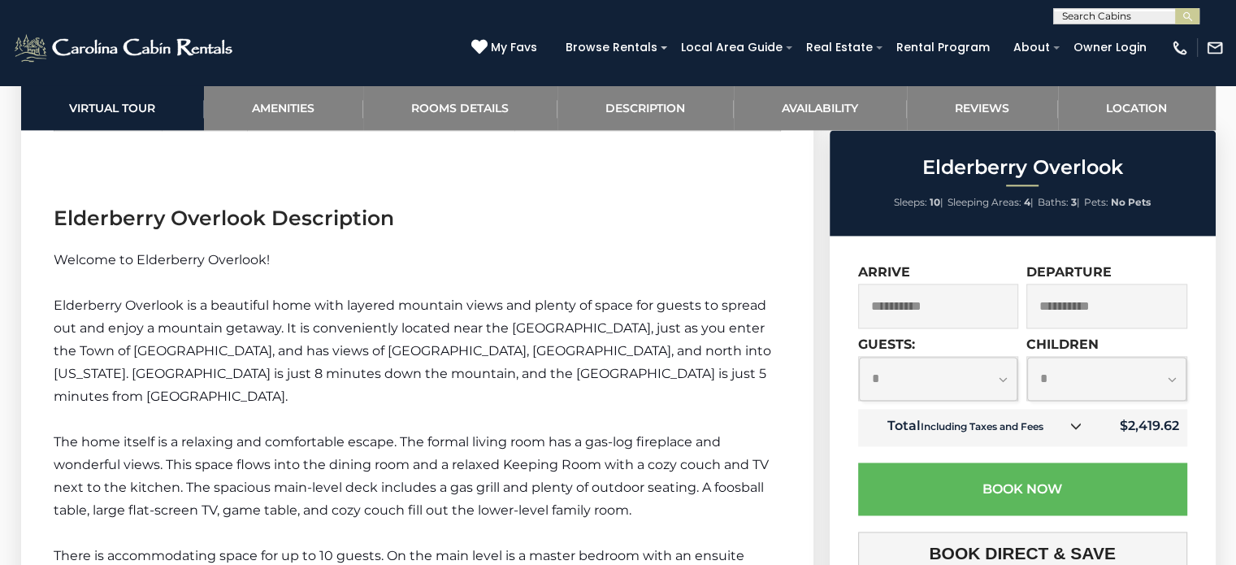
scroll to position [2234, 0]
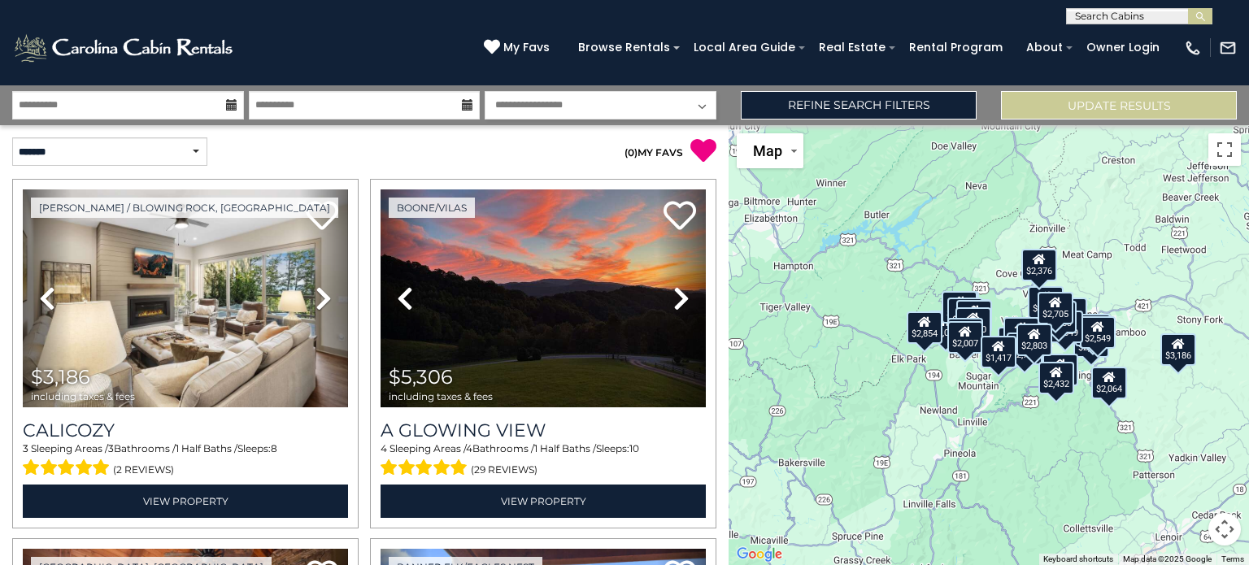
select select "*"
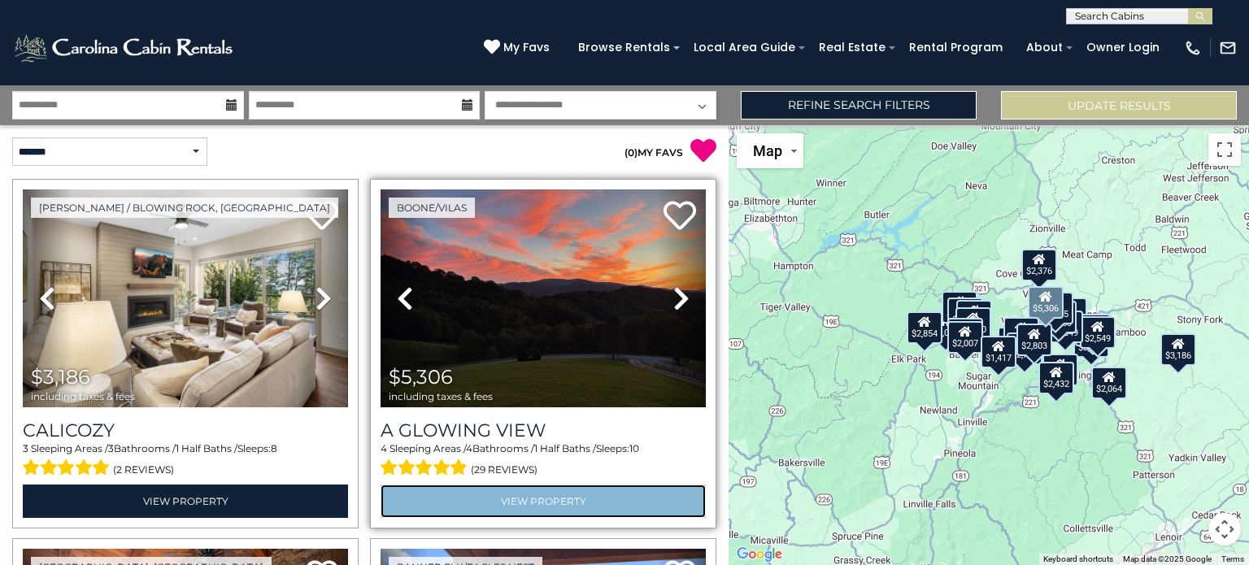
click at [501, 491] on link "View Property" at bounding box center [542, 501] width 325 height 33
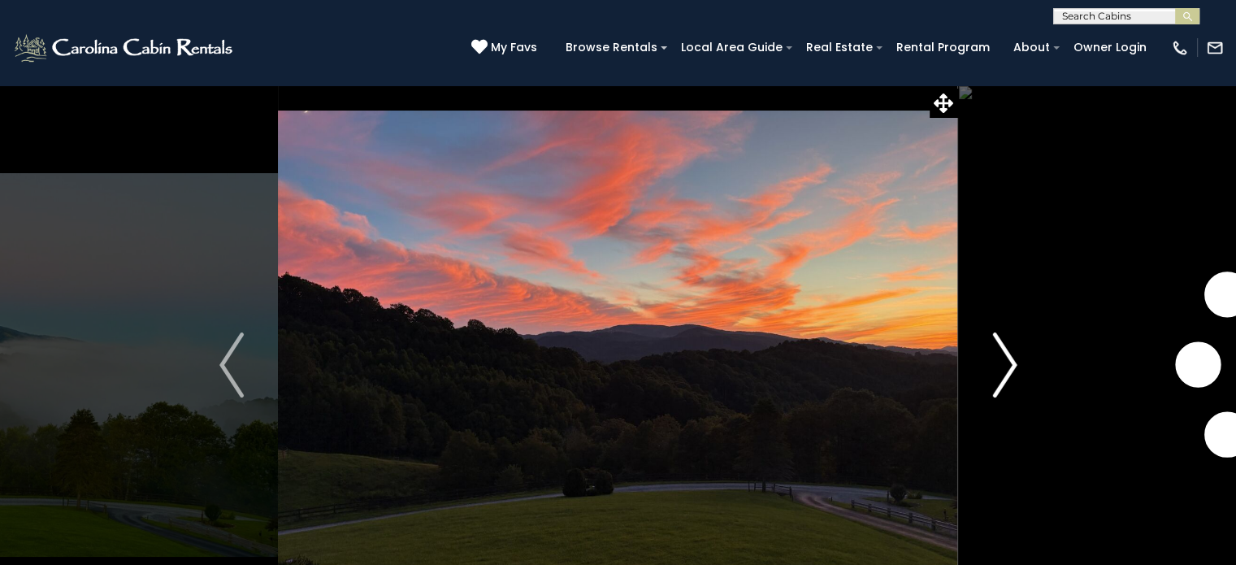
click at [1002, 364] on img "Next" at bounding box center [1005, 364] width 24 height 65
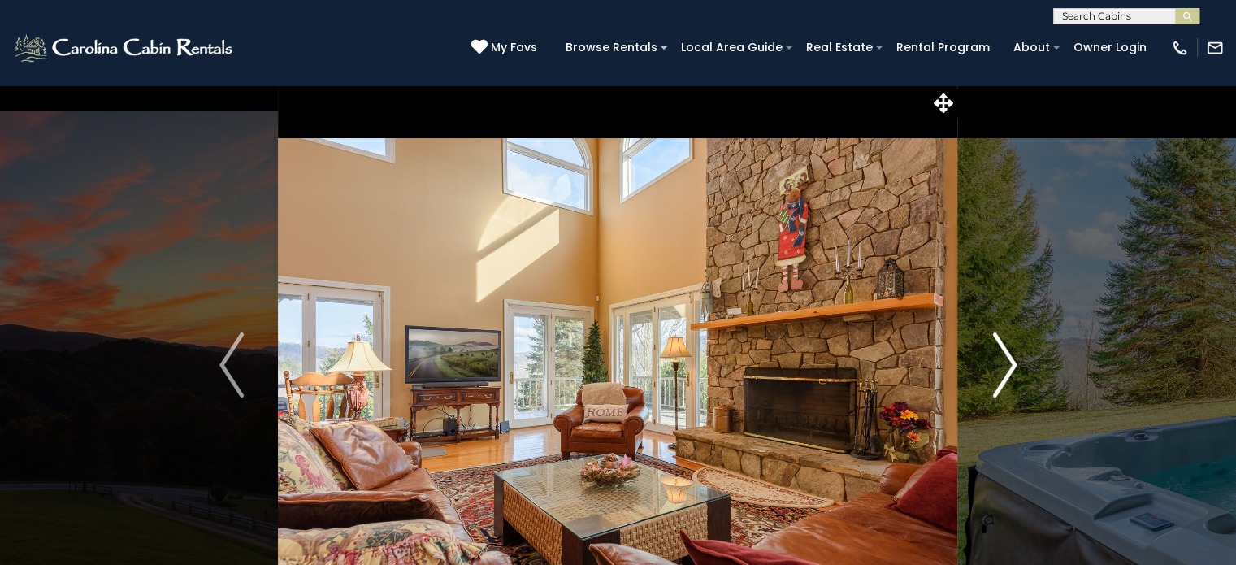
click at [1002, 364] on img "Next" at bounding box center [1005, 364] width 24 height 65
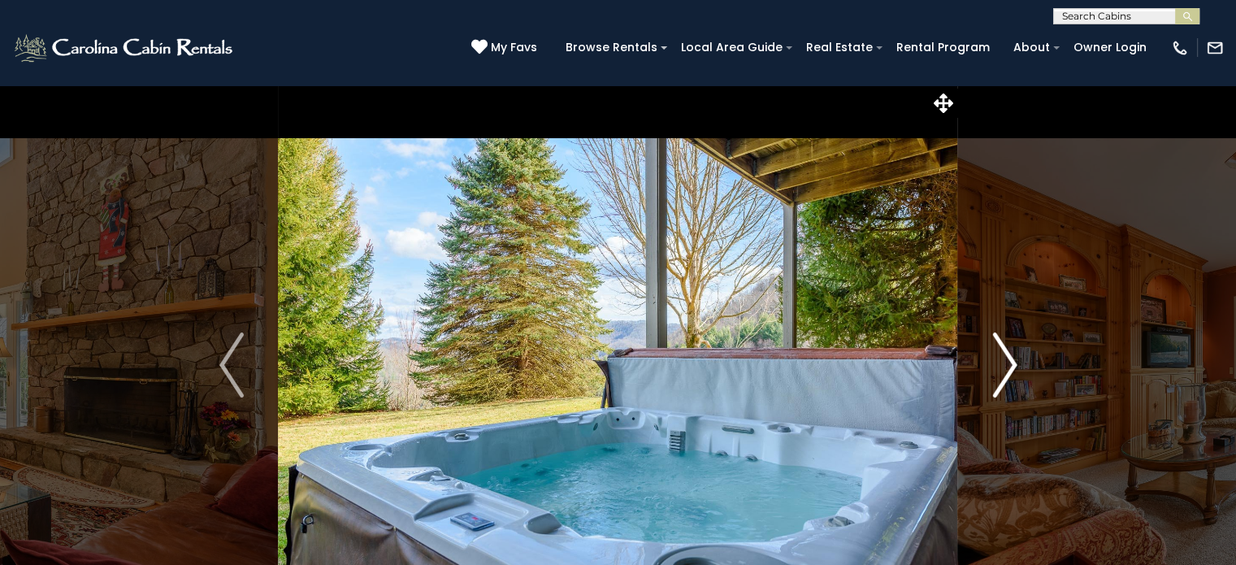
click at [1002, 364] on img "Next" at bounding box center [1005, 364] width 24 height 65
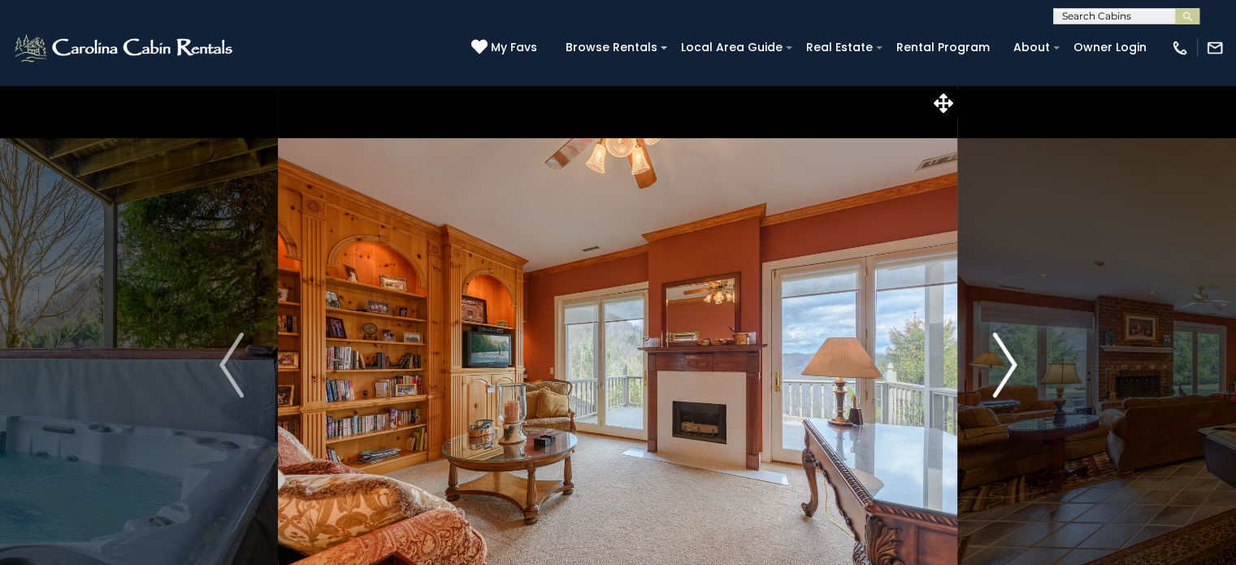
click at [1002, 364] on img "Next" at bounding box center [1005, 364] width 24 height 65
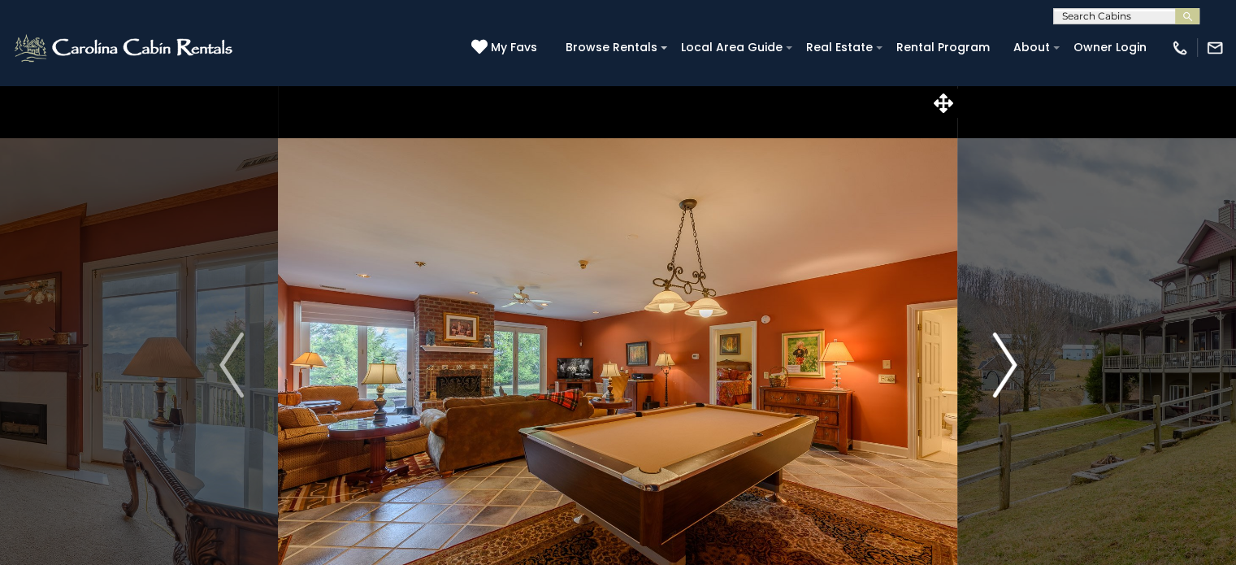
click at [1002, 364] on img "Next" at bounding box center [1005, 364] width 24 height 65
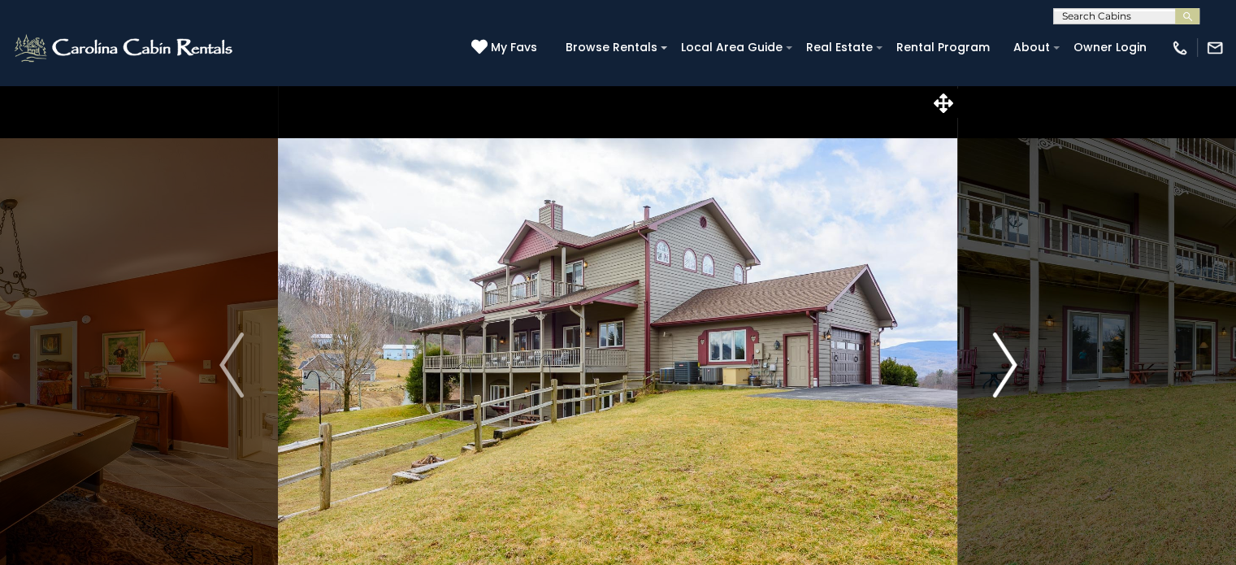
click at [1014, 368] on img "Next" at bounding box center [1005, 364] width 24 height 65
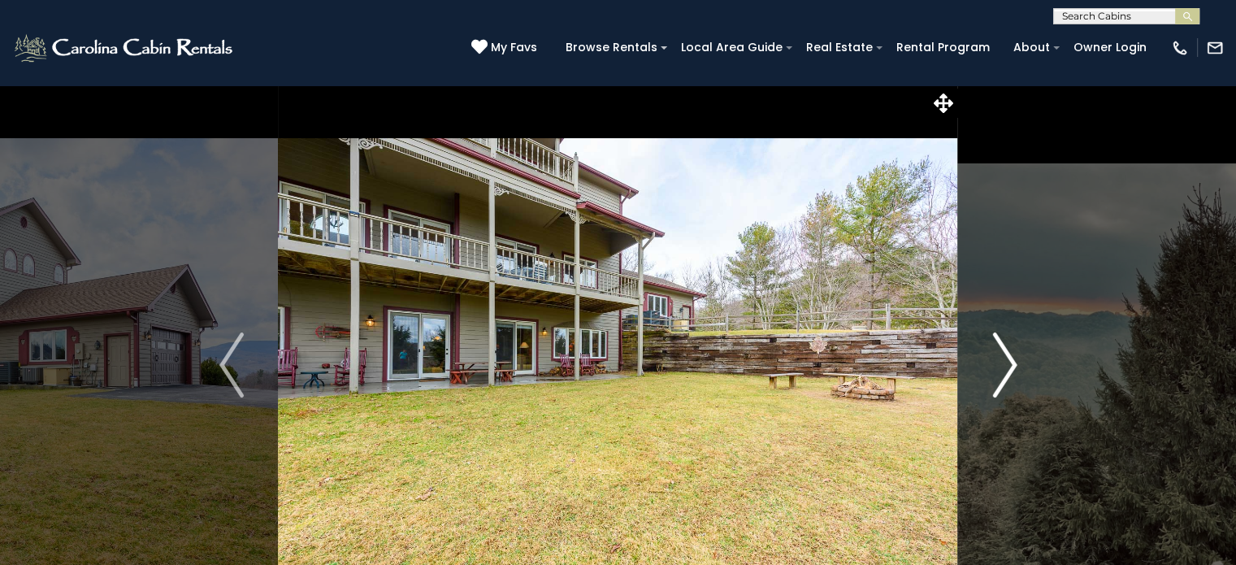
click at [1014, 368] on img "Next" at bounding box center [1005, 364] width 24 height 65
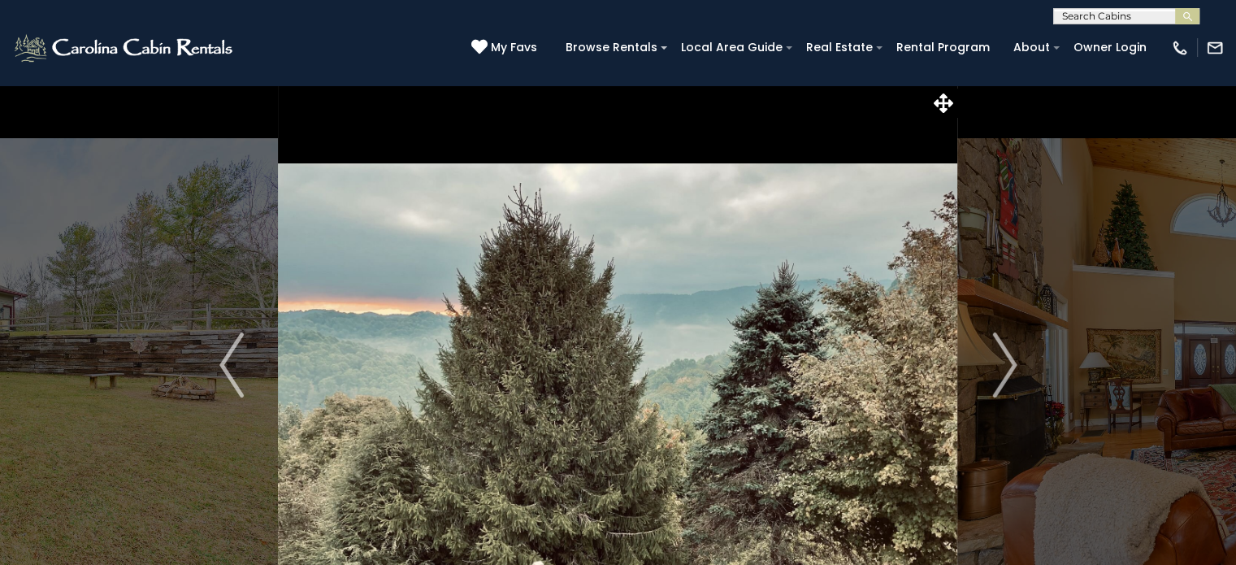
click at [648, 354] on img at bounding box center [618, 365] width 680 height 561
click at [650, 353] on img at bounding box center [618, 365] width 680 height 561
click at [1010, 379] on img "Next" at bounding box center [1005, 364] width 24 height 65
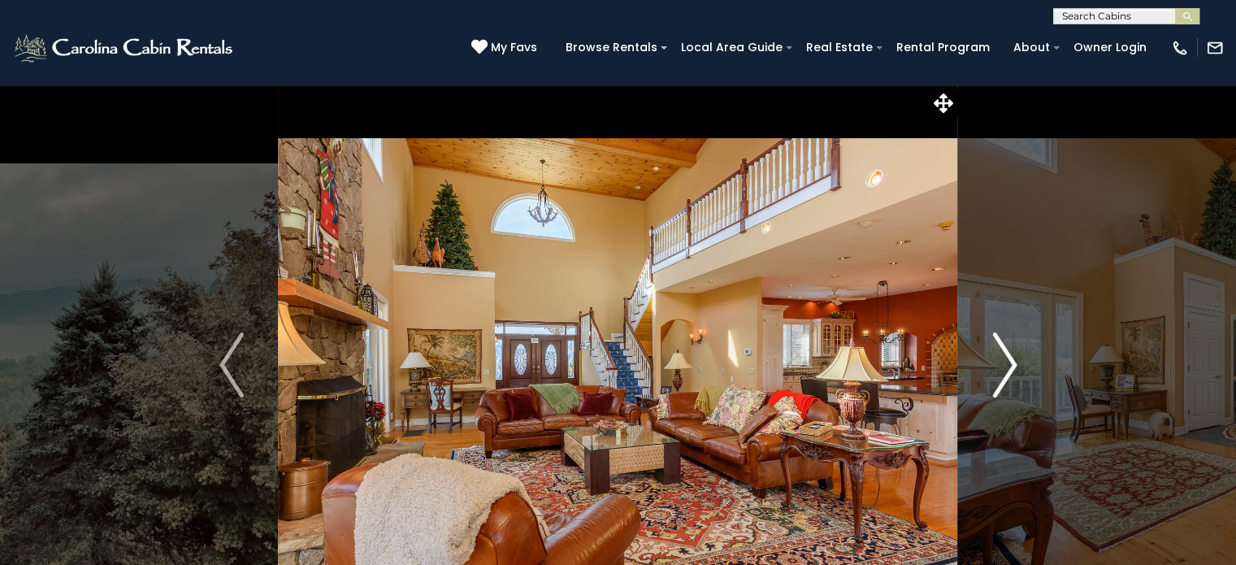
click at [1010, 379] on img "Next" at bounding box center [1005, 364] width 24 height 65
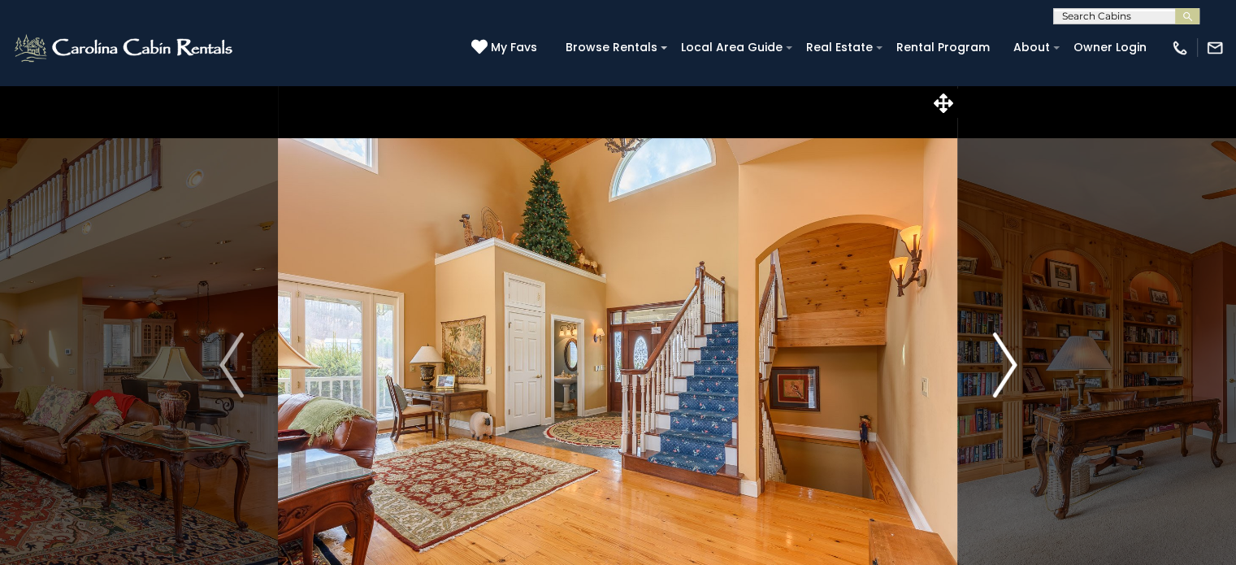
click at [1010, 379] on img "Next" at bounding box center [1005, 364] width 24 height 65
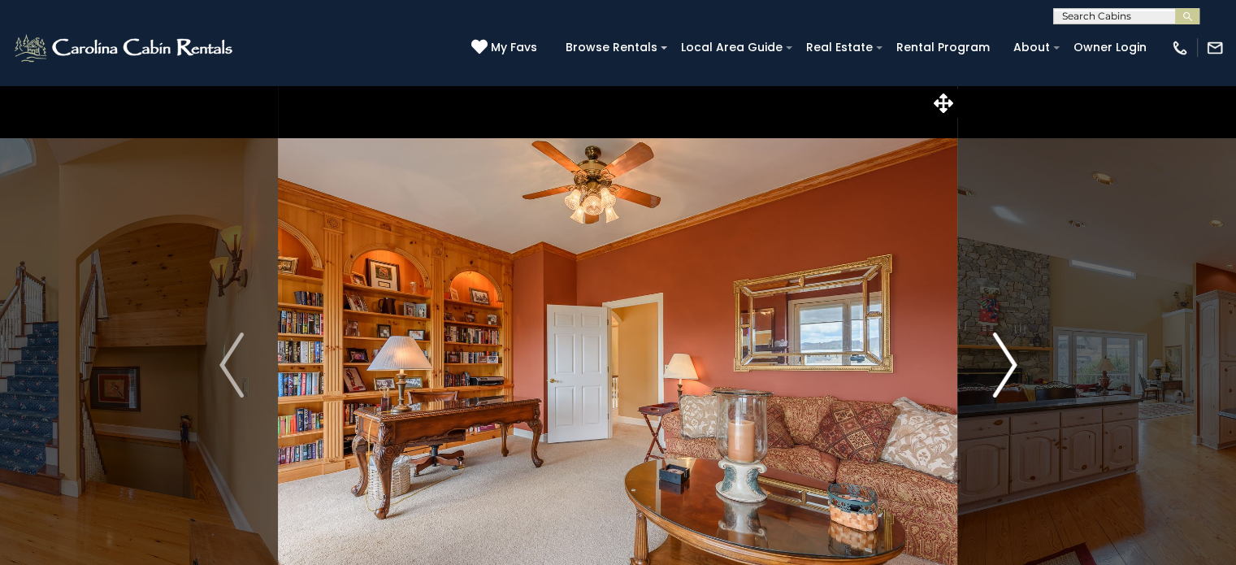
click at [1010, 370] on img "Next" at bounding box center [1005, 364] width 24 height 65
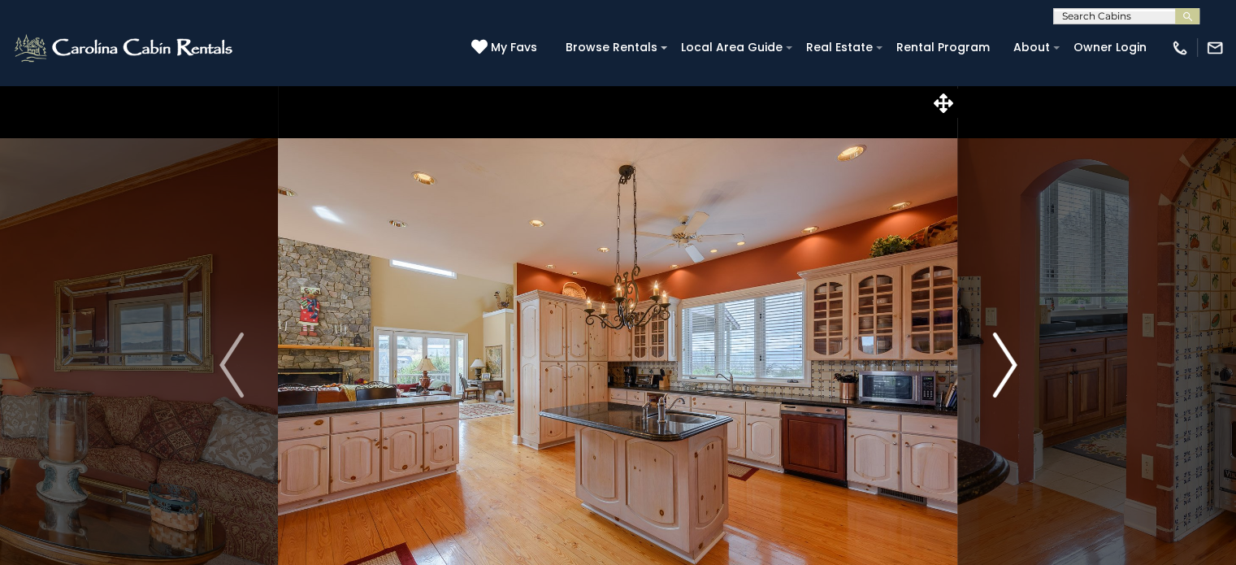
click at [1010, 370] on img "Next" at bounding box center [1005, 364] width 24 height 65
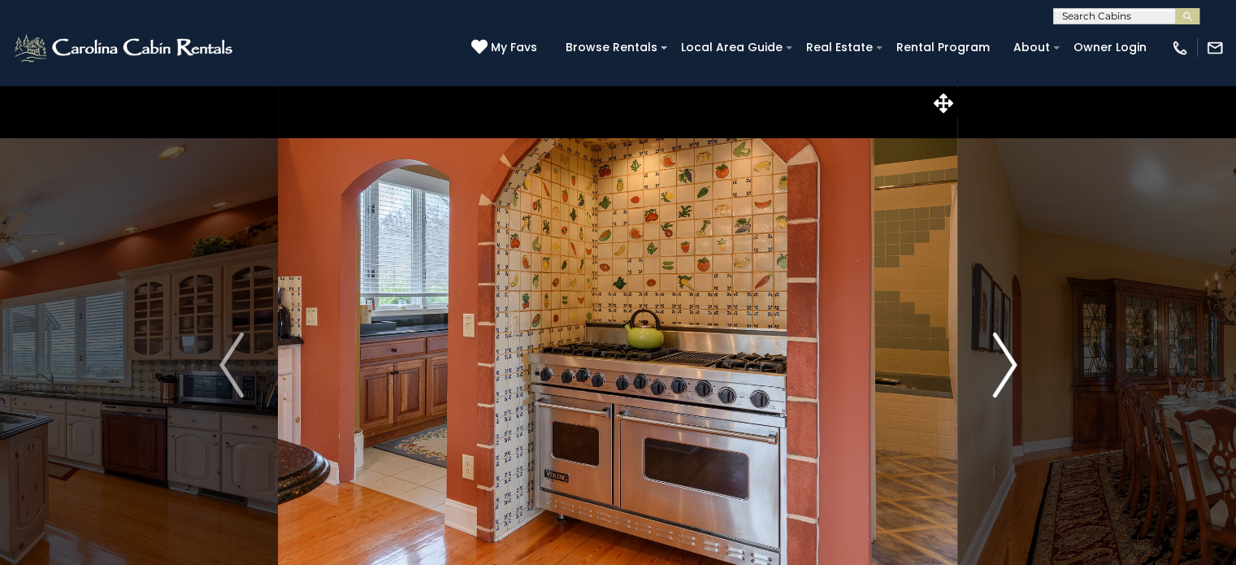
click at [1010, 370] on img "Next" at bounding box center [1005, 364] width 24 height 65
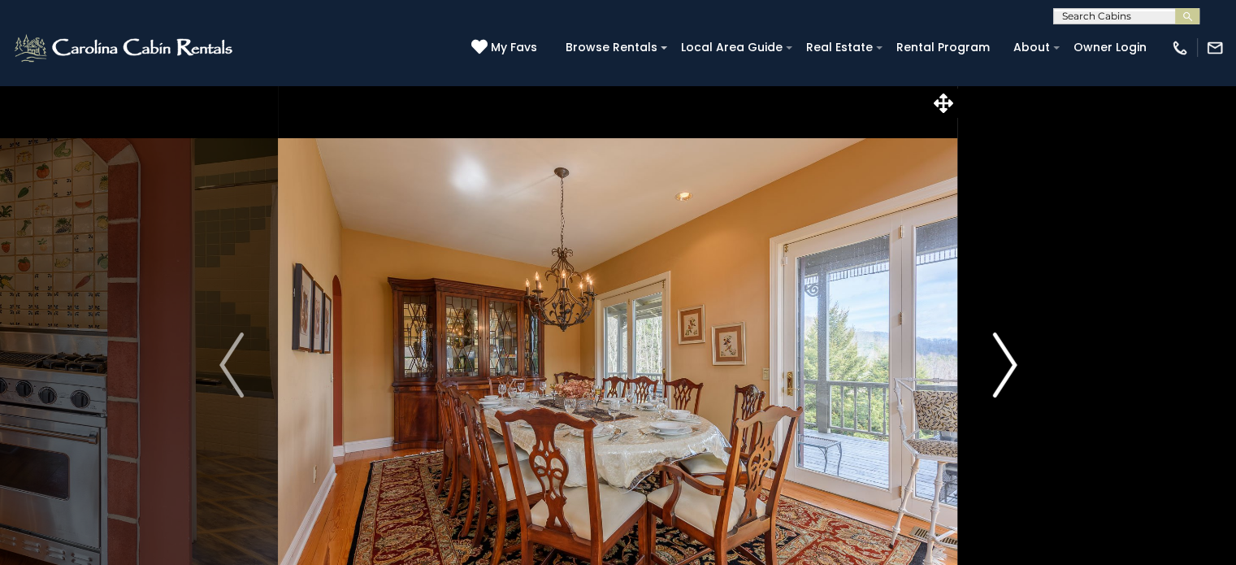
click at [1010, 370] on img "Next" at bounding box center [1005, 364] width 24 height 65
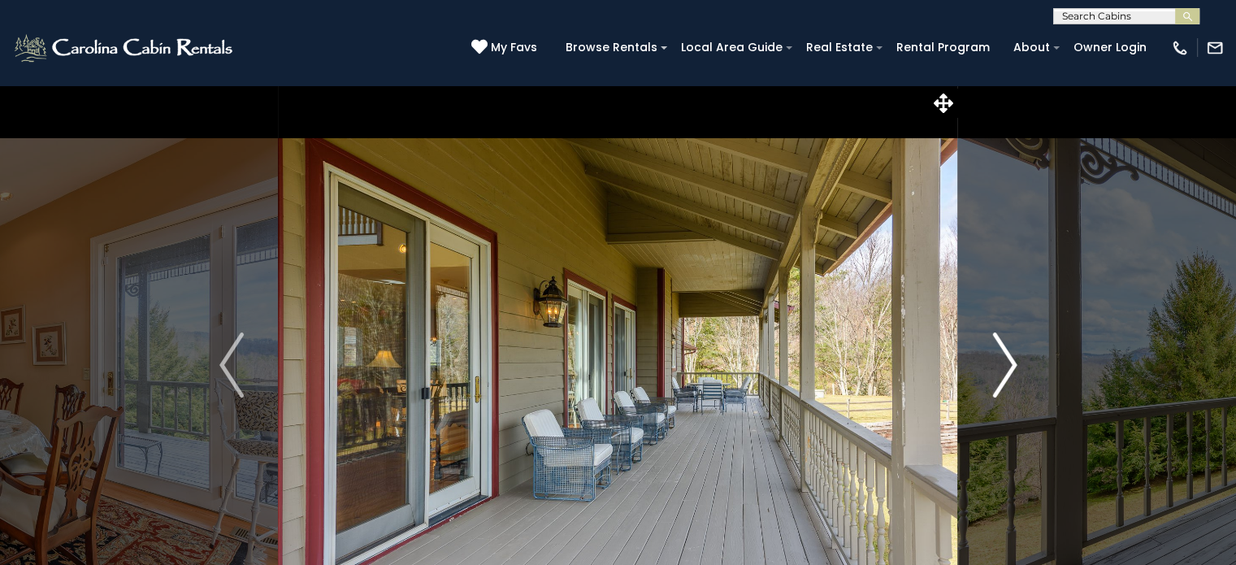
click at [1010, 370] on img "Next" at bounding box center [1005, 364] width 24 height 65
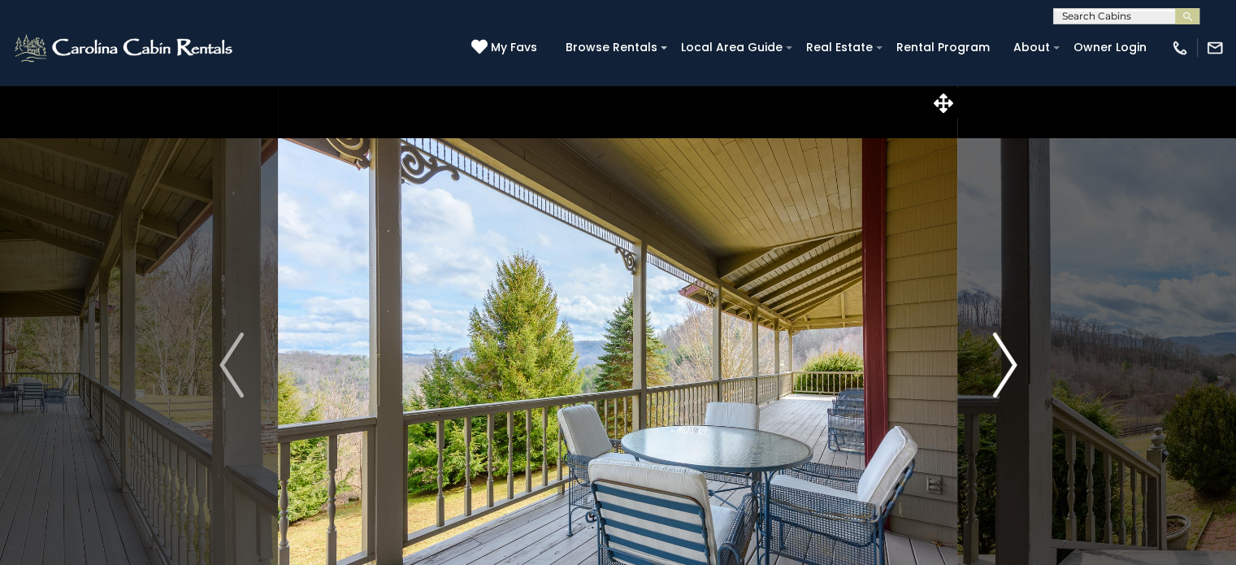
click at [1010, 370] on img "Next" at bounding box center [1005, 364] width 24 height 65
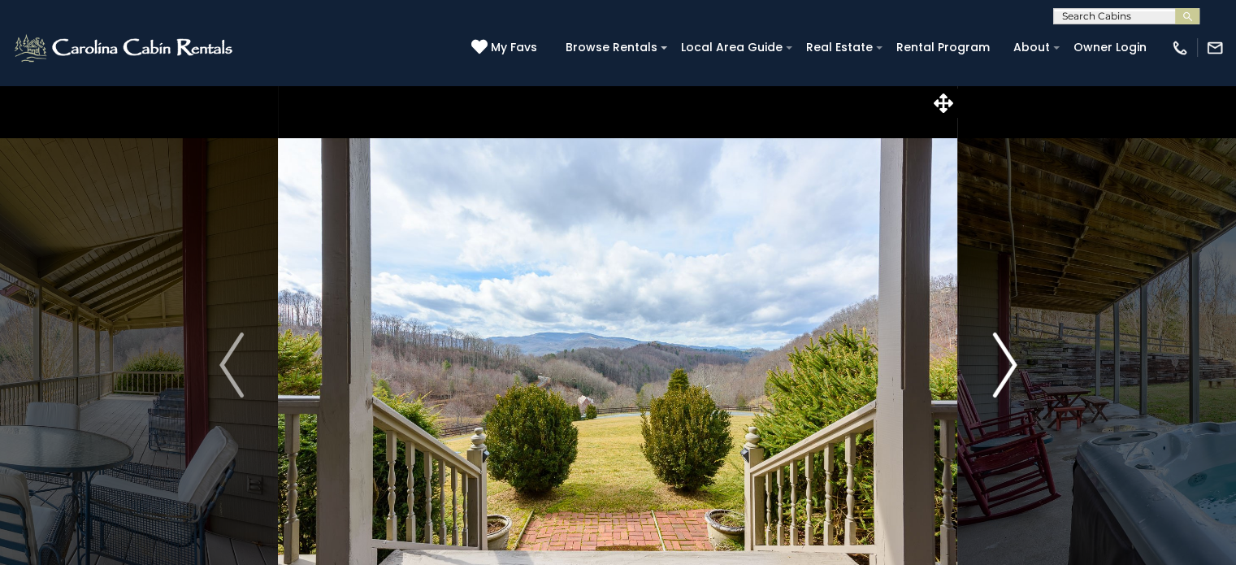
click at [1024, 365] on button "Next" at bounding box center [1004, 365] width 93 height 561
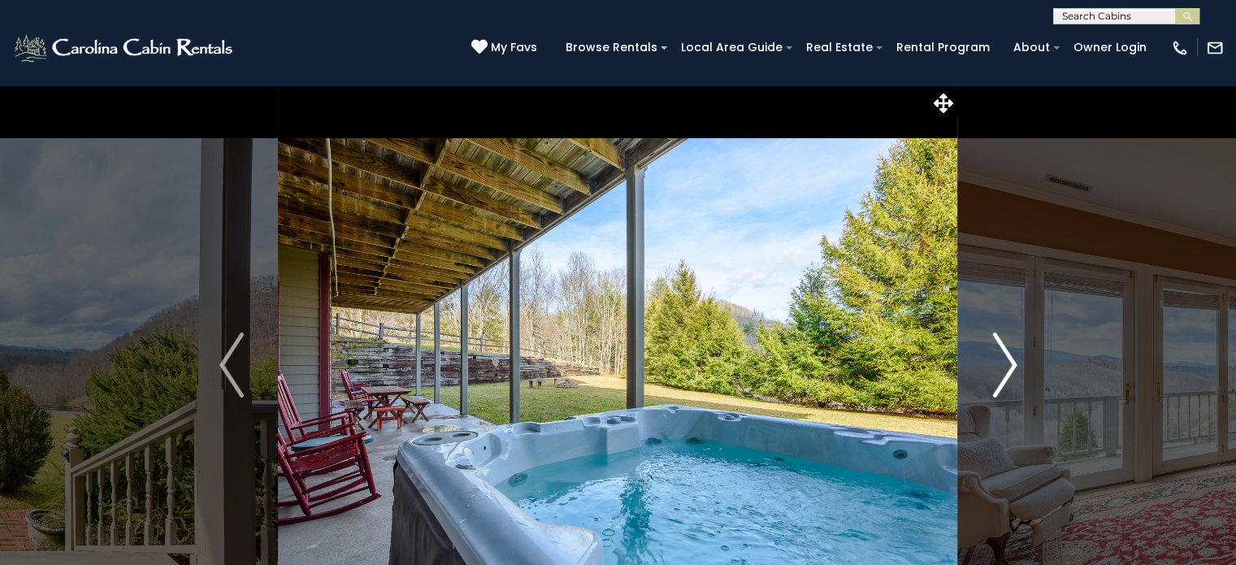
click at [1014, 365] on img "Next" at bounding box center [1005, 364] width 24 height 65
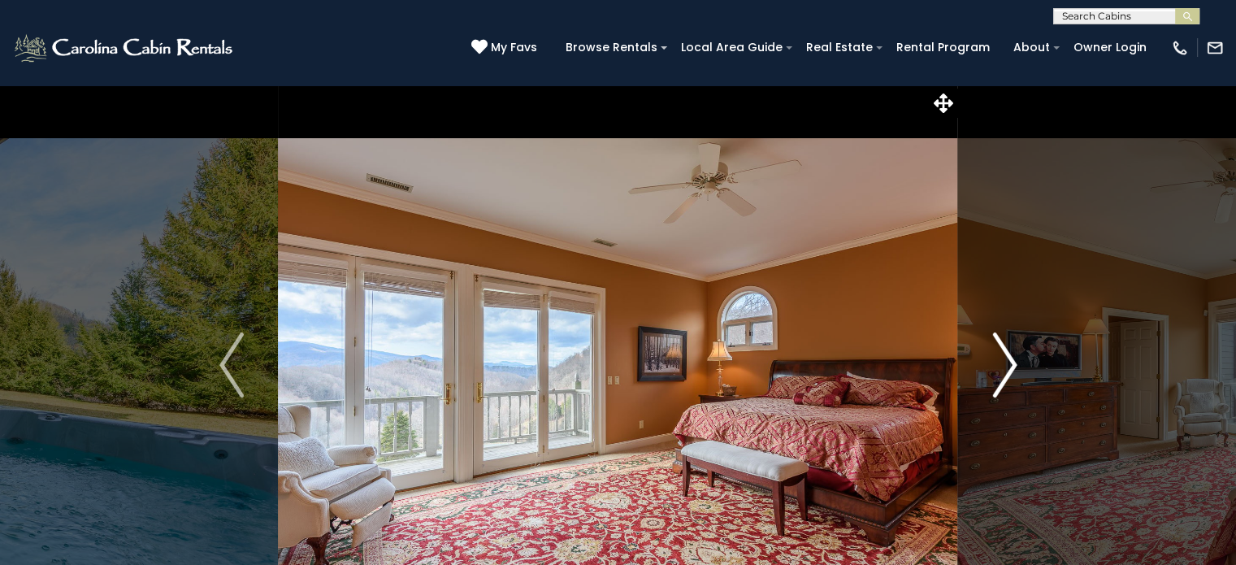
click at [1008, 370] on img "Next" at bounding box center [1005, 364] width 24 height 65
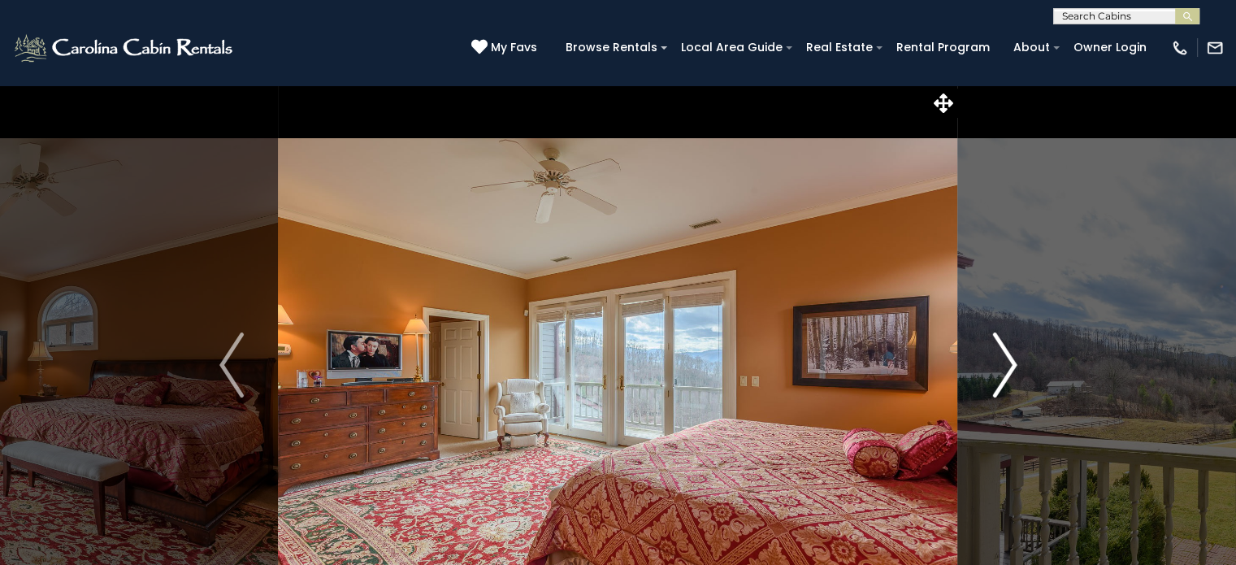
click at [1008, 370] on img "Next" at bounding box center [1005, 364] width 24 height 65
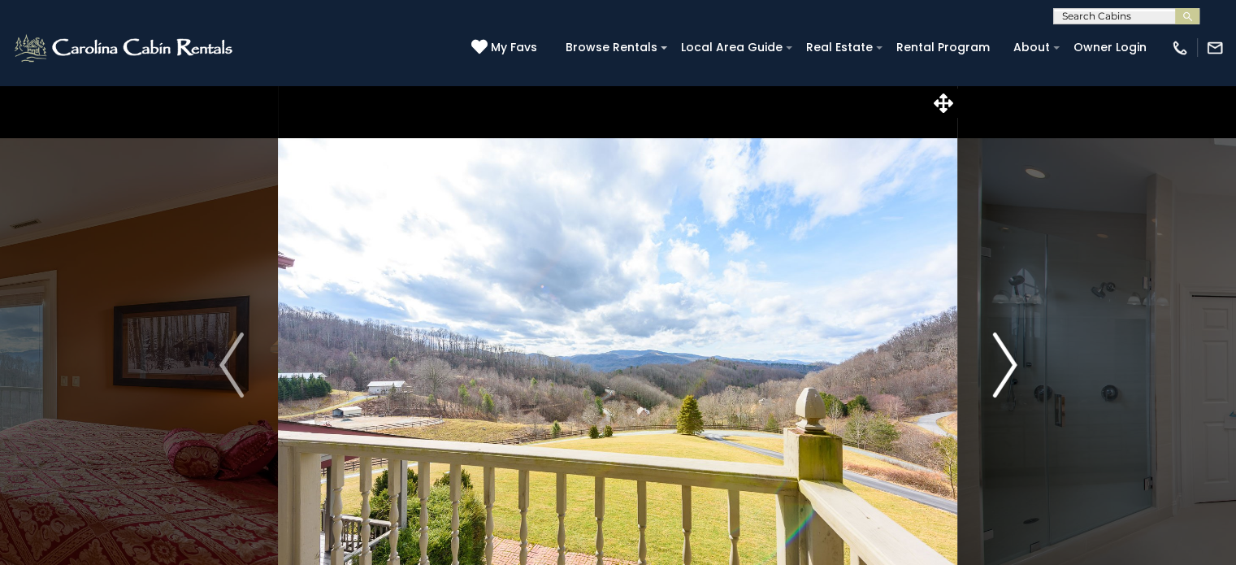
click at [1005, 365] on img "Next" at bounding box center [1005, 364] width 24 height 65
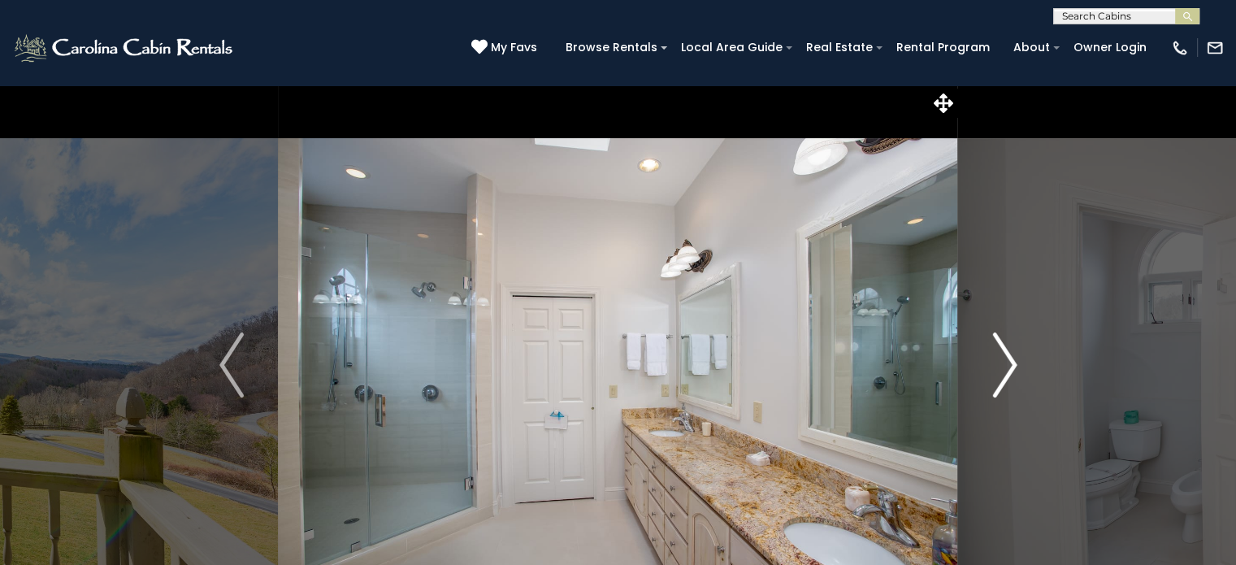
click at [1005, 365] on img "Next" at bounding box center [1005, 364] width 24 height 65
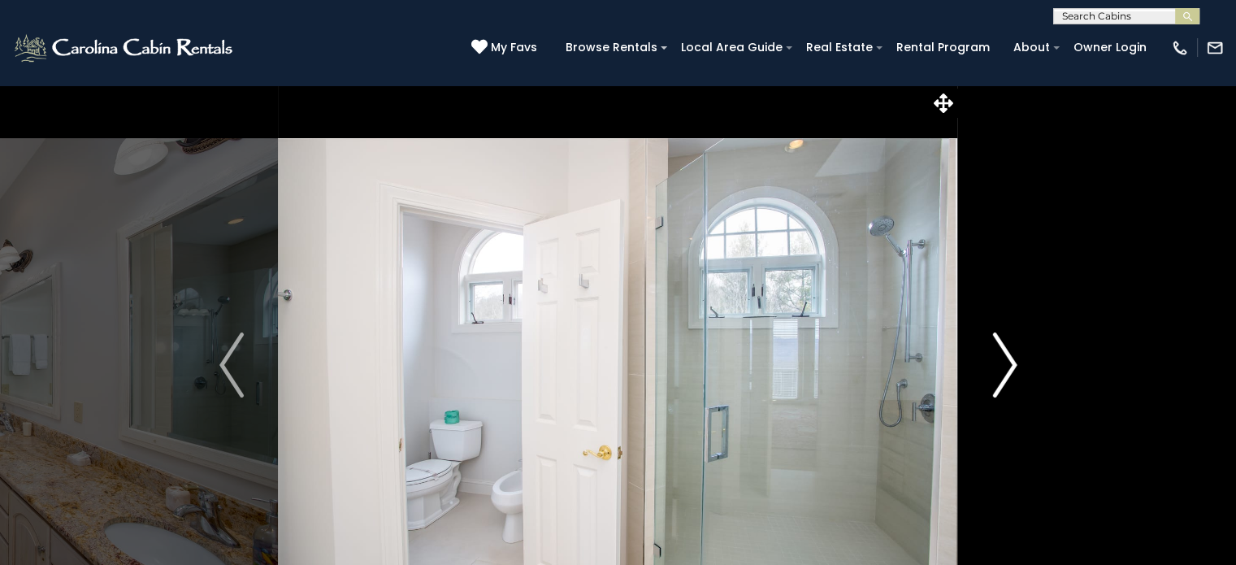
click at [1005, 365] on img "Next" at bounding box center [1005, 364] width 24 height 65
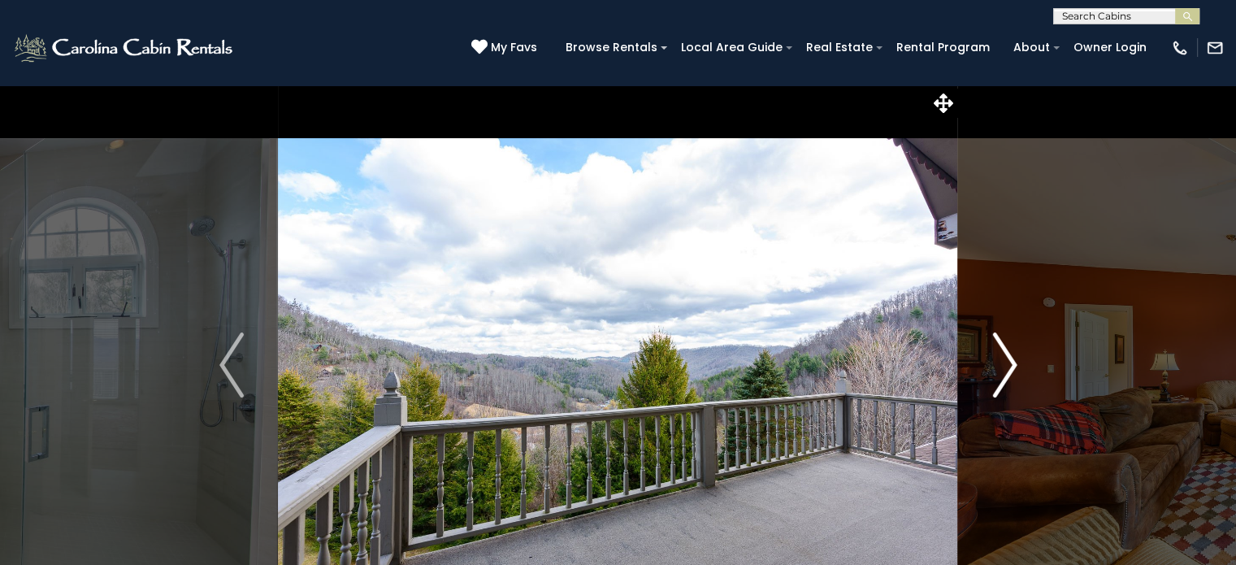
click at [1005, 365] on img "Next" at bounding box center [1005, 364] width 24 height 65
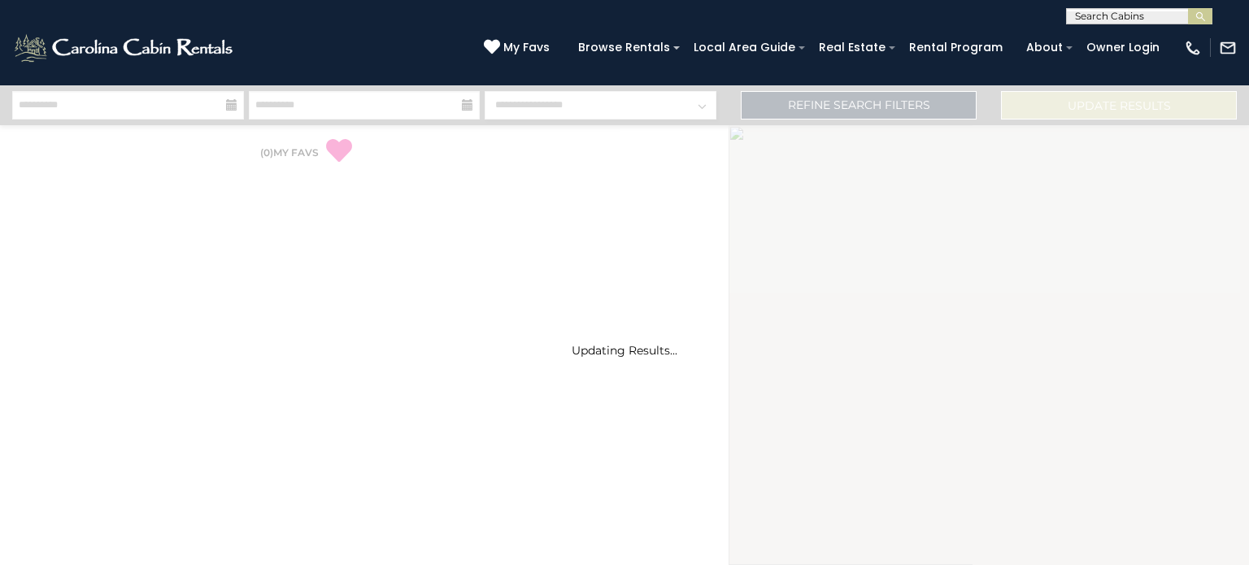
select select "*"
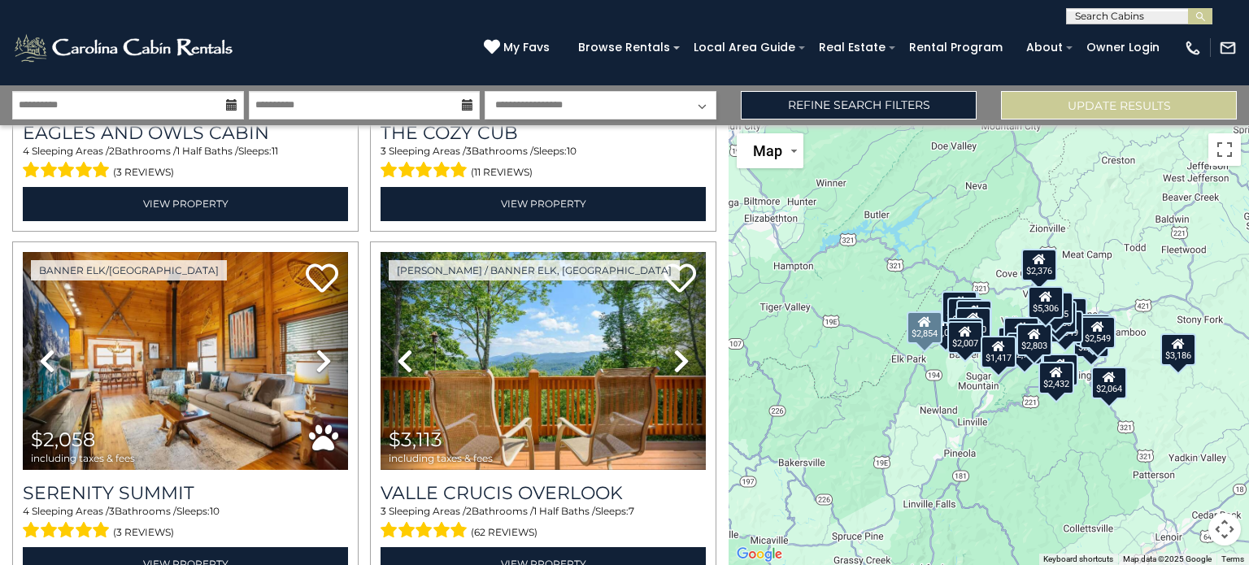
scroll to position [3175, 0]
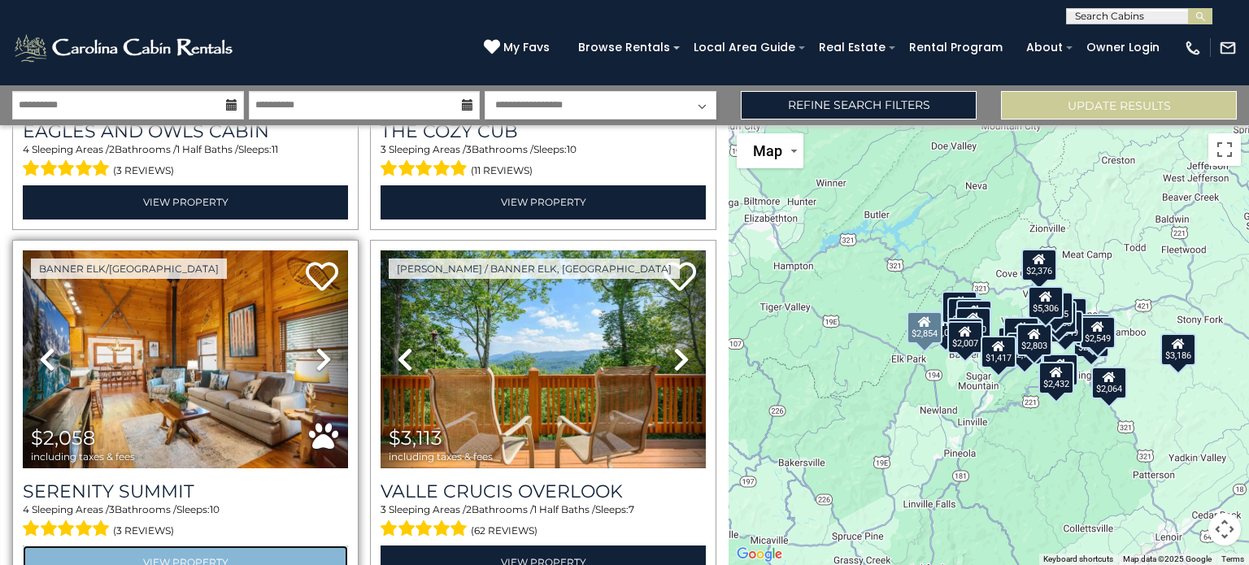
click at [215, 545] on link "View Property" at bounding box center [185, 561] width 325 height 33
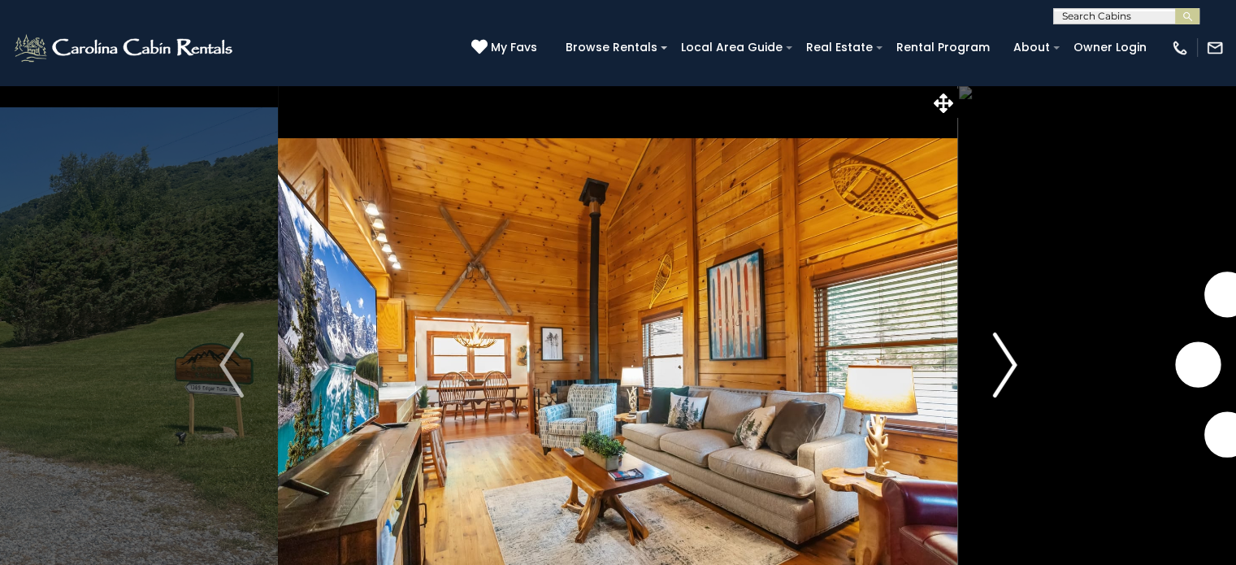
click at [1008, 365] on img "Next" at bounding box center [1005, 364] width 24 height 65
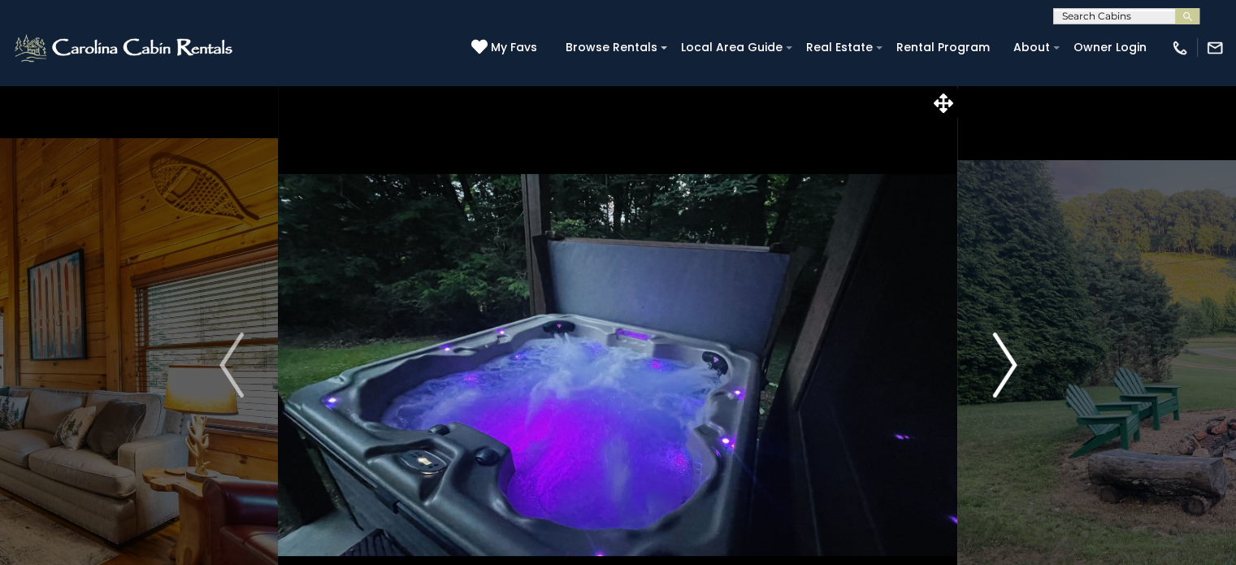
click at [1007, 362] on img "Next" at bounding box center [1005, 364] width 24 height 65
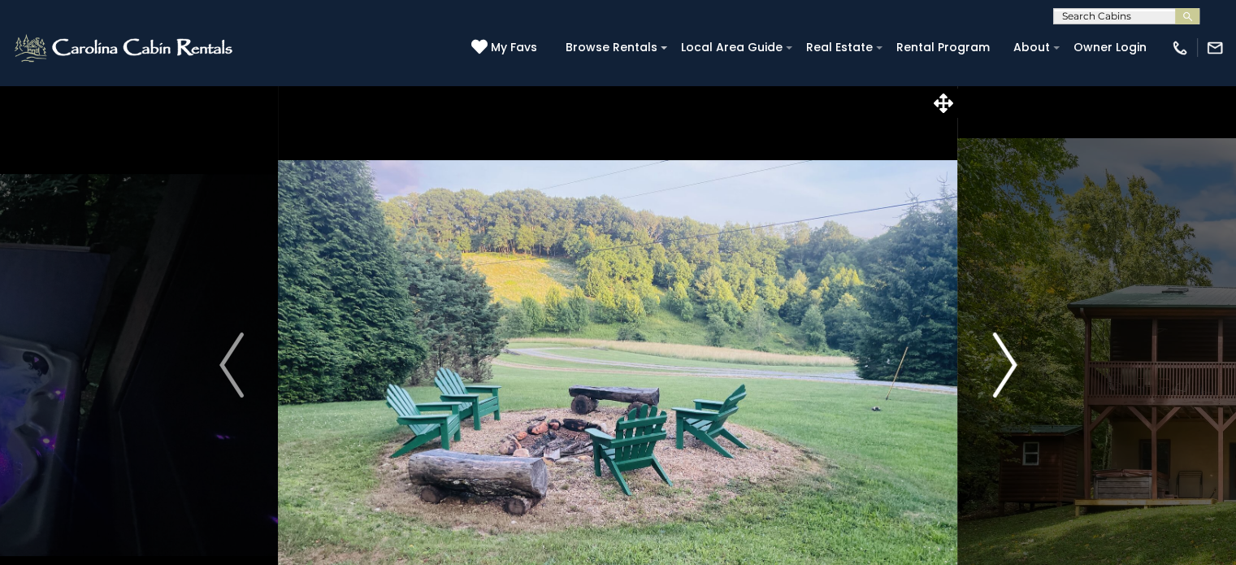
click at [1007, 367] on img "Next" at bounding box center [1005, 364] width 24 height 65
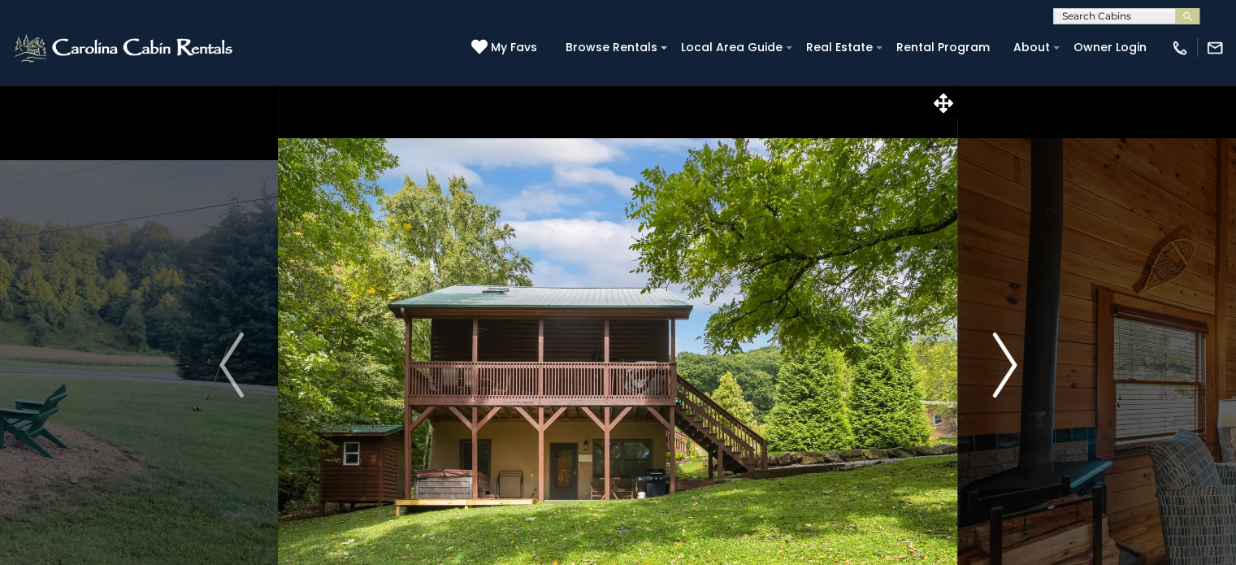
click at [1007, 377] on img "Next" at bounding box center [1005, 364] width 24 height 65
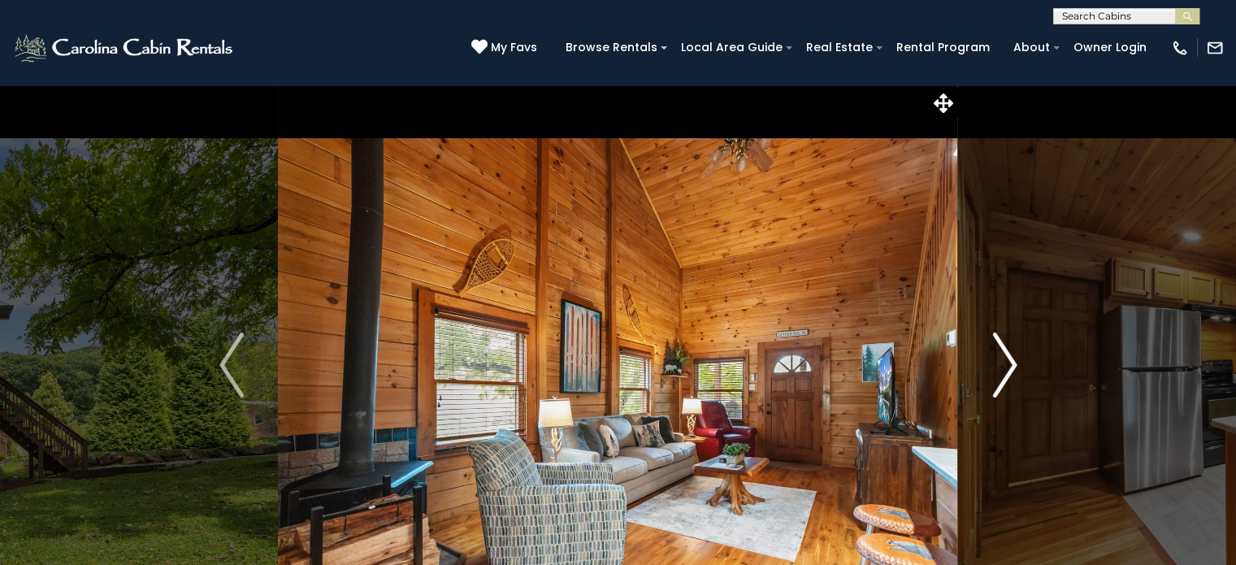
click at [997, 383] on img "Next" at bounding box center [1005, 364] width 24 height 65
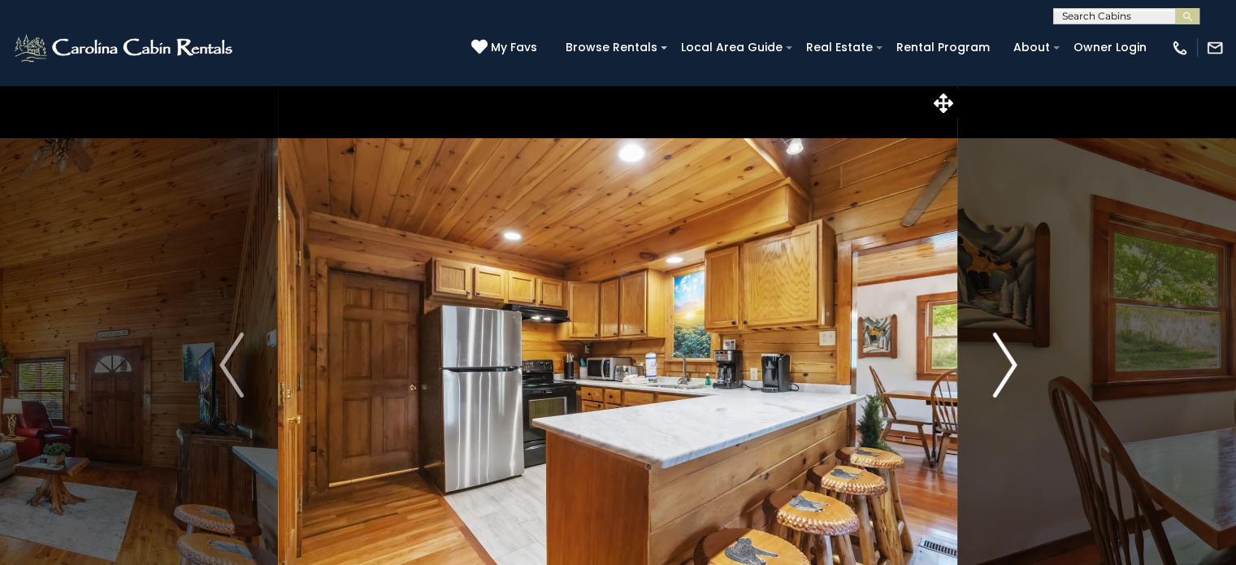
click at [1002, 375] on img "Next" at bounding box center [1005, 364] width 24 height 65
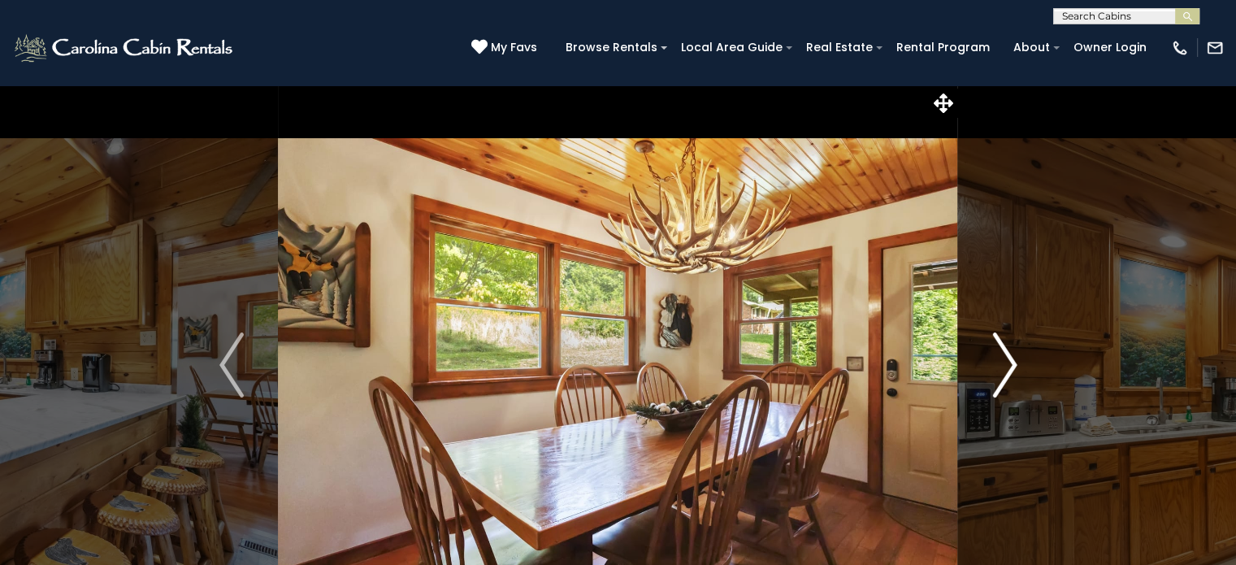
click at [1007, 367] on img "Next" at bounding box center [1005, 364] width 24 height 65
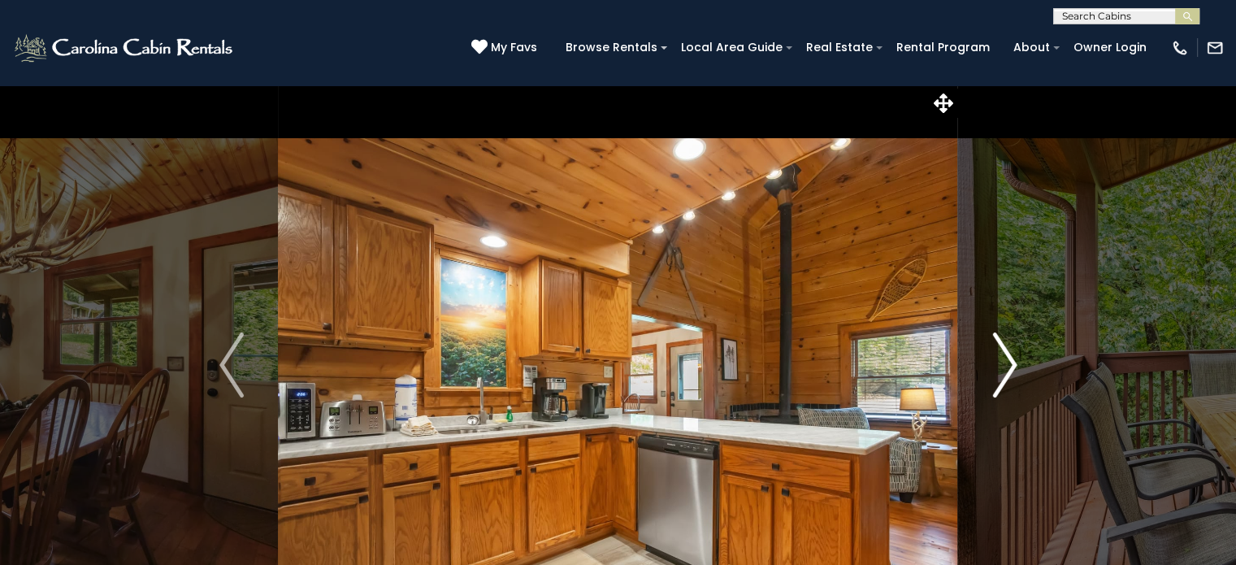
click at [1003, 366] on img "Next" at bounding box center [1005, 364] width 24 height 65
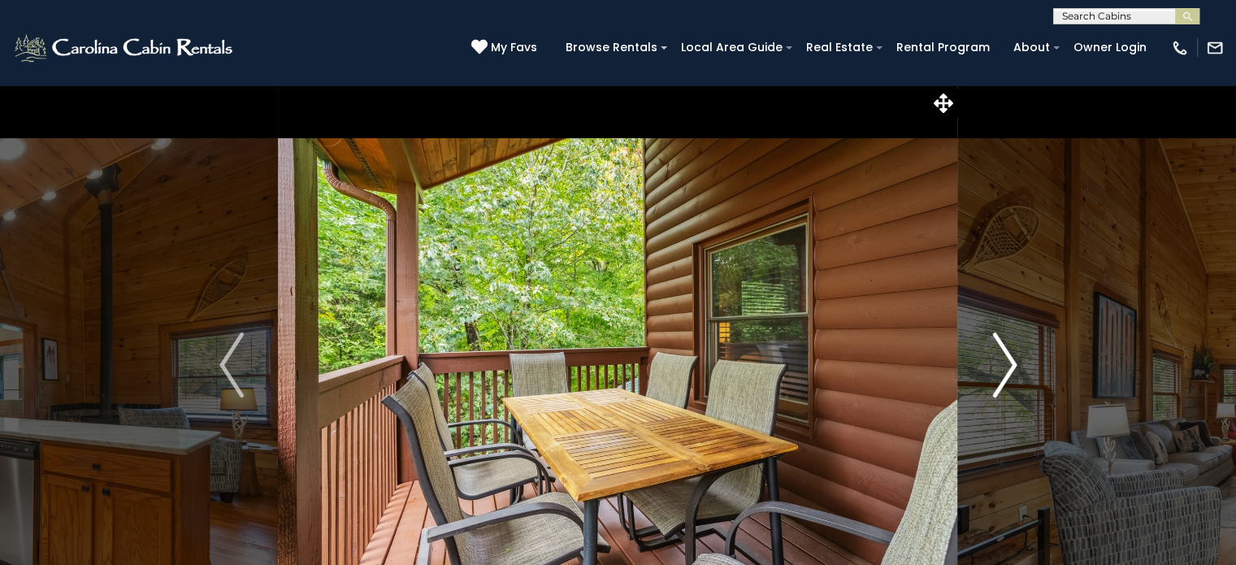
click at [1006, 376] on img "Next" at bounding box center [1005, 364] width 24 height 65
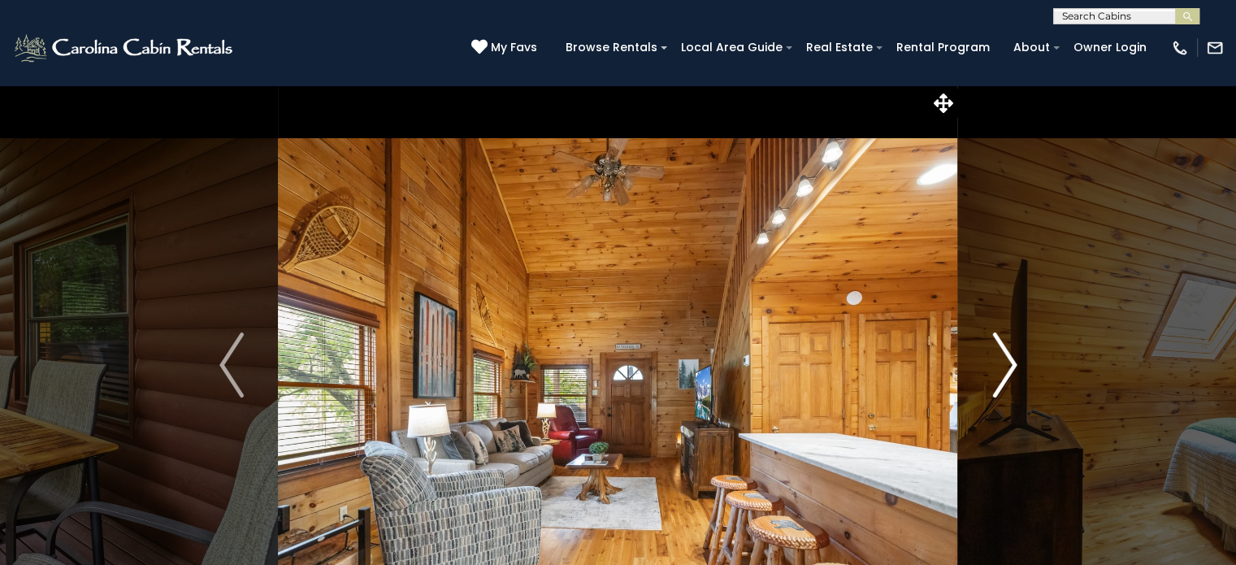
click at [1005, 376] on img "Next" at bounding box center [1005, 364] width 24 height 65
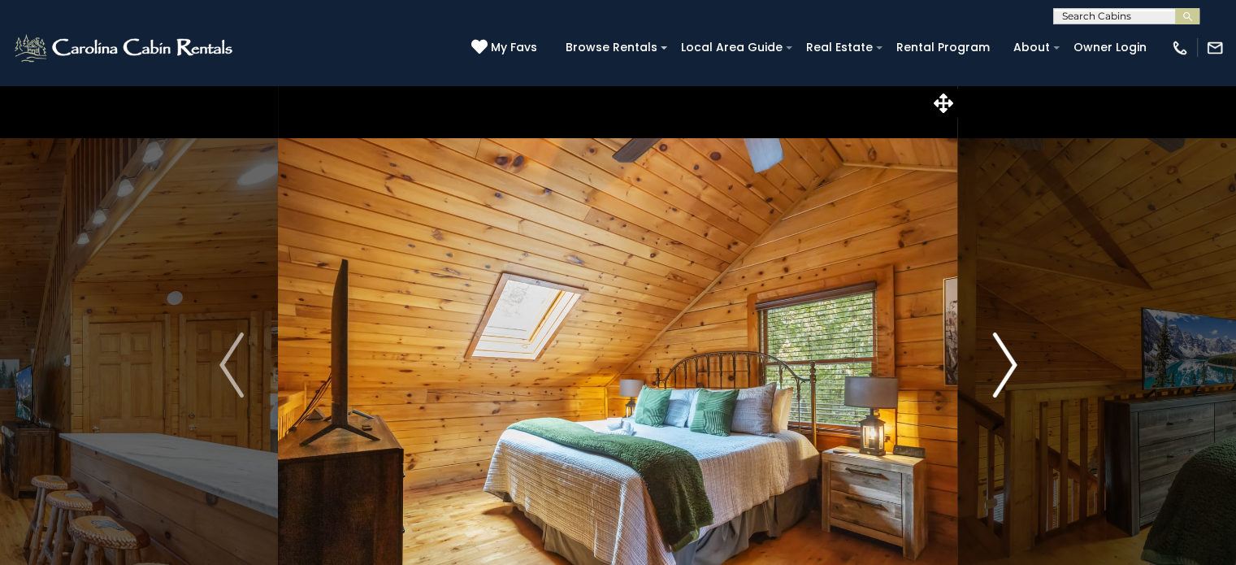
click at [1006, 366] on img "Next" at bounding box center [1005, 364] width 24 height 65
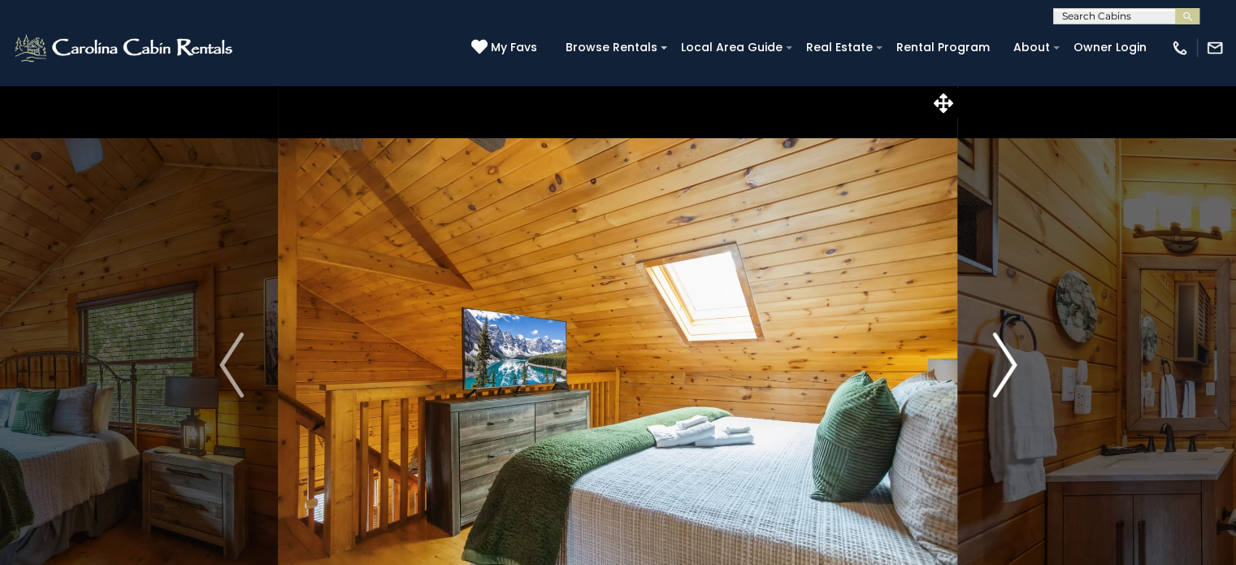
click at [1005, 385] on img "Next" at bounding box center [1005, 364] width 24 height 65
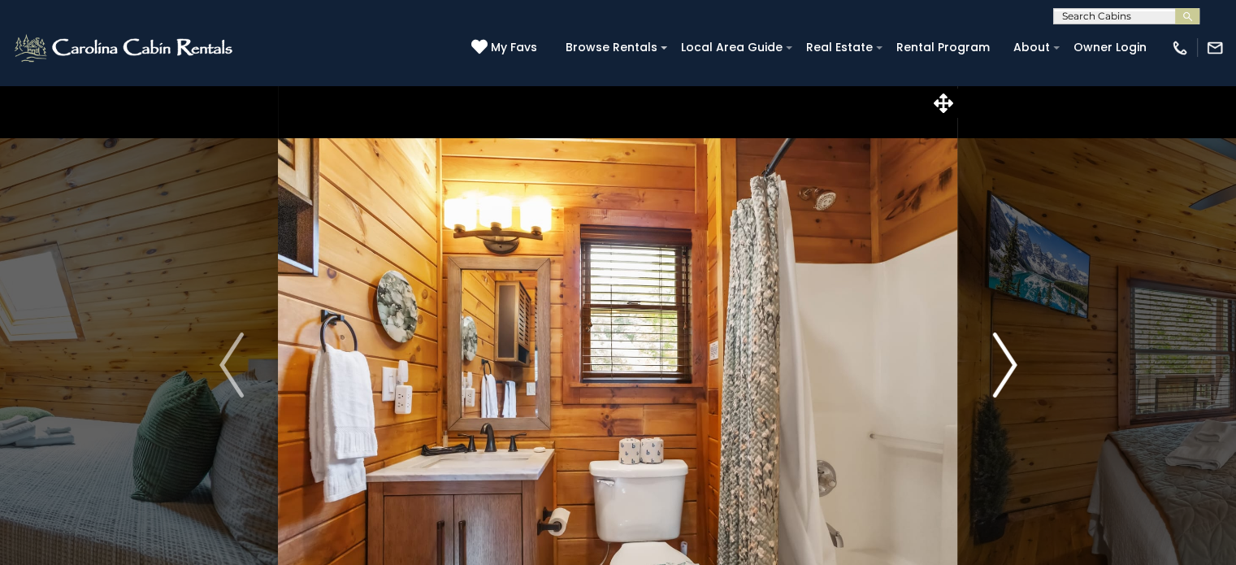
click at [1005, 370] on img "Next" at bounding box center [1005, 364] width 24 height 65
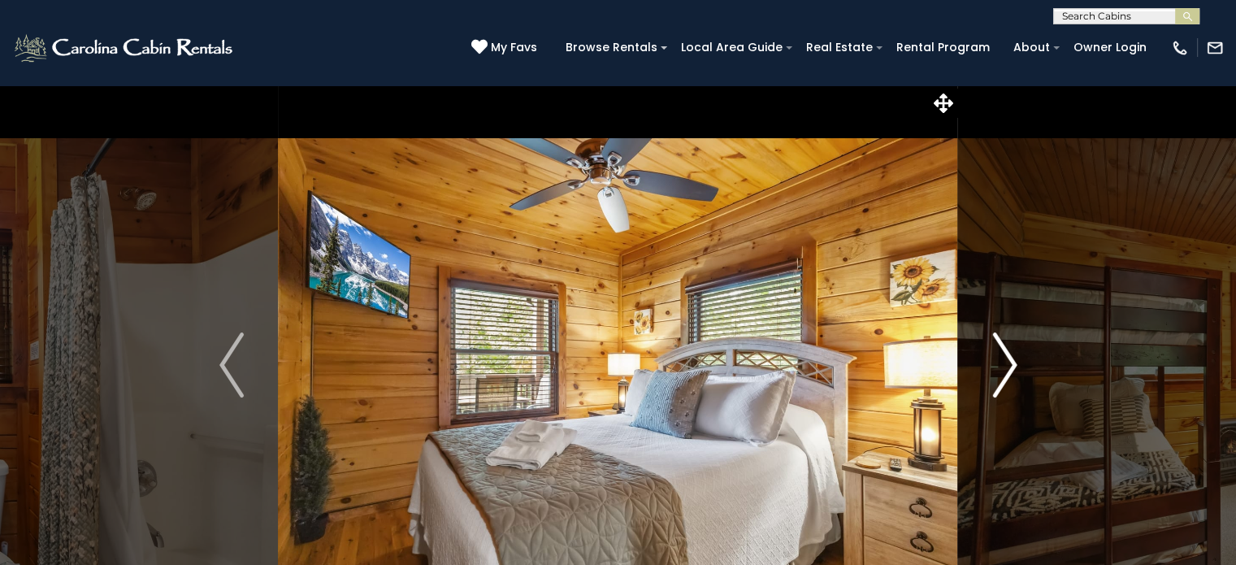
click at [1011, 376] on img "Next" at bounding box center [1005, 364] width 24 height 65
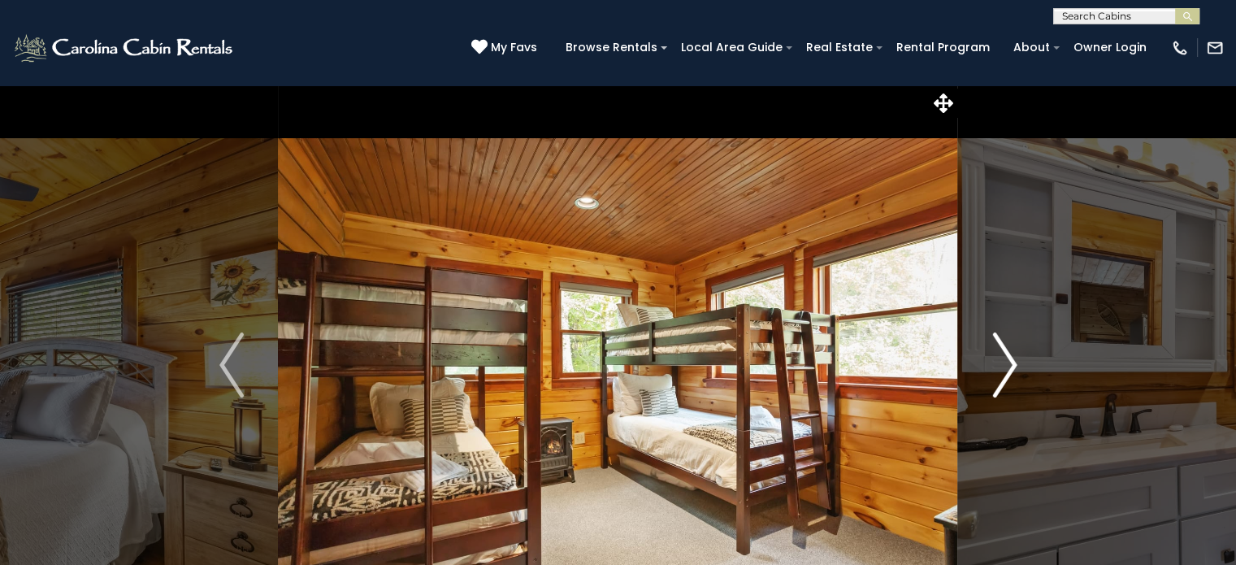
click at [1009, 372] on img "Next" at bounding box center [1005, 364] width 24 height 65
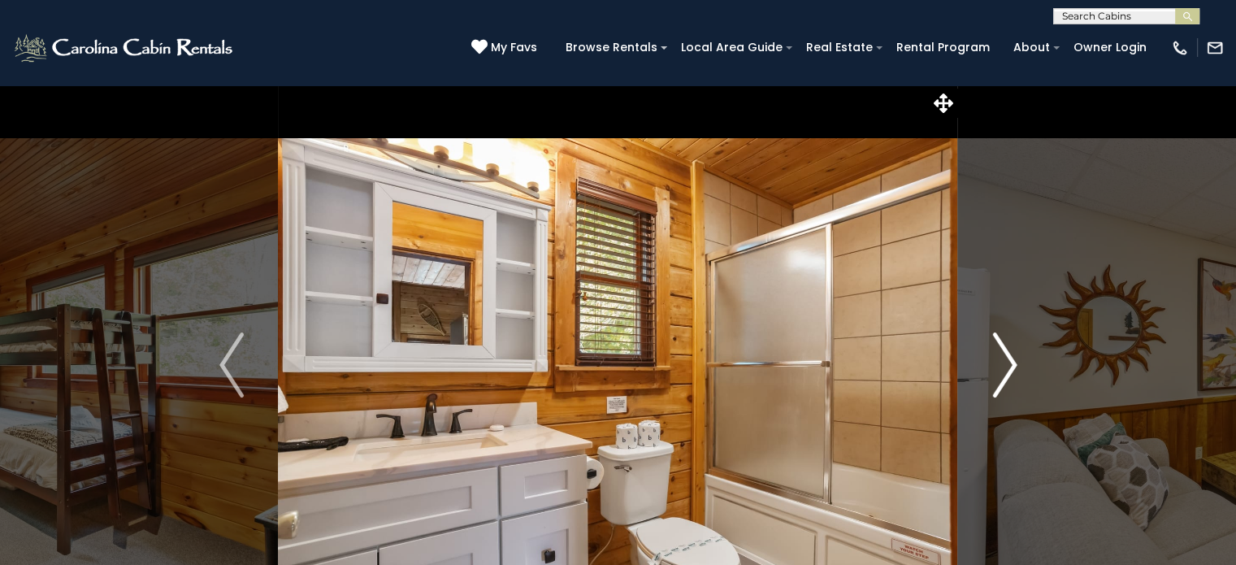
click at [1000, 376] on img "Next" at bounding box center [1005, 364] width 24 height 65
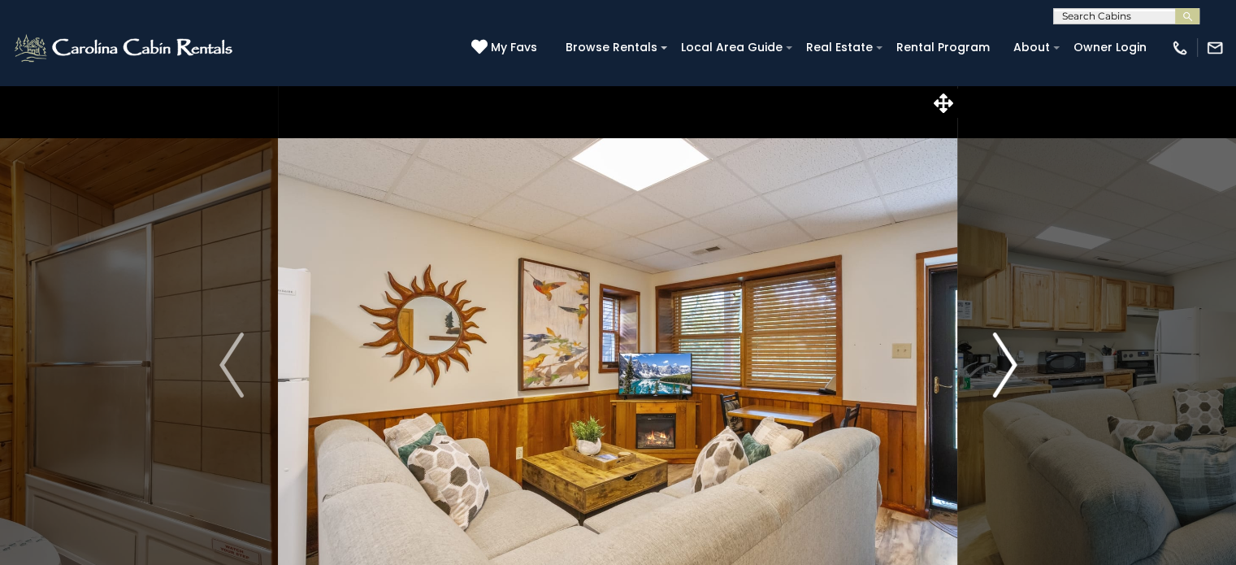
click at [998, 368] on img "Next" at bounding box center [1005, 364] width 24 height 65
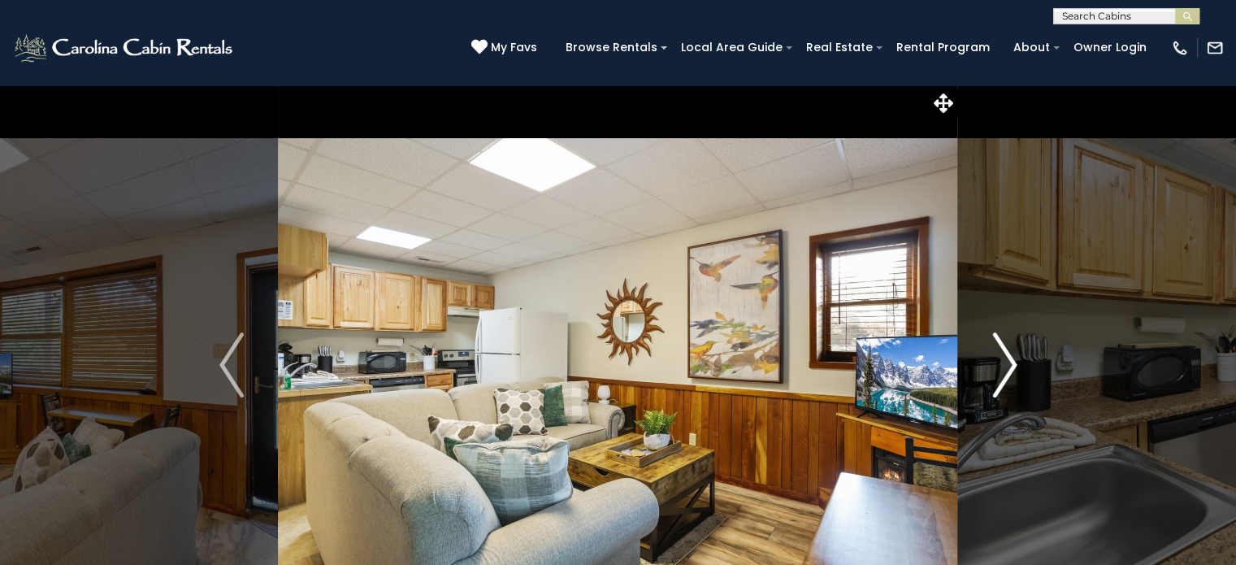
click at [1009, 373] on img "Next" at bounding box center [1005, 364] width 24 height 65
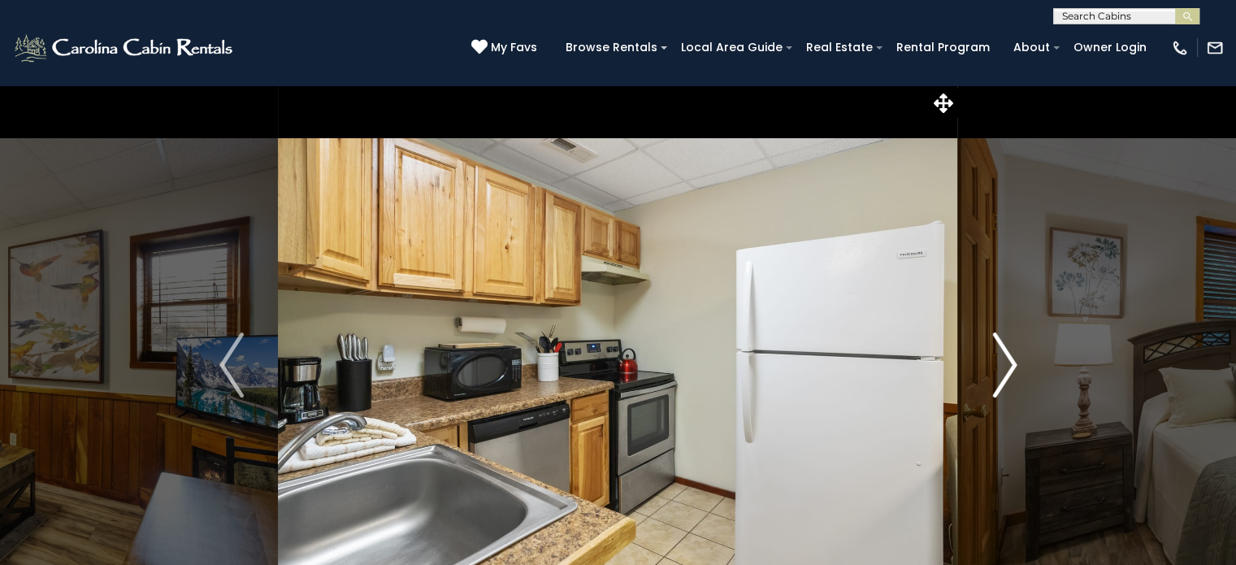
click at [1007, 380] on img "Next" at bounding box center [1005, 364] width 24 height 65
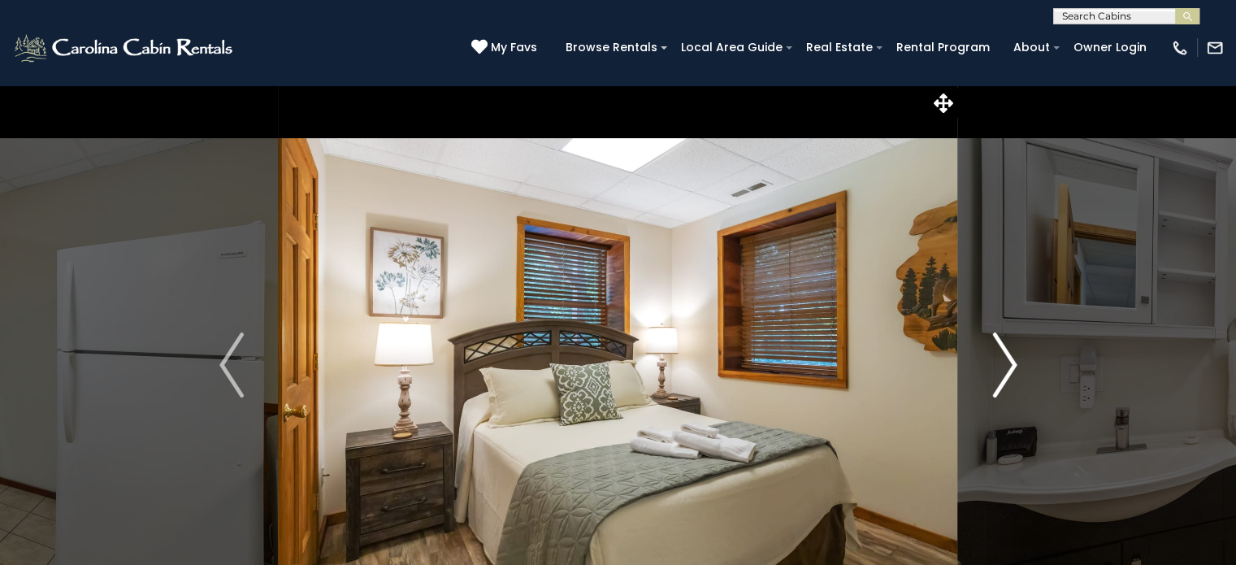
click at [1009, 377] on img "Next" at bounding box center [1005, 364] width 24 height 65
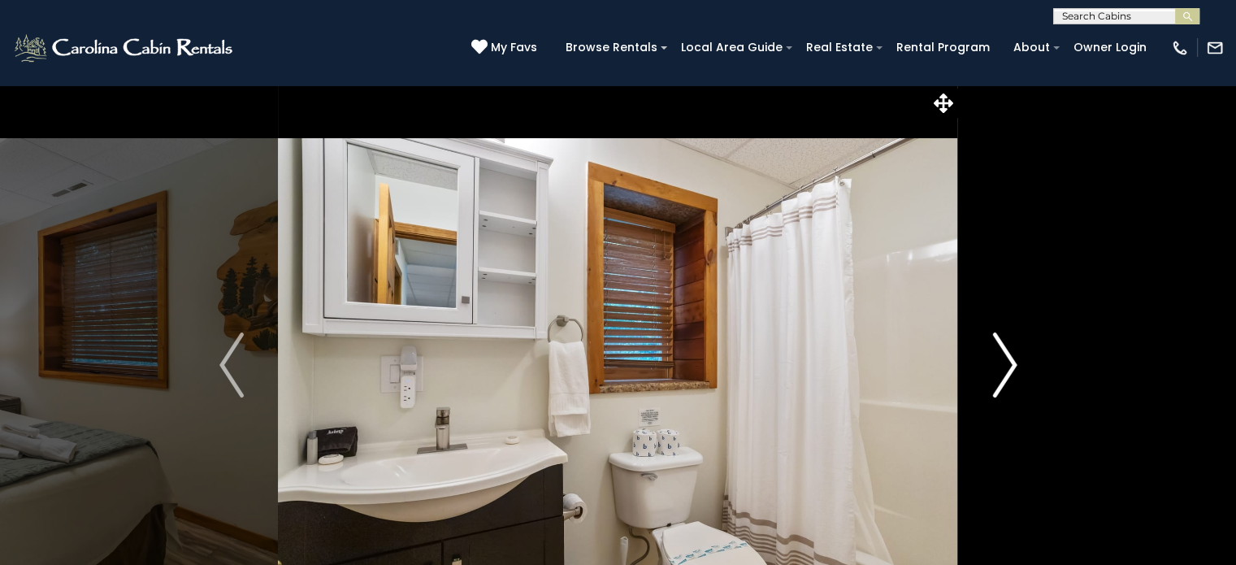
click at [1008, 378] on img "Next" at bounding box center [1005, 364] width 24 height 65
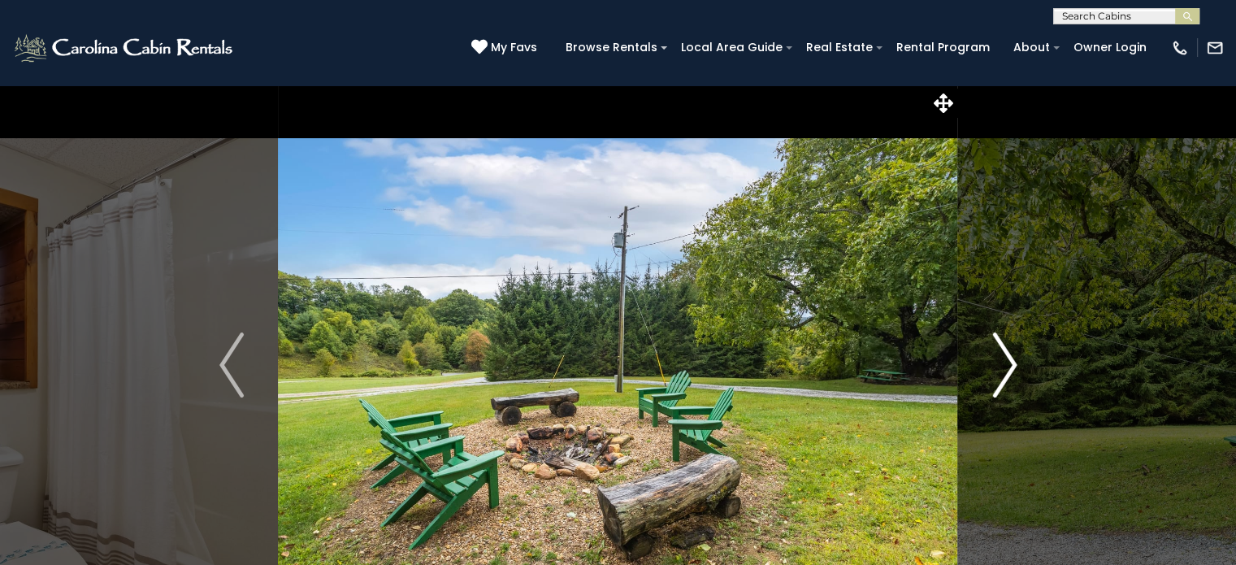
click at [1007, 378] on img "Next" at bounding box center [1005, 364] width 24 height 65
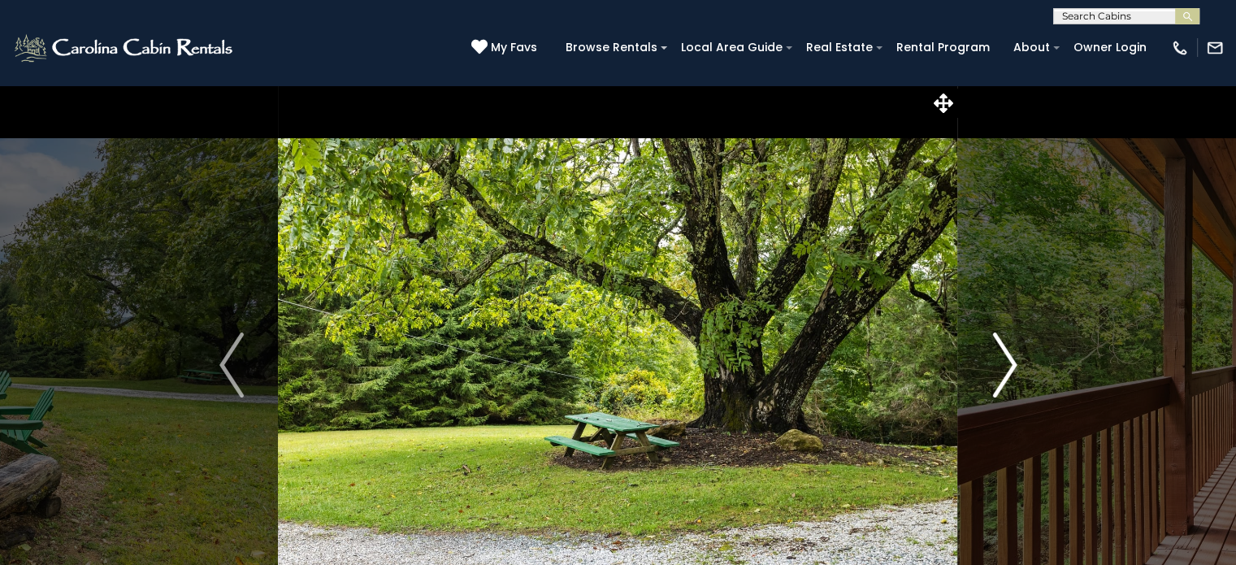
click at [1008, 376] on img "Next" at bounding box center [1005, 364] width 24 height 65
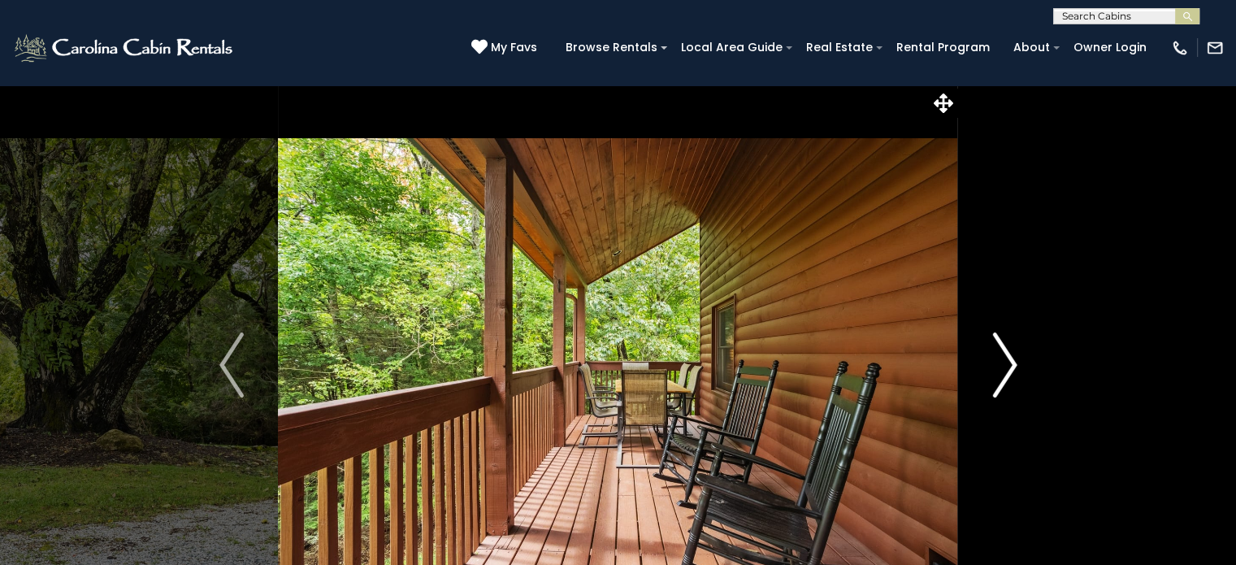
click at [1010, 379] on img "Next" at bounding box center [1005, 364] width 24 height 65
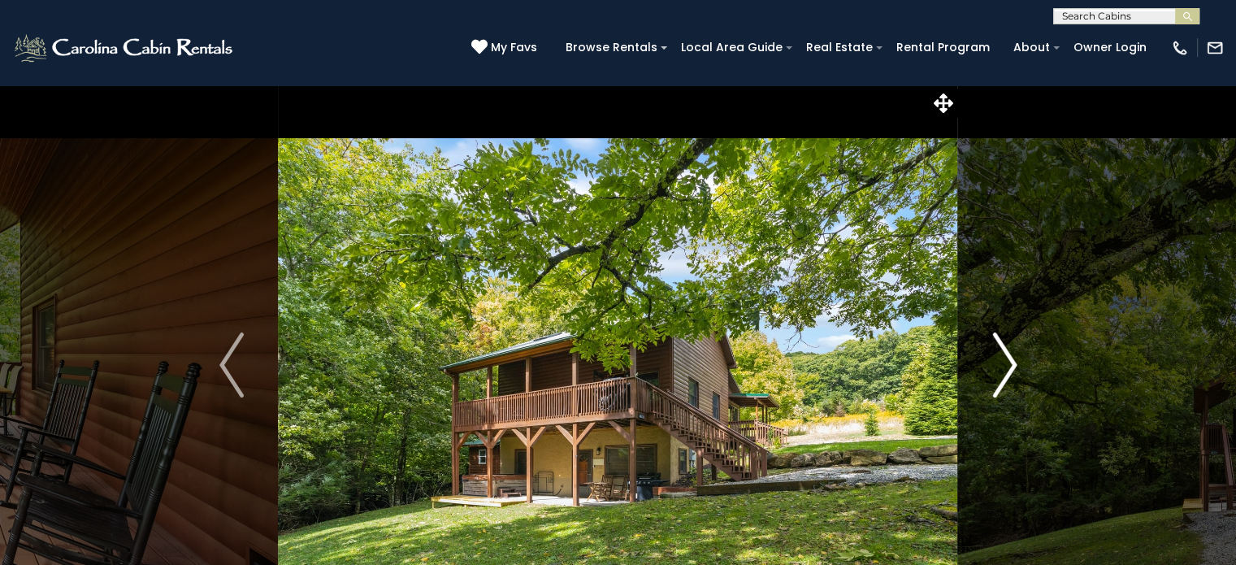
click at [1007, 377] on img "Next" at bounding box center [1005, 364] width 24 height 65
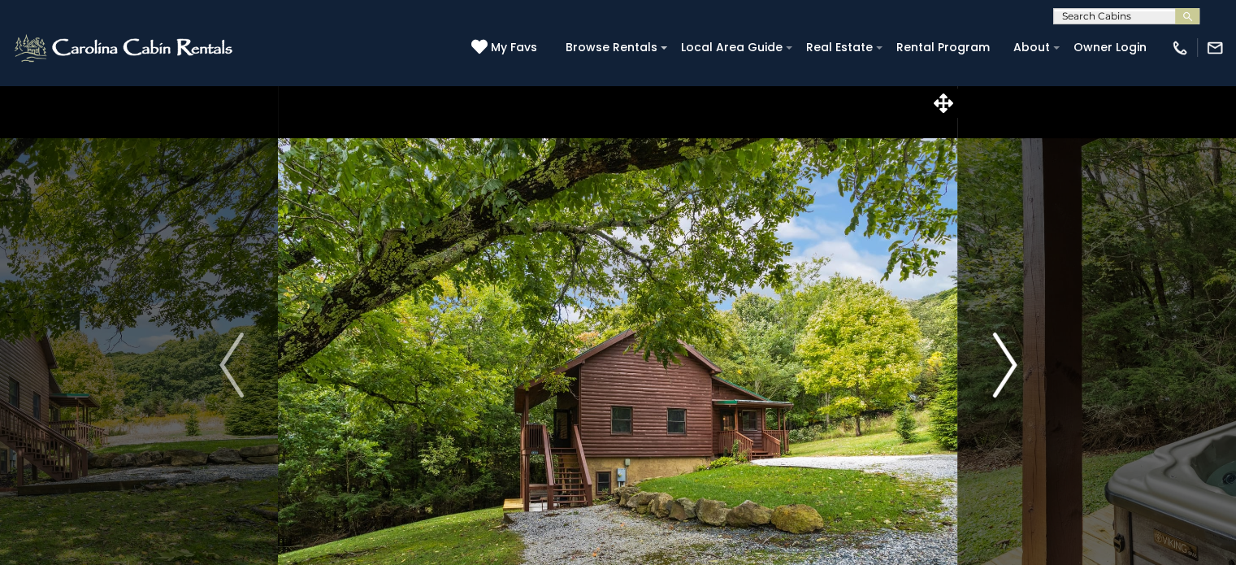
click at [1008, 377] on img "Next" at bounding box center [1005, 364] width 24 height 65
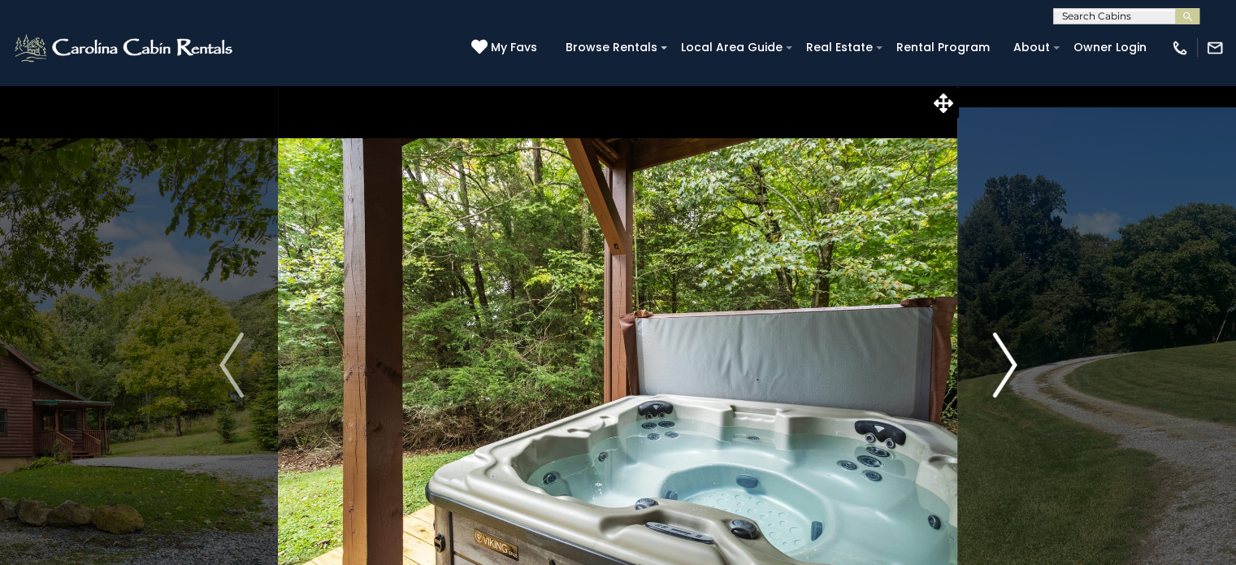
click at [1016, 372] on img "Next" at bounding box center [1005, 364] width 24 height 65
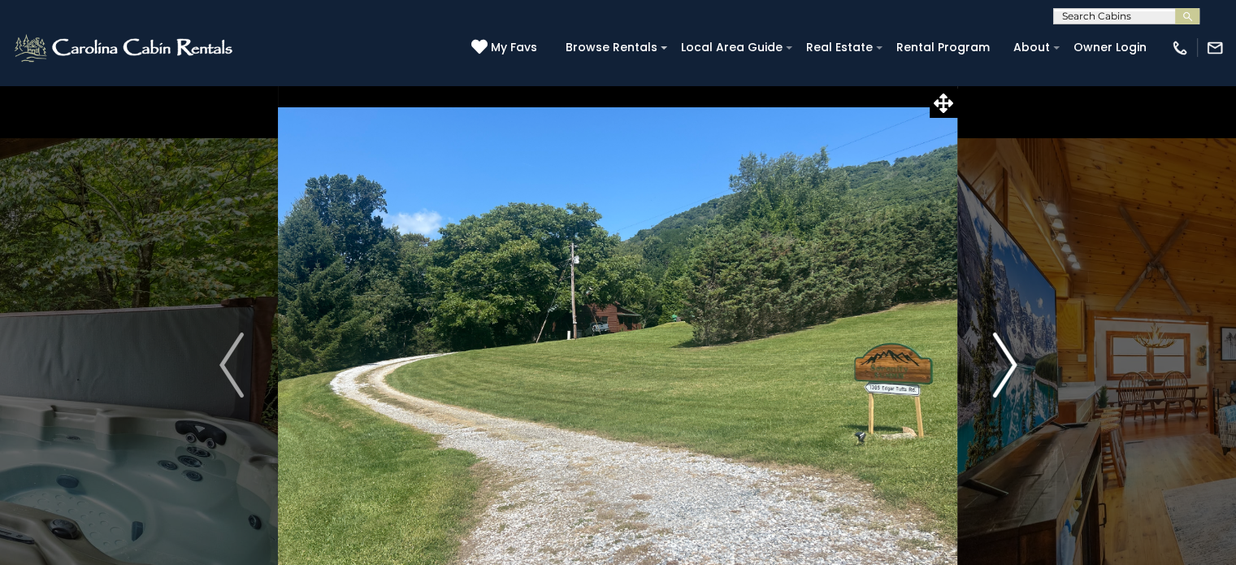
click at [1015, 381] on img "Next" at bounding box center [1005, 364] width 24 height 65
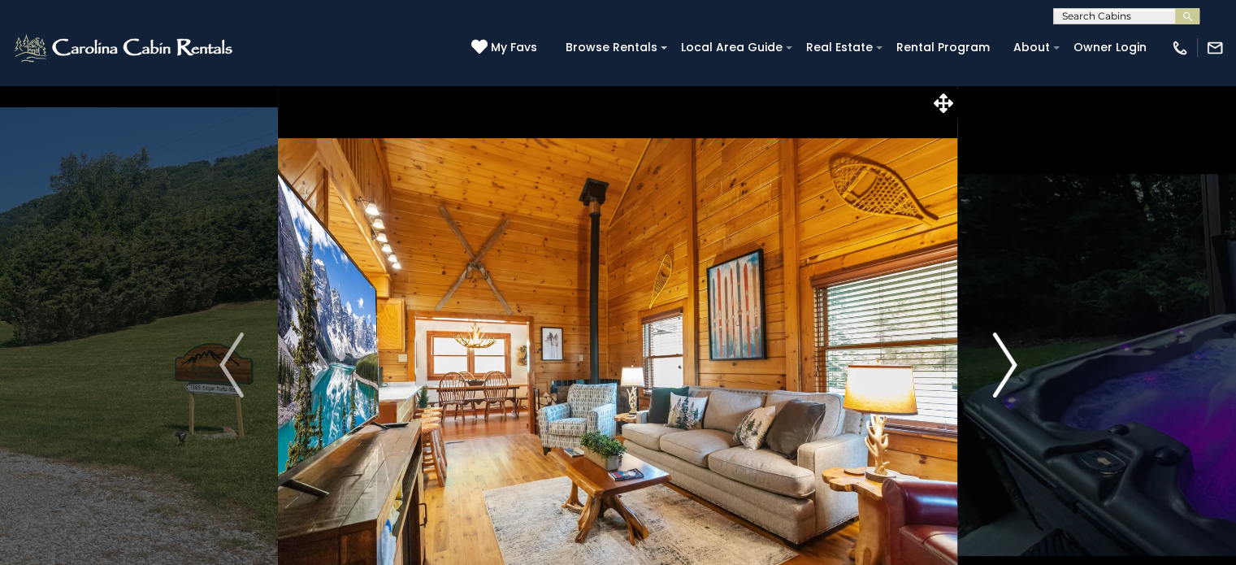
click at [1014, 377] on img "Next" at bounding box center [1005, 364] width 24 height 65
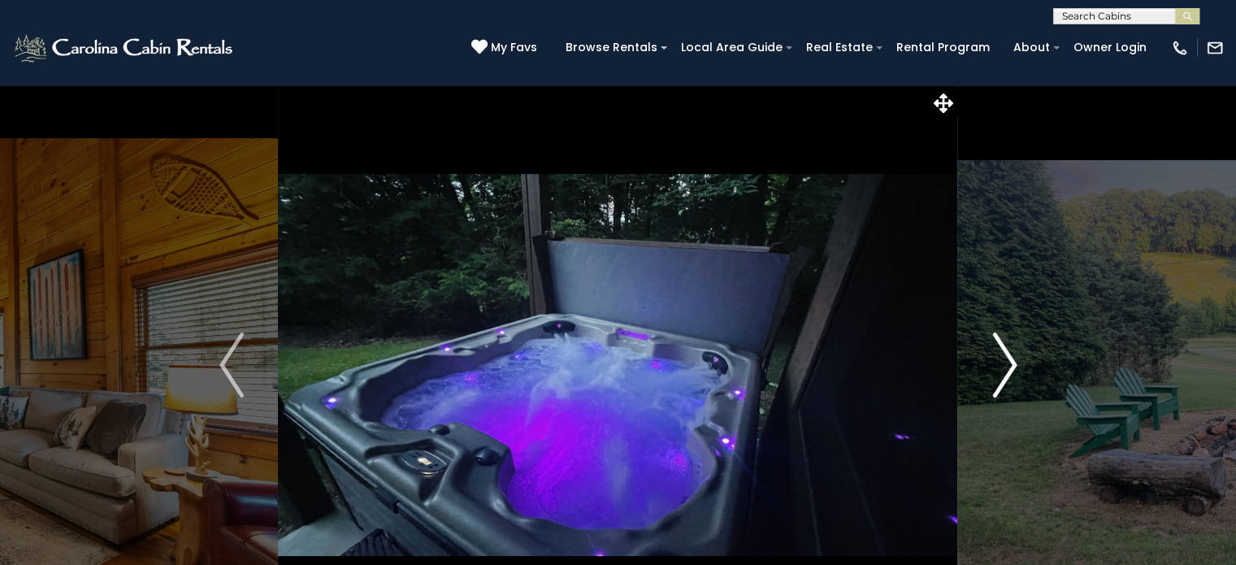
click at [1009, 367] on img "Next" at bounding box center [1005, 364] width 24 height 65
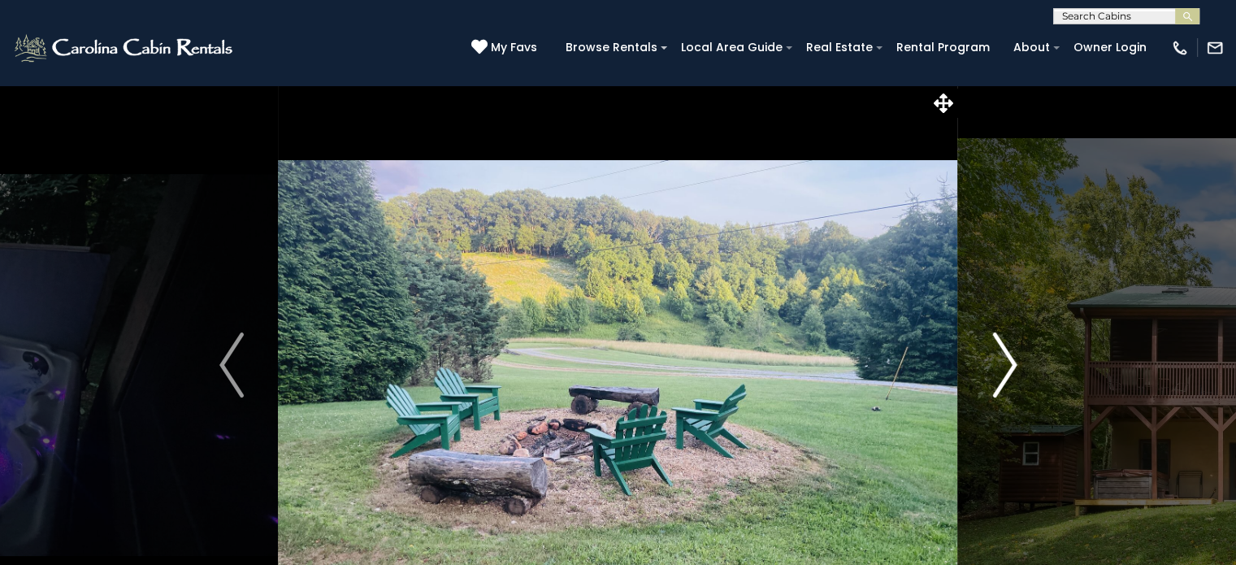
click at [993, 374] on img "Next" at bounding box center [1005, 364] width 24 height 65
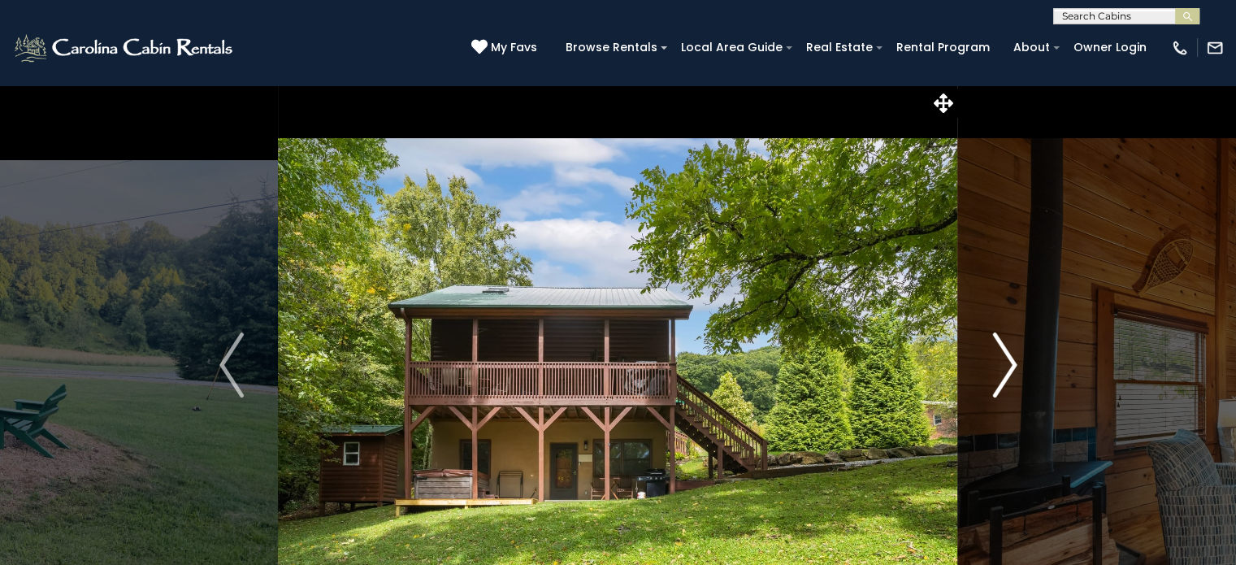
click at [989, 380] on button "Next" at bounding box center [1004, 365] width 93 height 561
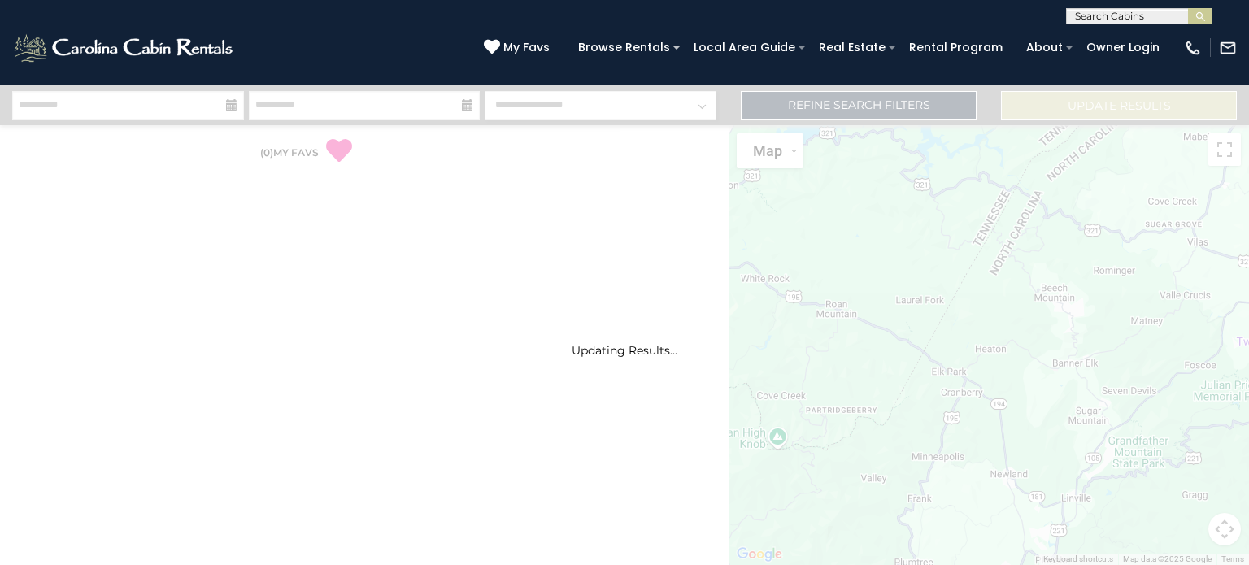
select select "*"
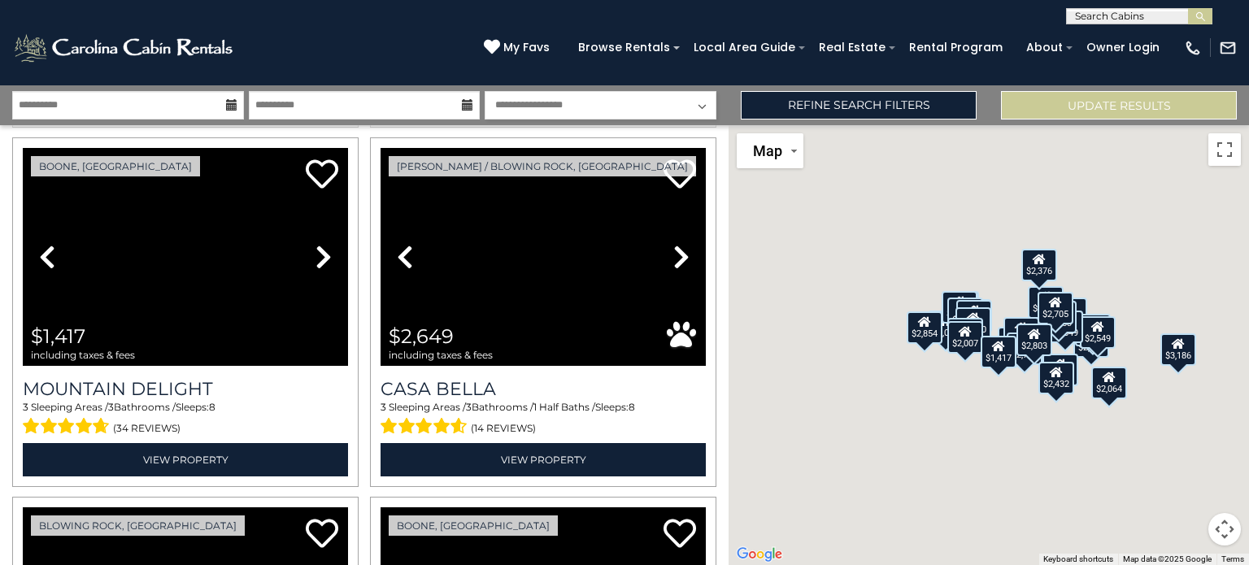
scroll to position [5053, 0]
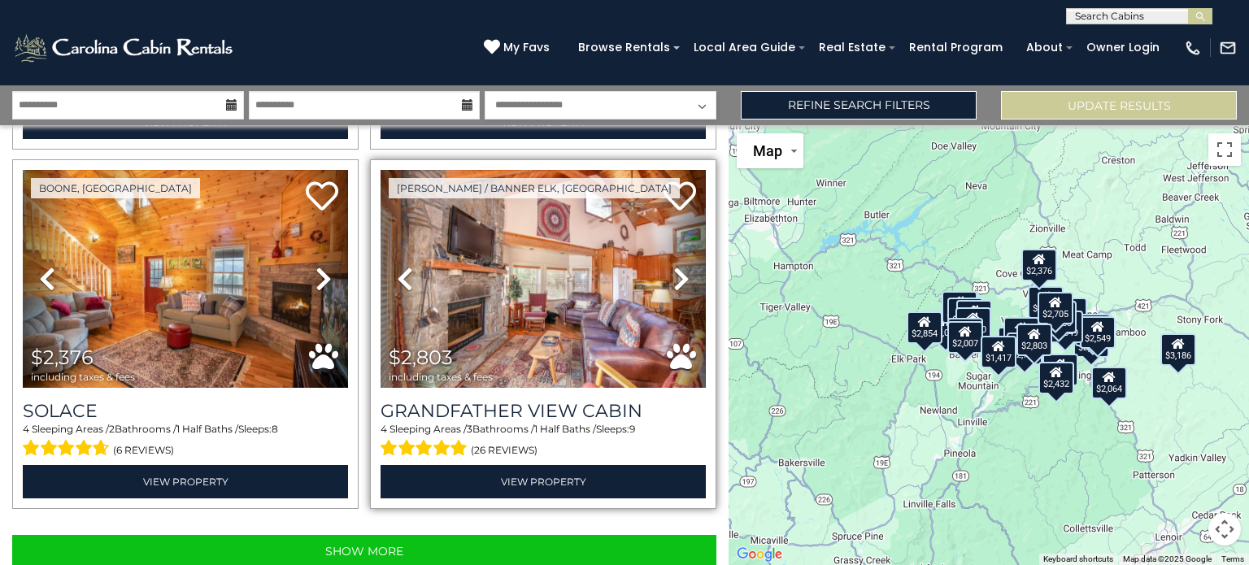
click at [532, 465] on div "[PERSON_NAME] / Banner Elk, [GEOGRAPHIC_DATA] Previous Next" at bounding box center [543, 334] width 346 height 350
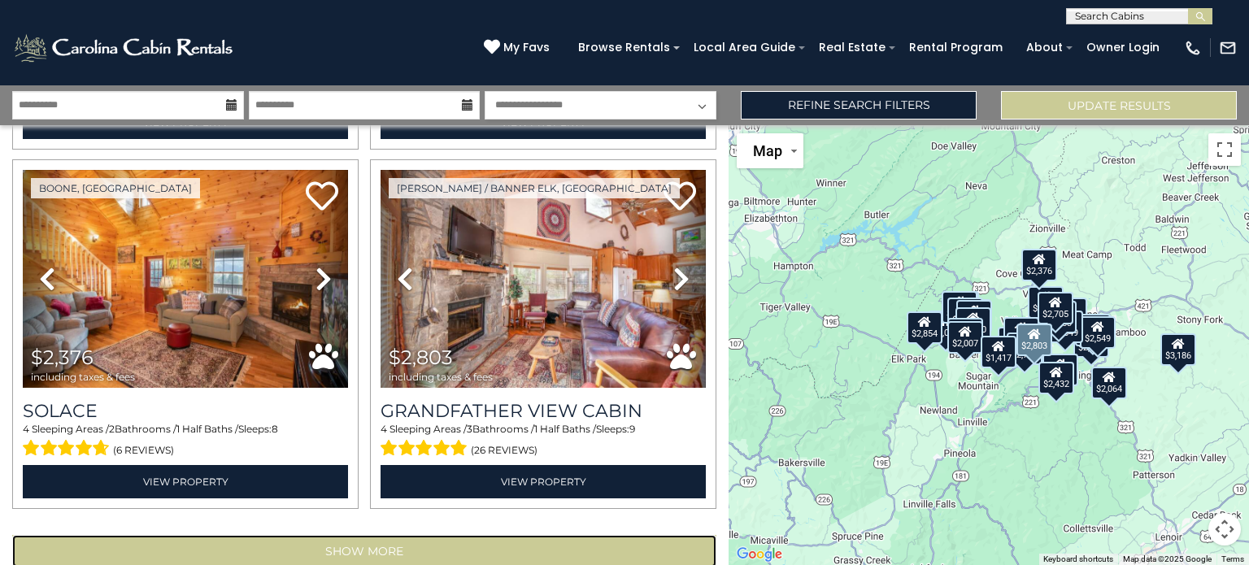
click at [567, 535] on button "Show More" at bounding box center [364, 551] width 704 height 33
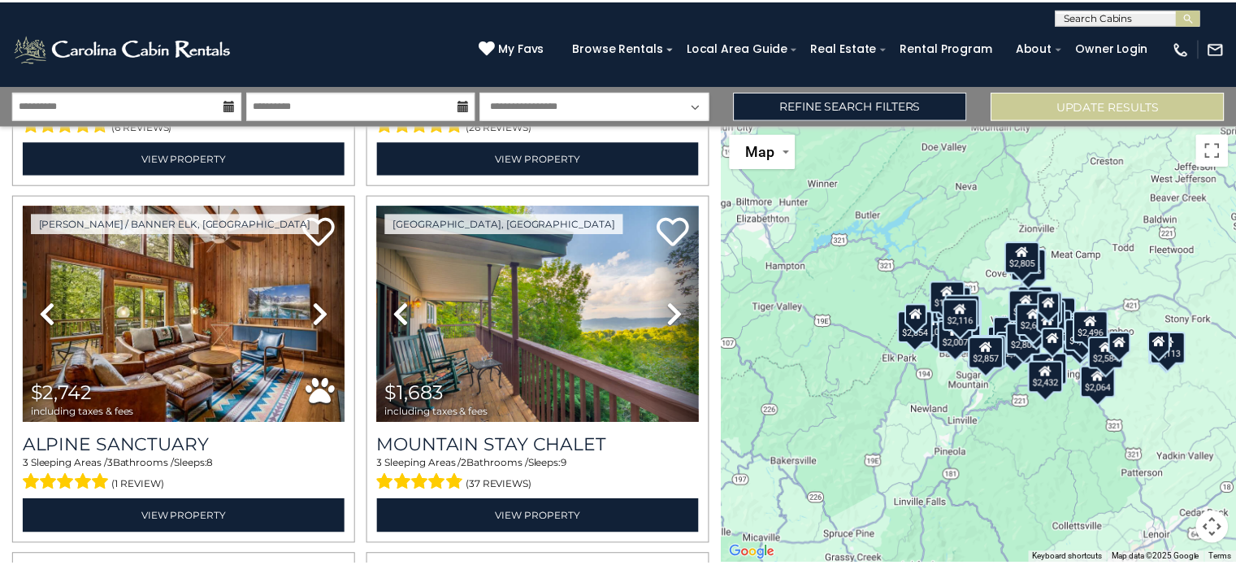
scroll to position [5378, 0]
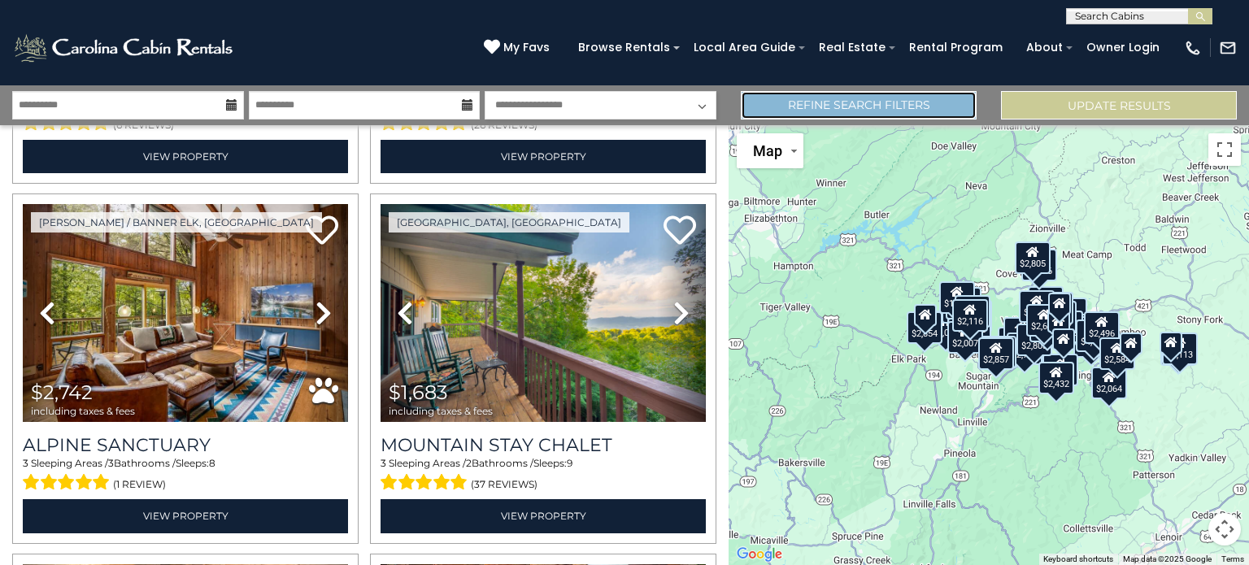
click at [845, 106] on link "Refine Search Filters" at bounding box center [859, 105] width 236 height 28
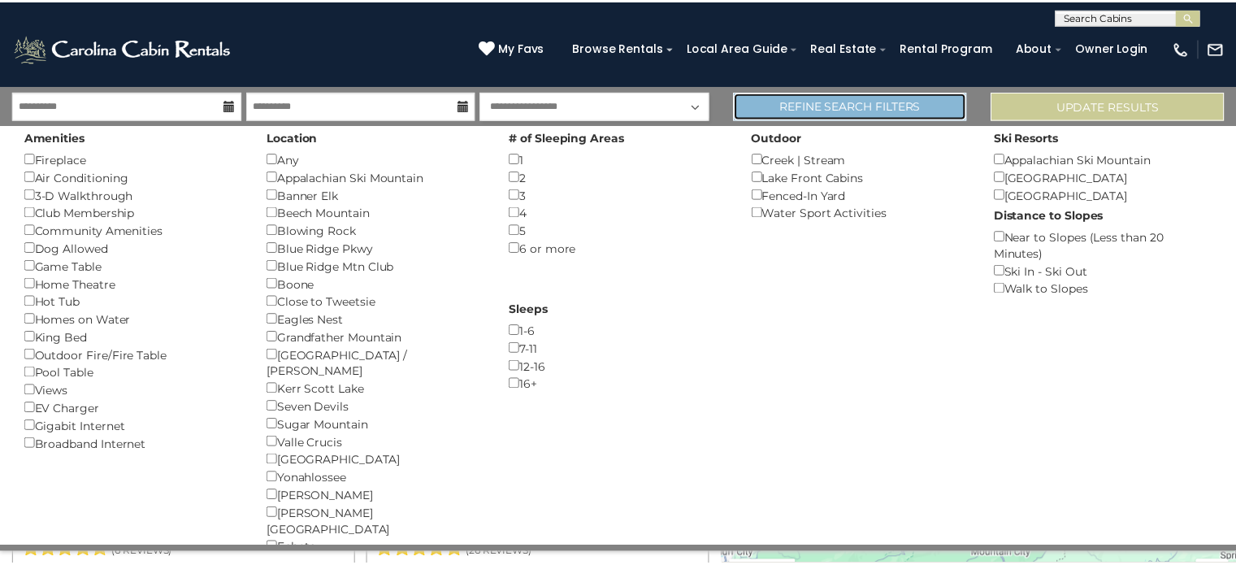
scroll to position [5343, 0]
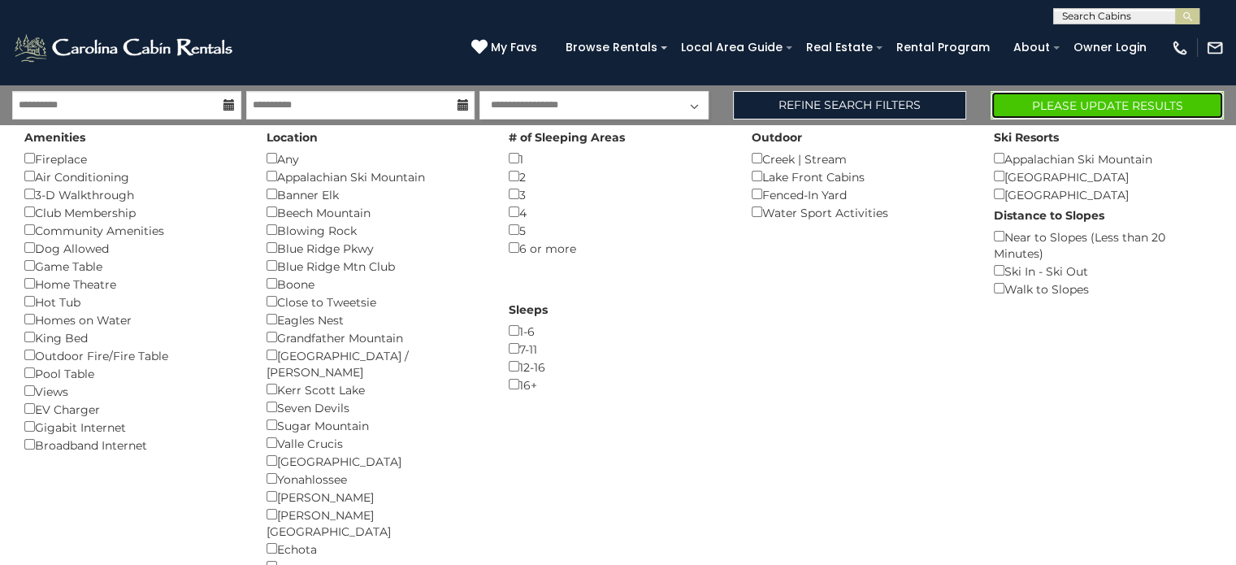
click at [1119, 107] on button "Please Update Results" at bounding box center [1107, 105] width 233 height 28
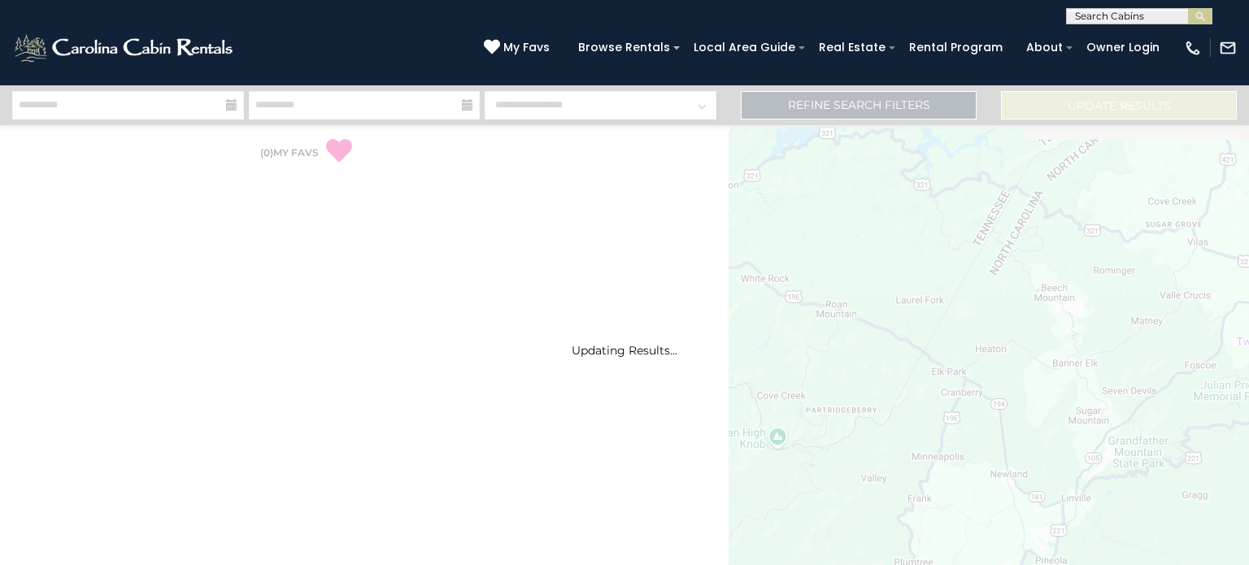
select select "*"
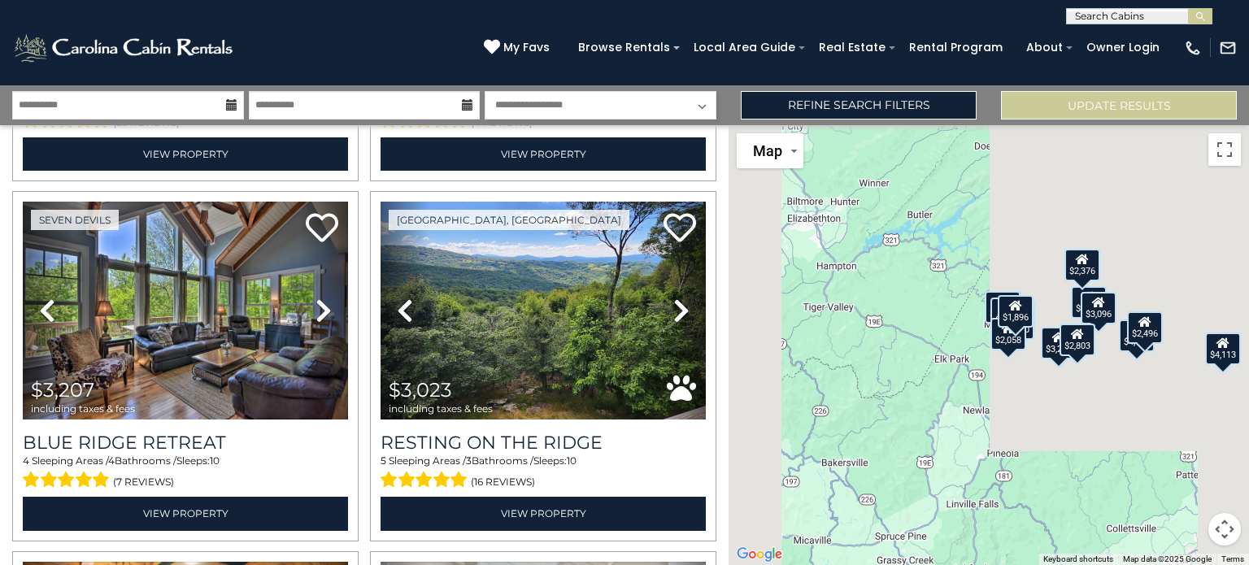
scroll to position [348, 0]
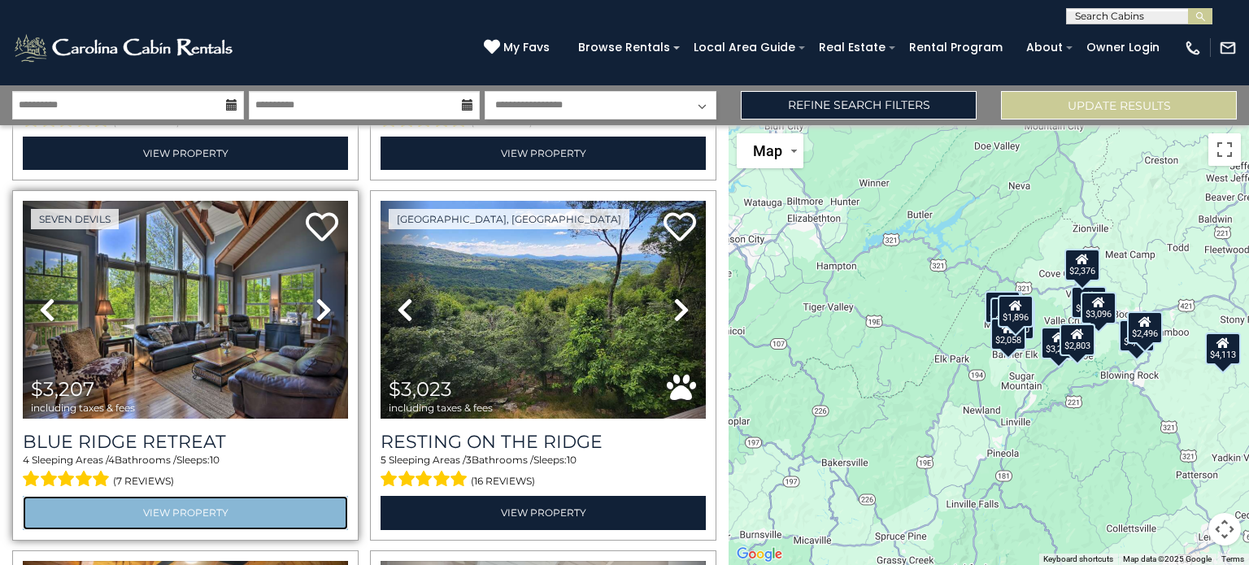
click at [208, 507] on link "View Property" at bounding box center [185, 512] width 325 height 33
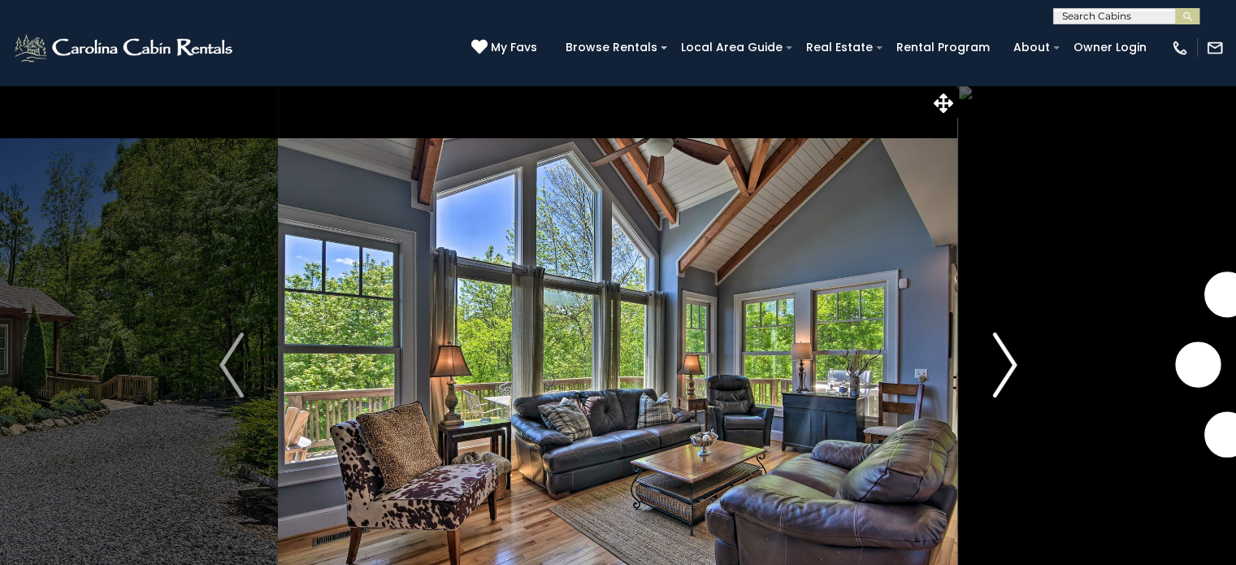
click at [1009, 368] on img "Next" at bounding box center [1005, 364] width 24 height 65
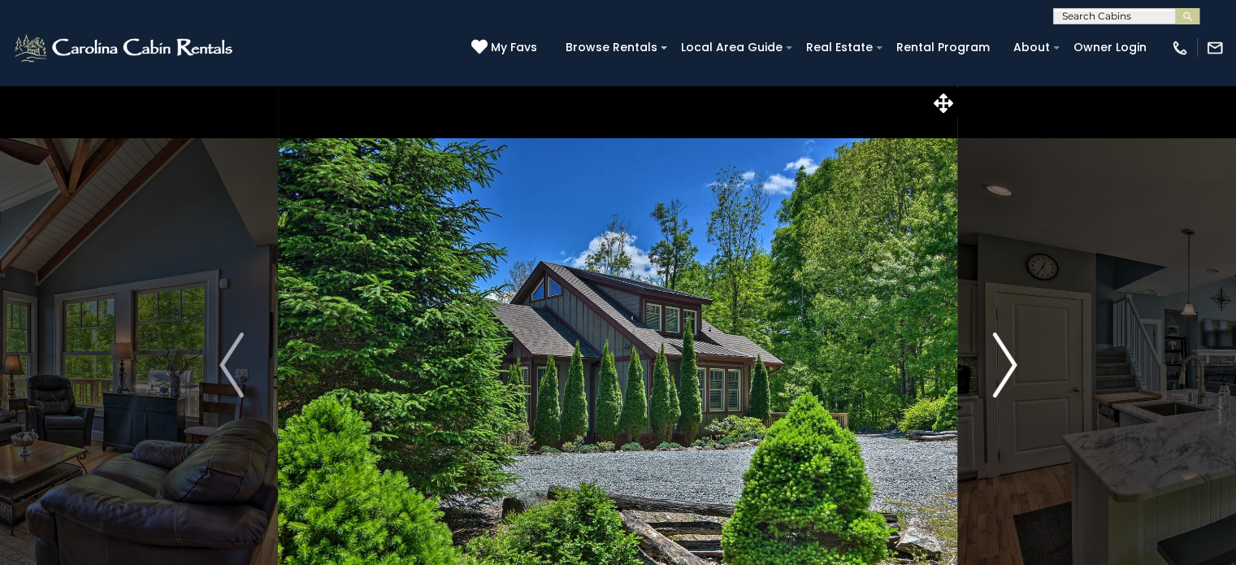
click at [1010, 382] on img "Next" at bounding box center [1005, 364] width 24 height 65
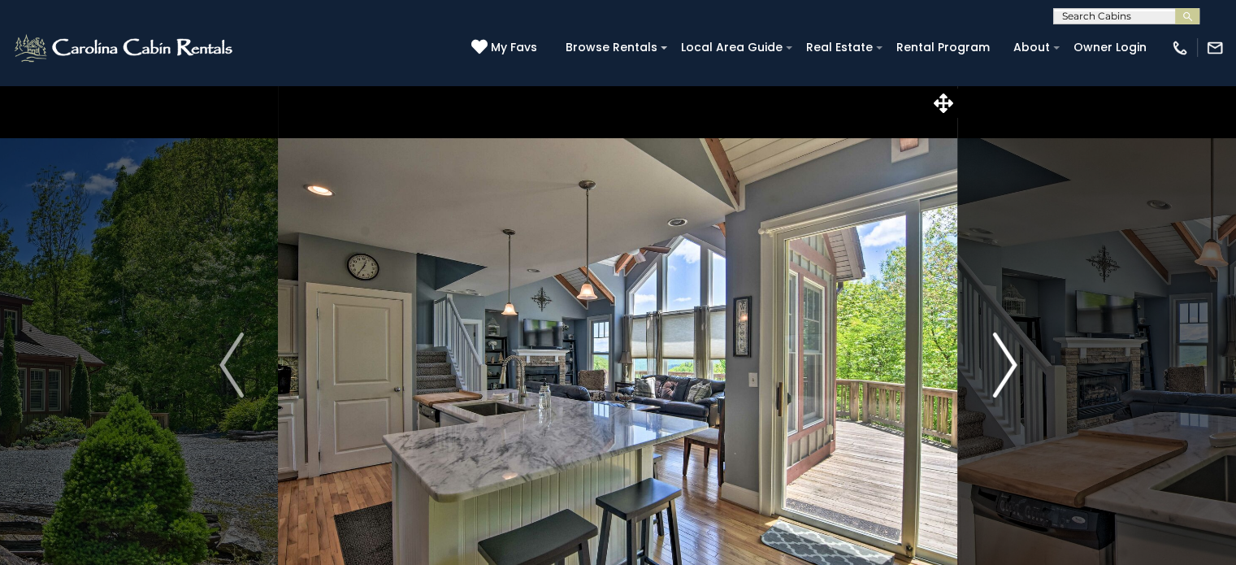
click at [1007, 368] on img "Next" at bounding box center [1005, 364] width 24 height 65
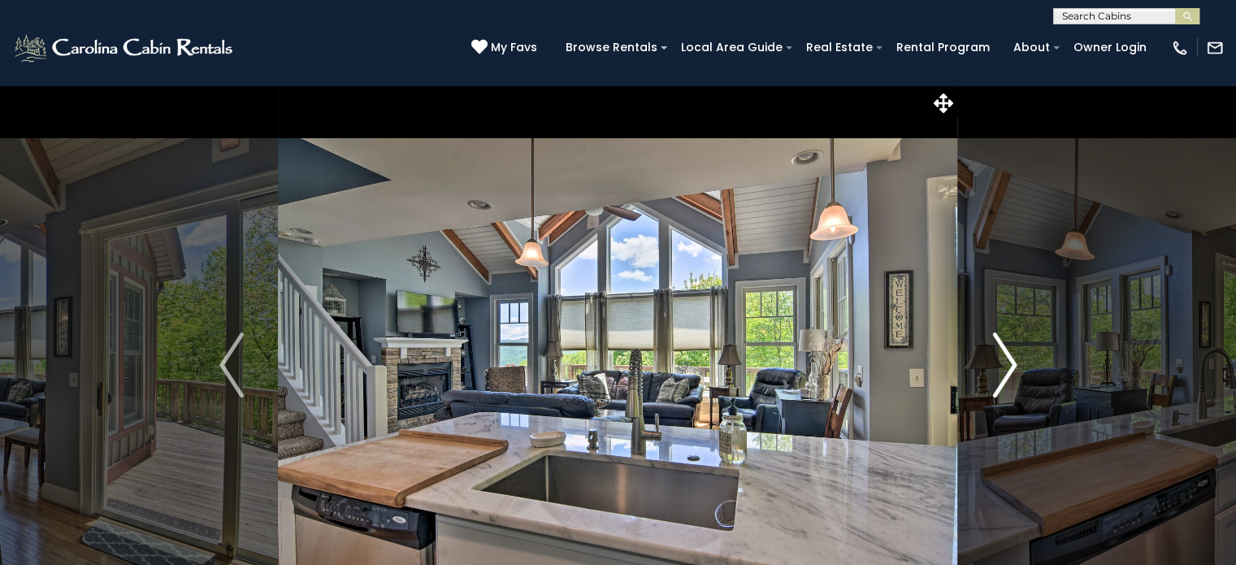
click at [1007, 373] on img "Next" at bounding box center [1005, 364] width 24 height 65
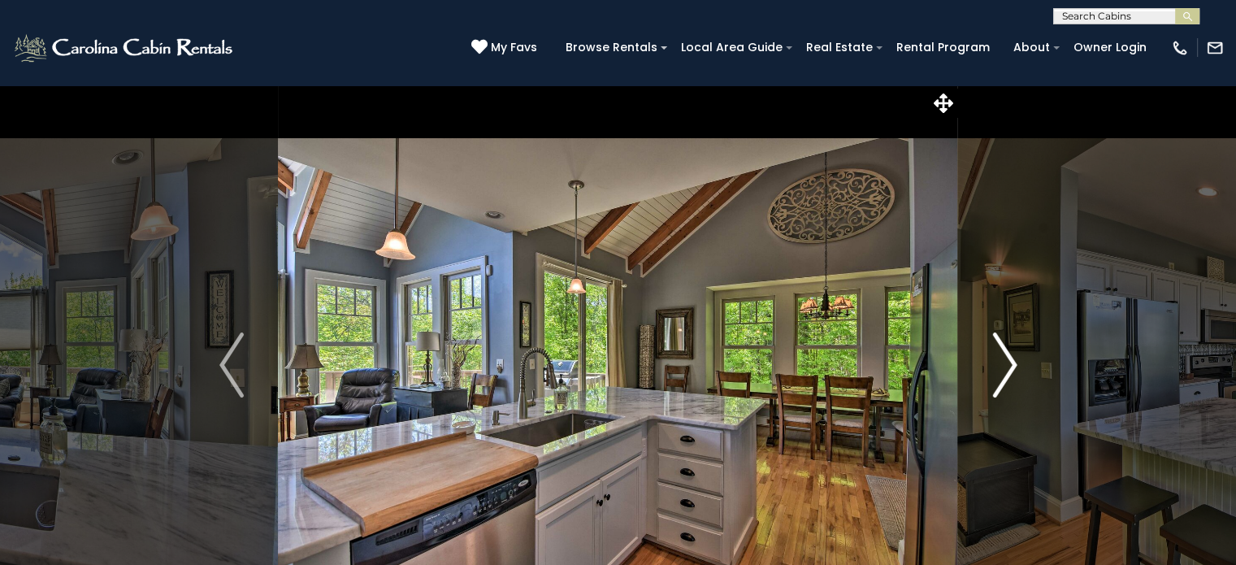
click at [1009, 366] on img "Next" at bounding box center [1005, 364] width 24 height 65
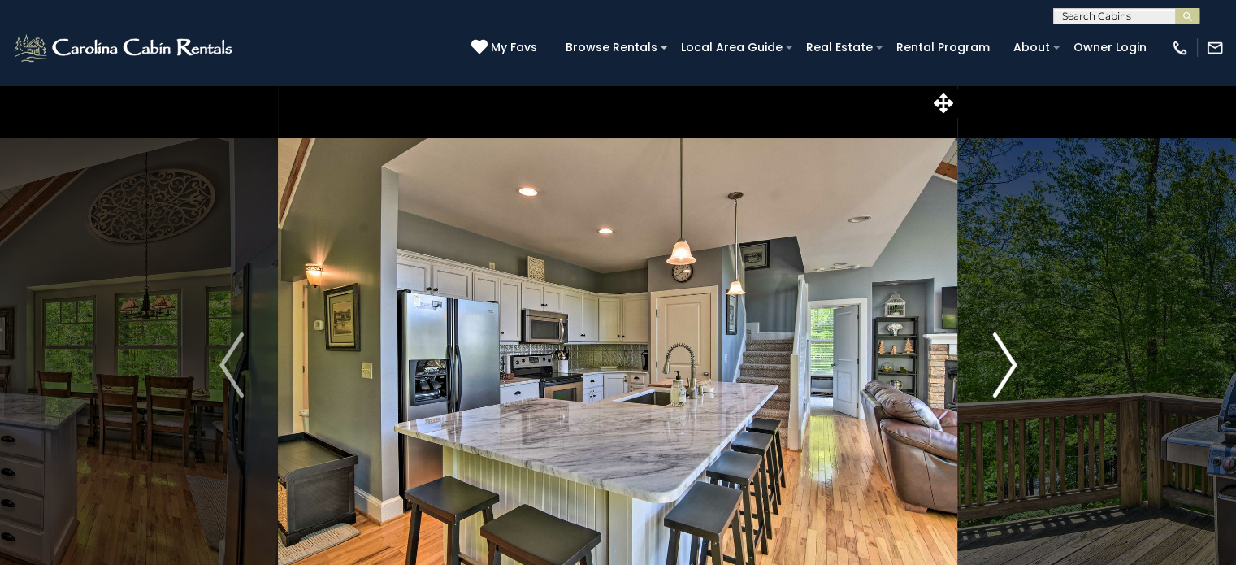
click at [1005, 377] on img "Next" at bounding box center [1005, 364] width 24 height 65
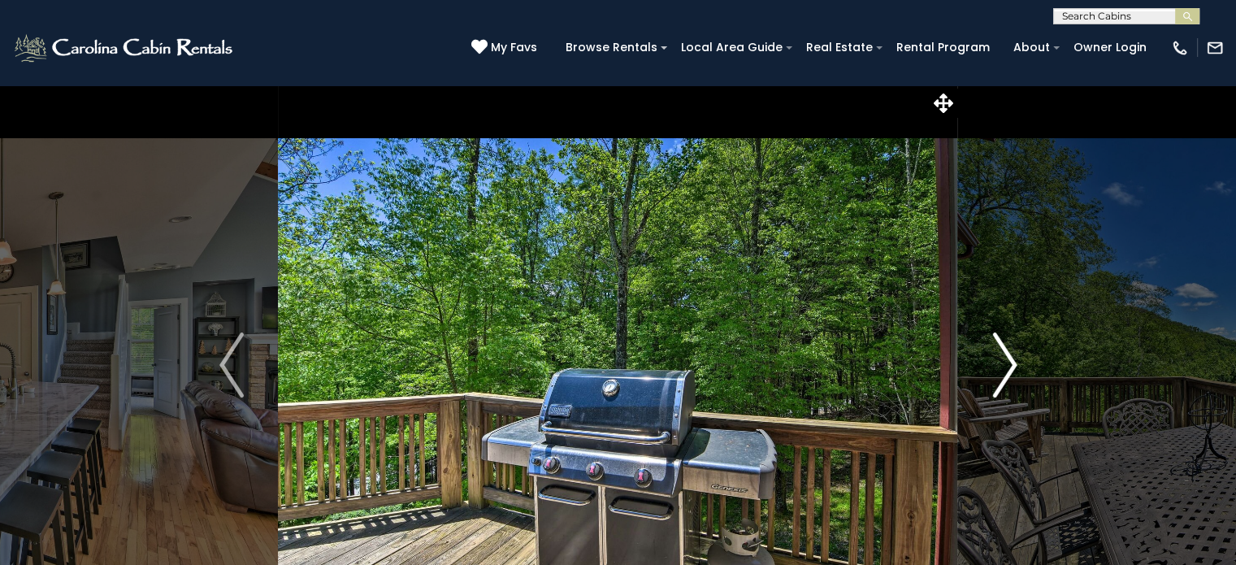
click at [1010, 377] on img "Next" at bounding box center [1005, 364] width 24 height 65
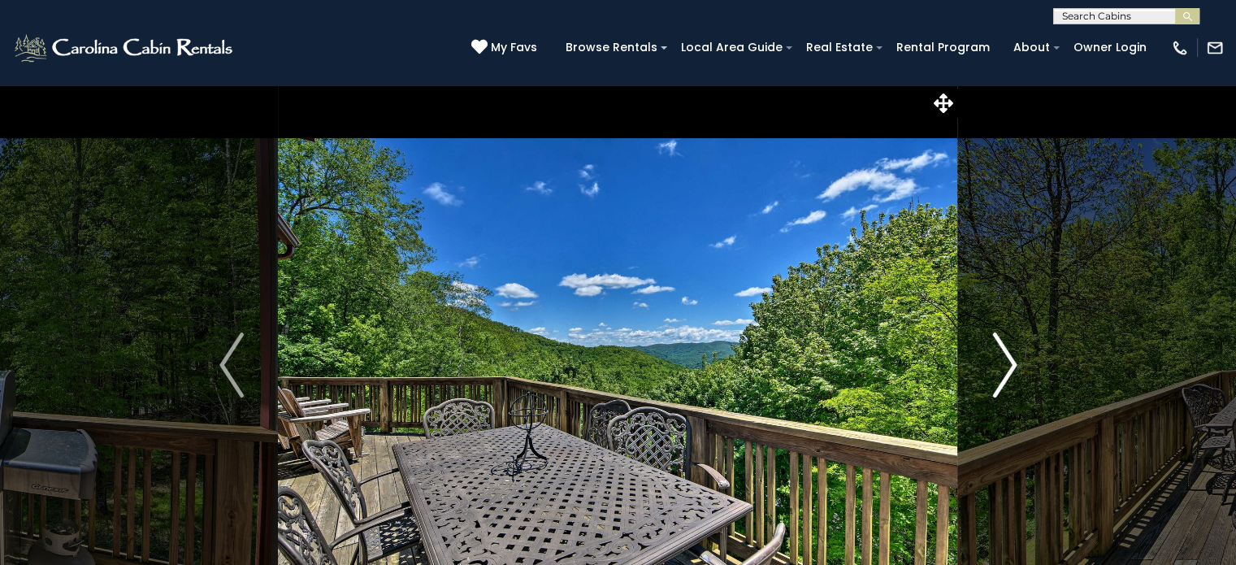
click at [1014, 371] on img "Next" at bounding box center [1005, 364] width 24 height 65
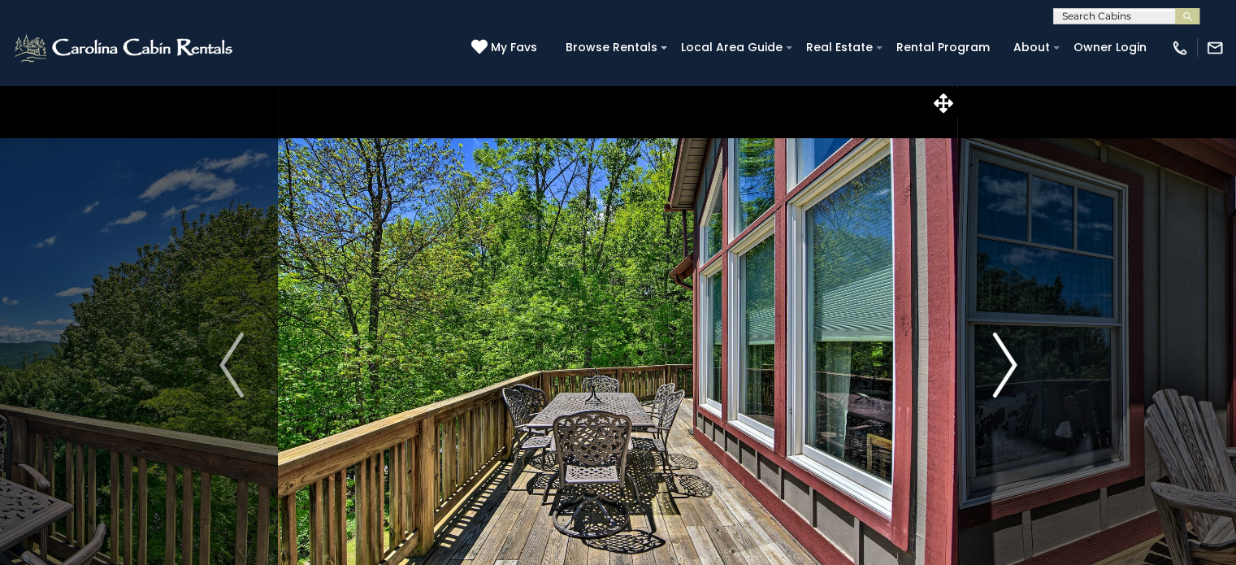
click at [1012, 361] on img "Next" at bounding box center [1005, 364] width 24 height 65
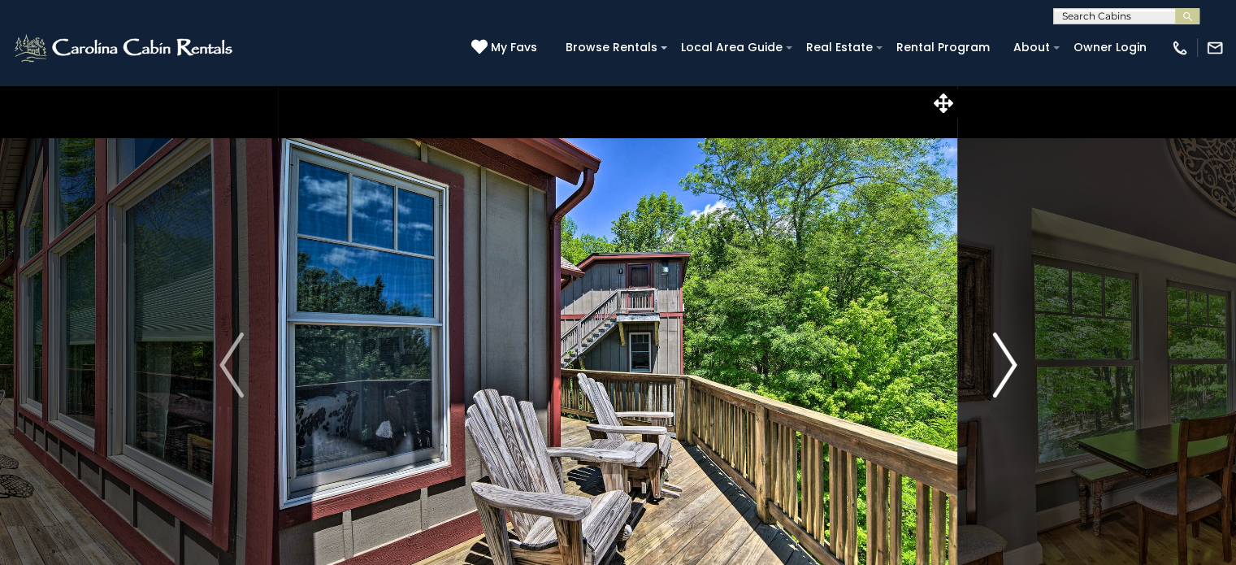
click at [1012, 374] on img "Next" at bounding box center [1005, 364] width 24 height 65
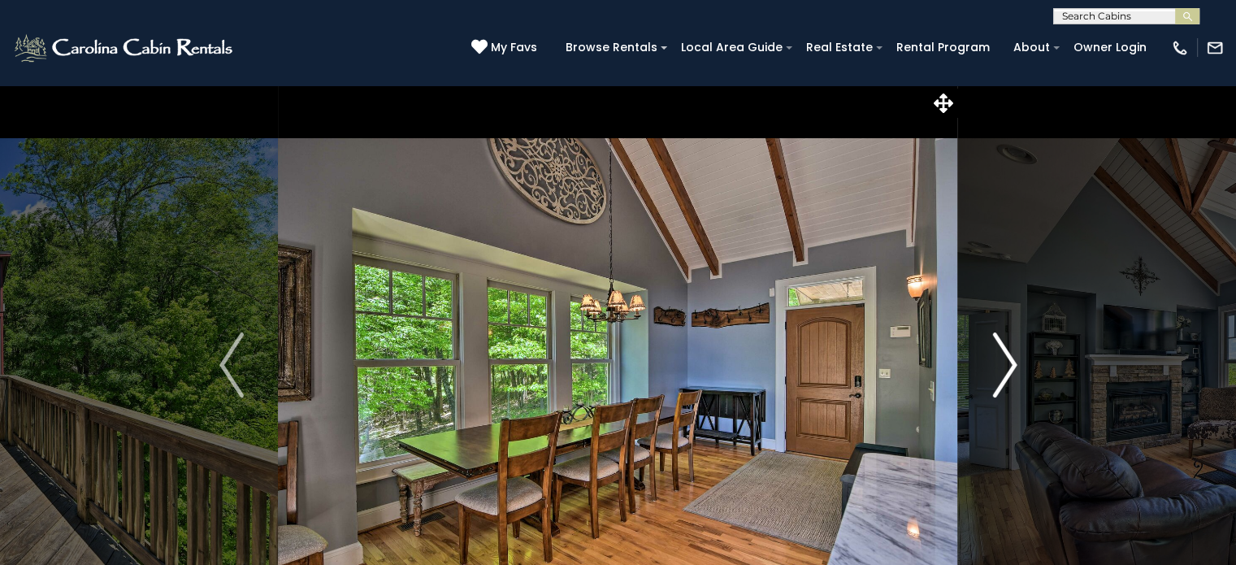
click at [1015, 372] on img "Next" at bounding box center [1005, 364] width 24 height 65
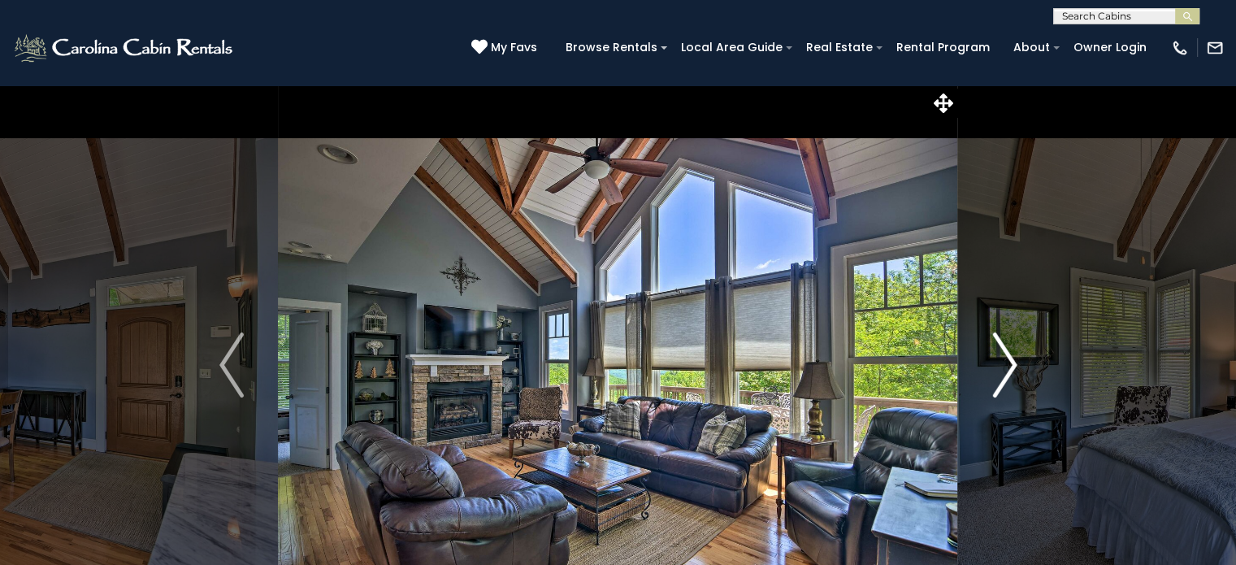
click at [1021, 373] on button "Next" at bounding box center [1004, 365] width 93 height 561
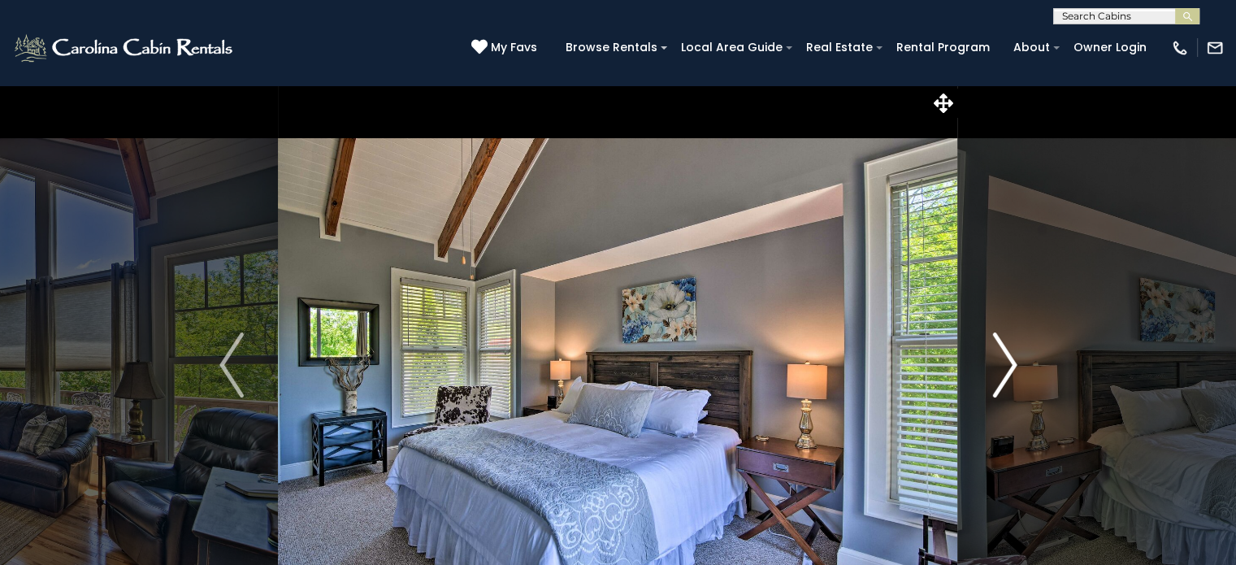
click at [995, 384] on img "Next" at bounding box center [1005, 364] width 24 height 65
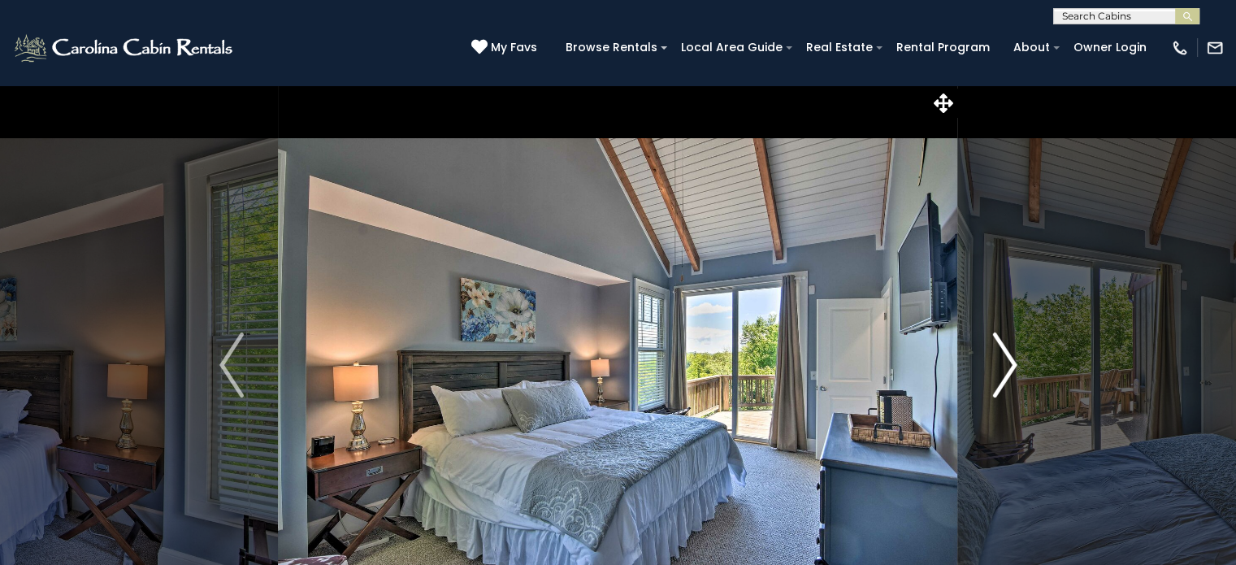
click at [1004, 372] on img "Next" at bounding box center [1005, 364] width 24 height 65
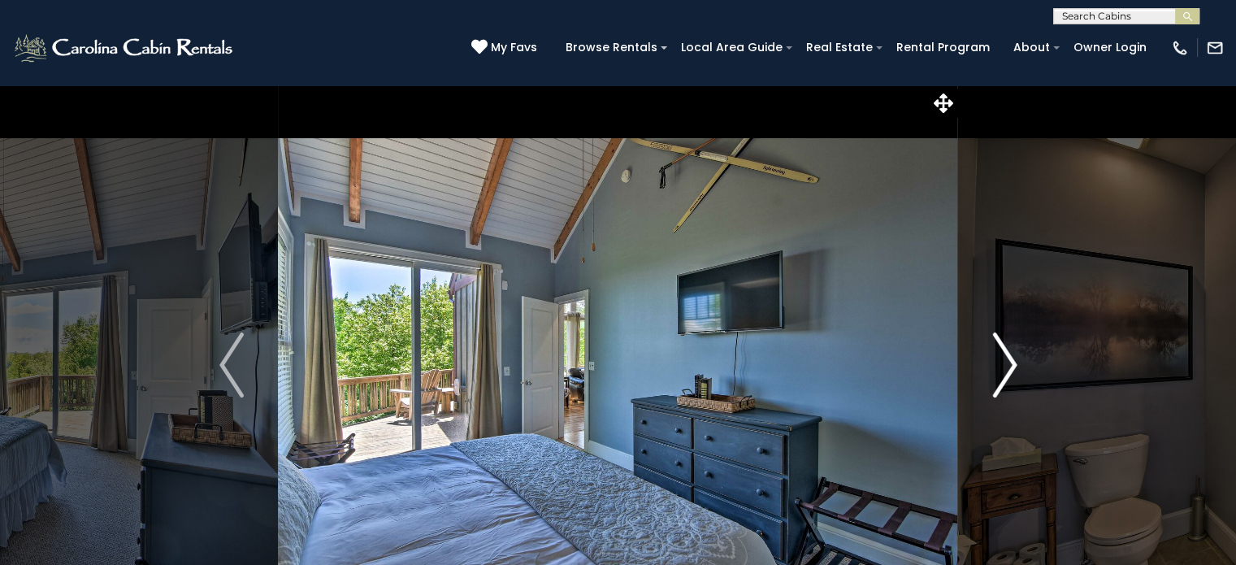
click at [1006, 374] on img "Next" at bounding box center [1005, 364] width 24 height 65
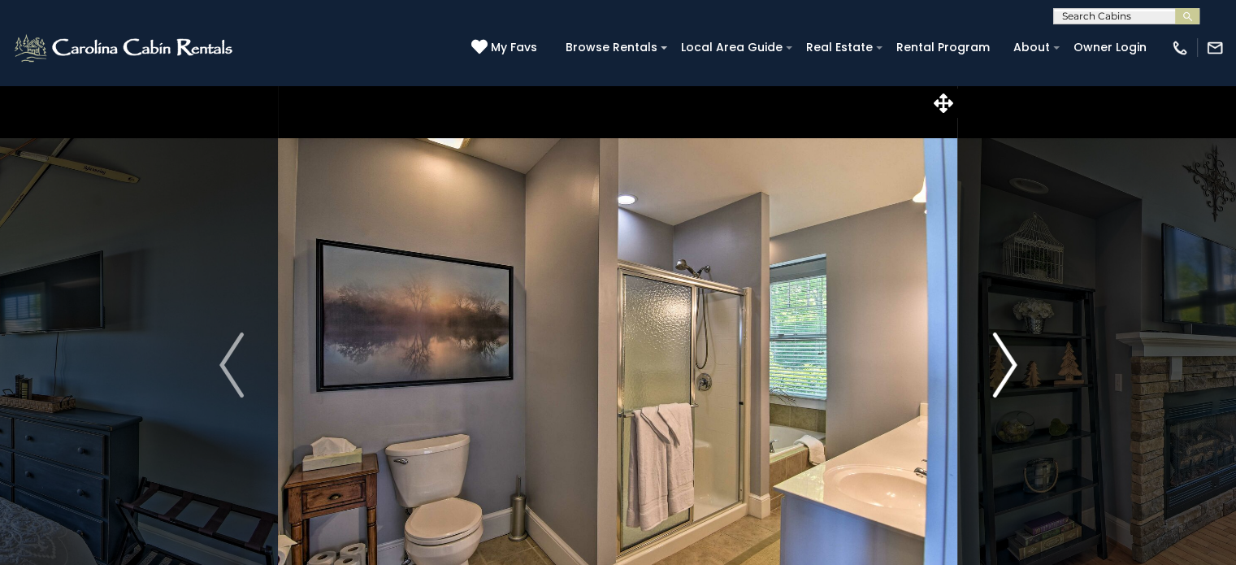
click at [1002, 373] on img "Next" at bounding box center [1005, 364] width 24 height 65
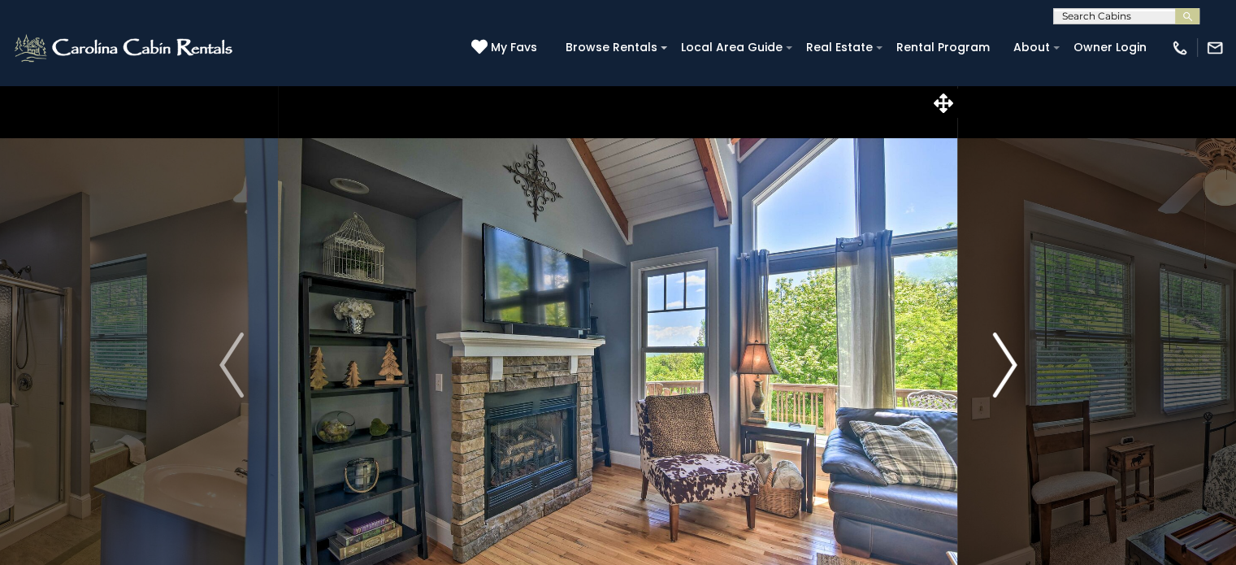
click at [1001, 370] on img "Next" at bounding box center [1005, 364] width 24 height 65
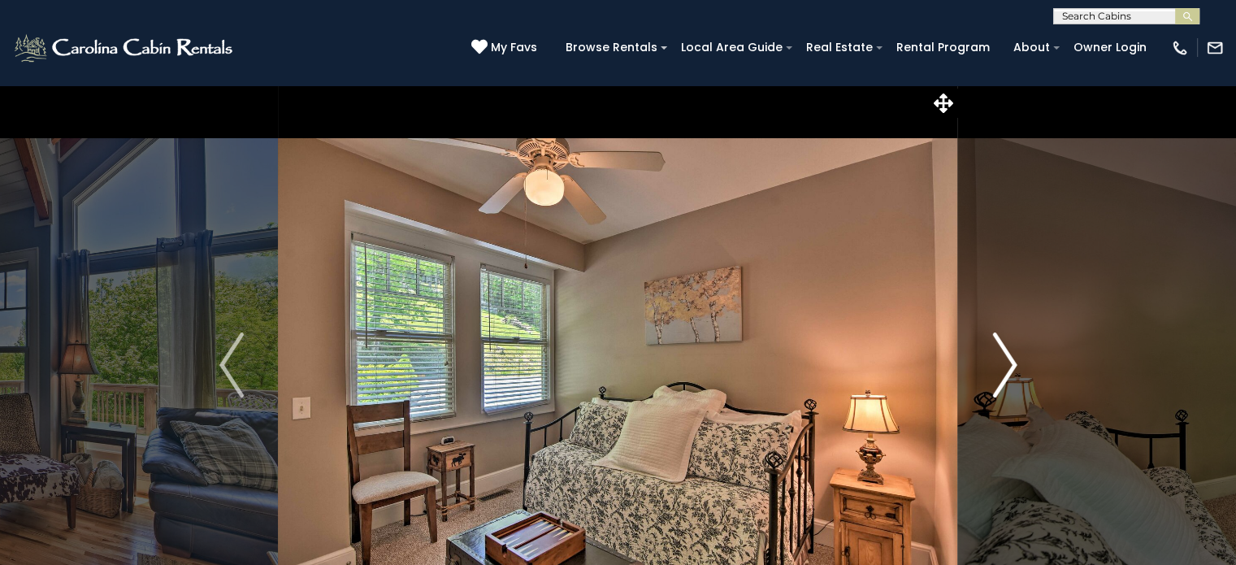
click at [1000, 380] on img "Next" at bounding box center [1005, 364] width 24 height 65
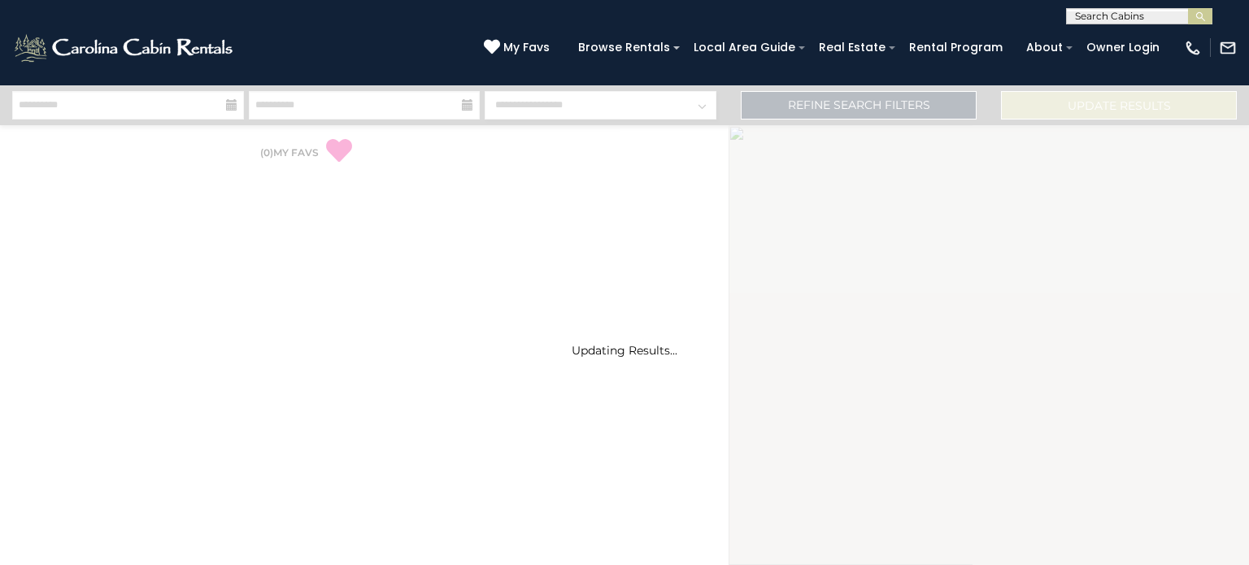
select select "*"
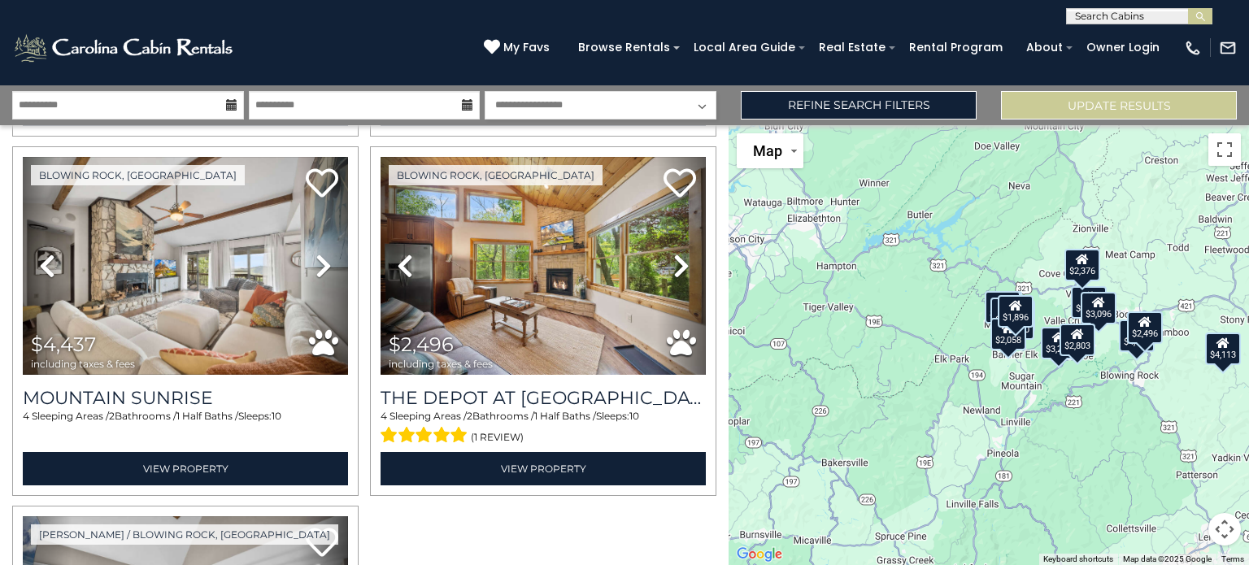
scroll to position [2194, 0]
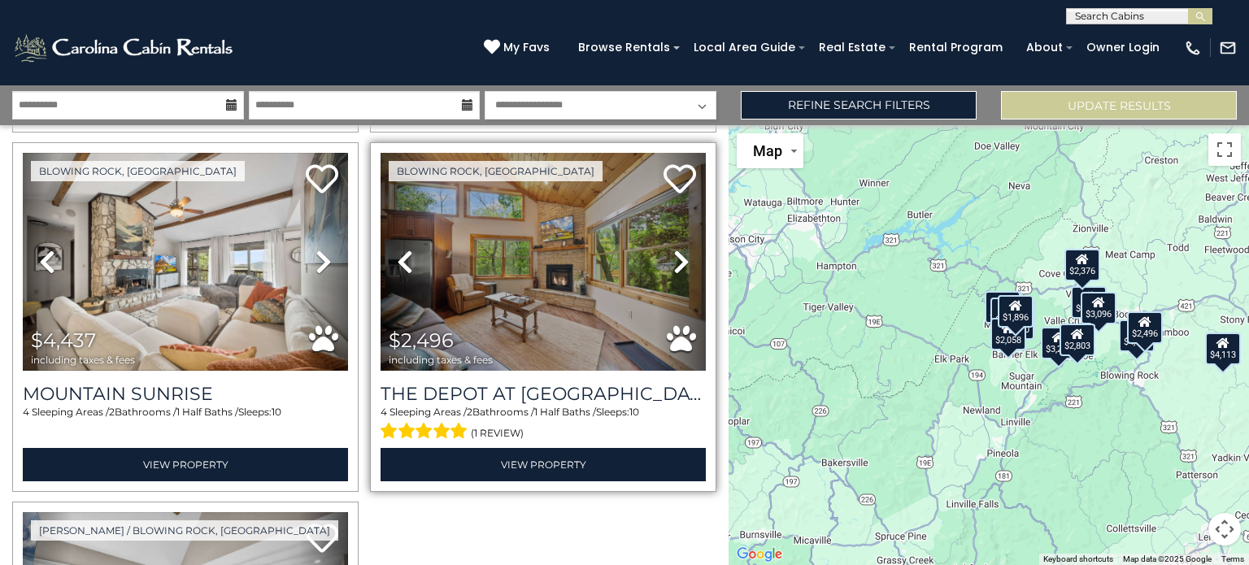
click at [673, 249] on icon at bounding box center [681, 262] width 16 height 26
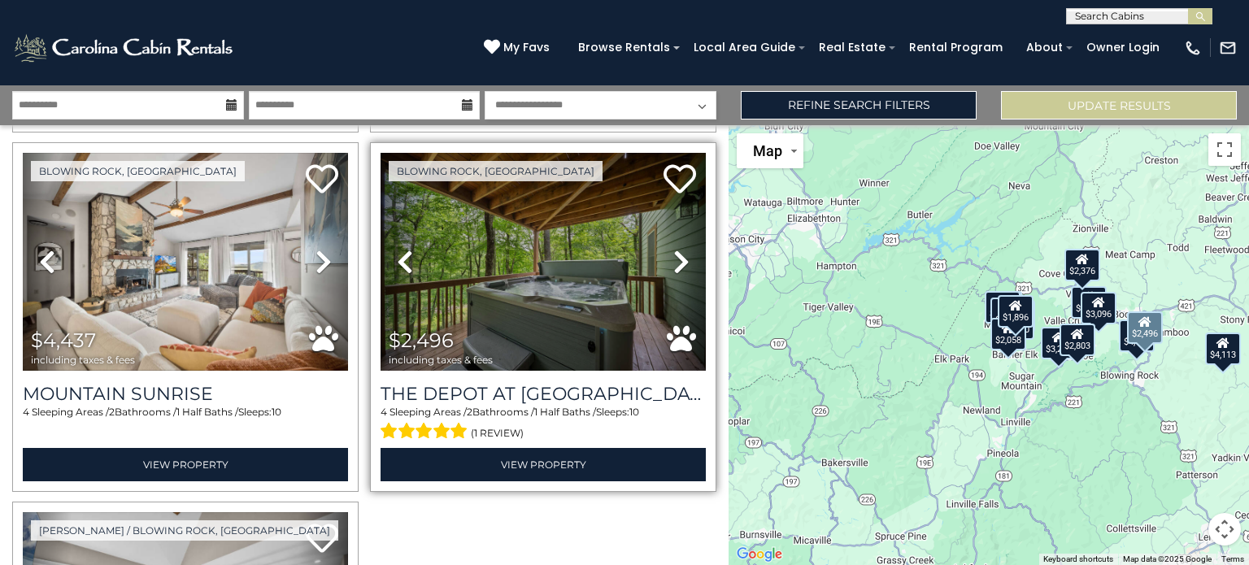
click at [675, 249] on icon at bounding box center [681, 262] width 16 height 26
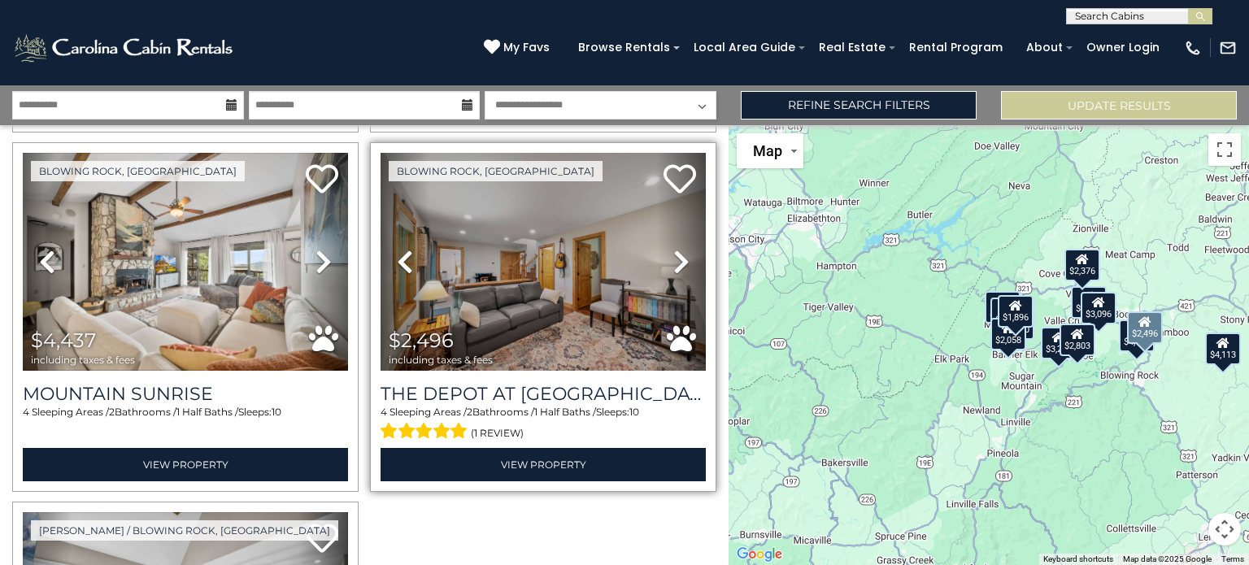
click at [674, 249] on icon at bounding box center [681, 262] width 16 height 26
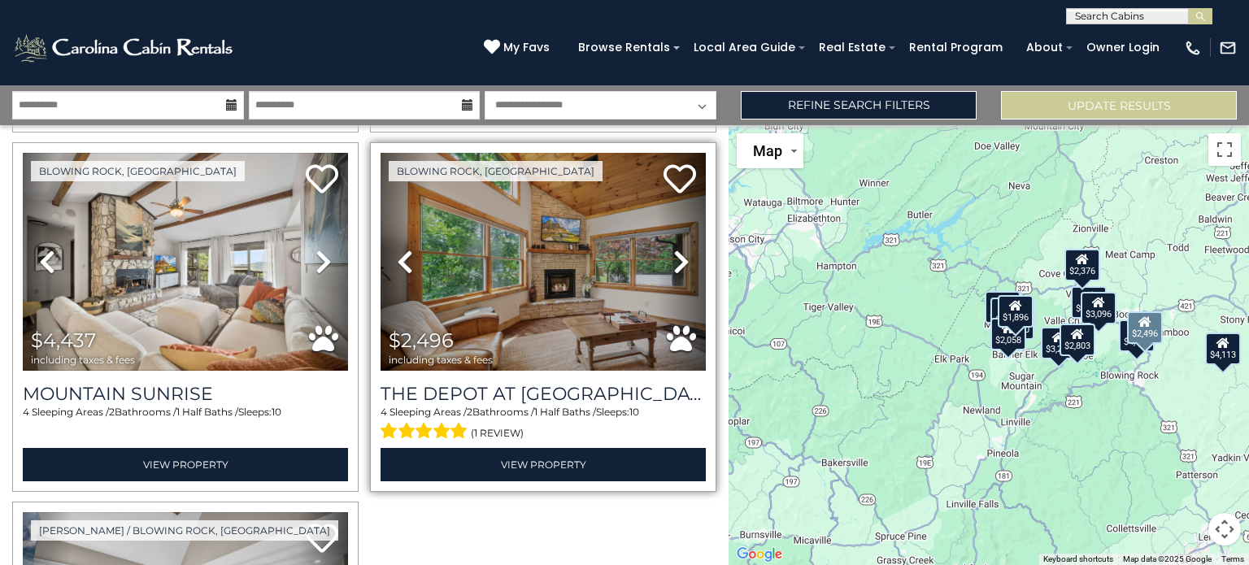
click at [679, 249] on icon at bounding box center [681, 262] width 16 height 26
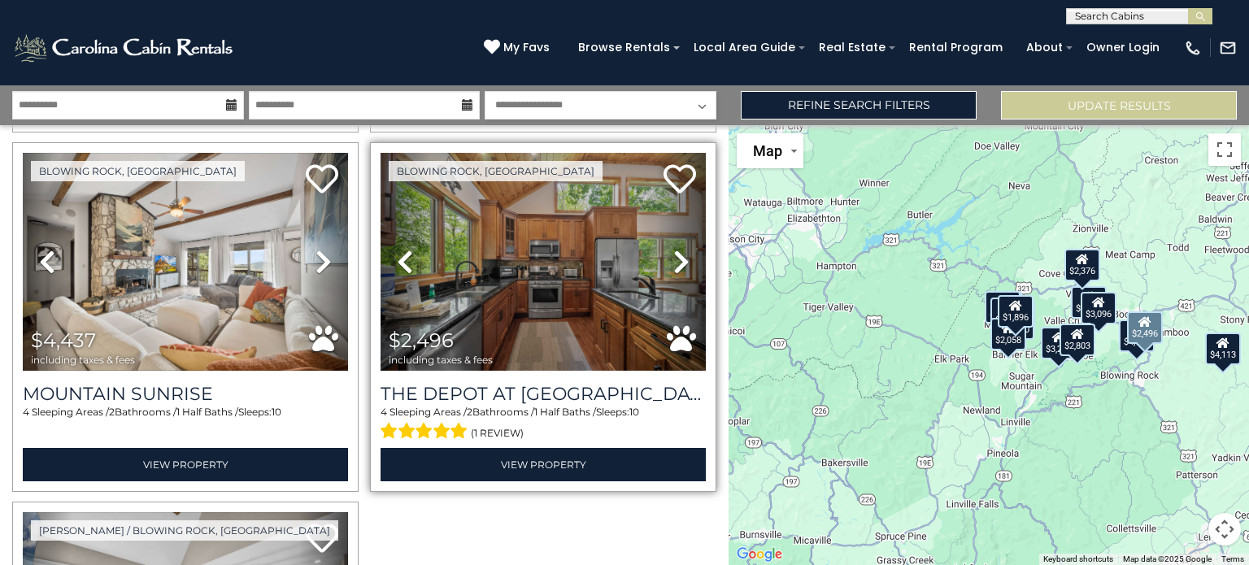
click at [681, 248] on link "Next" at bounding box center [681, 262] width 49 height 218
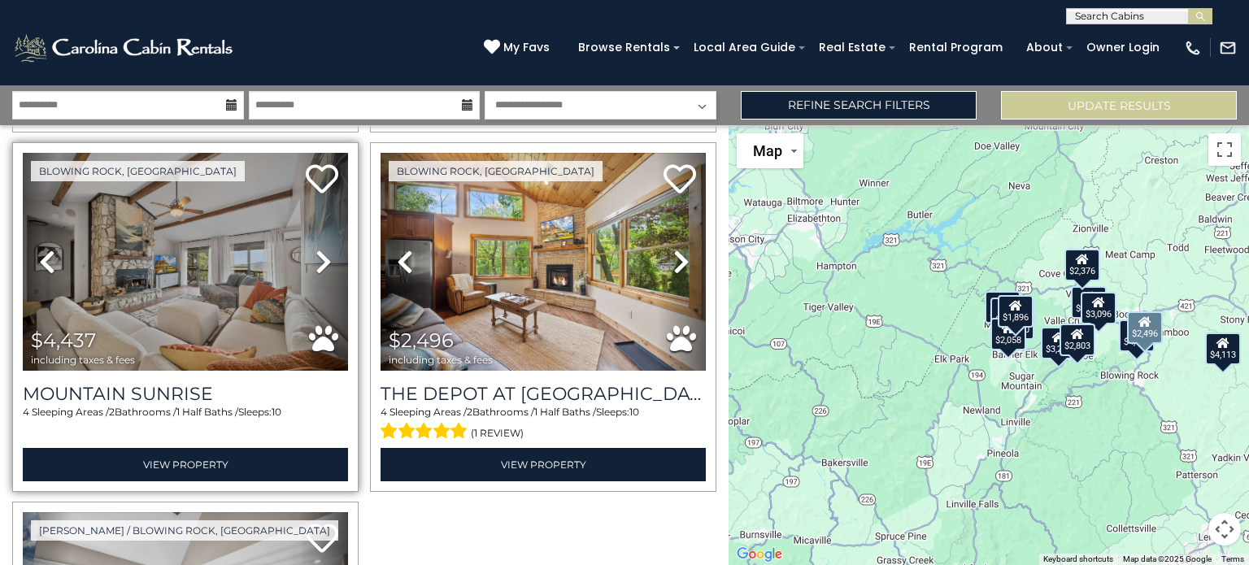
click at [317, 249] on icon at bounding box center [323, 262] width 16 height 26
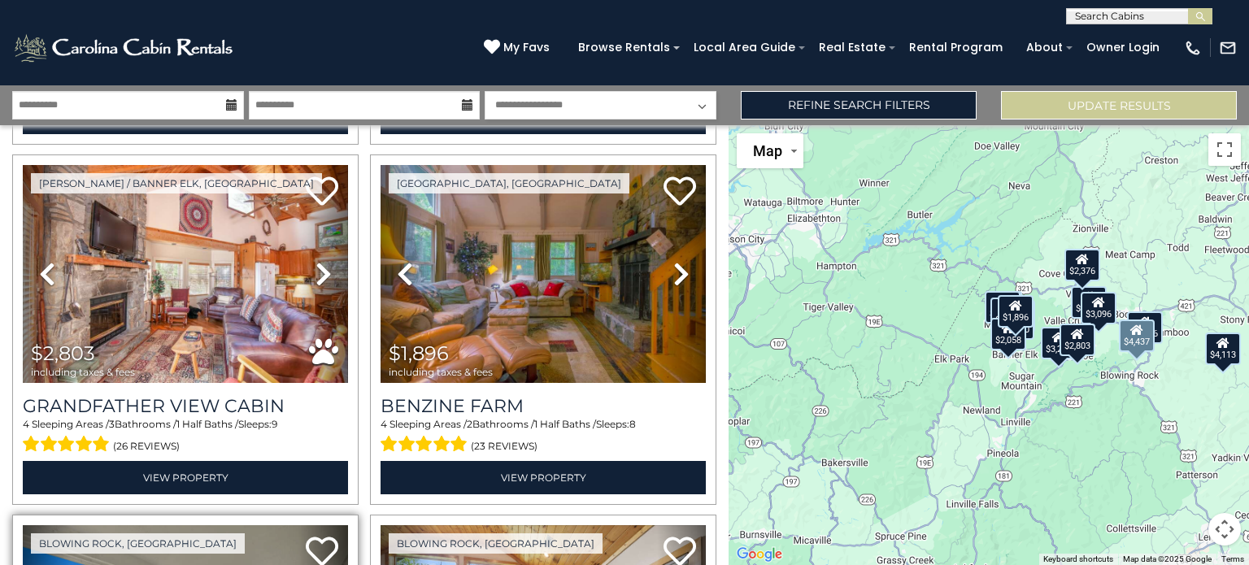
scroll to position [1811, 0]
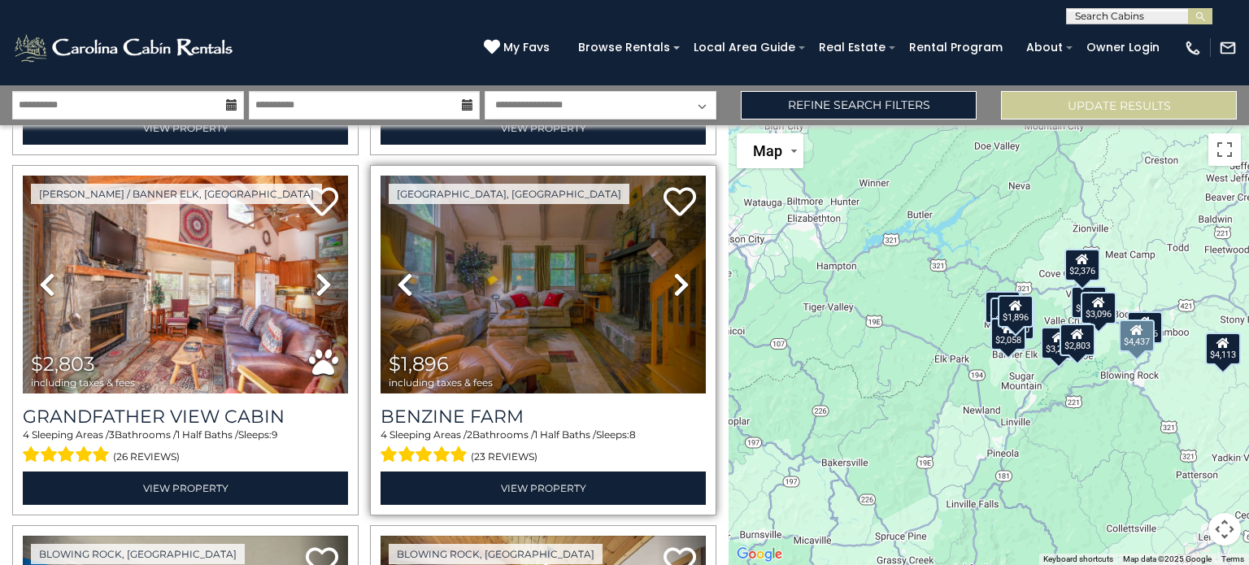
click at [673, 276] on icon at bounding box center [681, 285] width 16 height 26
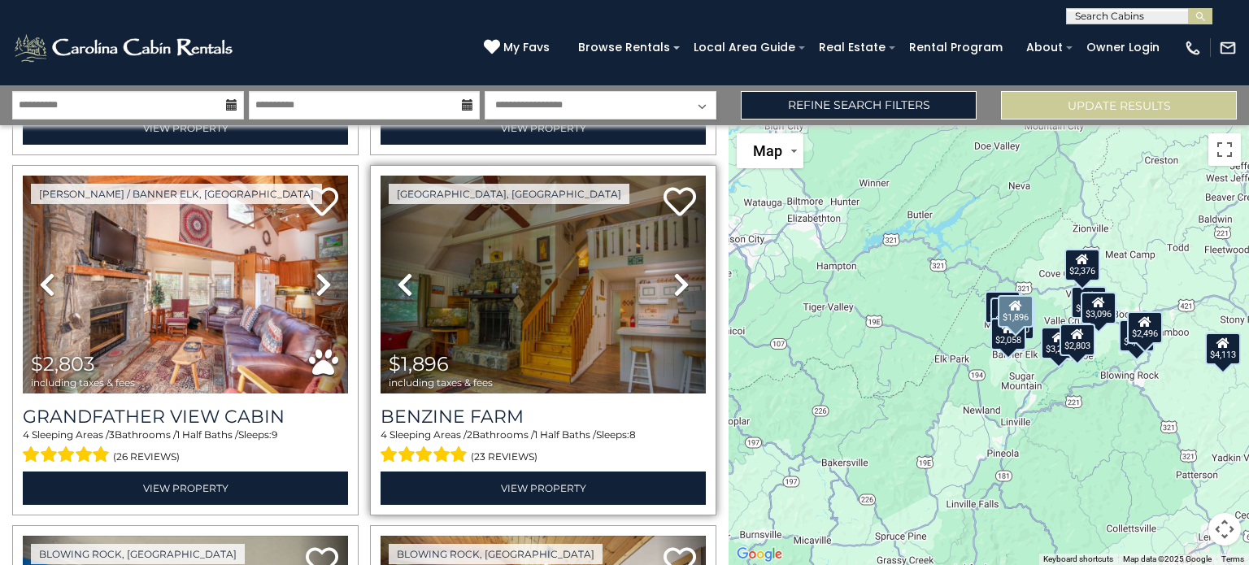
click at [673, 272] on icon at bounding box center [681, 285] width 16 height 26
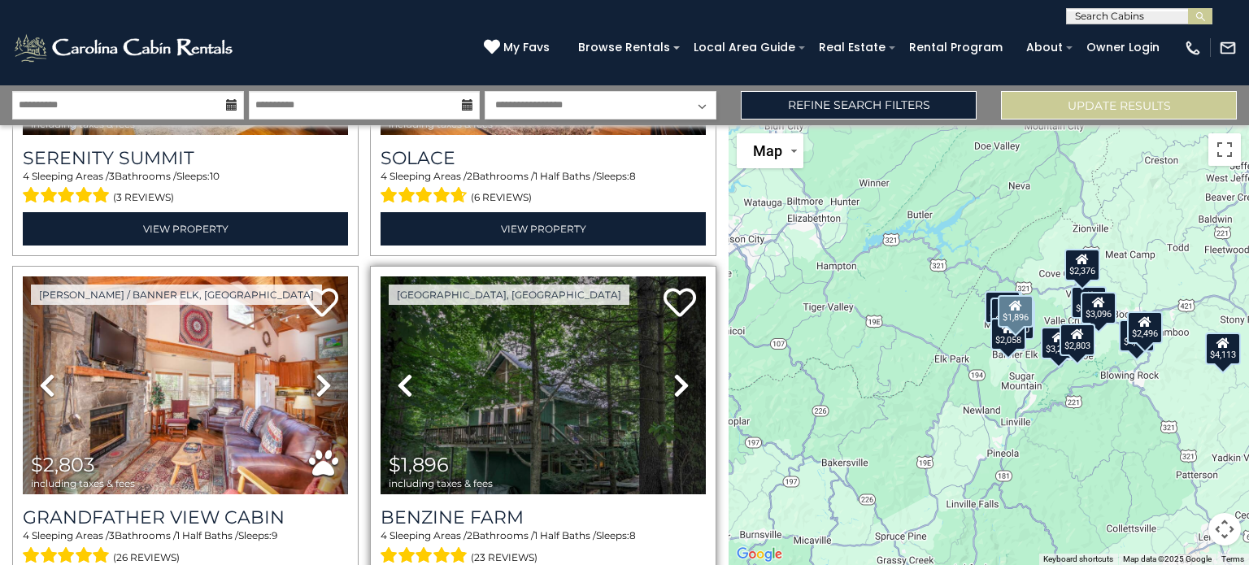
scroll to position [1710, 0]
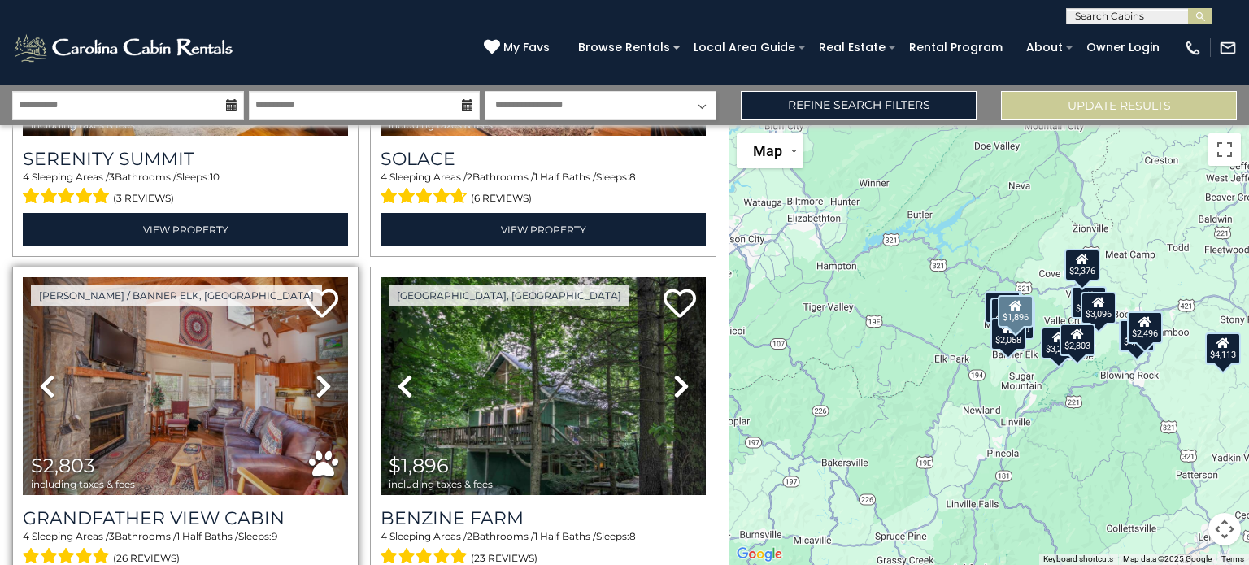
click at [319, 376] on icon at bounding box center [323, 386] width 16 height 26
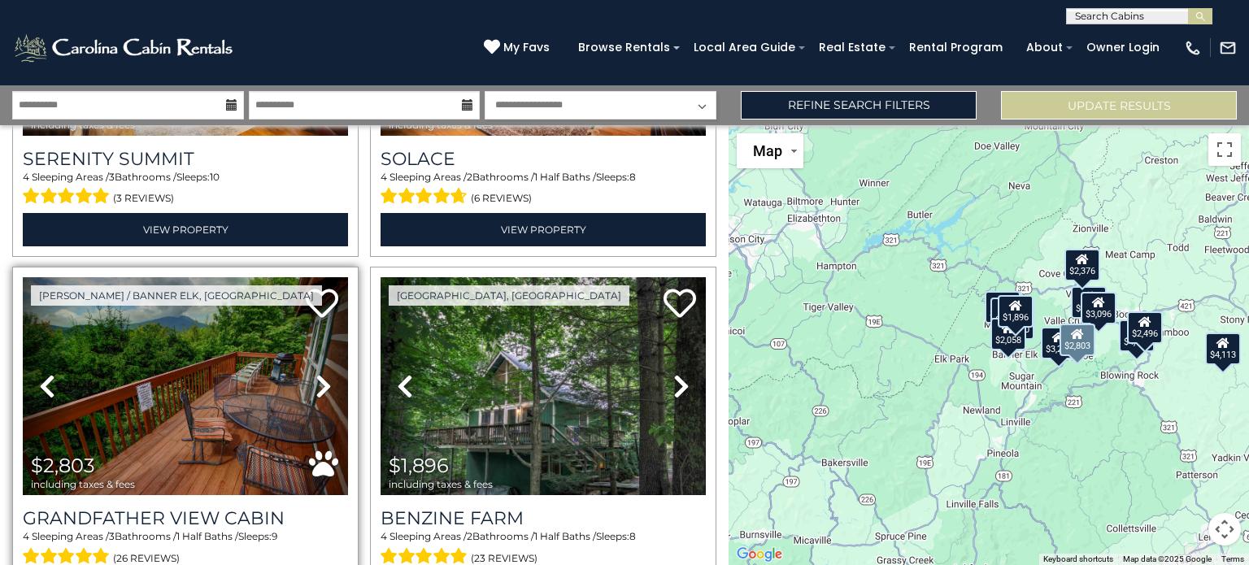
click at [319, 373] on icon at bounding box center [323, 386] width 16 height 26
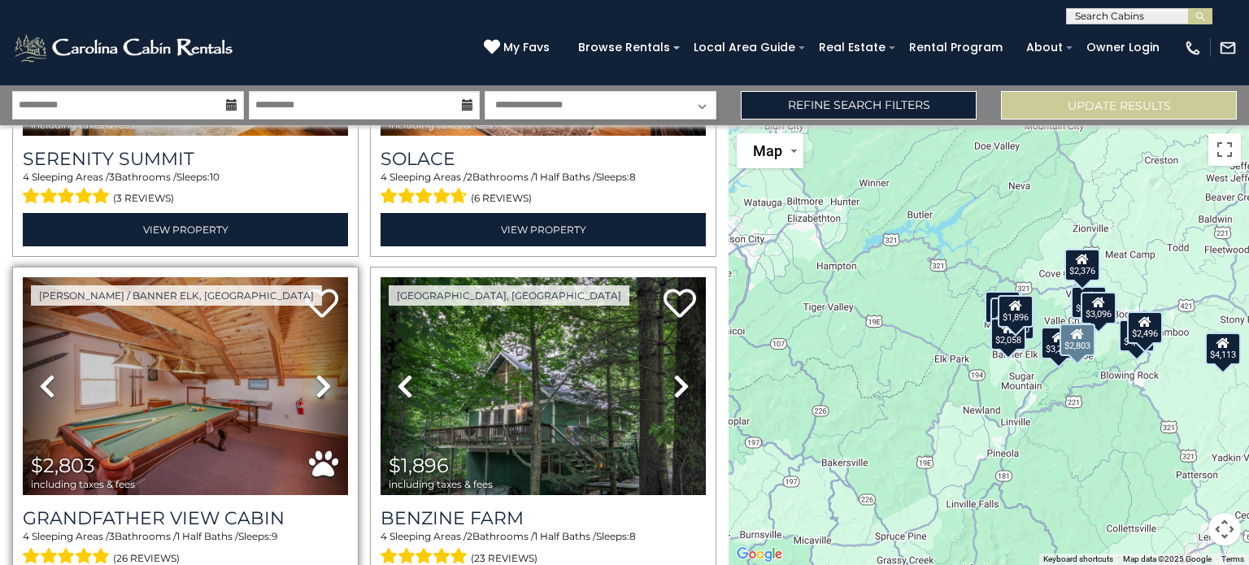
click at [327, 377] on icon at bounding box center [323, 386] width 16 height 26
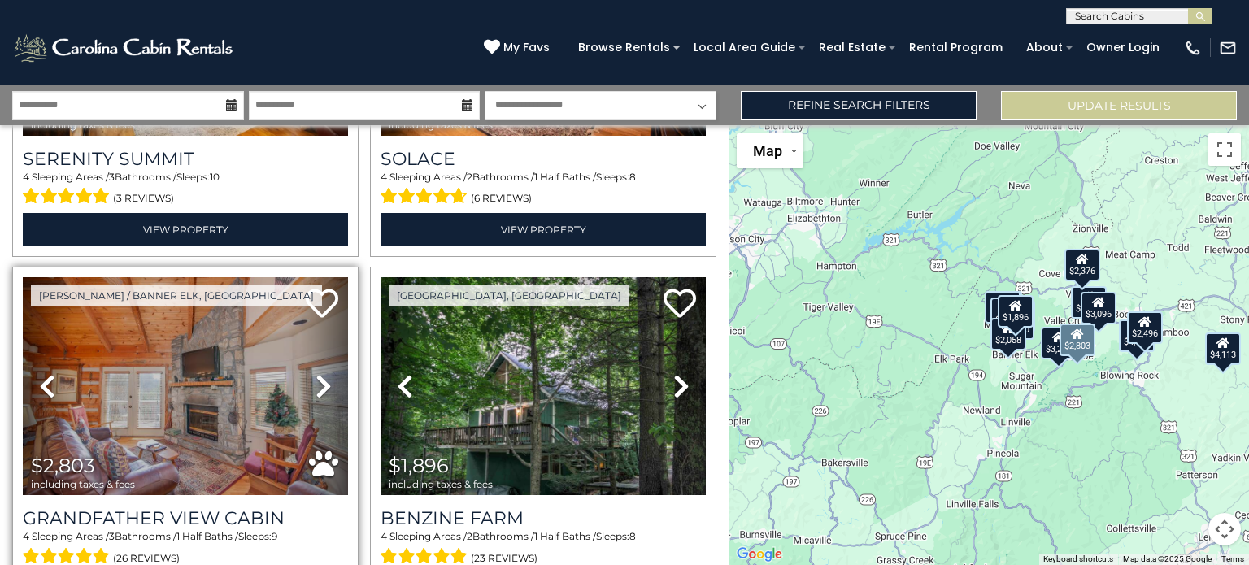
click at [328, 369] on link "Next" at bounding box center [323, 386] width 49 height 218
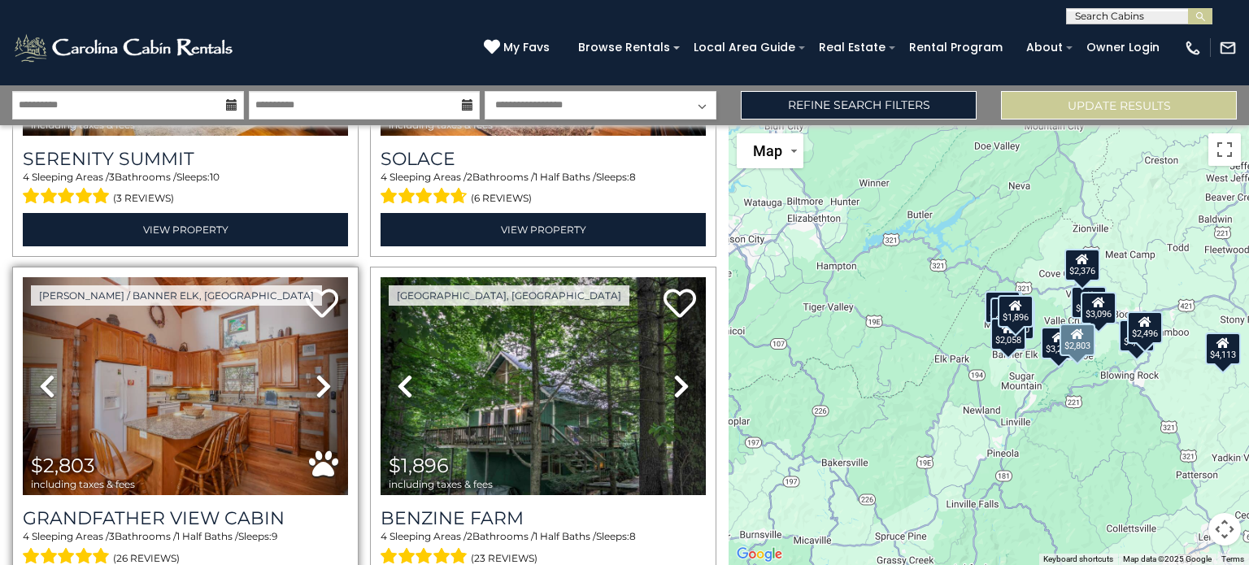
click at [317, 373] on icon at bounding box center [323, 386] width 16 height 26
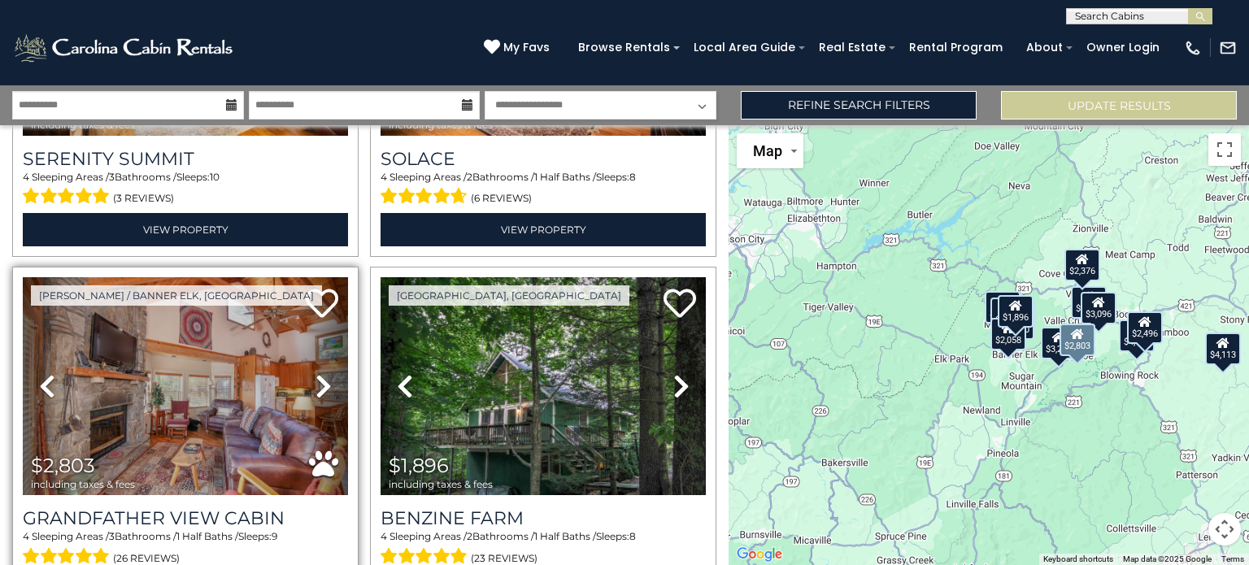
click at [315, 373] on icon at bounding box center [323, 386] width 16 height 26
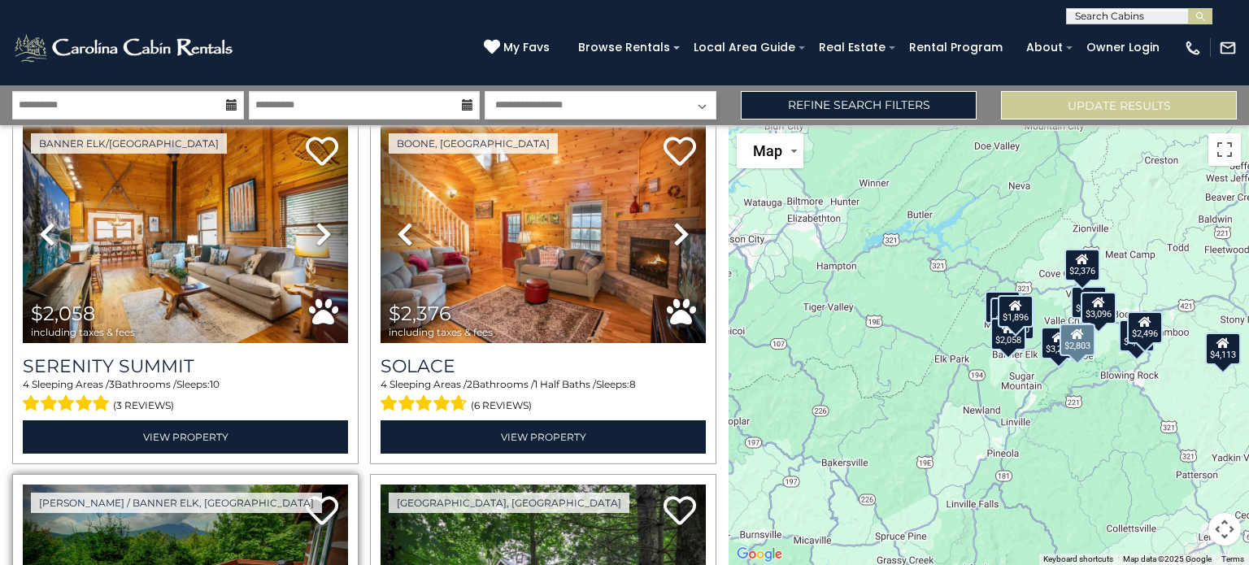
scroll to position [1468, 0]
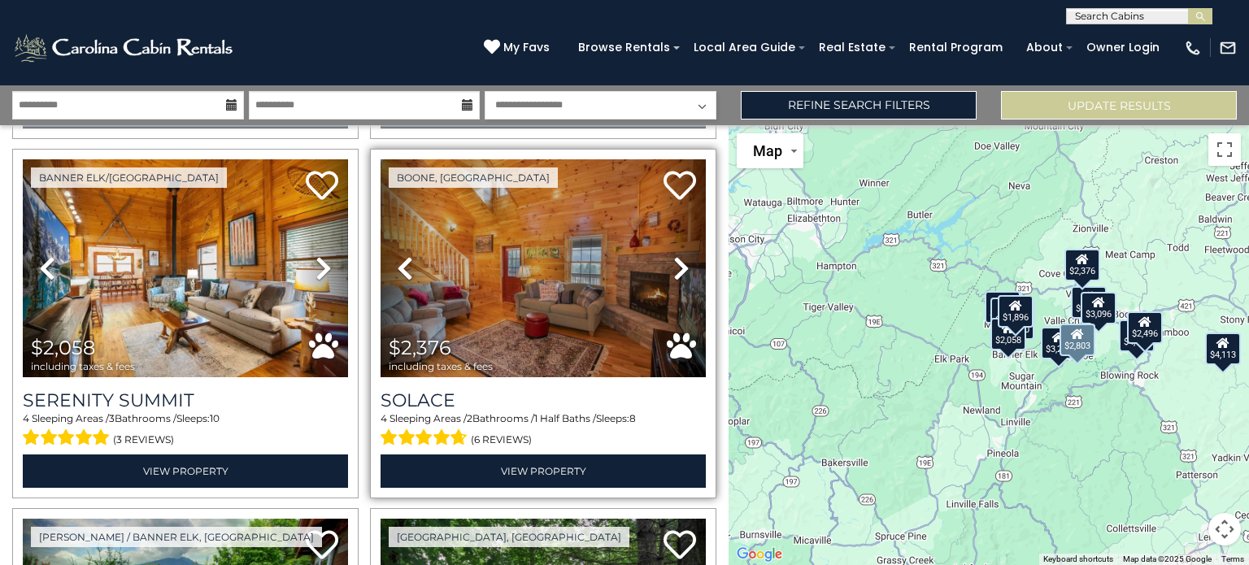
click at [673, 263] on icon at bounding box center [681, 268] width 16 height 26
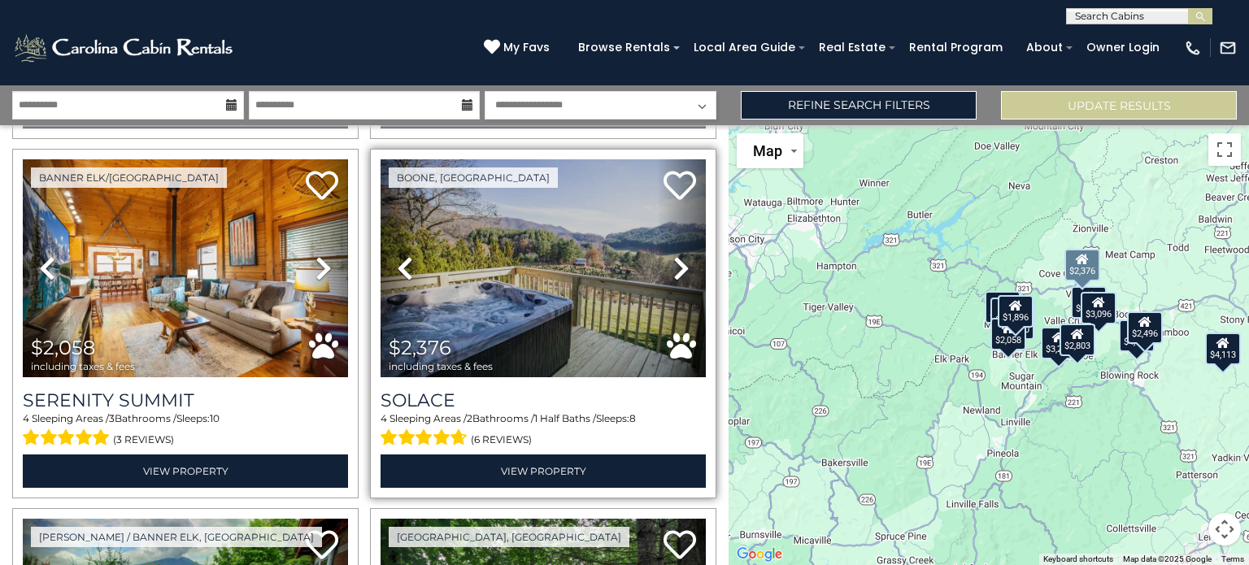
click at [673, 255] on icon at bounding box center [681, 268] width 16 height 26
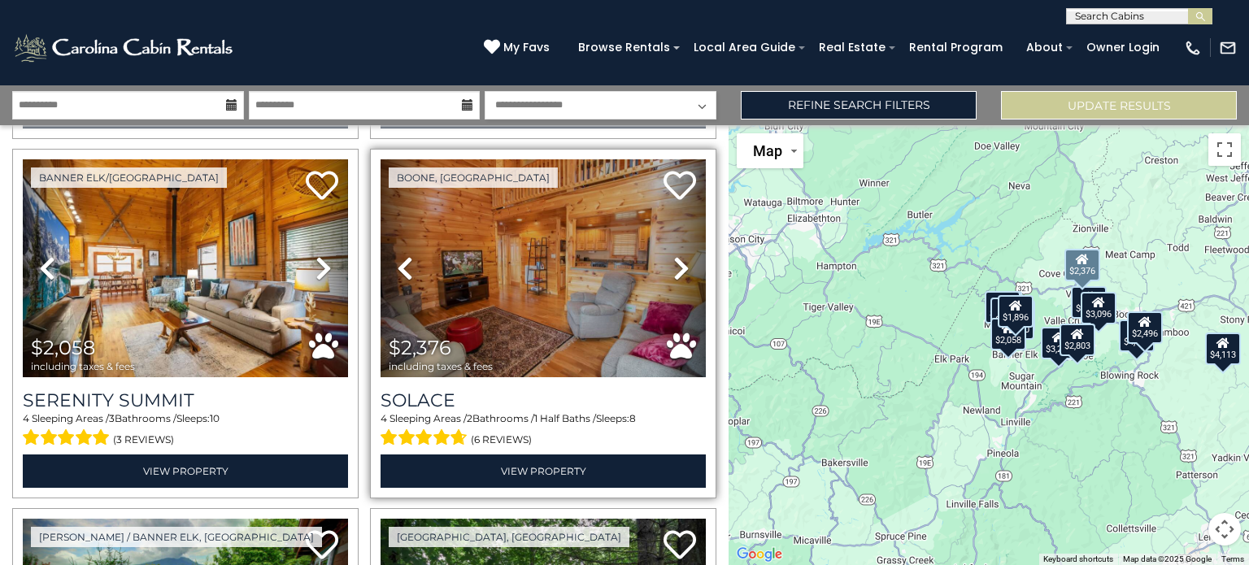
click at [673, 255] on icon at bounding box center [681, 268] width 16 height 26
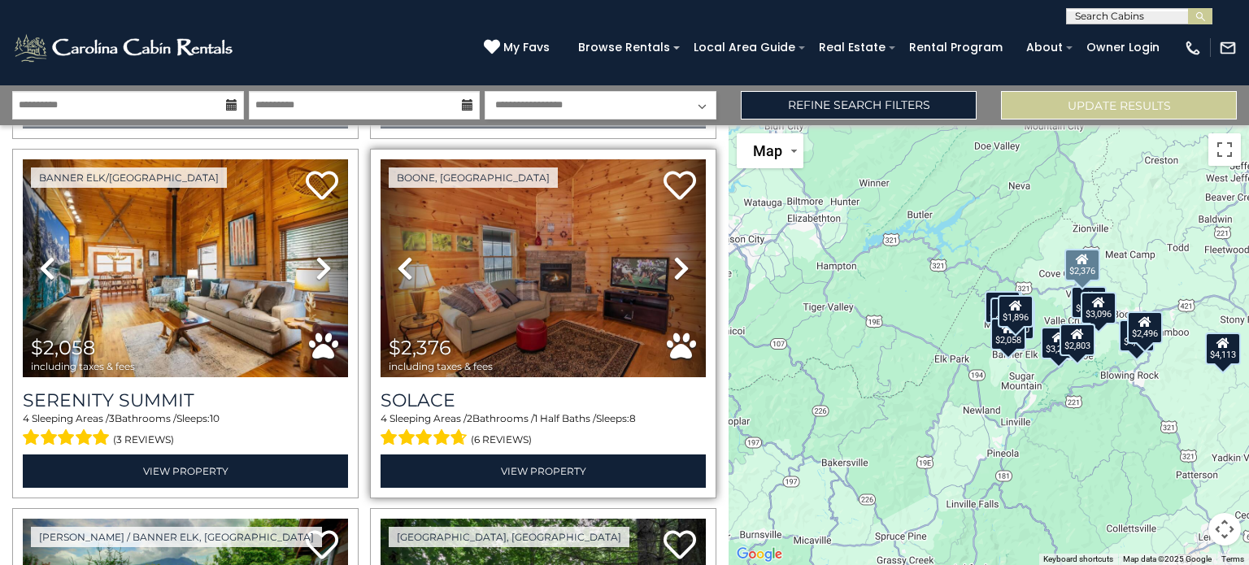
click at [673, 255] on icon at bounding box center [681, 268] width 16 height 26
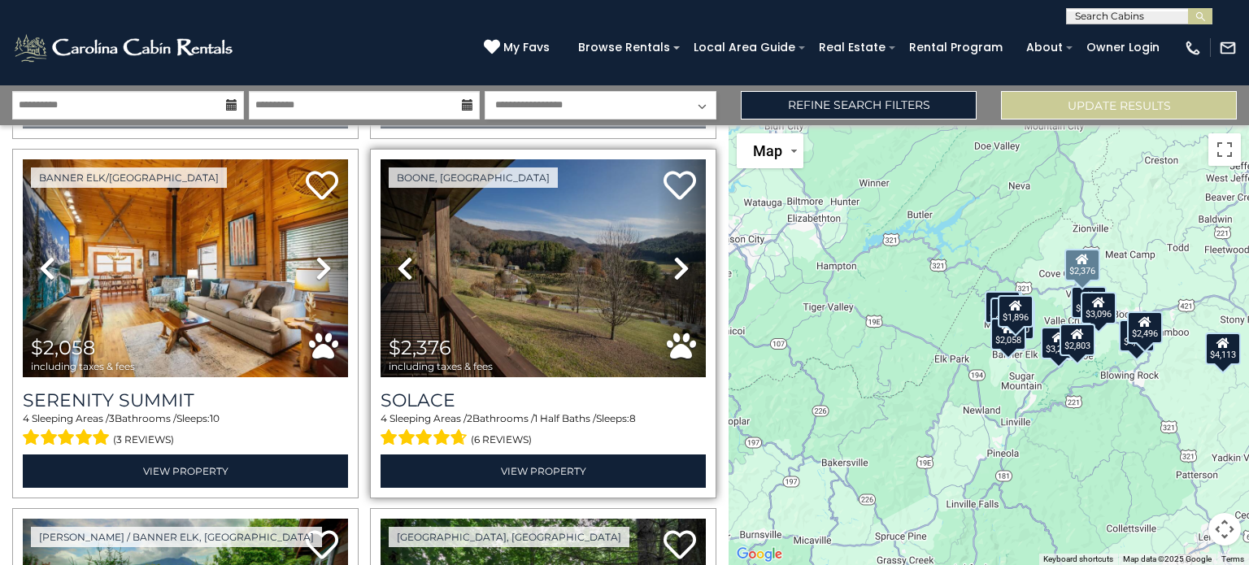
click at [660, 258] on link "Next" at bounding box center [681, 268] width 49 height 218
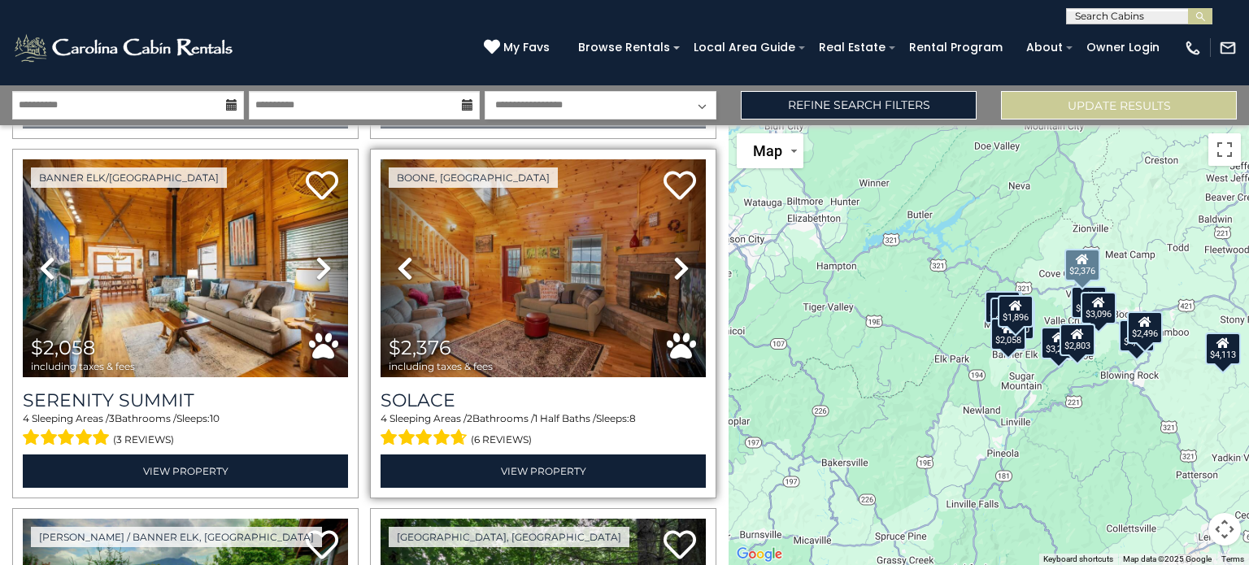
click at [673, 255] on icon at bounding box center [681, 268] width 16 height 26
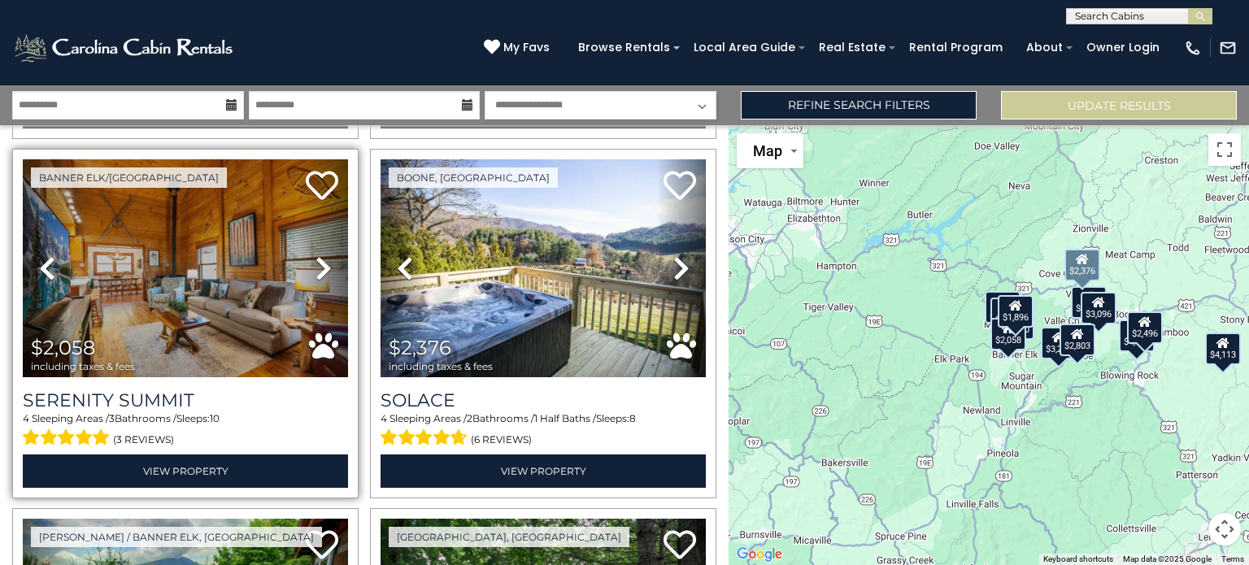
click at [323, 265] on icon at bounding box center [323, 268] width 16 height 26
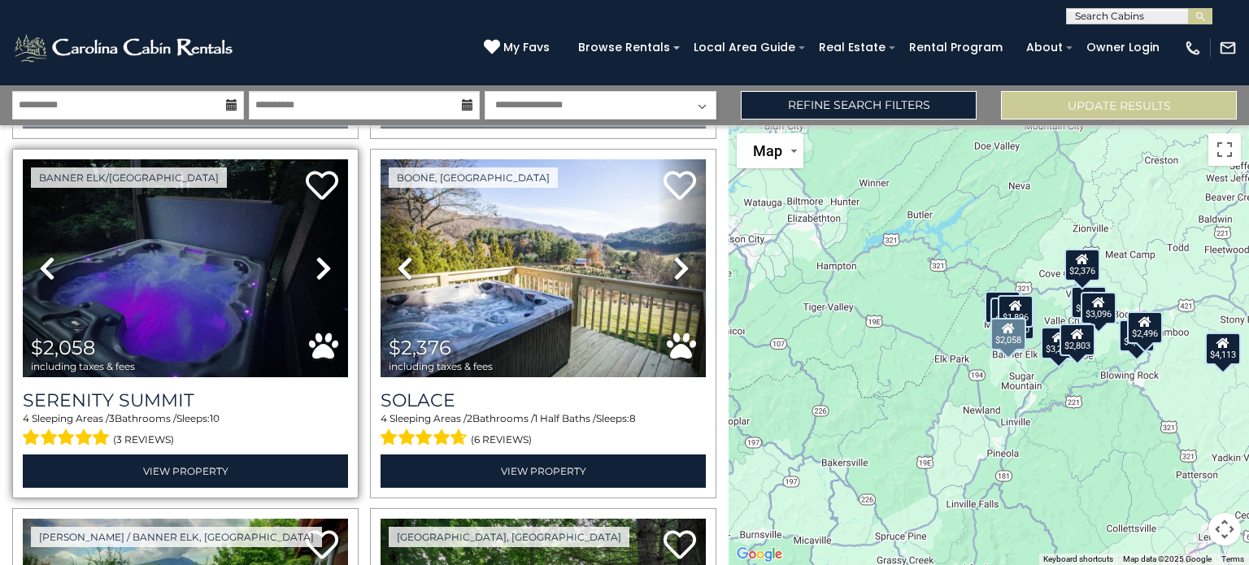
click at [315, 263] on icon at bounding box center [323, 268] width 16 height 26
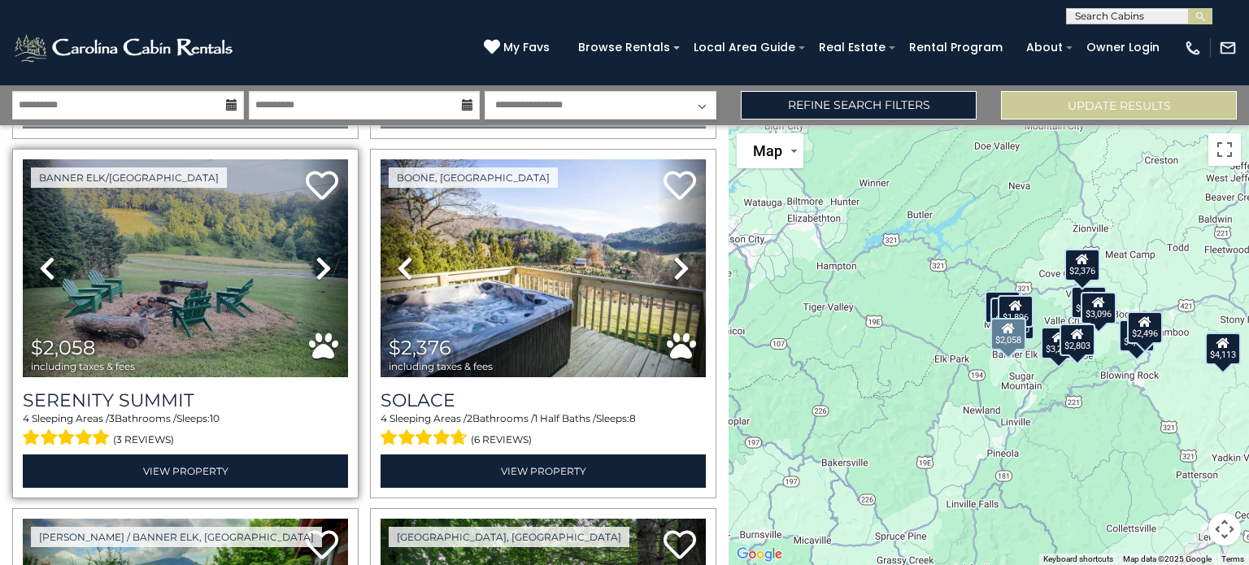
click at [315, 260] on icon at bounding box center [323, 268] width 16 height 26
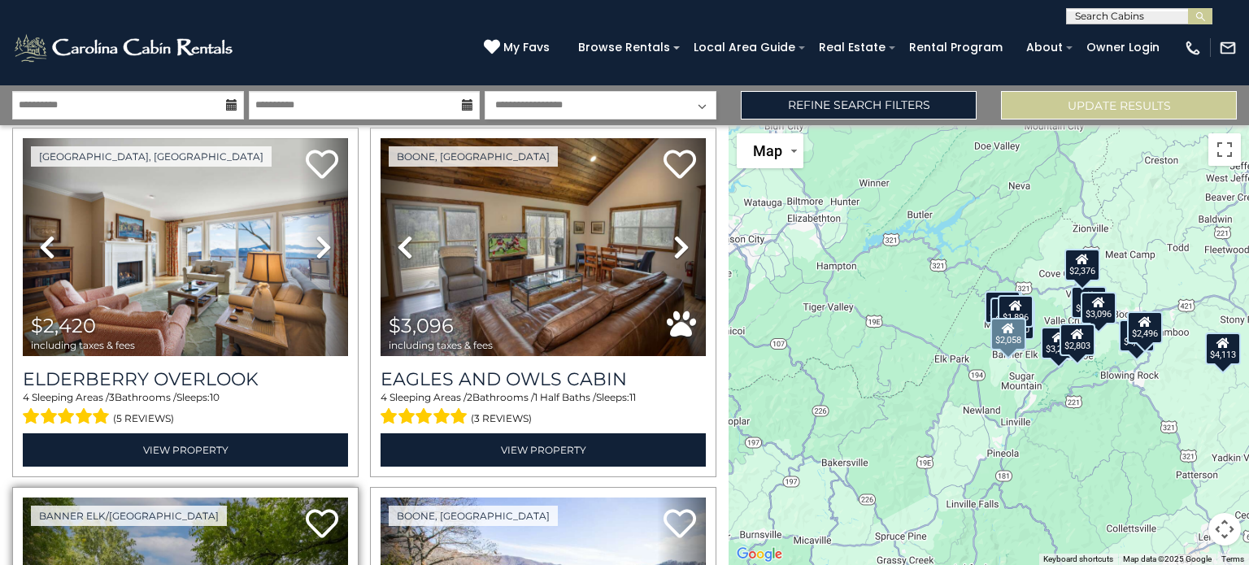
scroll to position [1129, 0]
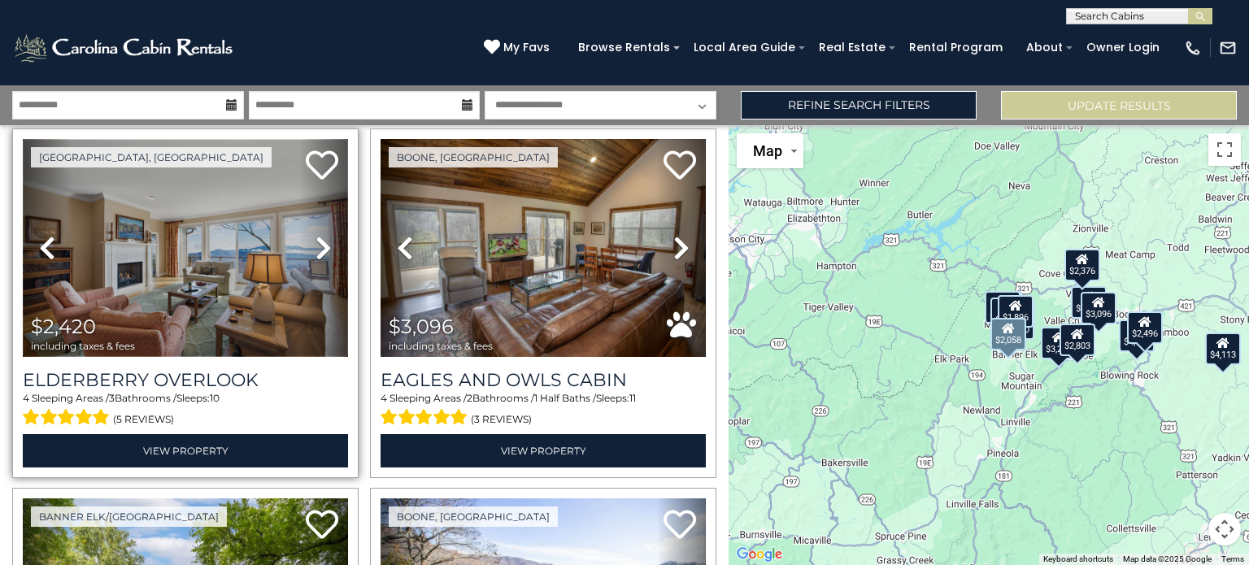
click at [224, 262] on img at bounding box center [185, 248] width 325 height 218
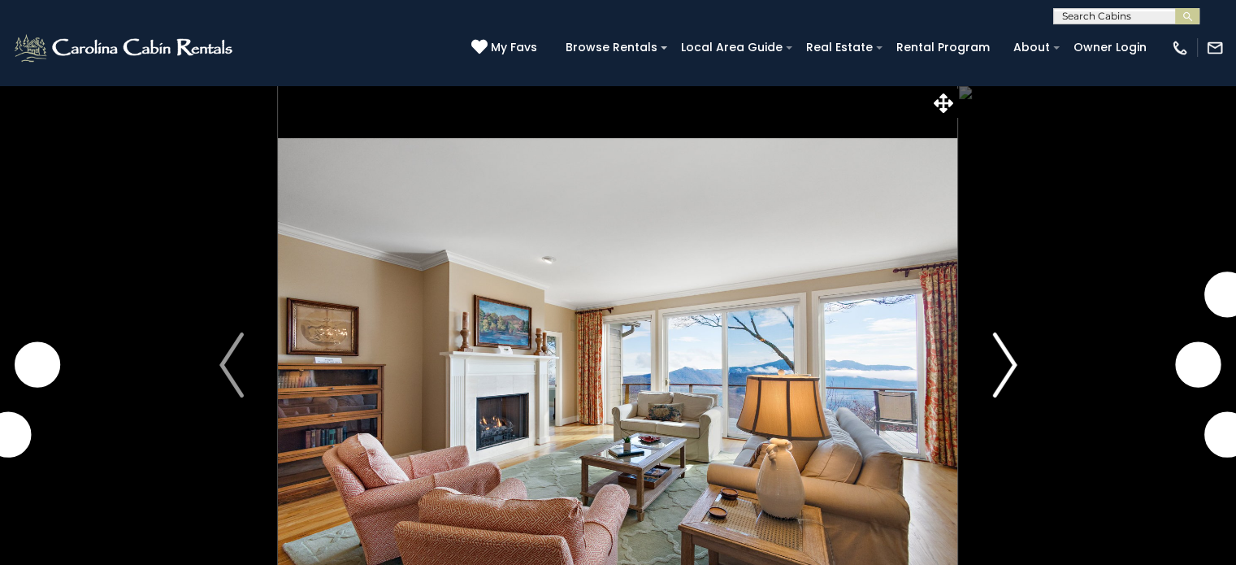
click at [1006, 364] on img "Next" at bounding box center [1005, 364] width 24 height 65
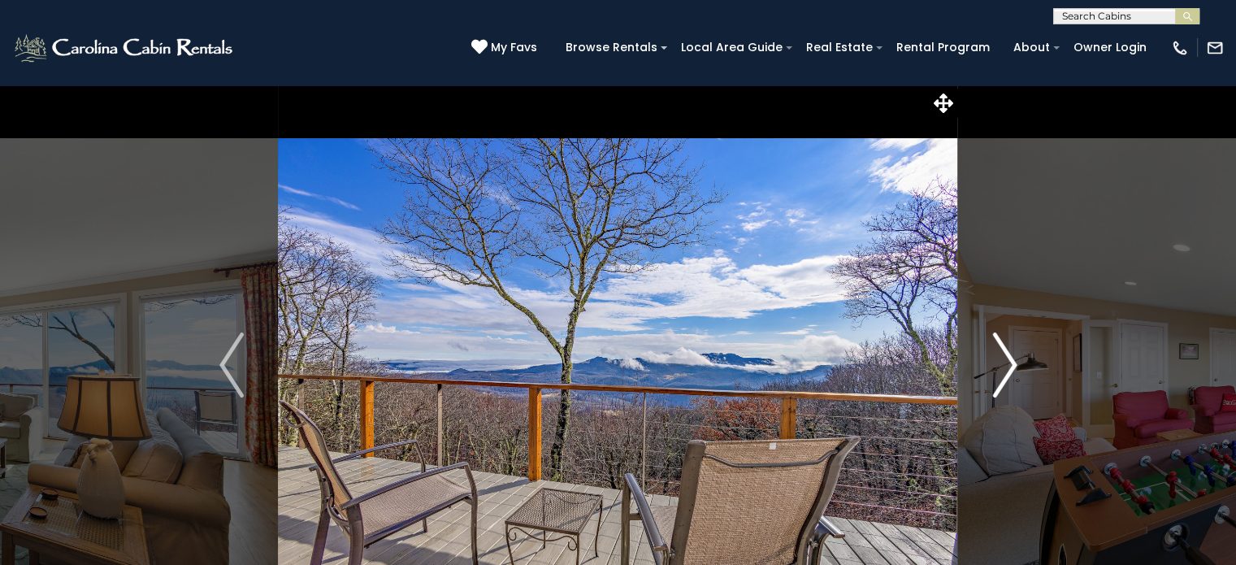
click at [1008, 374] on img "Next" at bounding box center [1005, 364] width 24 height 65
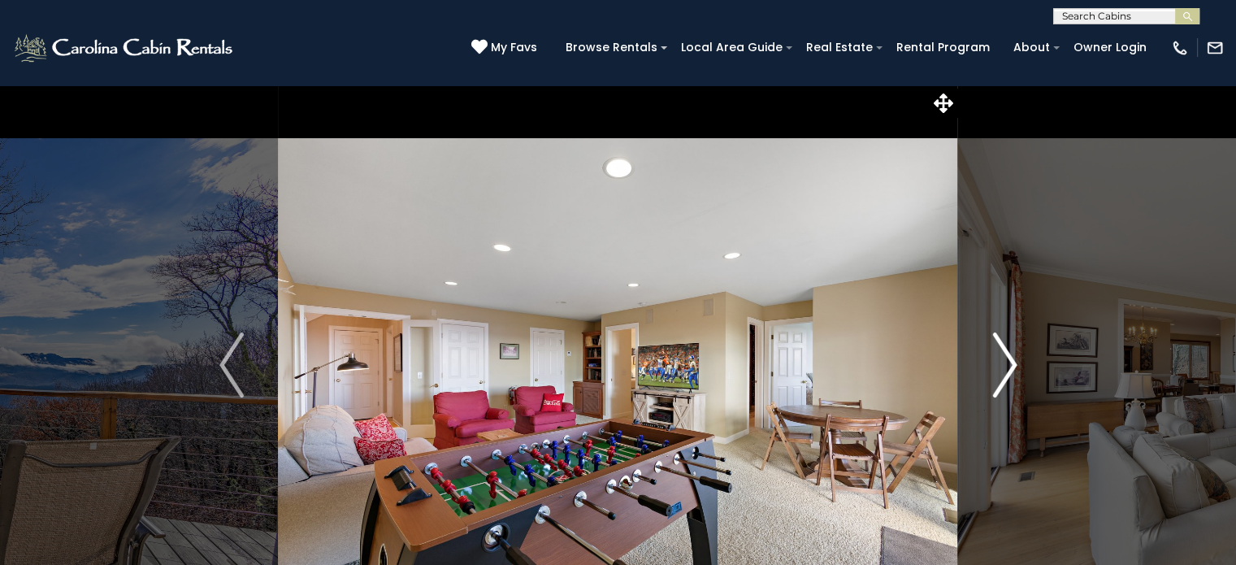
click at [1009, 385] on img "Next" at bounding box center [1005, 364] width 24 height 65
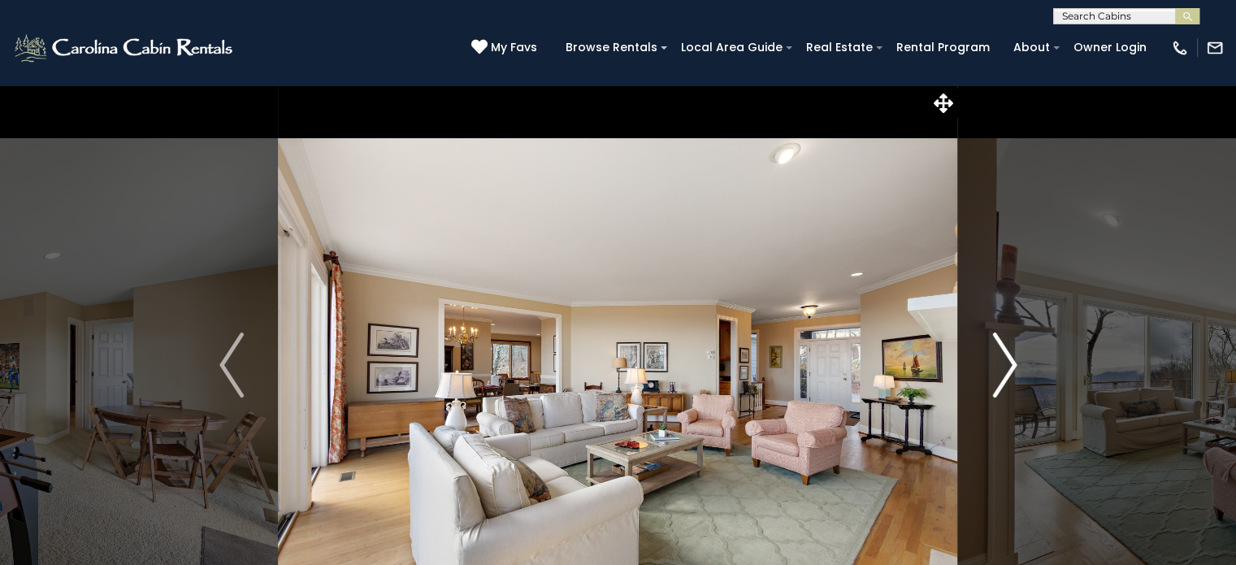
click at [1024, 372] on button "Next" at bounding box center [1004, 365] width 93 height 561
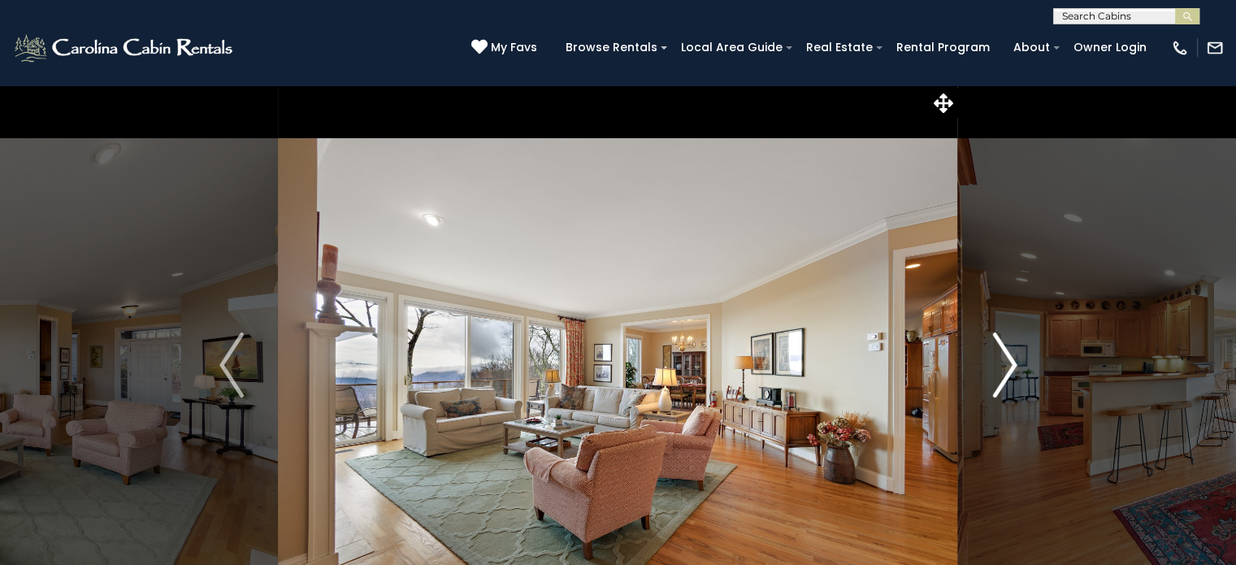
click at [1012, 376] on img "Next" at bounding box center [1005, 364] width 24 height 65
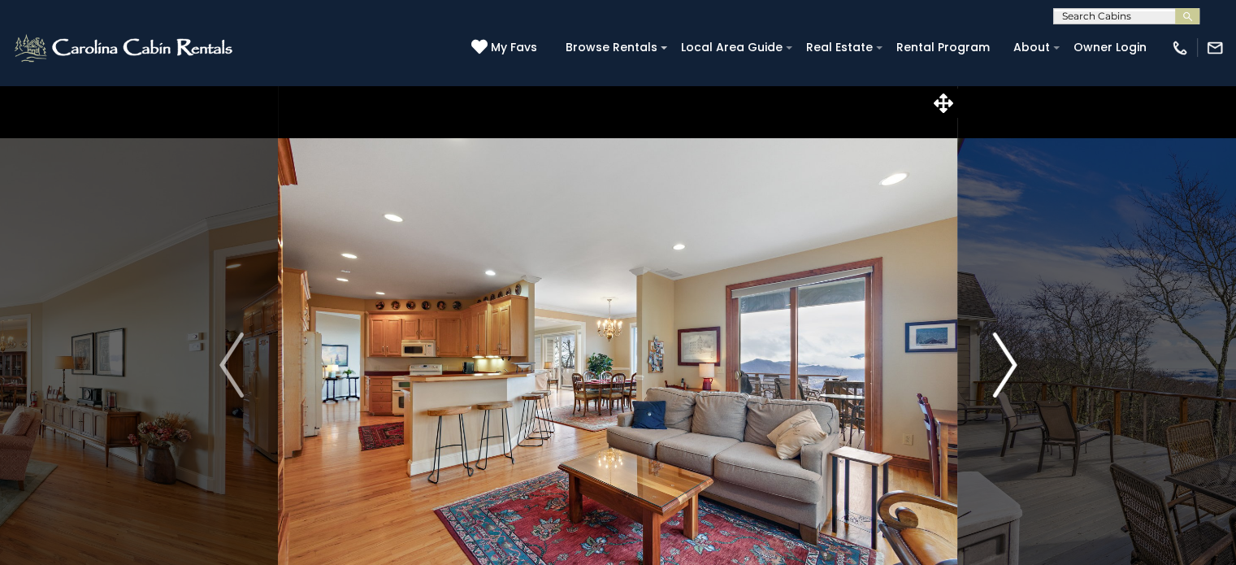
click at [1013, 377] on img "Next" at bounding box center [1005, 364] width 24 height 65
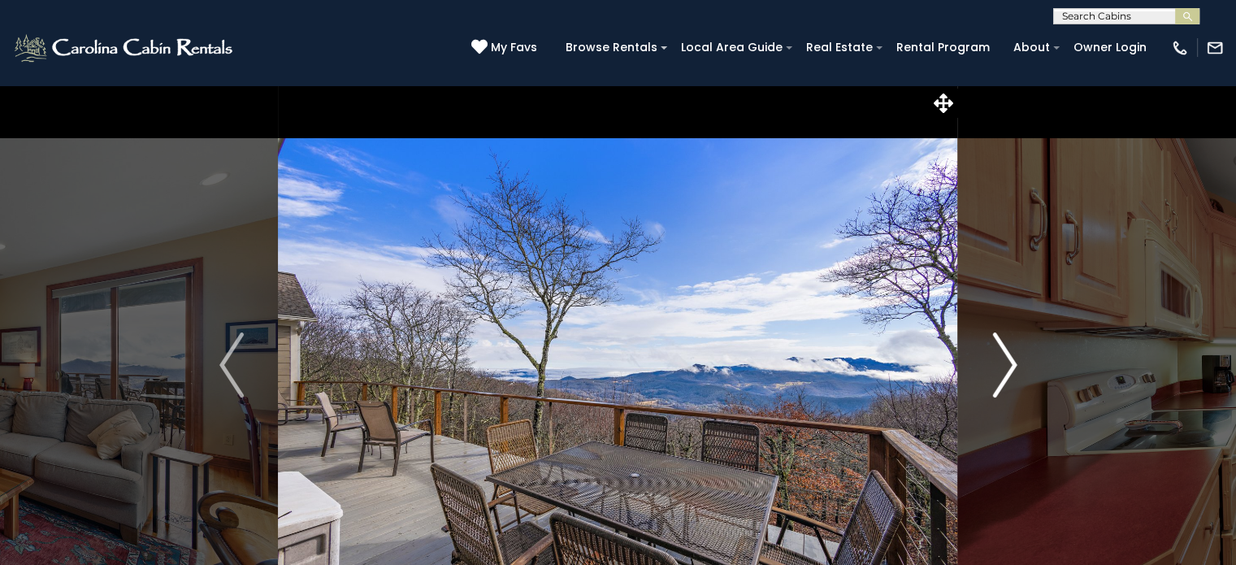
click at [1012, 390] on img "Next" at bounding box center [1005, 364] width 24 height 65
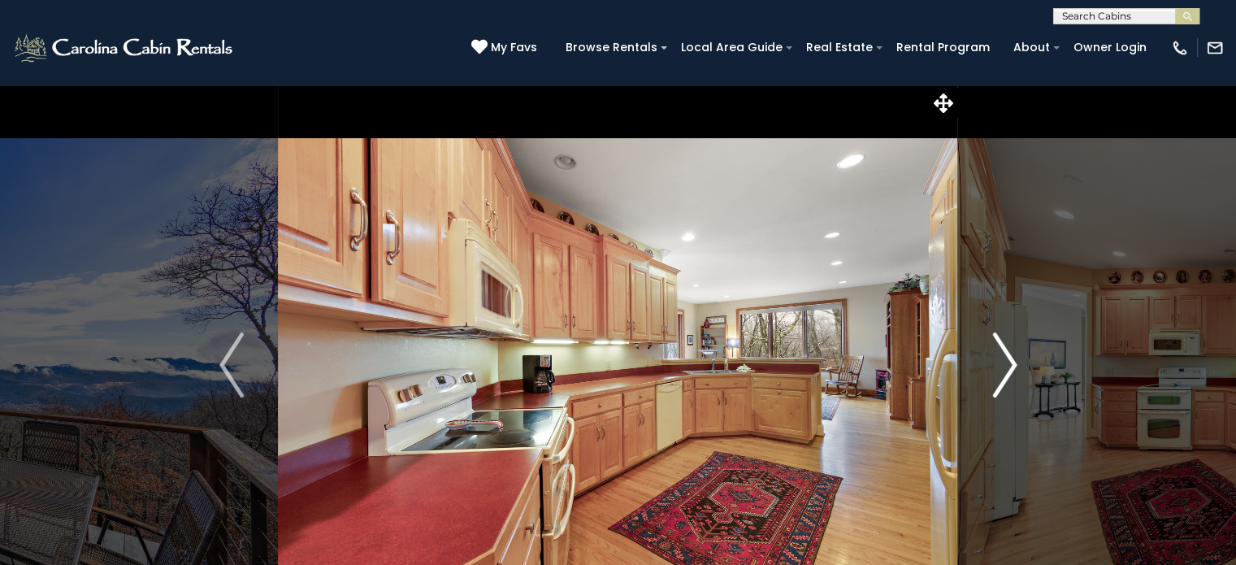
click at [1013, 387] on img "Next" at bounding box center [1005, 364] width 24 height 65
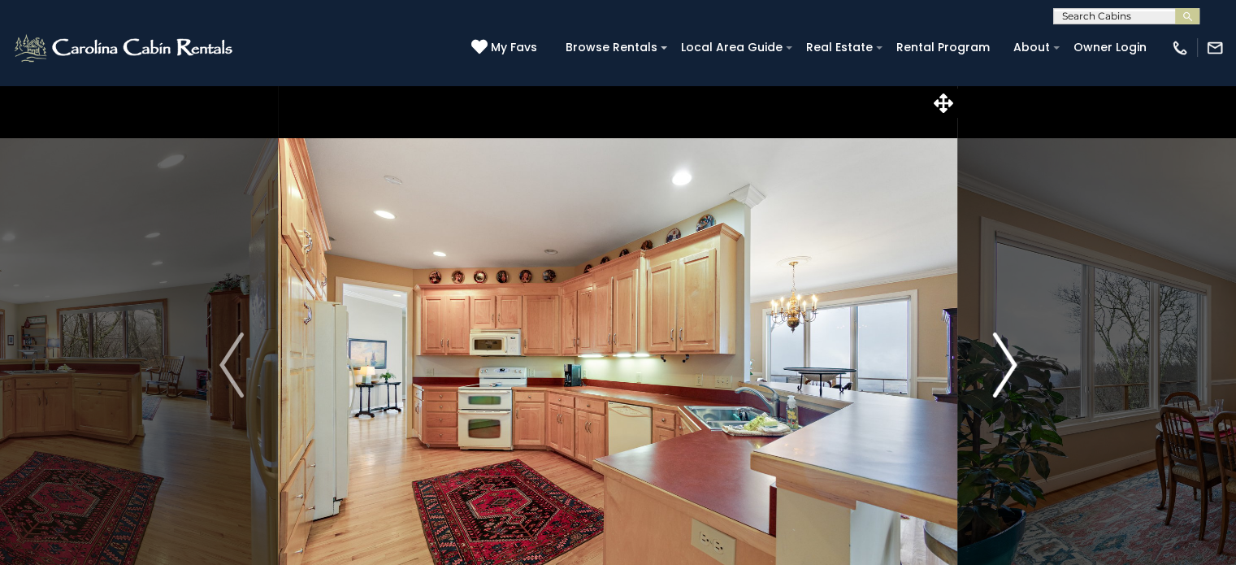
click at [1010, 384] on img "Next" at bounding box center [1005, 364] width 24 height 65
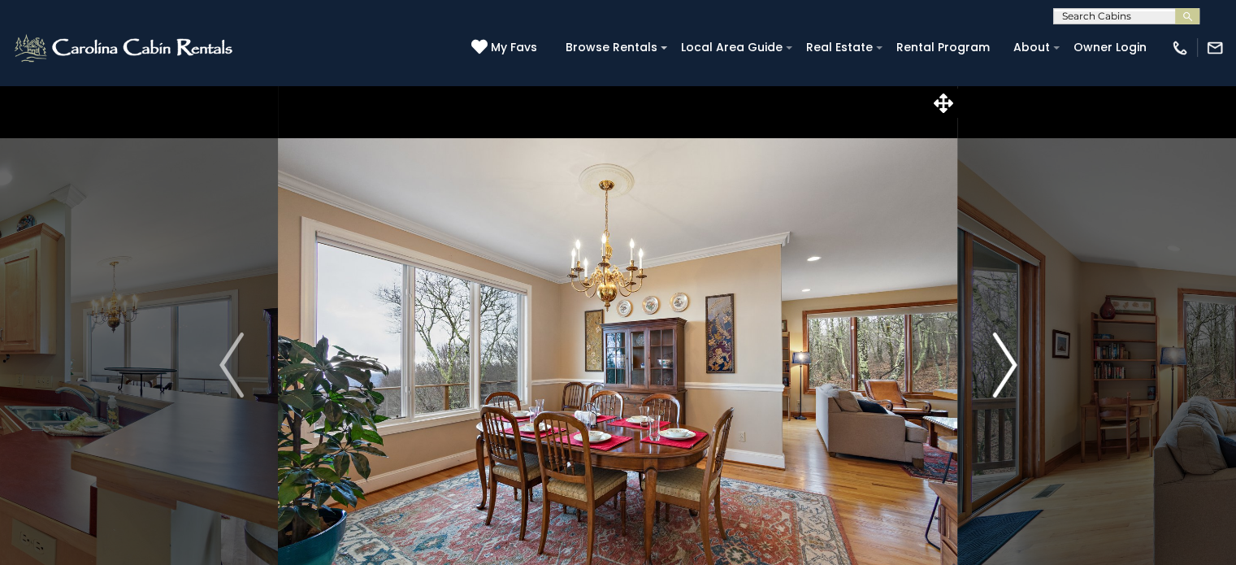
click at [1005, 382] on img "Next" at bounding box center [1005, 364] width 24 height 65
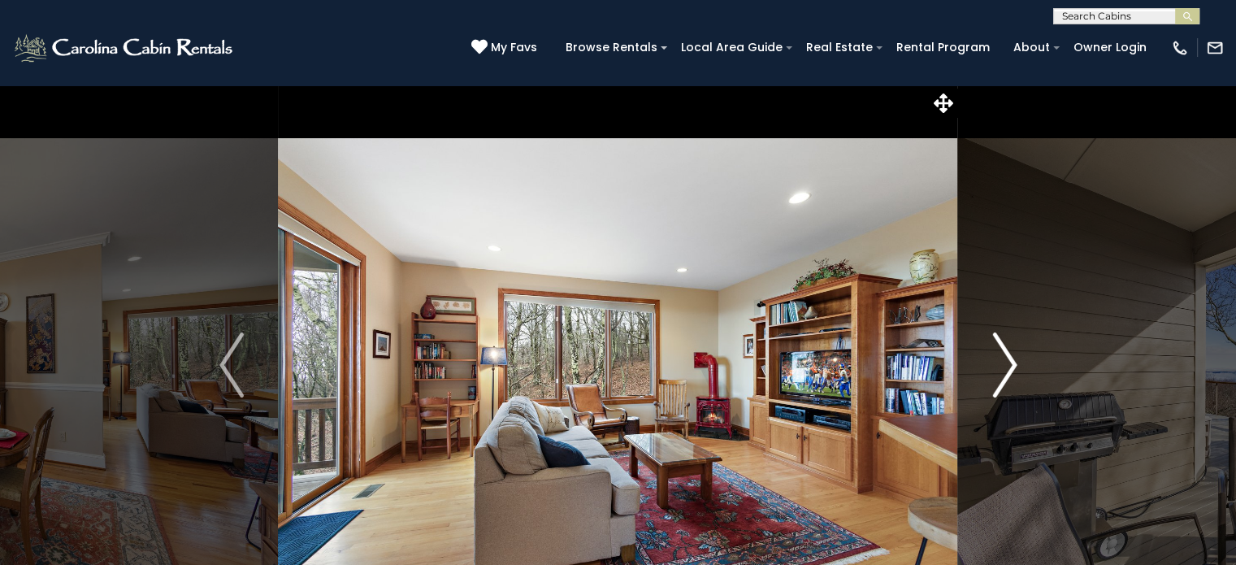
click at [1004, 377] on img "Next" at bounding box center [1005, 364] width 24 height 65
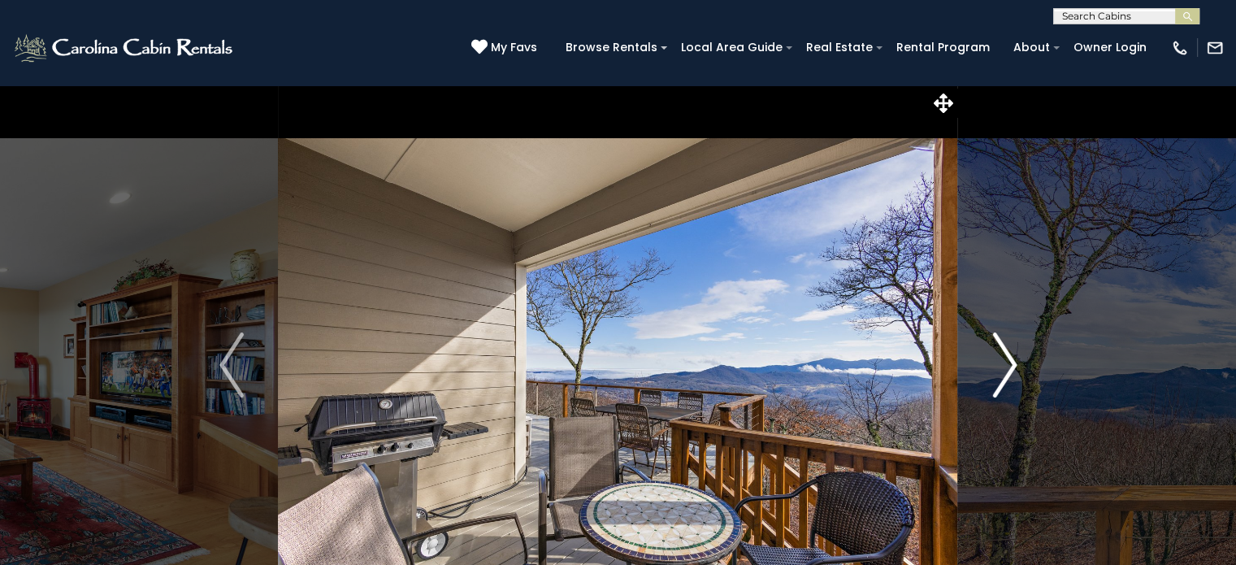
click at [1011, 380] on img "Next" at bounding box center [1005, 364] width 24 height 65
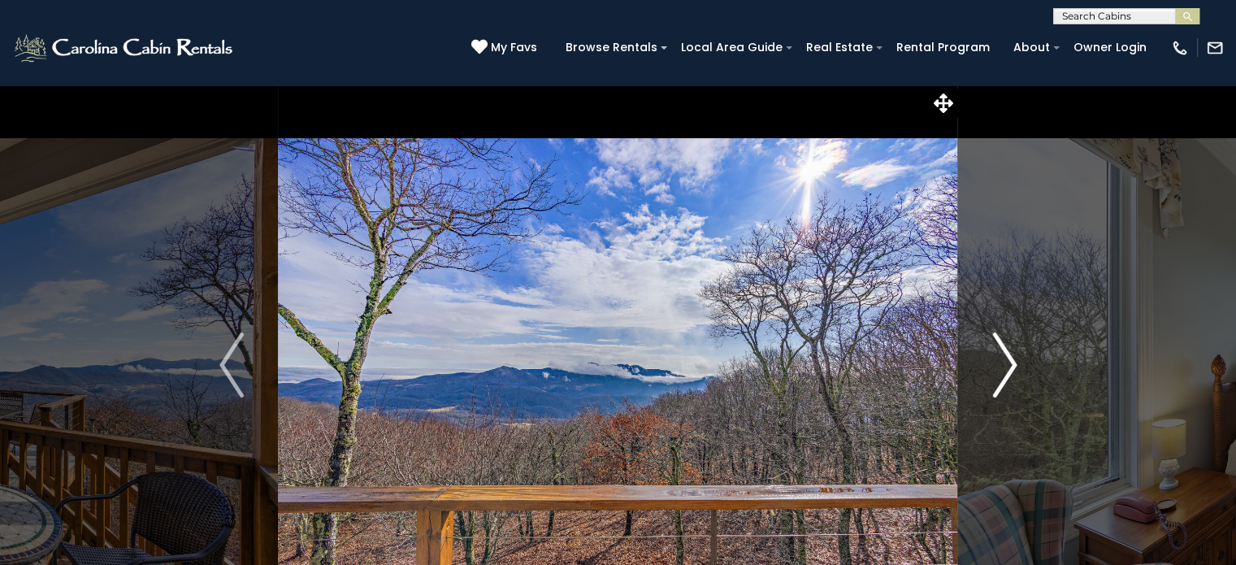
click at [1014, 366] on img "Next" at bounding box center [1005, 364] width 24 height 65
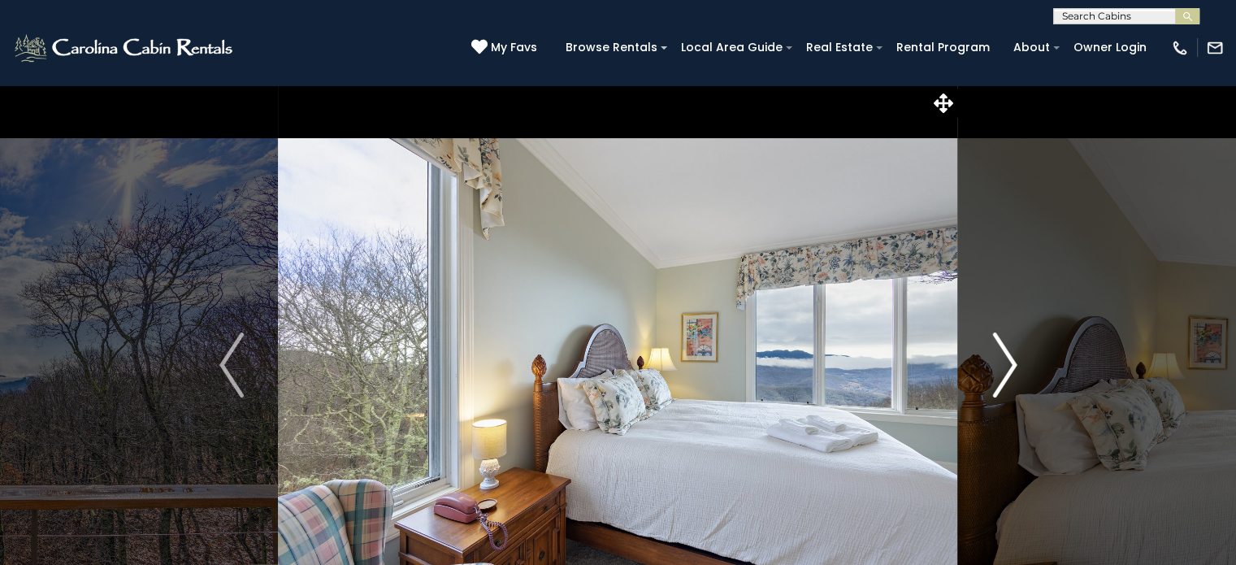
click at [1007, 389] on img "Next" at bounding box center [1005, 364] width 24 height 65
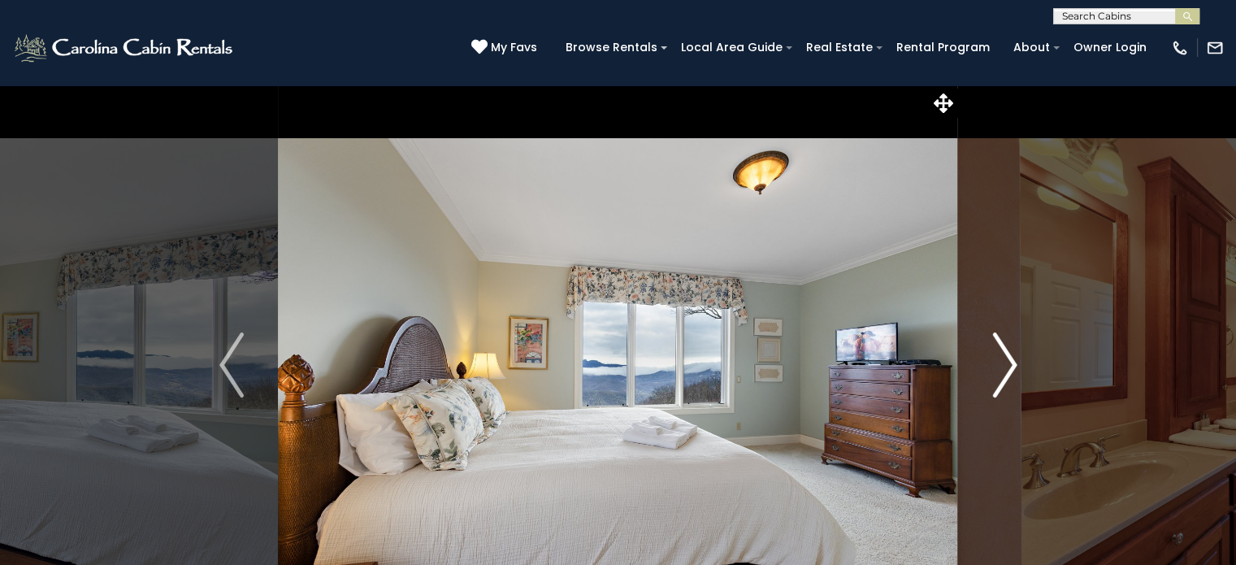
click at [1007, 391] on img "Next" at bounding box center [1005, 364] width 24 height 65
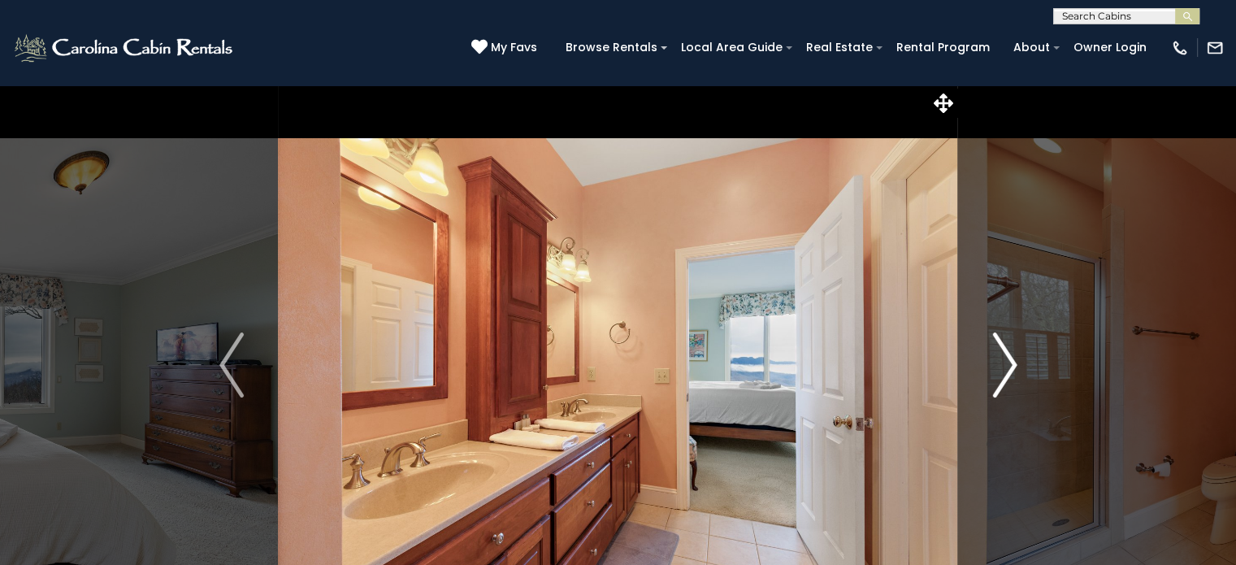
click at [1005, 399] on button "Next" at bounding box center [1004, 365] width 93 height 561
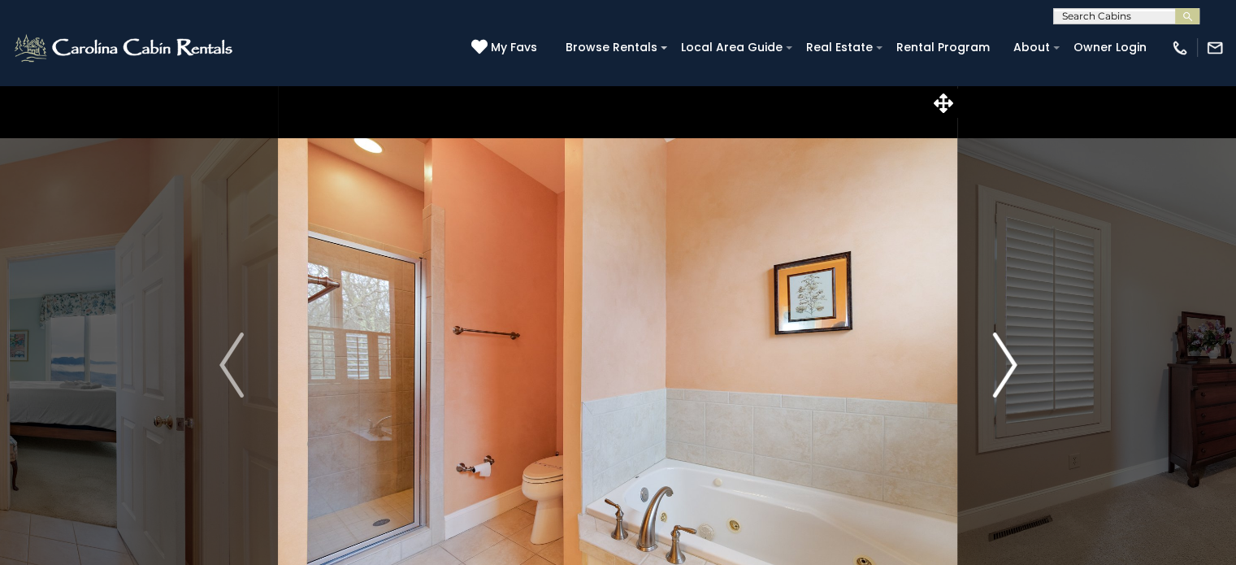
click at [1006, 374] on img "Next" at bounding box center [1005, 364] width 24 height 65
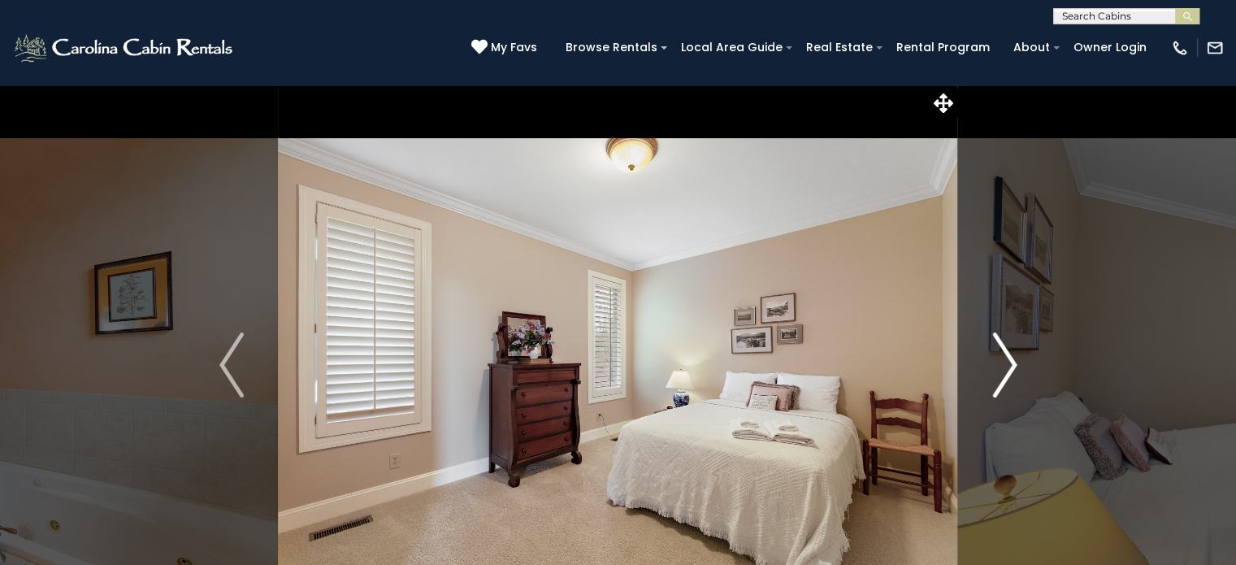
click at [1017, 381] on button "Next" at bounding box center [1004, 365] width 93 height 561
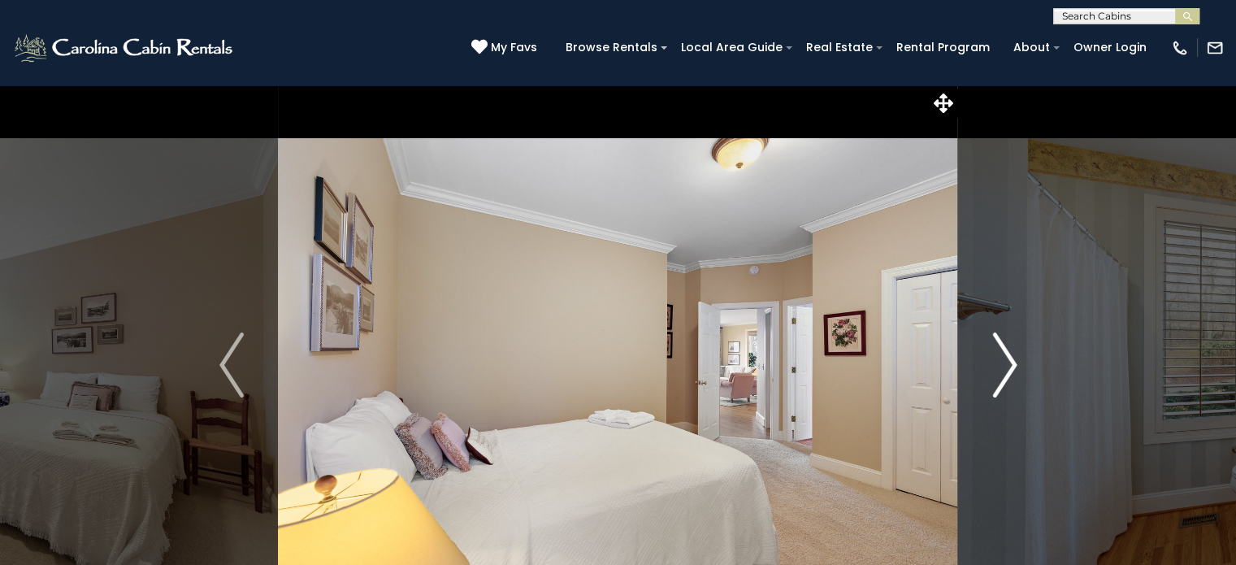
click at [1005, 377] on img "Next" at bounding box center [1005, 364] width 24 height 65
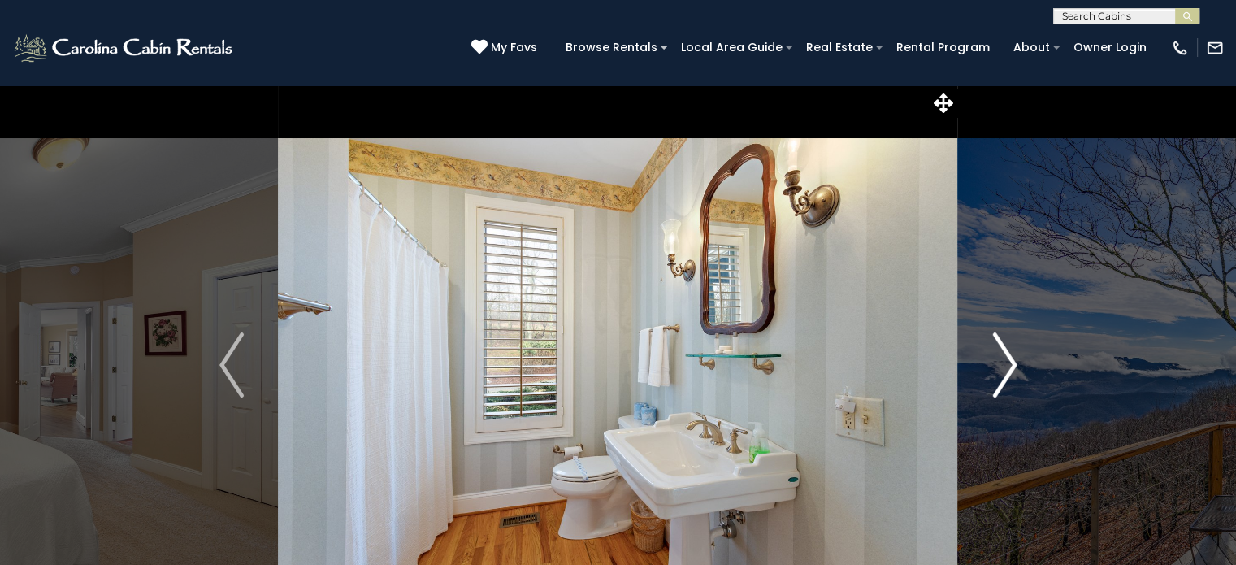
click at [1009, 384] on img "Next" at bounding box center [1005, 364] width 24 height 65
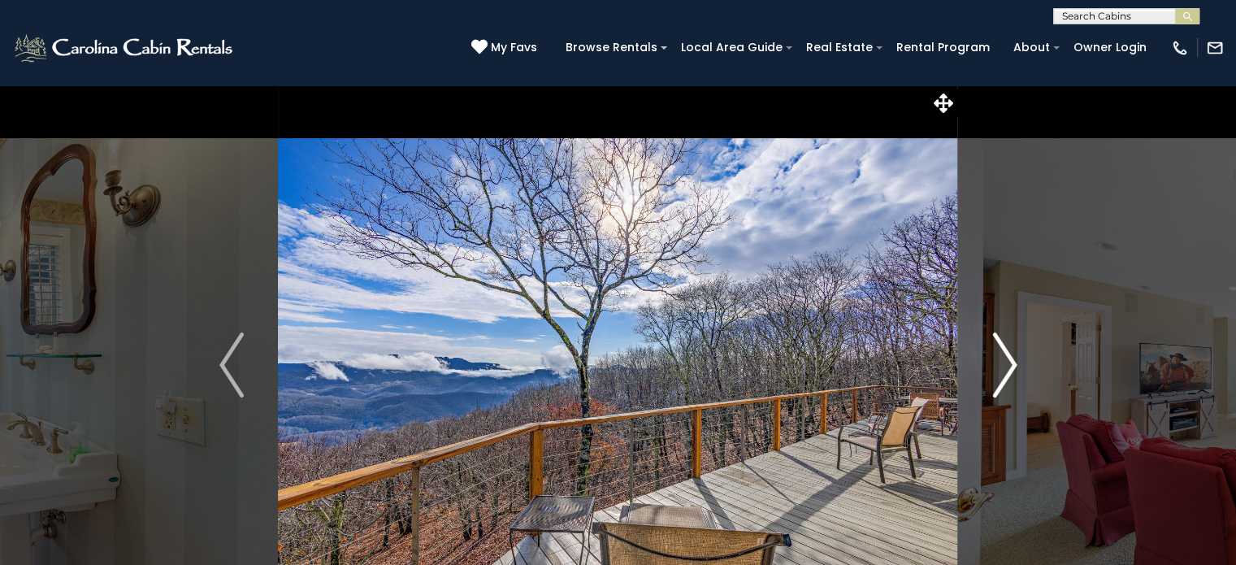
click at [1006, 385] on img "Next" at bounding box center [1005, 364] width 24 height 65
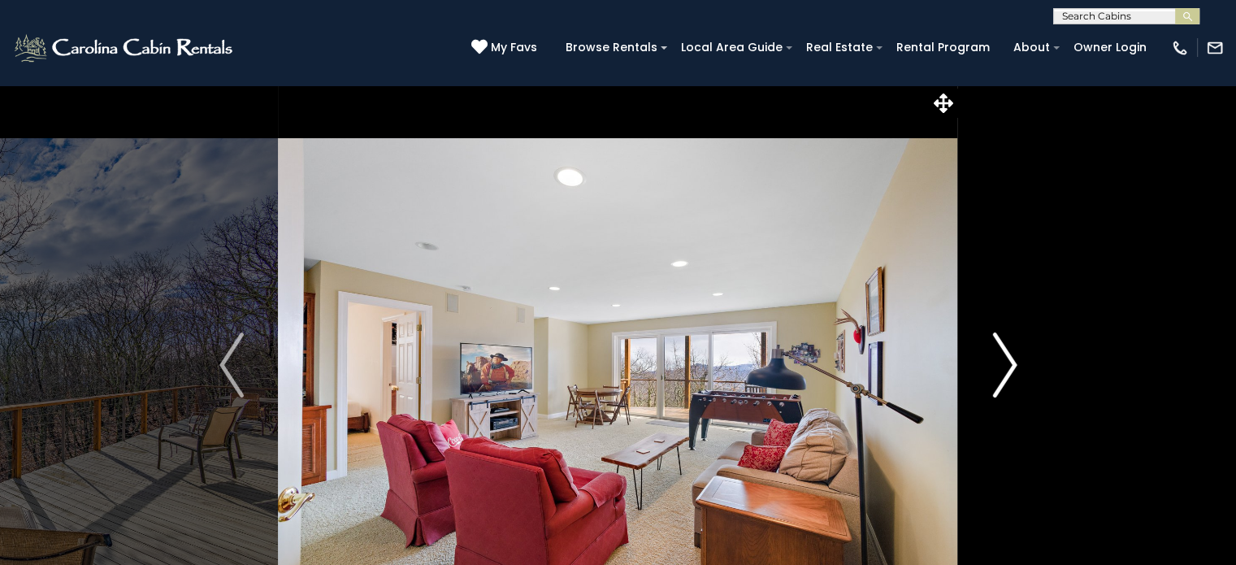
click at [1001, 374] on img "Next" at bounding box center [1005, 364] width 24 height 65
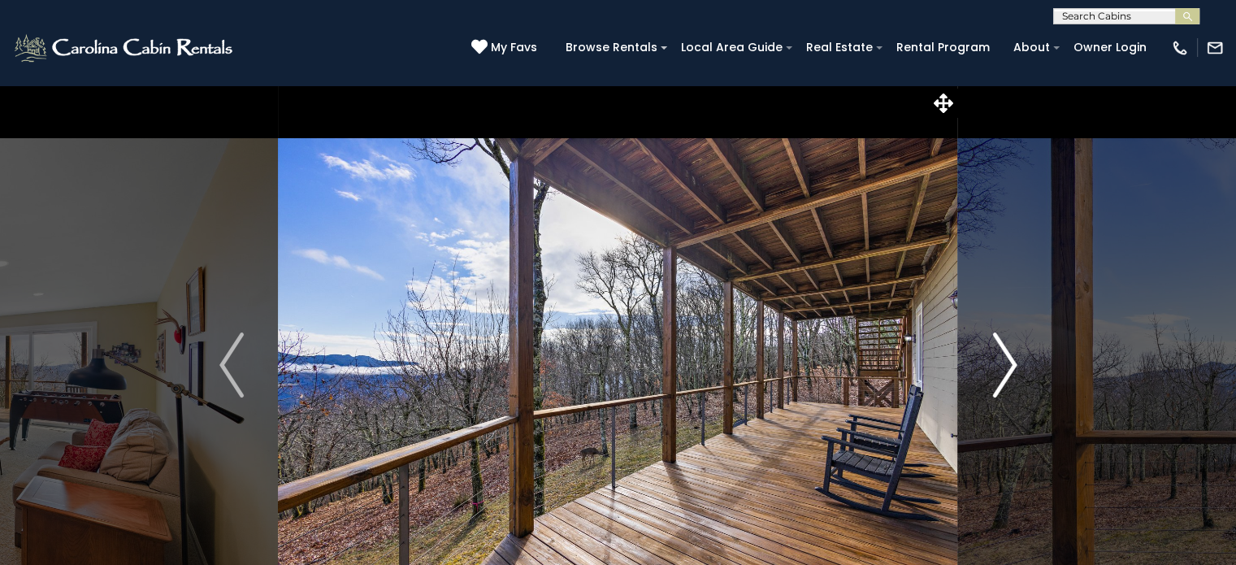
click at [1002, 374] on img "Next" at bounding box center [1005, 364] width 24 height 65
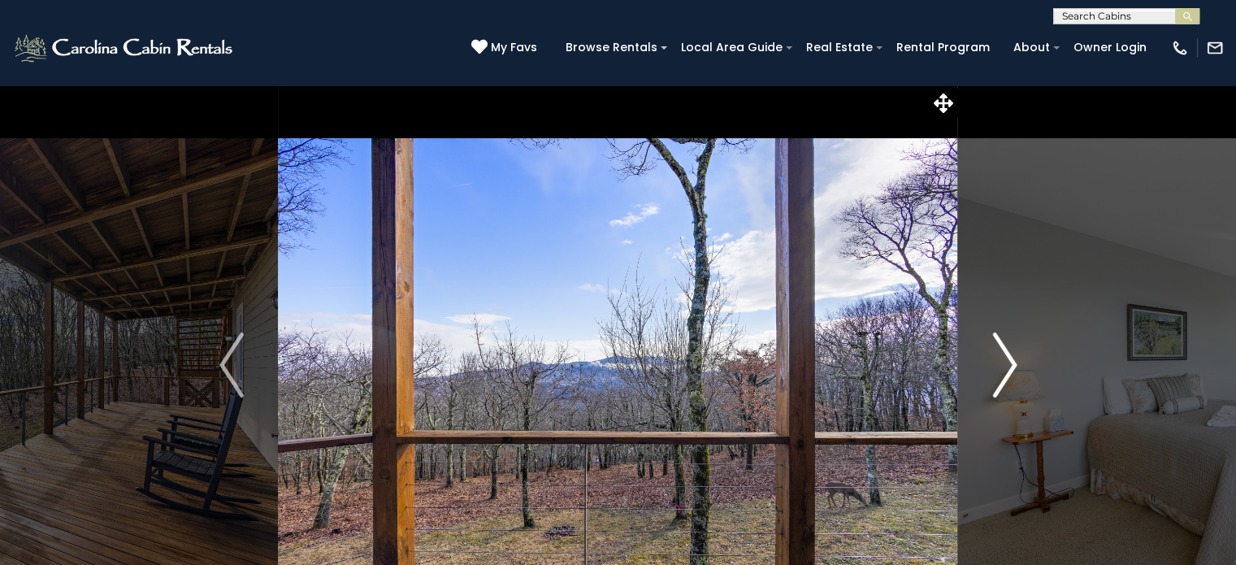
click at [1000, 384] on img "Next" at bounding box center [1005, 364] width 24 height 65
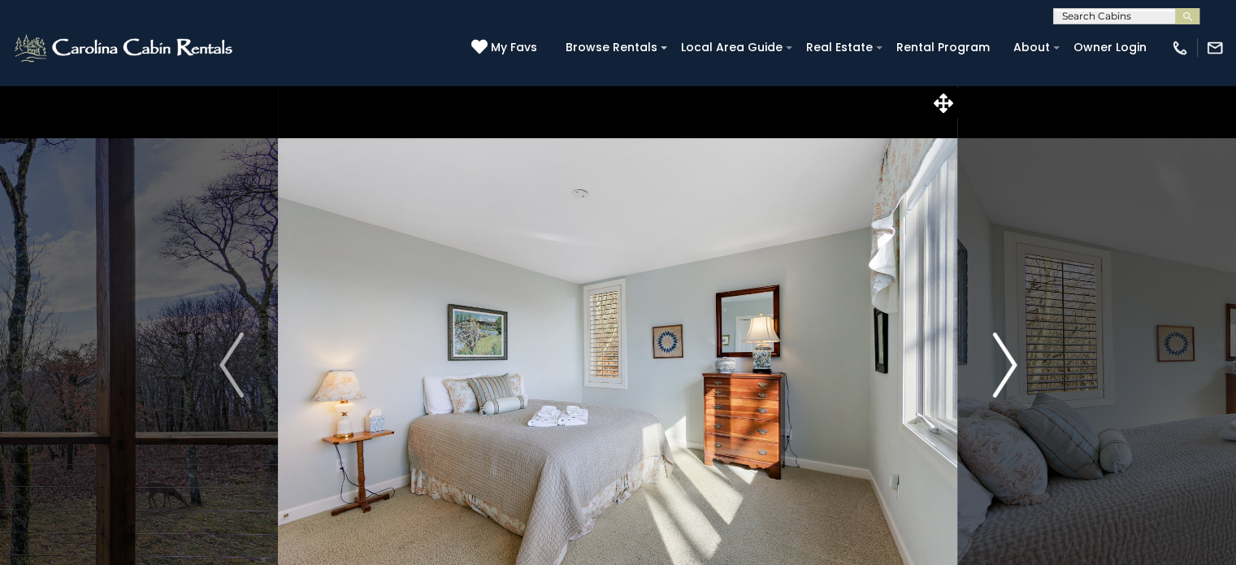
click at [1007, 389] on img "Next" at bounding box center [1005, 364] width 24 height 65
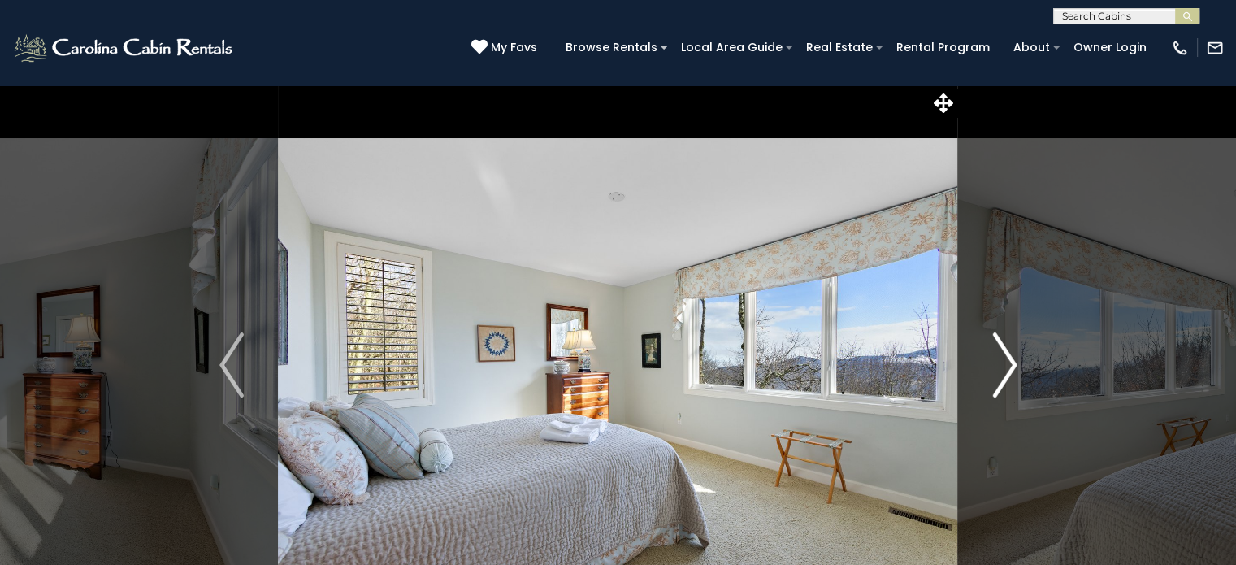
click at [1005, 376] on img "Next" at bounding box center [1005, 364] width 24 height 65
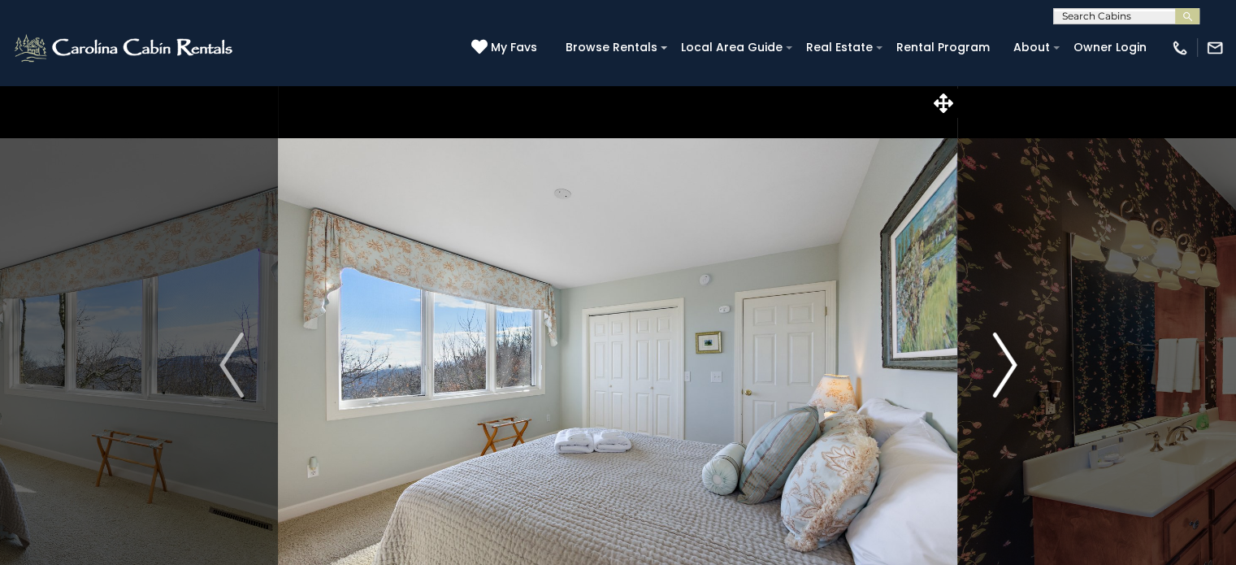
click at [1007, 384] on img "Next" at bounding box center [1005, 364] width 24 height 65
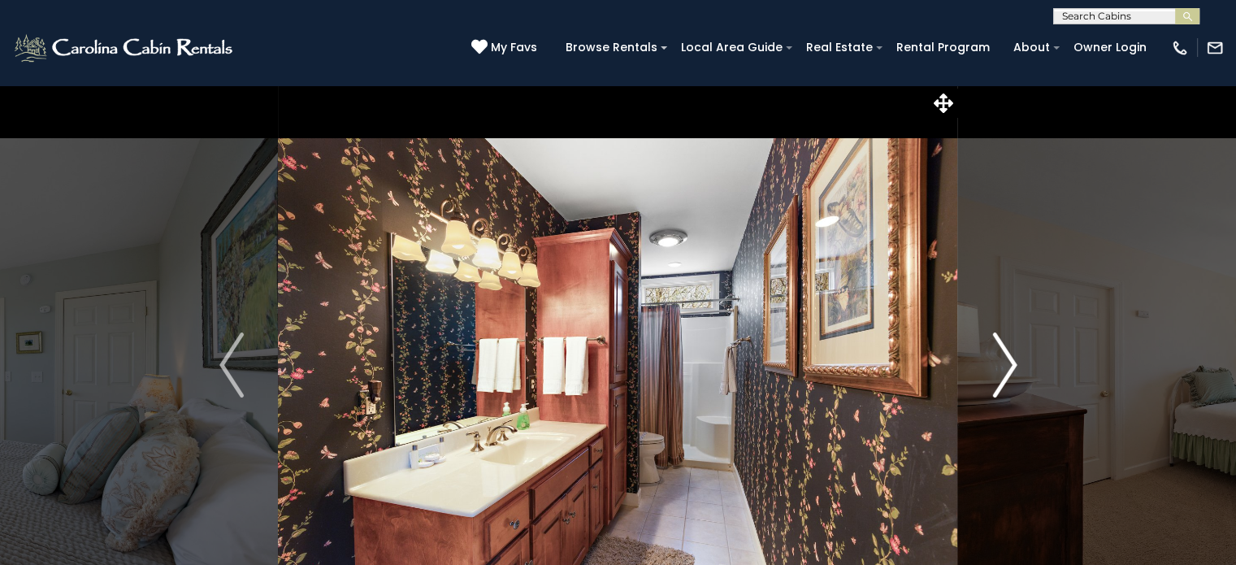
click at [1002, 377] on img "Next" at bounding box center [1005, 364] width 24 height 65
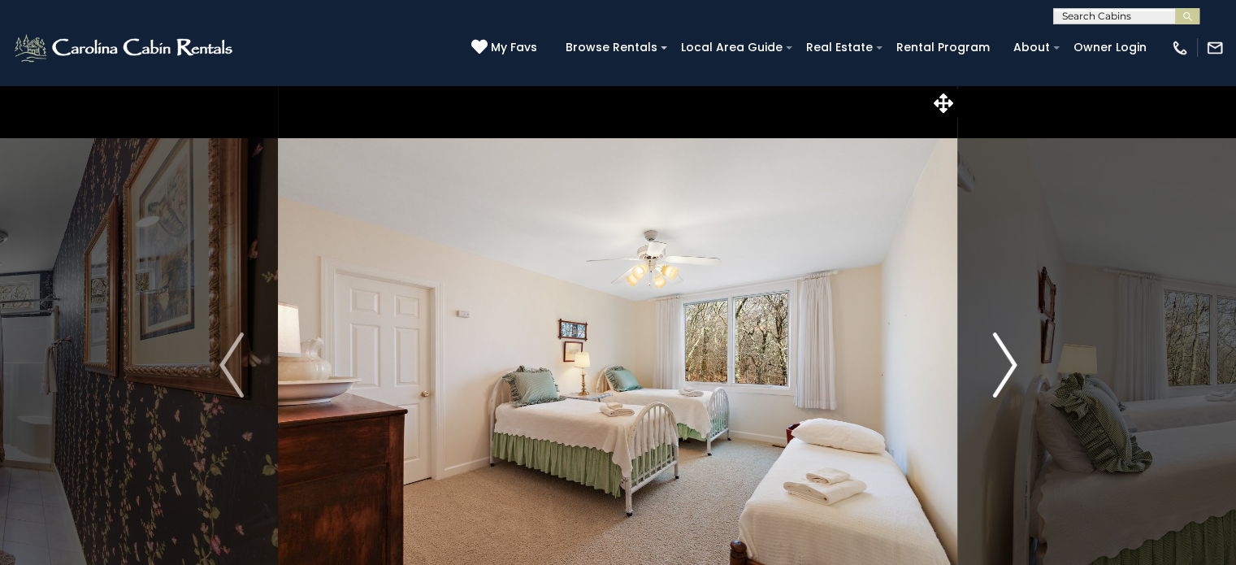
click at [1008, 384] on img "Next" at bounding box center [1005, 364] width 24 height 65
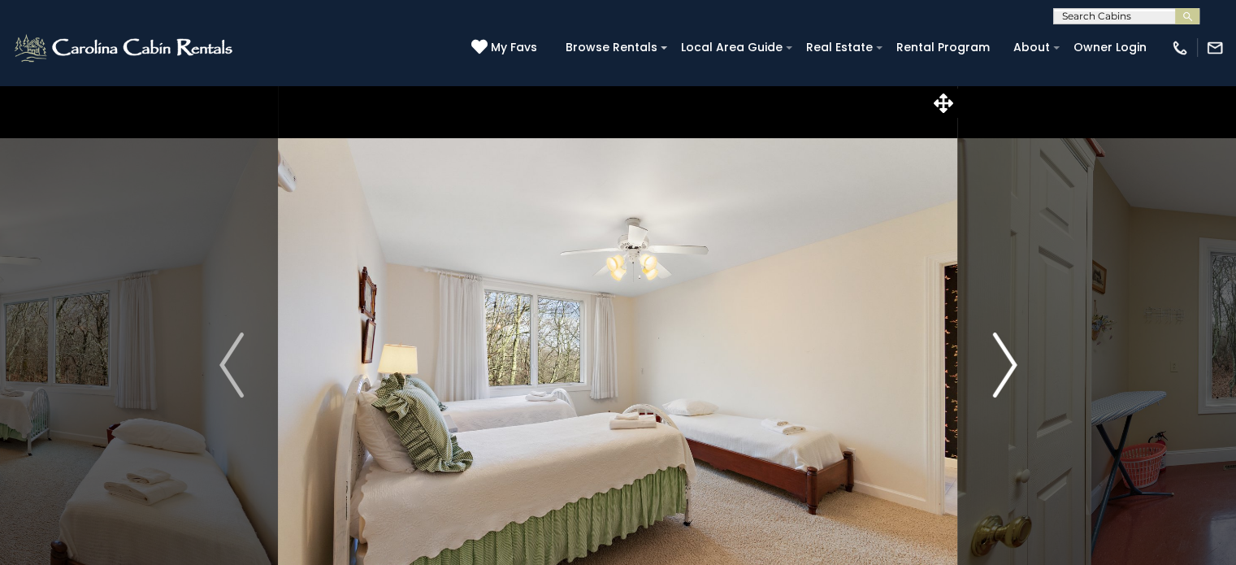
click at [1004, 384] on img "Next" at bounding box center [1005, 364] width 24 height 65
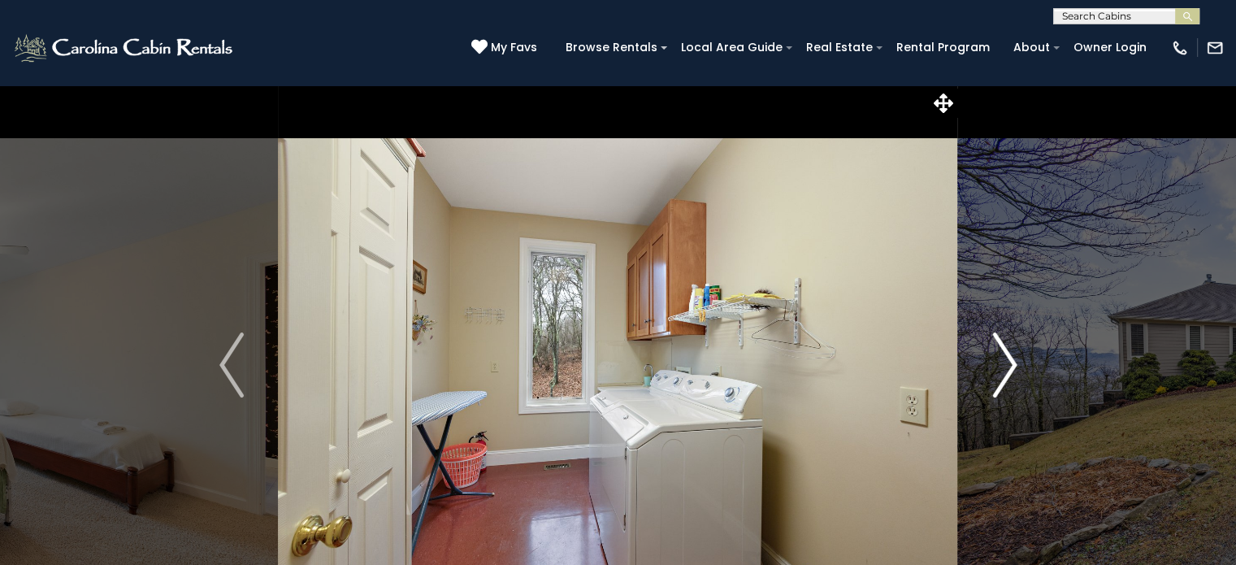
click at [1004, 389] on img "Next" at bounding box center [1005, 364] width 24 height 65
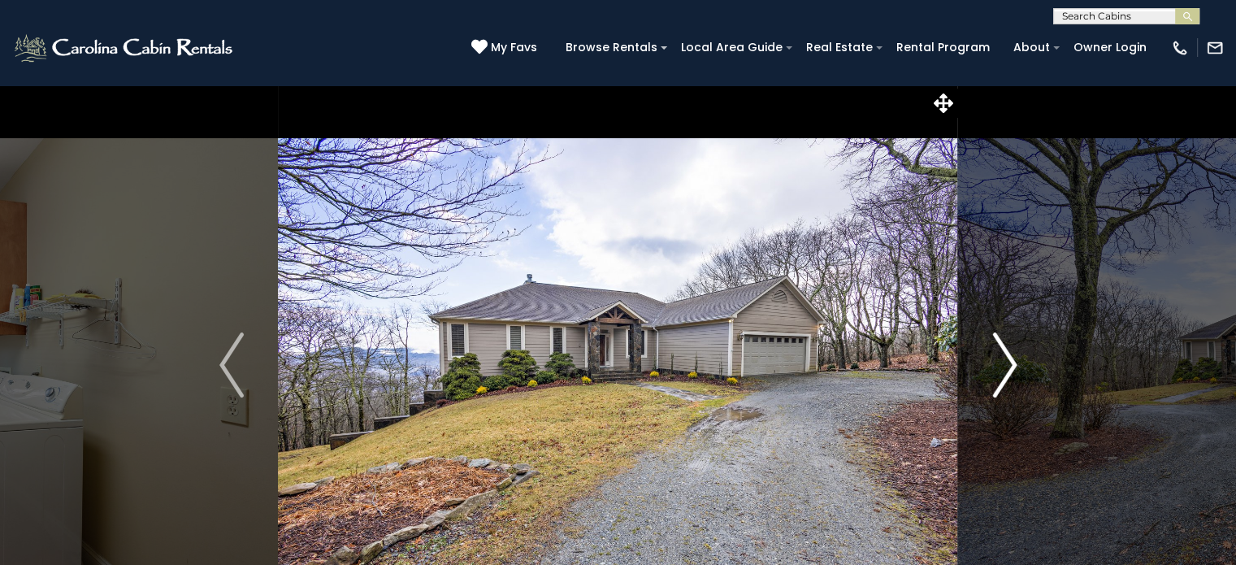
click at [1011, 373] on img "Next" at bounding box center [1005, 364] width 24 height 65
